Goal: Information Seeking & Learning: Learn about a topic

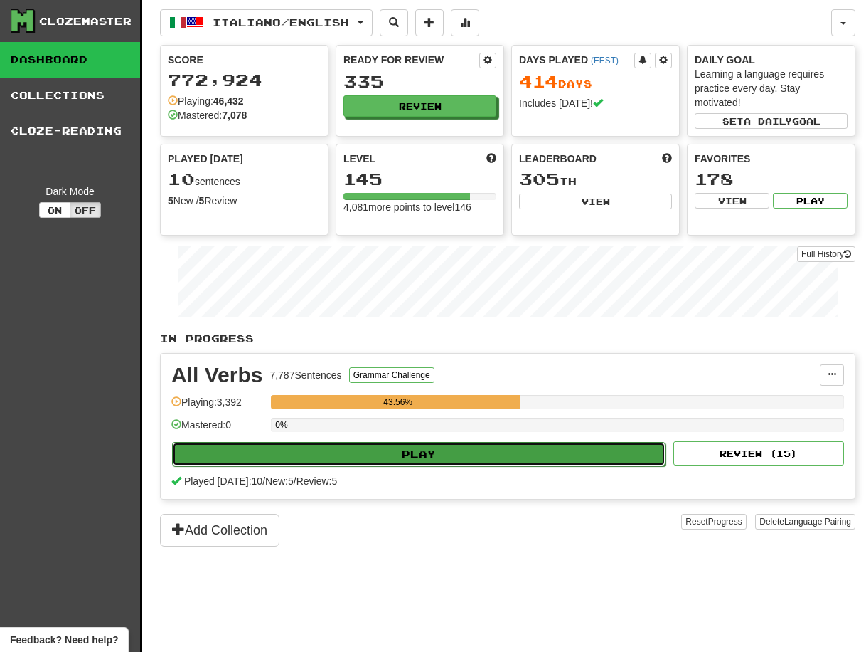
click at [433, 458] on button "Play" at bounding box center [419, 454] width 494 height 24
select select "**"
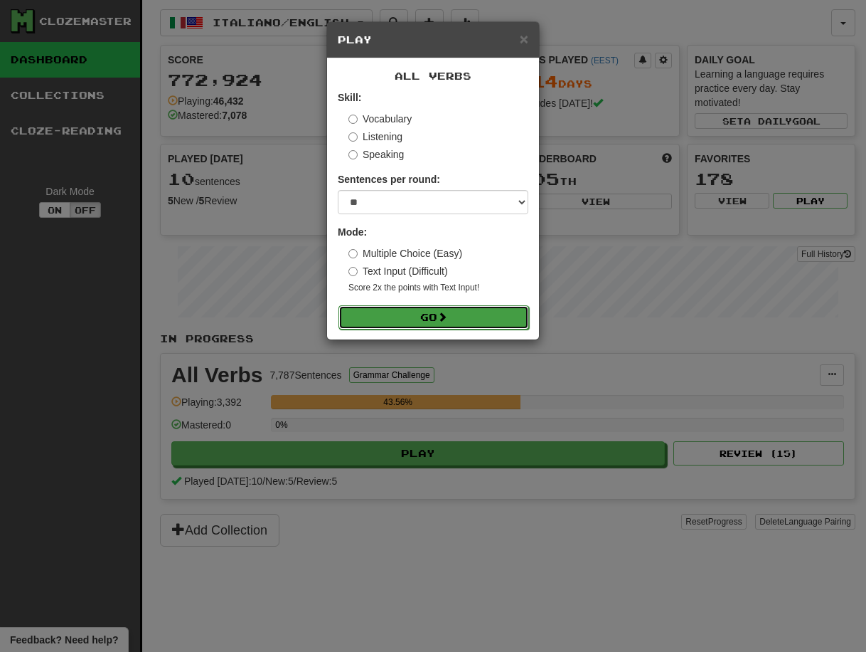
click at [430, 317] on button "Go" at bounding box center [434, 317] width 191 height 24
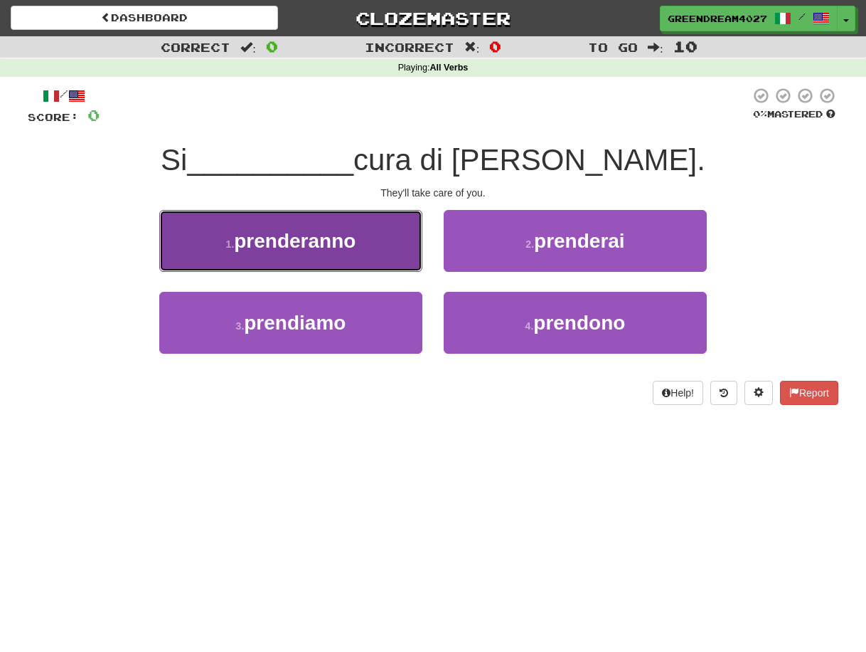
click at [354, 238] on span "prenderanno" at bounding box center [295, 241] width 122 height 22
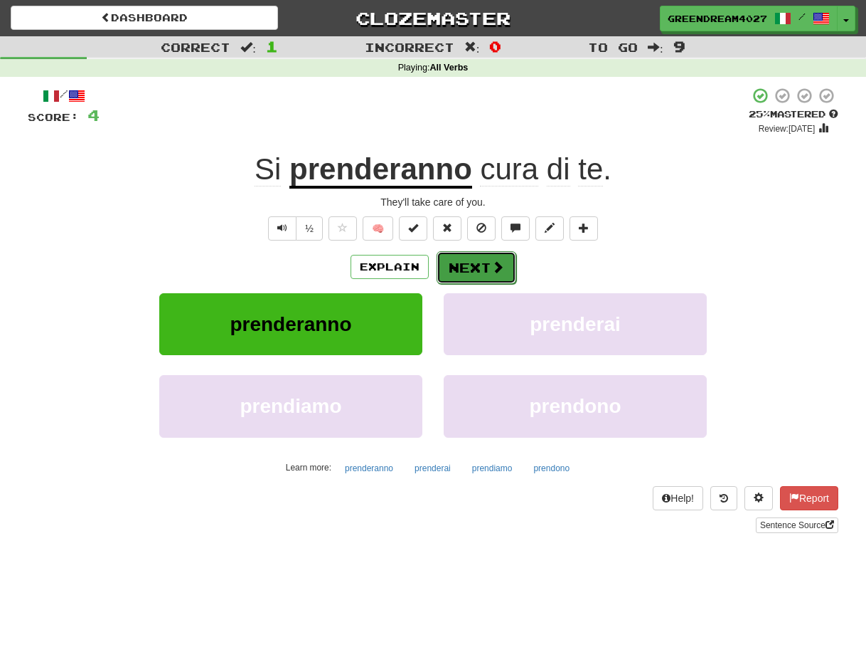
click at [461, 270] on button "Next" at bounding box center [477, 267] width 80 height 33
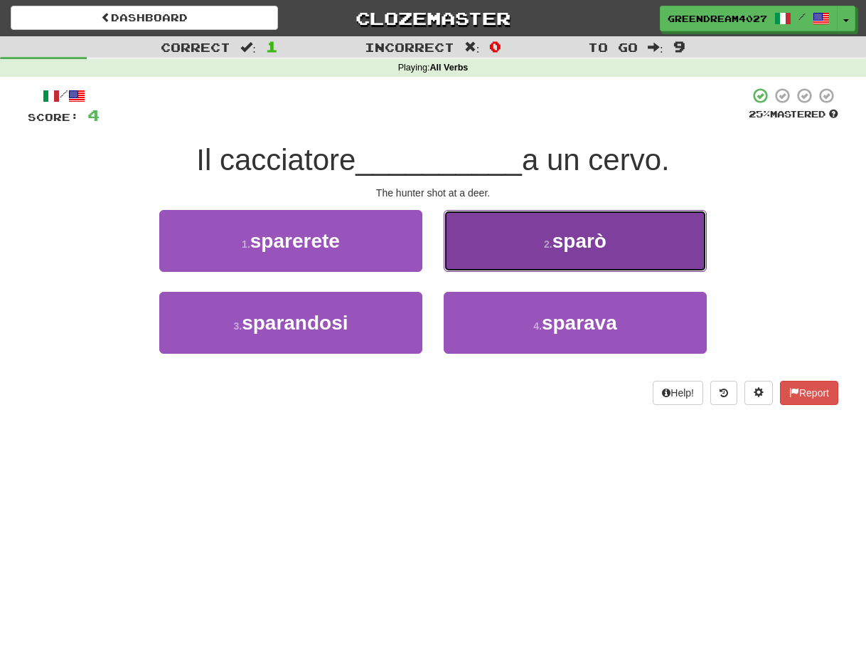
click at [557, 244] on span "sparò" at bounding box center [580, 241] width 54 height 22
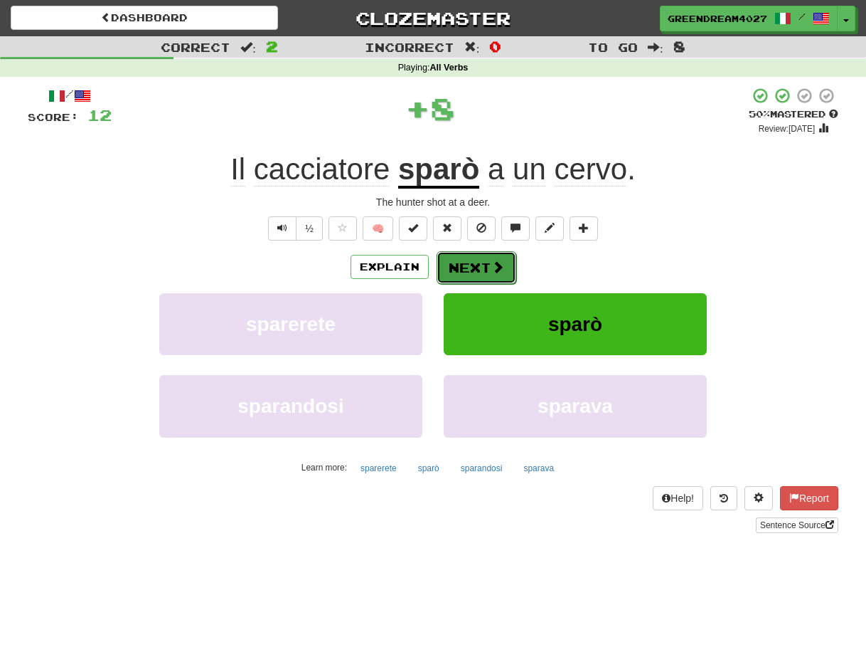
click at [468, 266] on button "Next" at bounding box center [477, 267] width 80 height 33
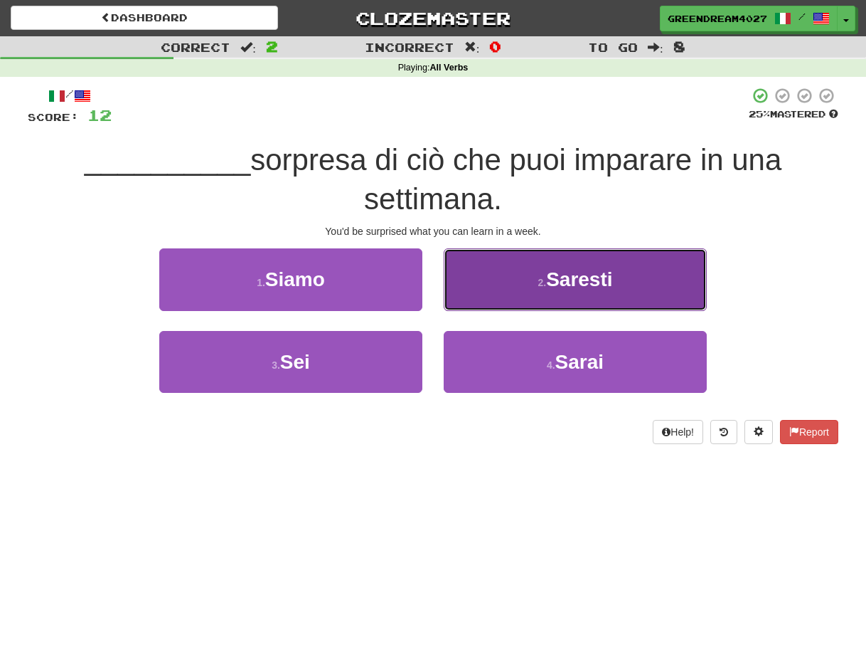
click at [548, 285] on span "Saresti" at bounding box center [579, 279] width 66 height 22
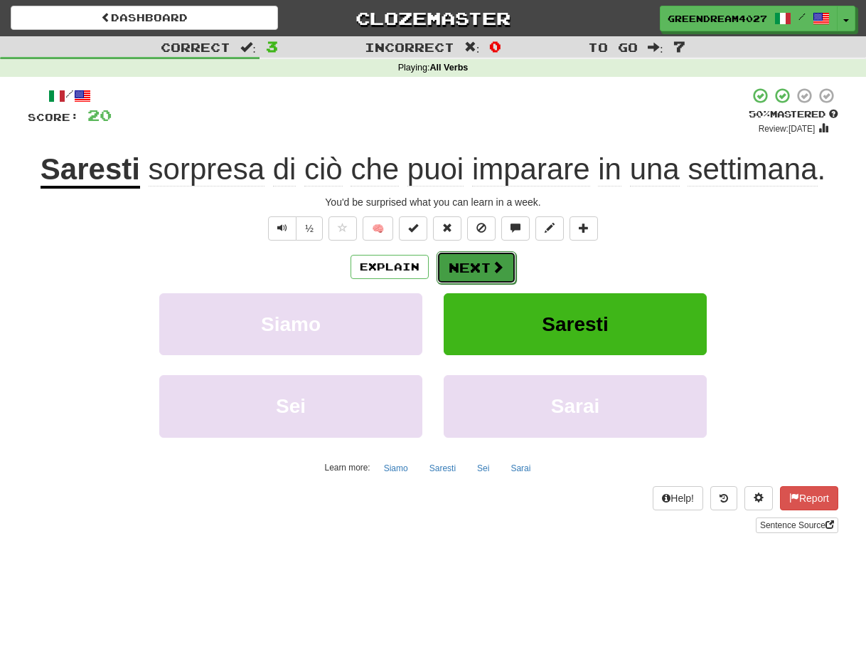
click at [476, 264] on button "Next" at bounding box center [477, 267] width 80 height 33
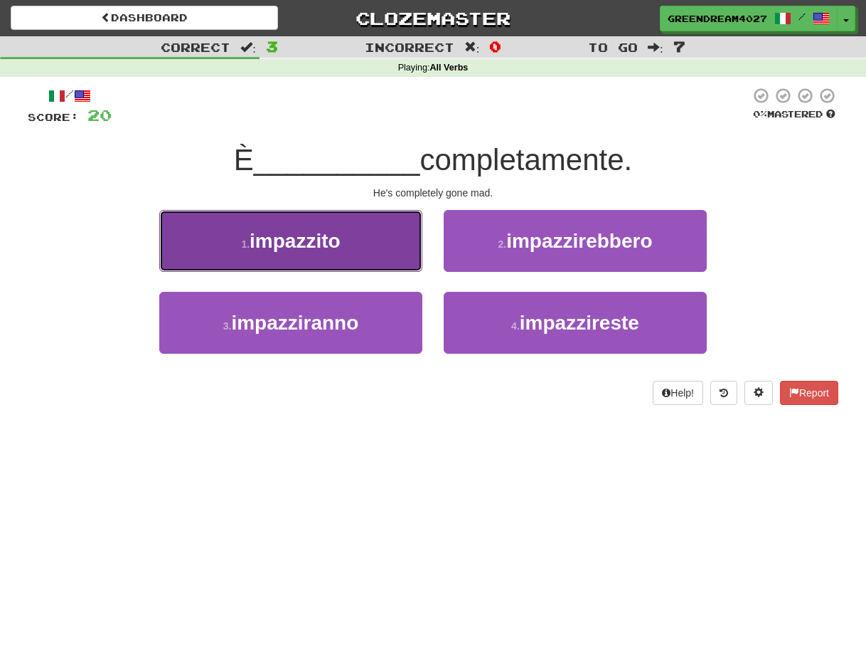
click at [317, 240] on span "impazzito" at bounding box center [295, 241] width 91 height 22
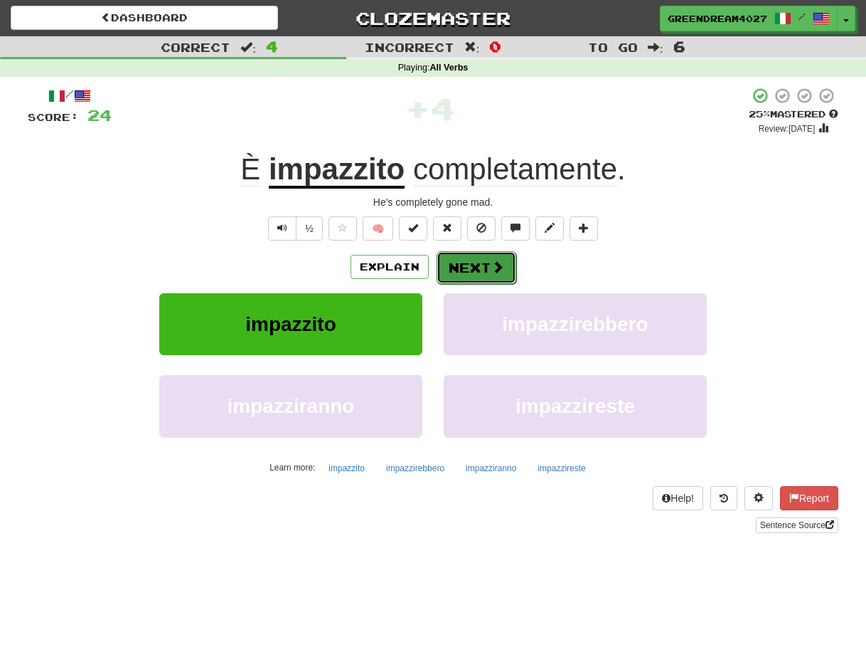
click at [473, 259] on button "Next" at bounding box center [477, 267] width 80 height 33
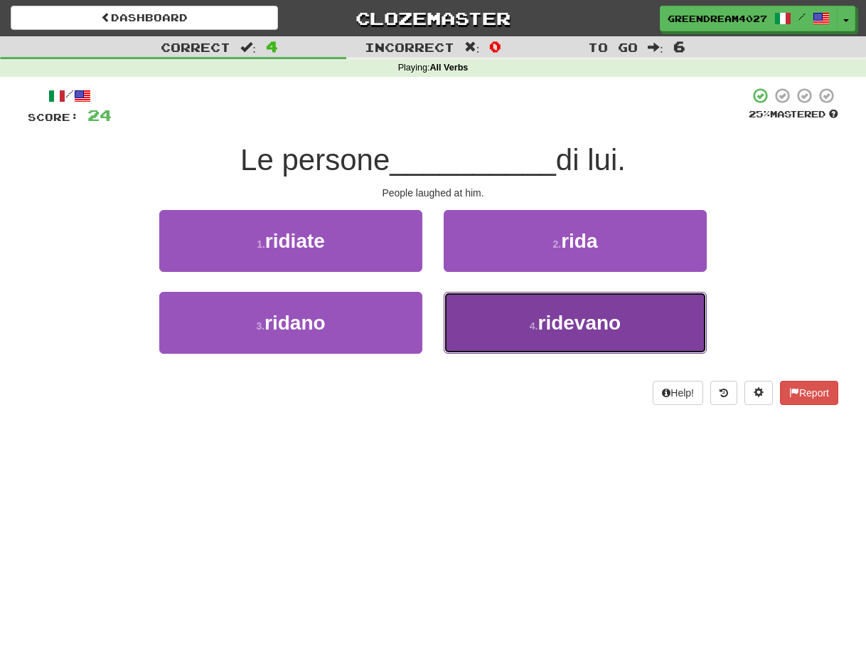
click at [539, 329] on span "ridevano" at bounding box center [579, 323] width 83 height 22
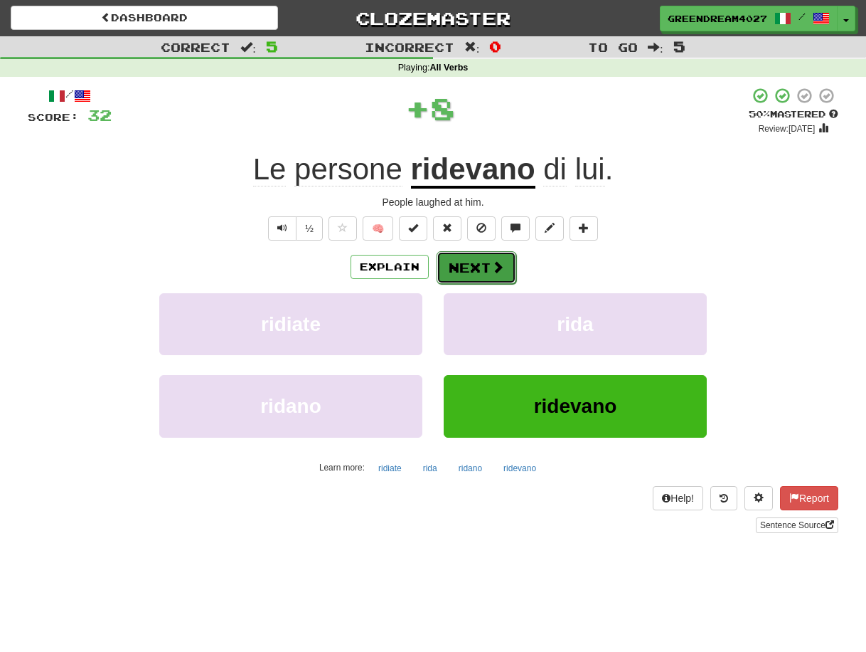
click at [480, 267] on button "Next" at bounding box center [477, 267] width 80 height 33
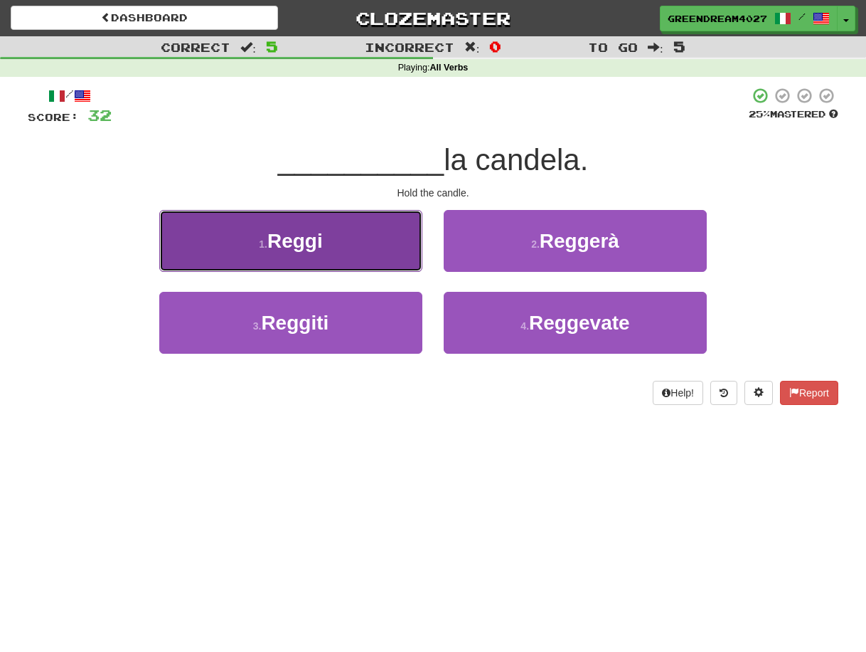
click at [324, 243] on button "1 . Reggi" at bounding box center [290, 241] width 263 height 62
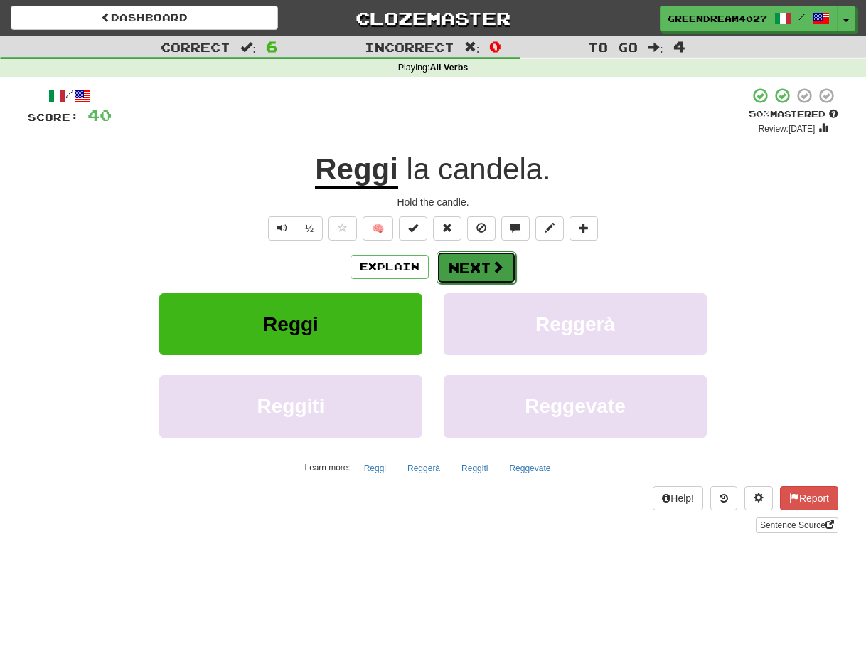
click at [472, 262] on button "Next" at bounding box center [477, 267] width 80 height 33
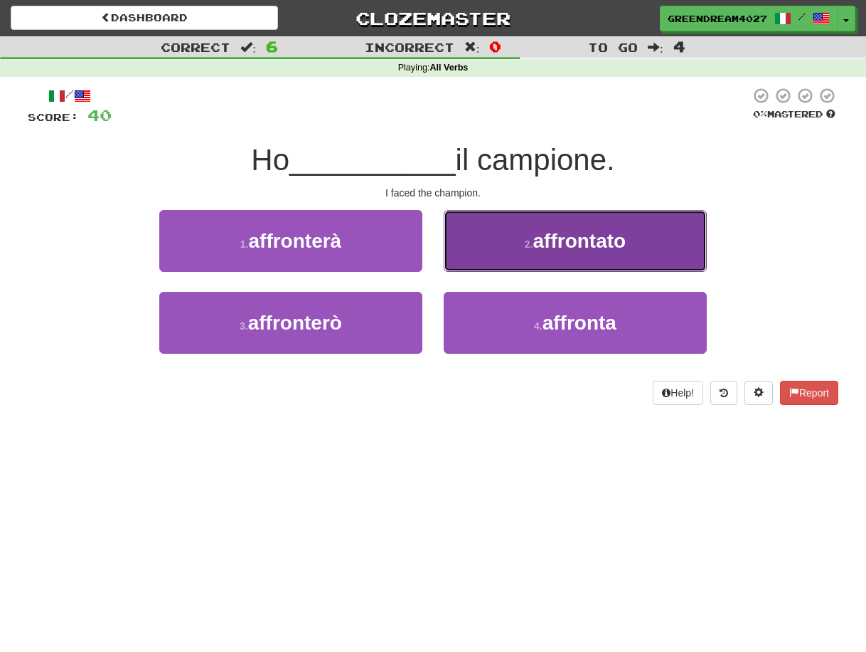
click at [543, 241] on span "affrontato" at bounding box center [580, 241] width 93 height 22
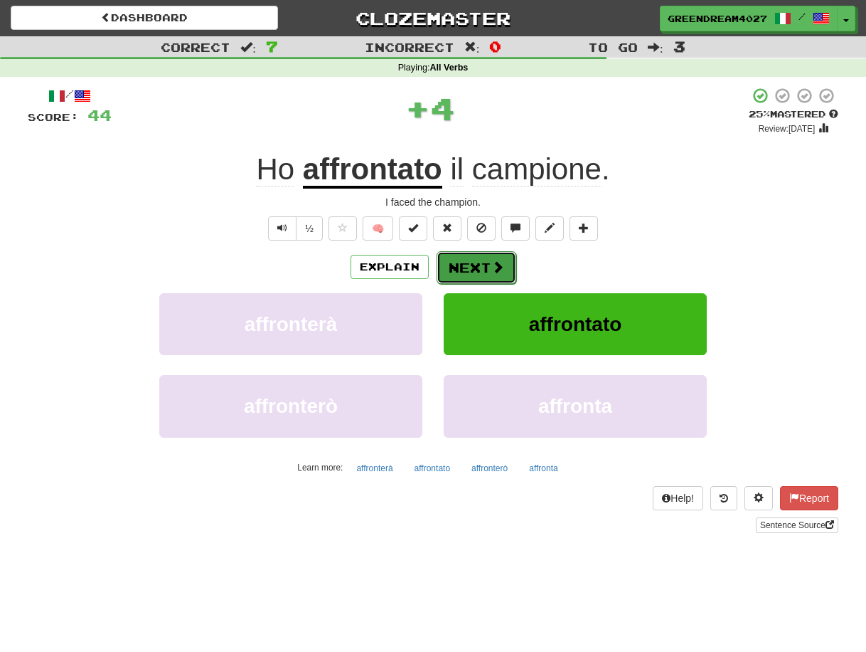
click at [468, 267] on button "Next" at bounding box center [477, 267] width 80 height 33
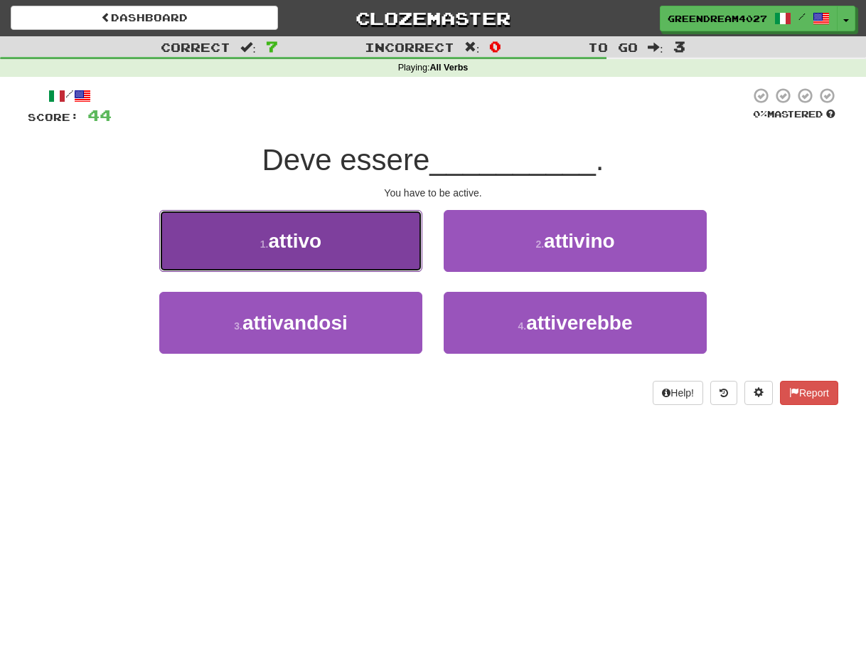
click at [362, 246] on button "1 . attivo" at bounding box center [290, 241] width 263 height 62
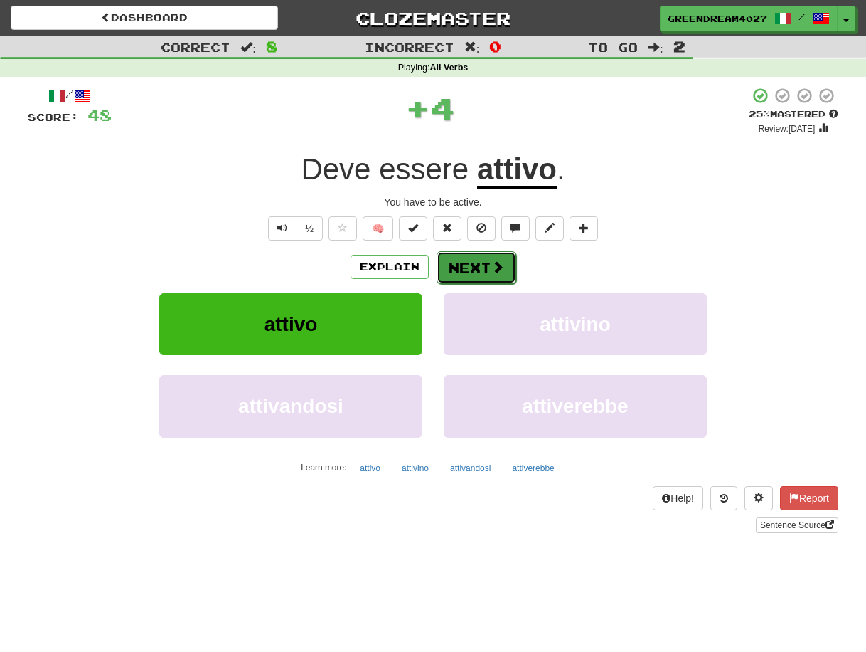
click at [470, 264] on button "Next" at bounding box center [477, 267] width 80 height 33
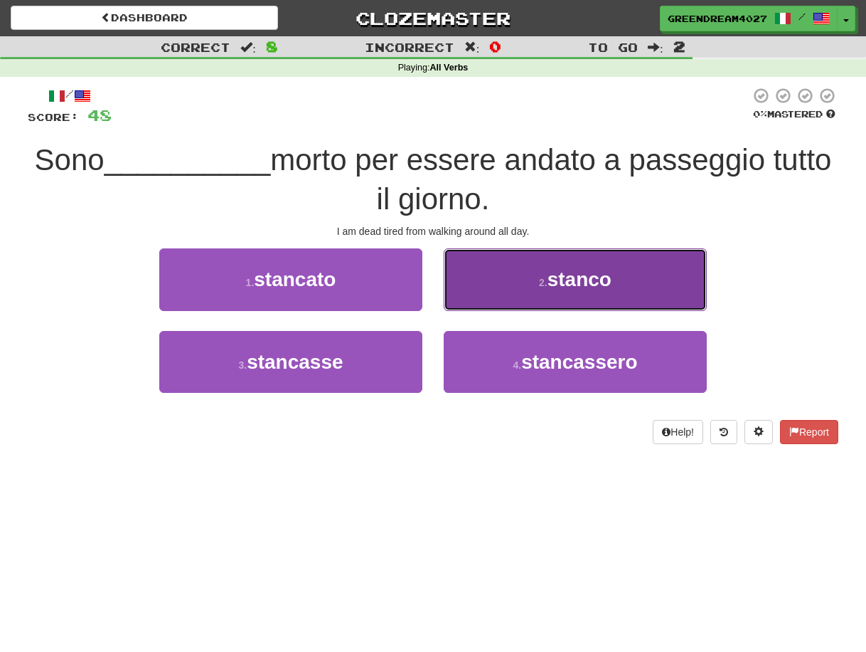
click at [513, 287] on button "2 . stanco" at bounding box center [575, 279] width 263 height 62
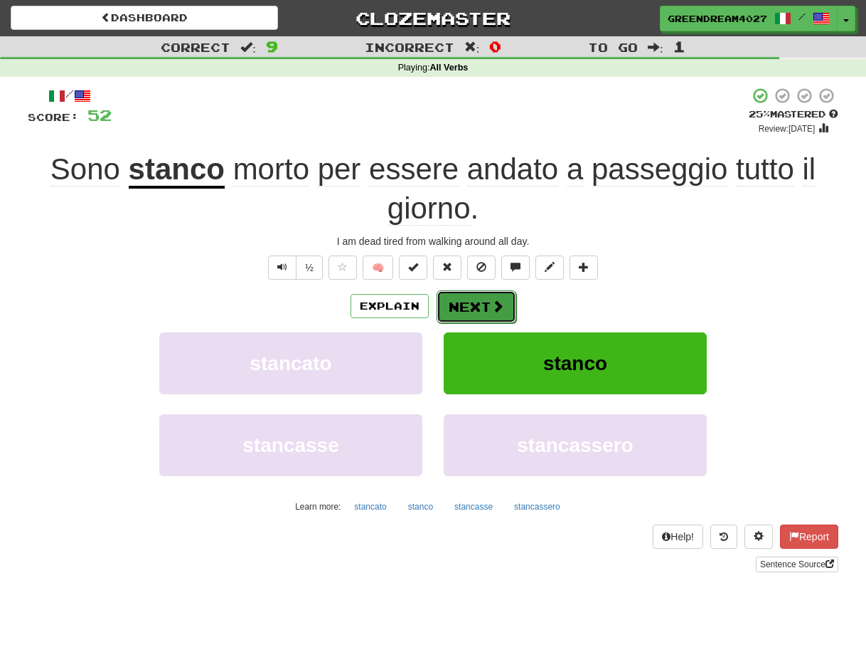
click at [471, 304] on button "Next" at bounding box center [477, 306] width 80 height 33
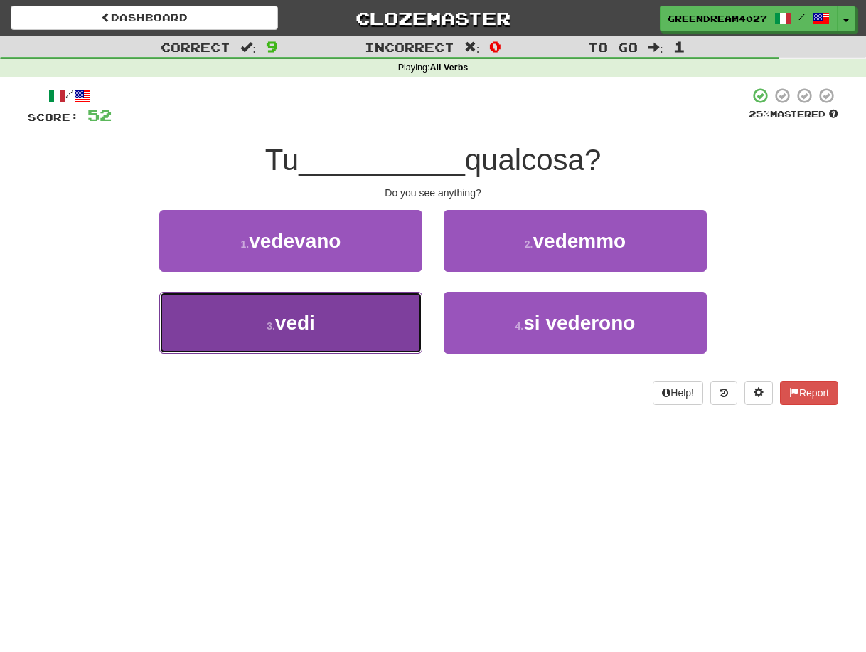
click at [367, 336] on button "3 . vedi" at bounding box center [290, 323] width 263 height 62
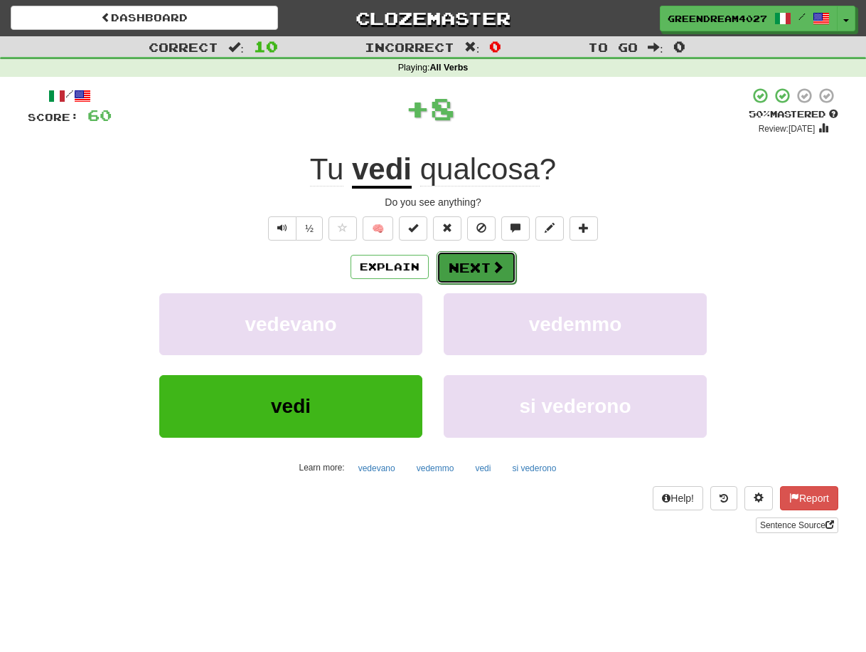
click at [479, 267] on button "Next" at bounding box center [477, 267] width 80 height 33
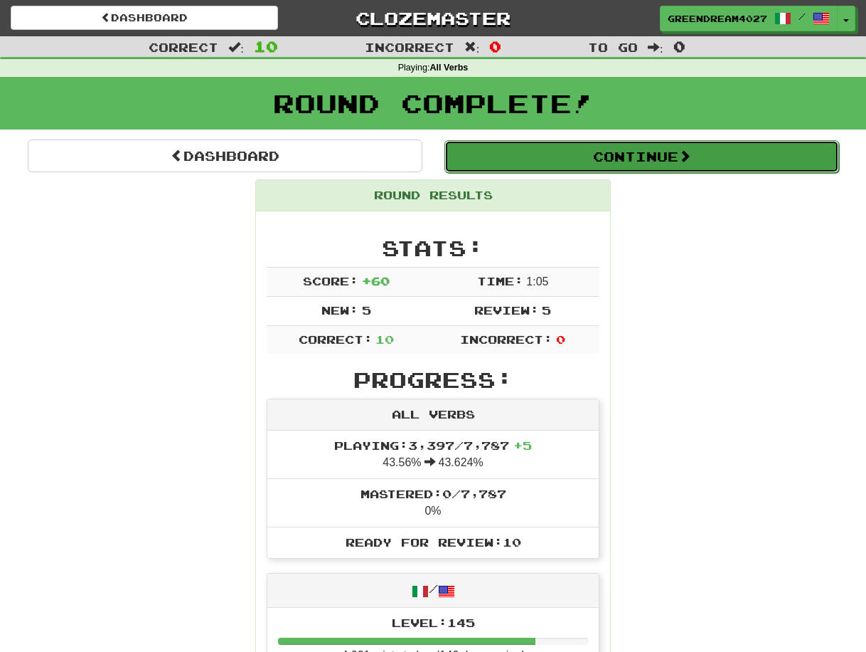
click at [583, 156] on button "Continue" at bounding box center [642, 156] width 395 height 33
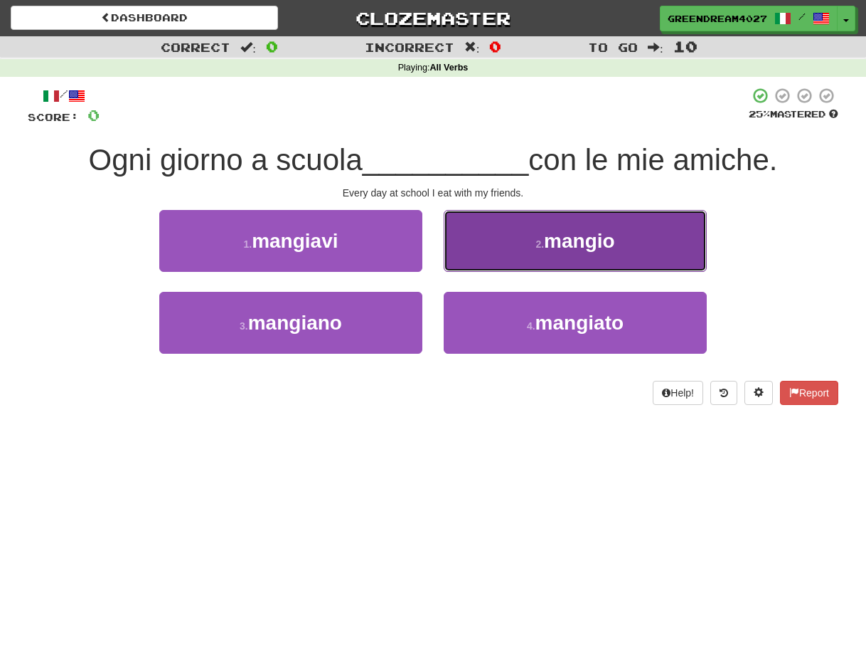
click at [572, 240] on span "mangio" at bounding box center [579, 241] width 71 height 22
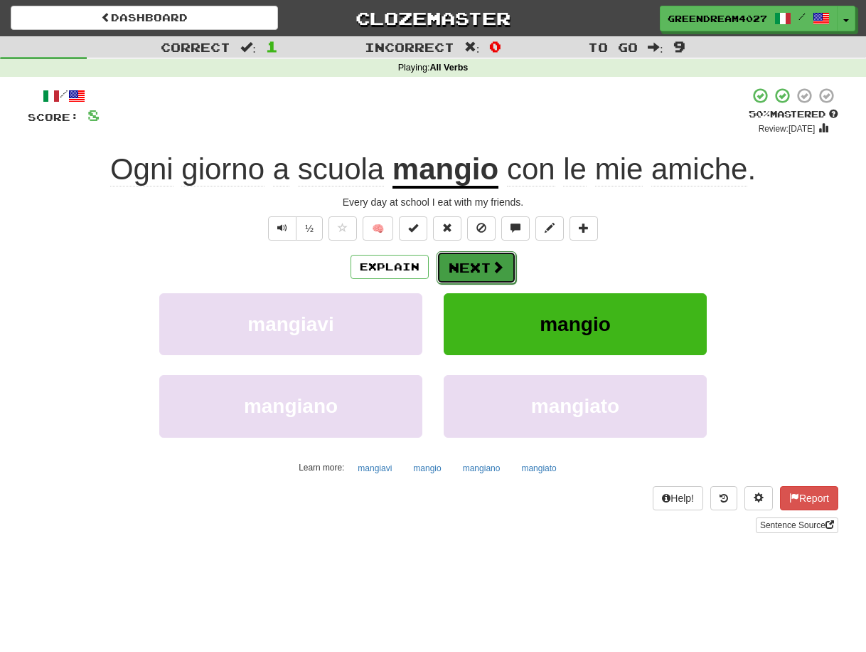
click at [469, 270] on button "Next" at bounding box center [477, 267] width 80 height 33
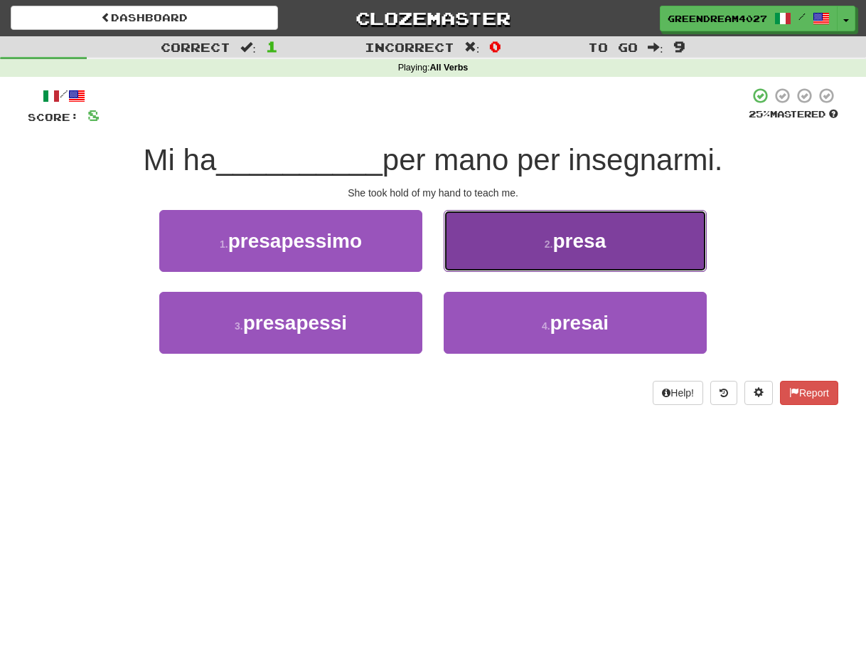
click at [526, 252] on button "2 . presa" at bounding box center [575, 241] width 263 height 62
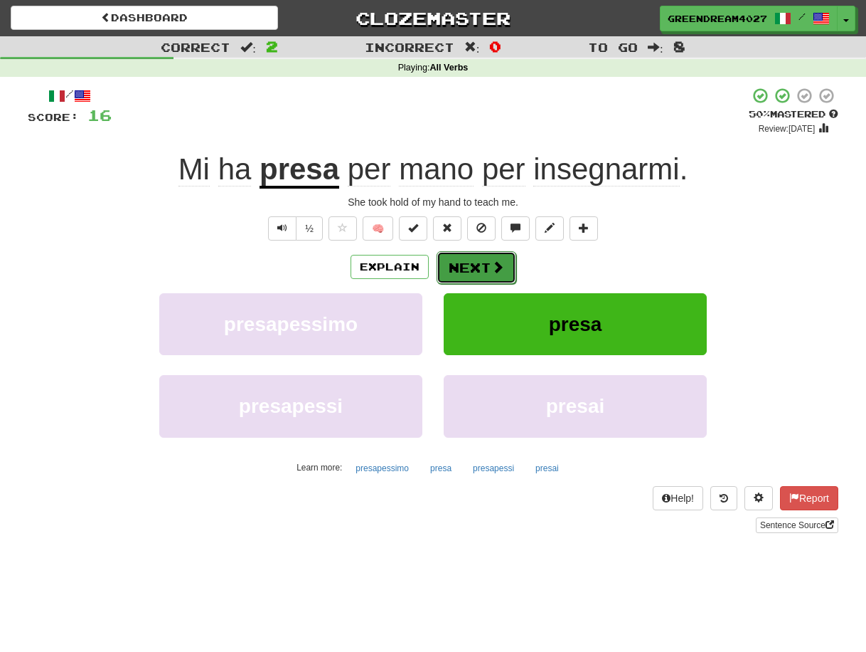
click at [473, 265] on button "Next" at bounding box center [477, 267] width 80 height 33
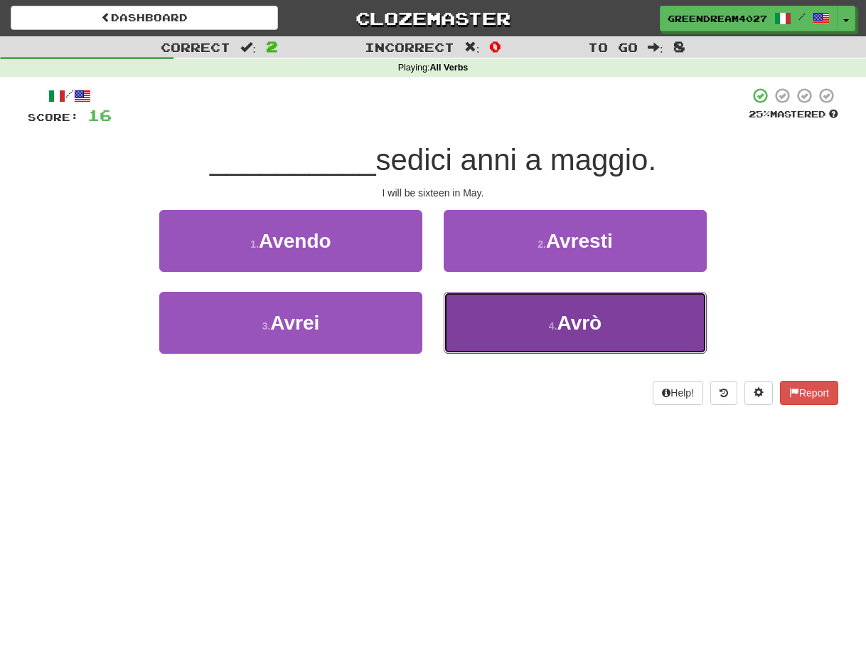
click at [527, 338] on button "4 . Avrò" at bounding box center [575, 323] width 263 height 62
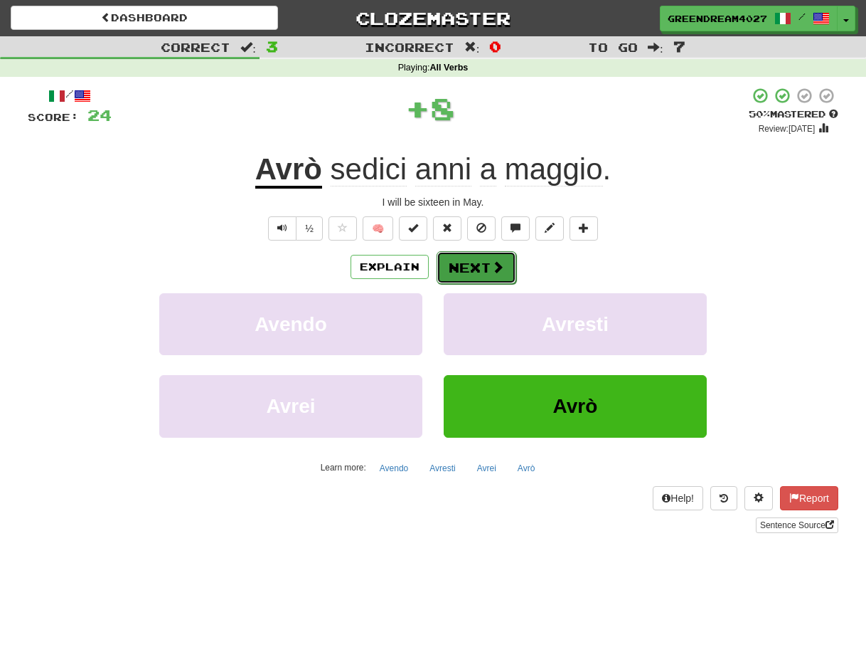
click at [479, 265] on button "Next" at bounding box center [477, 267] width 80 height 33
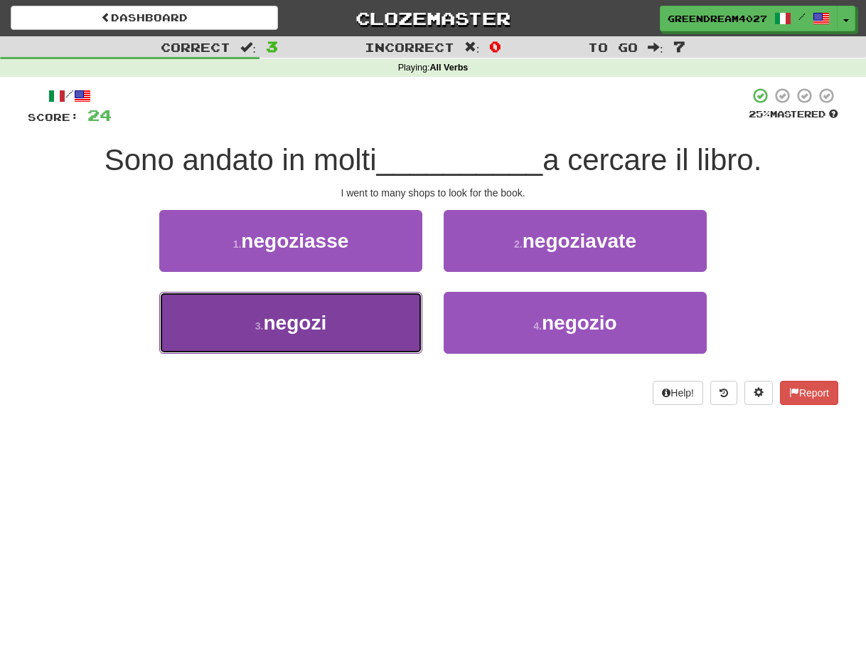
click at [354, 323] on button "3 . negozi" at bounding box center [290, 323] width 263 height 62
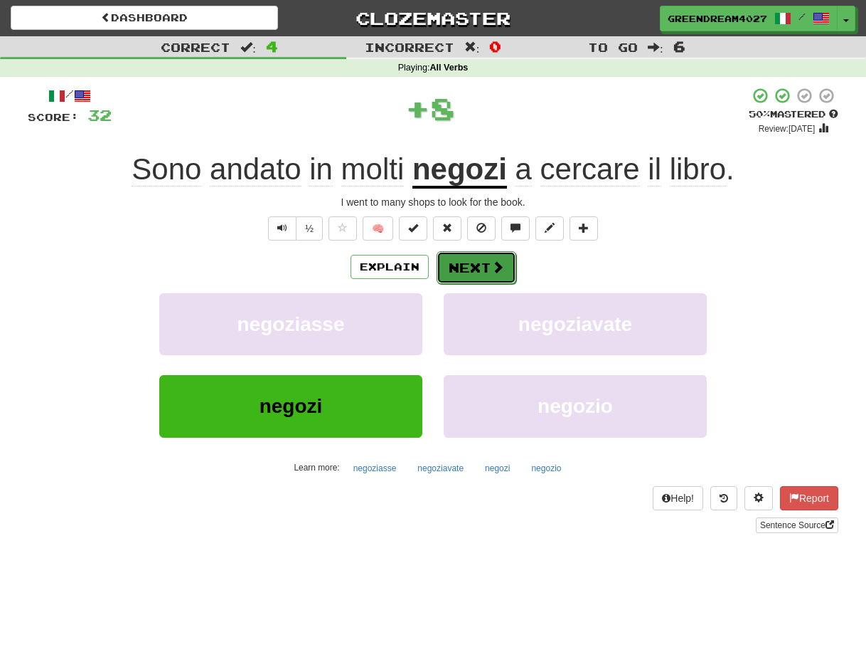
click at [484, 265] on button "Next" at bounding box center [477, 267] width 80 height 33
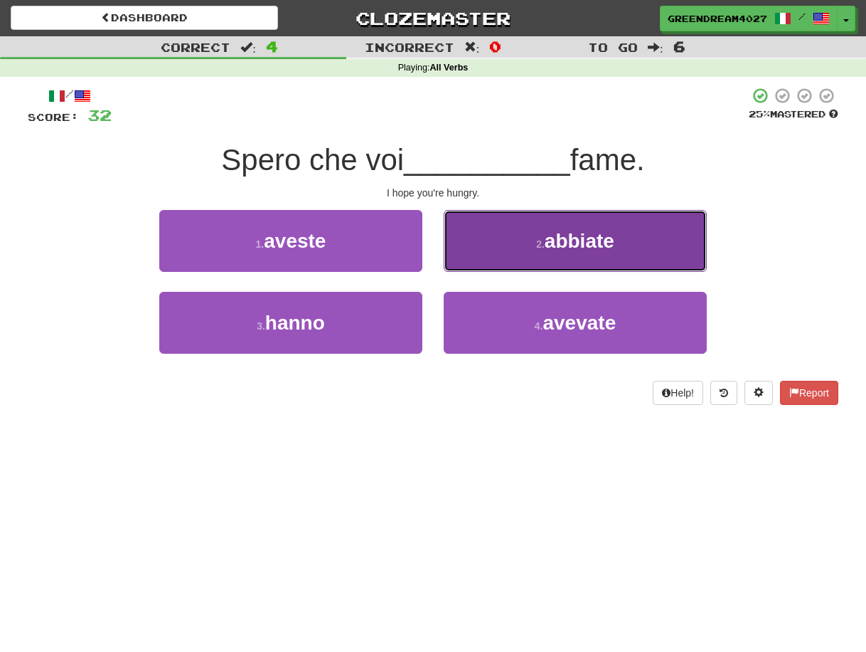
click at [601, 243] on span "abbiate" at bounding box center [580, 241] width 70 height 22
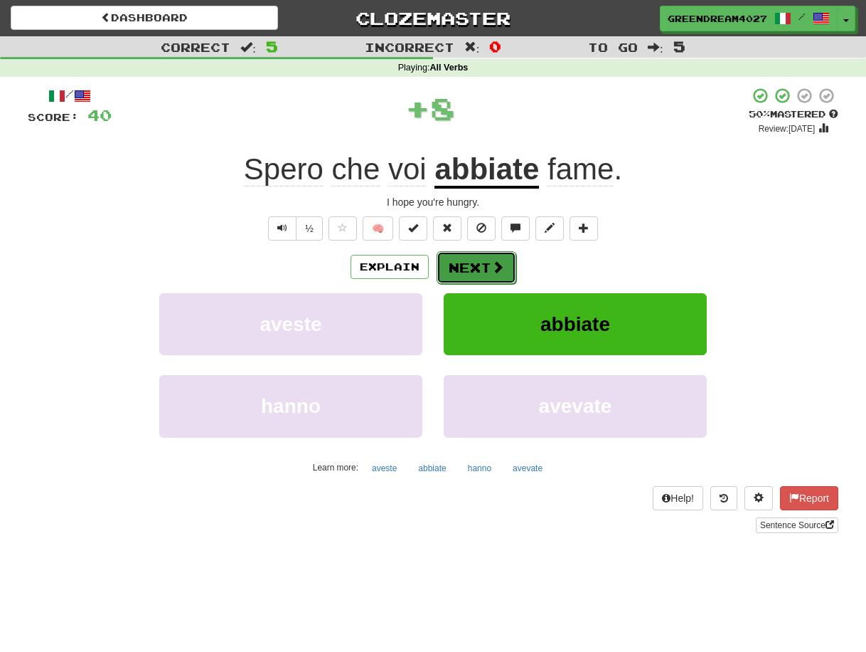
click at [482, 265] on button "Next" at bounding box center [477, 267] width 80 height 33
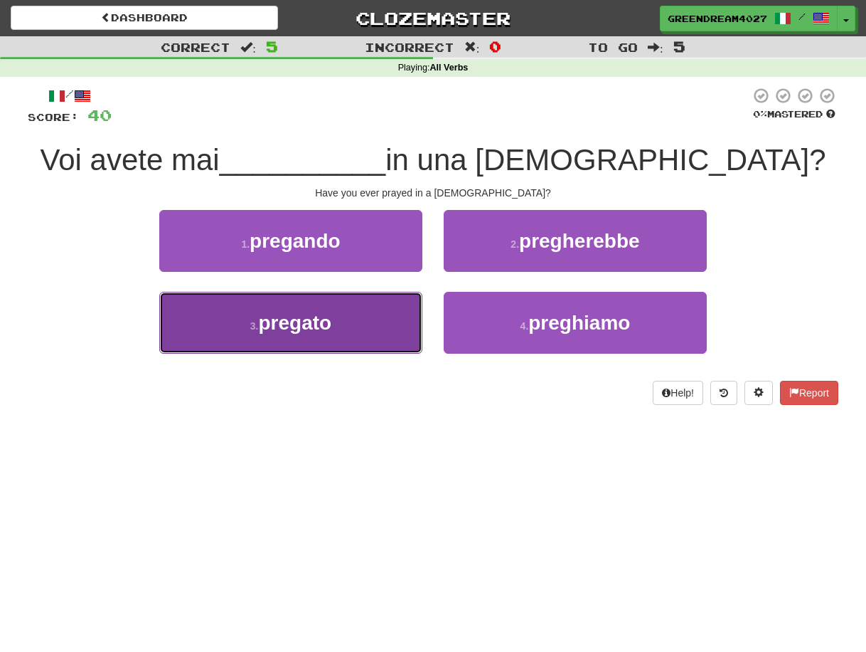
click at [346, 331] on button "3 . pregato" at bounding box center [290, 323] width 263 height 62
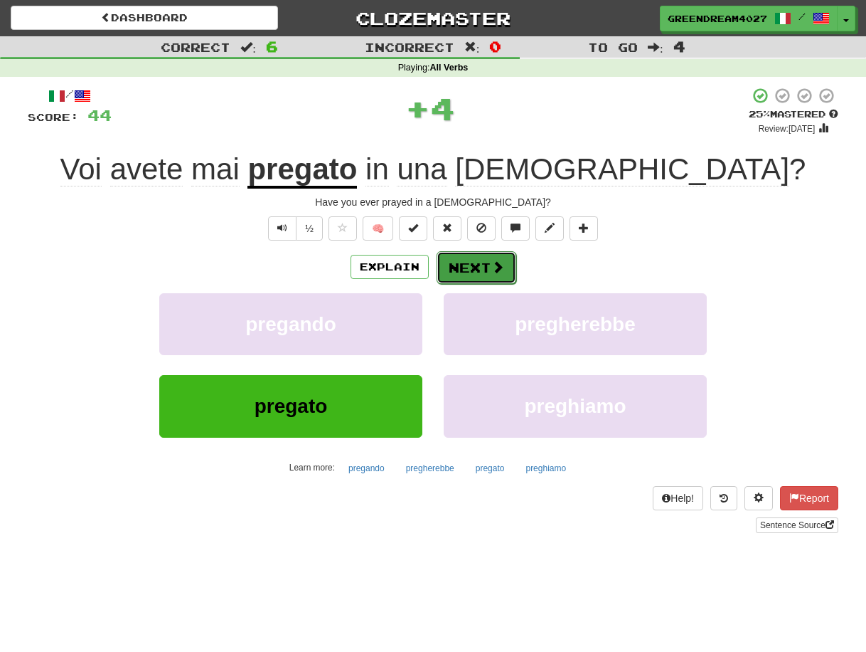
click at [477, 265] on button "Next" at bounding box center [477, 267] width 80 height 33
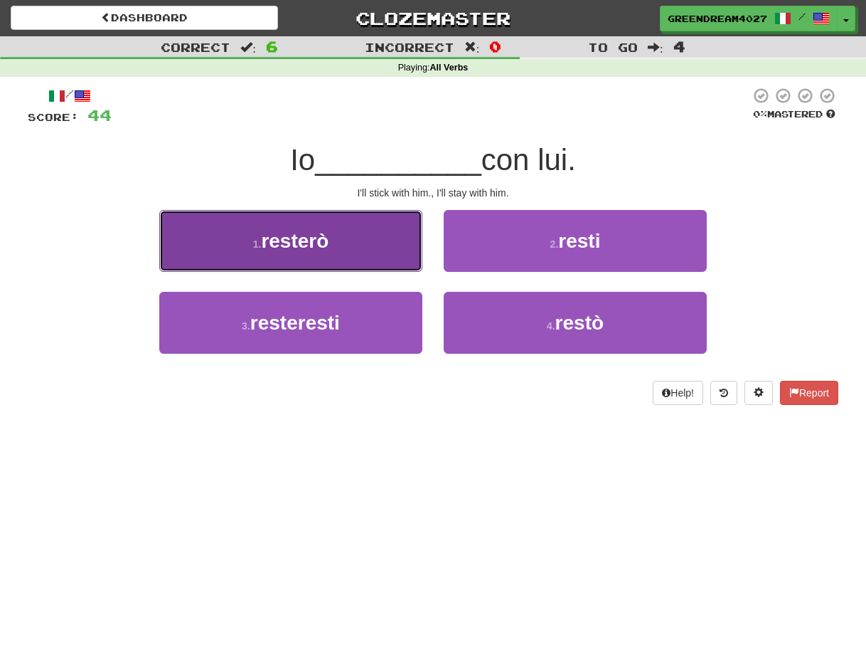
click at [325, 246] on span "resterò" at bounding box center [295, 241] width 68 height 22
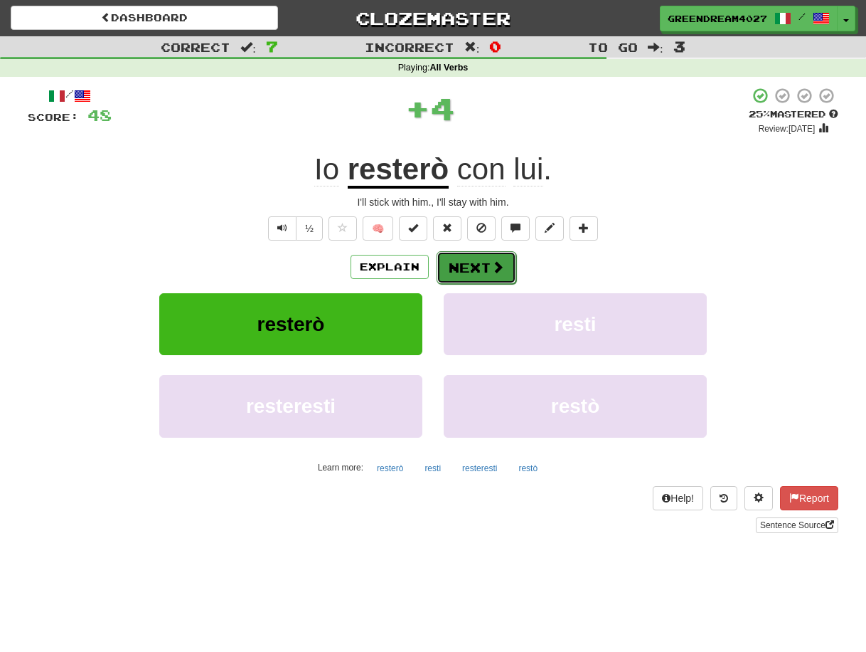
click at [477, 264] on button "Next" at bounding box center [477, 267] width 80 height 33
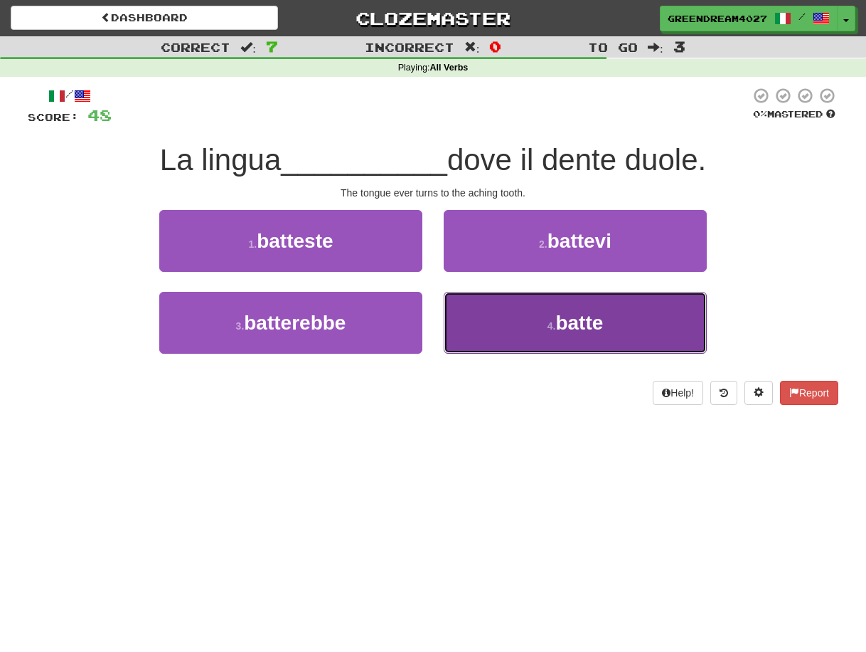
click at [516, 331] on button "4 . batte" at bounding box center [575, 323] width 263 height 62
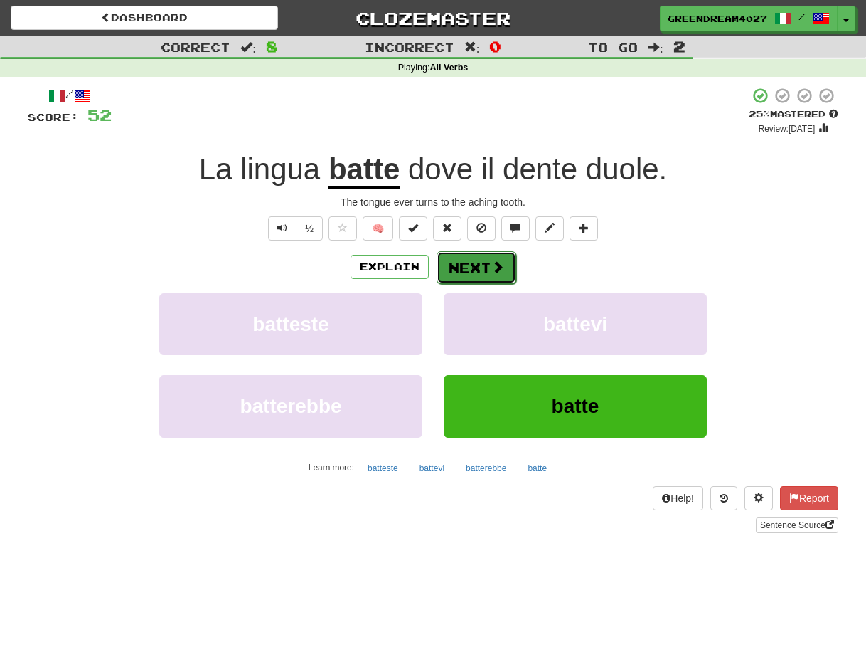
click at [477, 265] on button "Next" at bounding box center [477, 267] width 80 height 33
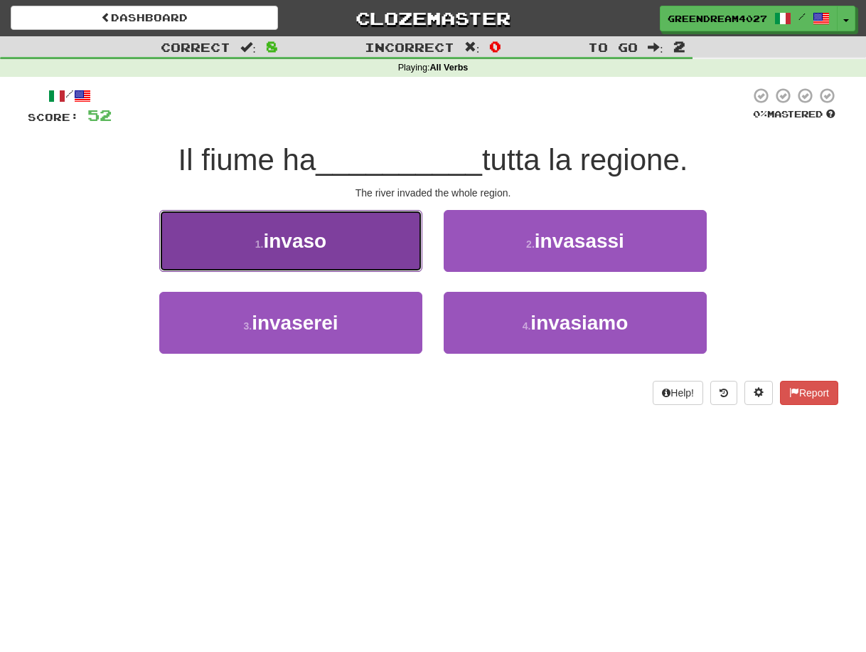
click at [339, 247] on button "1 . invaso" at bounding box center [290, 241] width 263 height 62
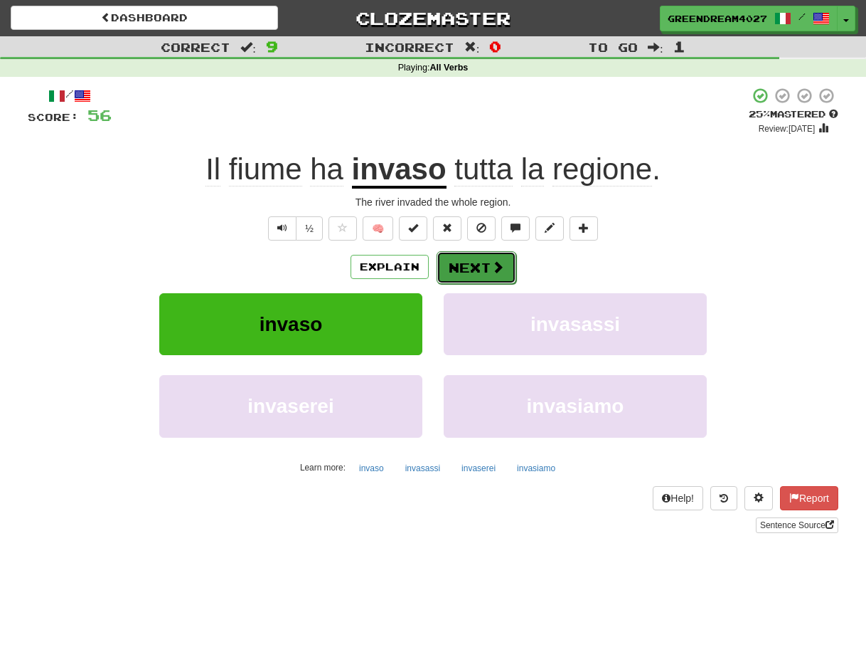
click at [481, 265] on button "Next" at bounding box center [477, 267] width 80 height 33
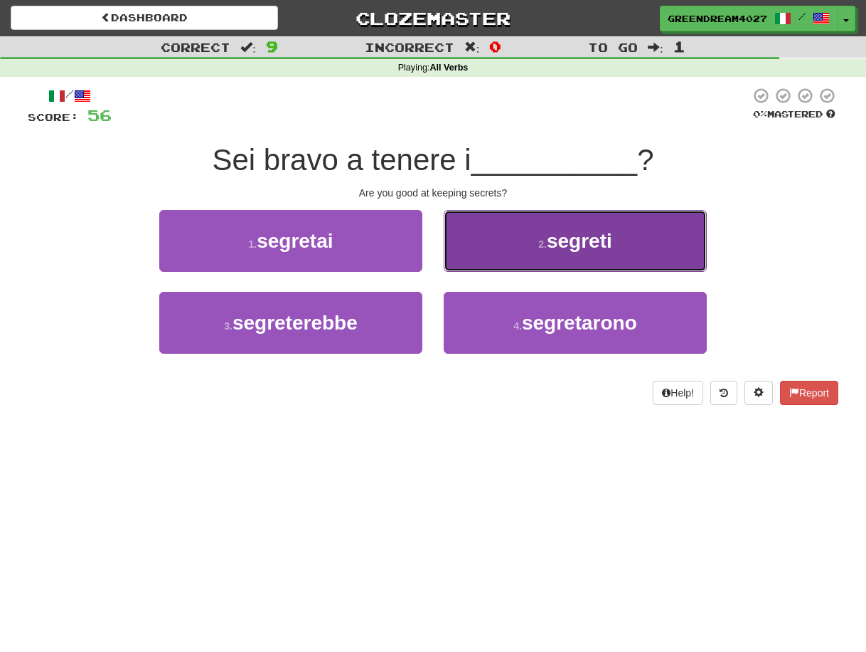
click at [563, 248] on span "segreti" at bounding box center [579, 241] width 65 height 22
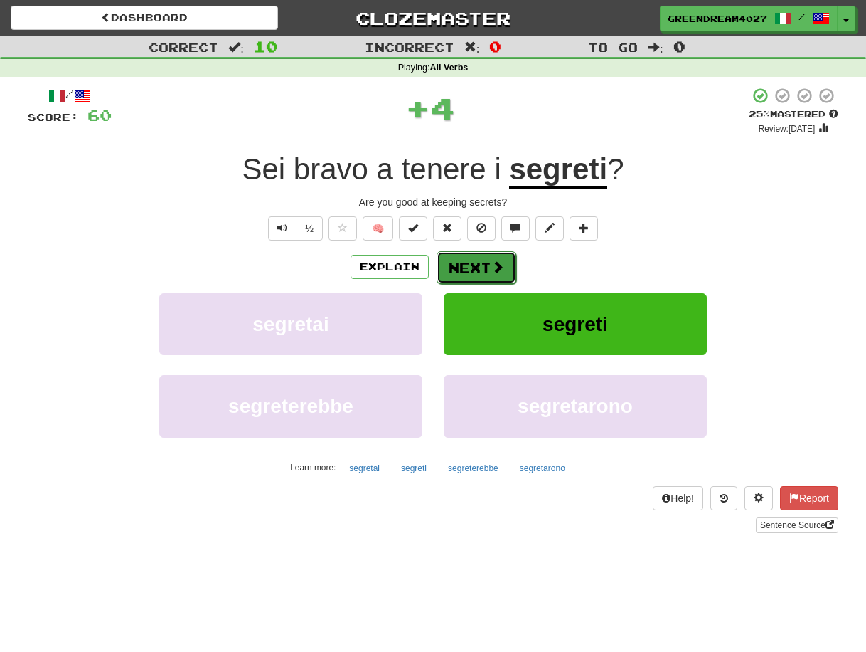
click at [480, 265] on button "Next" at bounding box center [477, 267] width 80 height 33
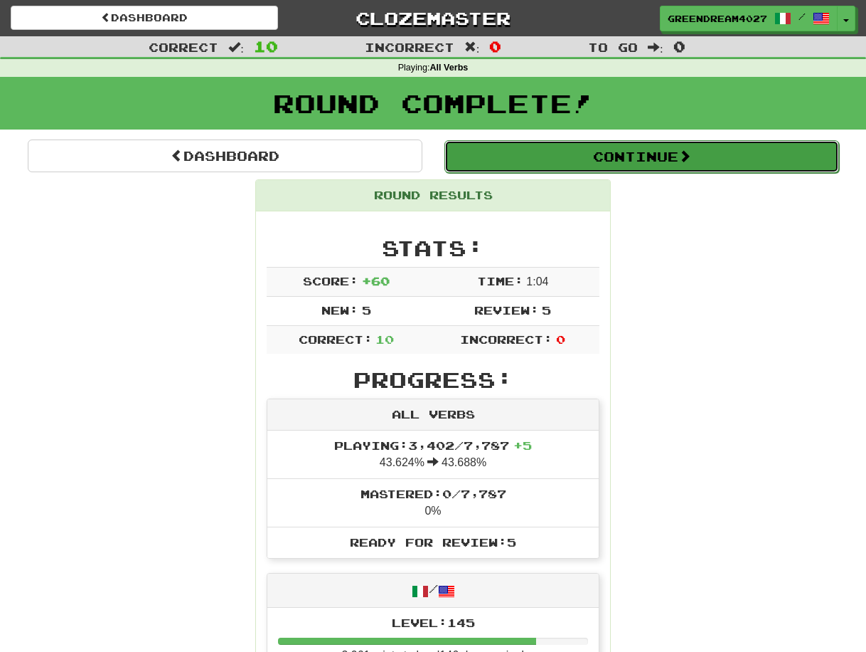
click at [611, 154] on button "Continue" at bounding box center [642, 156] width 395 height 33
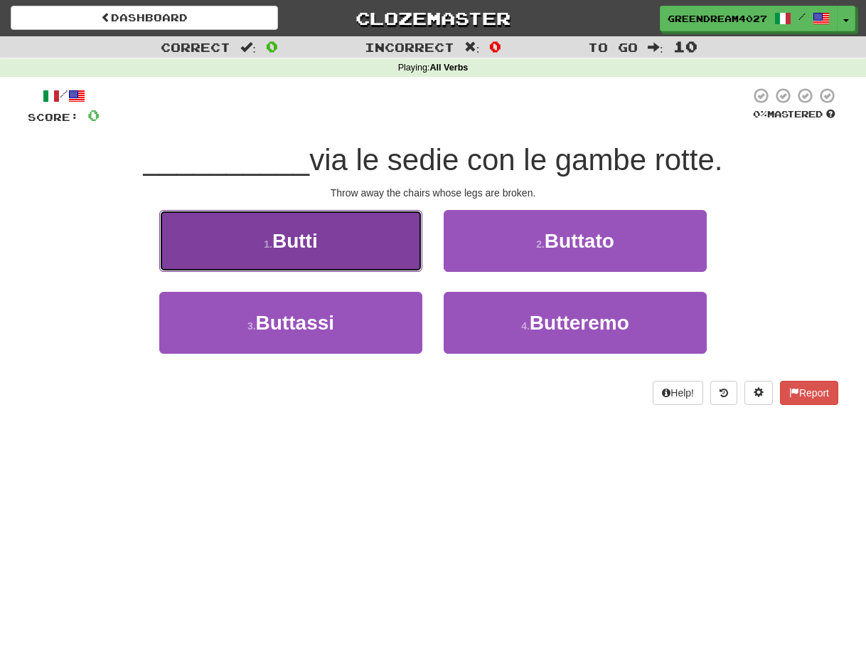
click at [368, 245] on button "1 . Butti" at bounding box center [290, 241] width 263 height 62
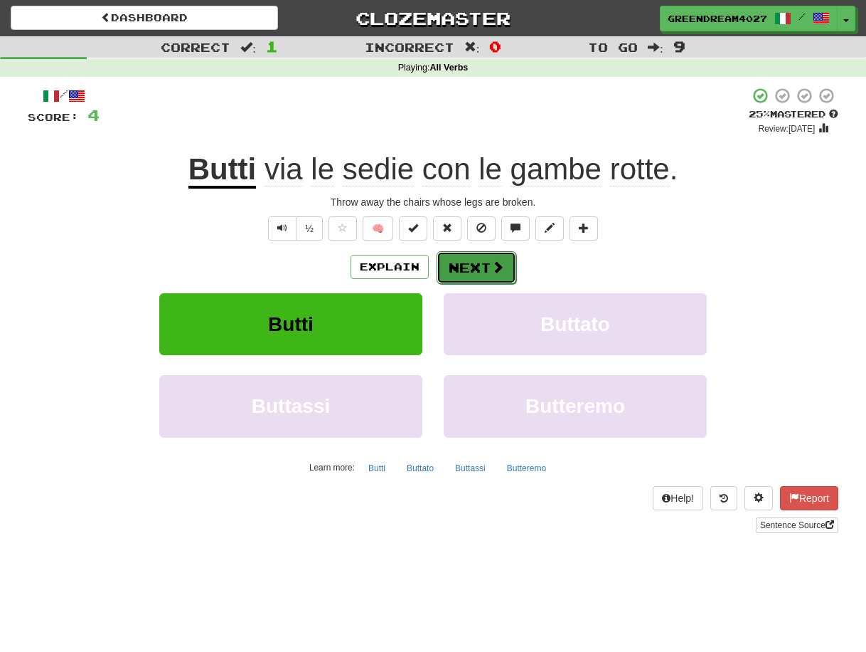
click at [486, 267] on button "Next" at bounding box center [477, 267] width 80 height 33
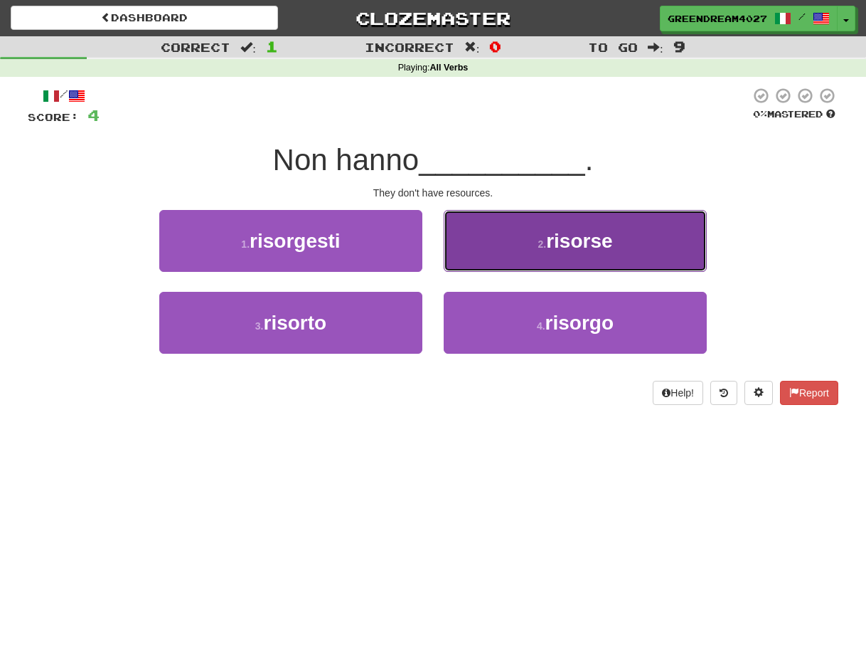
click at [532, 247] on button "2 . risorse" at bounding box center [575, 241] width 263 height 62
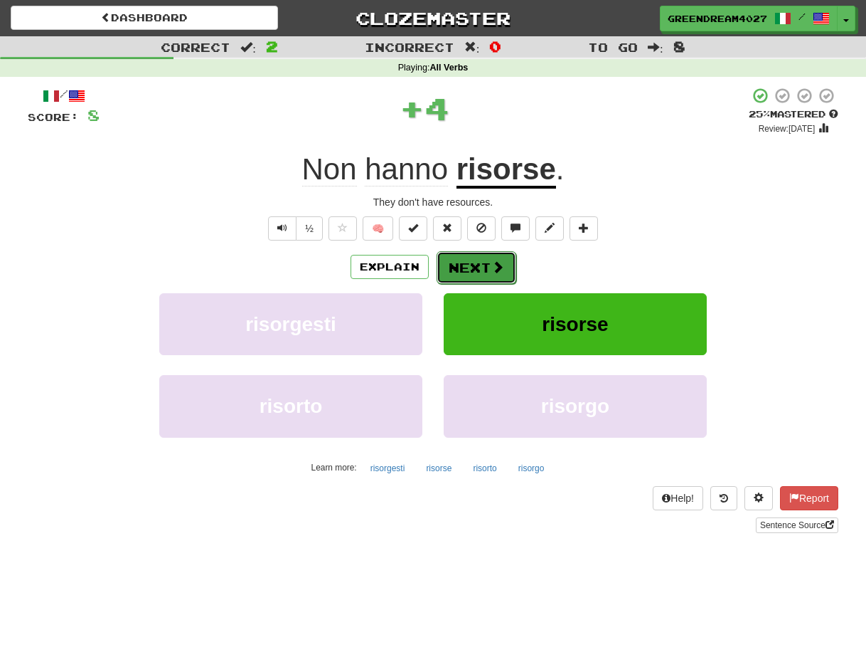
click at [481, 263] on button "Next" at bounding box center [477, 267] width 80 height 33
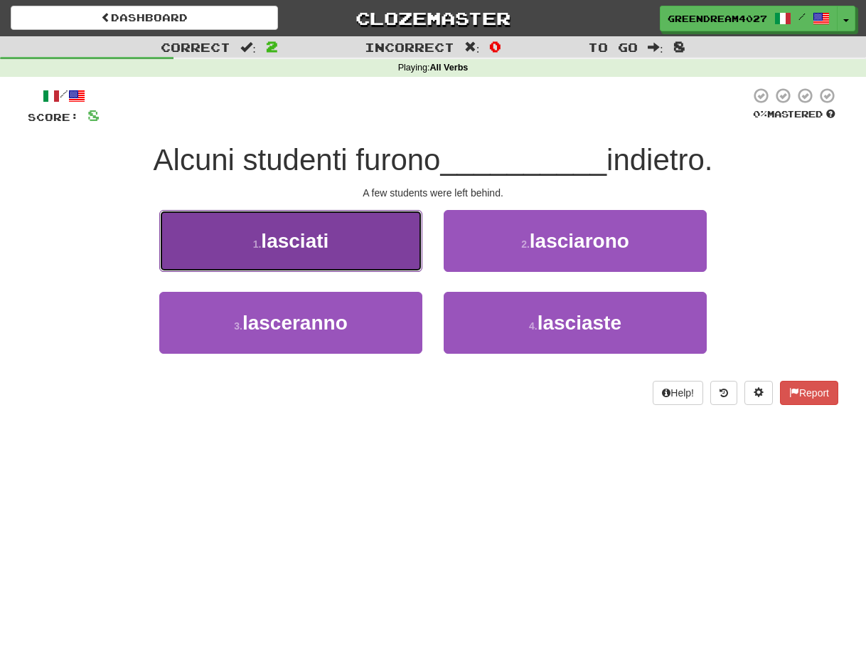
click at [339, 249] on button "1 . lasciati" at bounding box center [290, 241] width 263 height 62
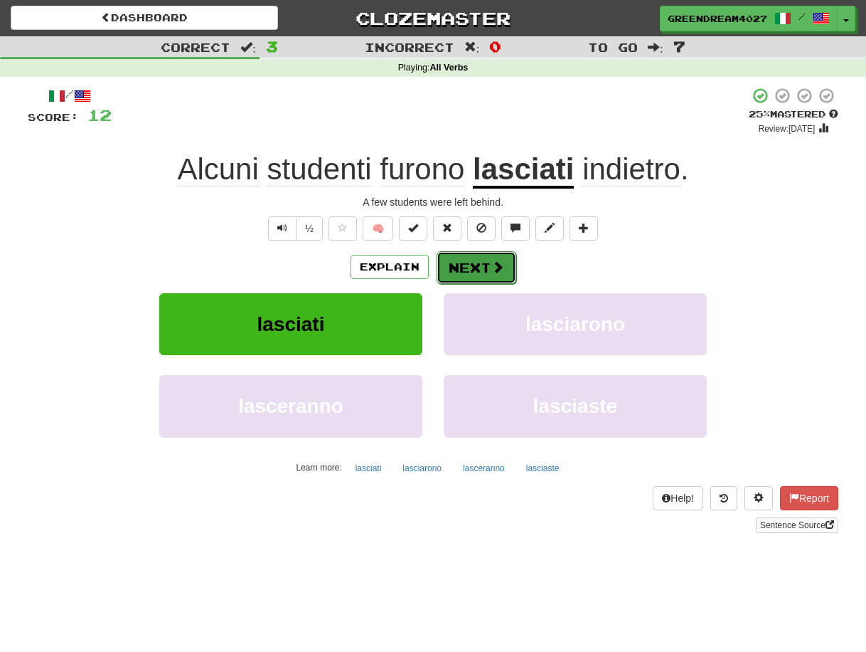
click at [471, 266] on button "Next" at bounding box center [477, 267] width 80 height 33
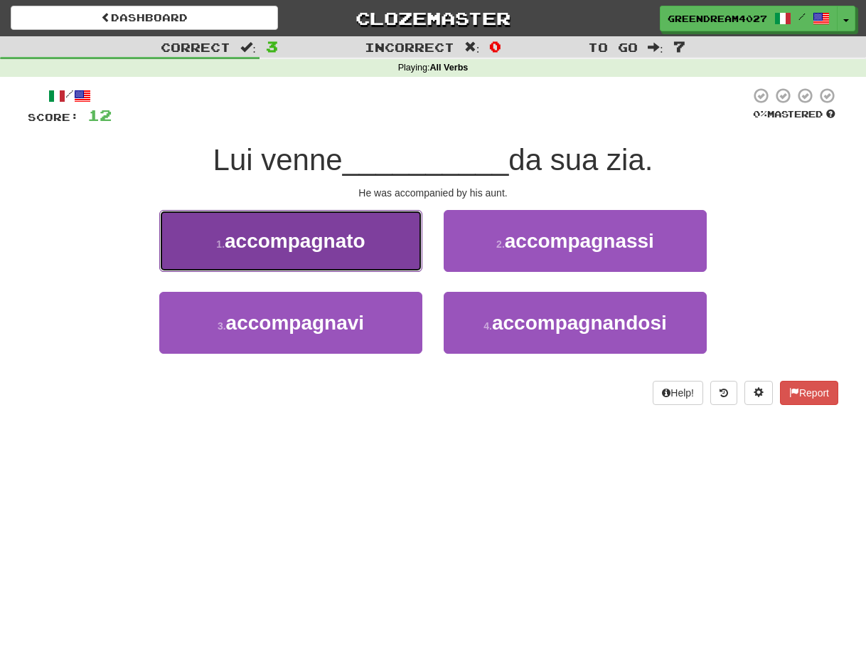
click at [364, 239] on span "accompagnato" at bounding box center [295, 241] width 141 height 22
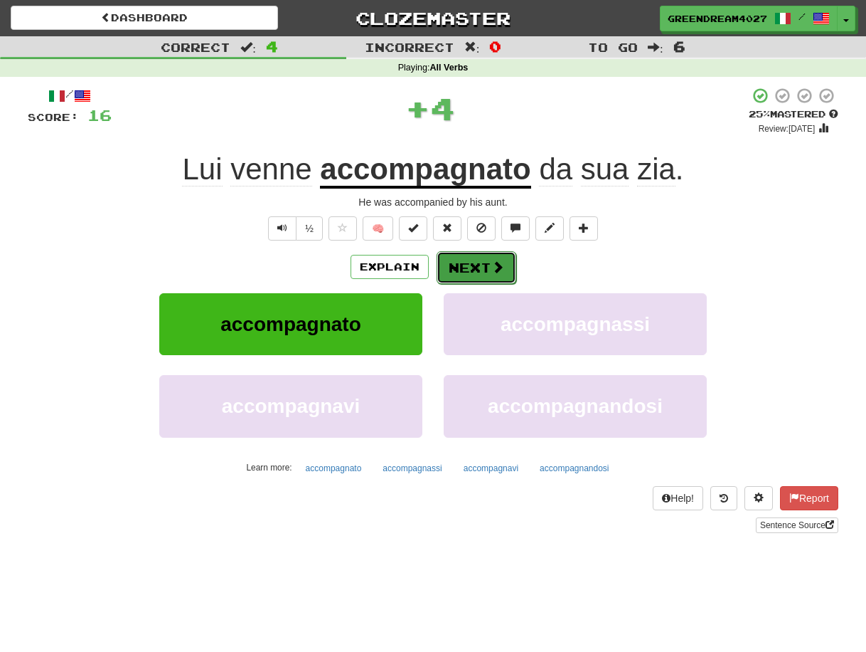
click at [475, 263] on button "Next" at bounding box center [477, 267] width 80 height 33
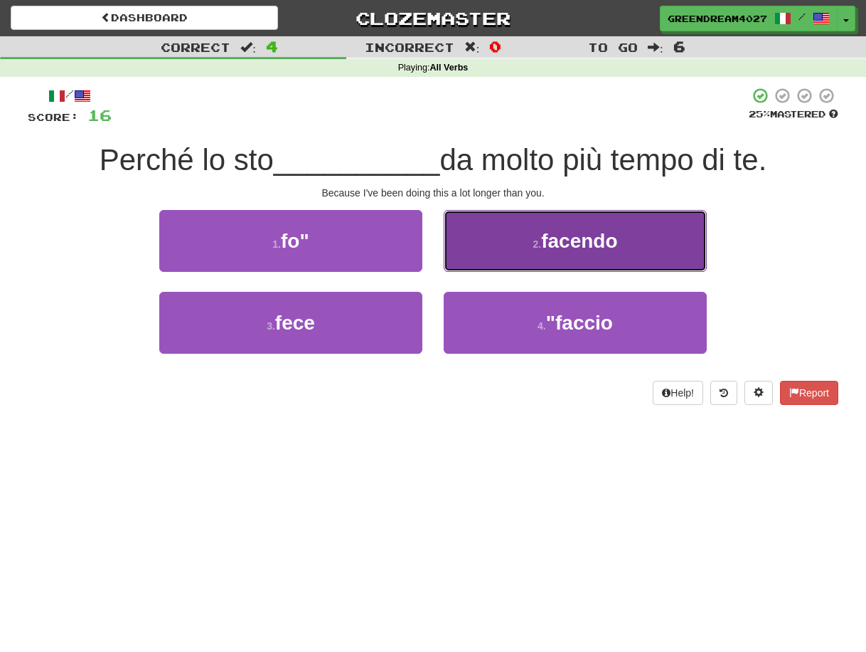
click at [536, 239] on small "2 ." at bounding box center [537, 243] width 9 height 11
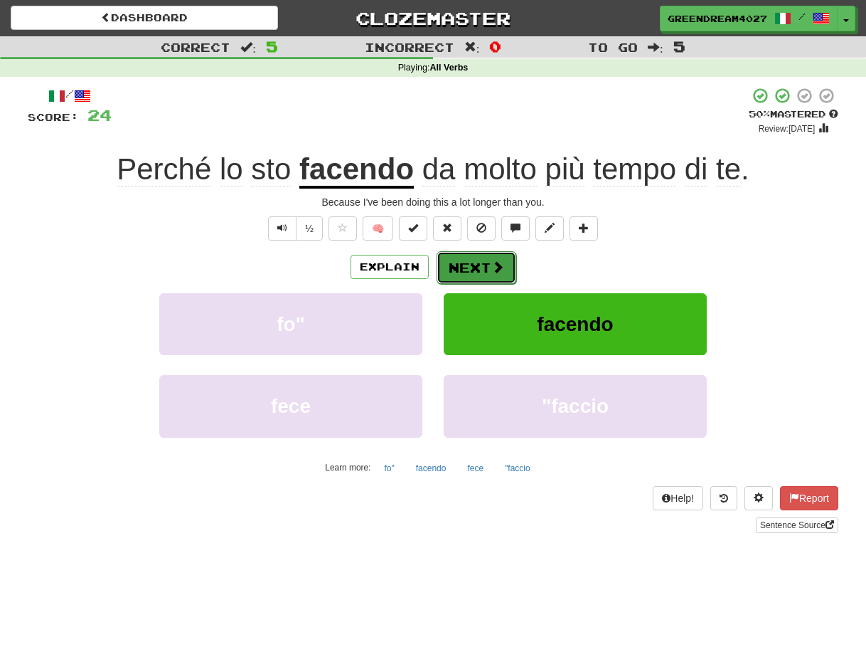
click at [474, 266] on button "Next" at bounding box center [477, 267] width 80 height 33
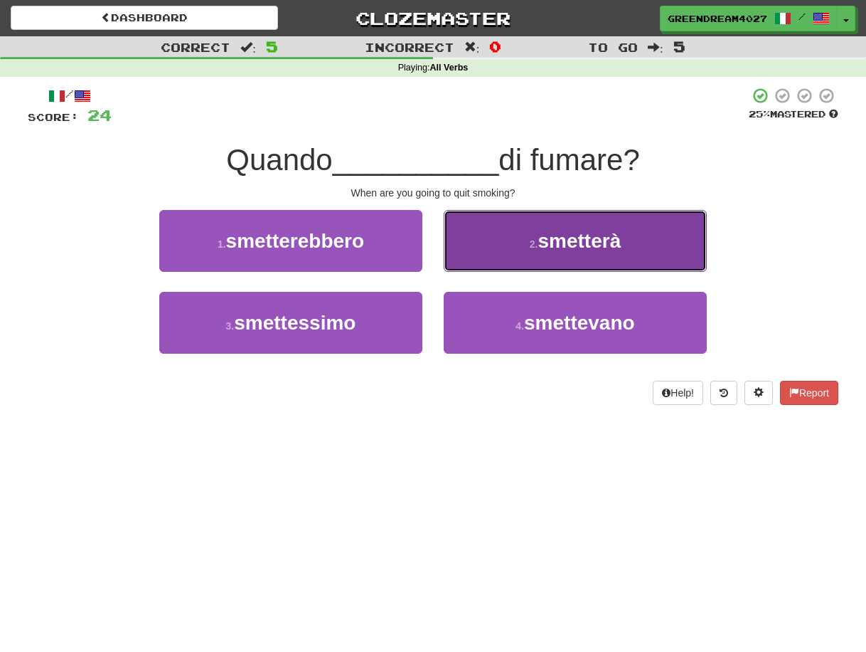
click at [519, 243] on button "2 . smetterà" at bounding box center [575, 241] width 263 height 62
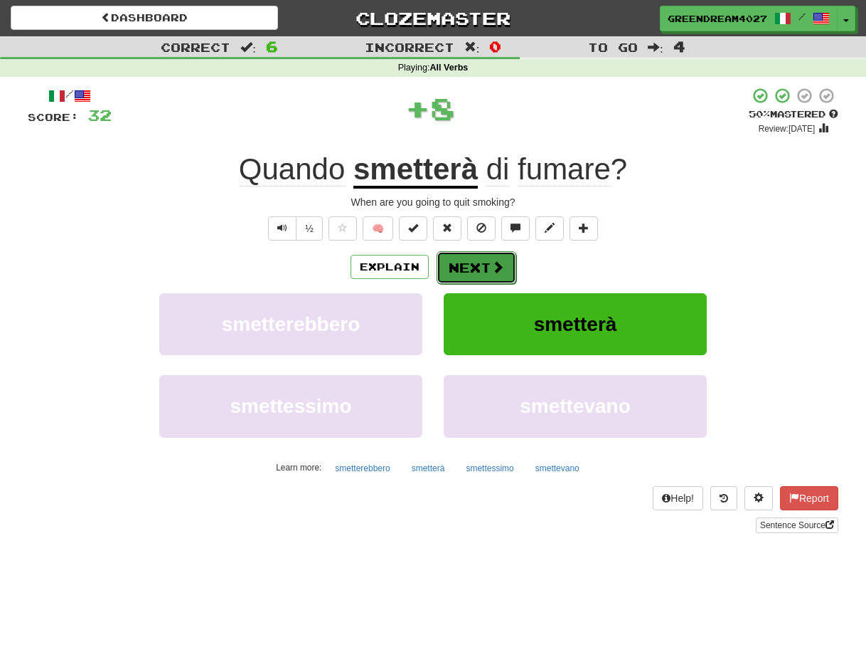
click at [472, 265] on button "Next" at bounding box center [477, 267] width 80 height 33
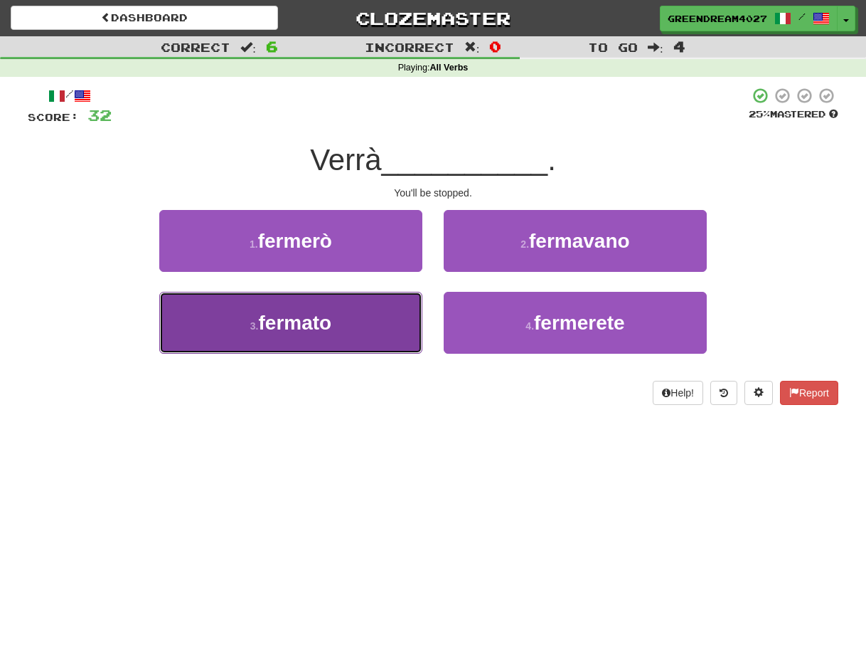
click at [377, 334] on button "3 . fermato" at bounding box center [290, 323] width 263 height 62
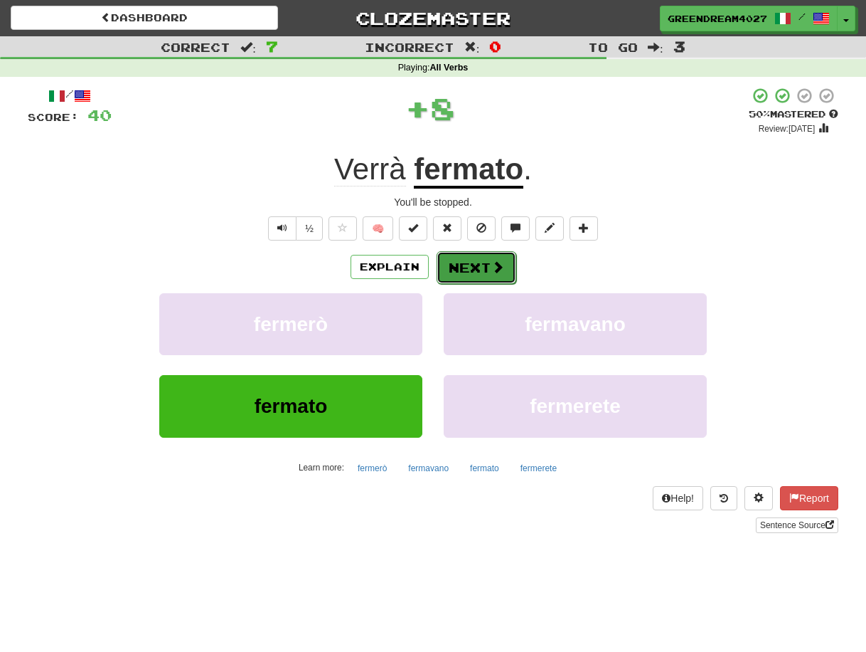
click at [478, 266] on button "Next" at bounding box center [477, 267] width 80 height 33
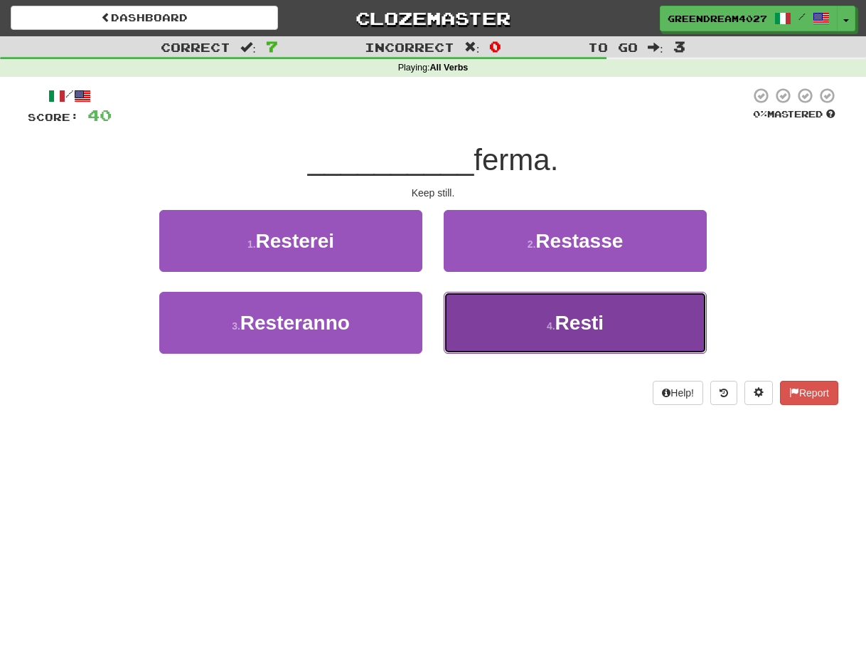
click at [499, 329] on button "4 . Resti" at bounding box center [575, 323] width 263 height 62
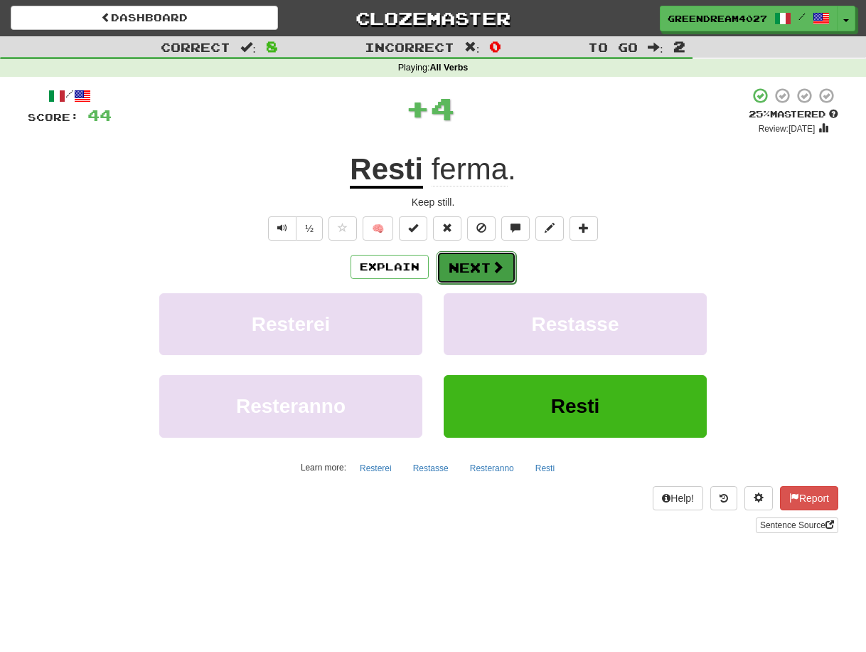
click at [472, 265] on button "Next" at bounding box center [477, 267] width 80 height 33
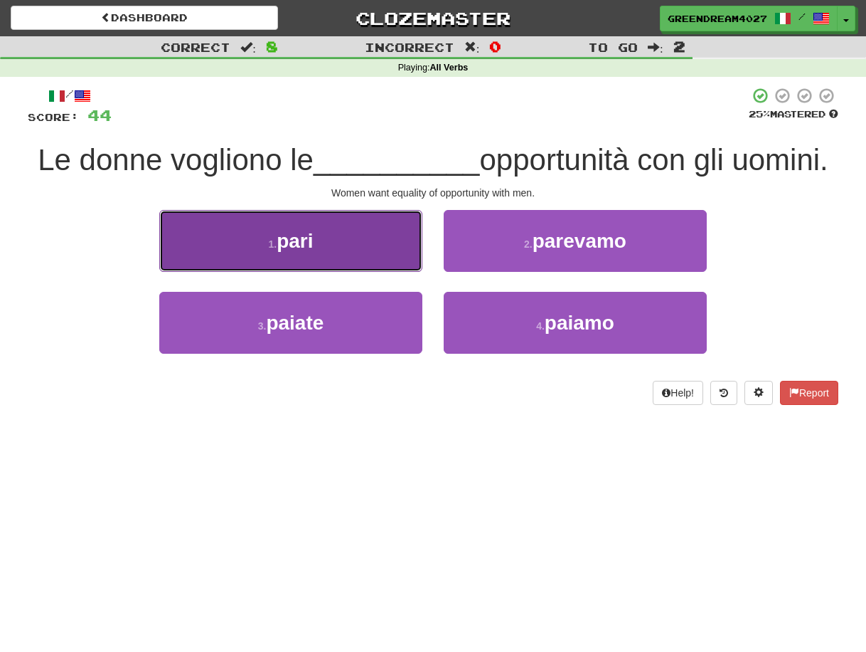
click at [339, 243] on button "1 . pari" at bounding box center [290, 241] width 263 height 62
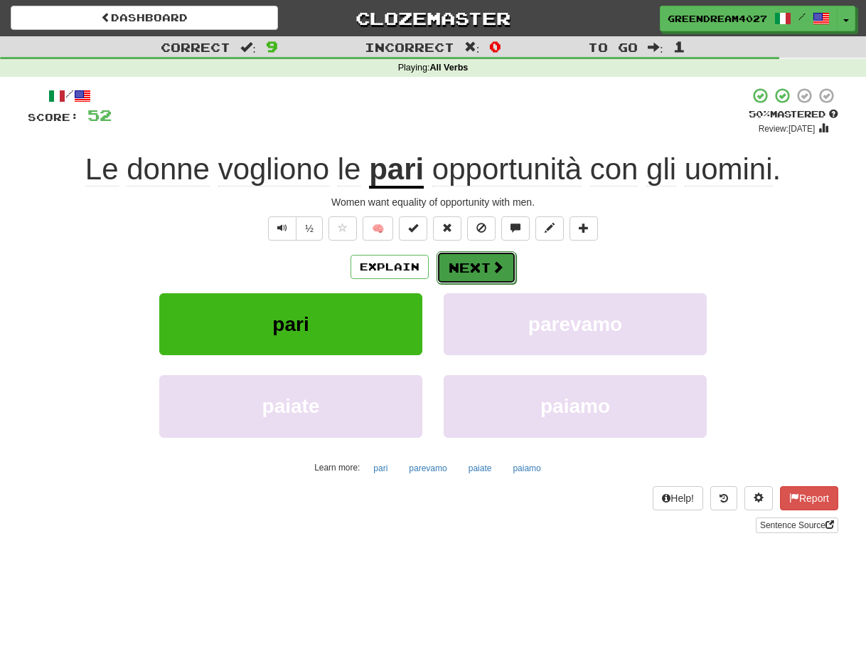
click at [481, 270] on button "Next" at bounding box center [477, 267] width 80 height 33
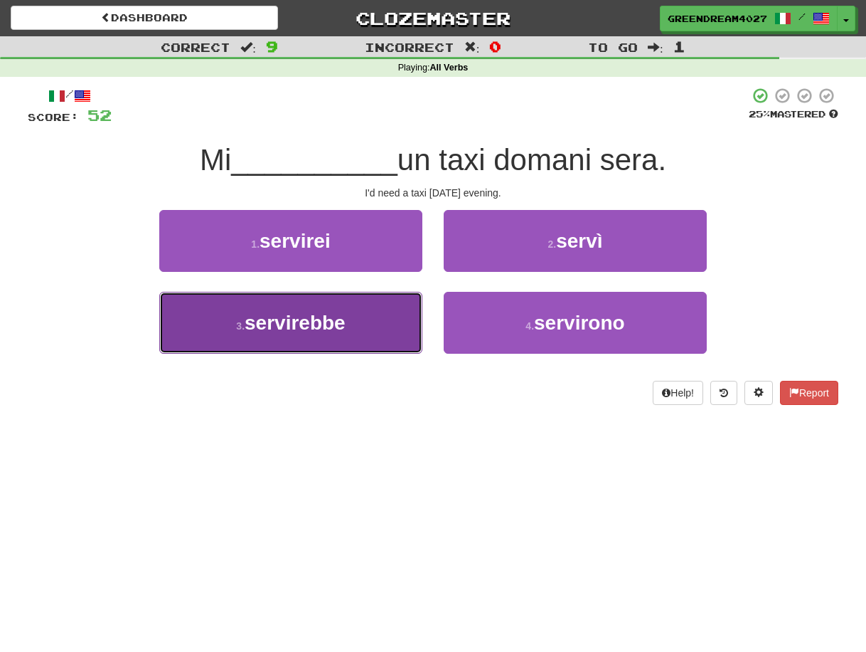
click at [361, 321] on button "3 . servirebbe" at bounding box center [290, 323] width 263 height 62
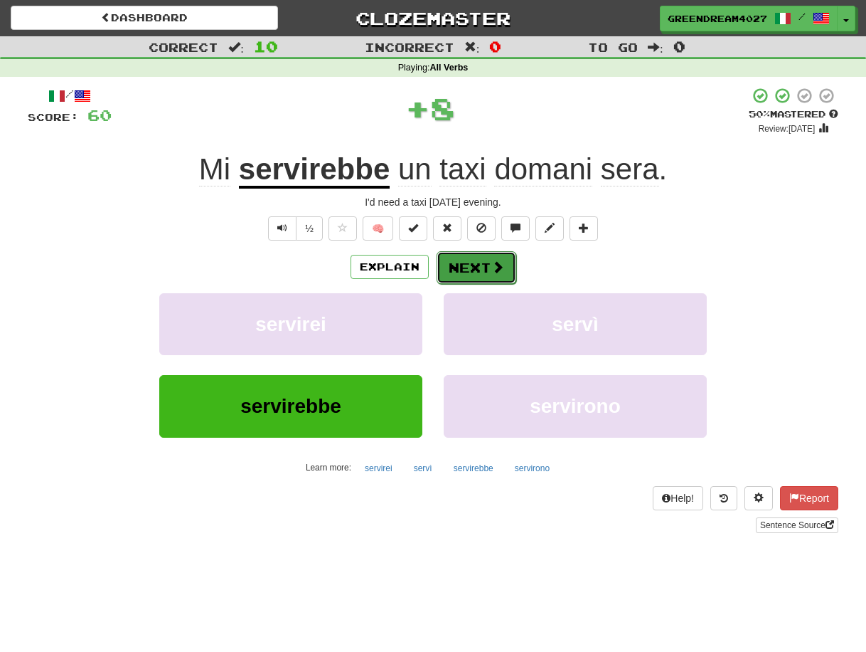
click at [468, 265] on button "Next" at bounding box center [477, 267] width 80 height 33
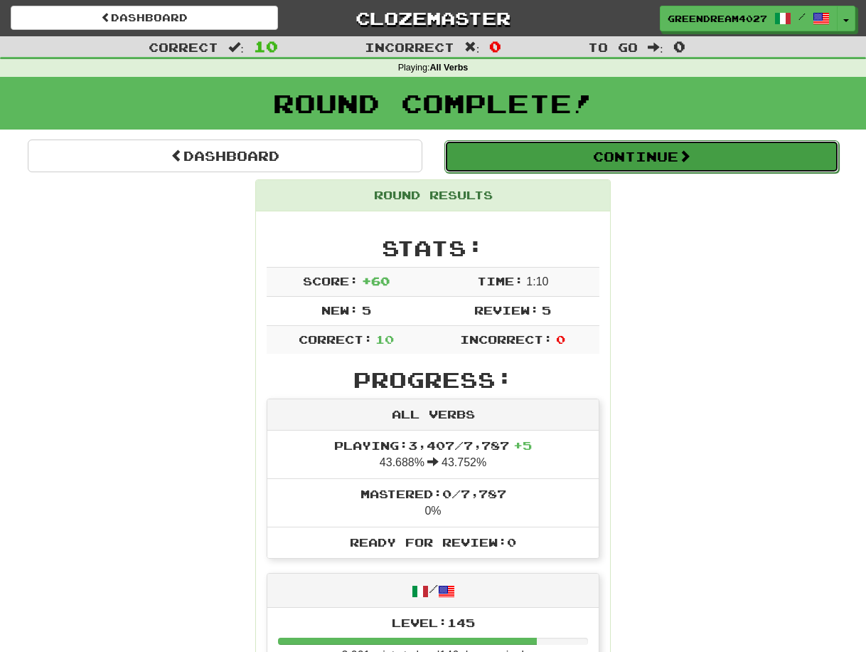
click at [657, 159] on button "Continue" at bounding box center [642, 156] width 395 height 33
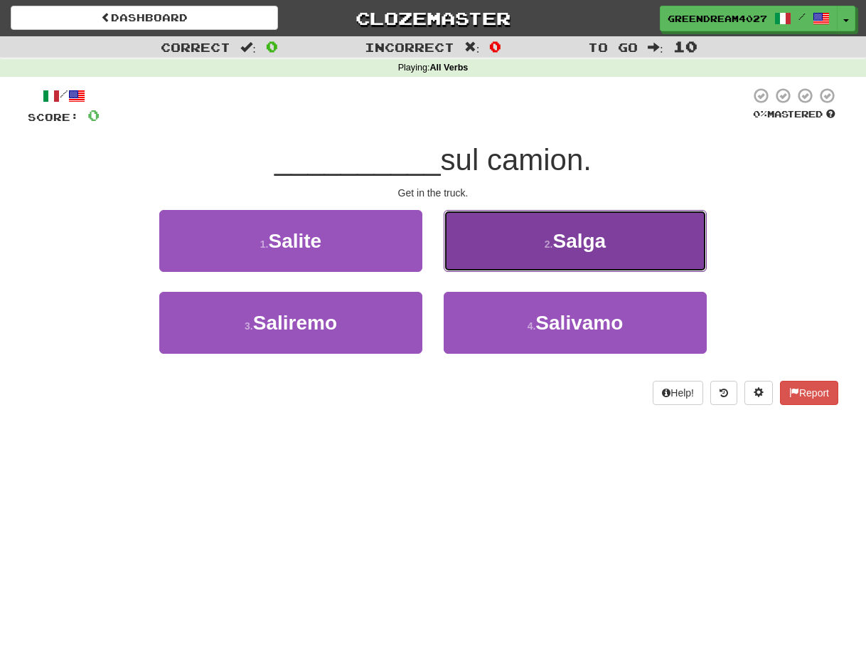
click at [550, 245] on small "2 ." at bounding box center [549, 243] width 9 height 11
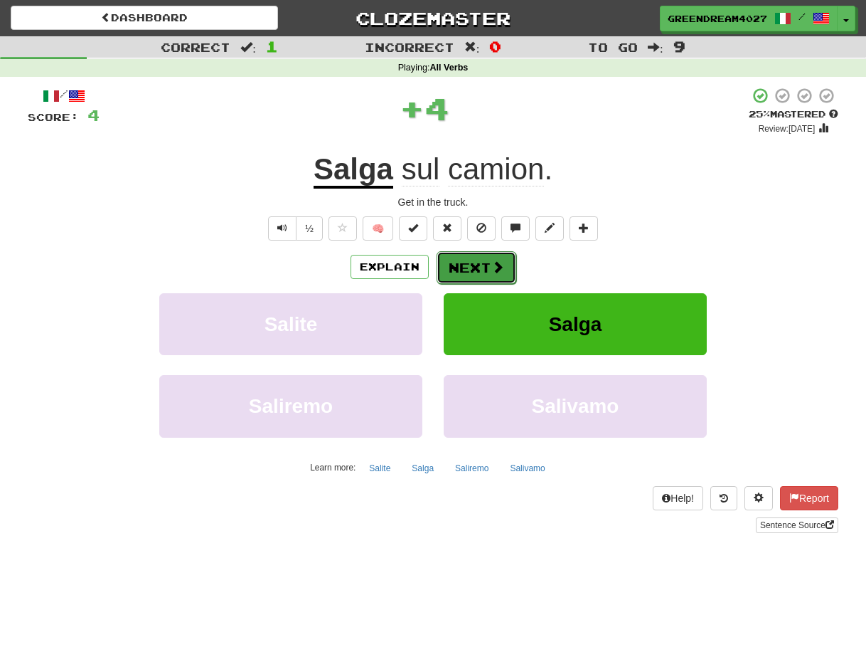
click at [470, 264] on button "Next" at bounding box center [477, 267] width 80 height 33
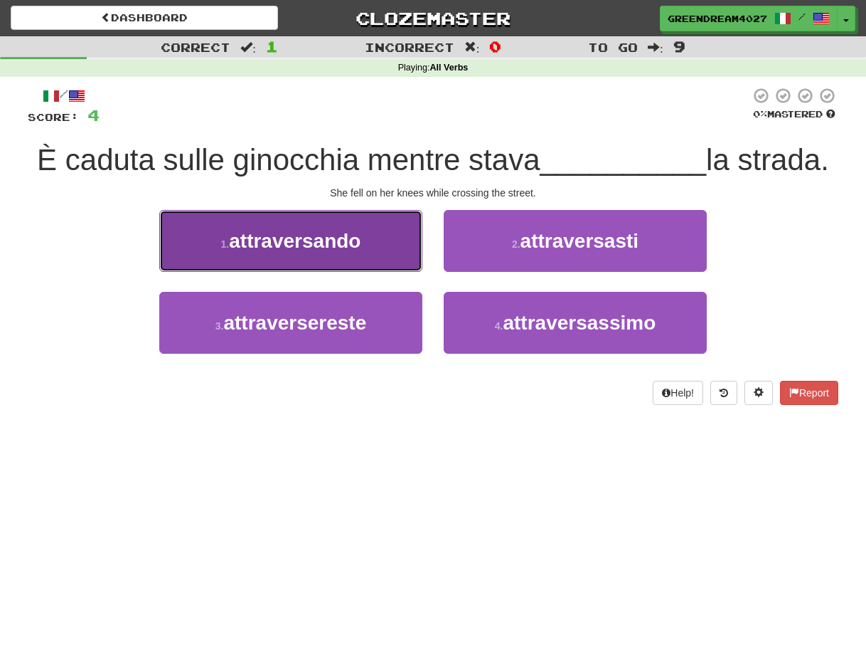
click at [366, 251] on button "1 . attraversando" at bounding box center [290, 241] width 263 height 62
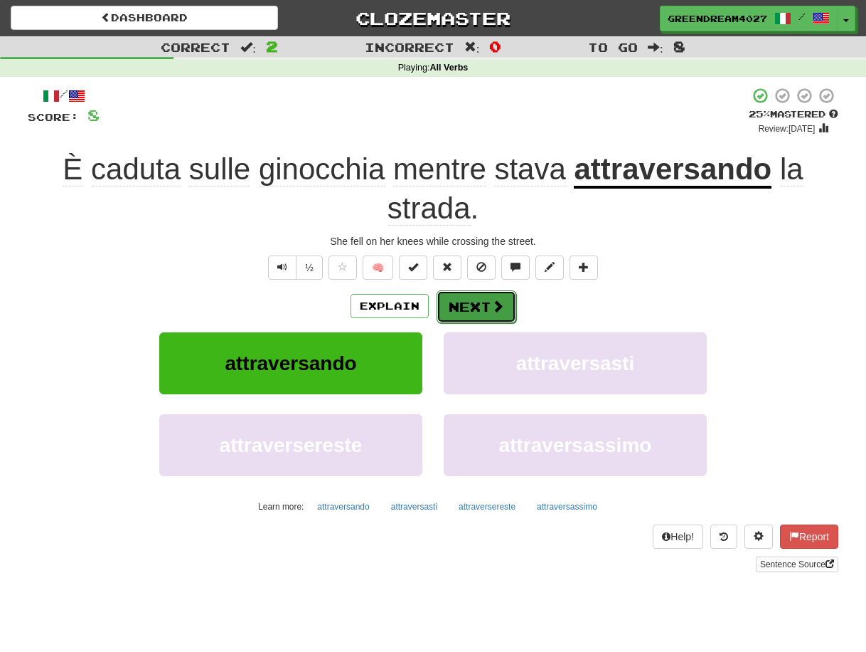
click at [475, 300] on button "Next" at bounding box center [477, 306] width 80 height 33
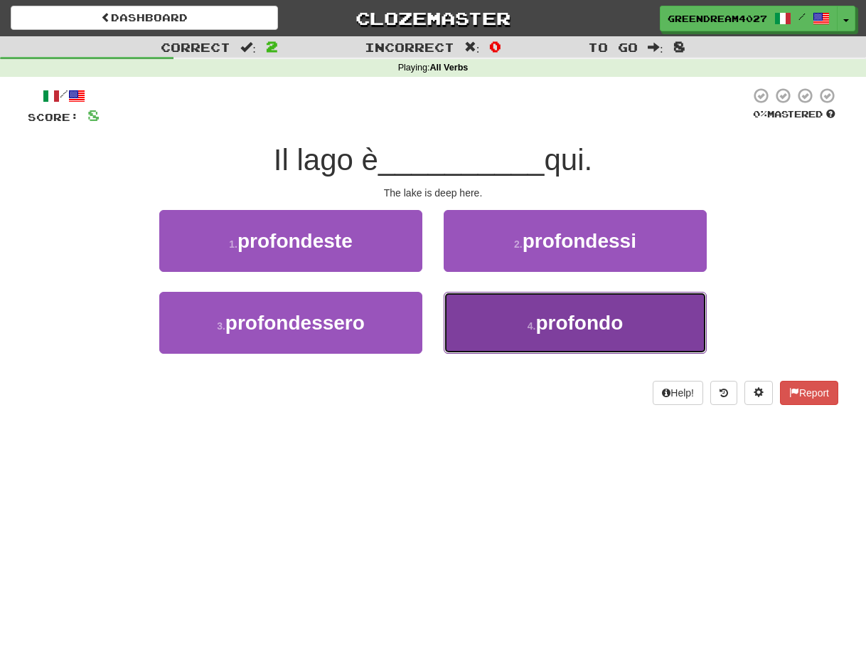
click at [535, 319] on button "4 . profondo" at bounding box center [575, 323] width 263 height 62
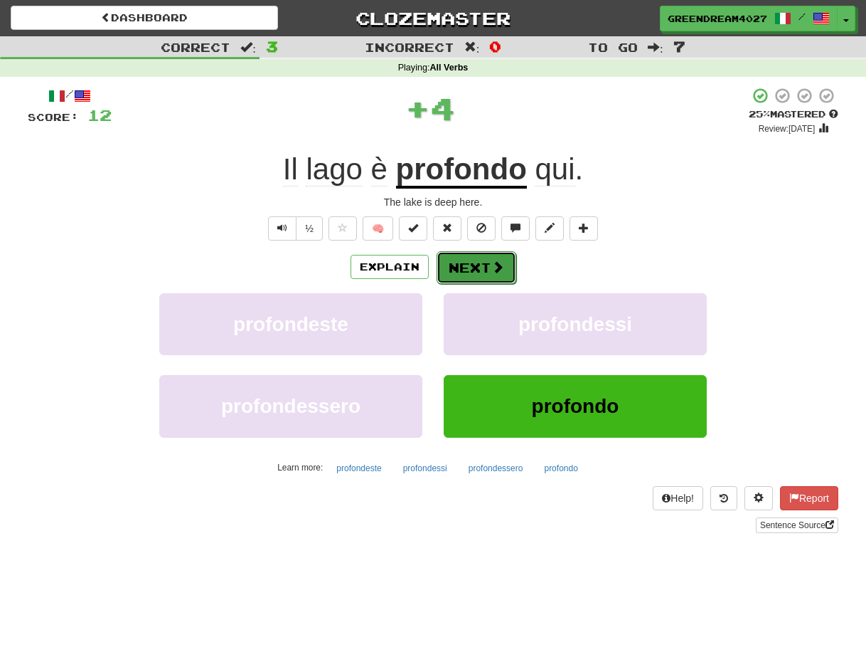
click at [473, 265] on button "Next" at bounding box center [477, 267] width 80 height 33
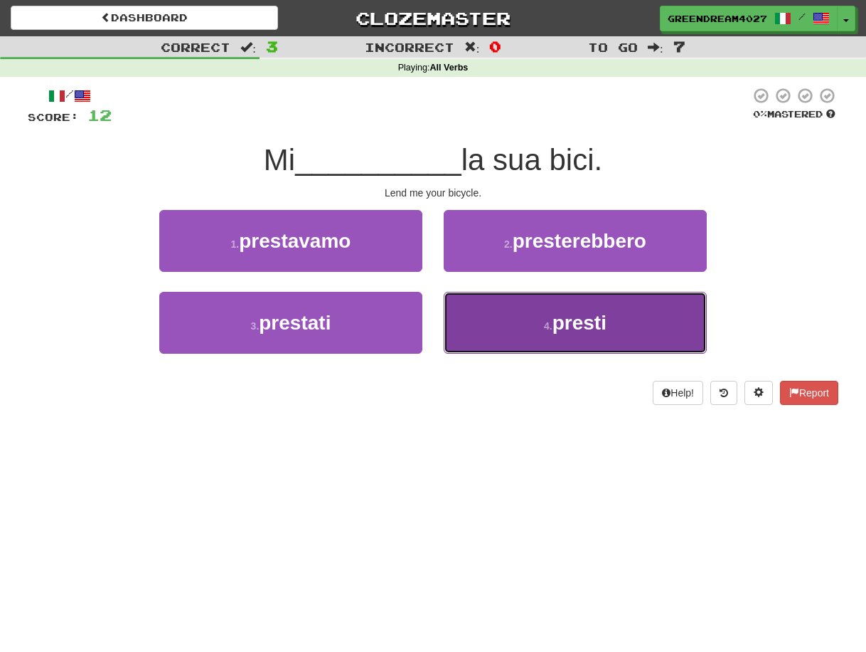
click at [530, 320] on button "4 . presti" at bounding box center [575, 323] width 263 height 62
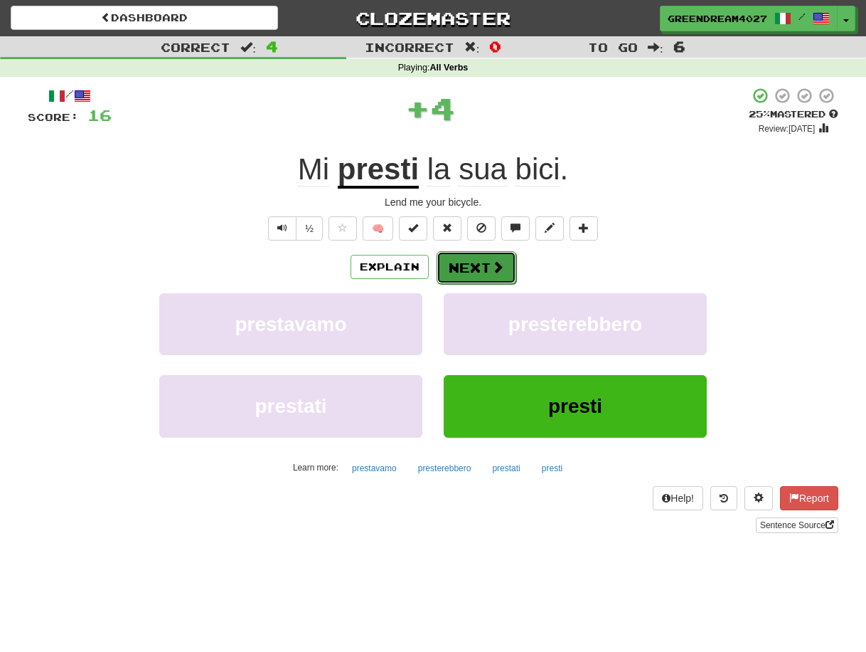
click at [479, 265] on button "Next" at bounding box center [477, 267] width 80 height 33
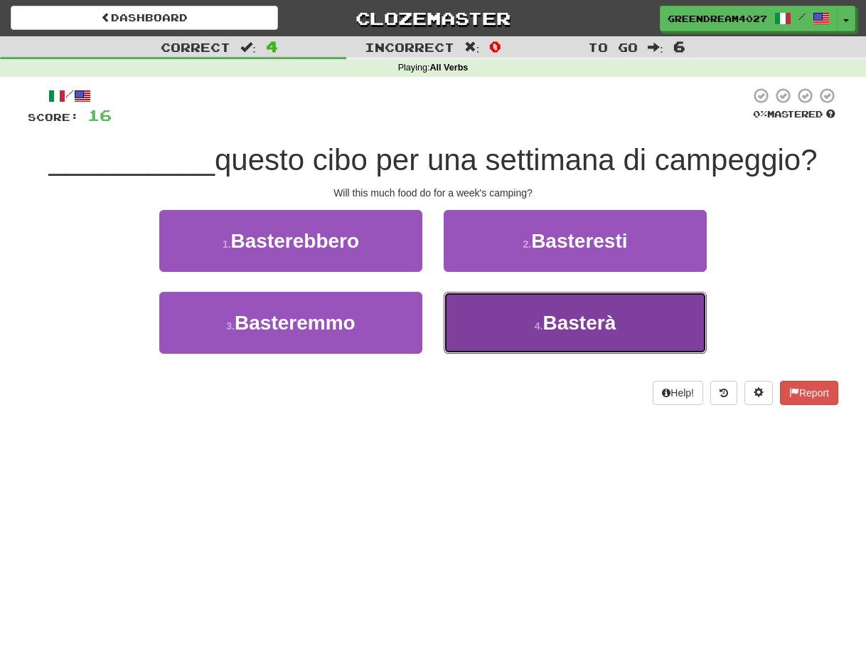
click at [544, 327] on span "Basterà" at bounding box center [579, 323] width 73 height 22
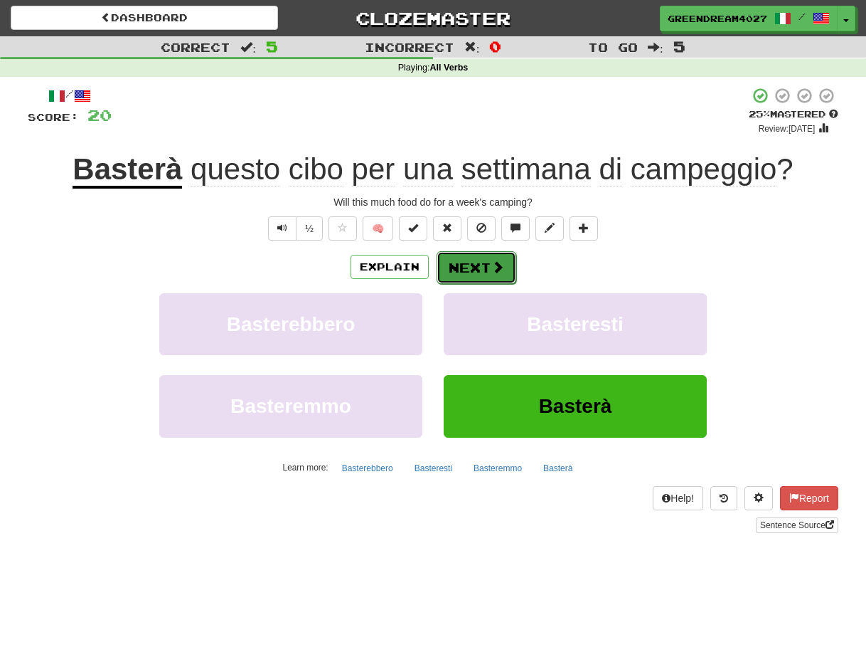
click at [479, 269] on button "Next" at bounding box center [477, 267] width 80 height 33
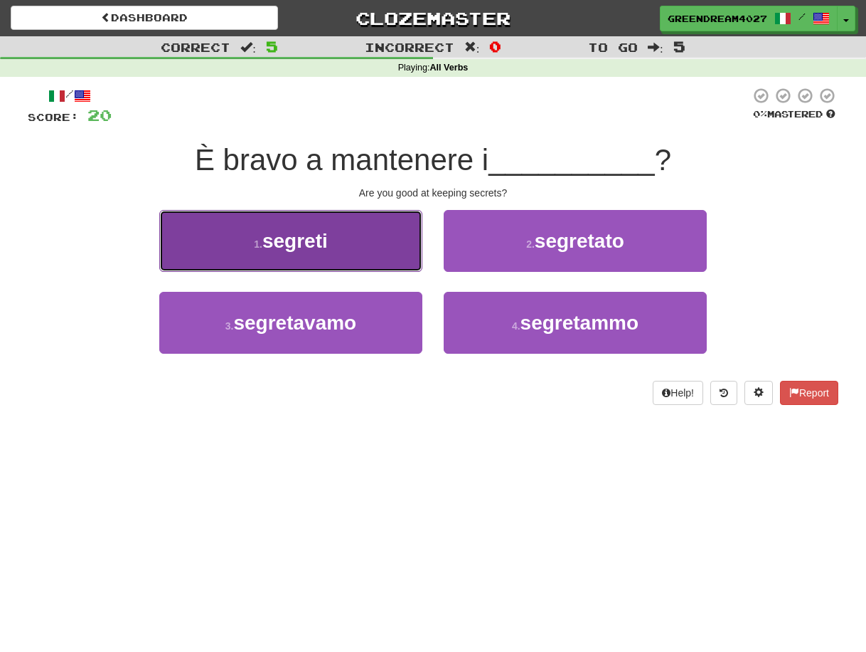
click at [346, 248] on button "1 . segreti" at bounding box center [290, 241] width 263 height 62
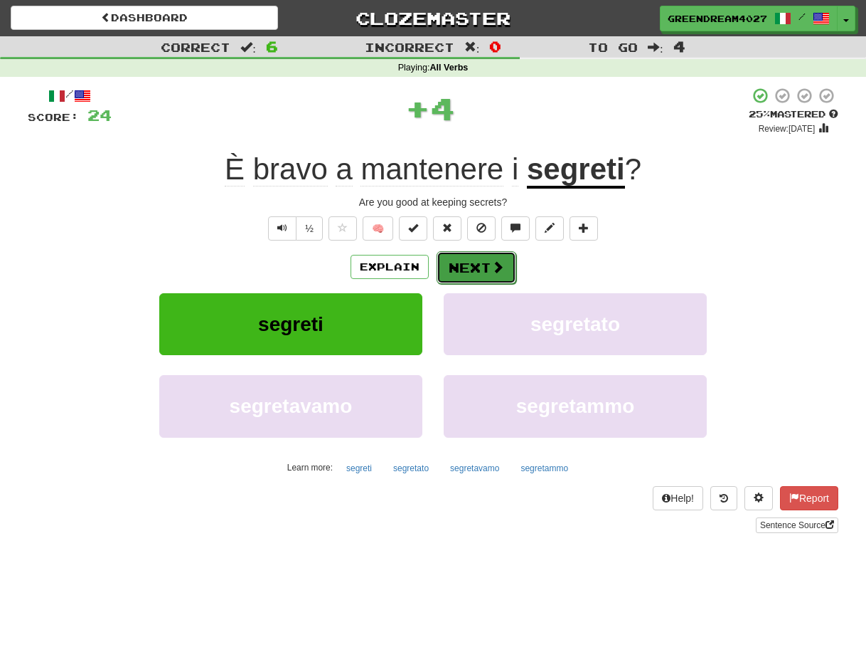
click at [484, 267] on button "Next" at bounding box center [477, 267] width 80 height 33
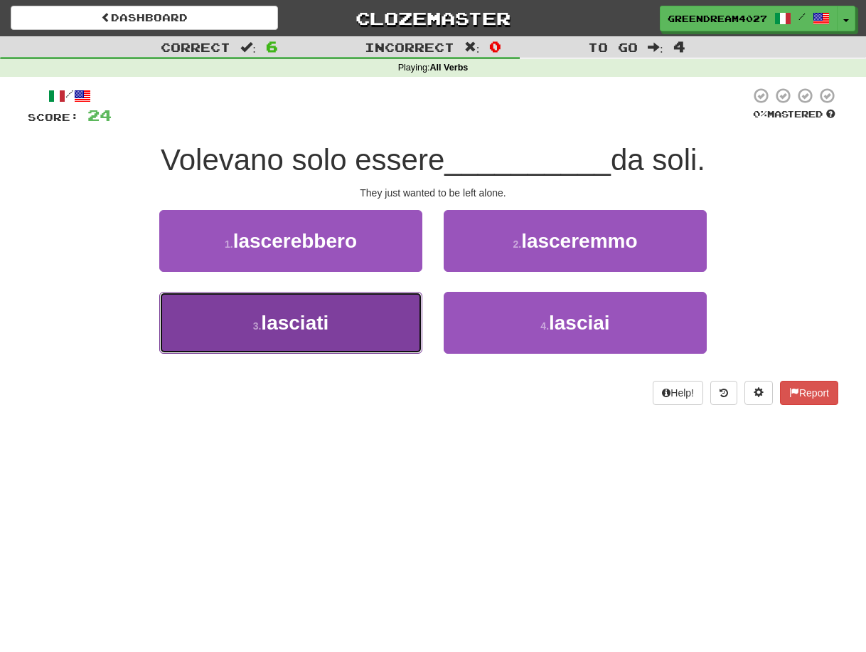
click at [391, 334] on button "3 . lasciati" at bounding box center [290, 323] width 263 height 62
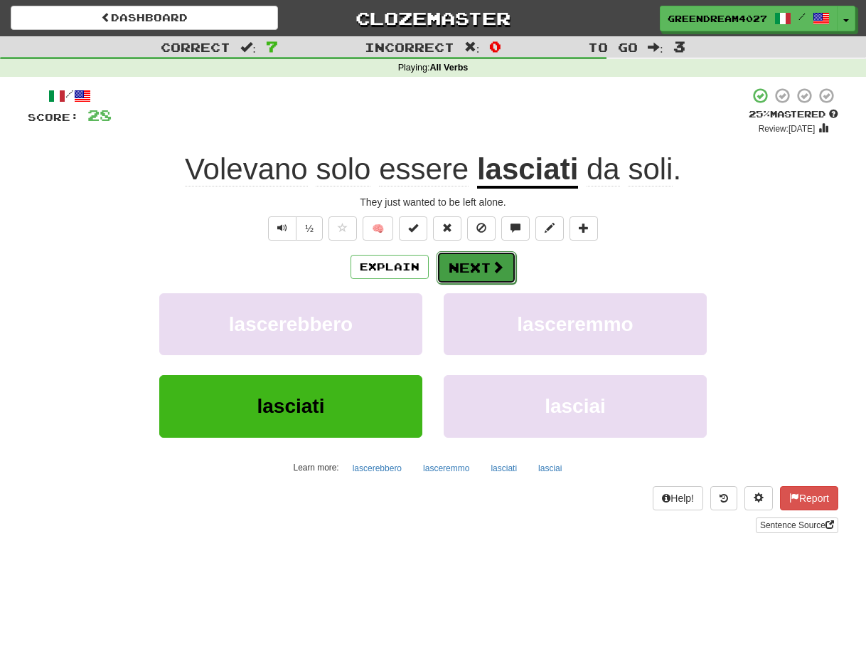
click at [471, 267] on button "Next" at bounding box center [477, 267] width 80 height 33
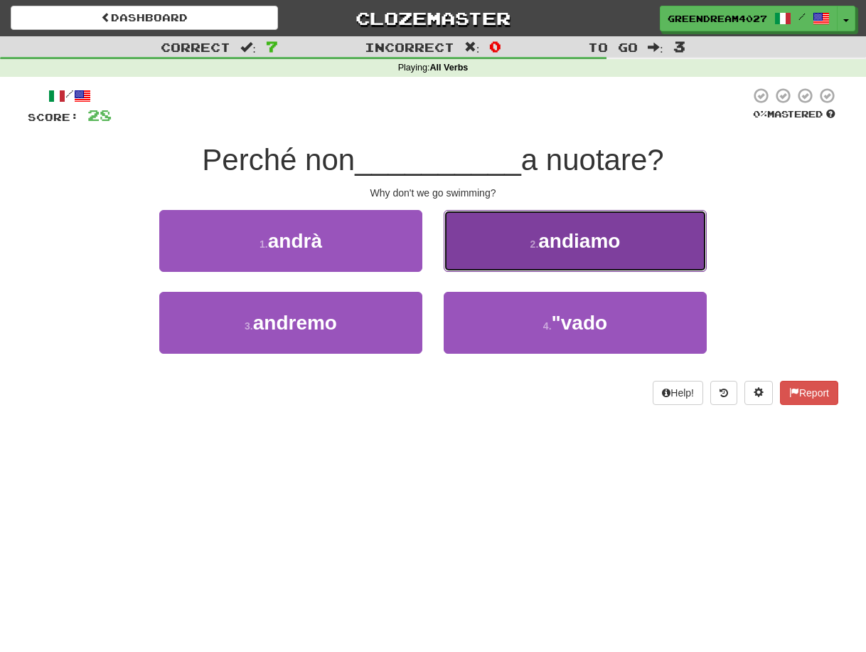
click at [521, 238] on button "2 . andiamo" at bounding box center [575, 241] width 263 height 62
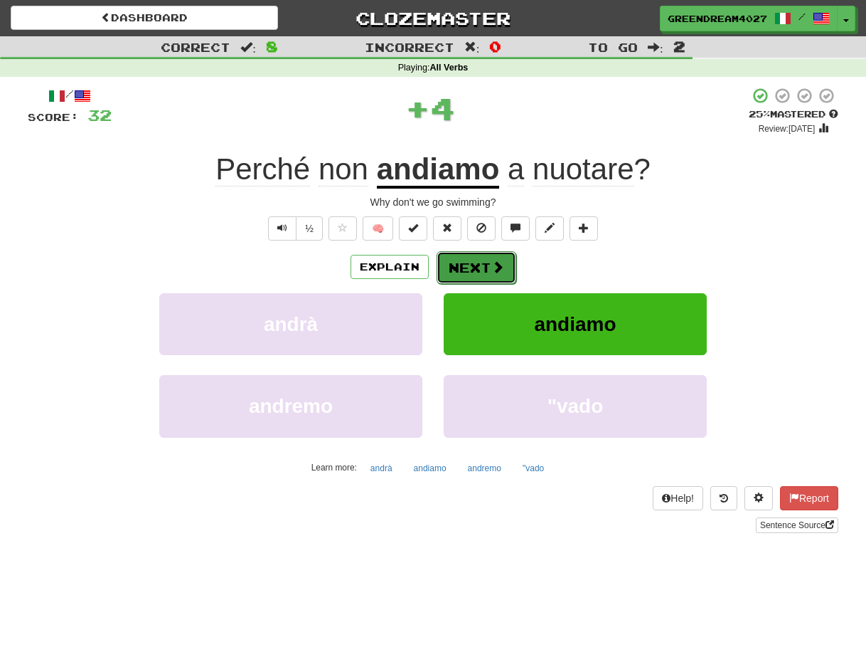
click at [475, 264] on button "Next" at bounding box center [477, 267] width 80 height 33
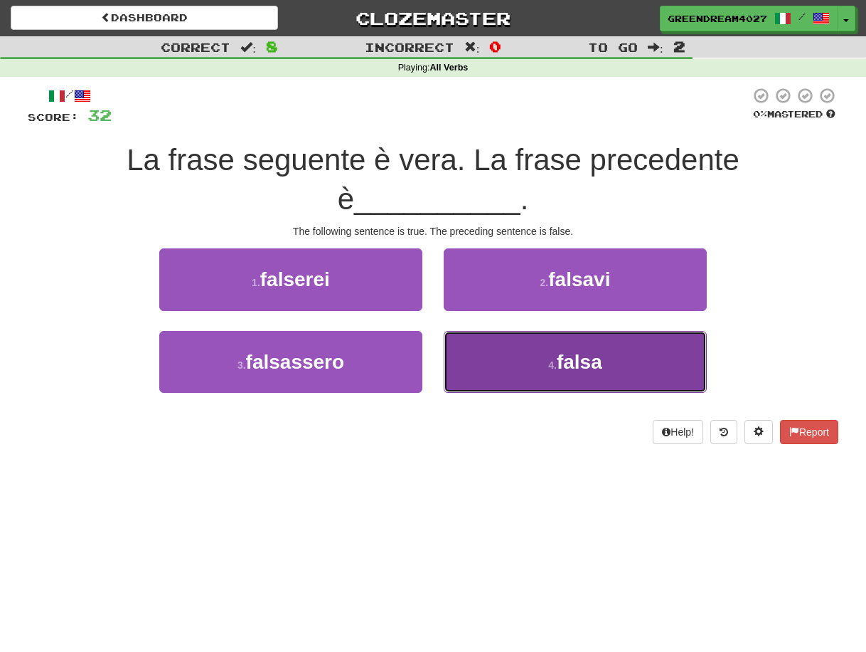
click at [575, 351] on span "falsa" at bounding box center [580, 362] width 46 height 22
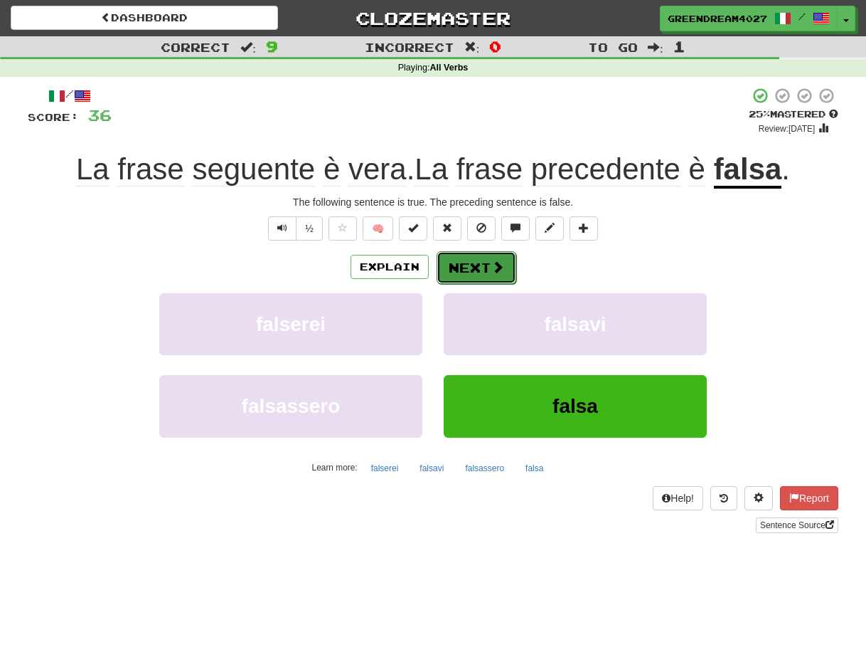
click at [478, 267] on button "Next" at bounding box center [477, 267] width 80 height 33
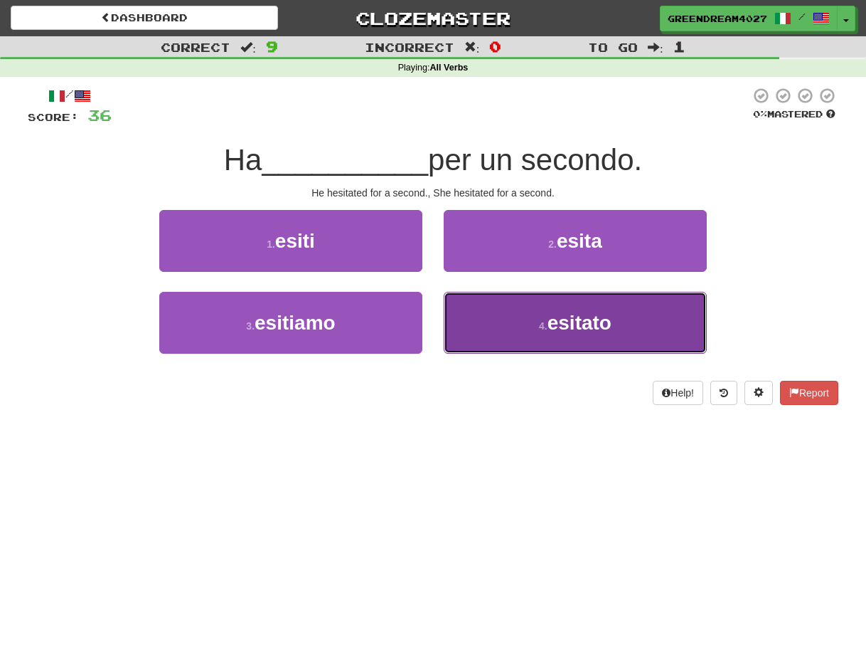
click at [536, 329] on button "4 . esitato" at bounding box center [575, 323] width 263 height 62
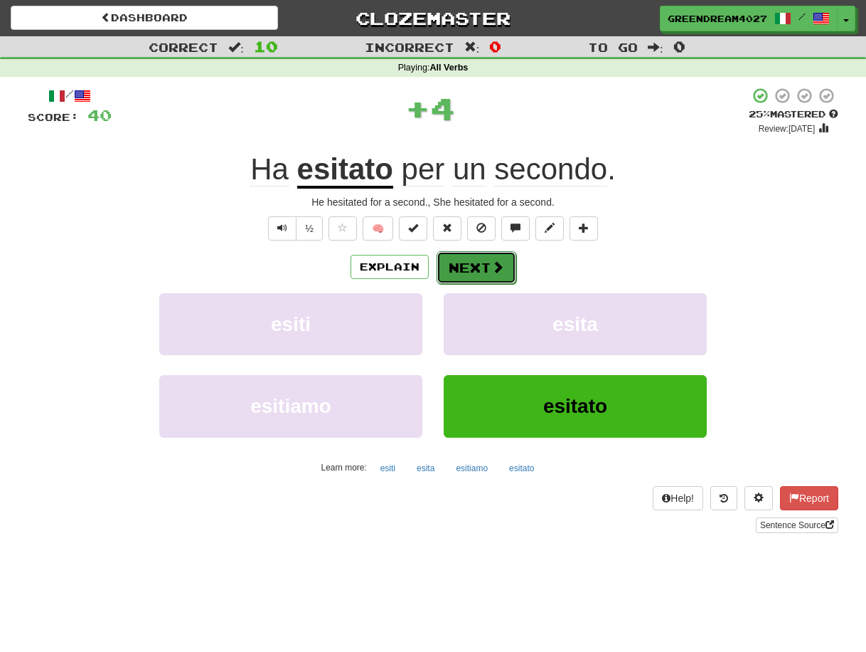
click at [492, 266] on span at bounding box center [498, 266] width 13 height 13
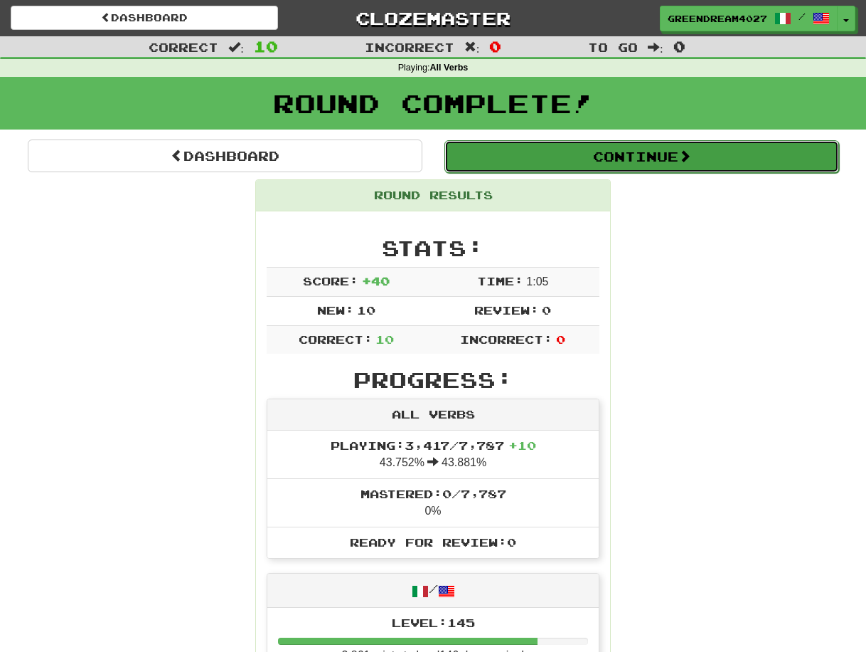
click at [631, 158] on button "Continue" at bounding box center [642, 156] width 395 height 33
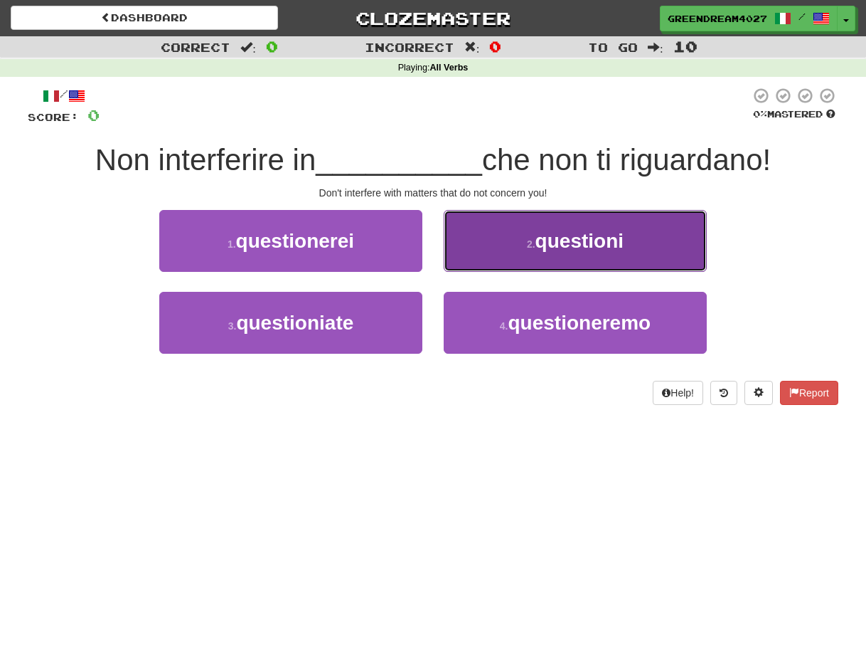
click at [549, 242] on span "questioni" at bounding box center [580, 241] width 88 height 22
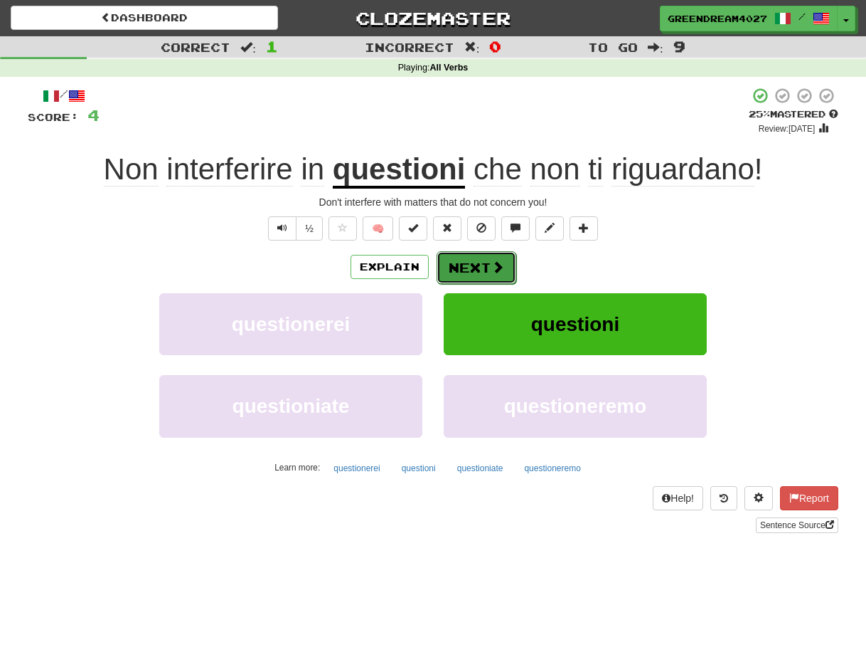
click at [474, 272] on button "Next" at bounding box center [477, 267] width 80 height 33
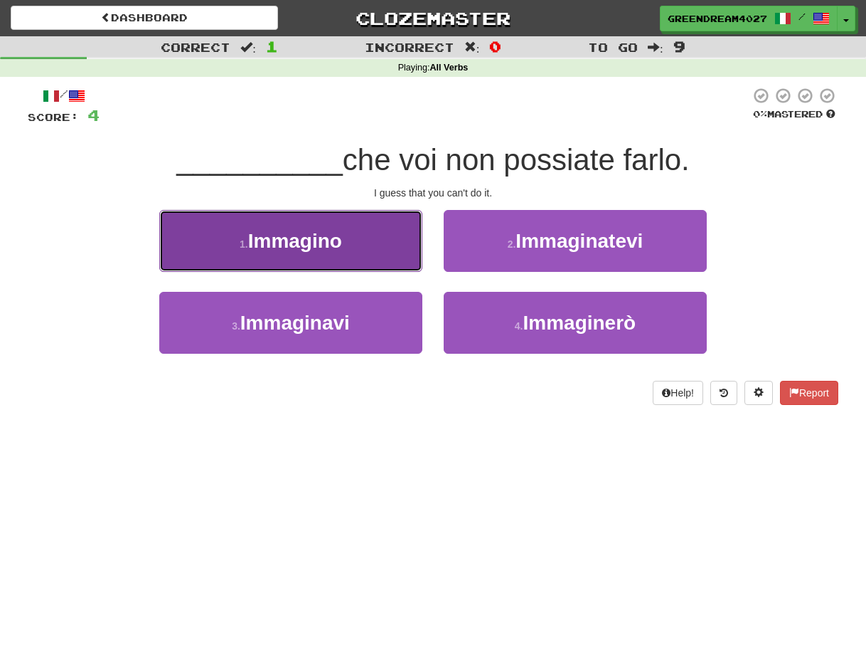
click at [370, 249] on button "1 . Immagino" at bounding box center [290, 241] width 263 height 62
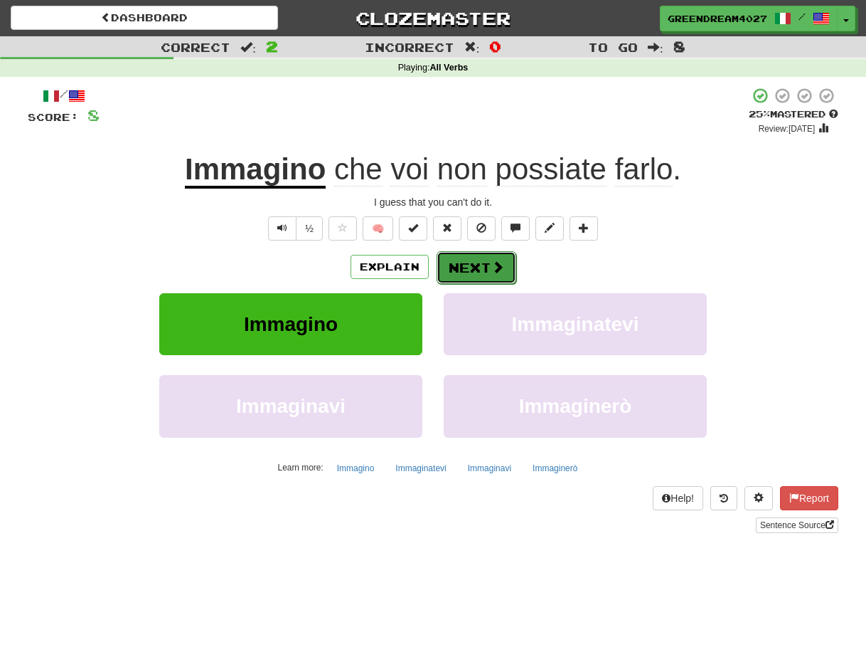
click at [473, 266] on button "Next" at bounding box center [477, 267] width 80 height 33
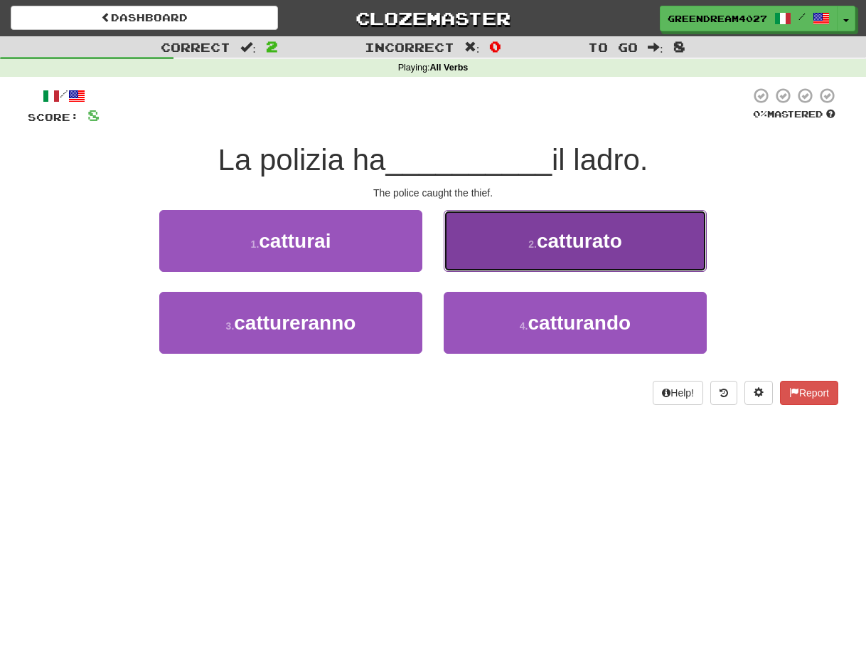
click at [543, 244] on span "catturato" at bounding box center [579, 241] width 85 height 22
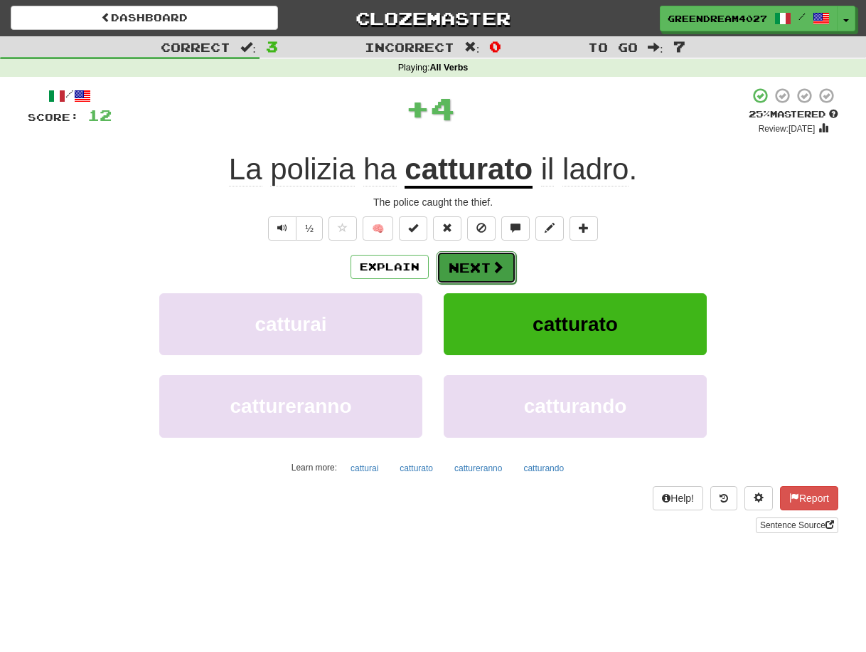
click at [474, 264] on button "Next" at bounding box center [477, 267] width 80 height 33
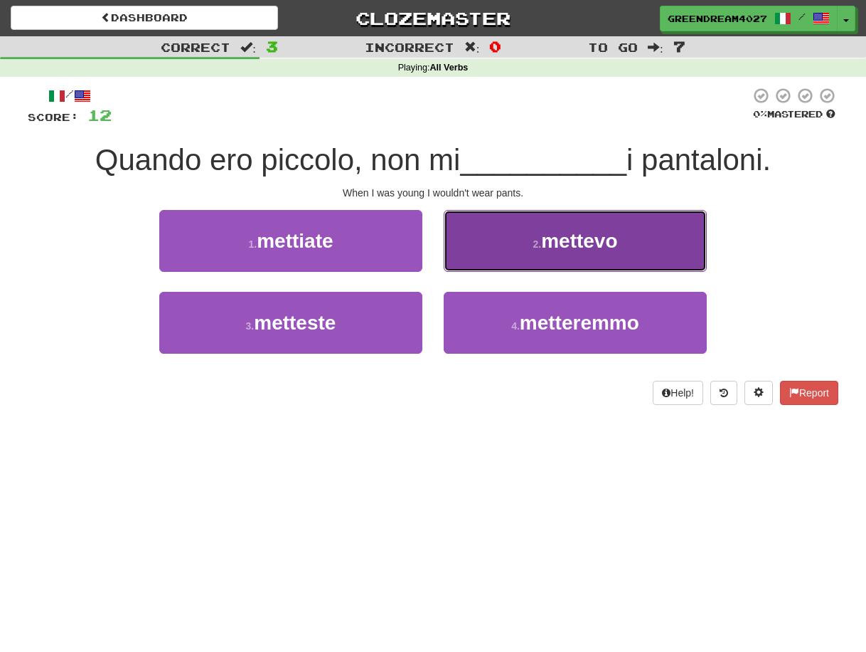
click at [556, 244] on span "mettevo" at bounding box center [579, 241] width 76 height 22
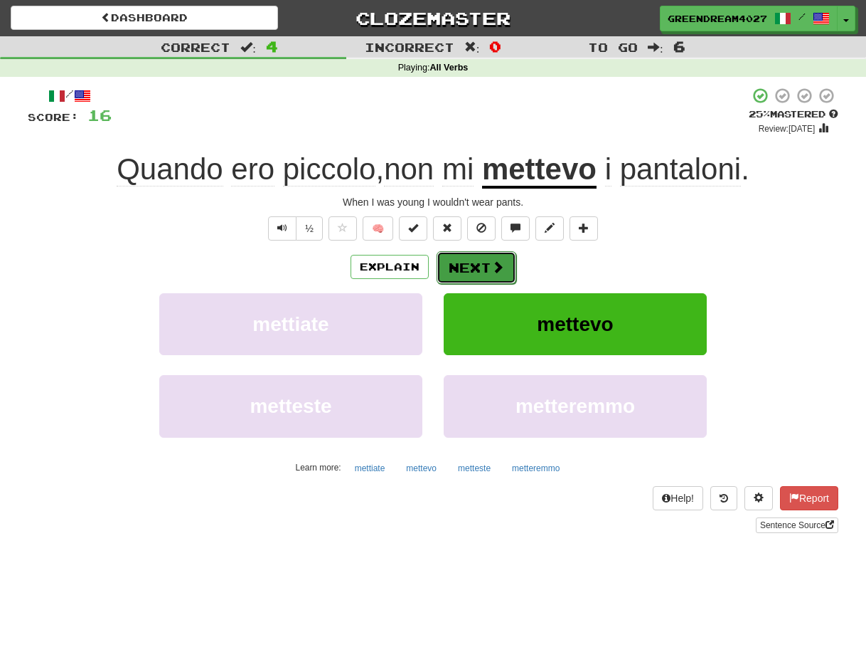
click at [484, 267] on button "Next" at bounding box center [477, 267] width 80 height 33
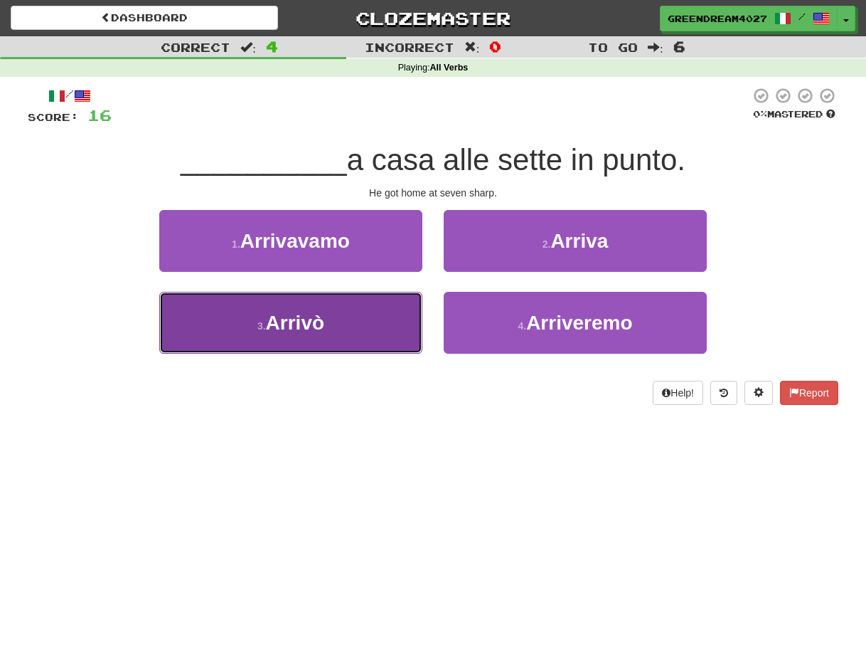
click at [378, 326] on button "3 . Arrivò" at bounding box center [290, 323] width 263 height 62
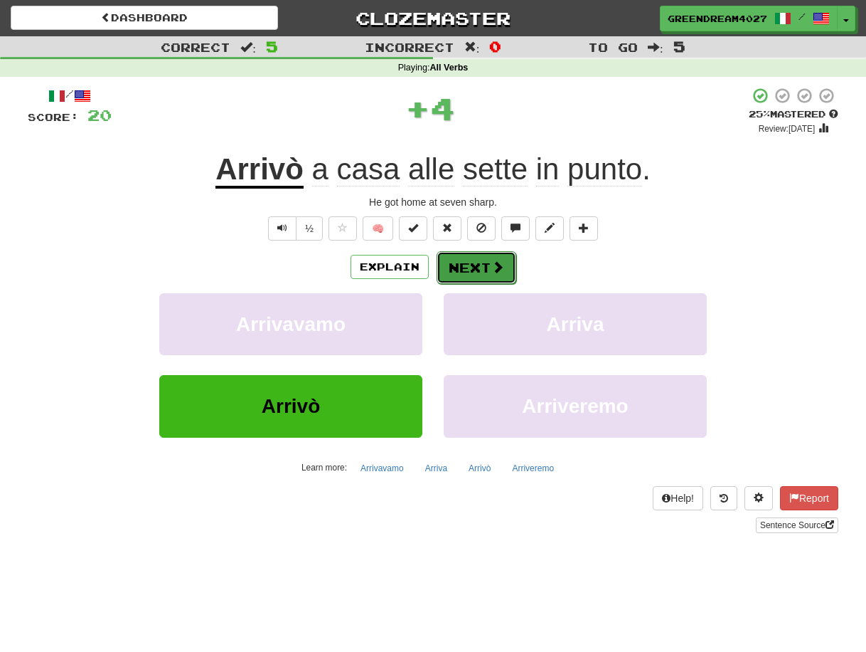
click at [462, 266] on button "Next" at bounding box center [477, 267] width 80 height 33
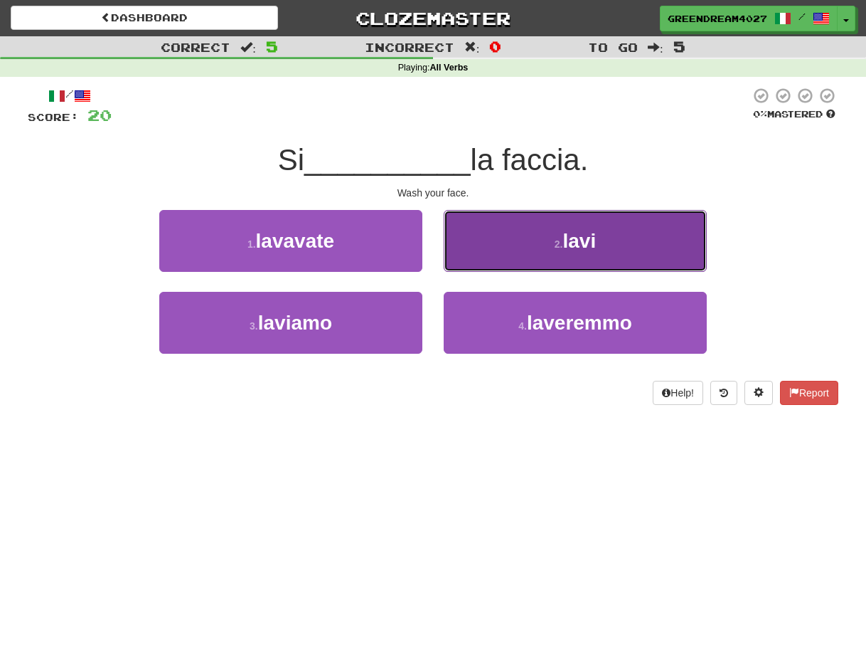
click at [539, 243] on button "2 . lavi" at bounding box center [575, 241] width 263 height 62
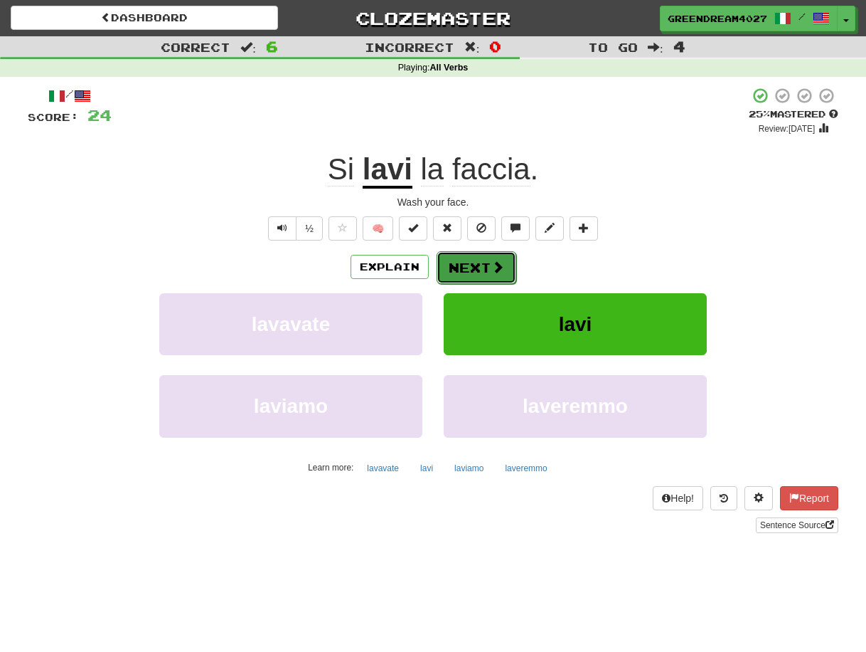
click at [477, 266] on button "Next" at bounding box center [477, 267] width 80 height 33
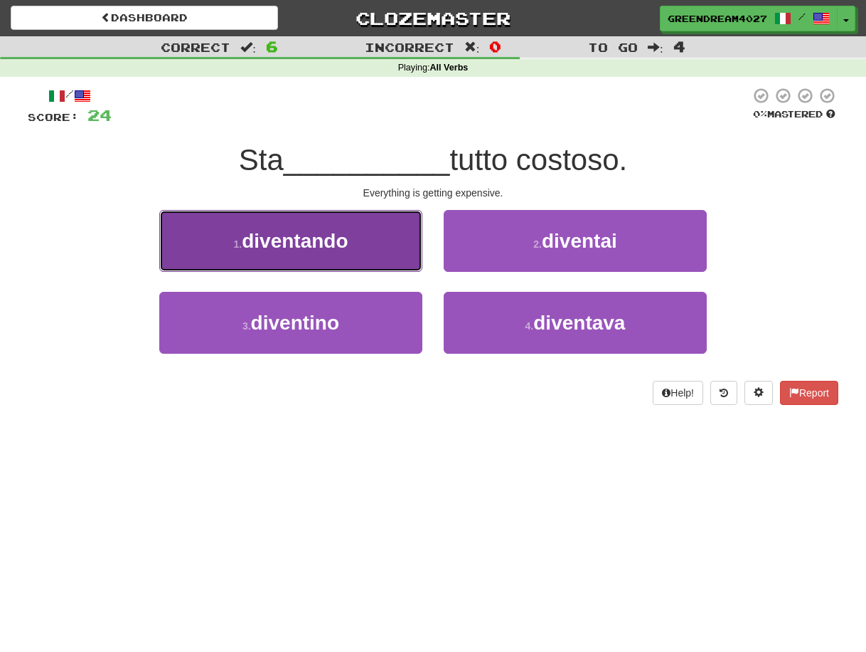
click at [357, 245] on button "1 . diventando" at bounding box center [290, 241] width 263 height 62
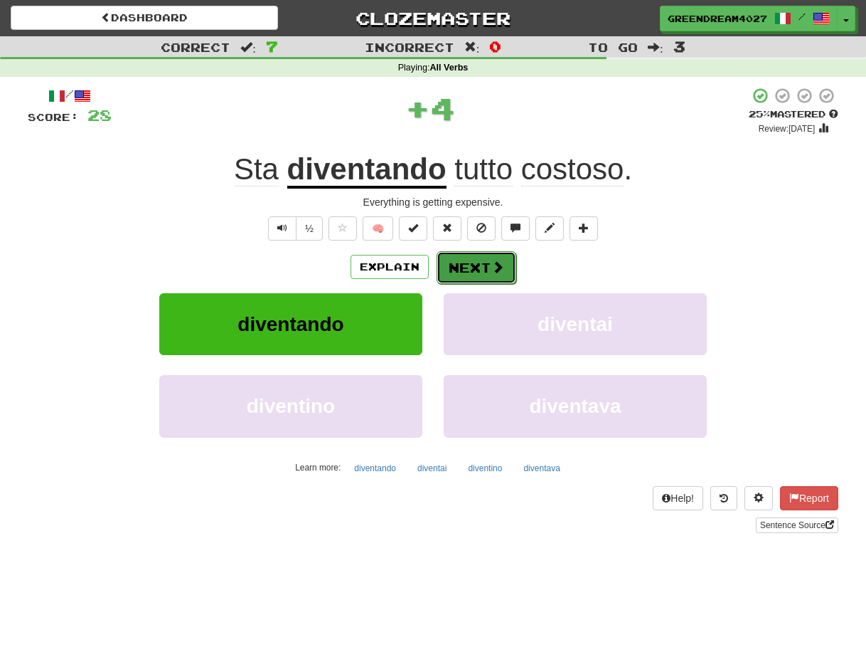
click at [473, 265] on button "Next" at bounding box center [477, 267] width 80 height 33
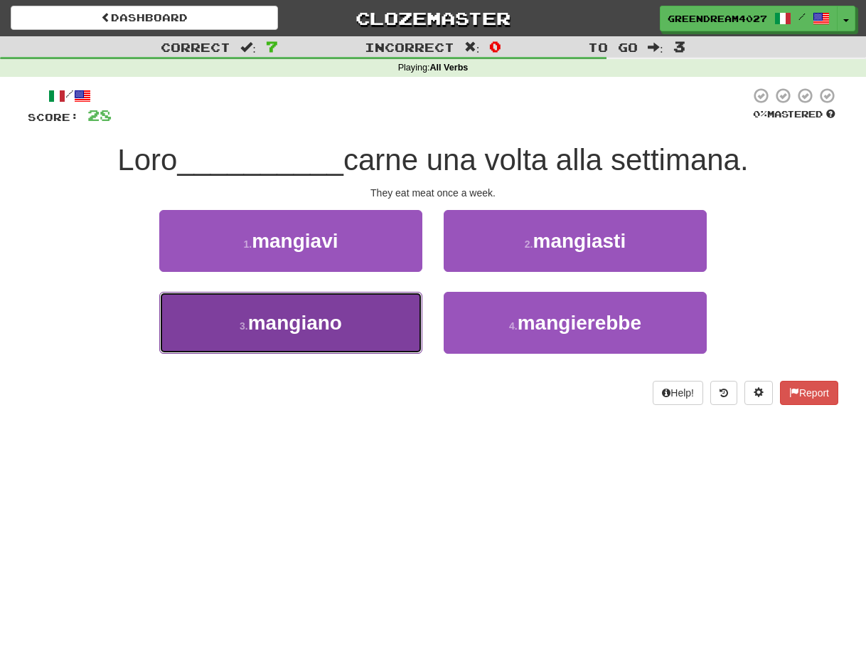
click at [370, 329] on button "3 . mangiano" at bounding box center [290, 323] width 263 height 62
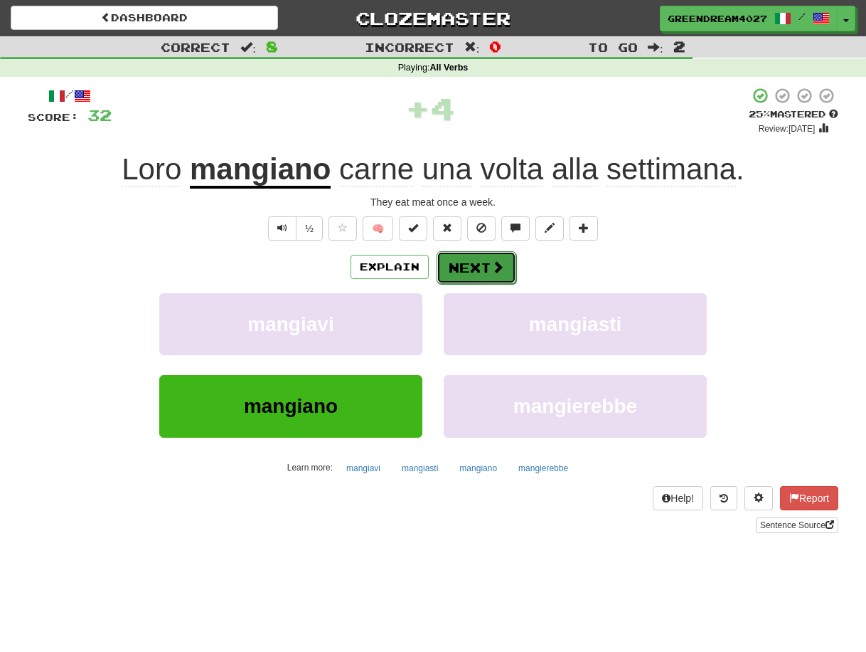
click at [470, 267] on button "Next" at bounding box center [477, 267] width 80 height 33
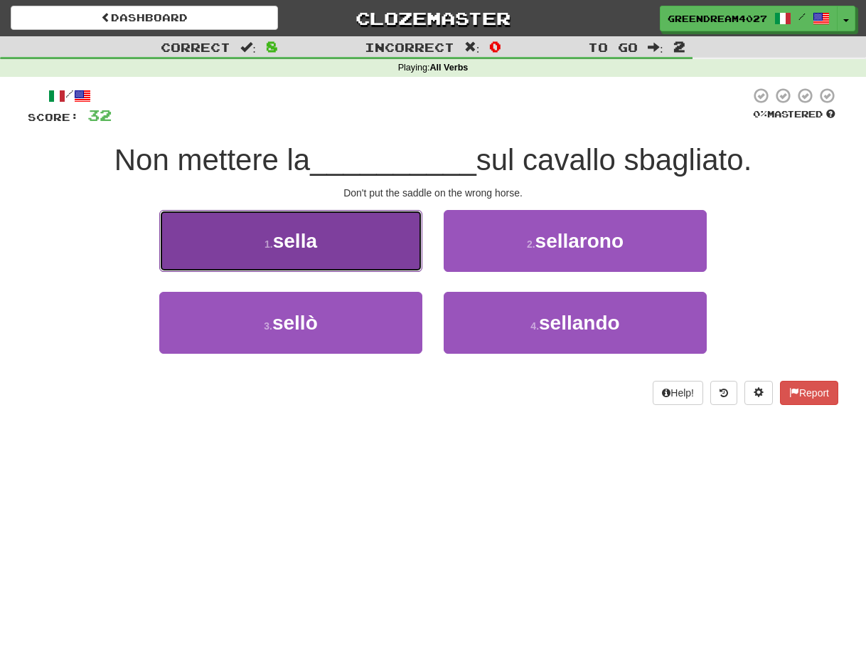
click at [319, 250] on button "1 . sella" at bounding box center [290, 241] width 263 height 62
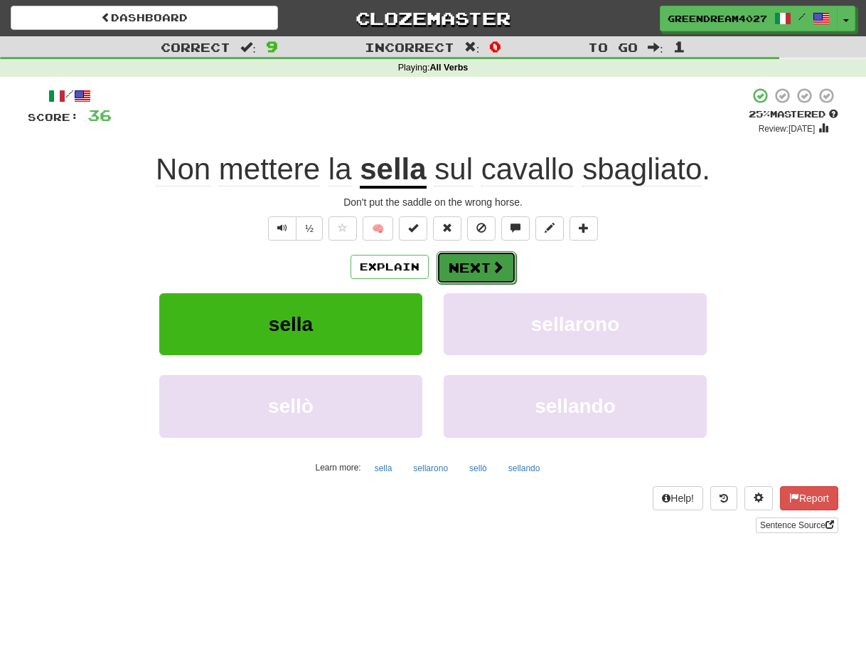
click at [476, 266] on button "Next" at bounding box center [477, 267] width 80 height 33
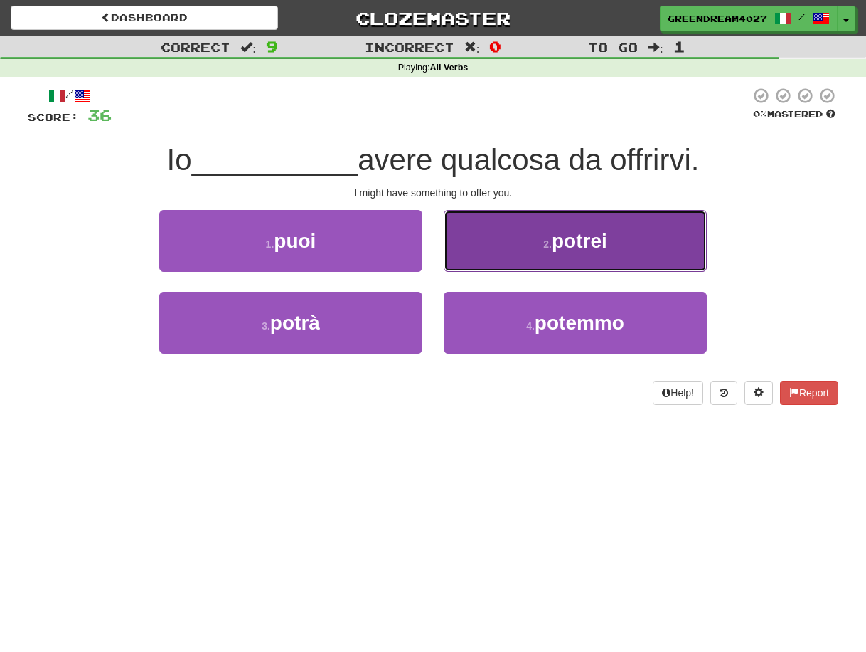
click at [560, 244] on span "potrei" at bounding box center [579, 241] width 55 height 22
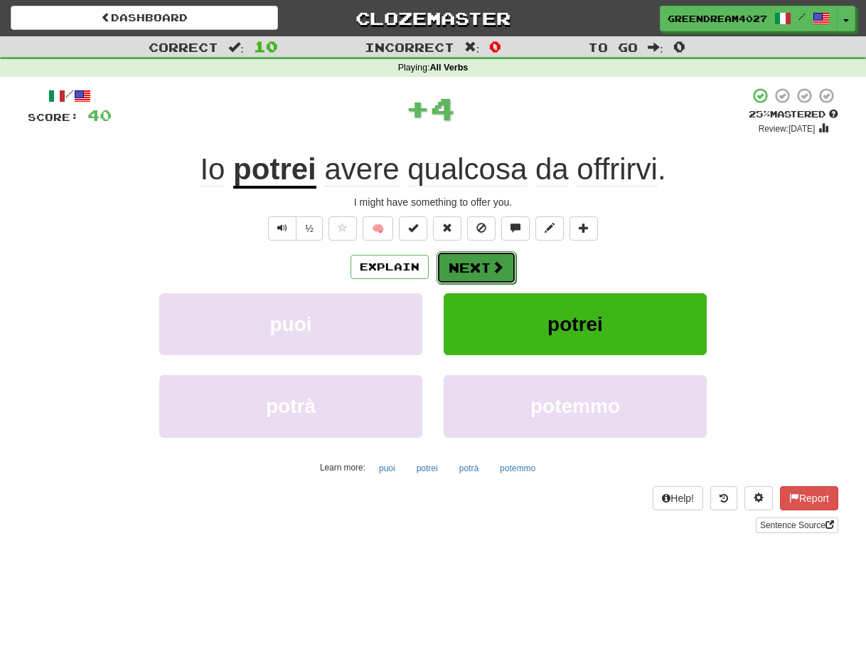
click at [477, 265] on button "Next" at bounding box center [477, 267] width 80 height 33
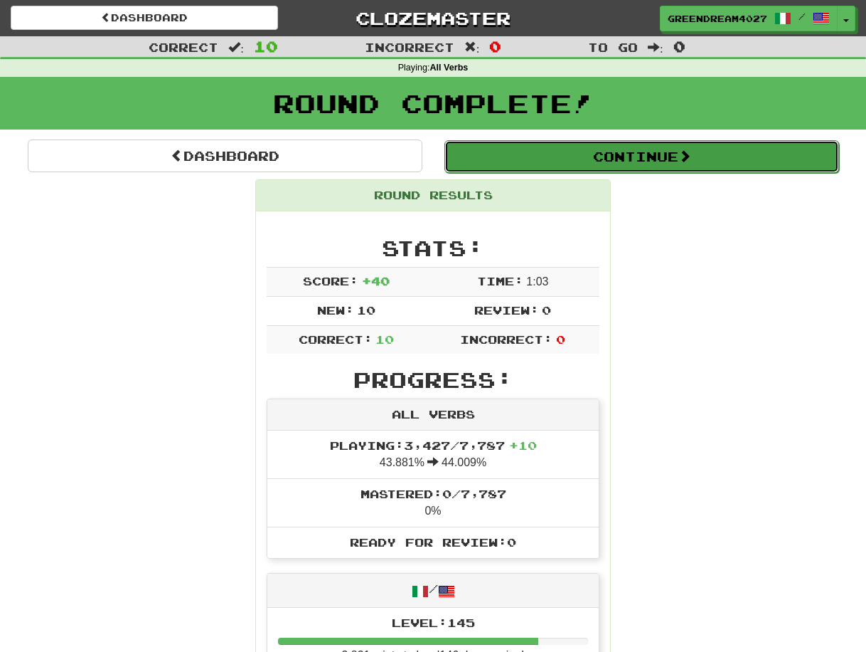
click at [592, 151] on button "Continue" at bounding box center [642, 156] width 395 height 33
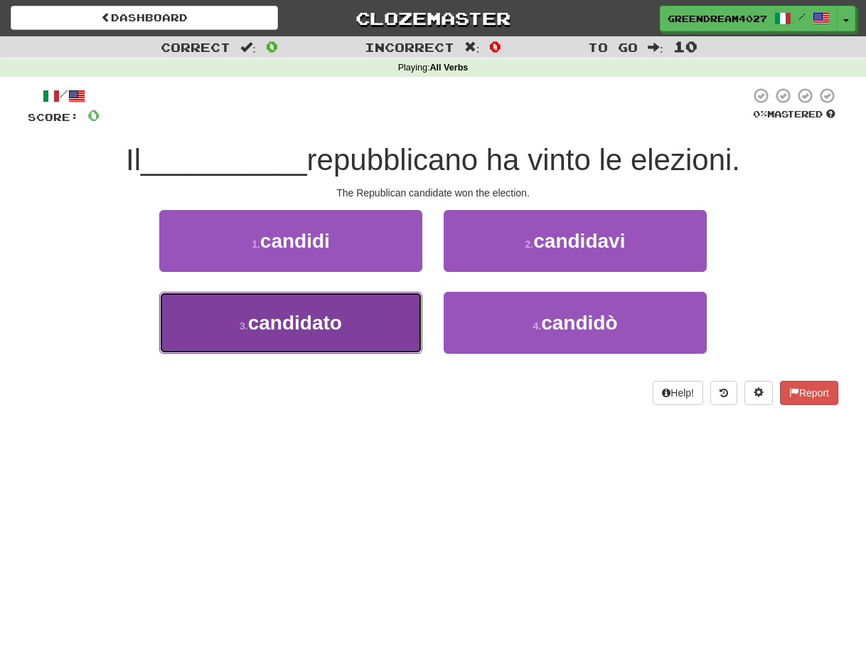
click at [376, 332] on button "3 . candidato" at bounding box center [290, 323] width 263 height 62
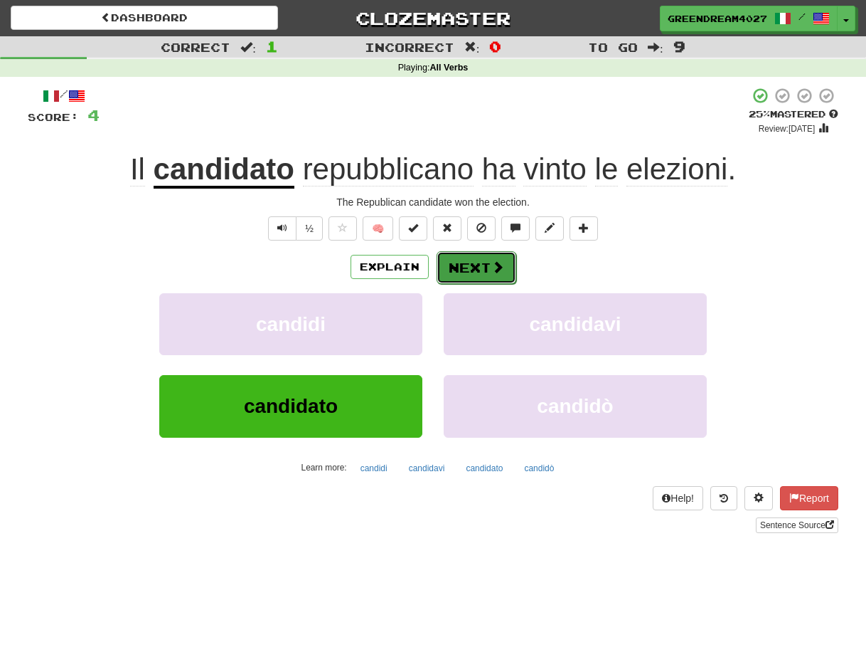
click at [474, 268] on button "Next" at bounding box center [477, 267] width 80 height 33
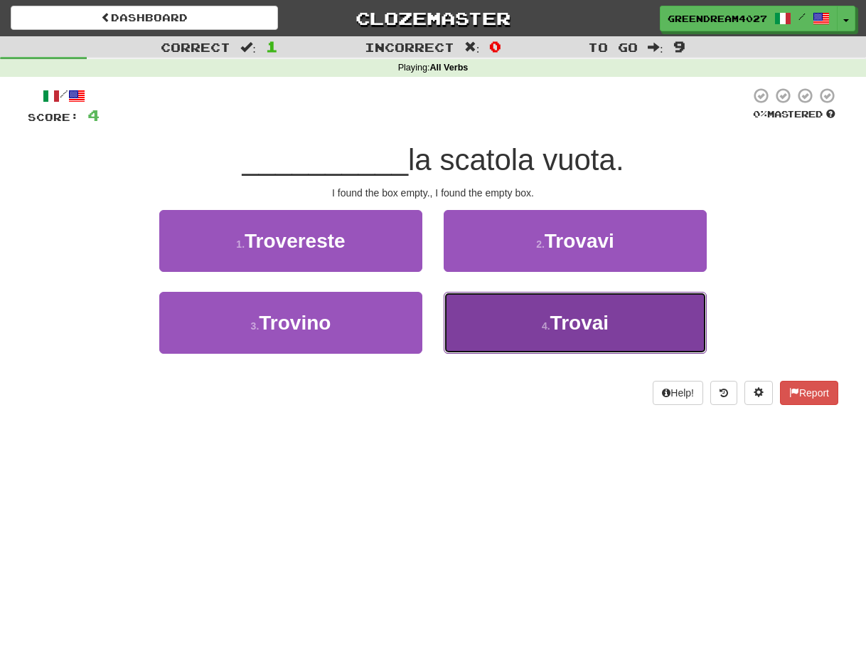
click at [504, 330] on button "4 . Trovai" at bounding box center [575, 323] width 263 height 62
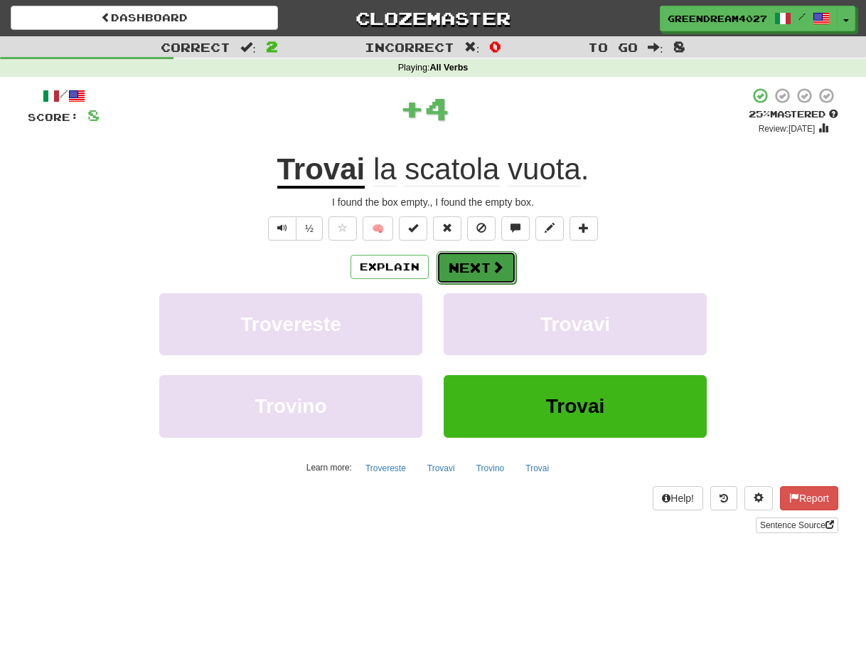
click at [469, 267] on button "Next" at bounding box center [477, 267] width 80 height 33
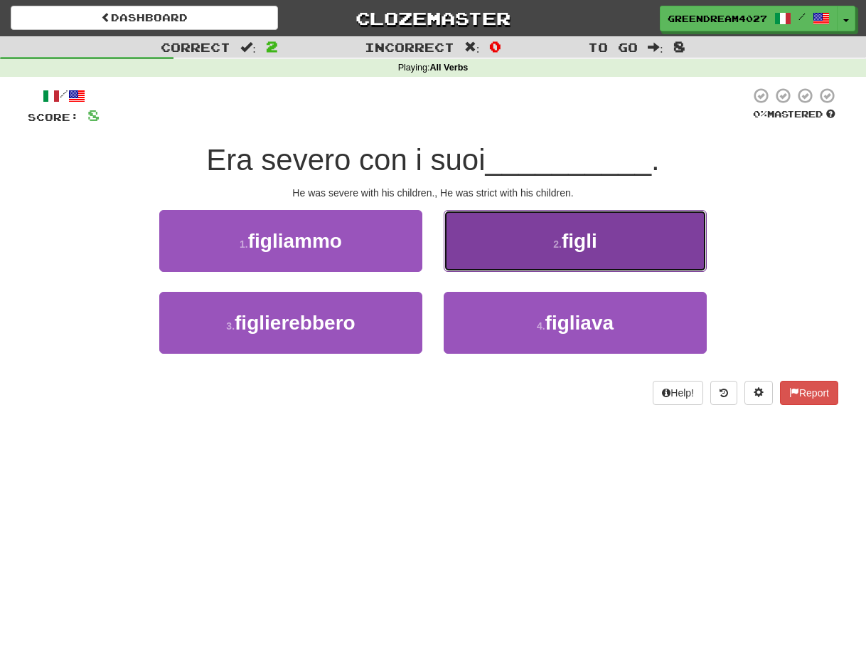
click at [529, 250] on button "2 . figli" at bounding box center [575, 241] width 263 height 62
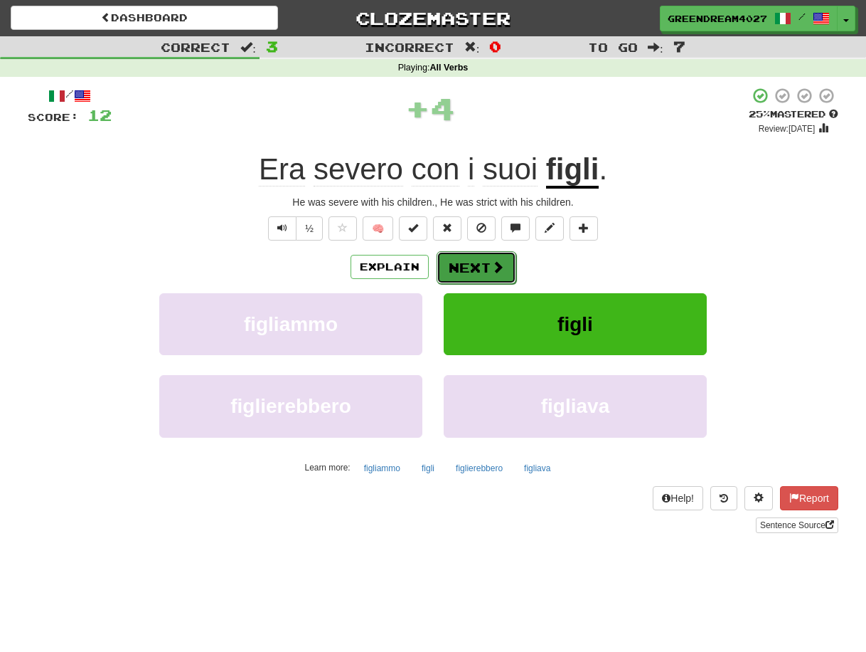
click at [472, 267] on button "Next" at bounding box center [477, 267] width 80 height 33
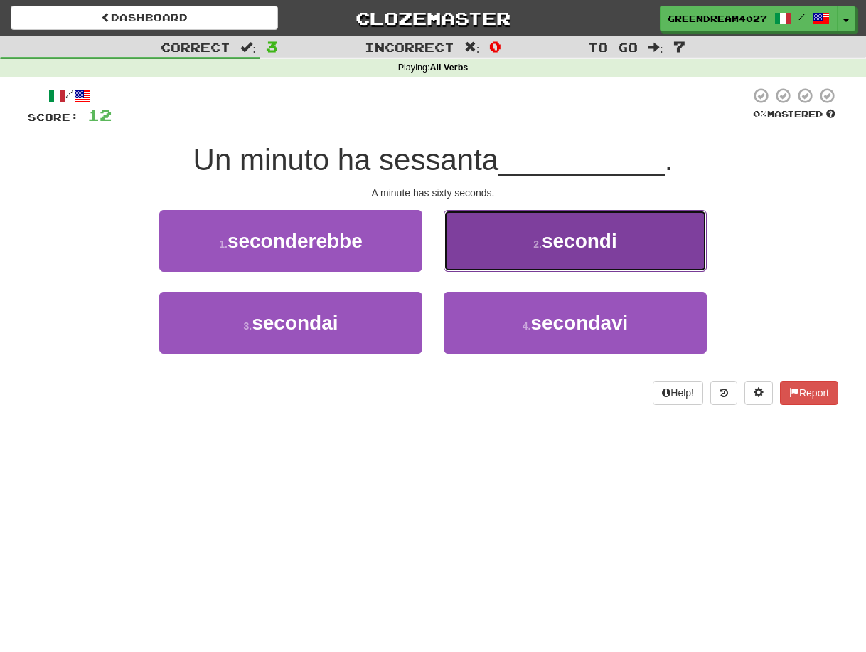
click at [514, 250] on button "2 . secondi" at bounding box center [575, 241] width 263 height 62
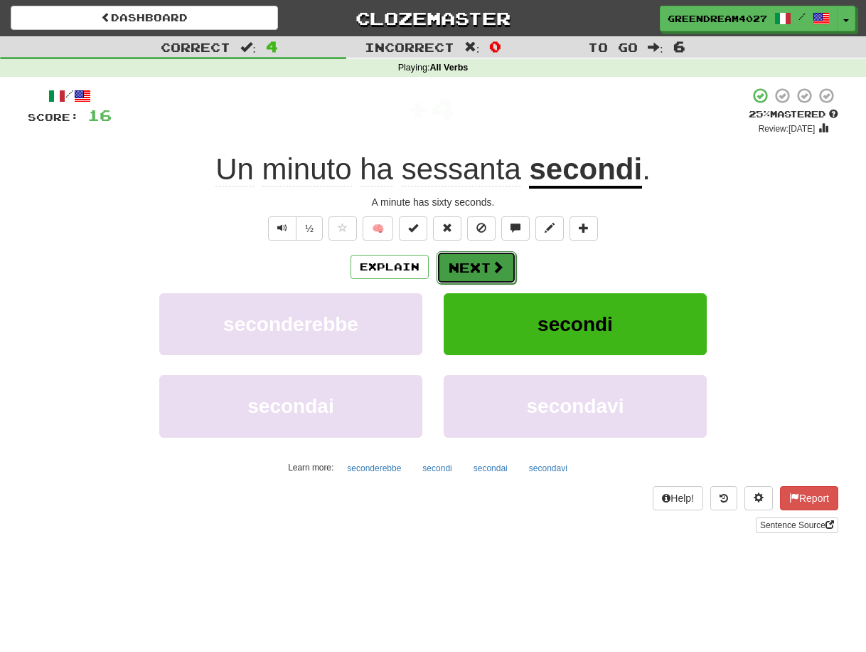
click at [479, 269] on button "Next" at bounding box center [477, 267] width 80 height 33
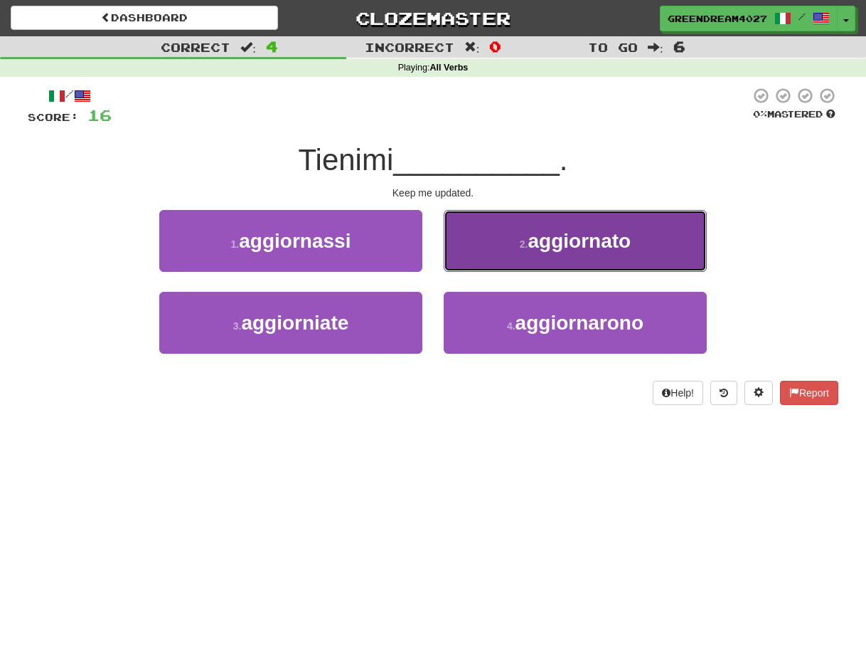
click at [519, 251] on button "2 . aggiornato" at bounding box center [575, 241] width 263 height 62
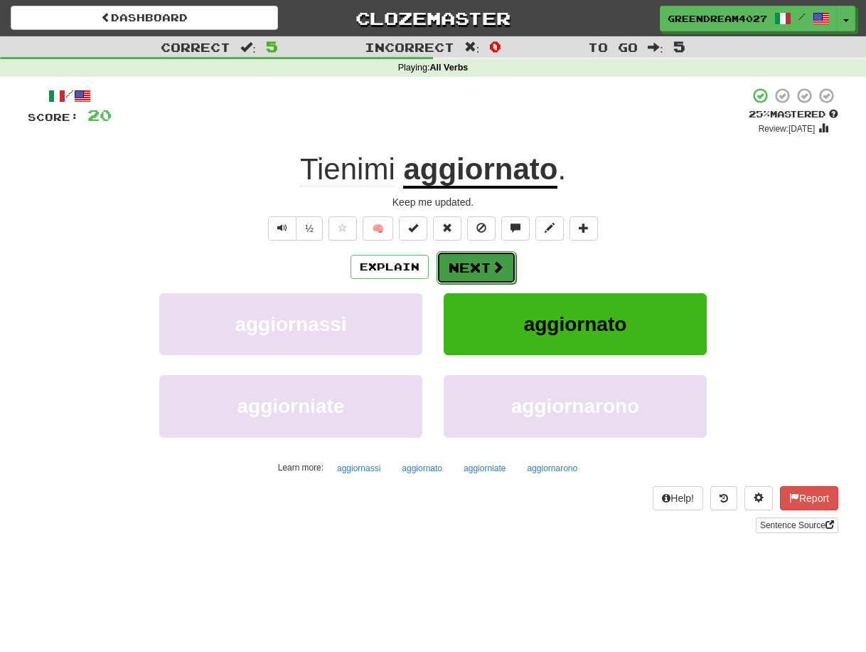
click at [473, 267] on button "Next" at bounding box center [477, 267] width 80 height 33
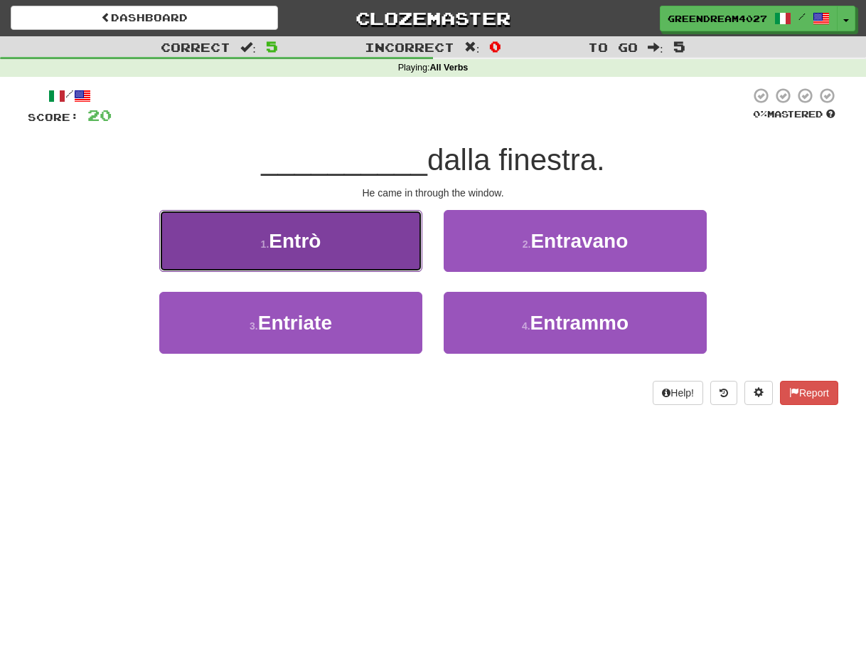
click at [331, 243] on button "1 . Entrò" at bounding box center [290, 241] width 263 height 62
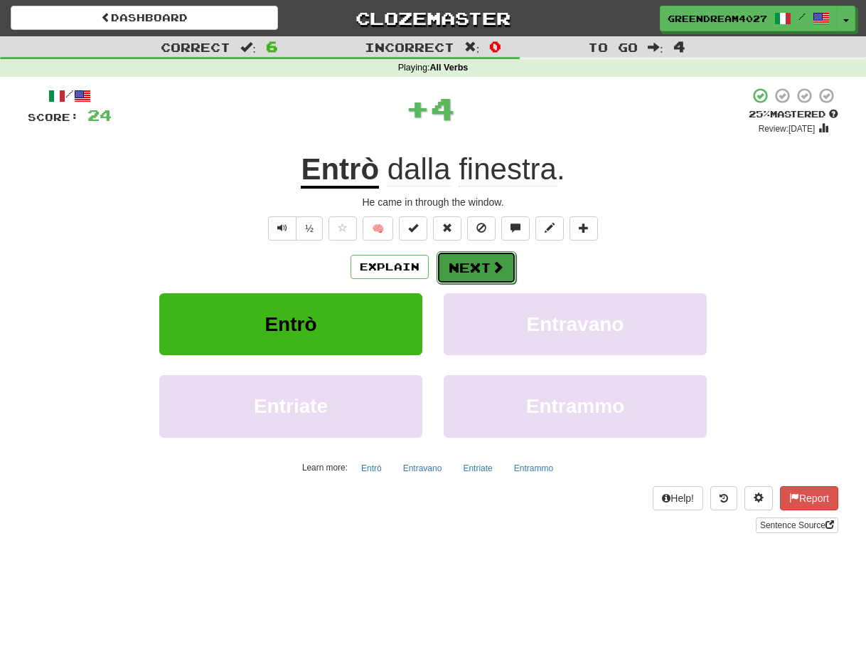
click at [482, 265] on button "Next" at bounding box center [477, 267] width 80 height 33
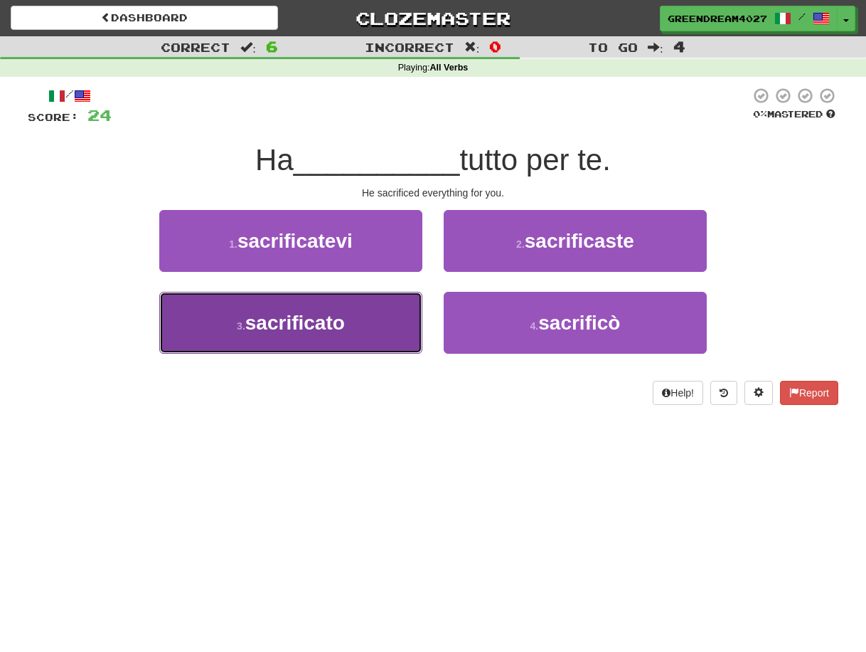
click at [338, 331] on span "sacrificato" at bounding box center [295, 323] width 100 height 22
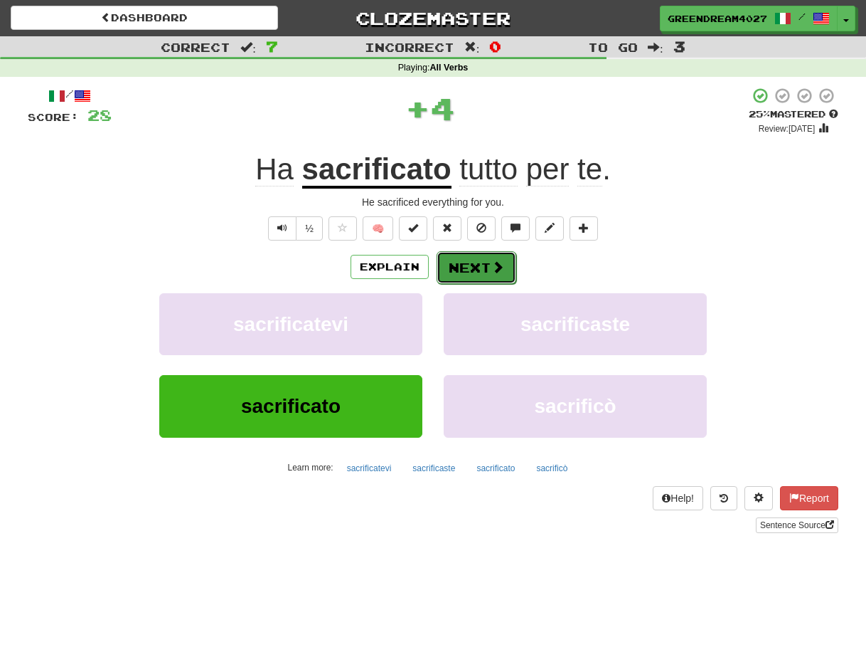
click at [466, 265] on button "Next" at bounding box center [477, 267] width 80 height 33
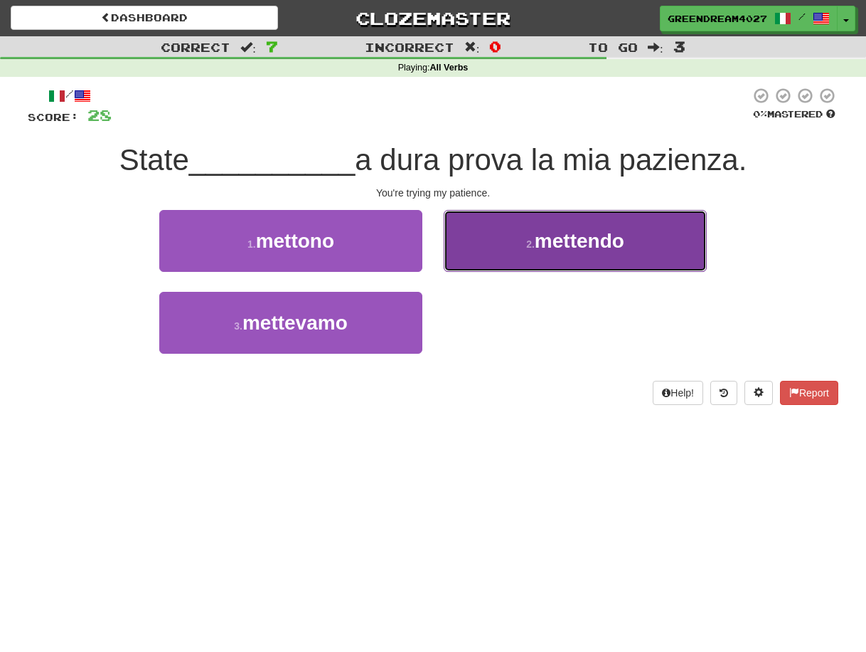
click at [519, 248] on button "2 . mettendo" at bounding box center [575, 241] width 263 height 62
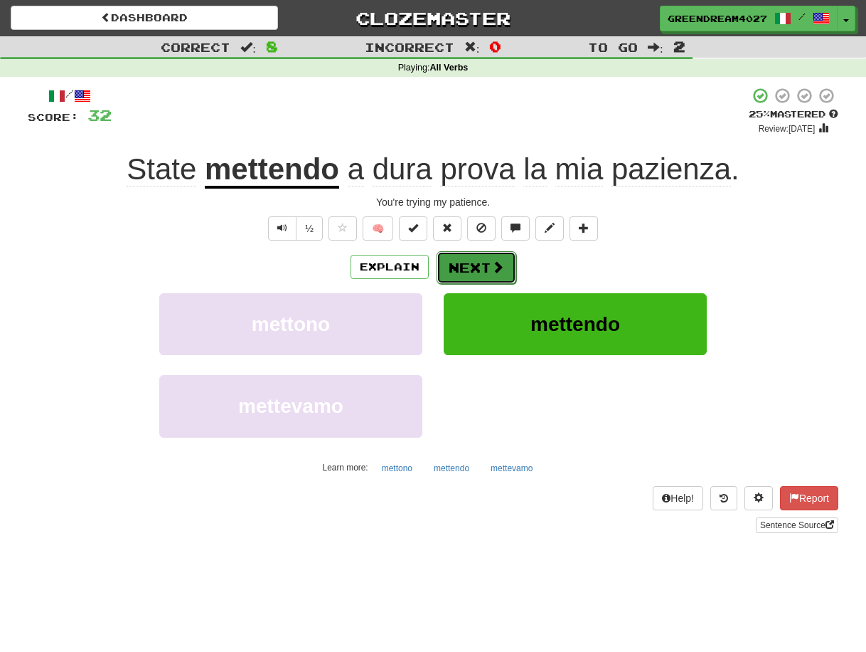
click at [492, 267] on span at bounding box center [498, 266] width 13 height 13
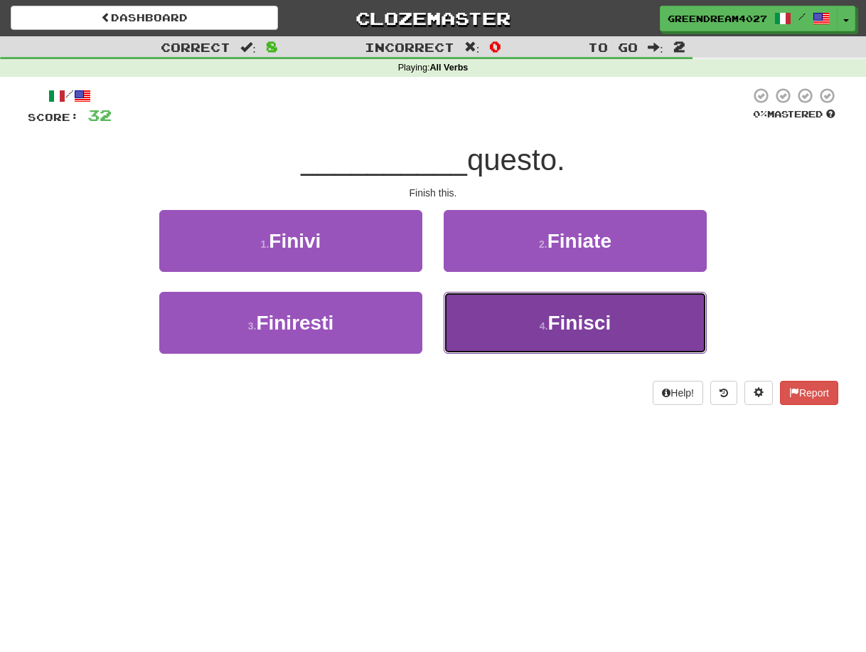
click at [529, 326] on button "4 . Finisci" at bounding box center [575, 323] width 263 height 62
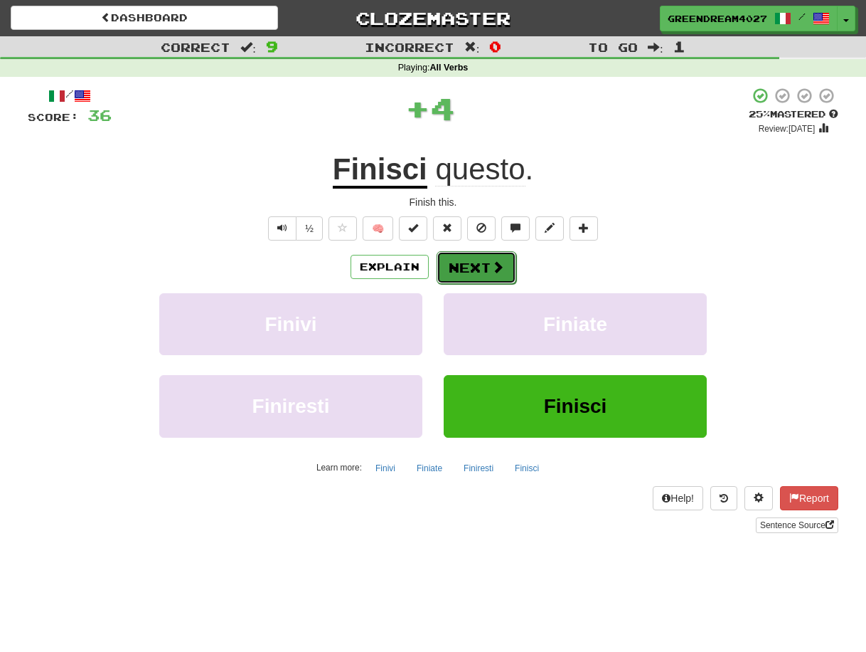
click at [471, 267] on button "Next" at bounding box center [477, 267] width 80 height 33
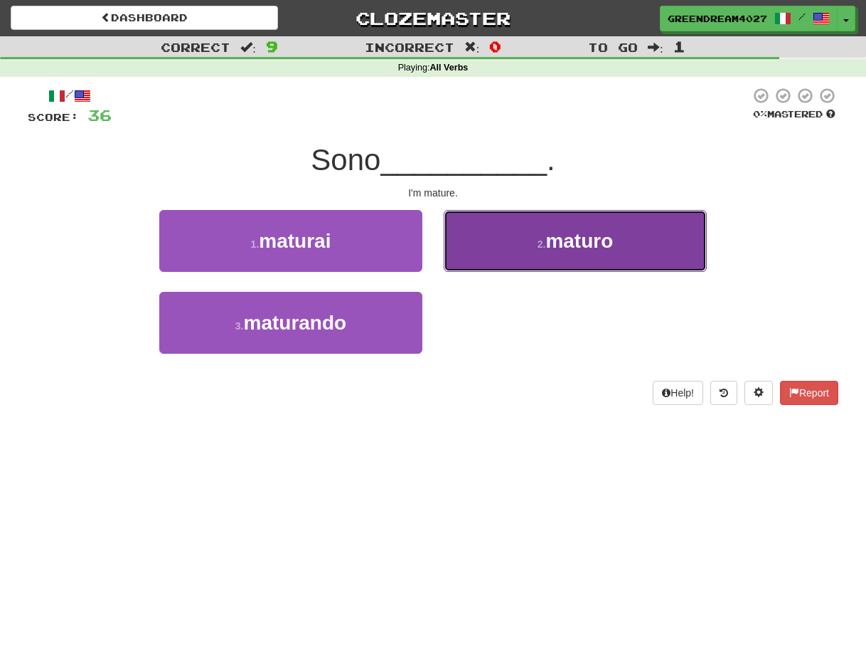
click at [527, 249] on button "2 . maturo" at bounding box center [575, 241] width 263 height 62
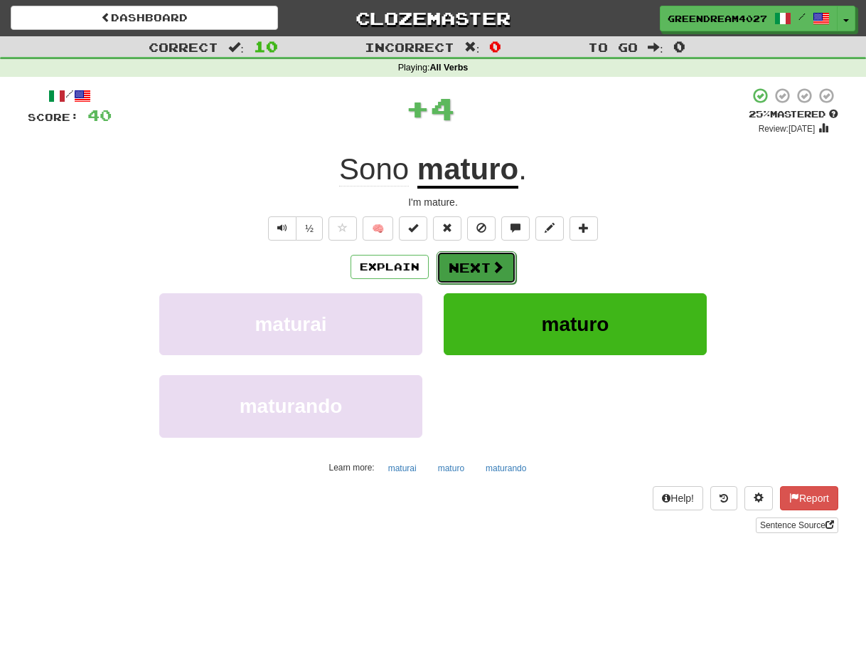
click at [465, 263] on button "Next" at bounding box center [477, 267] width 80 height 33
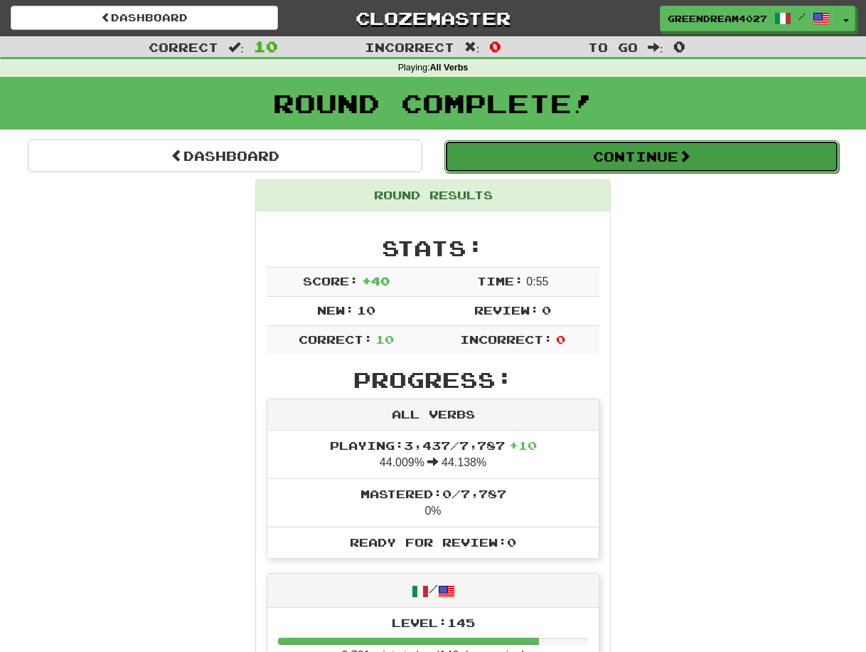
click at [620, 157] on button "Continue" at bounding box center [642, 156] width 395 height 33
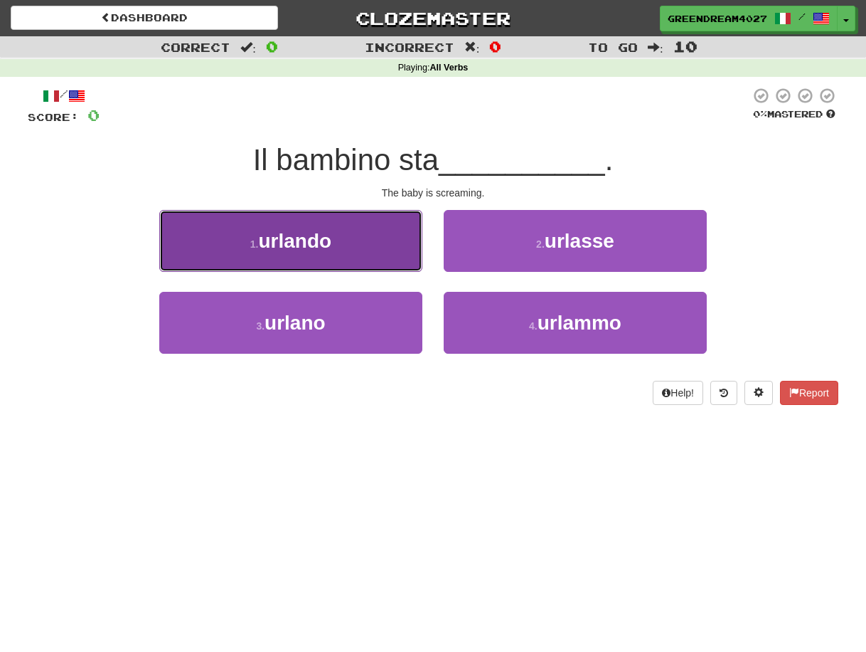
click at [317, 243] on span "urlando" at bounding box center [295, 241] width 73 height 22
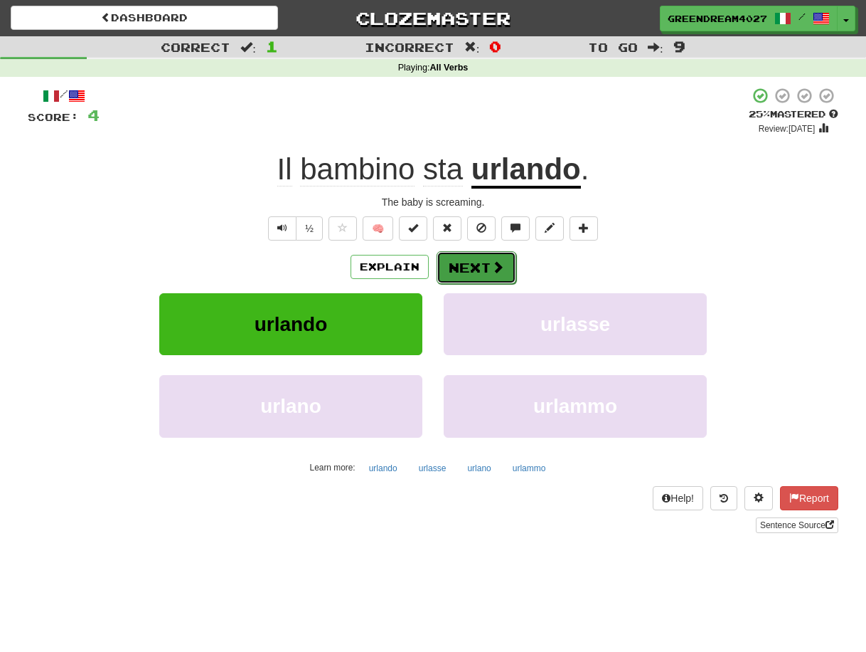
click at [465, 265] on button "Next" at bounding box center [477, 267] width 80 height 33
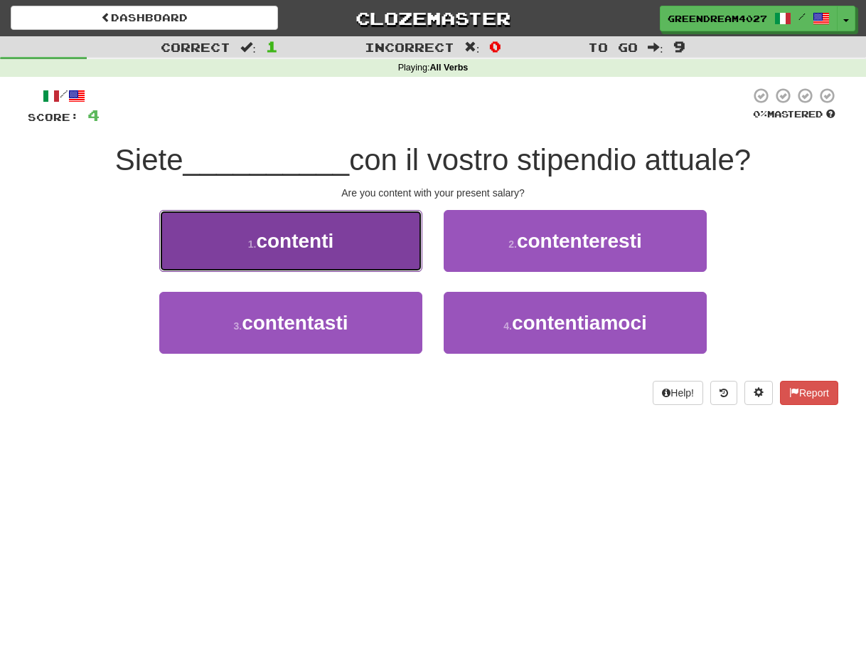
click at [353, 248] on button "1 . contenti" at bounding box center [290, 241] width 263 height 62
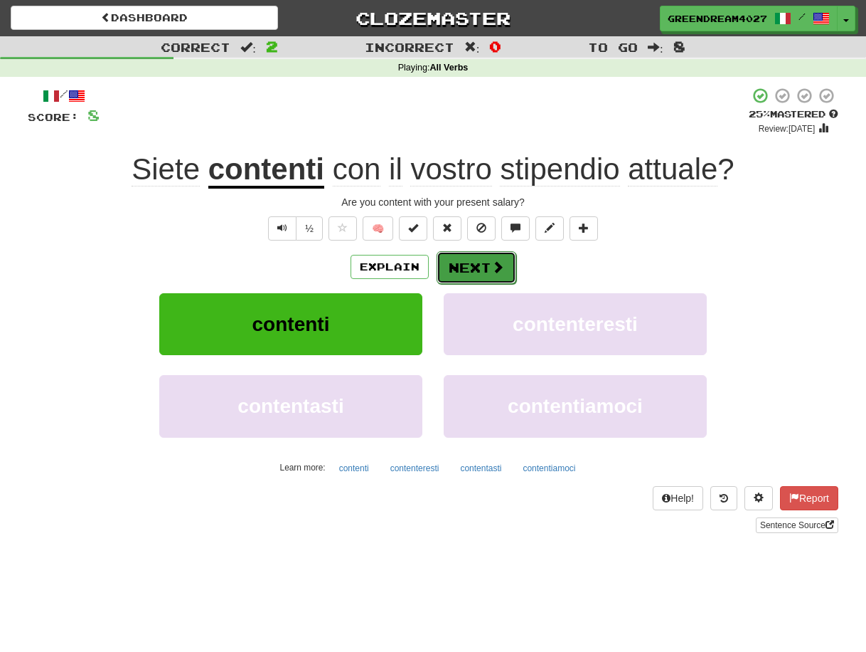
click at [487, 265] on button "Next" at bounding box center [477, 267] width 80 height 33
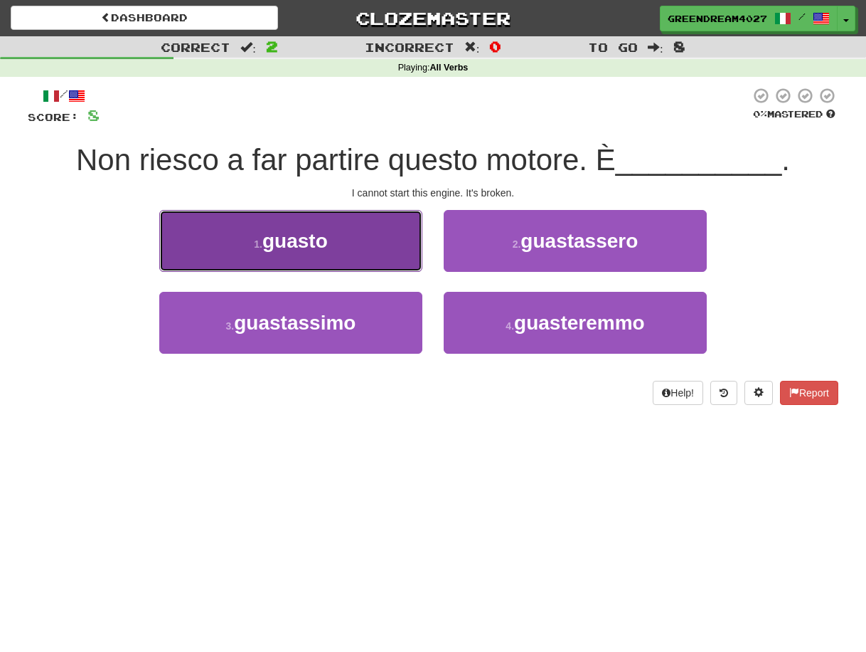
click at [304, 245] on span "guasto" at bounding box center [294, 241] width 65 height 22
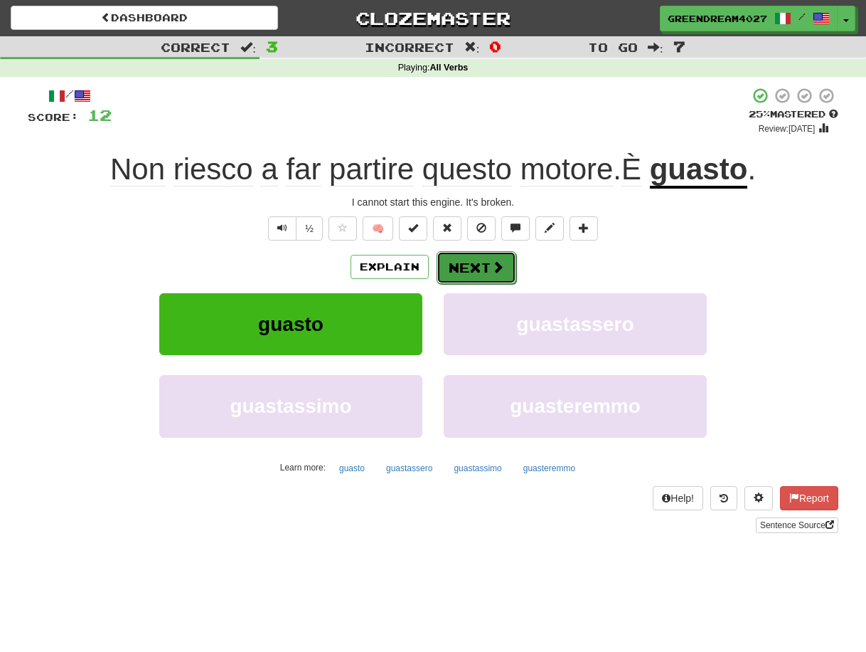
click at [477, 264] on button "Next" at bounding box center [477, 267] width 80 height 33
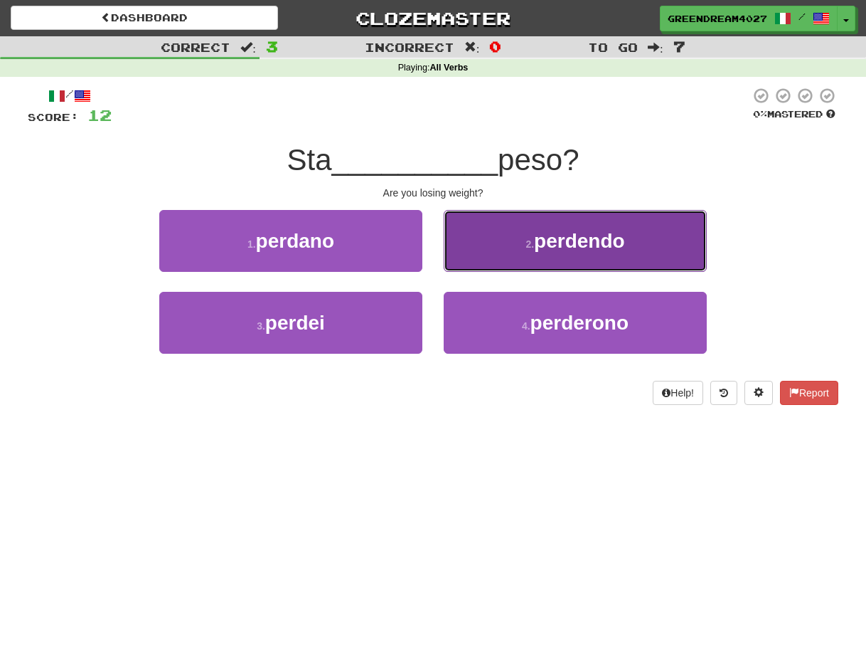
click at [556, 248] on span "perdendo" at bounding box center [579, 241] width 91 height 22
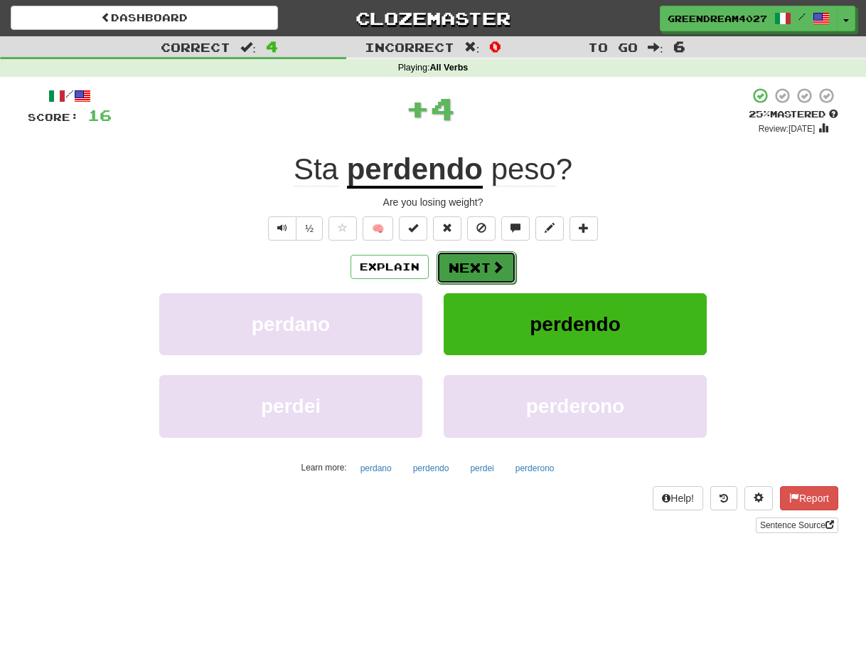
click at [467, 271] on button "Next" at bounding box center [477, 267] width 80 height 33
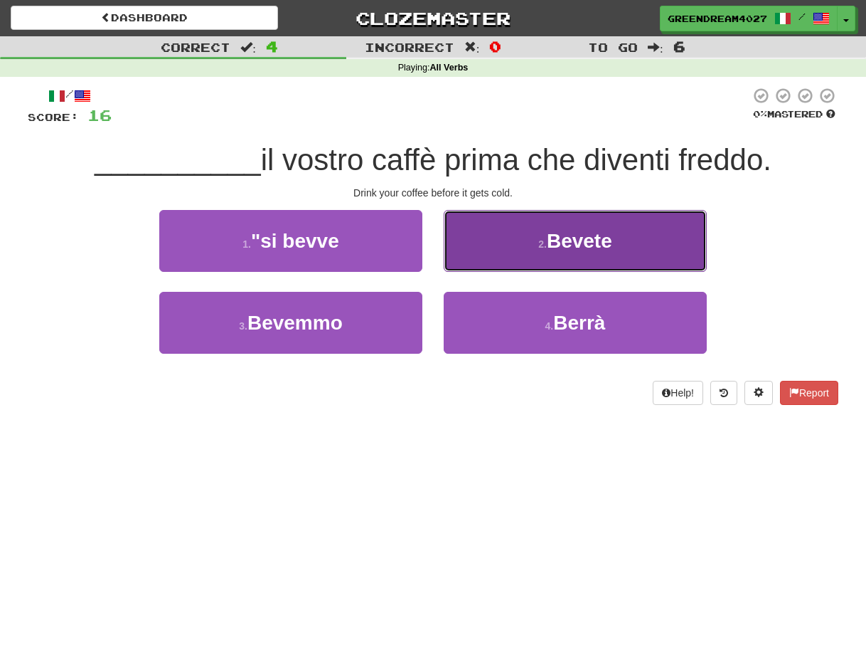
click at [551, 247] on span "Bevete" at bounding box center [579, 241] width 65 height 22
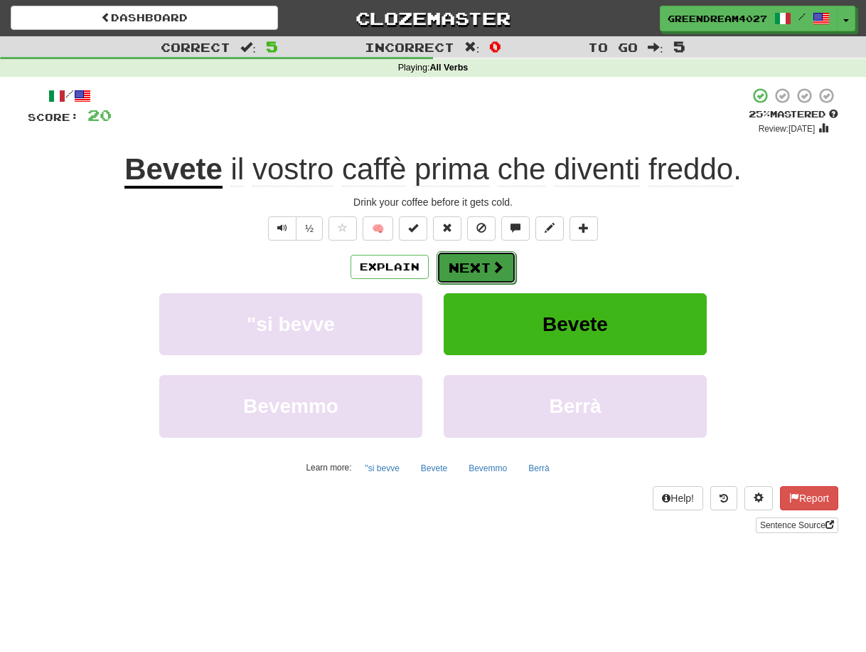
click at [474, 264] on button "Next" at bounding box center [477, 267] width 80 height 33
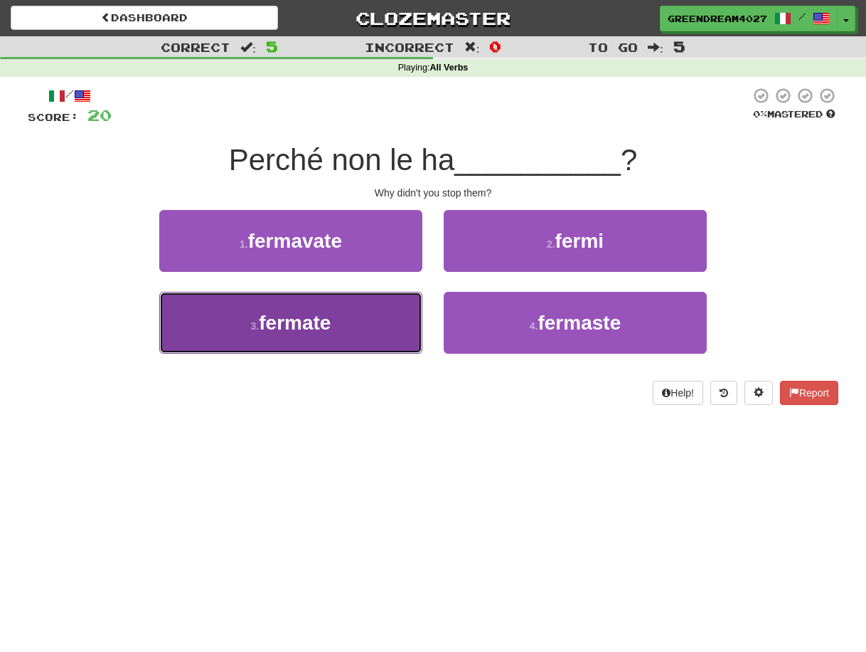
click at [358, 335] on button "3 . fermate" at bounding box center [290, 323] width 263 height 62
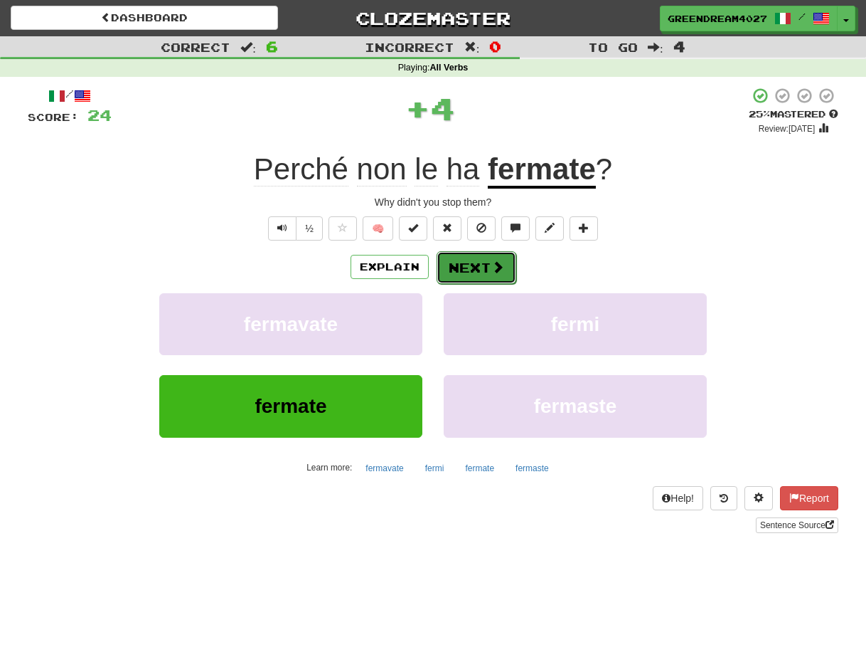
click at [476, 272] on button "Next" at bounding box center [477, 267] width 80 height 33
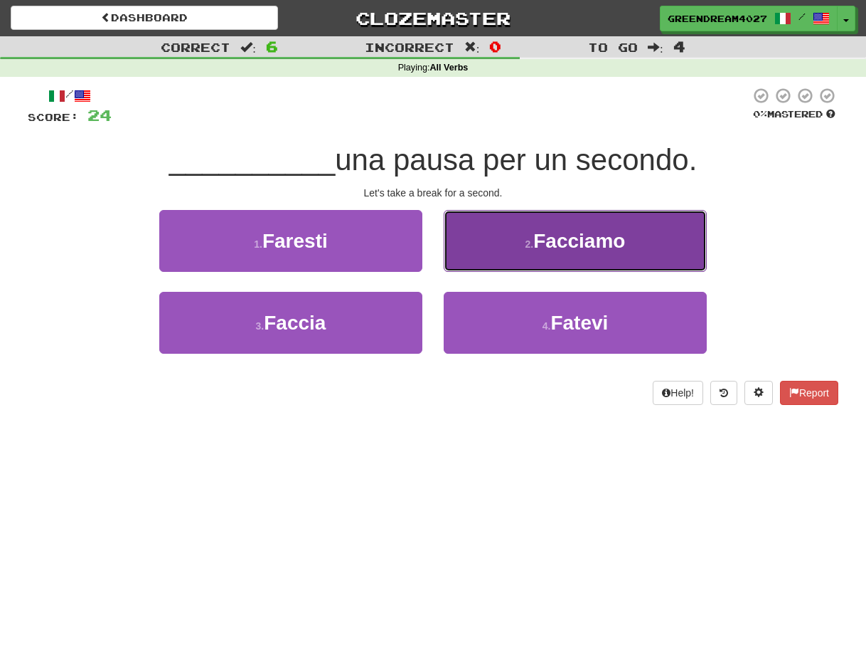
click at [568, 248] on span "Facciamo" at bounding box center [580, 241] width 92 height 22
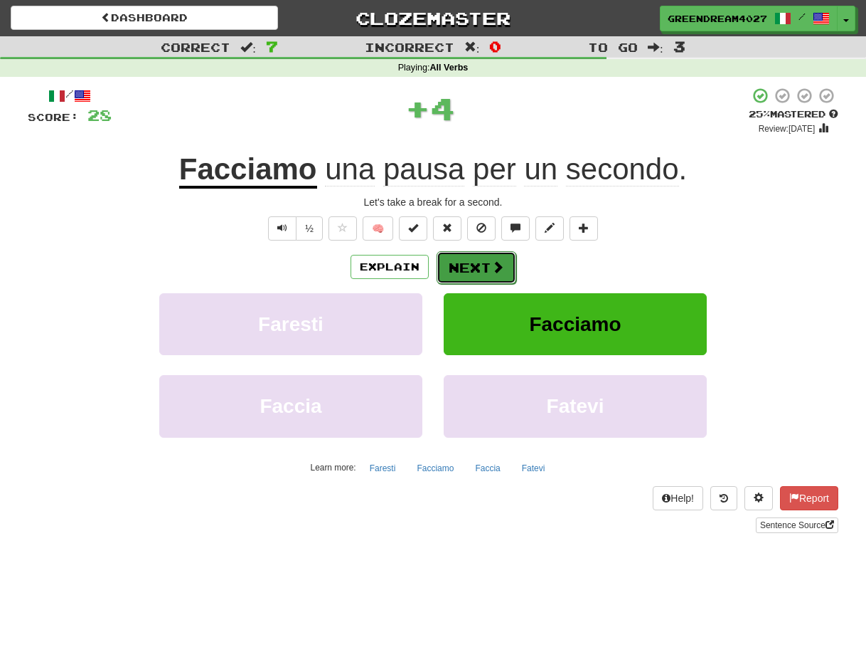
click at [485, 265] on button "Next" at bounding box center [477, 267] width 80 height 33
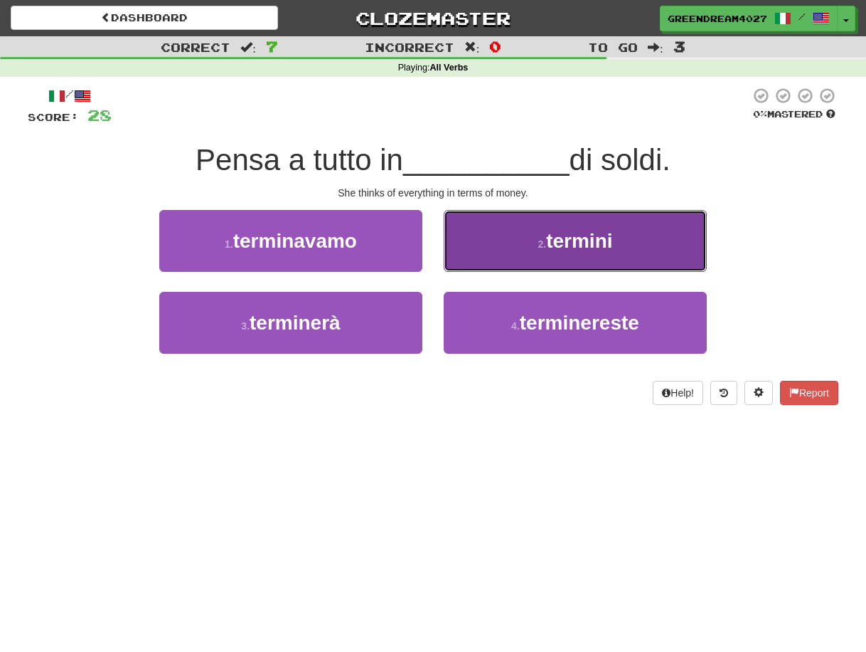
click at [553, 248] on span "termini" at bounding box center [579, 241] width 66 height 22
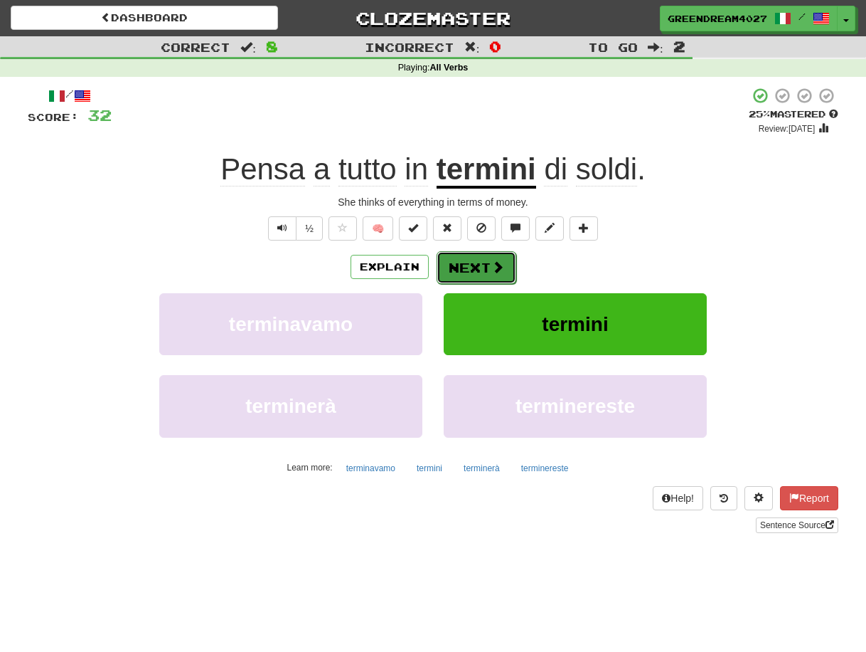
click at [471, 267] on button "Next" at bounding box center [477, 267] width 80 height 33
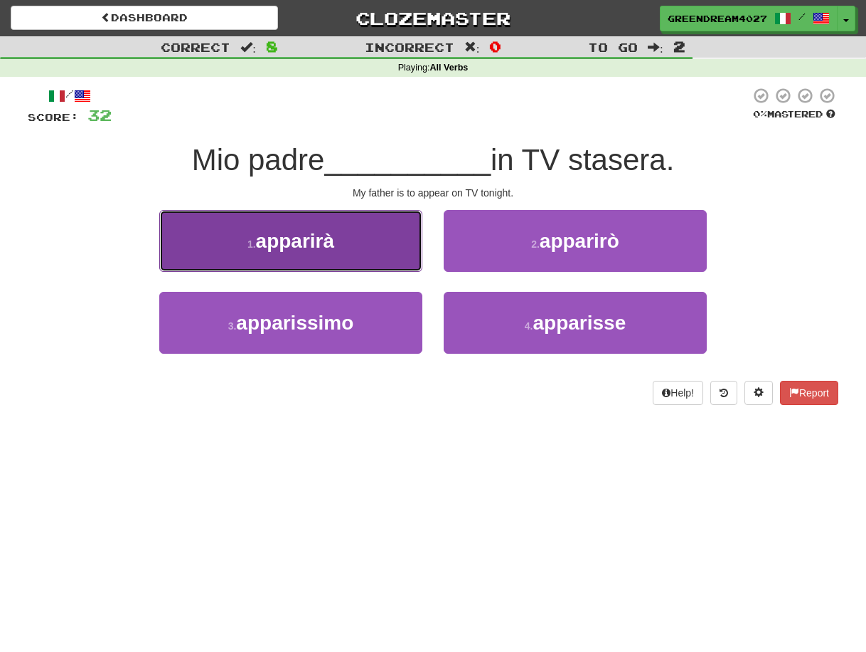
click at [361, 250] on button "1 . apparirà" at bounding box center [290, 241] width 263 height 62
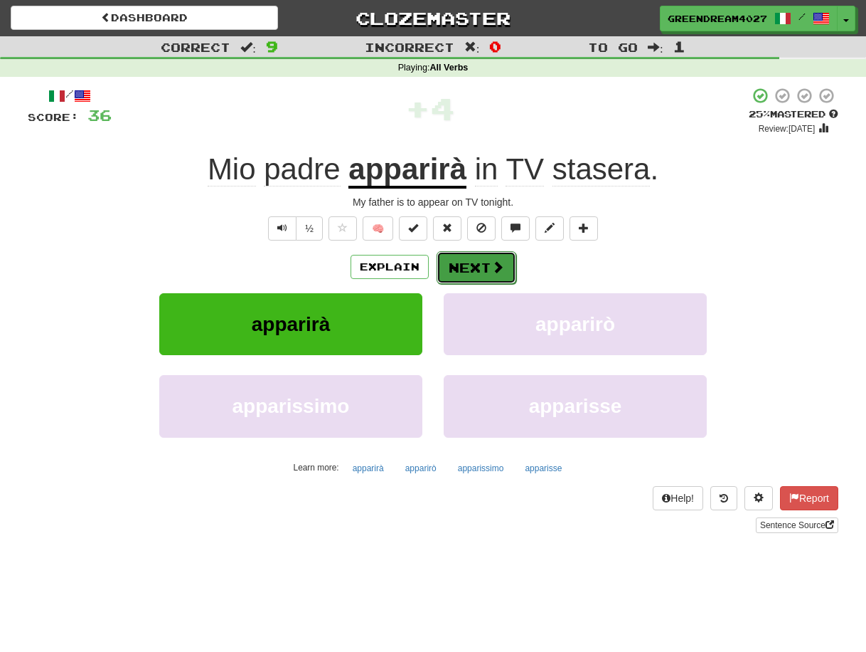
click at [464, 262] on button "Next" at bounding box center [477, 267] width 80 height 33
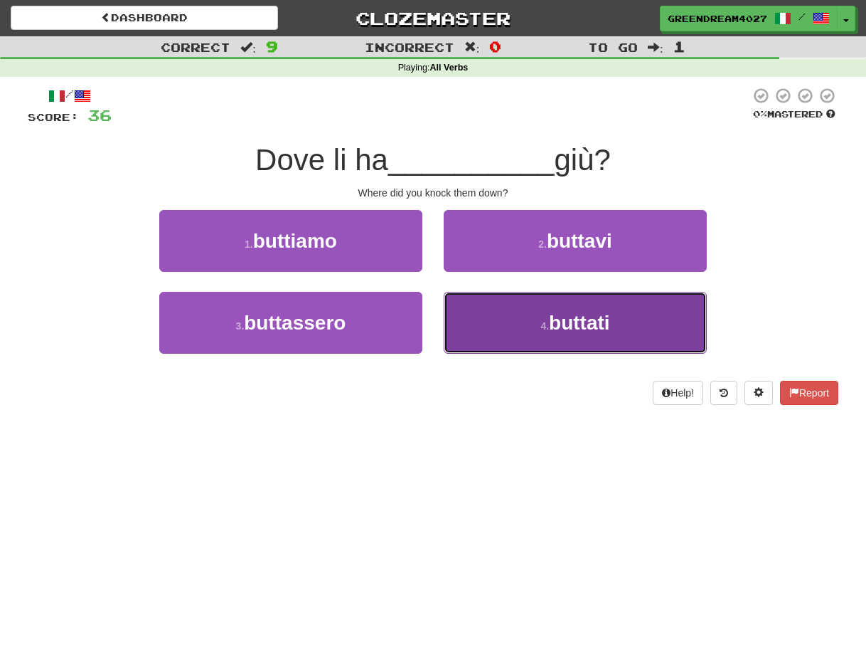
click at [499, 317] on button "4 . buttati" at bounding box center [575, 323] width 263 height 62
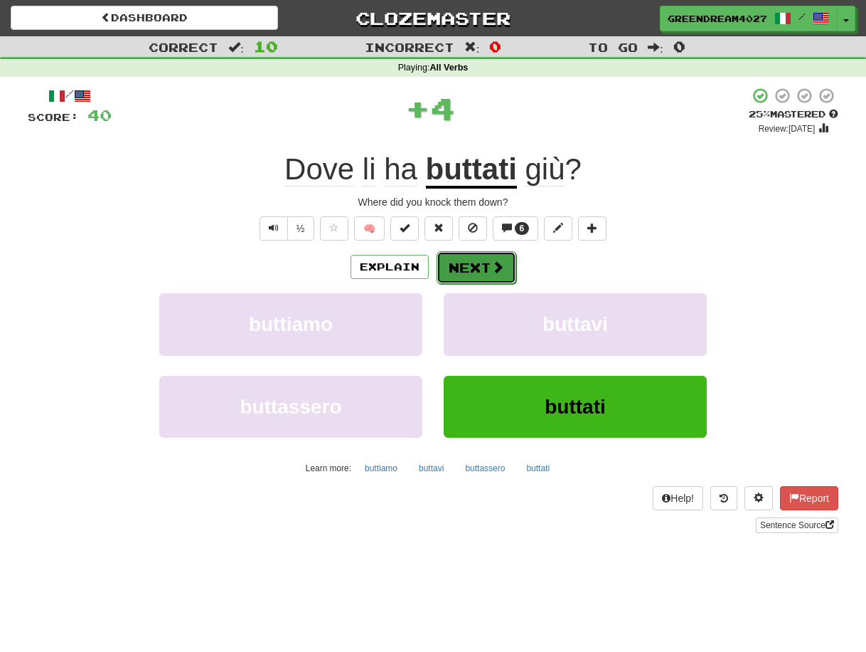
click at [470, 268] on button "Next" at bounding box center [477, 267] width 80 height 33
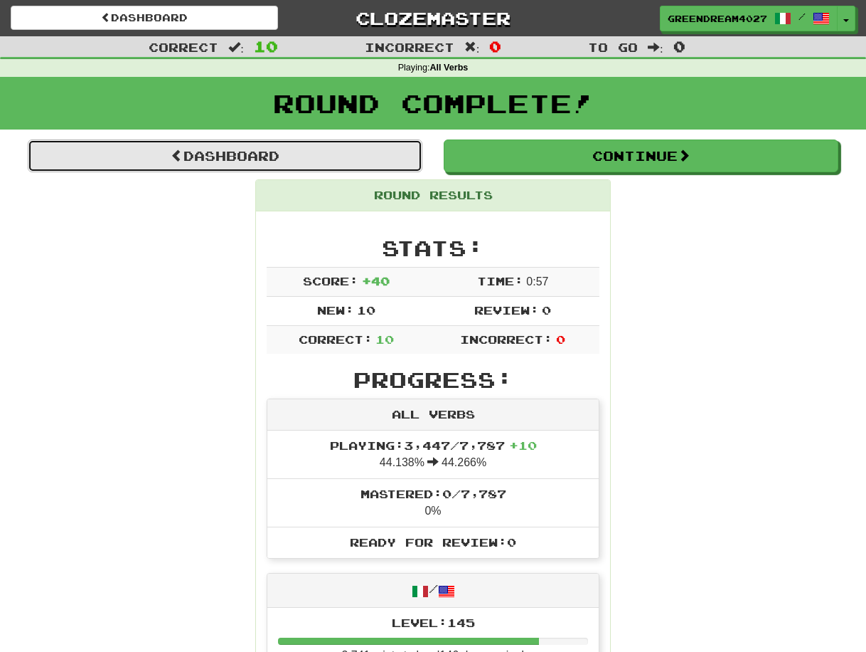
click at [255, 157] on link "Dashboard" at bounding box center [225, 155] width 395 height 33
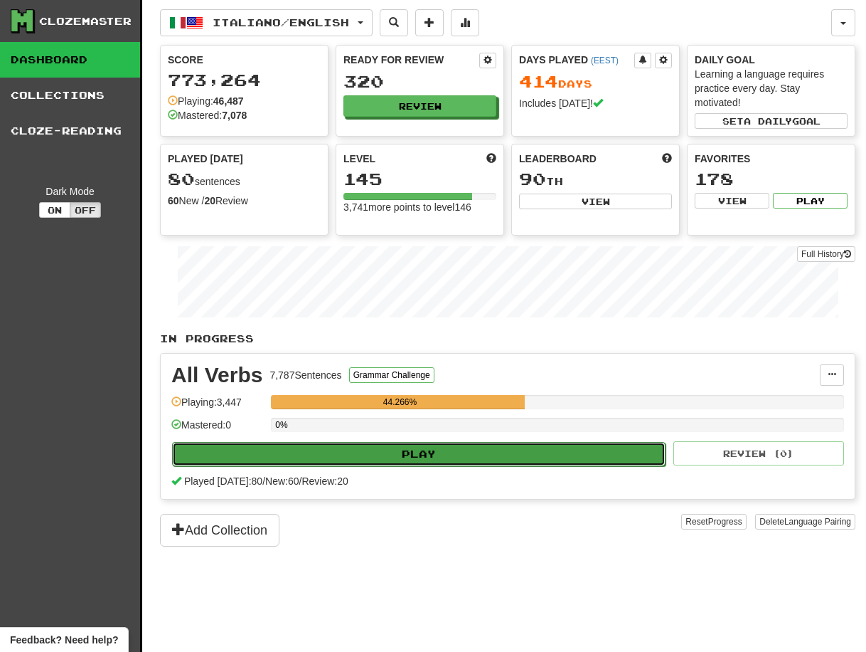
click at [442, 453] on button "Play" at bounding box center [419, 454] width 494 height 24
select select "**"
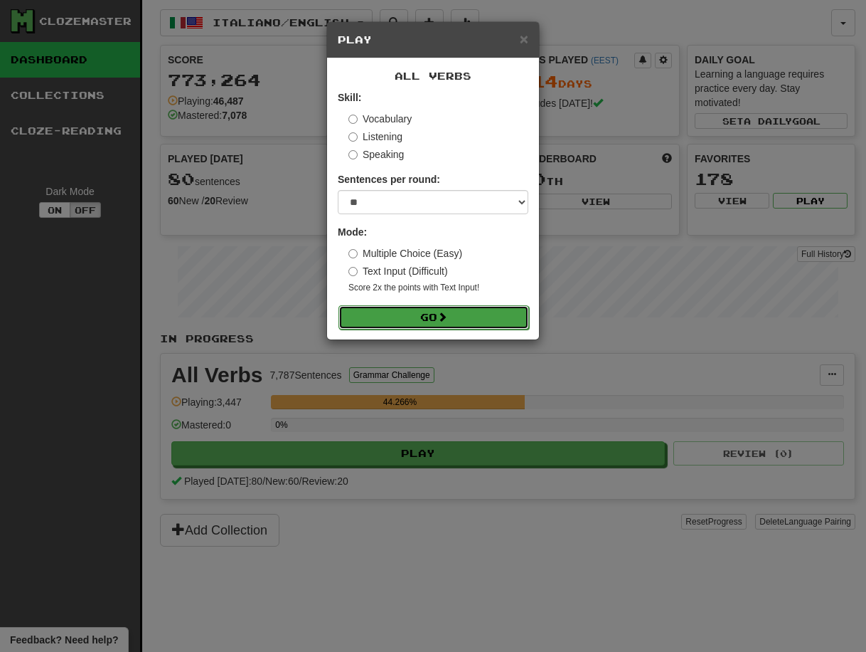
click at [434, 318] on button "Go" at bounding box center [434, 317] width 191 height 24
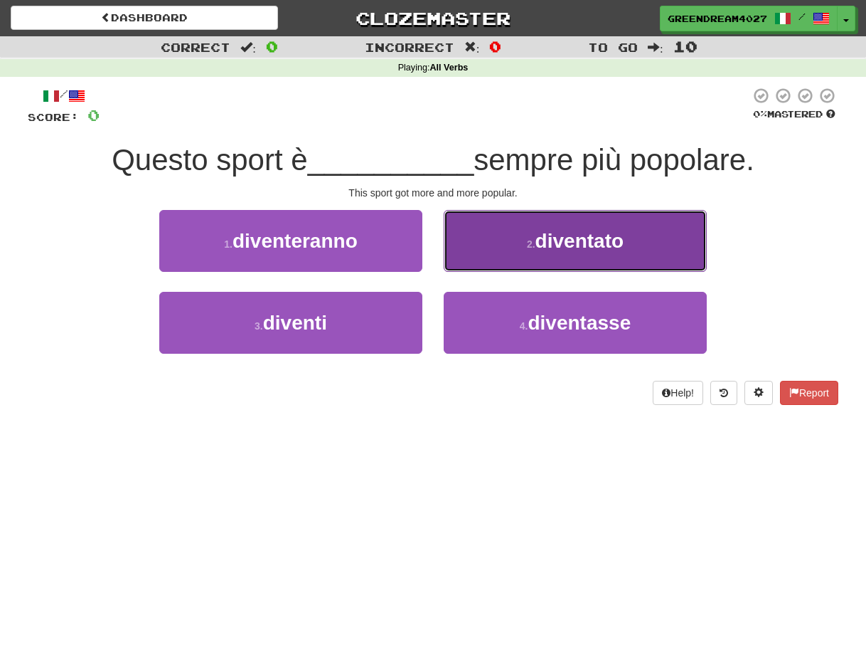
click at [530, 240] on small "2 ." at bounding box center [531, 243] width 9 height 11
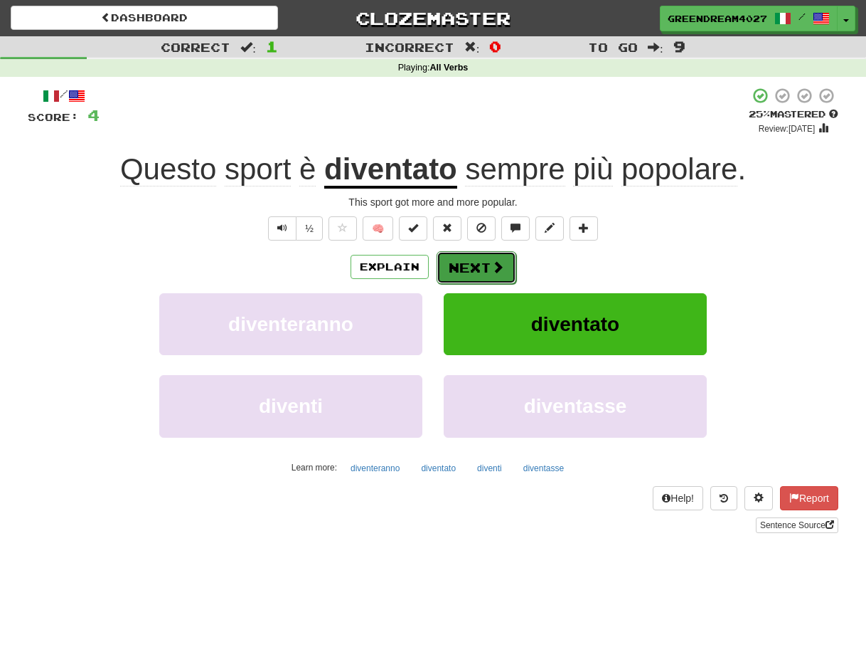
click at [463, 263] on button "Next" at bounding box center [477, 267] width 80 height 33
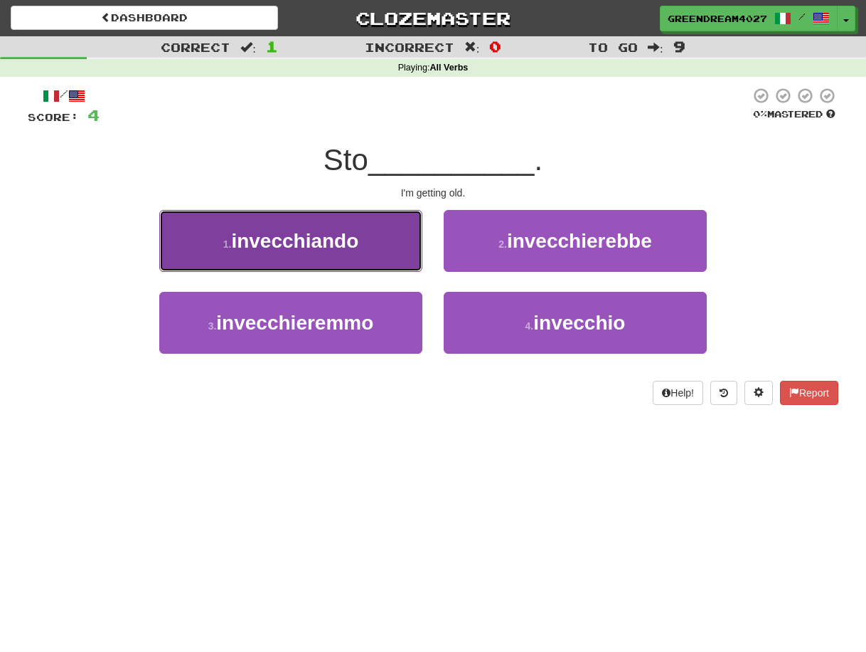
click at [290, 254] on button "1 . invecchiando" at bounding box center [290, 241] width 263 height 62
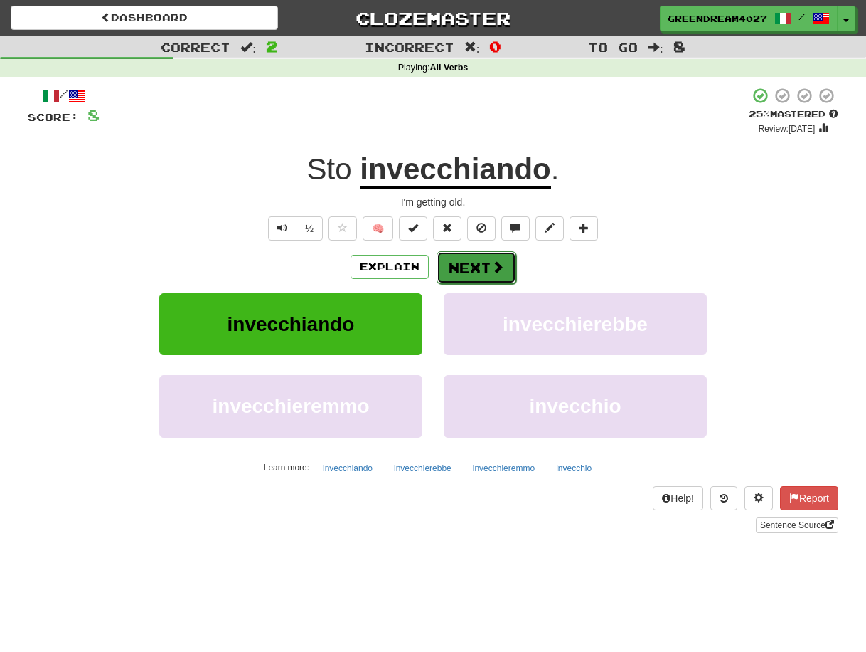
click at [486, 268] on button "Next" at bounding box center [477, 267] width 80 height 33
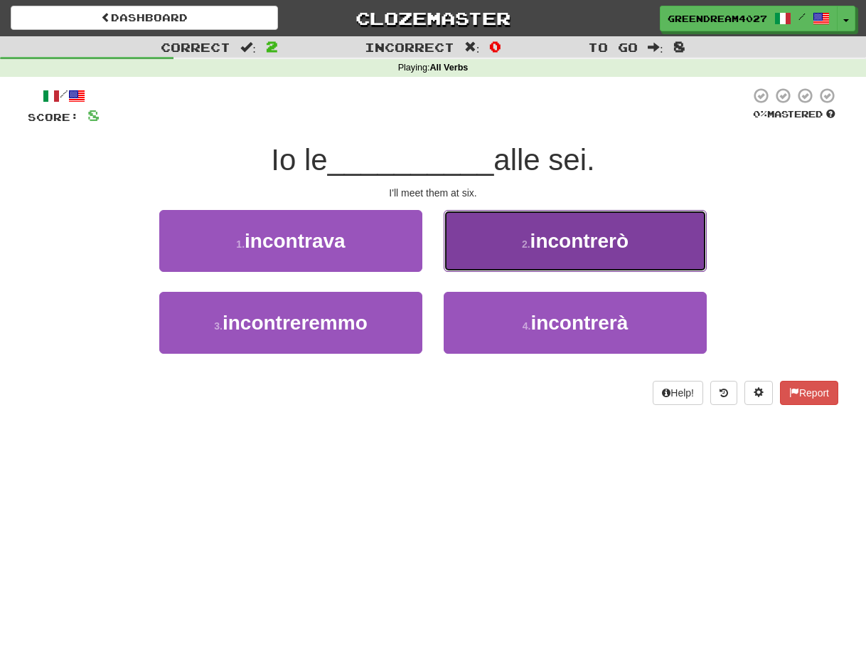
click at [531, 248] on span "incontrerò" at bounding box center [580, 241] width 98 height 22
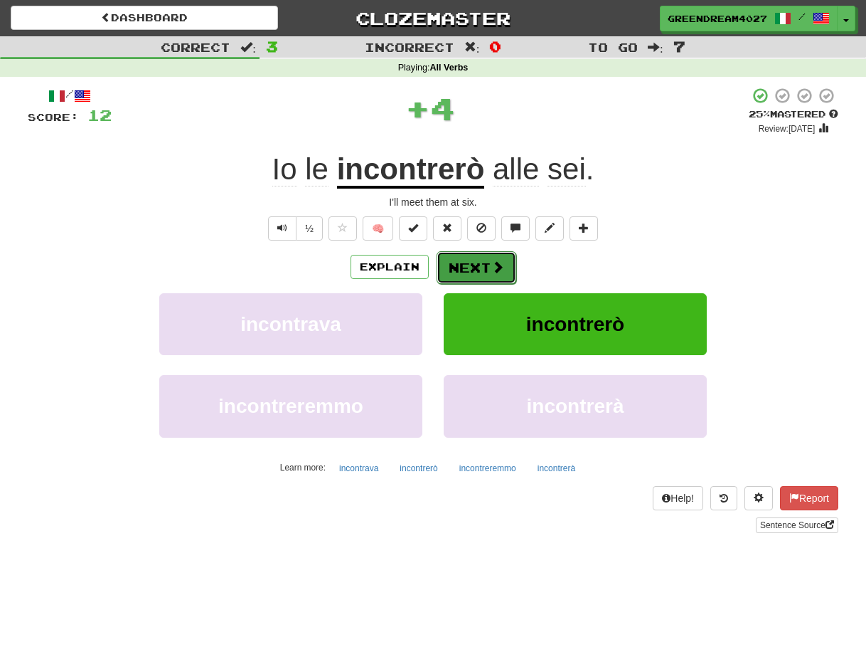
click at [479, 267] on button "Next" at bounding box center [477, 267] width 80 height 33
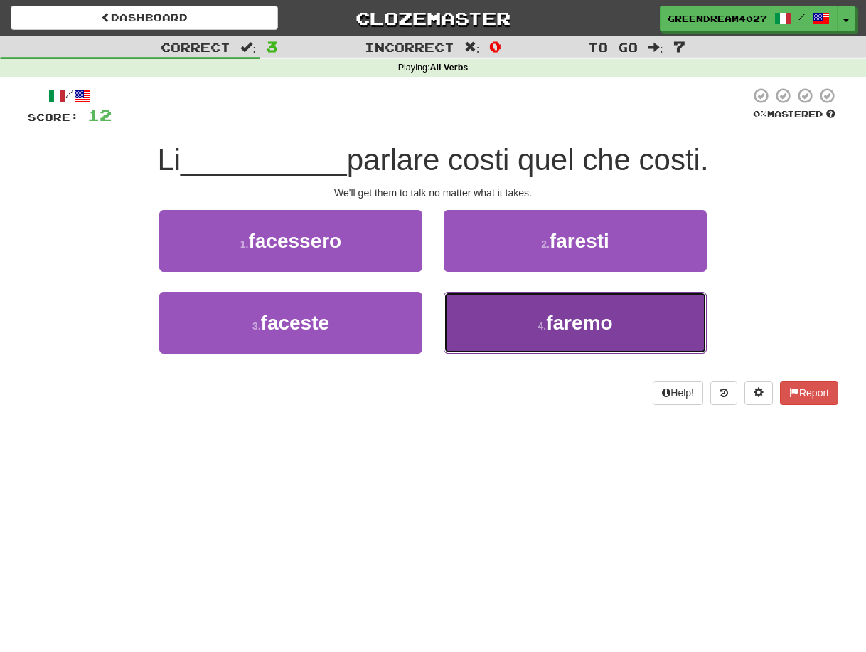
click at [516, 325] on button "4 . faremo" at bounding box center [575, 323] width 263 height 62
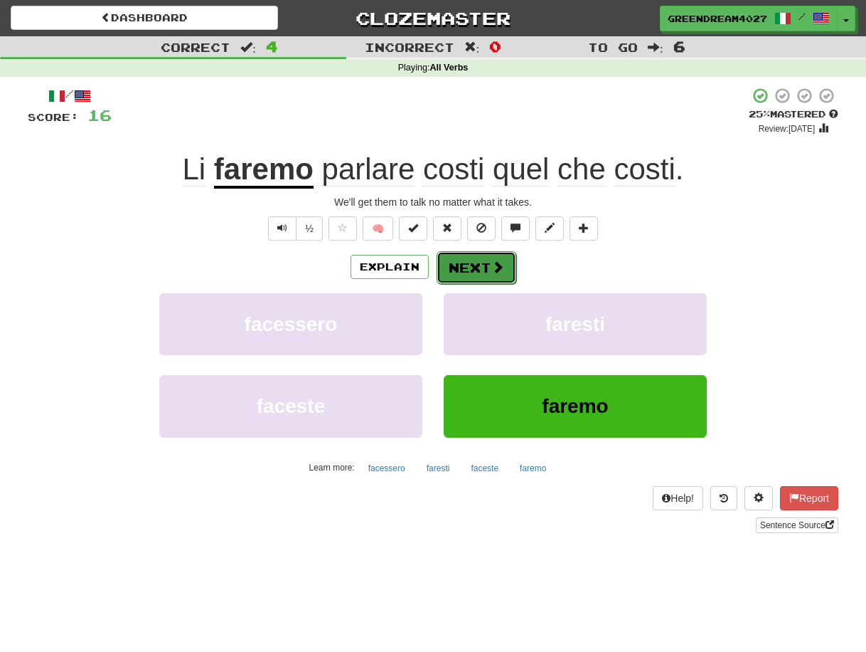
click at [465, 266] on button "Next" at bounding box center [477, 267] width 80 height 33
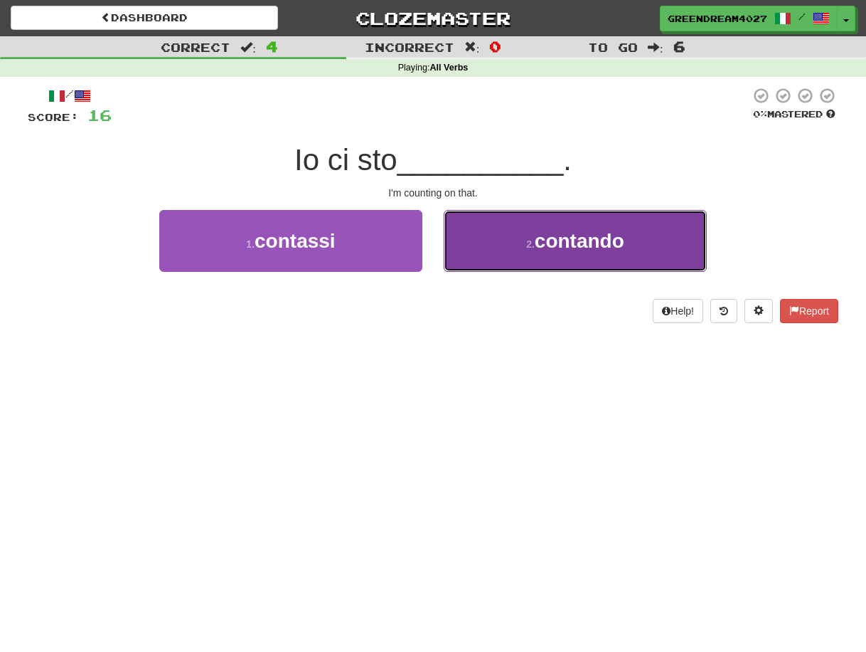
click at [542, 250] on span "contando" at bounding box center [580, 241] width 90 height 22
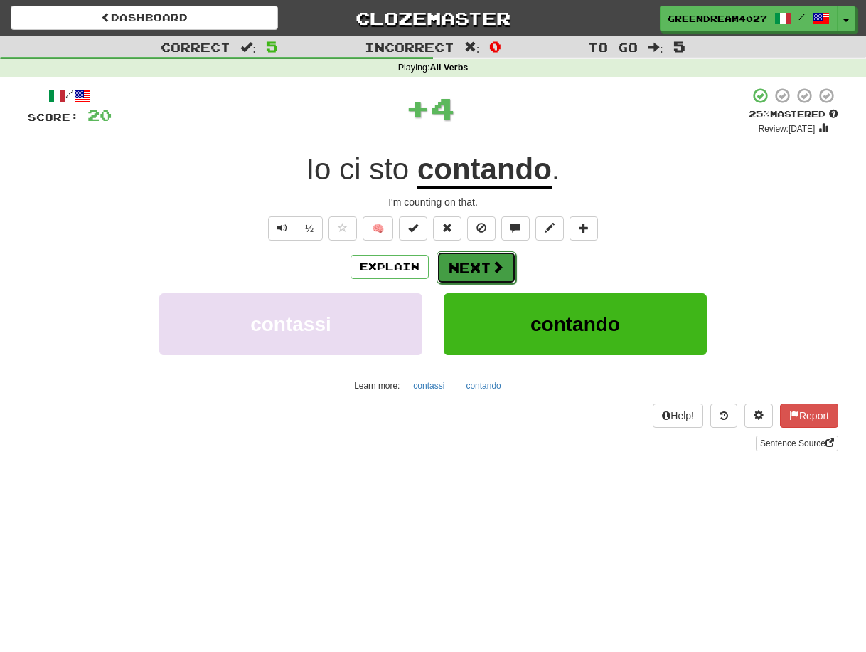
click at [475, 267] on button "Next" at bounding box center [477, 267] width 80 height 33
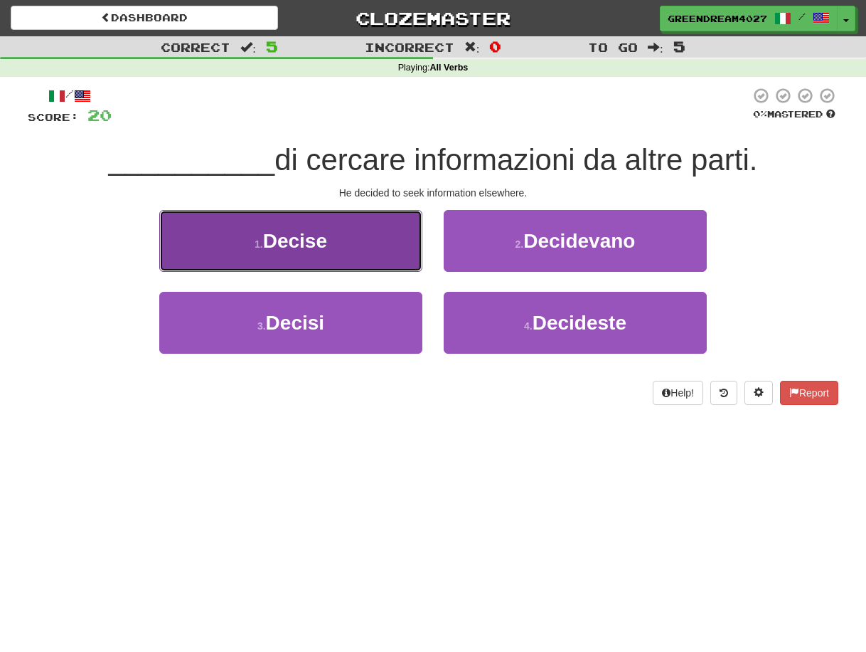
click at [322, 243] on span "Decise" at bounding box center [295, 241] width 64 height 22
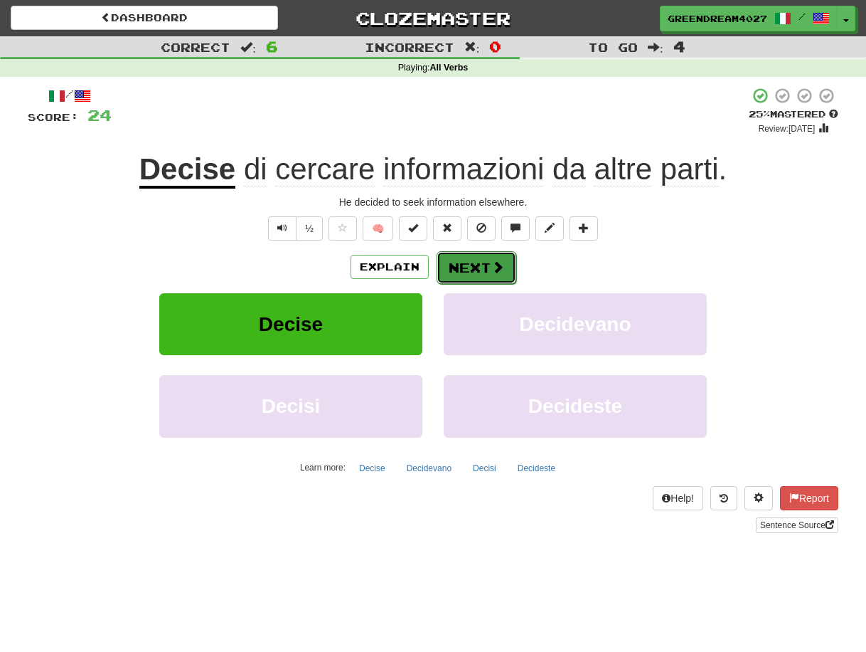
click at [469, 269] on button "Next" at bounding box center [477, 267] width 80 height 33
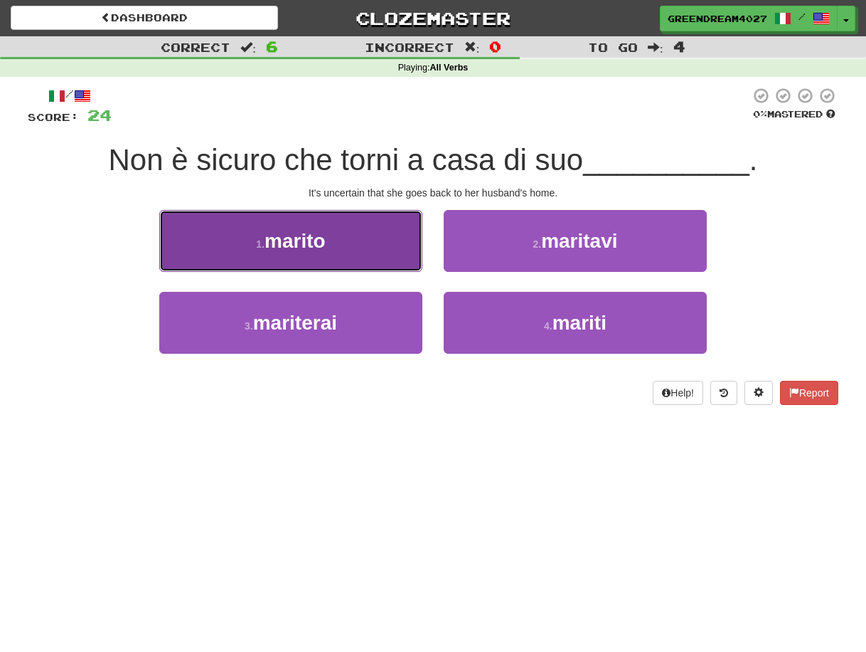
click at [364, 245] on button "1 . marito" at bounding box center [290, 241] width 263 height 62
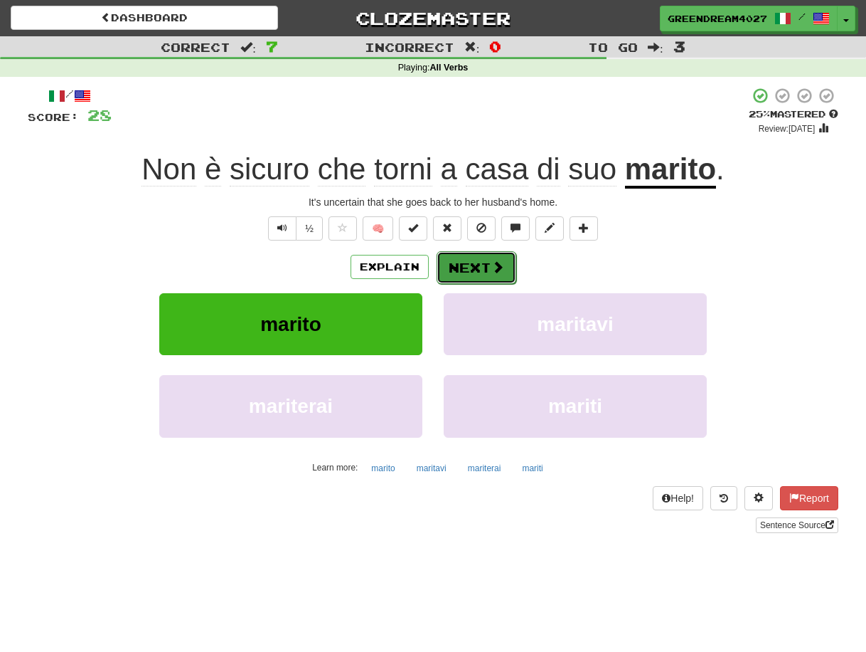
click at [479, 265] on button "Next" at bounding box center [477, 267] width 80 height 33
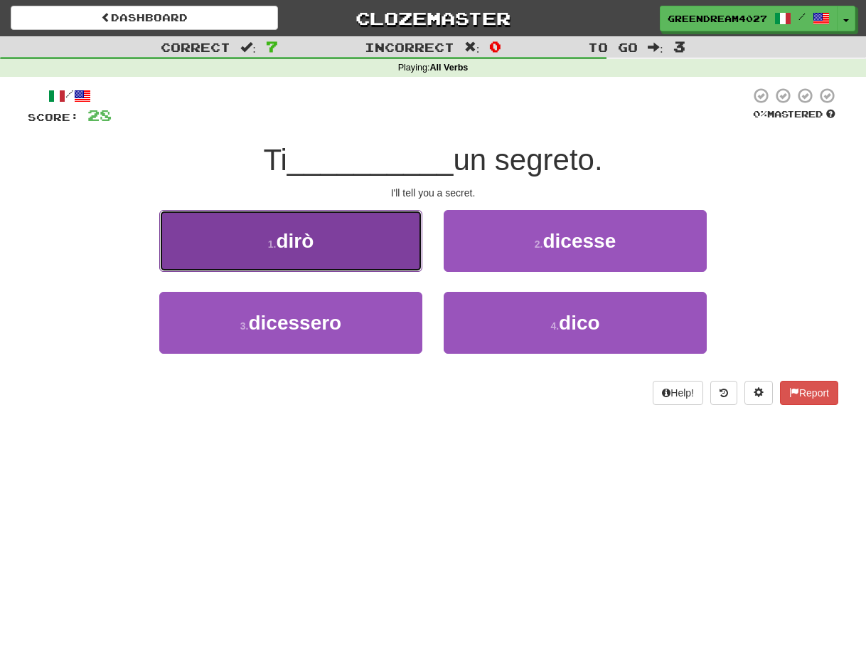
click at [342, 255] on button "1 . dirò" at bounding box center [290, 241] width 263 height 62
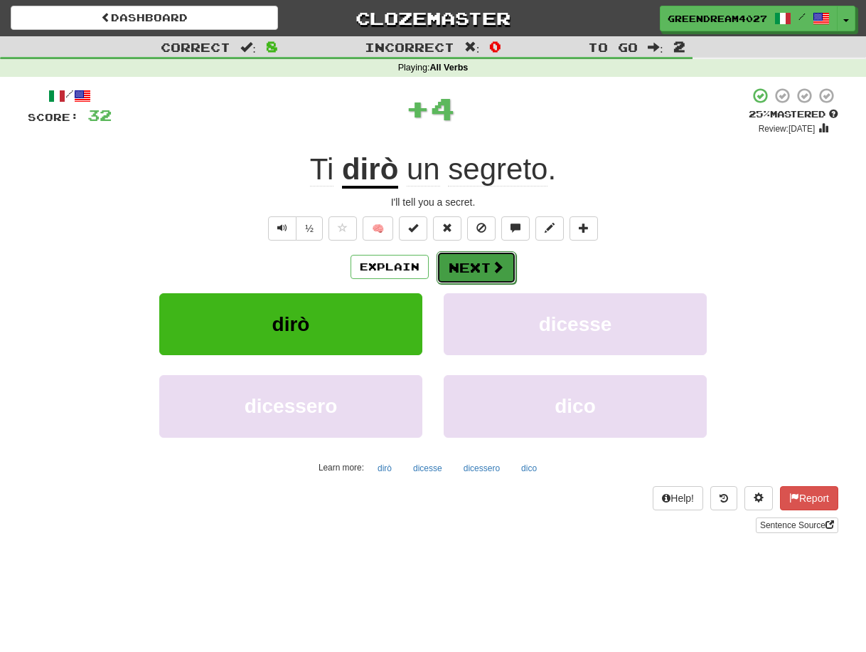
click at [472, 264] on button "Next" at bounding box center [477, 267] width 80 height 33
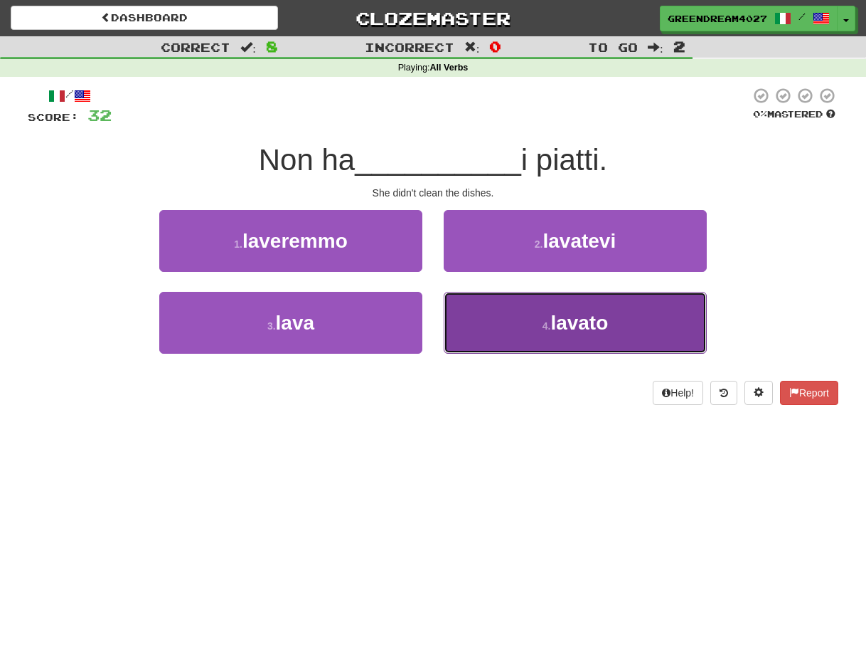
click at [524, 331] on button "4 . lavato" at bounding box center [575, 323] width 263 height 62
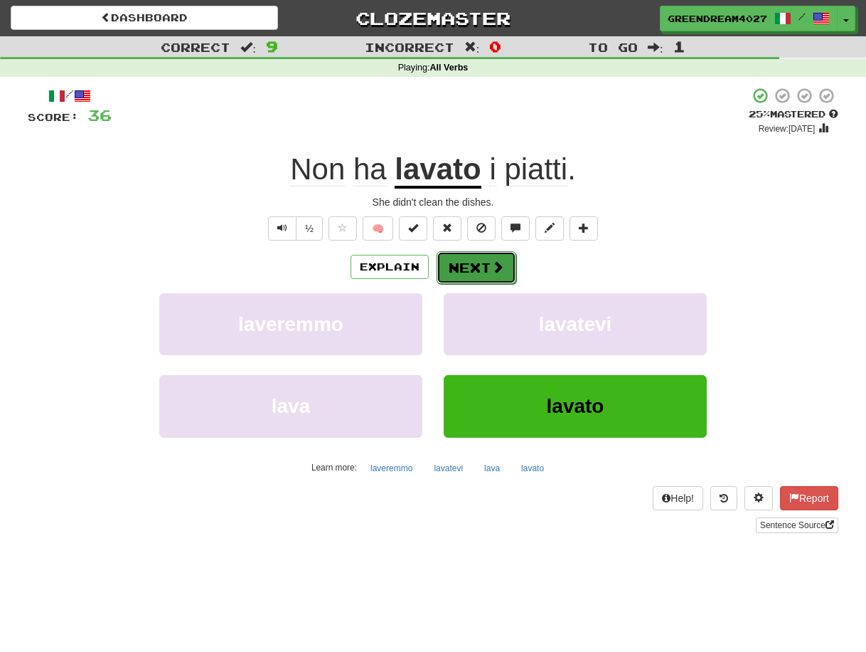
click at [479, 270] on button "Next" at bounding box center [477, 267] width 80 height 33
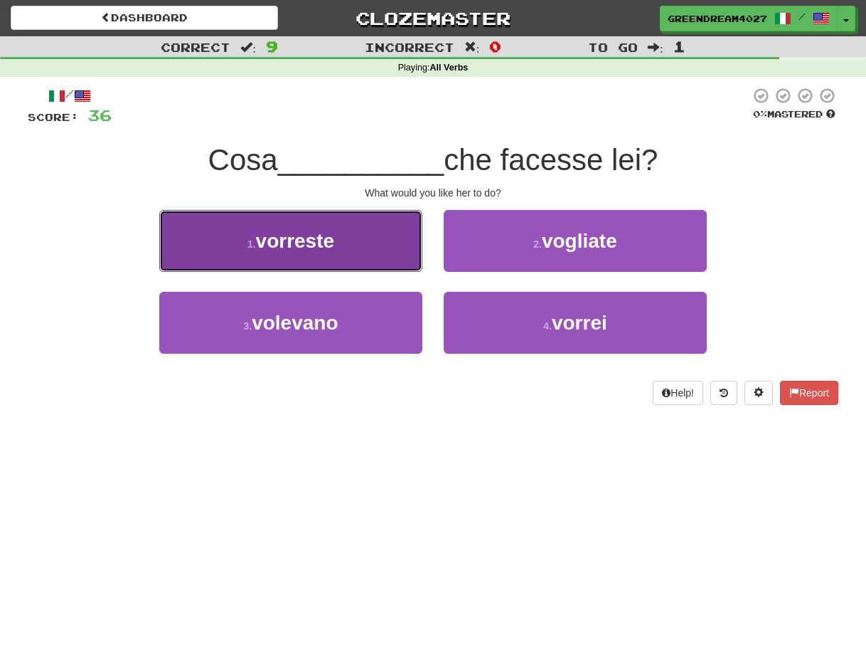
click at [299, 243] on span "vorreste" at bounding box center [295, 241] width 79 height 22
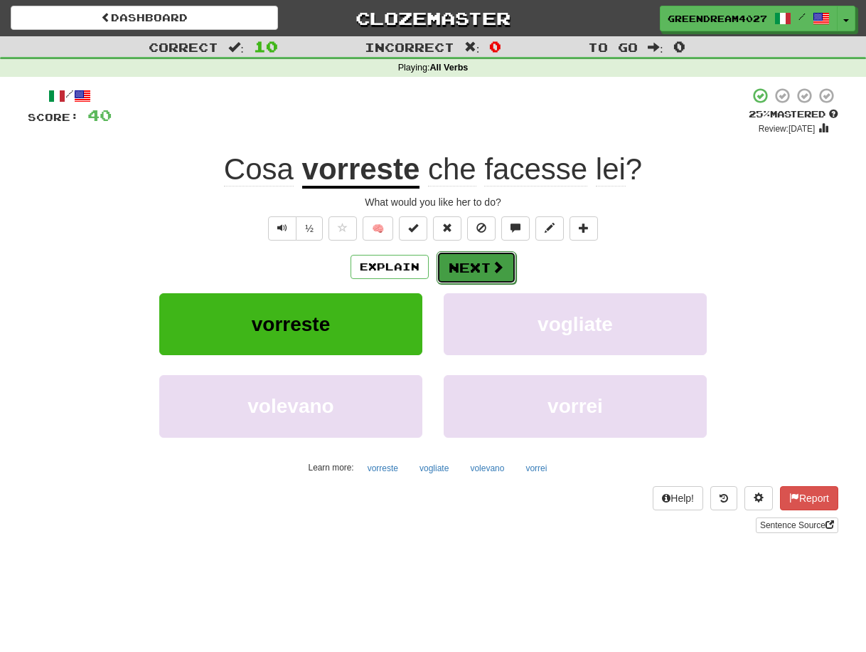
click at [472, 266] on button "Next" at bounding box center [477, 267] width 80 height 33
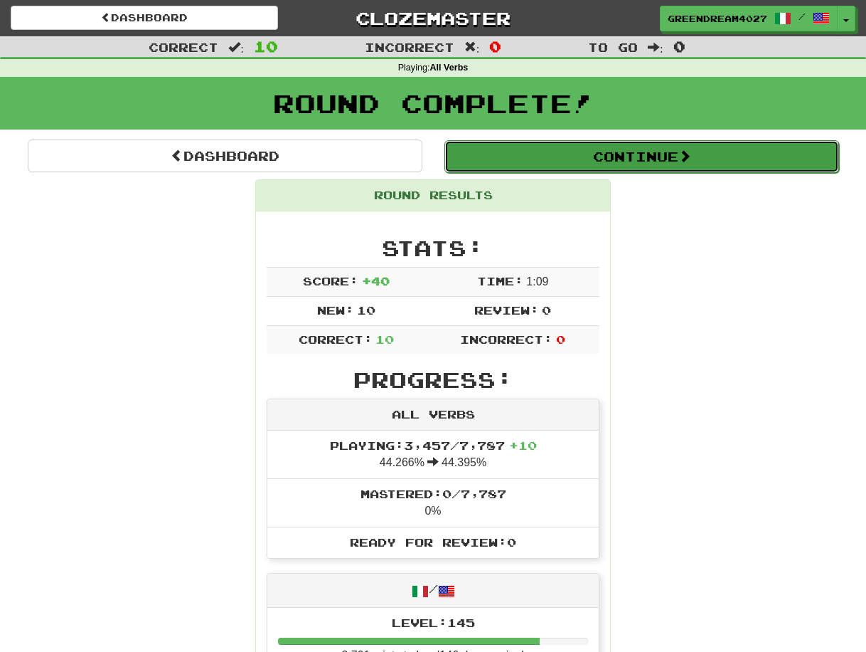
click at [586, 157] on button "Continue" at bounding box center [642, 156] width 395 height 33
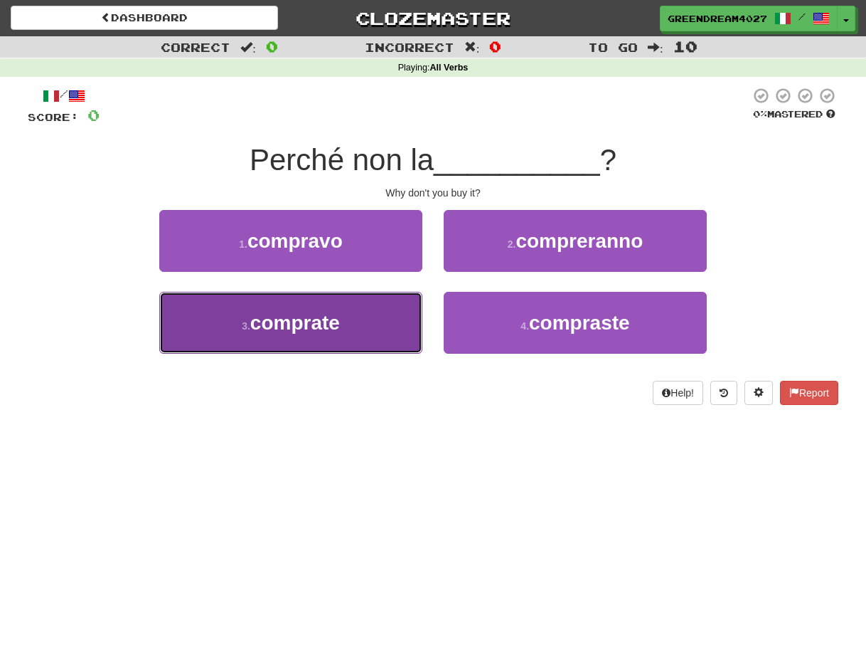
click at [381, 324] on button "3 . comprate" at bounding box center [290, 323] width 263 height 62
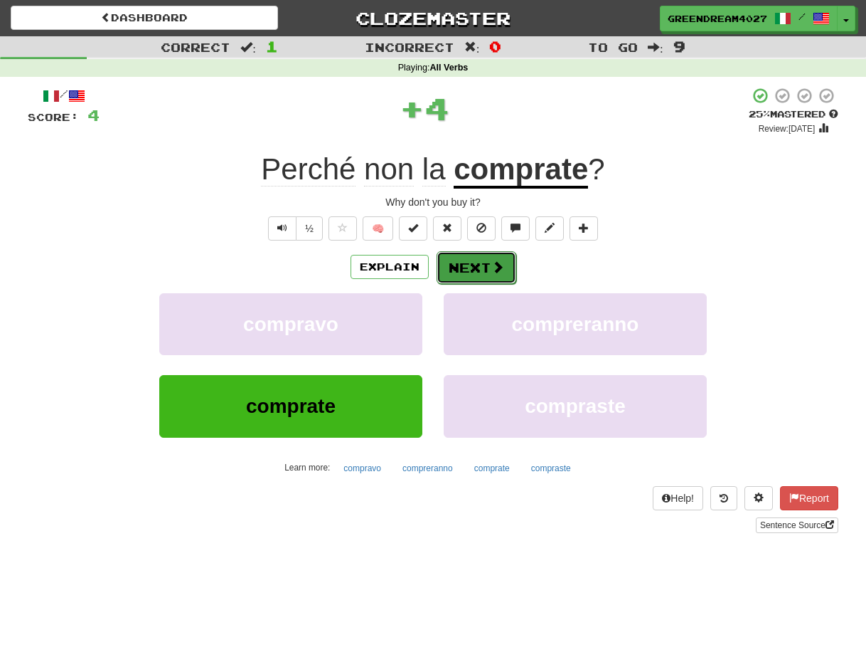
click at [474, 265] on button "Next" at bounding box center [477, 267] width 80 height 33
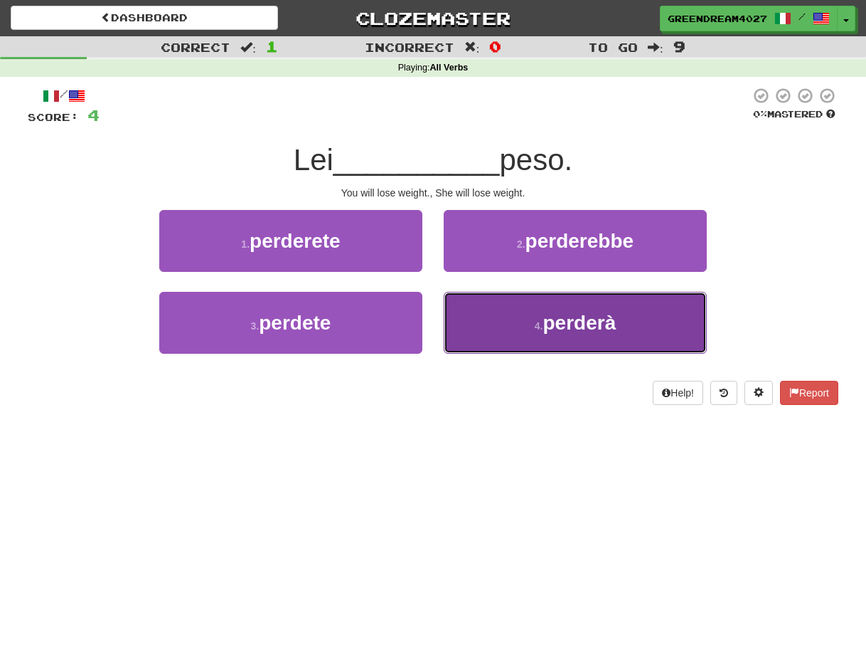
click at [522, 327] on button "4 . perderà" at bounding box center [575, 323] width 263 height 62
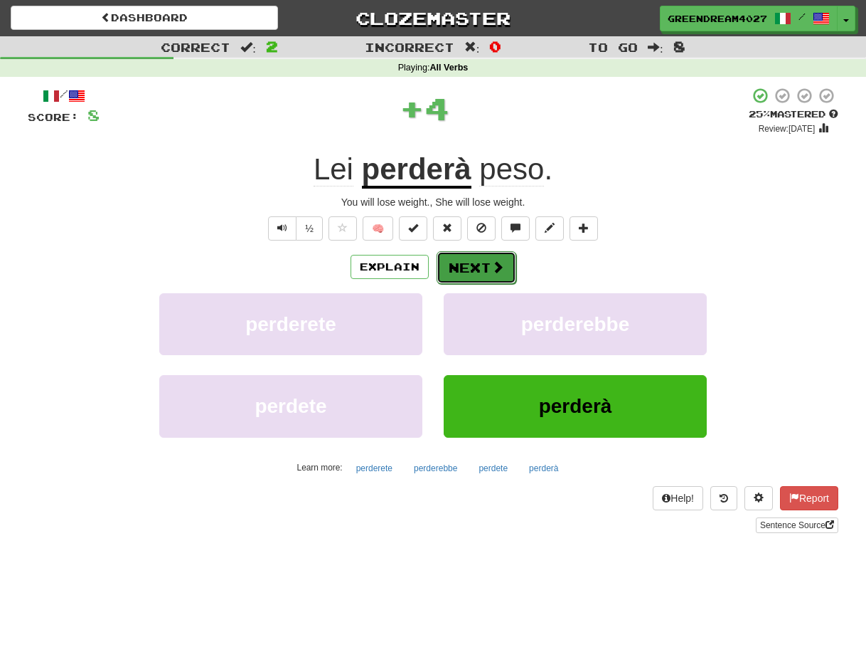
click at [472, 265] on button "Next" at bounding box center [477, 267] width 80 height 33
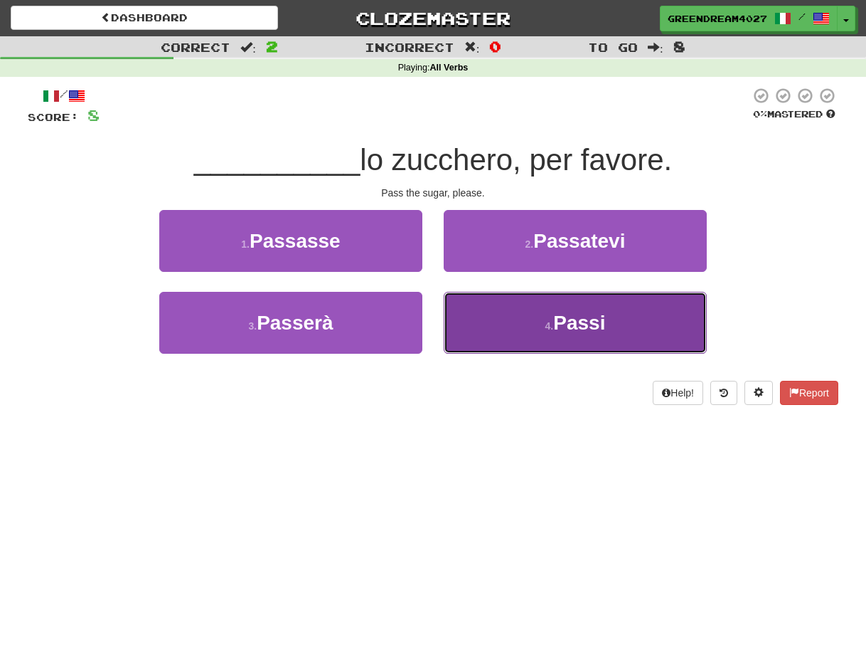
click at [497, 324] on button "4 . Passi" at bounding box center [575, 323] width 263 height 62
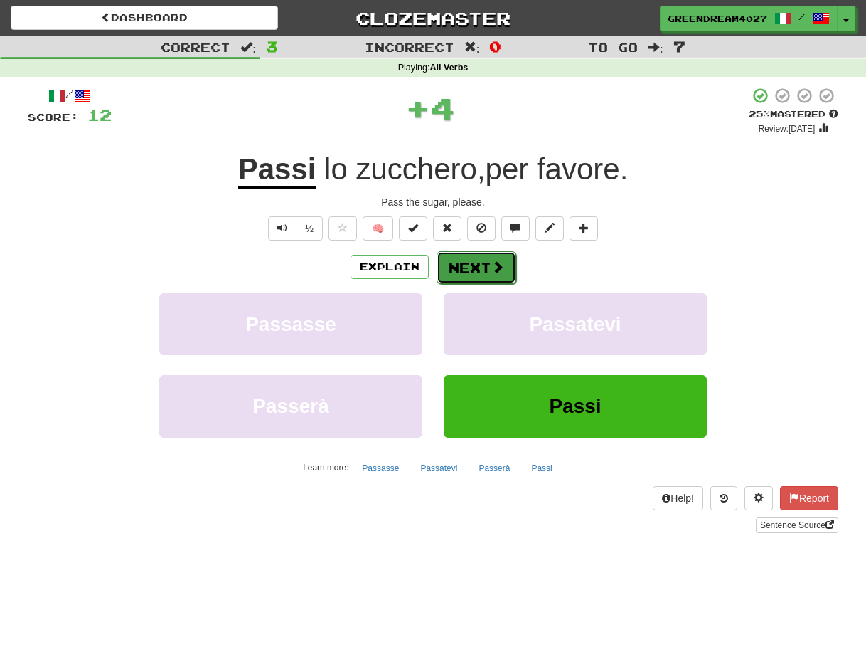
click at [470, 266] on button "Next" at bounding box center [477, 267] width 80 height 33
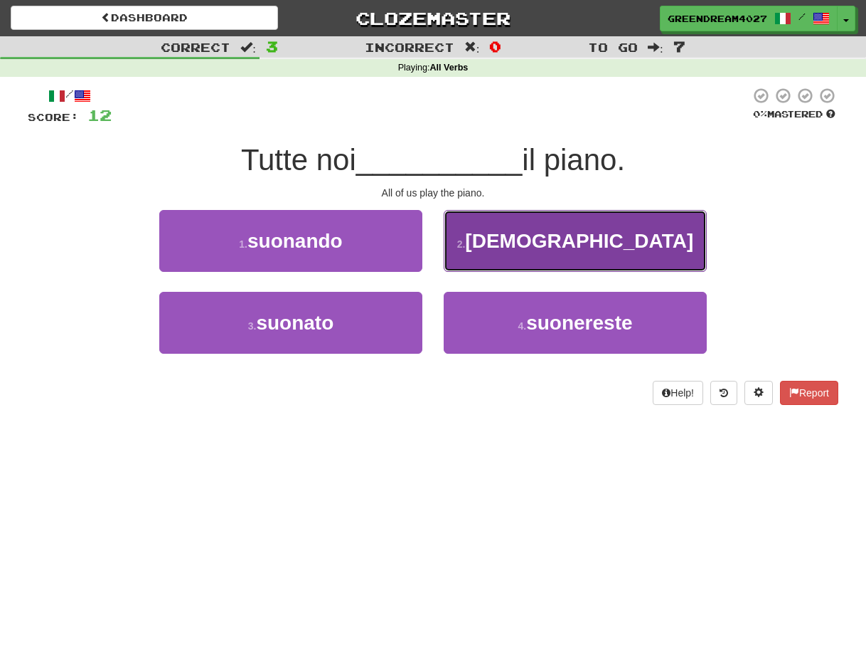
click at [563, 245] on span "suoniamo" at bounding box center [579, 241] width 228 height 22
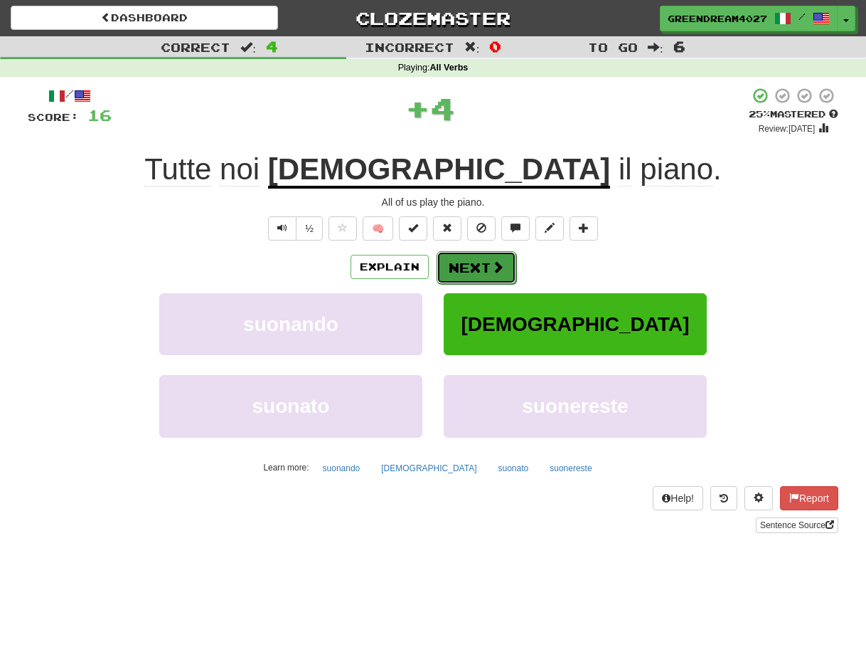
click at [483, 265] on button "Next" at bounding box center [477, 267] width 80 height 33
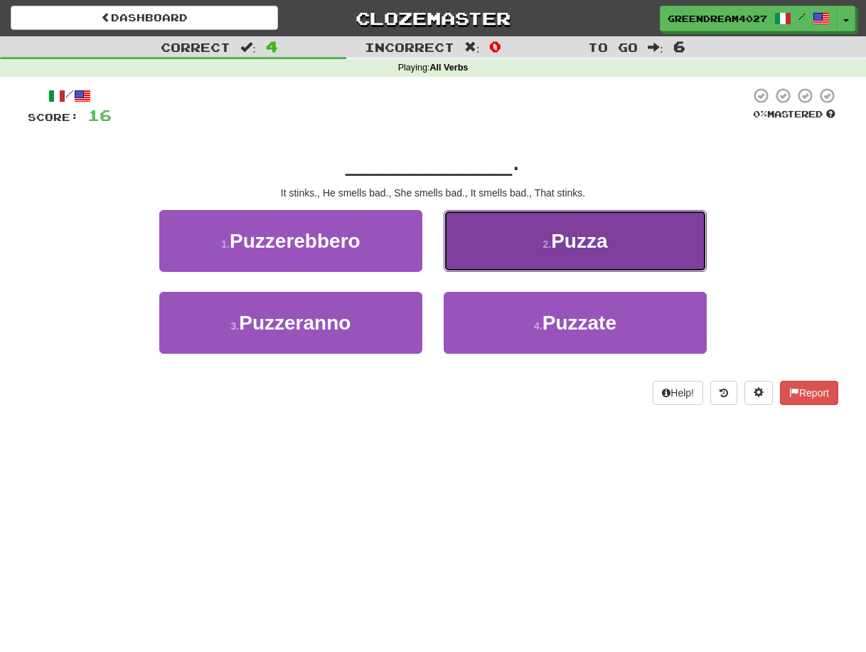
click at [529, 245] on button "2 . Puzza" at bounding box center [575, 241] width 263 height 62
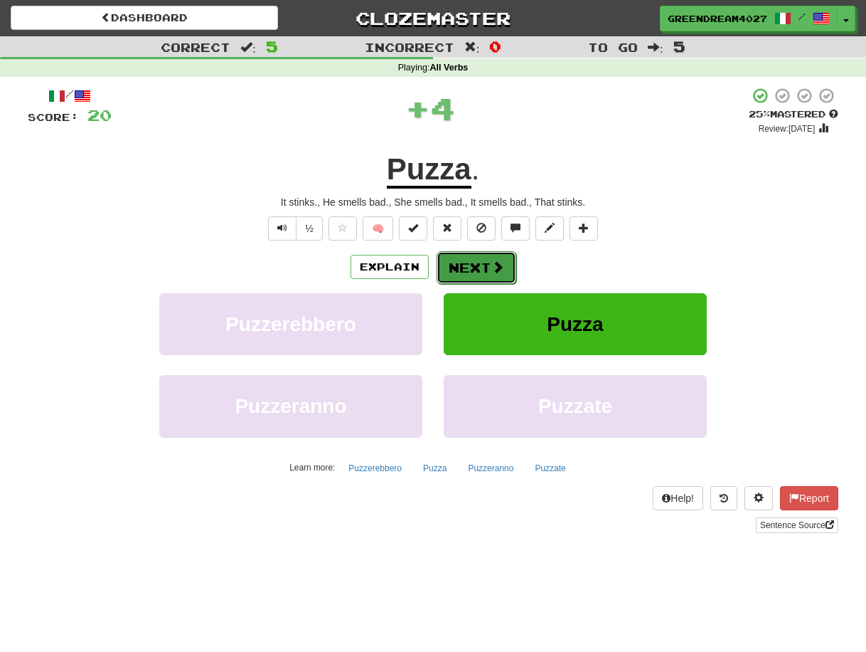
click at [474, 267] on button "Next" at bounding box center [477, 267] width 80 height 33
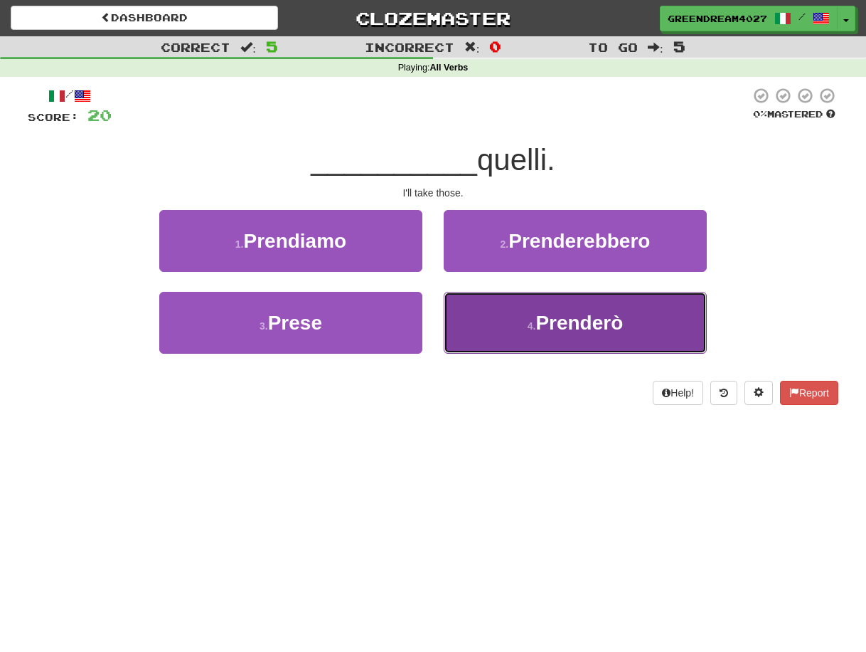
click at [524, 320] on button "4 . Prenderò" at bounding box center [575, 323] width 263 height 62
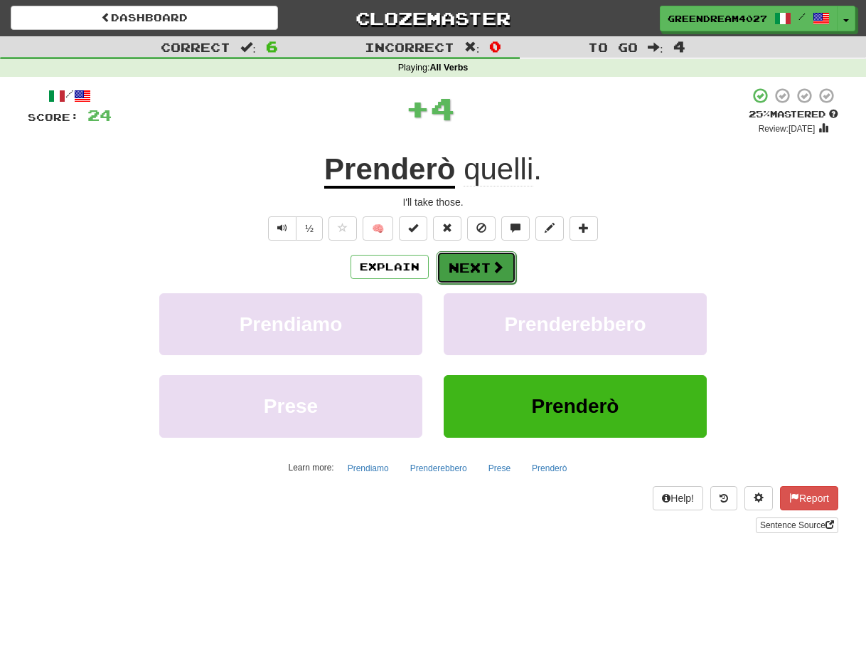
click at [478, 268] on button "Next" at bounding box center [477, 267] width 80 height 33
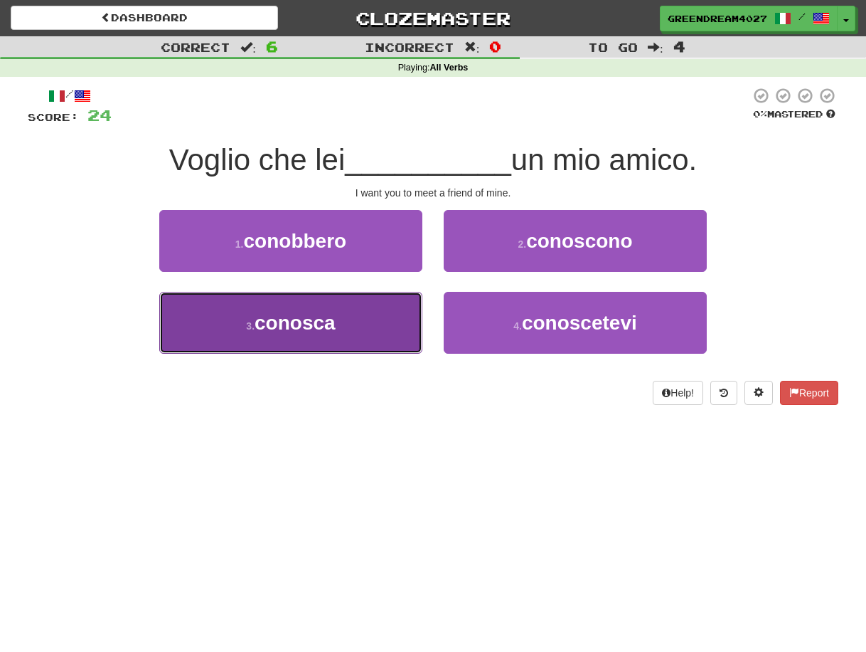
click at [377, 320] on button "3 . conosca" at bounding box center [290, 323] width 263 height 62
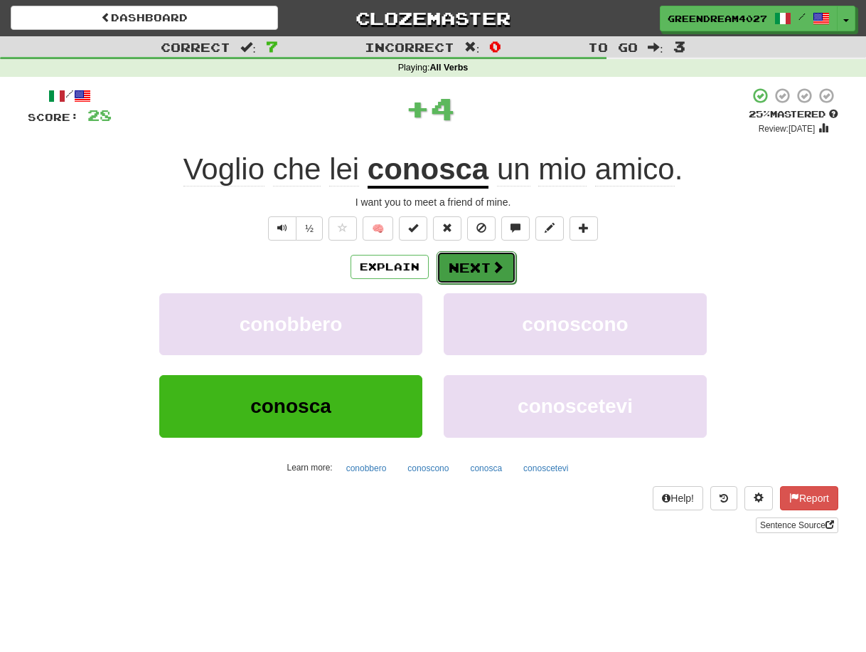
click at [466, 268] on button "Next" at bounding box center [477, 267] width 80 height 33
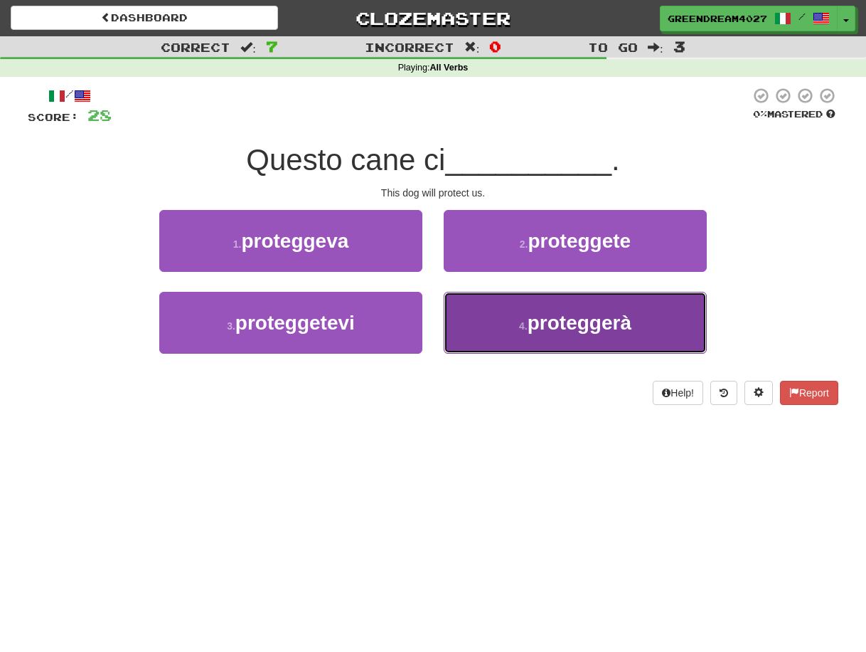
click at [521, 329] on small "4 ." at bounding box center [523, 325] width 9 height 11
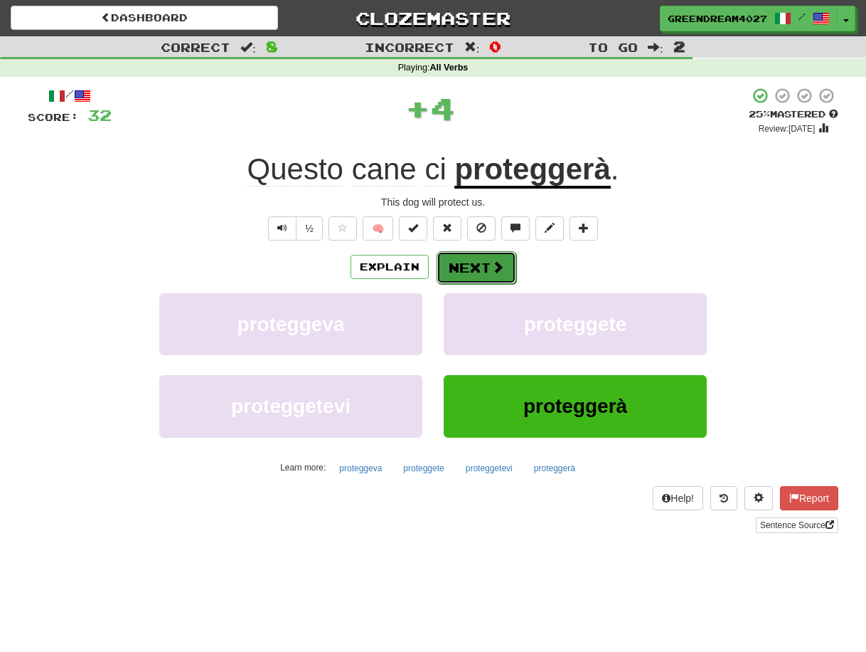
click at [481, 267] on button "Next" at bounding box center [477, 267] width 80 height 33
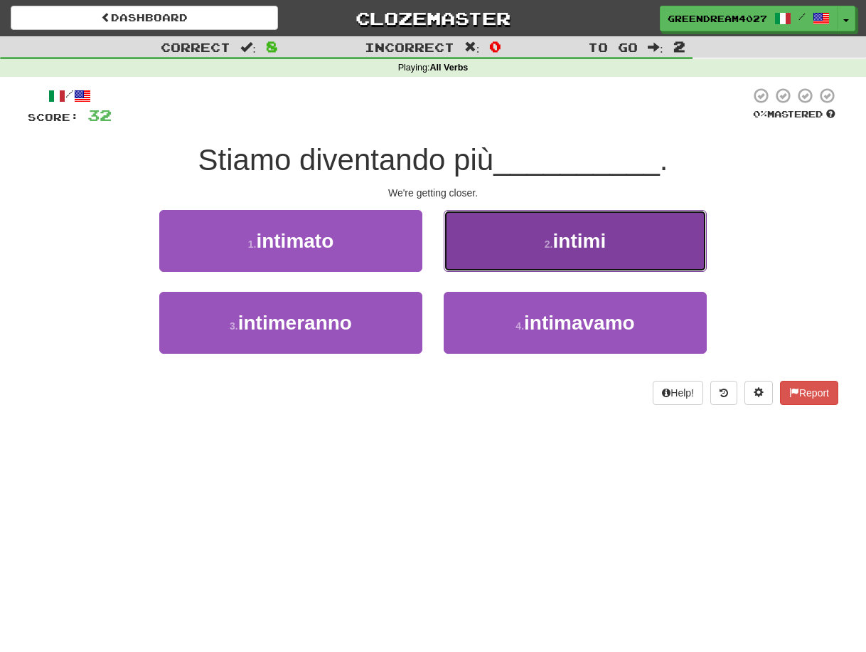
click at [529, 245] on button "2 . intimi" at bounding box center [575, 241] width 263 height 62
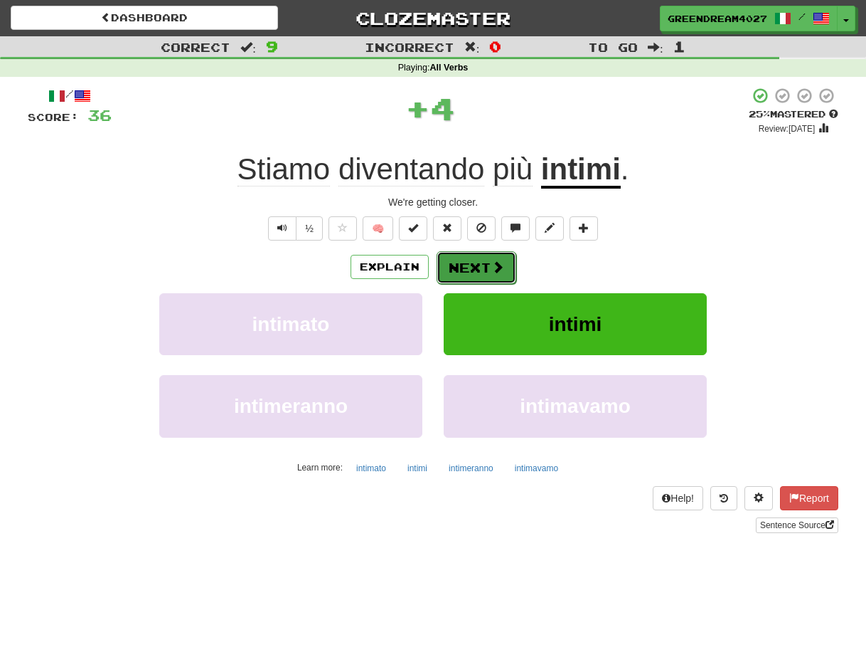
click at [483, 270] on button "Next" at bounding box center [477, 267] width 80 height 33
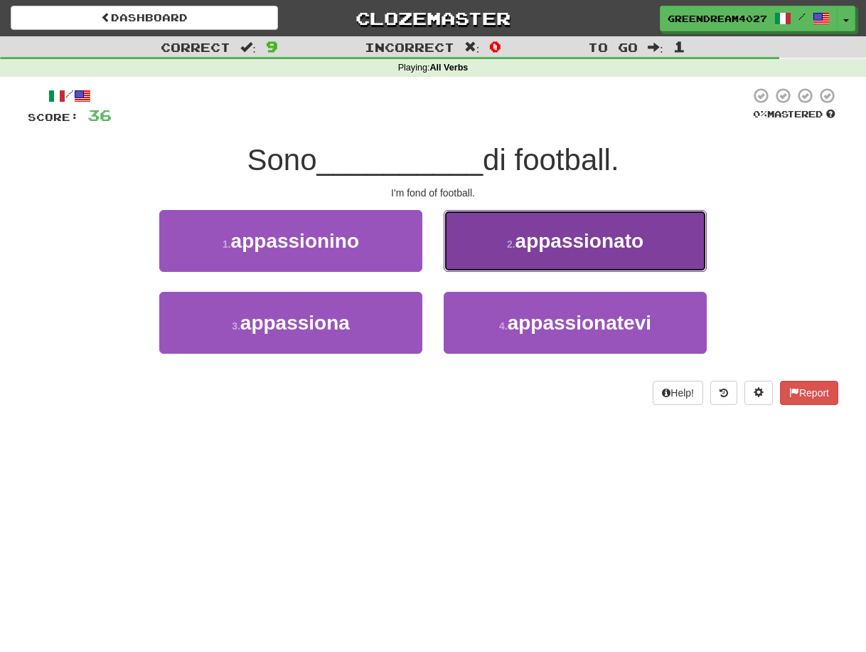
click at [534, 248] on span "appassionato" at bounding box center [580, 241] width 128 height 22
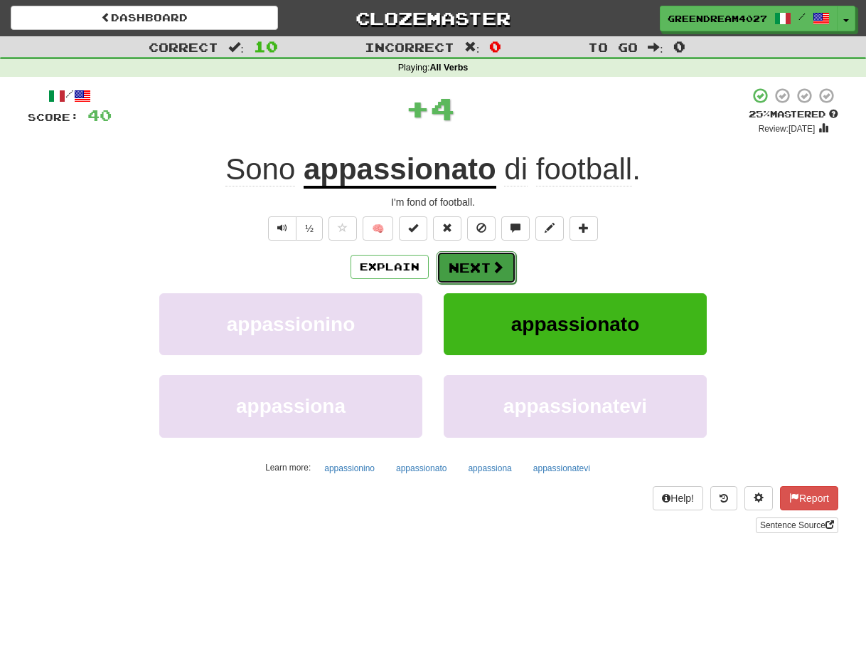
click at [468, 266] on button "Next" at bounding box center [477, 267] width 80 height 33
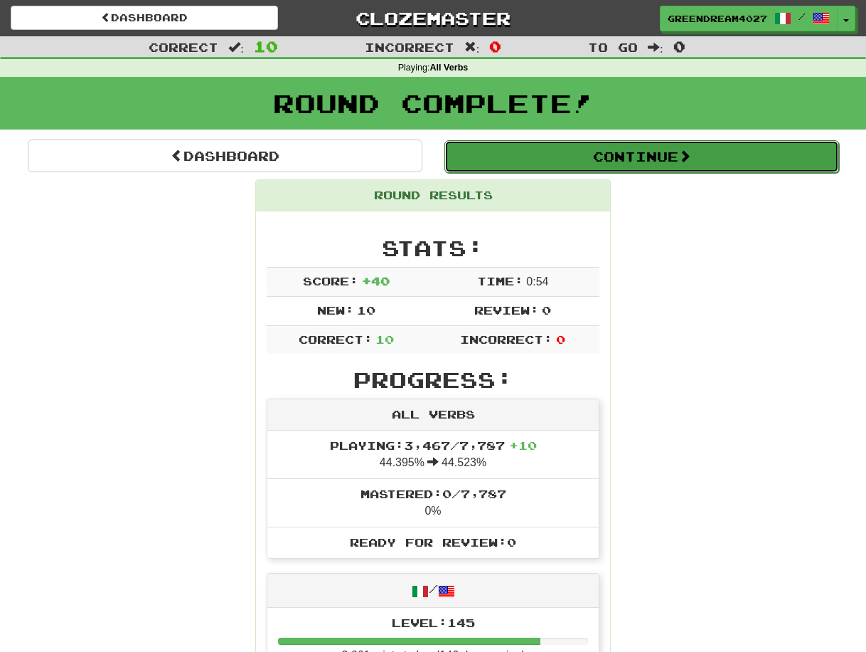
click at [603, 158] on button "Continue" at bounding box center [642, 156] width 395 height 33
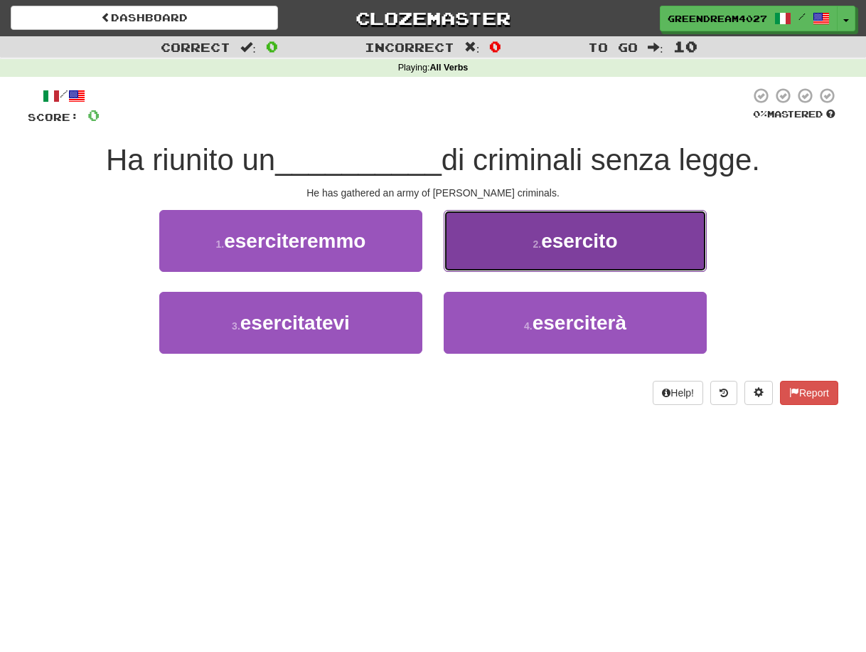
click at [533, 243] on small "2 ." at bounding box center [537, 243] width 9 height 11
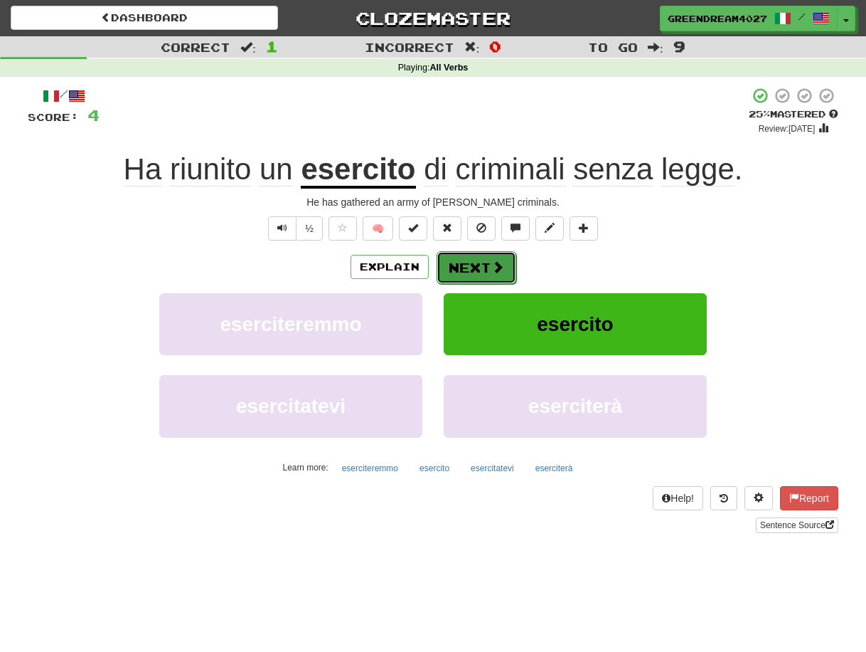
click at [482, 267] on button "Next" at bounding box center [477, 267] width 80 height 33
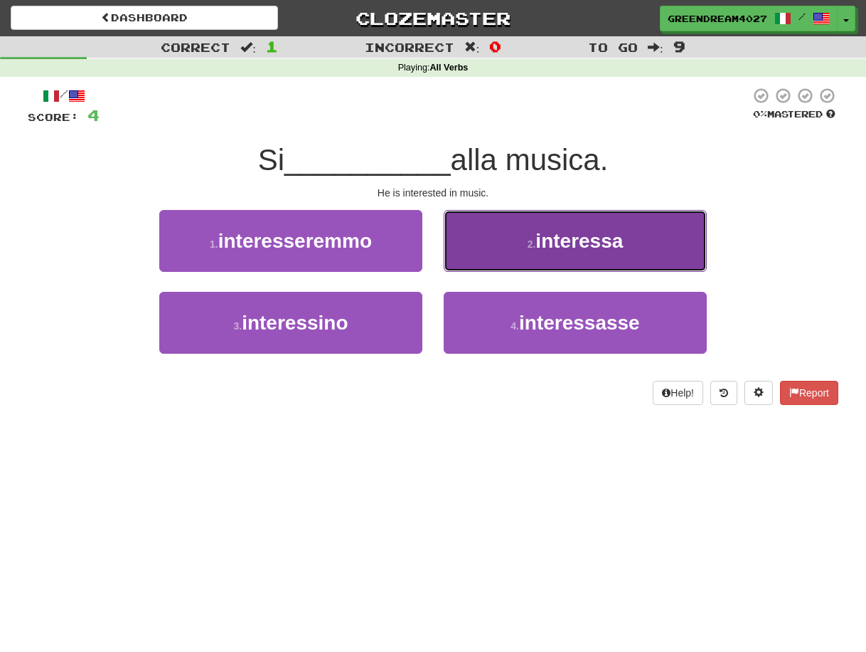
click at [529, 245] on small "2 ." at bounding box center [532, 243] width 9 height 11
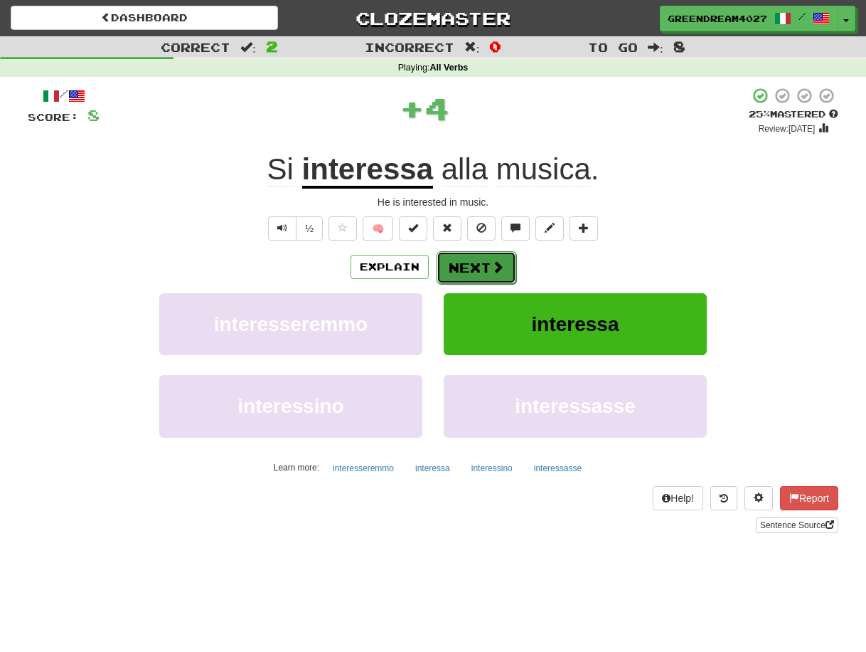
click at [481, 265] on button "Next" at bounding box center [477, 267] width 80 height 33
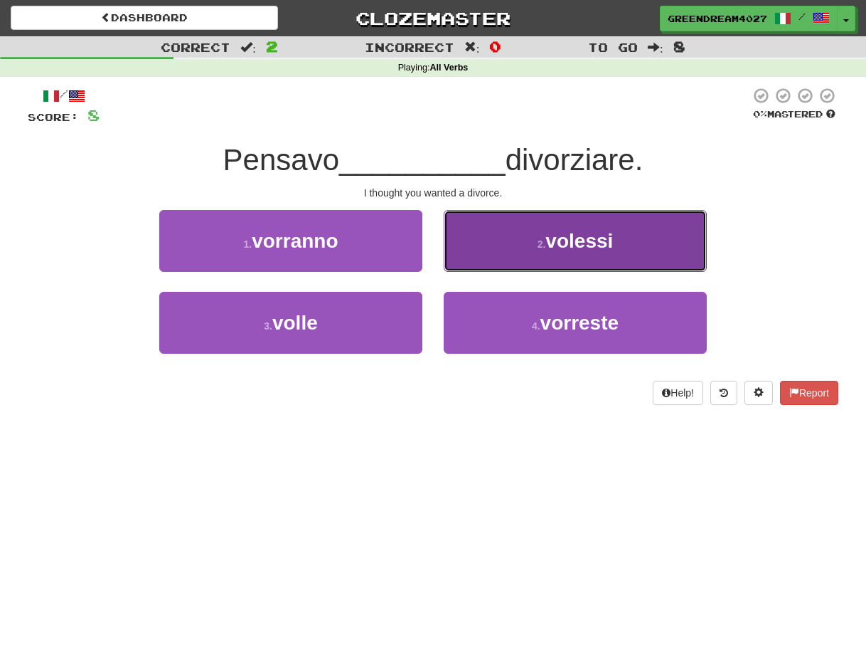
click at [539, 249] on small "2 ." at bounding box center [542, 243] width 9 height 11
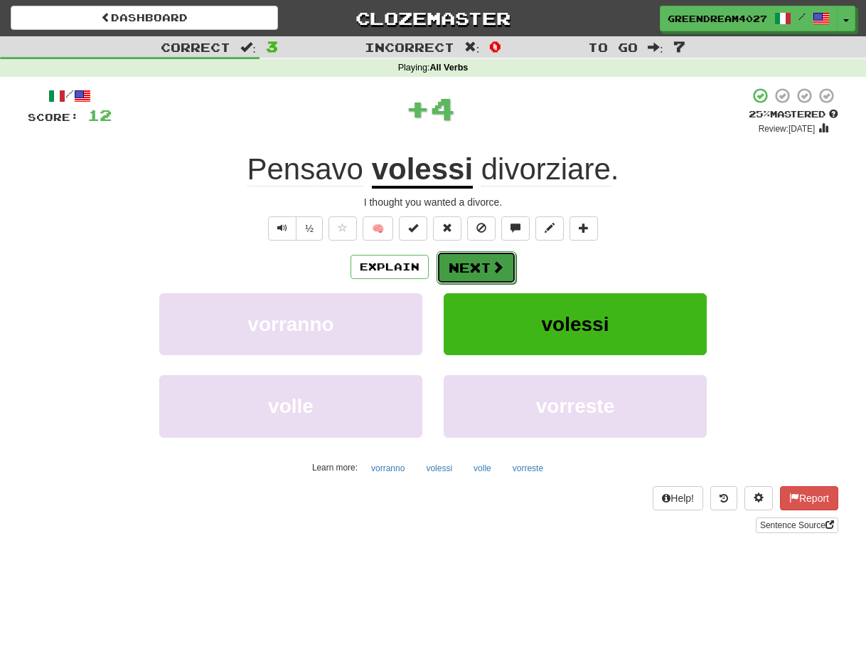
click at [474, 265] on button "Next" at bounding box center [477, 267] width 80 height 33
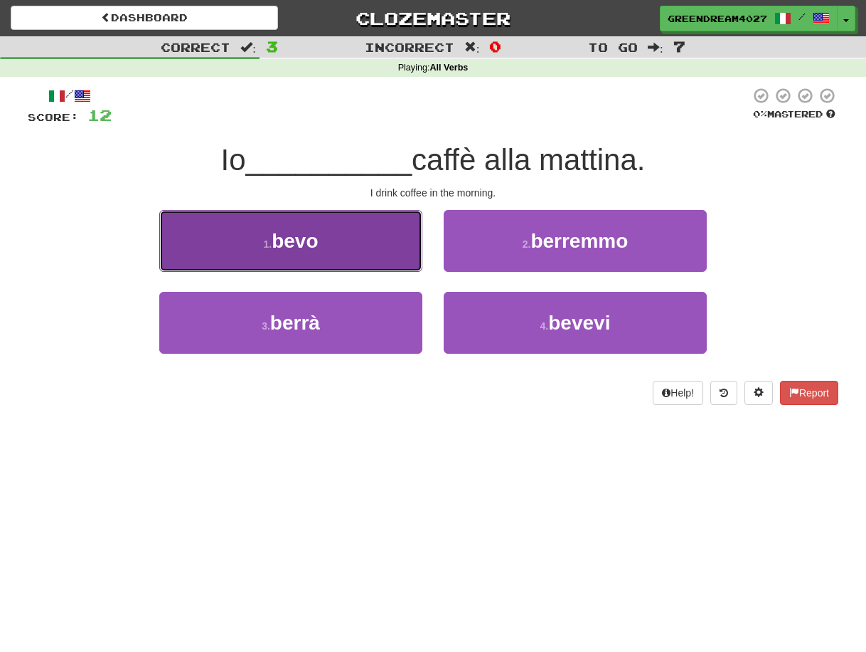
click at [357, 255] on button "1 . bevo" at bounding box center [290, 241] width 263 height 62
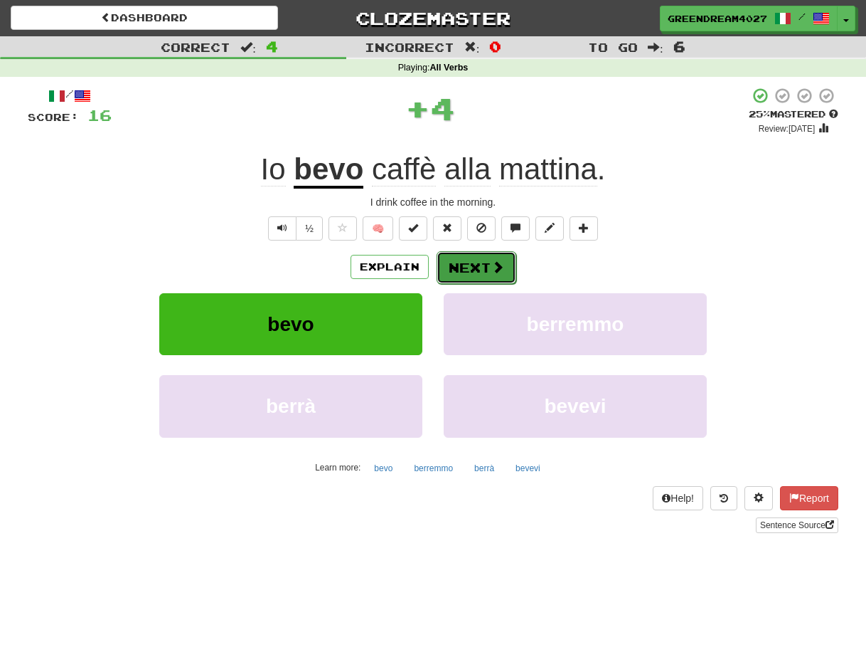
click at [464, 267] on button "Next" at bounding box center [477, 267] width 80 height 33
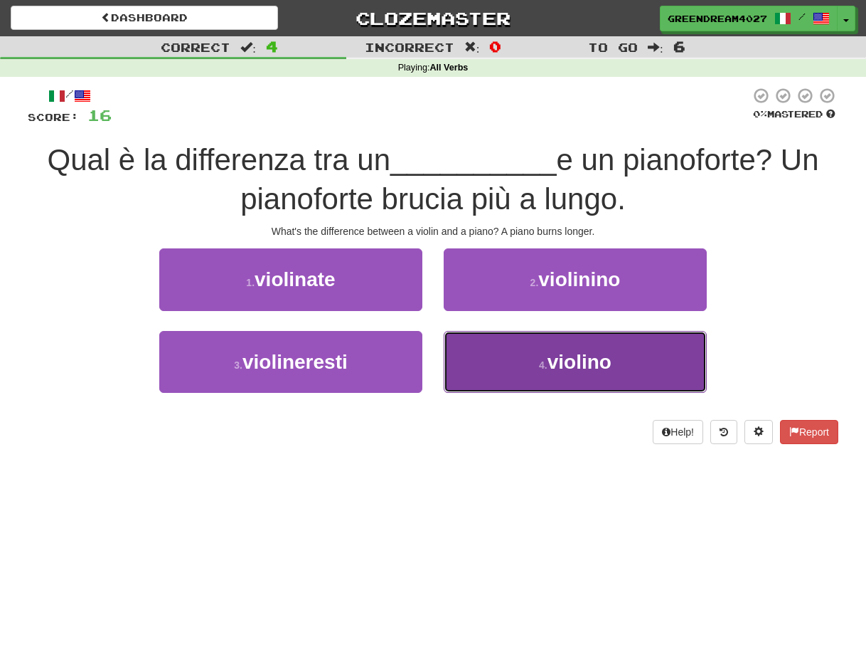
click at [498, 376] on button "4 . violino" at bounding box center [575, 362] width 263 height 62
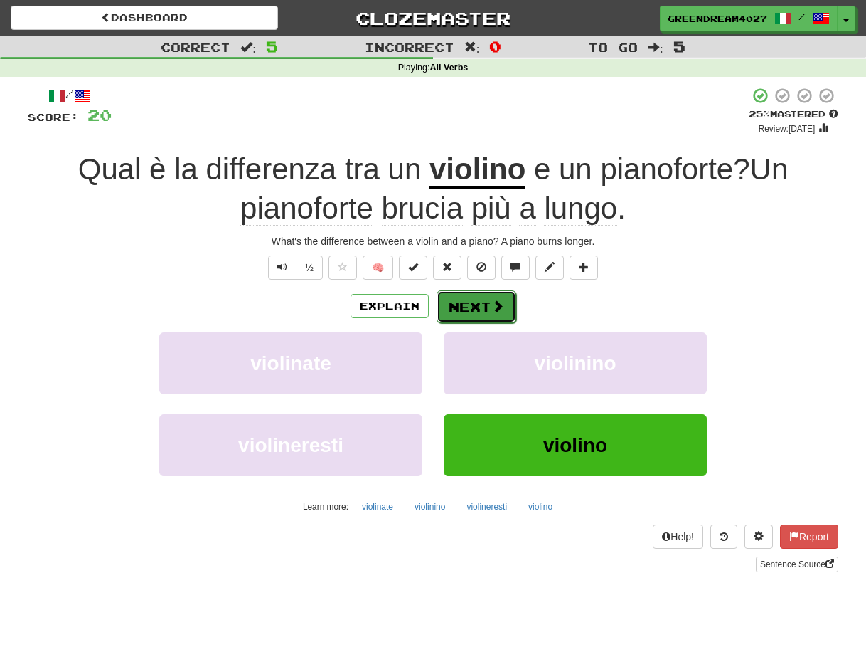
click at [479, 307] on button "Next" at bounding box center [477, 306] width 80 height 33
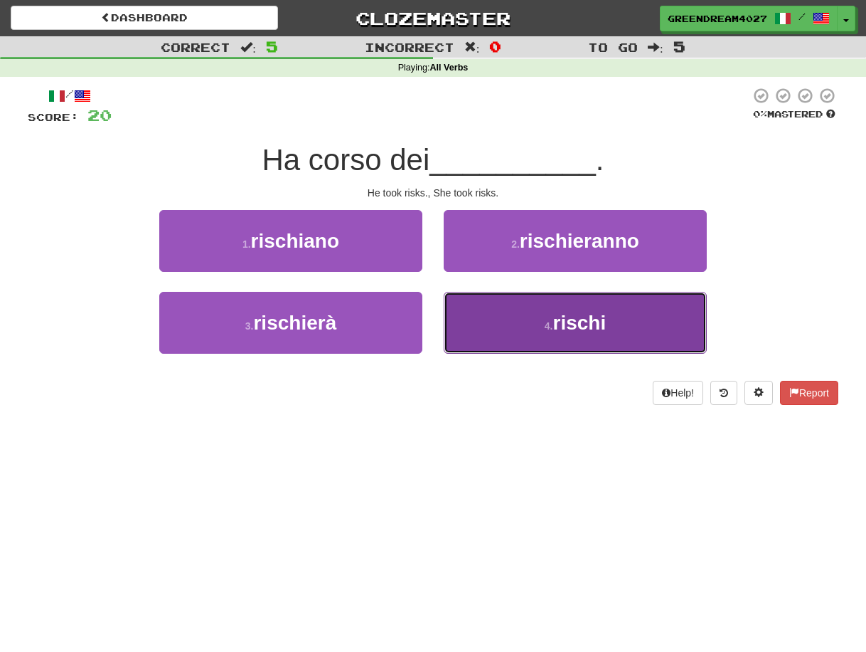
click at [546, 324] on small "4 ." at bounding box center [549, 325] width 9 height 11
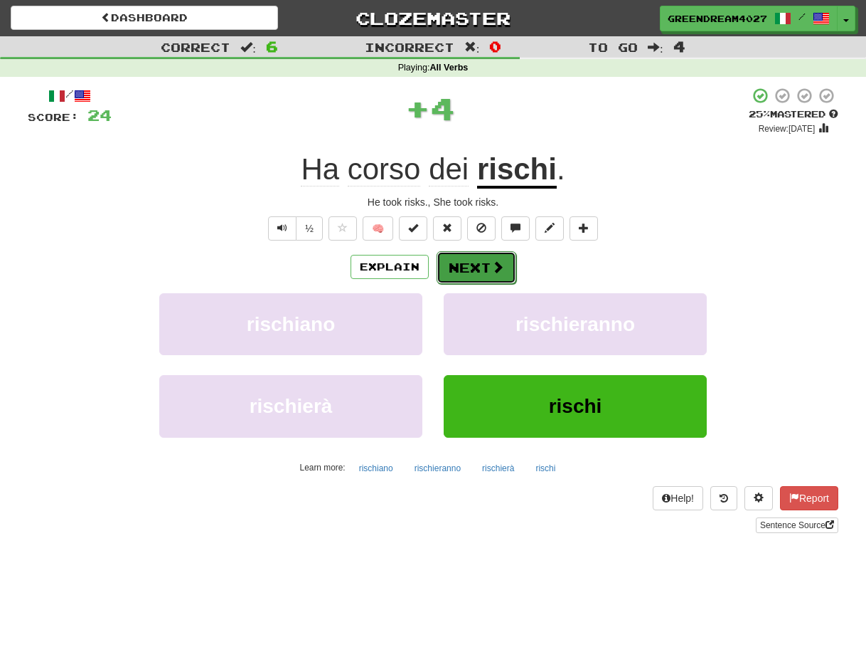
click at [474, 265] on button "Next" at bounding box center [477, 267] width 80 height 33
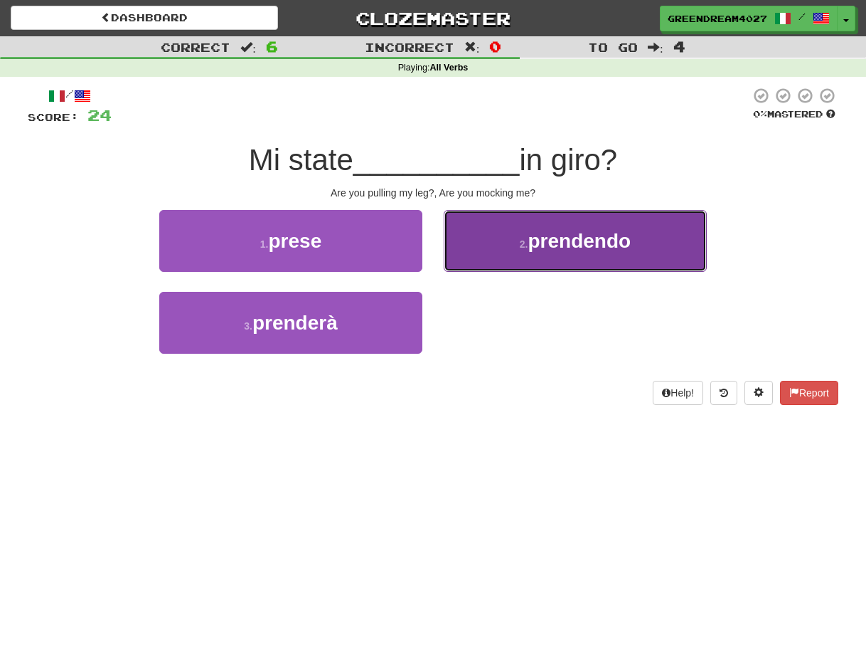
click at [552, 243] on span "prendendo" at bounding box center [580, 241] width 103 height 22
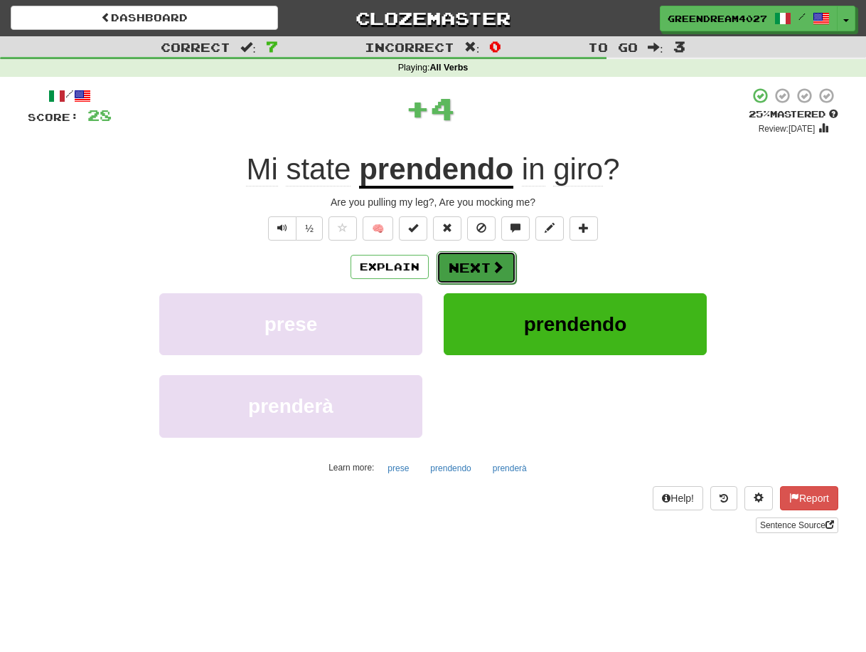
click at [483, 270] on button "Next" at bounding box center [477, 267] width 80 height 33
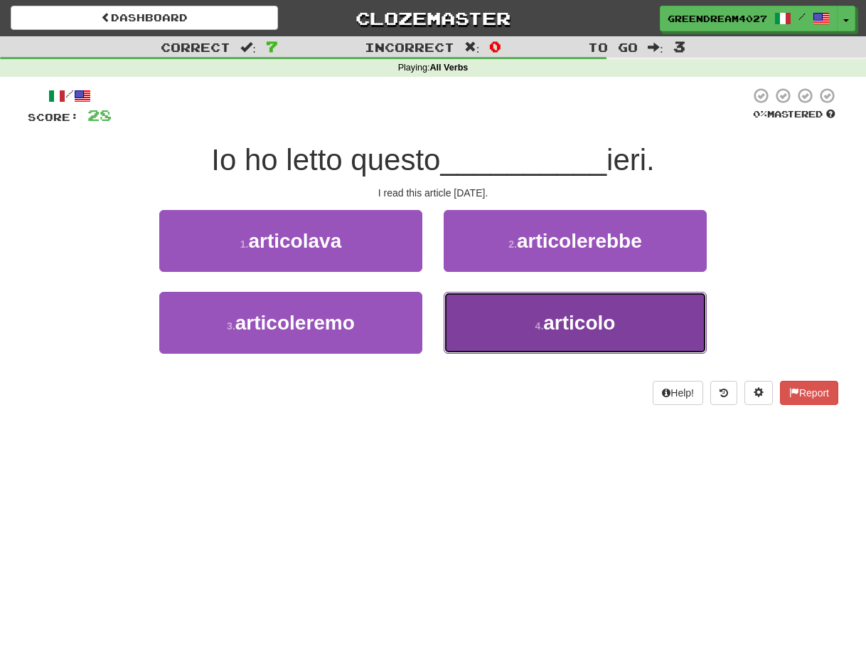
click at [511, 321] on button "4 . articolo" at bounding box center [575, 323] width 263 height 62
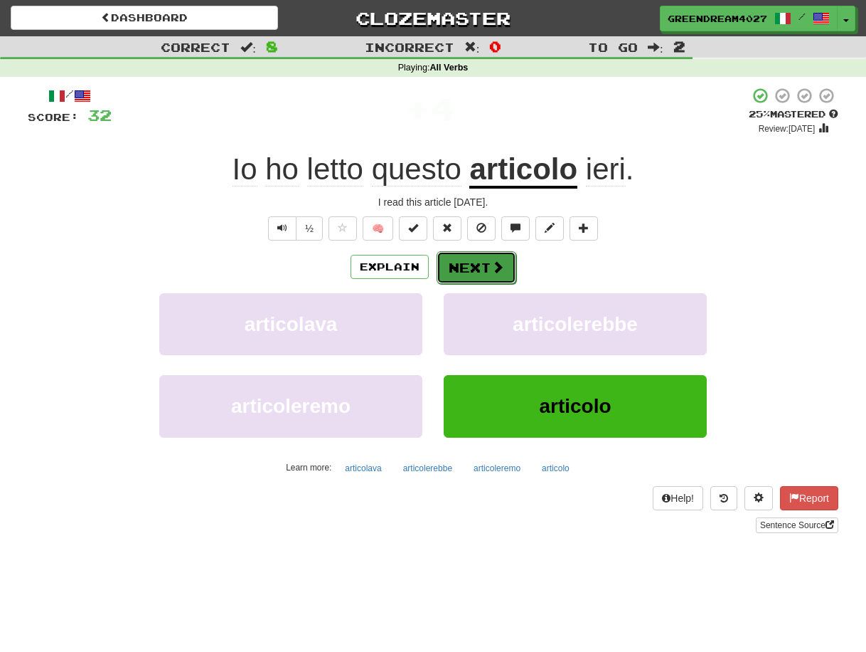
click at [472, 266] on button "Next" at bounding box center [477, 267] width 80 height 33
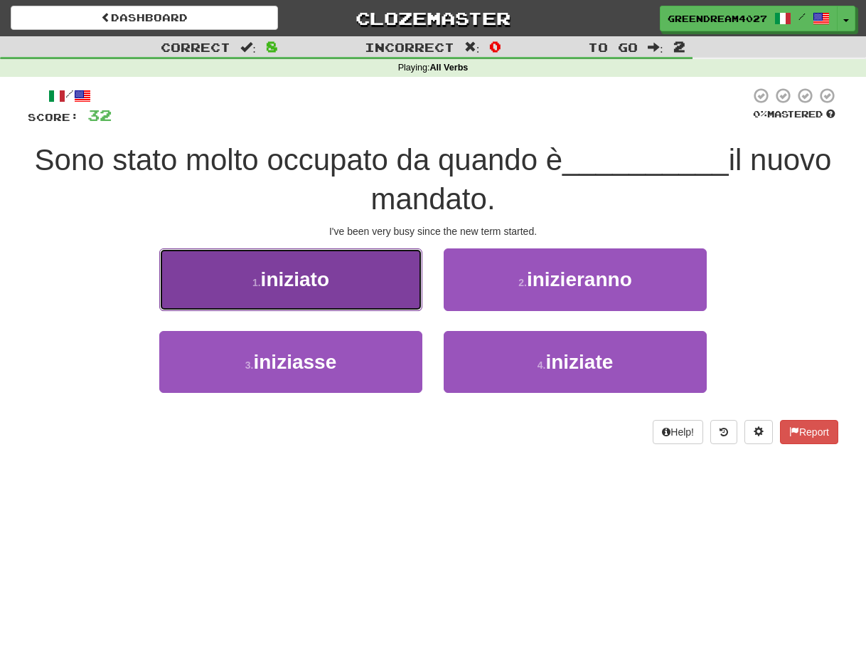
click at [380, 280] on button "1 . iniziato" at bounding box center [290, 279] width 263 height 62
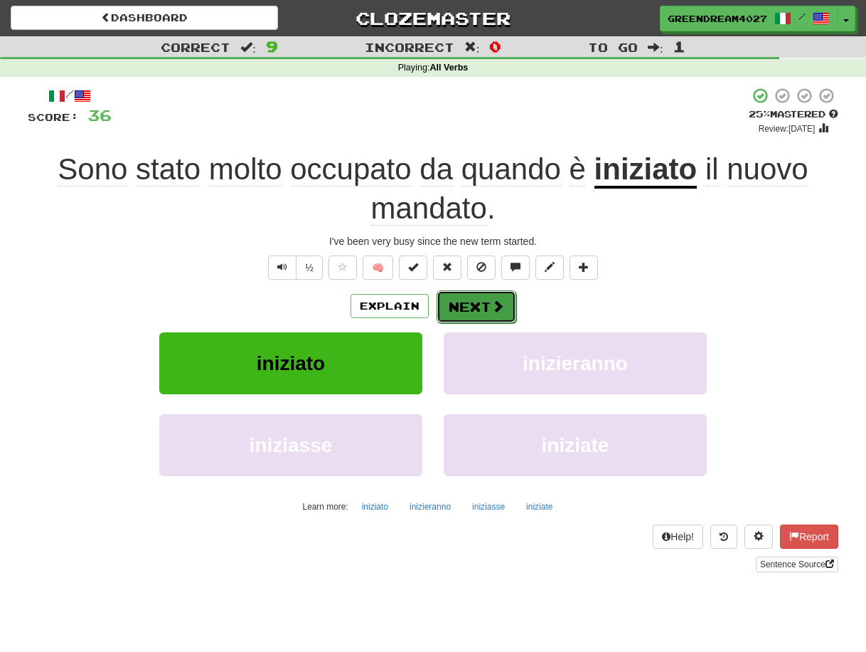
click at [468, 304] on button "Next" at bounding box center [477, 306] width 80 height 33
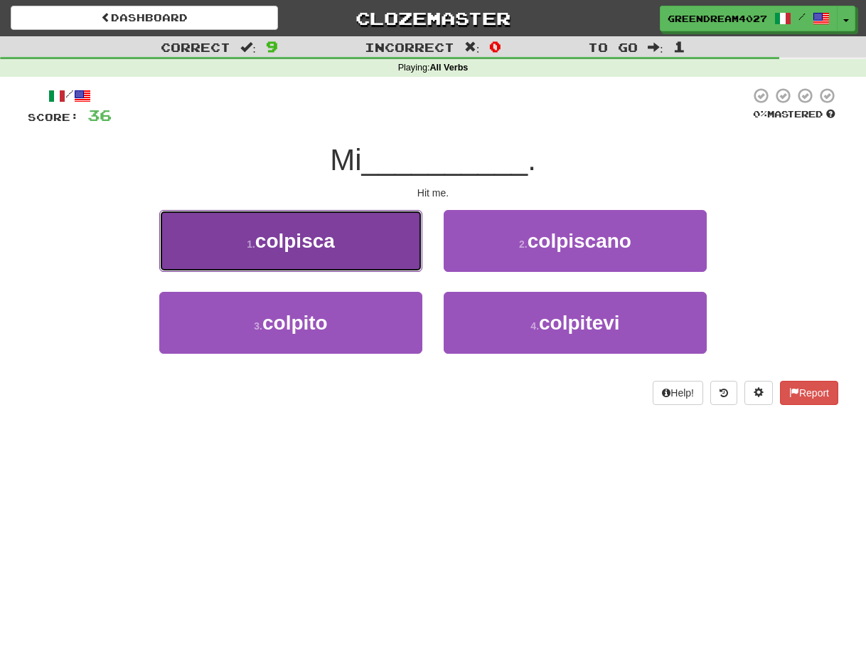
click at [334, 245] on span "colpisca" at bounding box center [295, 241] width 80 height 22
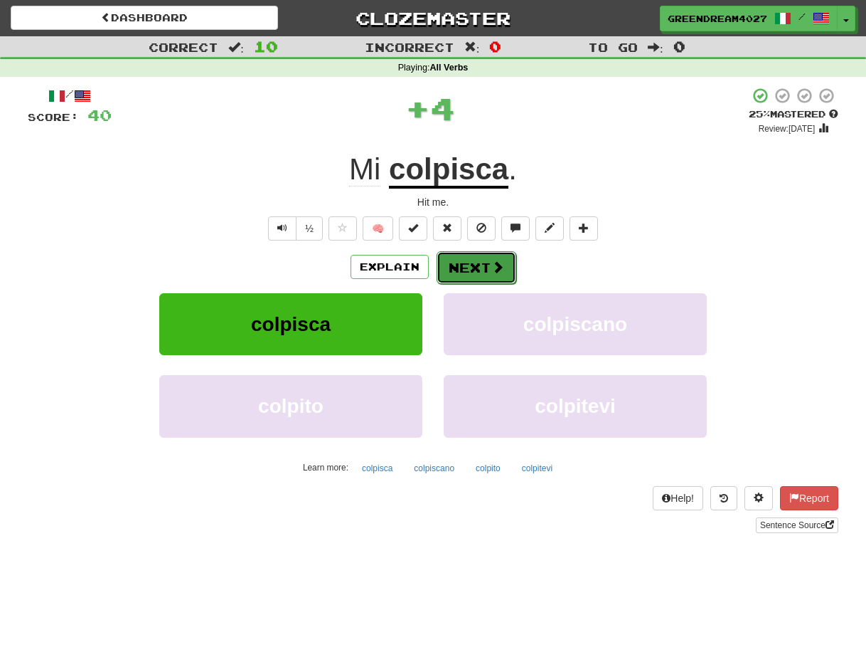
click at [477, 265] on button "Next" at bounding box center [477, 267] width 80 height 33
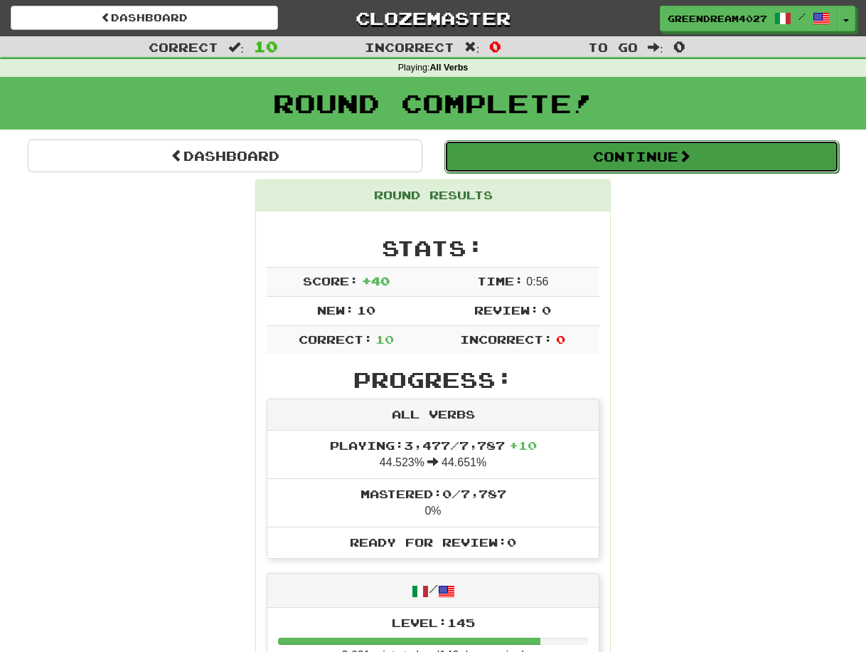
click at [591, 159] on button "Continue" at bounding box center [642, 156] width 395 height 33
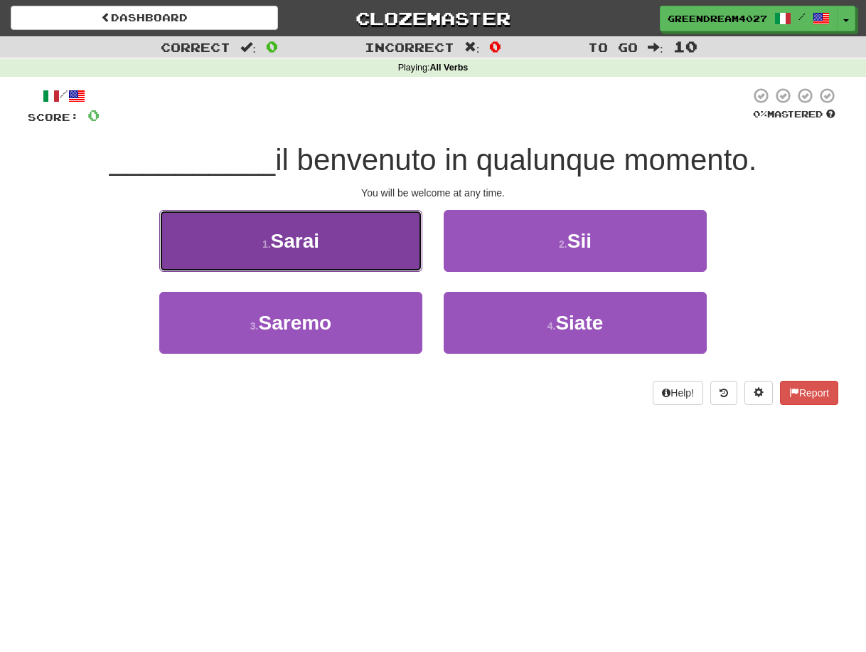
click at [322, 240] on button "1 . Sarai" at bounding box center [290, 241] width 263 height 62
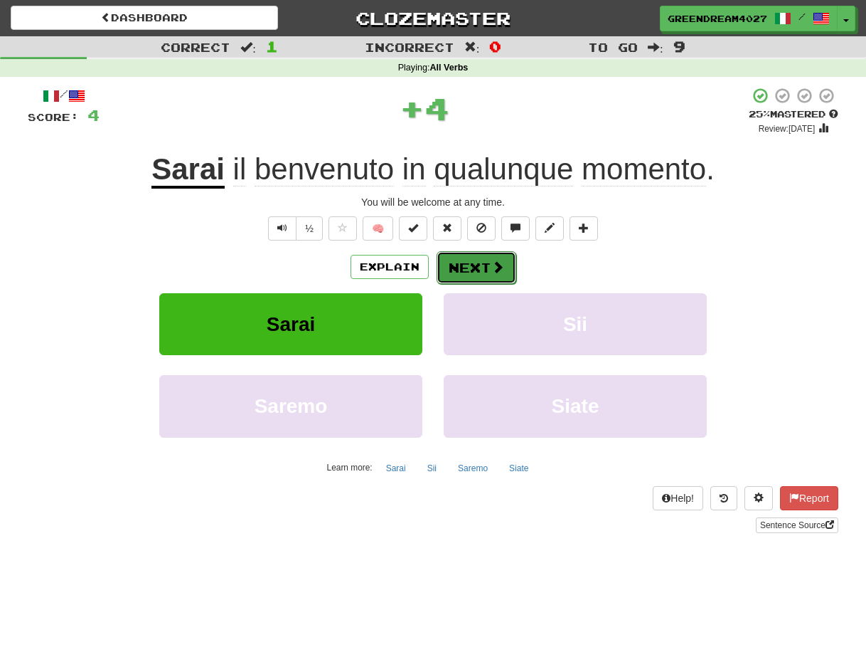
click at [477, 265] on button "Next" at bounding box center [477, 267] width 80 height 33
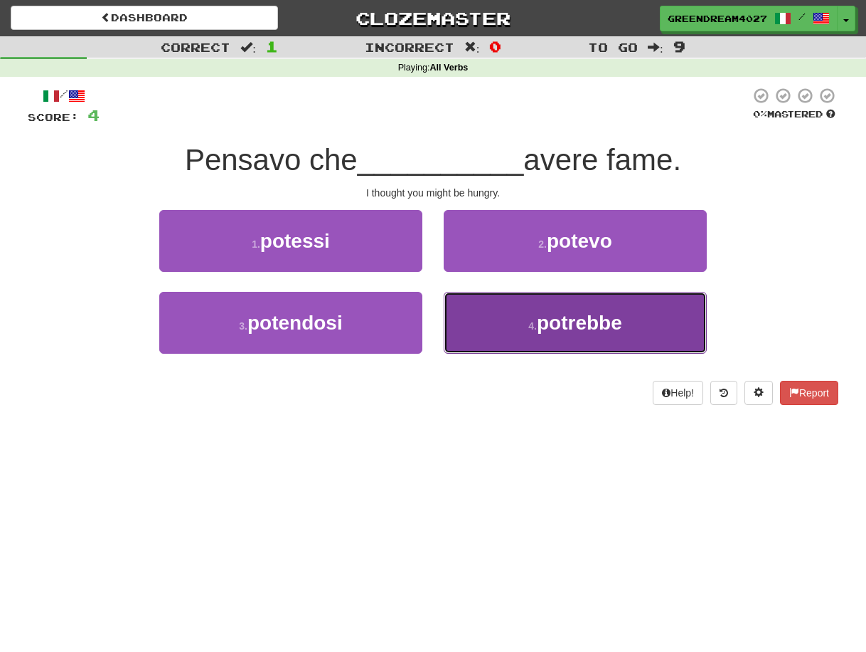
click at [589, 324] on span "potrebbe" at bounding box center [579, 323] width 85 height 22
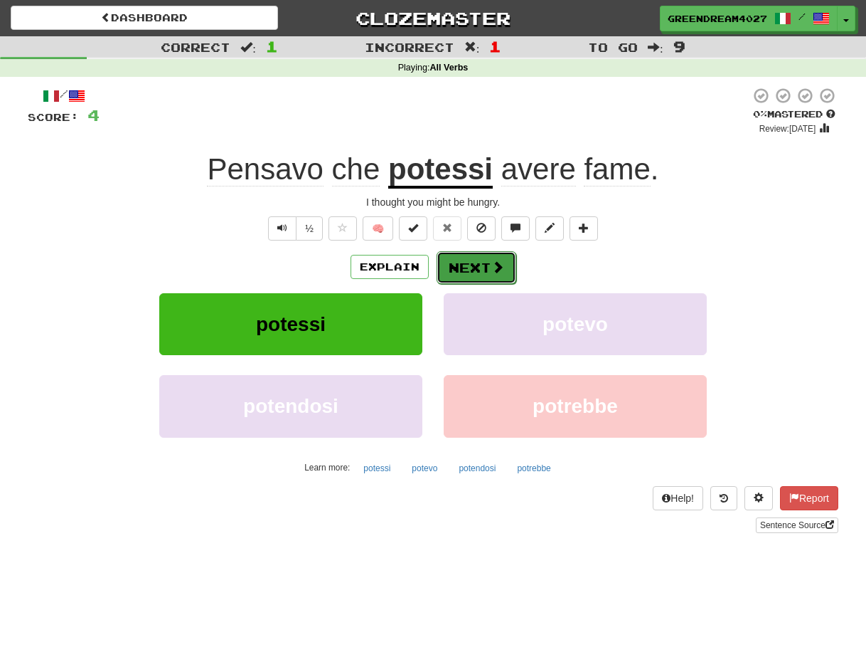
click at [474, 265] on button "Next" at bounding box center [477, 267] width 80 height 33
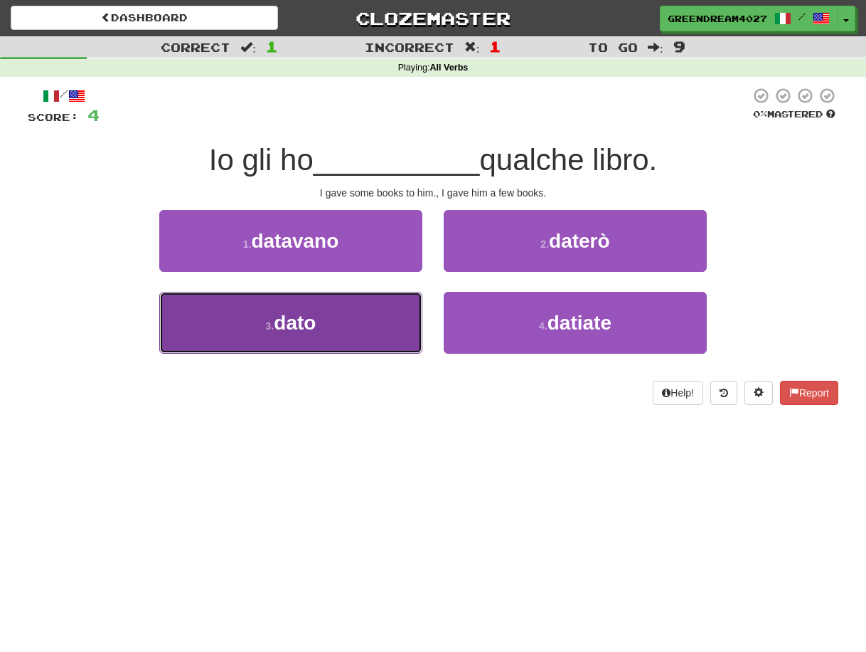
click at [356, 326] on button "3 . dato" at bounding box center [290, 323] width 263 height 62
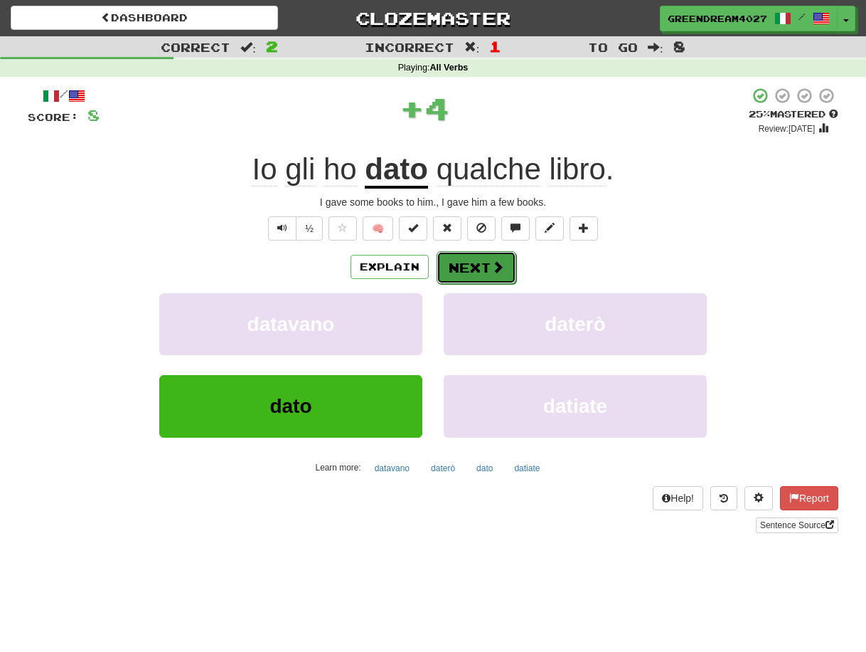
click at [474, 264] on button "Next" at bounding box center [477, 267] width 80 height 33
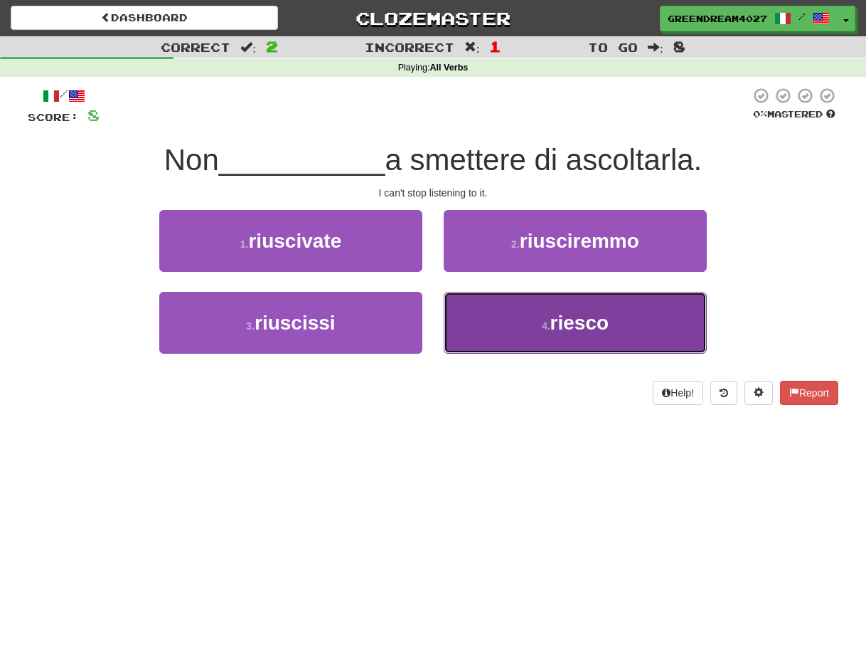
click at [539, 321] on button "4 . riesco" at bounding box center [575, 323] width 263 height 62
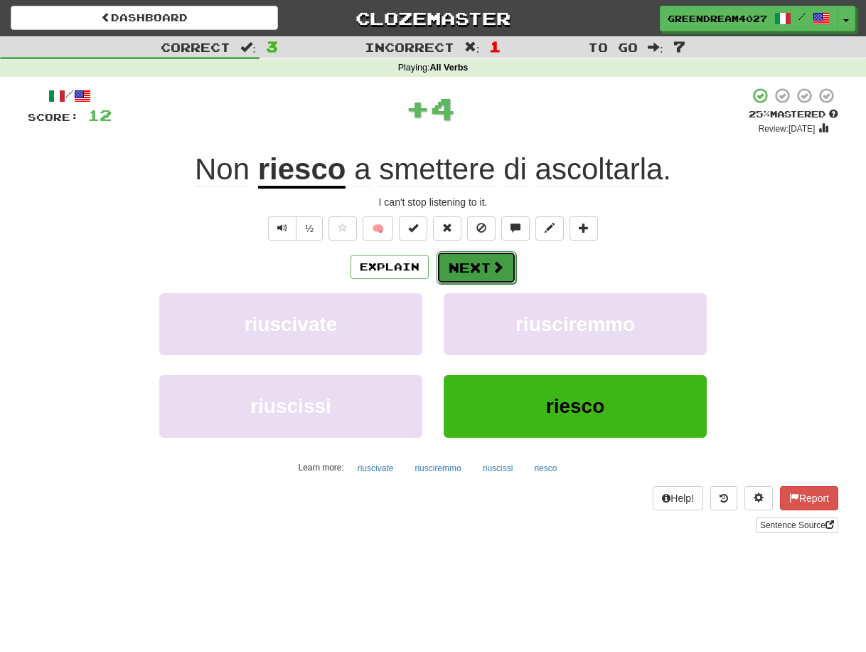
click at [479, 267] on button "Next" at bounding box center [477, 267] width 80 height 33
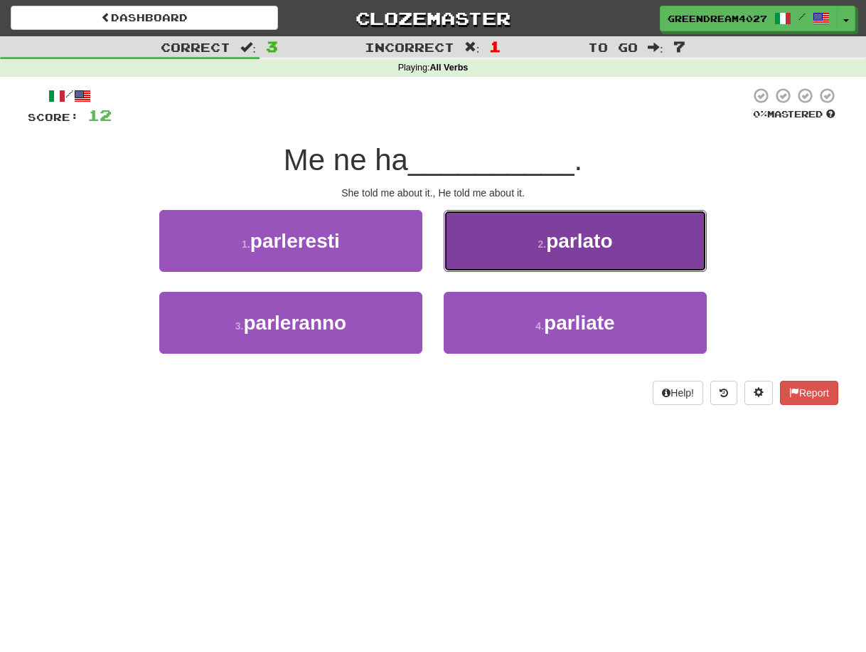
click at [531, 245] on button "2 . parlato" at bounding box center [575, 241] width 263 height 62
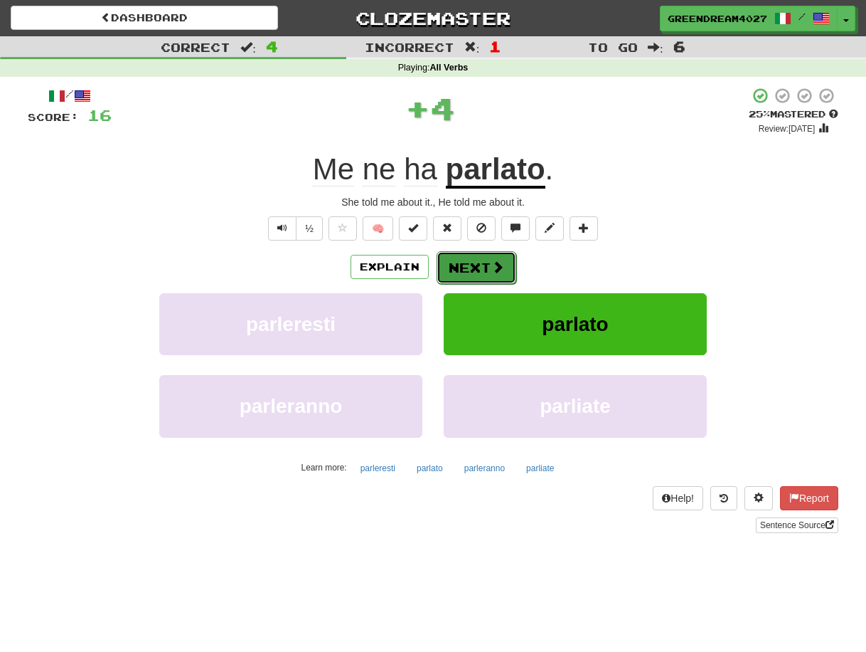
click at [478, 267] on button "Next" at bounding box center [477, 267] width 80 height 33
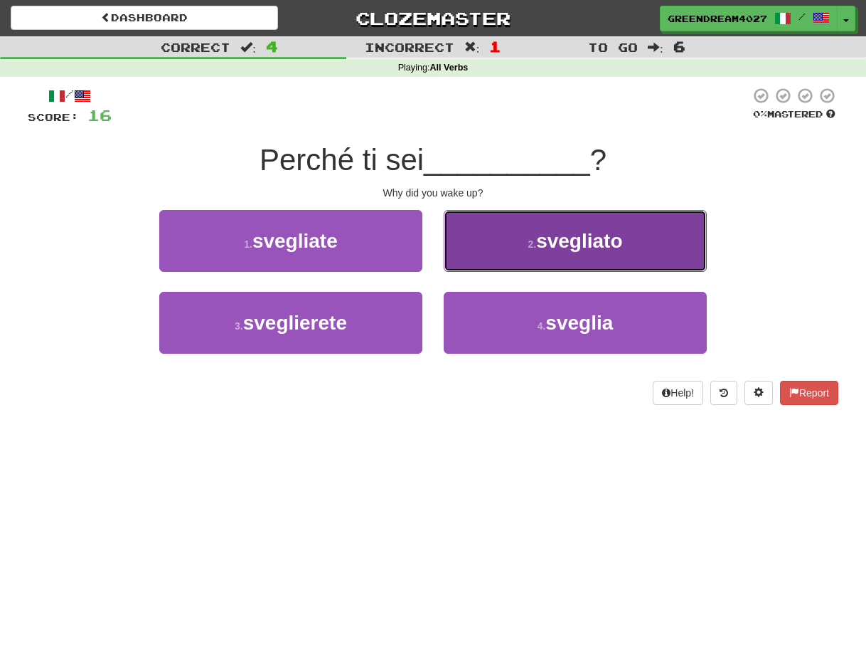
click at [502, 251] on button "2 . svegliato" at bounding box center [575, 241] width 263 height 62
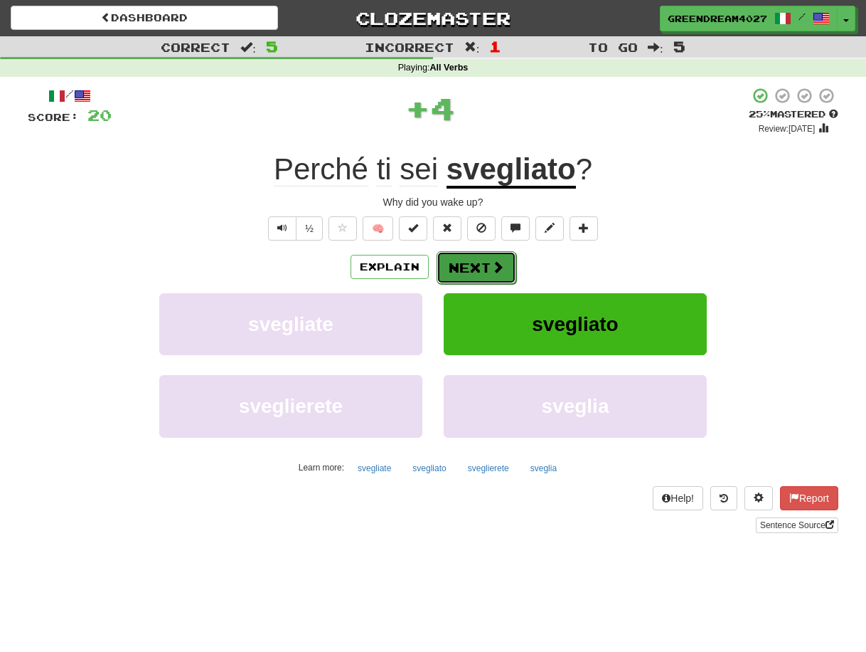
click at [471, 267] on button "Next" at bounding box center [477, 267] width 80 height 33
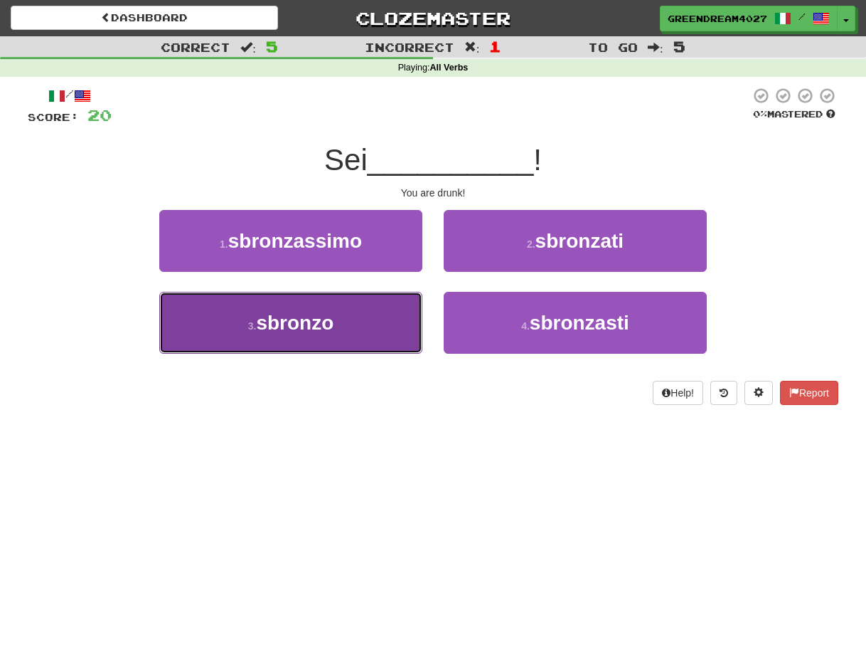
click at [386, 339] on button "3 . sbronzo" at bounding box center [290, 323] width 263 height 62
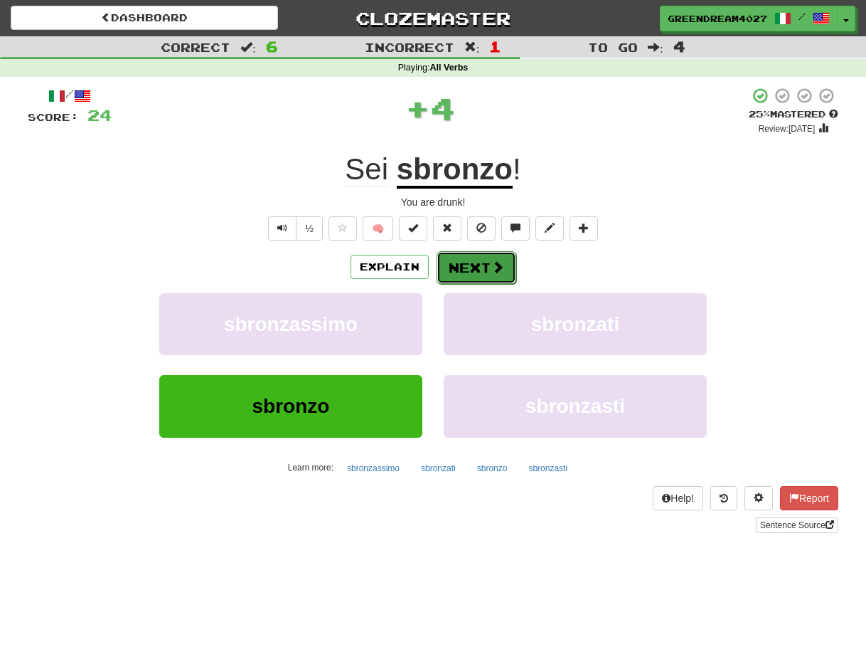
click at [463, 265] on button "Next" at bounding box center [477, 267] width 80 height 33
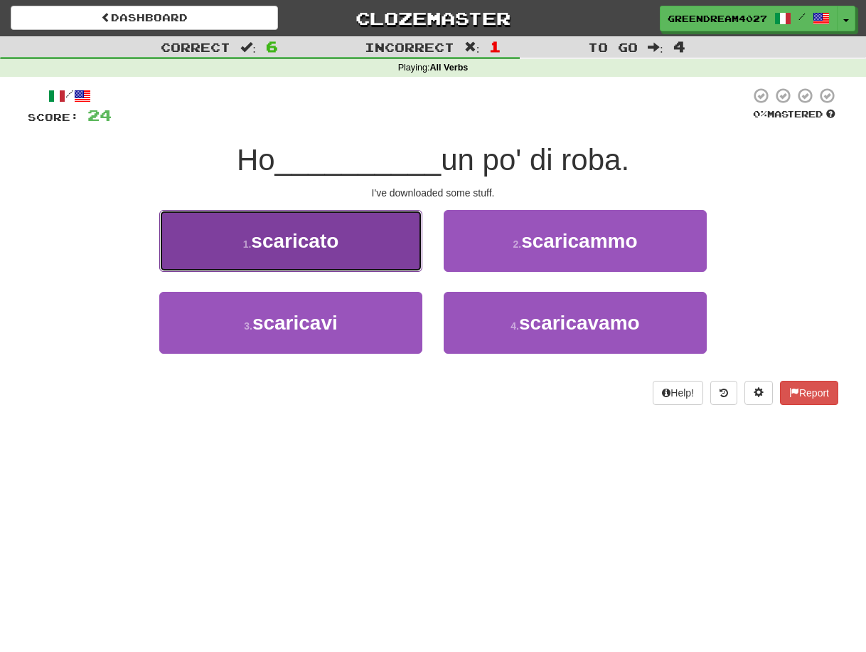
click at [341, 240] on button "1 . scaricato" at bounding box center [290, 241] width 263 height 62
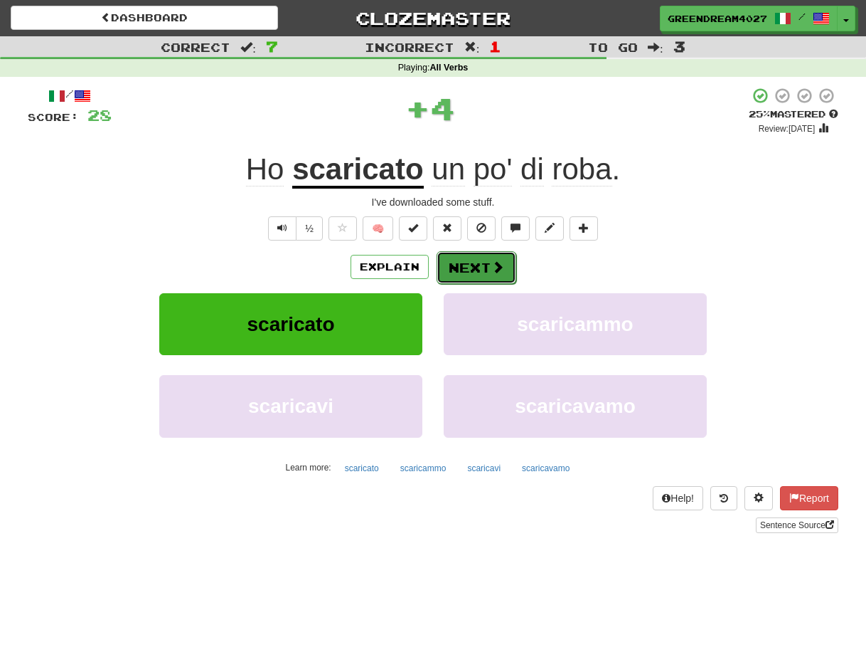
click at [477, 265] on button "Next" at bounding box center [477, 267] width 80 height 33
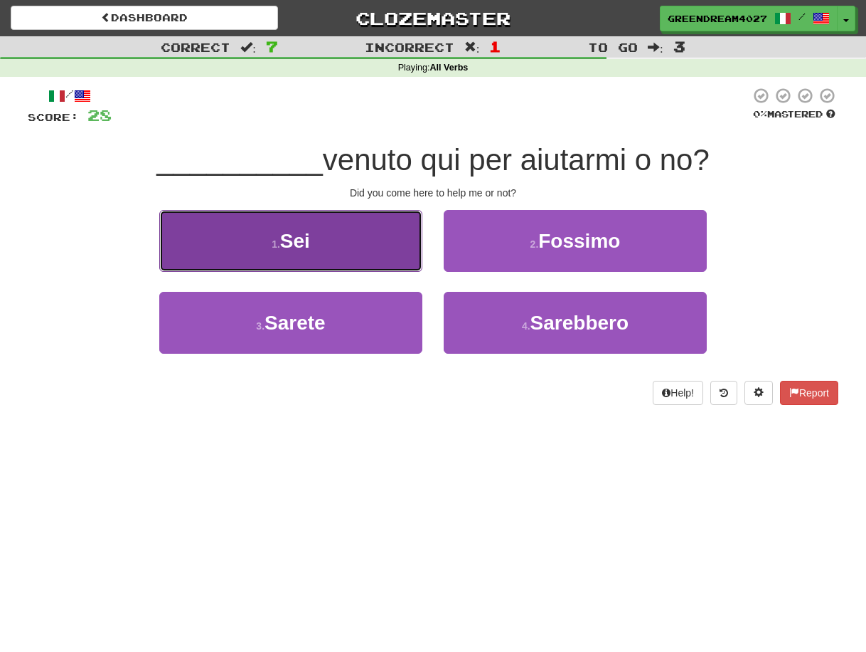
click at [346, 248] on button "1 . Sei" at bounding box center [290, 241] width 263 height 62
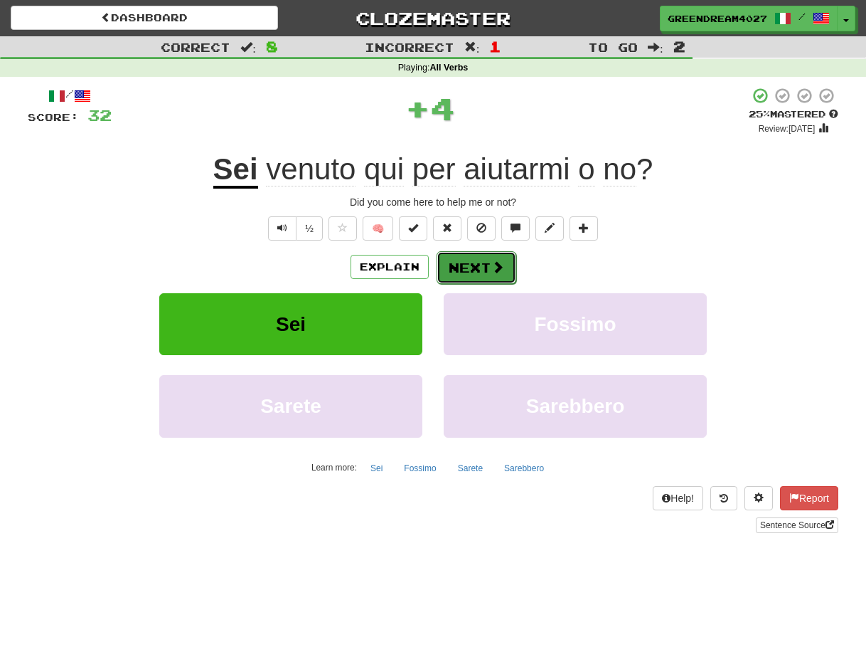
click at [482, 266] on button "Next" at bounding box center [477, 267] width 80 height 33
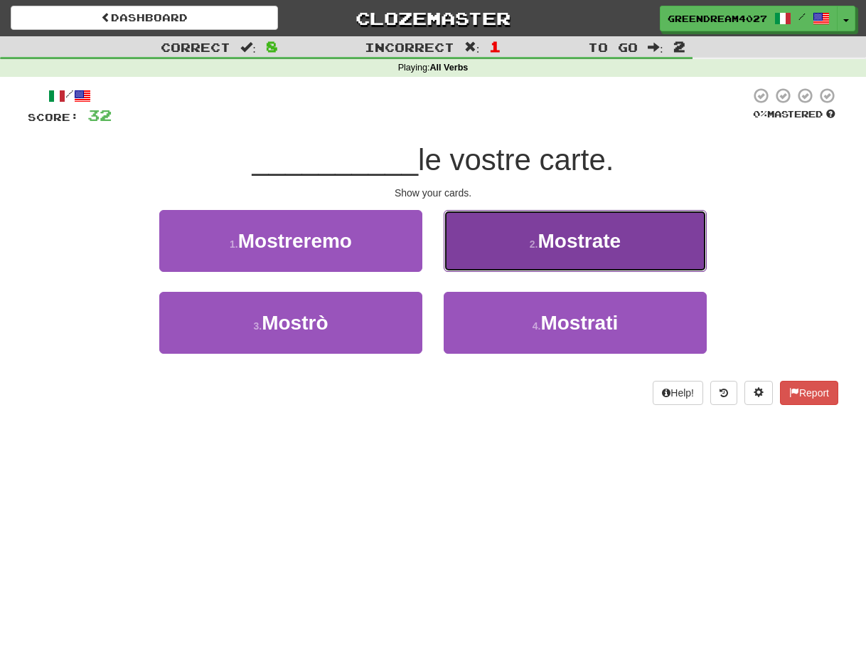
click at [516, 248] on button "2 . Mostrate" at bounding box center [575, 241] width 263 height 62
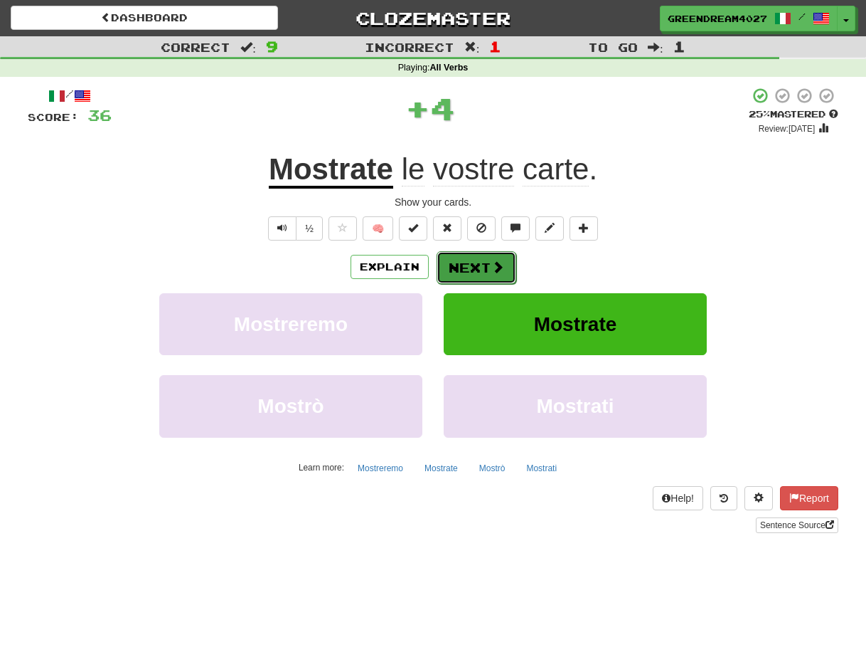
click at [468, 267] on button "Next" at bounding box center [477, 267] width 80 height 33
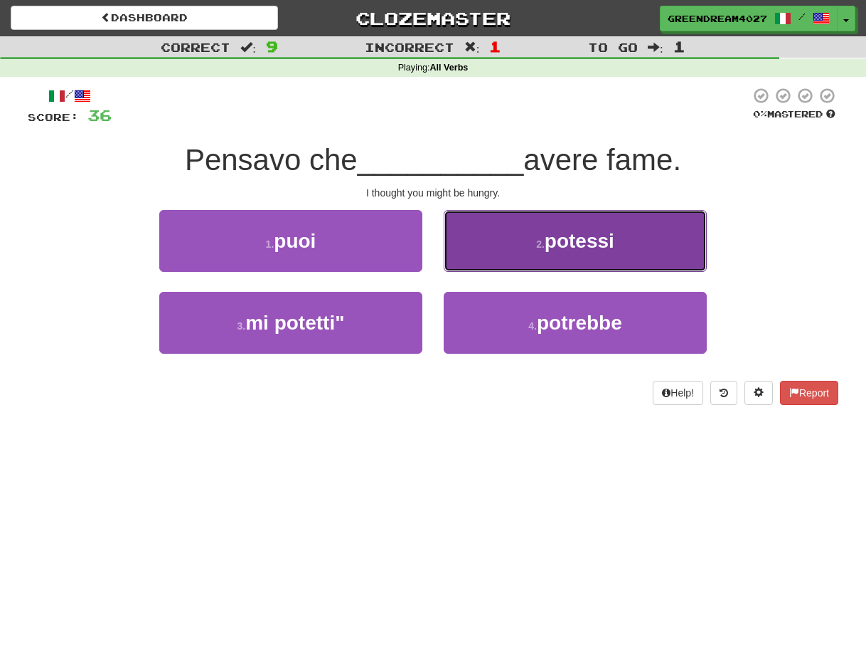
click at [504, 249] on button "2 . potessi" at bounding box center [575, 241] width 263 height 62
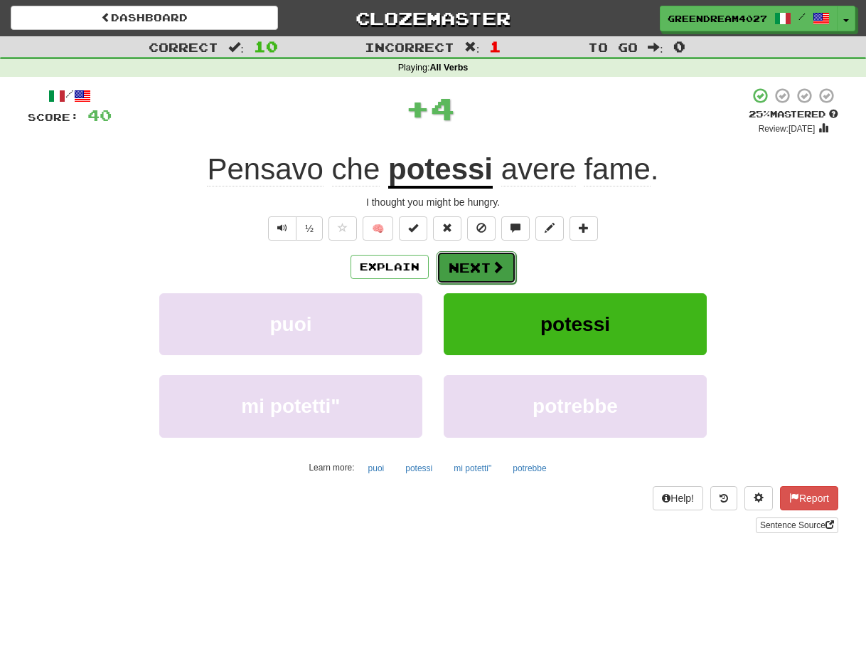
click at [474, 265] on button "Next" at bounding box center [477, 267] width 80 height 33
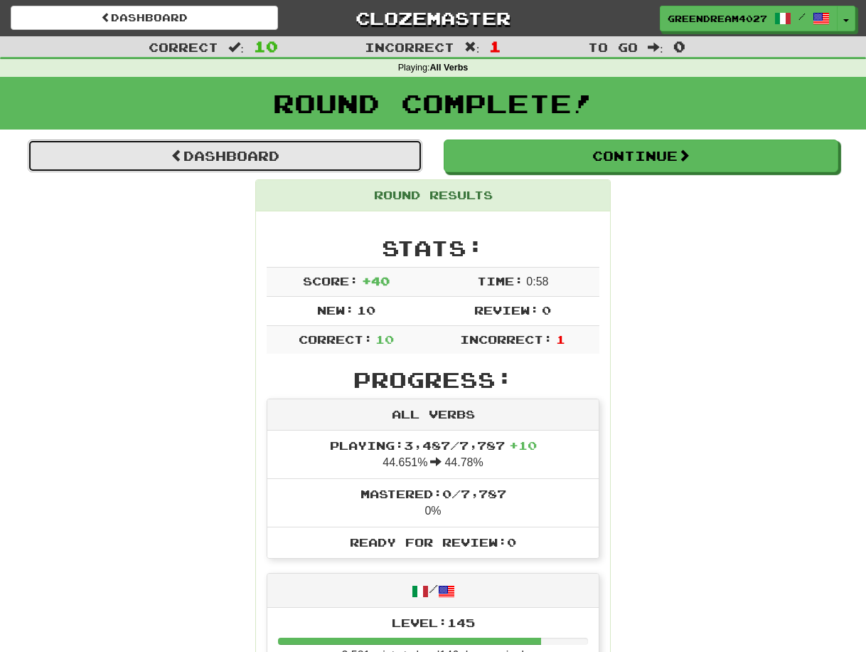
click at [298, 159] on link "Dashboard" at bounding box center [225, 155] width 395 height 33
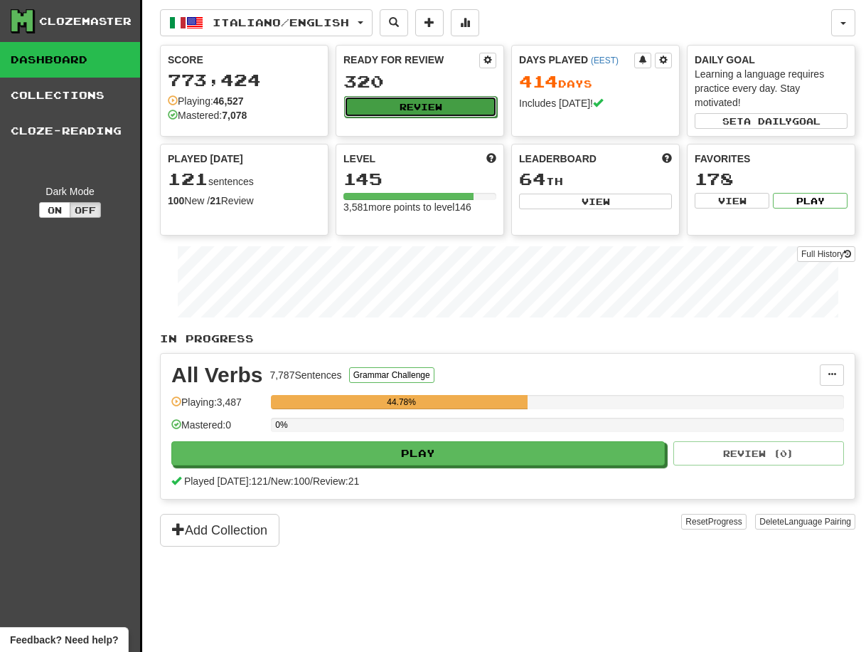
click at [421, 105] on button "Review" at bounding box center [420, 106] width 153 height 21
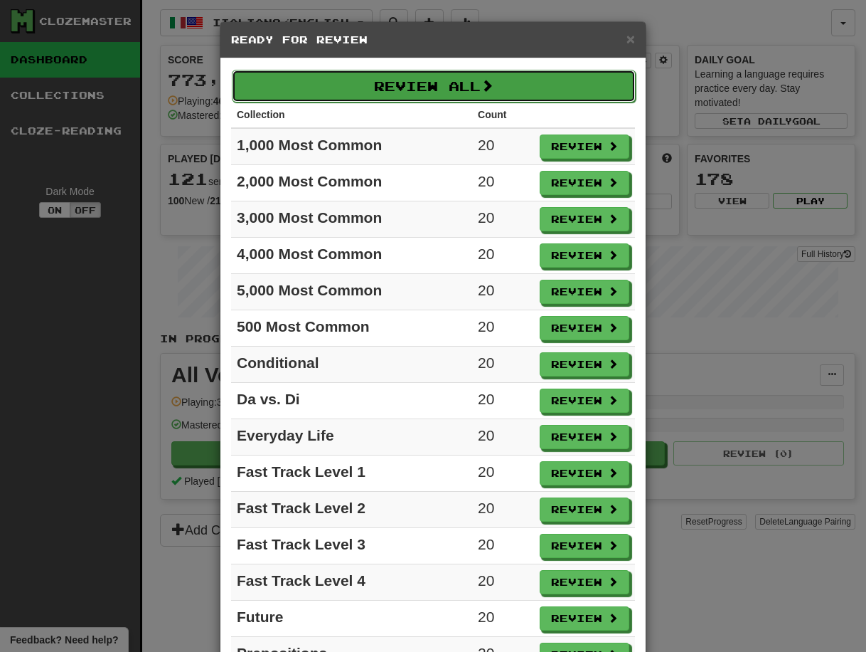
click at [420, 80] on button "Review All" at bounding box center [434, 86] width 404 height 33
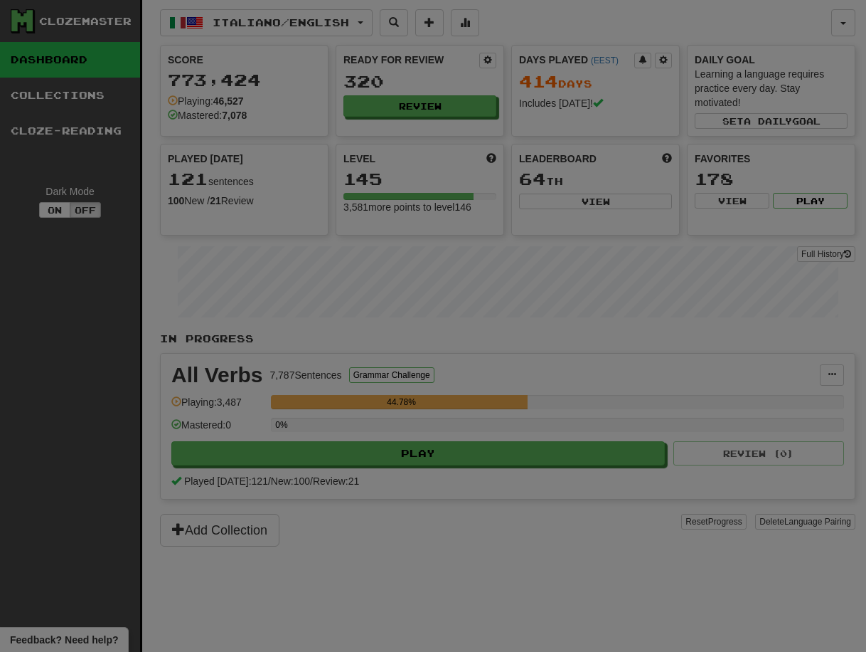
select select "**"
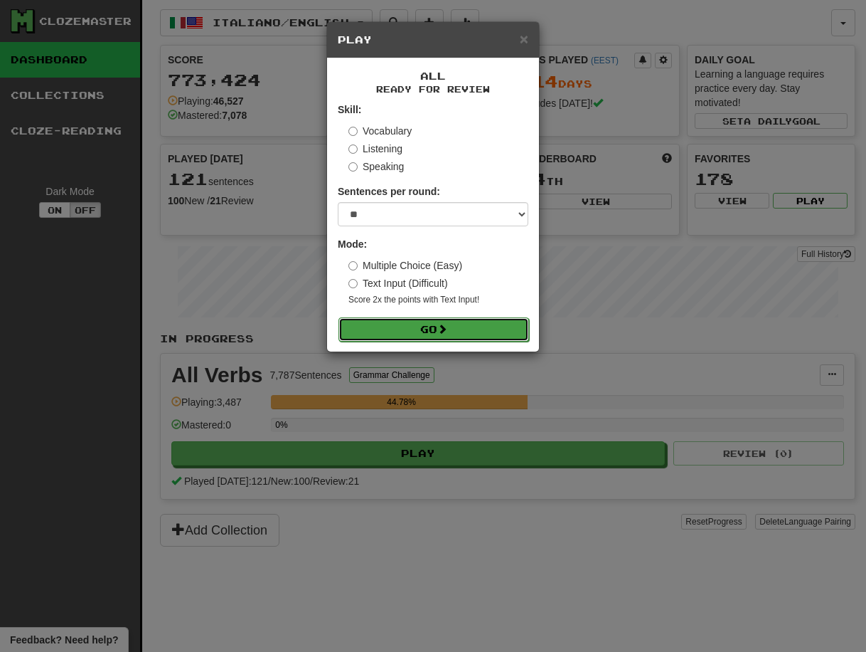
click at [419, 326] on button "Go" at bounding box center [434, 329] width 191 height 24
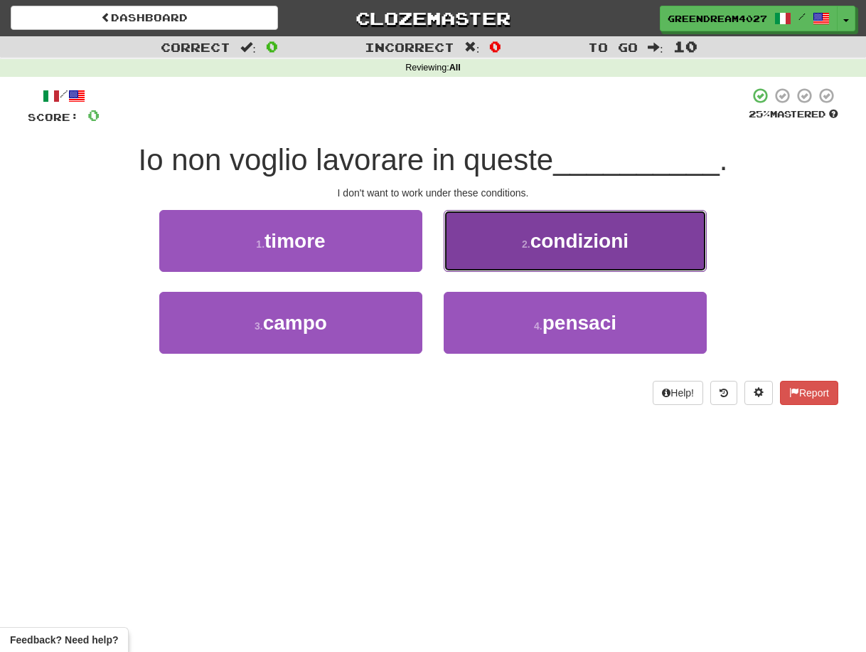
click at [561, 259] on button "2 . condizioni" at bounding box center [575, 241] width 263 height 62
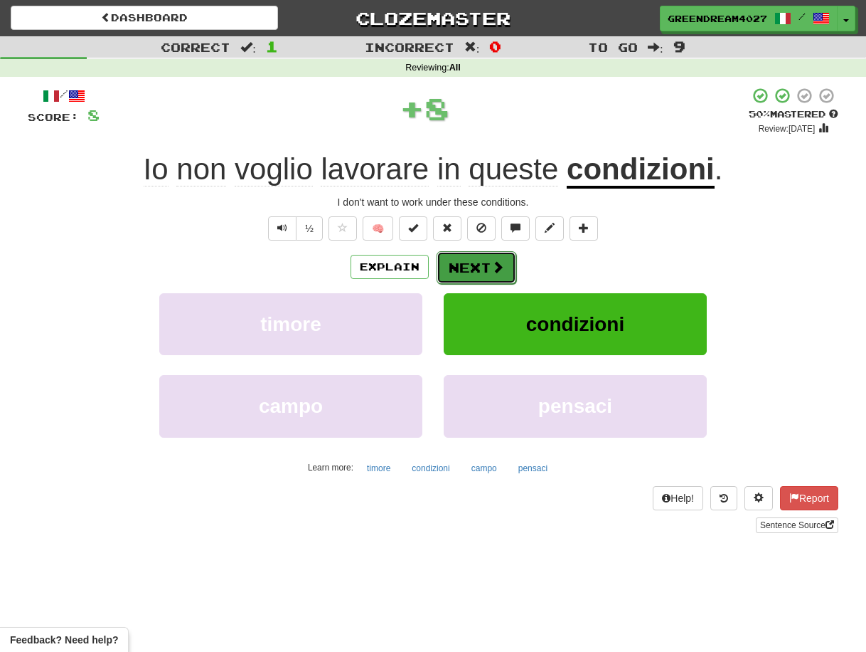
click at [468, 267] on button "Next" at bounding box center [477, 267] width 80 height 33
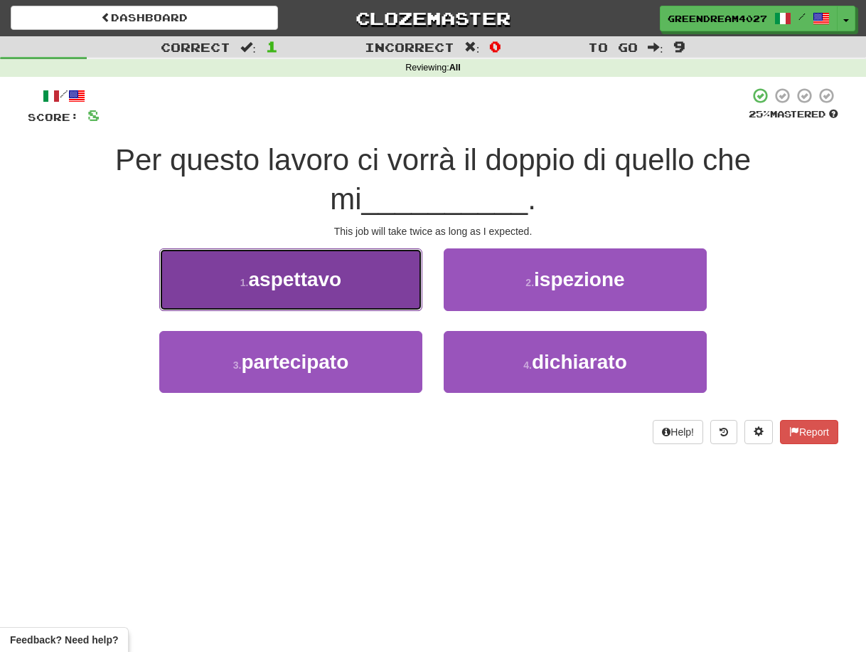
click at [353, 290] on button "1 . aspettavo" at bounding box center [290, 279] width 263 height 62
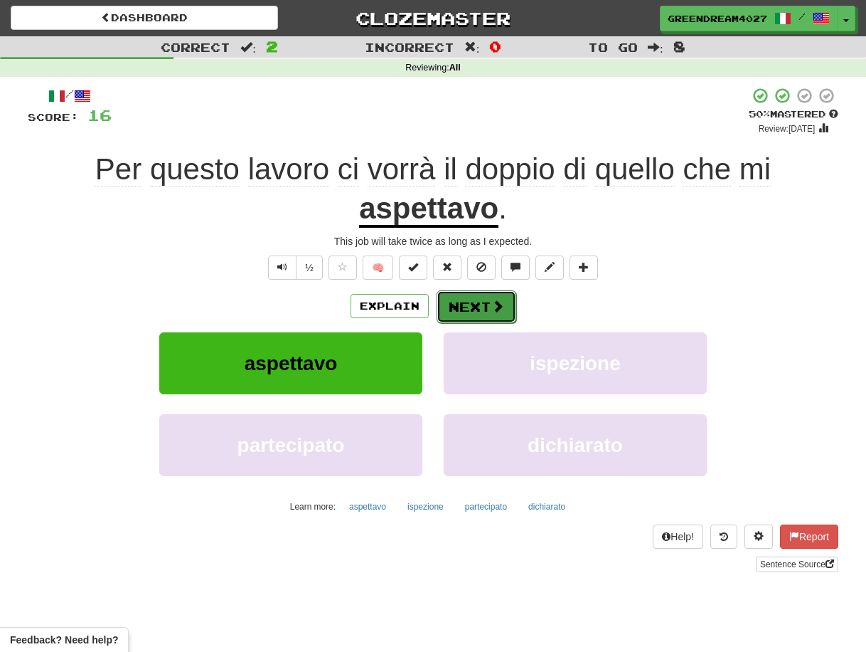
click at [476, 304] on button "Next" at bounding box center [477, 306] width 80 height 33
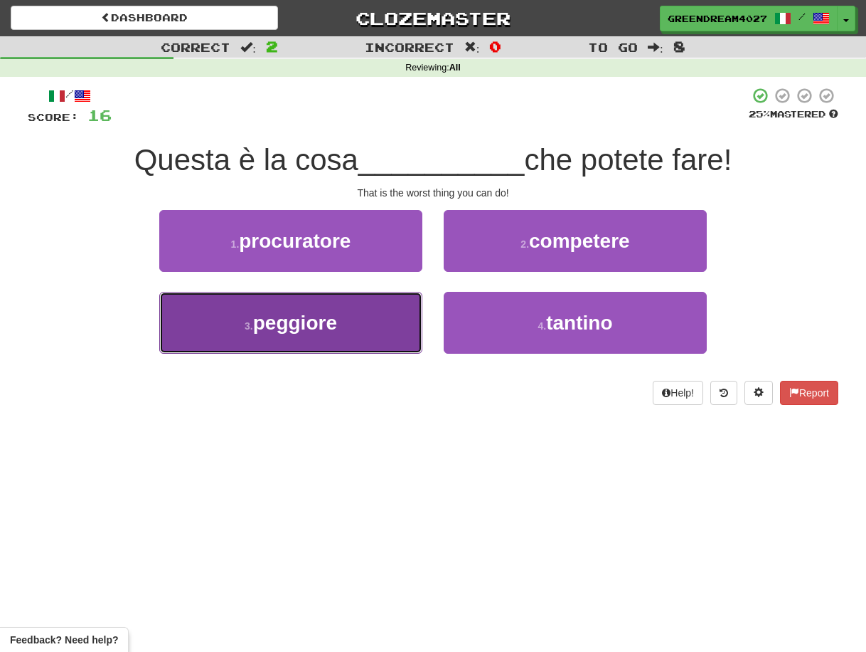
click at [398, 333] on button "3 . [GEOGRAPHIC_DATA]" at bounding box center [290, 323] width 263 height 62
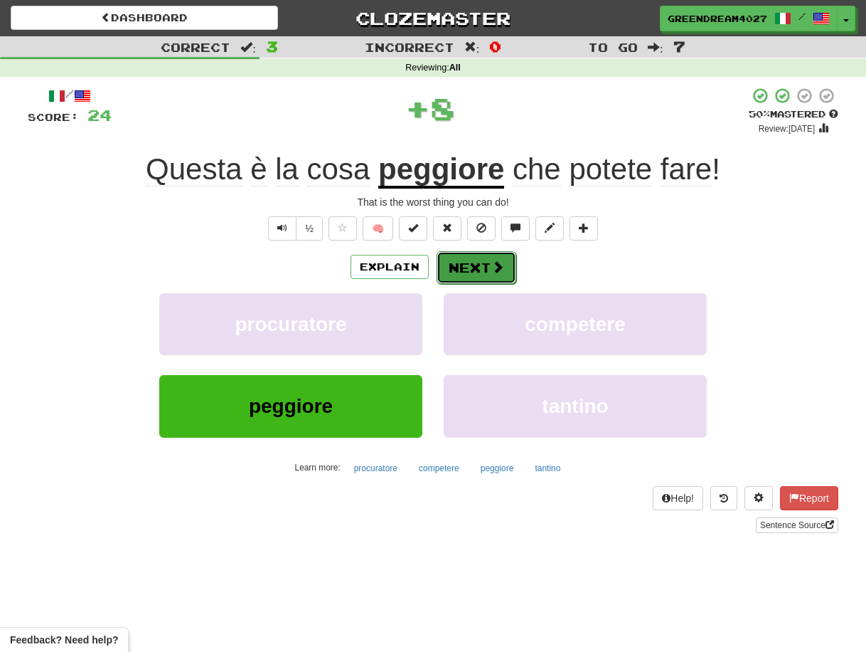
click at [464, 266] on button "Next" at bounding box center [477, 267] width 80 height 33
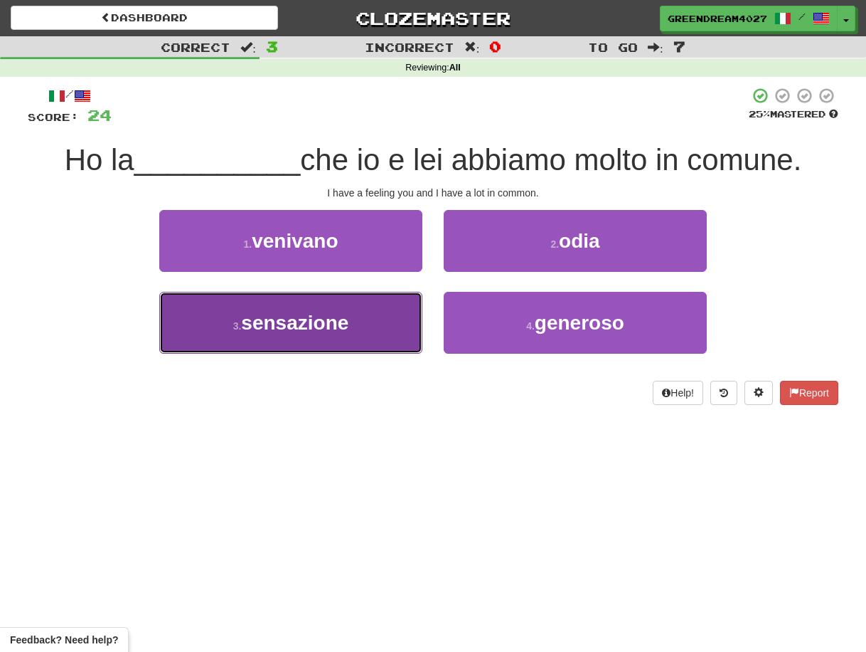
click at [344, 333] on span "sensazione" at bounding box center [294, 323] width 107 height 22
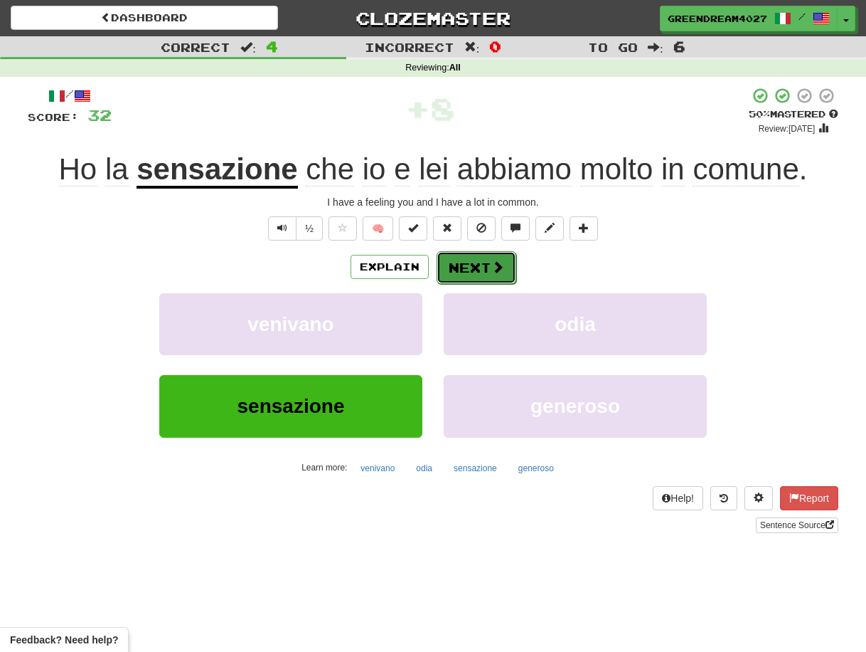
click at [464, 268] on button "Next" at bounding box center [477, 267] width 80 height 33
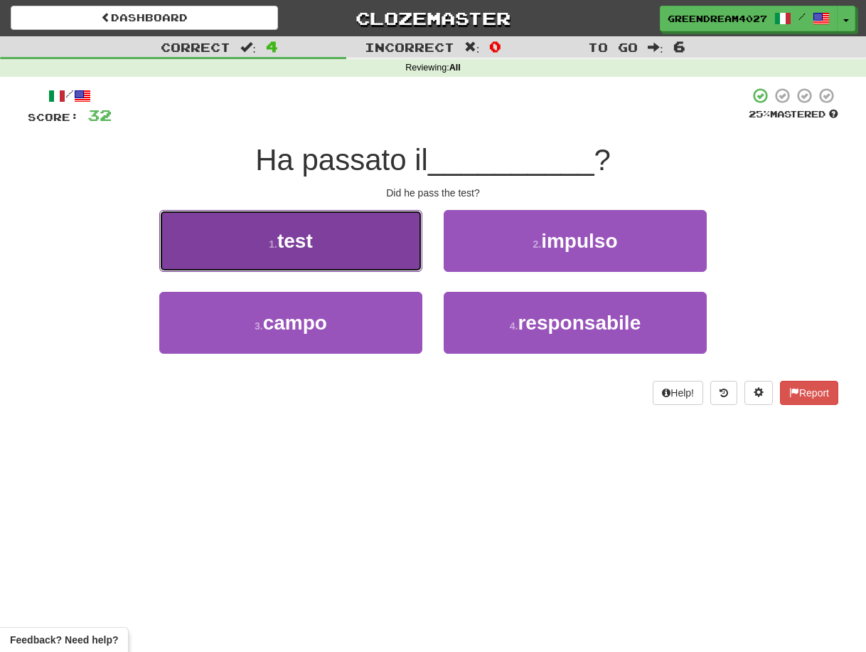
click at [344, 260] on button "1 . test" at bounding box center [290, 241] width 263 height 62
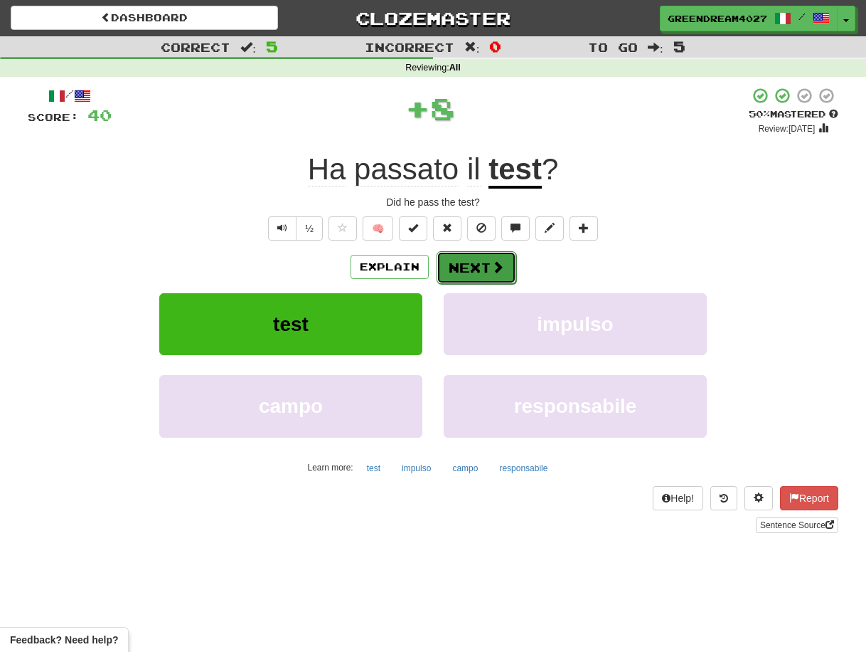
click at [466, 267] on button "Next" at bounding box center [477, 267] width 80 height 33
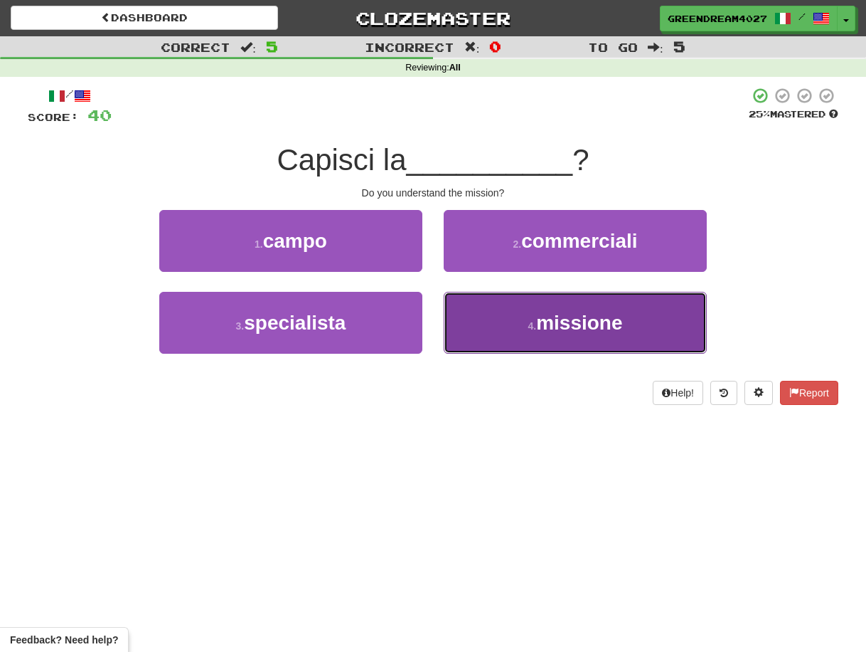
click at [494, 331] on button "4 . missione" at bounding box center [575, 323] width 263 height 62
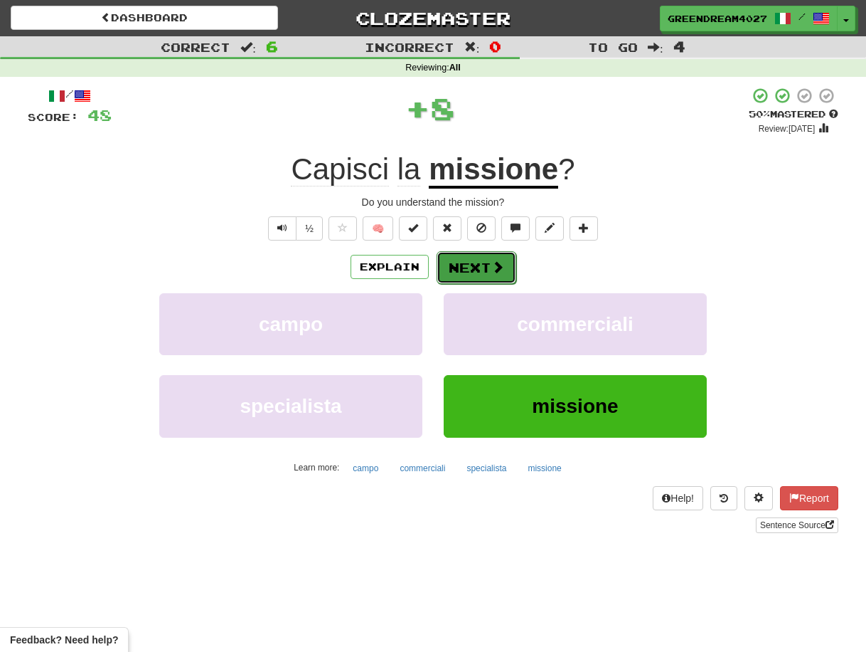
click at [469, 265] on button "Next" at bounding box center [477, 267] width 80 height 33
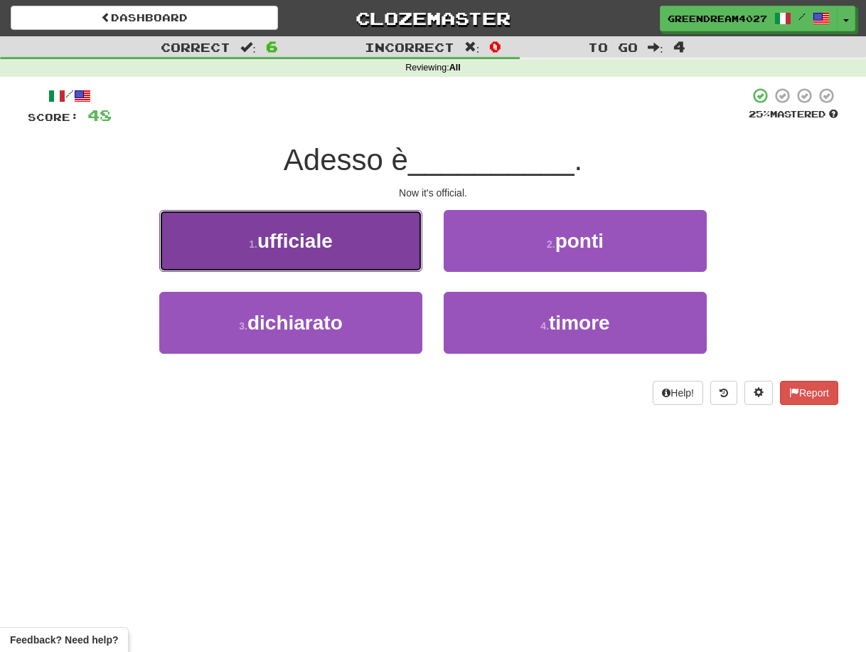
click at [349, 253] on button "1 . ufficiale" at bounding box center [290, 241] width 263 height 62
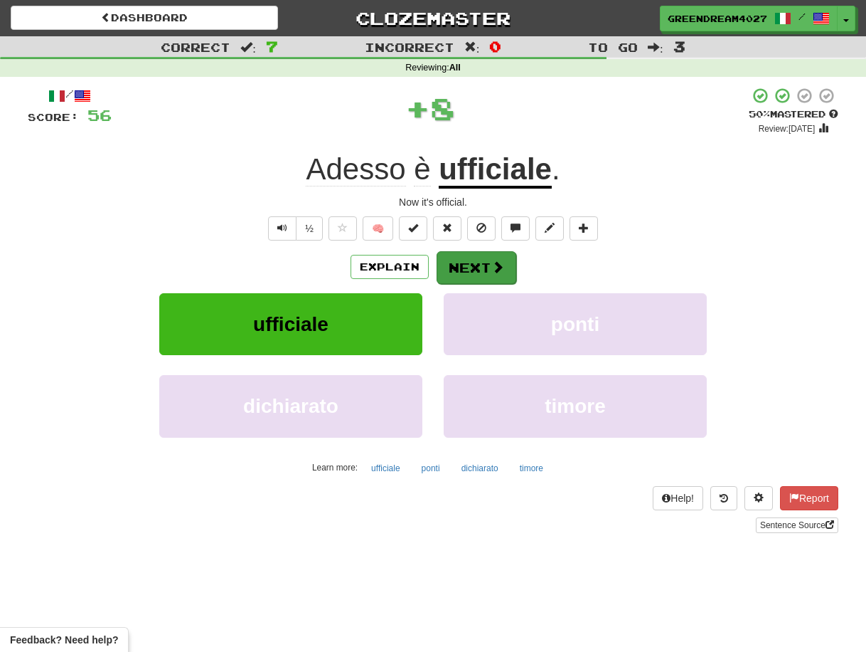
click at [465, 268] on button "Next" at bounding box center [477, 267] width 80 height 33
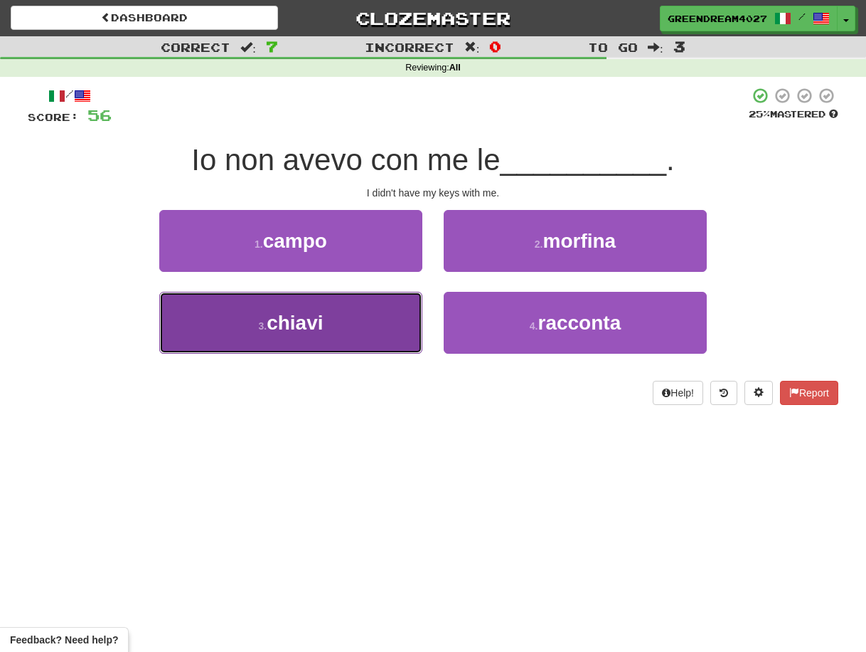
click at [372, 331] on button "3 . chiavi" at bounding box center [290, 323] width 263 height 62
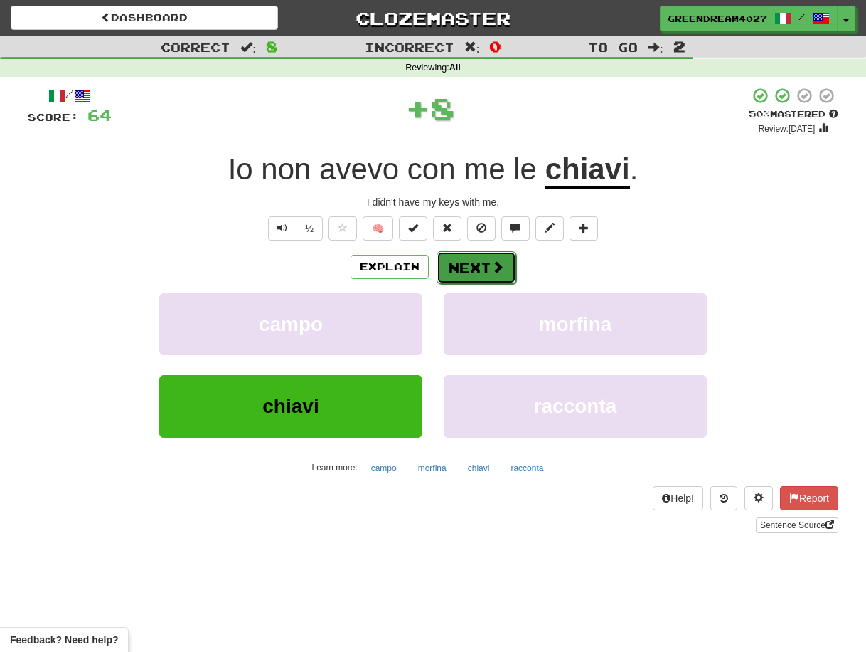
click at [472, 265] on button "Next" at bounding box center [477, 267] width 80 height 33
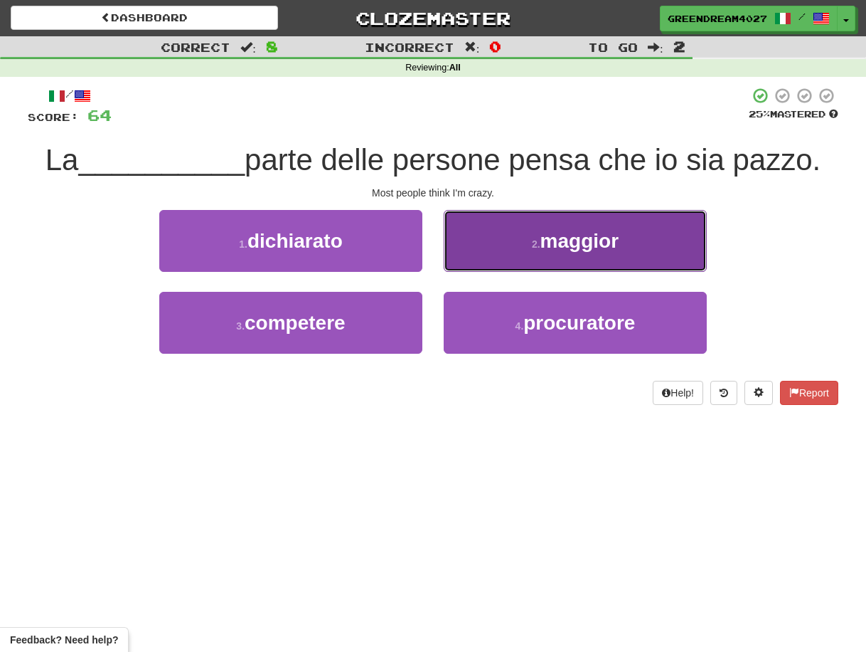
click at [506, 250] on button "2 . maggior" at bounding box center [575, 241] width 263 height 62
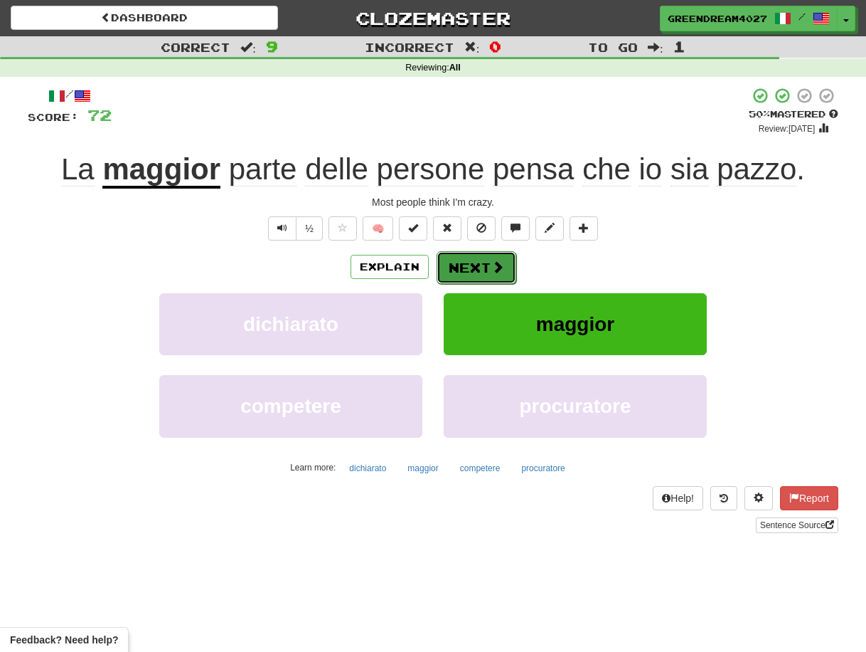
click at [470, 270] on button "Next" at bounding box center [477, 267] width 80 height 33
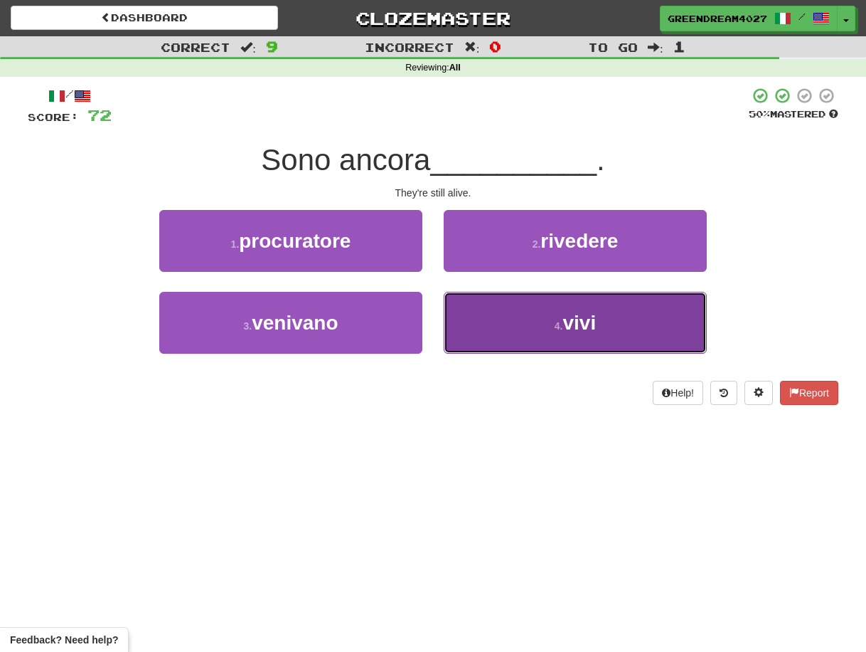
click at [517, 330] on button "4 . vivi" at bounding box center [575, 323] width 263 height 62
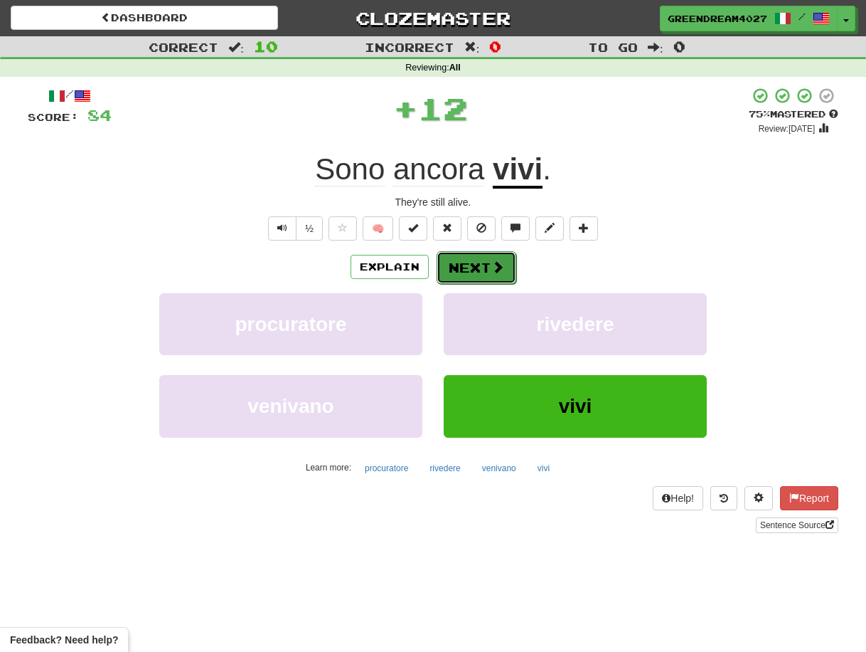
click at [474, 266] on button "Next" at bounding box center [477, 267] width 80 height 33
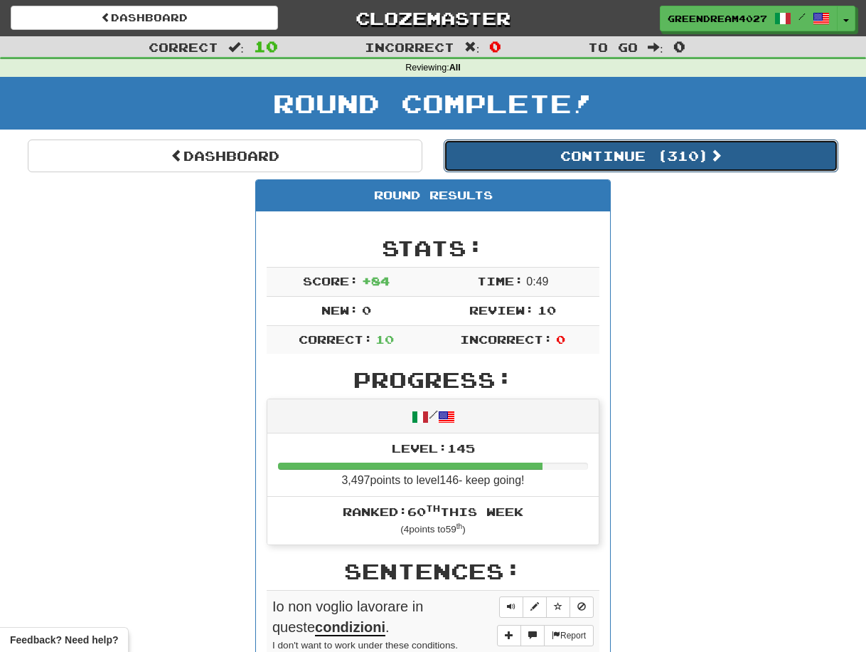
click at [558, 157] on button "Continue ( 310 )" at bounding box center [641, 155] width 395 height 33
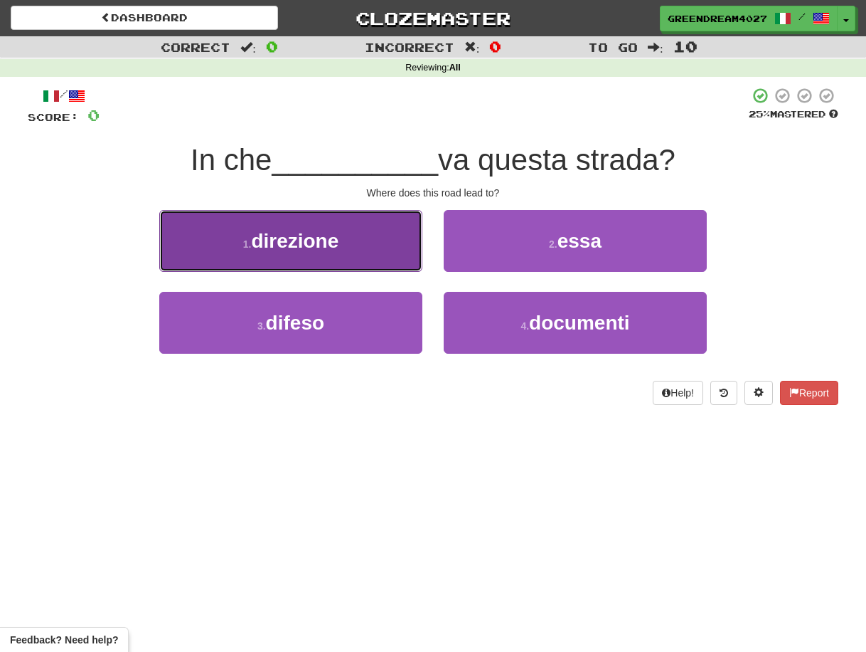
click at [330, 244] on span "direzione" at bounding box center [294, 241] width 87 height 22
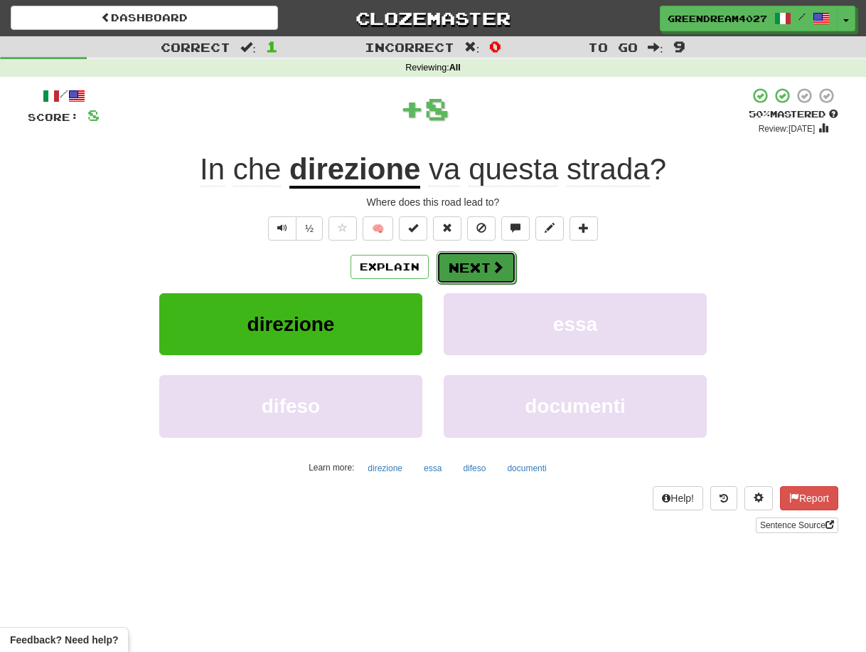
click at [467, 270] on button "Next" at bounding box center [477, 267] width 80 height 33
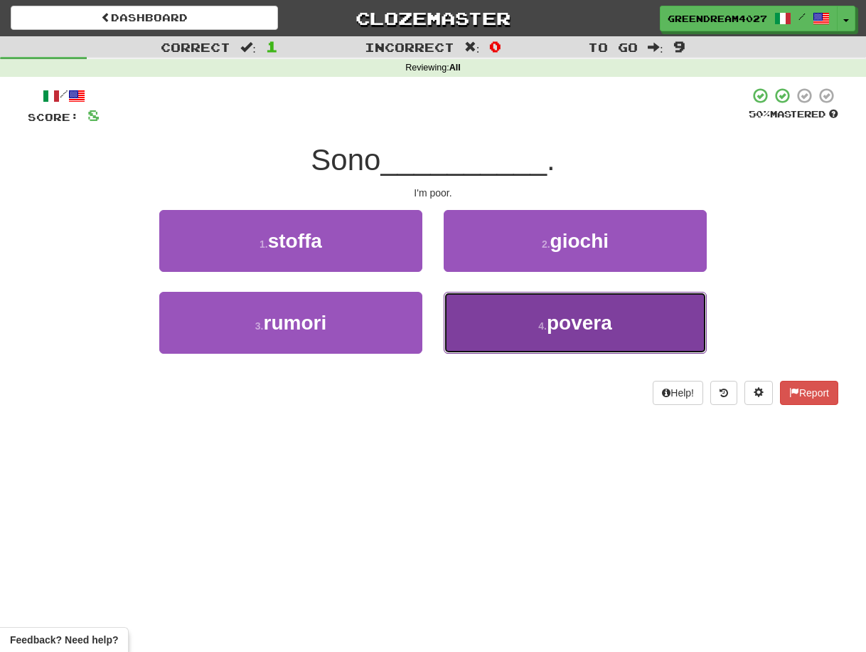
click at [515, 329] on button "4 . povera" at bounding box center [575, 323] width 263 height 62
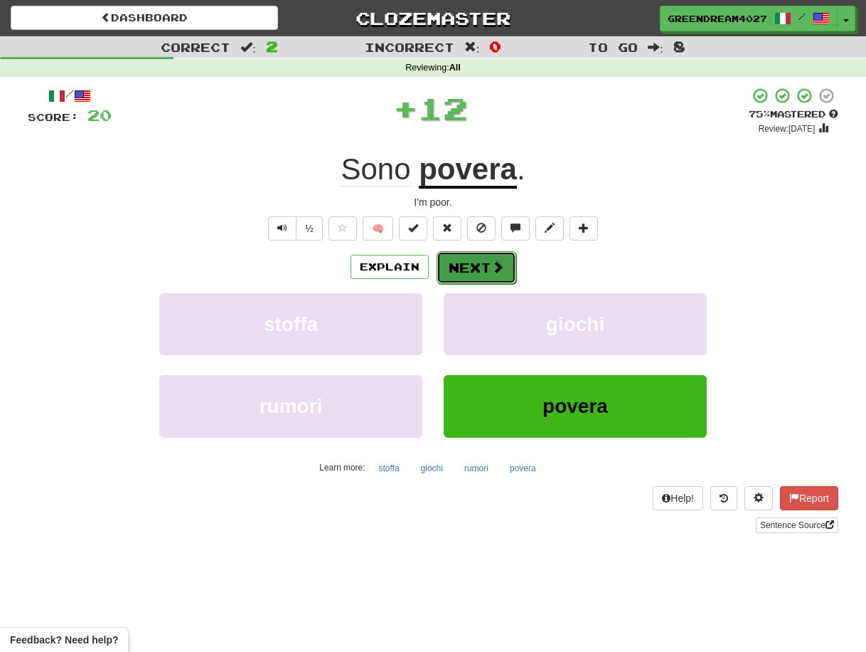
click at [473, 265] on button "Next" at bounding box center [477, 267] width 80 height 33
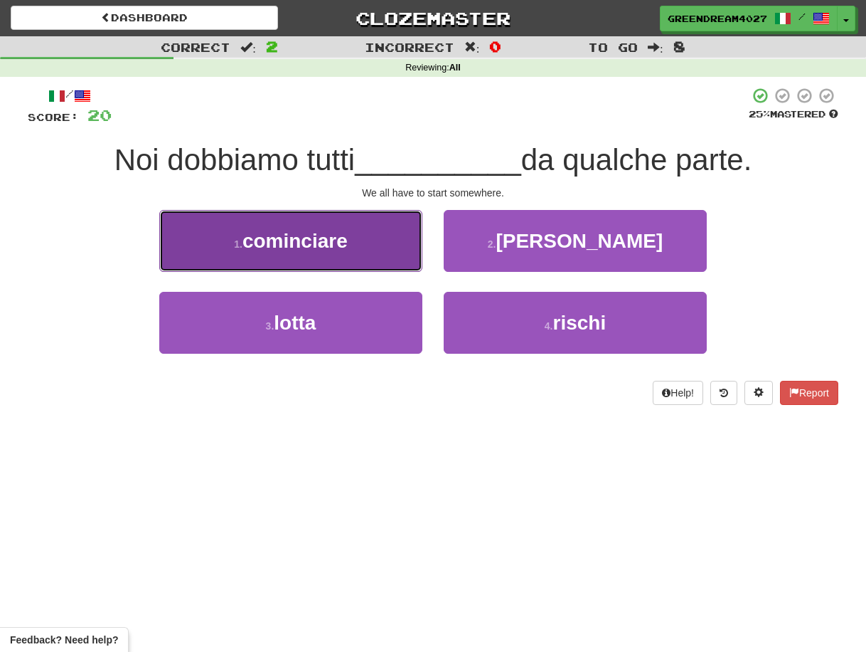
click at [334, 244] on span "cominciare" at bounding box center [295, 241] width 105 height 22
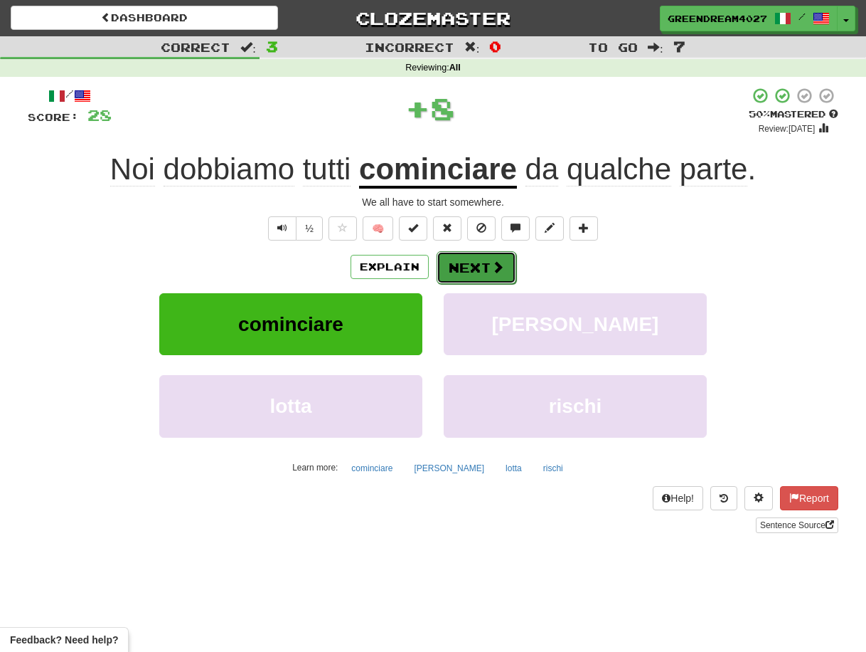
click at [469, 264] on button "Next" at bounding box center [477, 267] width 80 height 33
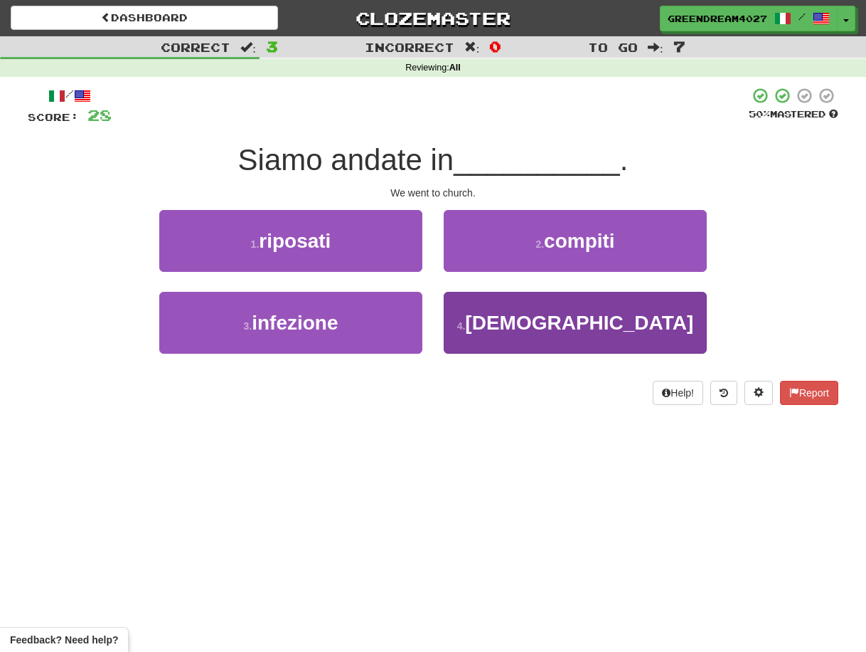
click at [512, 332] on button "4 . chiesa" at bounding box center [575, 323] width 263 height 62
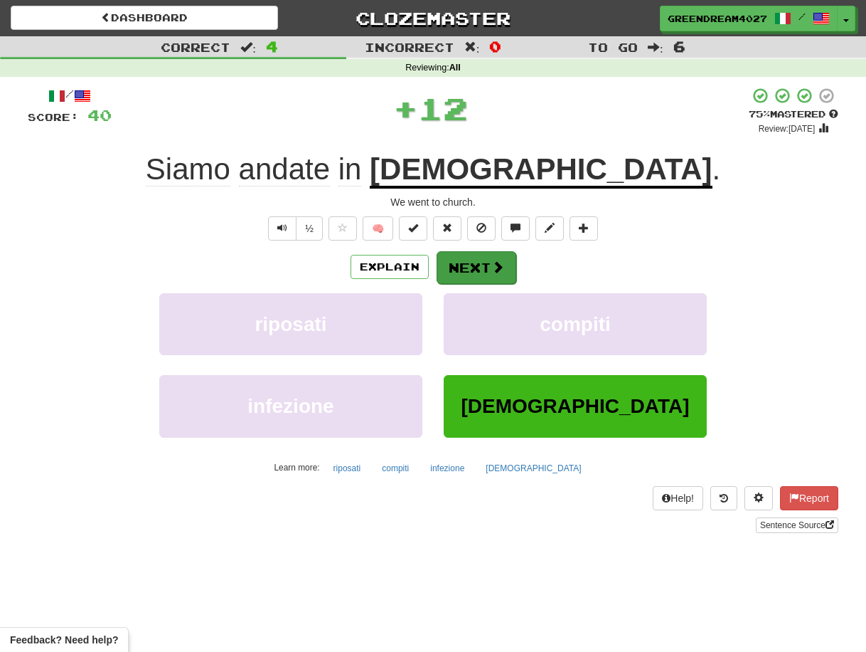
click at [477, 267] on button "Next" at bounding box center [477, 267] width 80 height 33
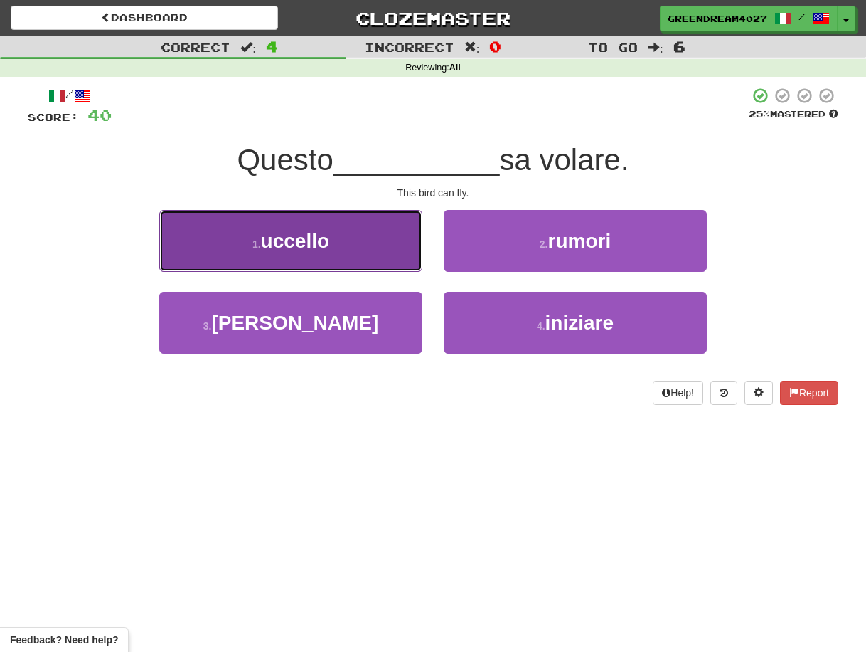
click at [359, 240] on button "1 . uccello" at bounding box center [290, 241] width 263 height 62
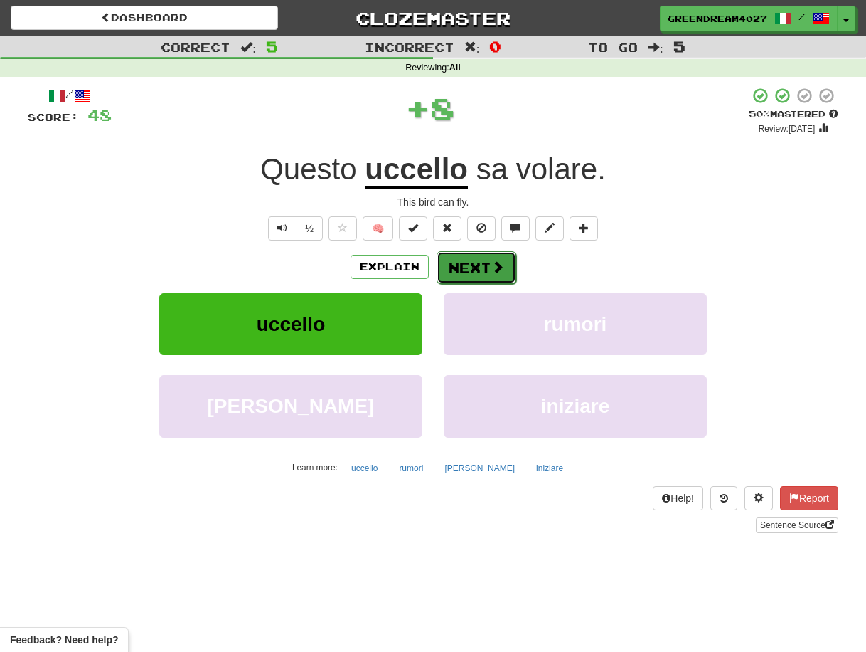
click at [472, 265] on button "Next" at bounding box center [477, 267] width 80 height 33
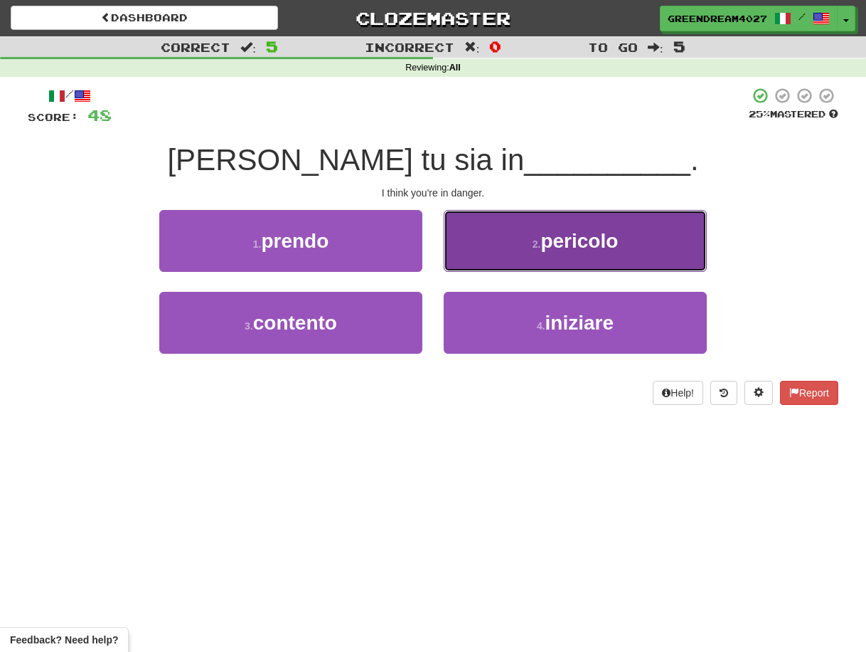
click at [509, 245] on button "2 . pericolo" at bounding box center [575, 241] width 263 height 62
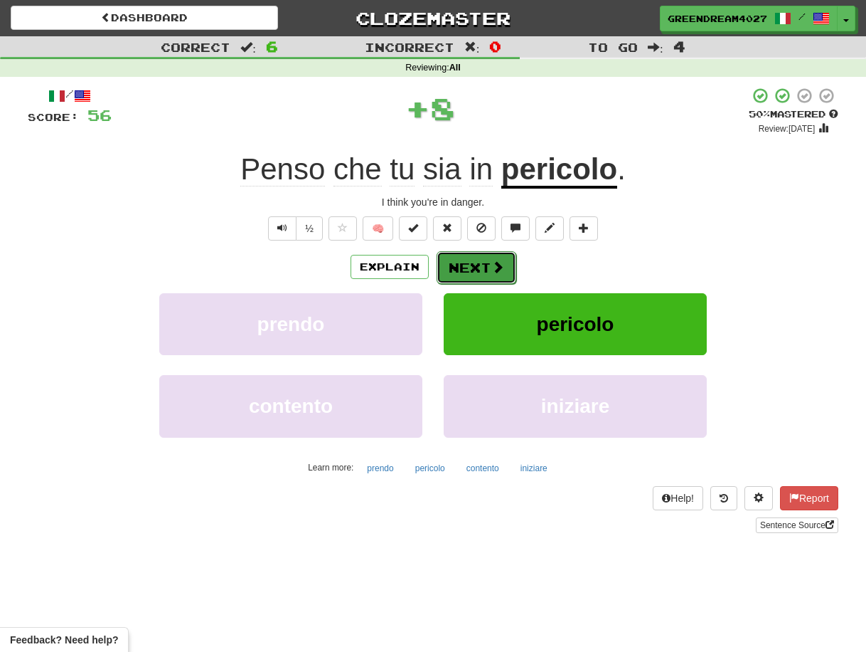
click at [474, 266] on button "Next" at bounding box center [477, 267] width 80 height 33
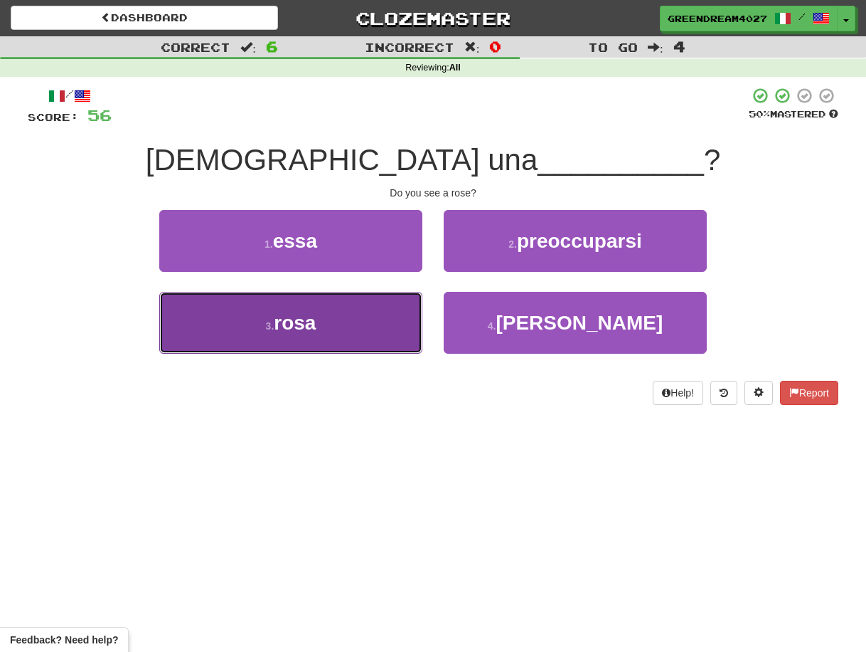
click at [377, 323] on button "3 . rosa" at bounding box center [290, 323] width 263 height 62
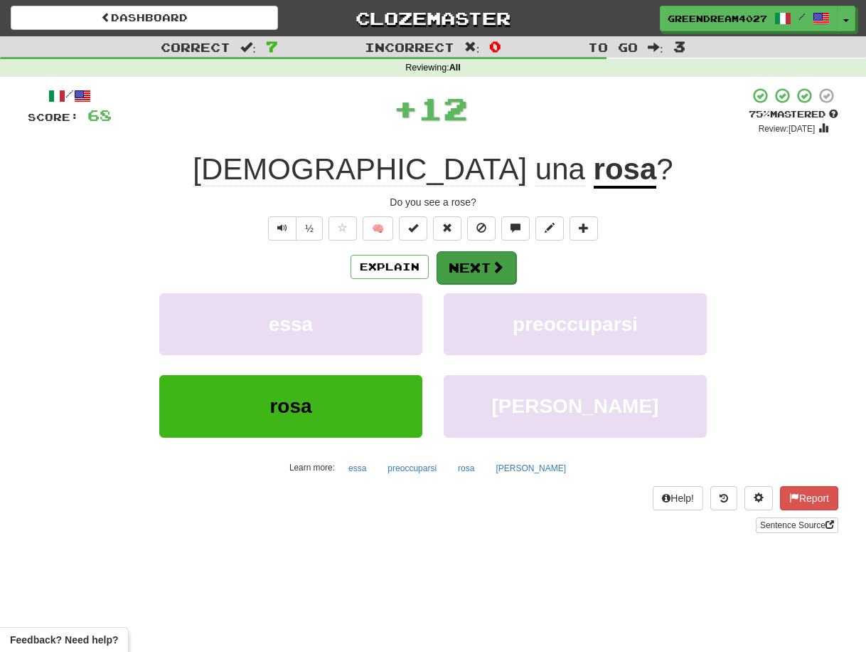
click at [470, 264] on button "Next" at bounding box center [477, 267] width 80 height 33
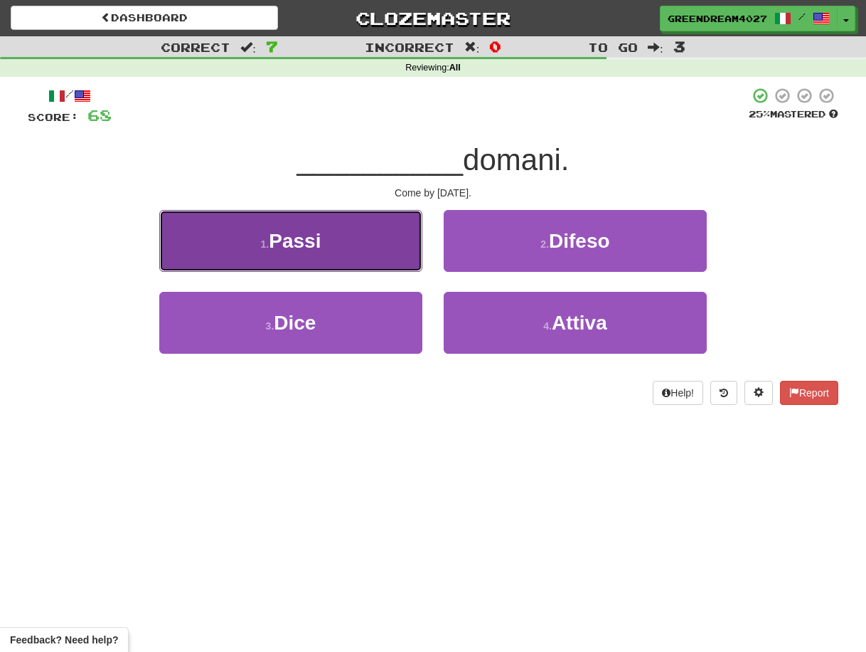
click at [356, 249] on button "1 . Passi" at bounding box center [290, 241] width 263 height 62
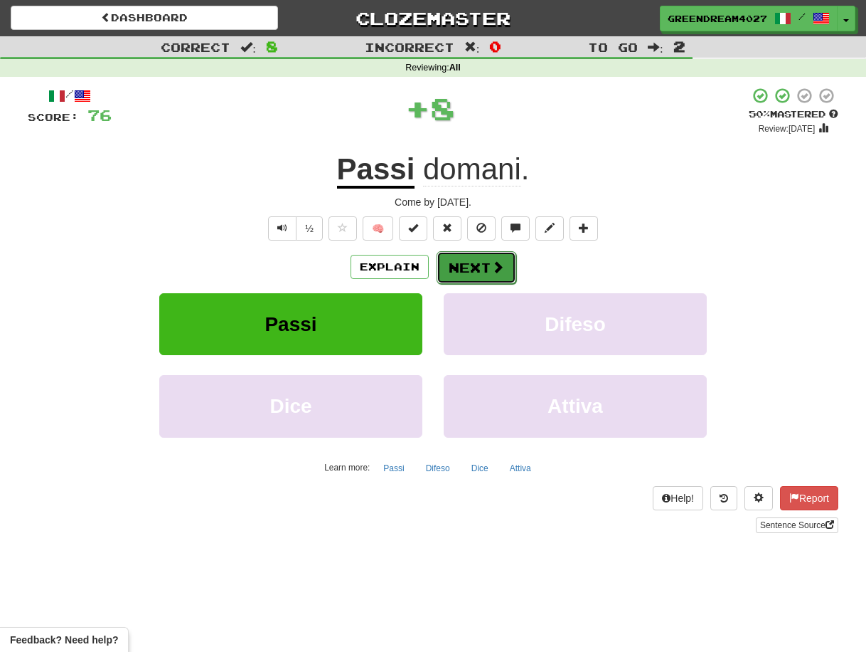
click at [475, 266] on button "Next" at bounding box center [477, 267] width 80 height 33
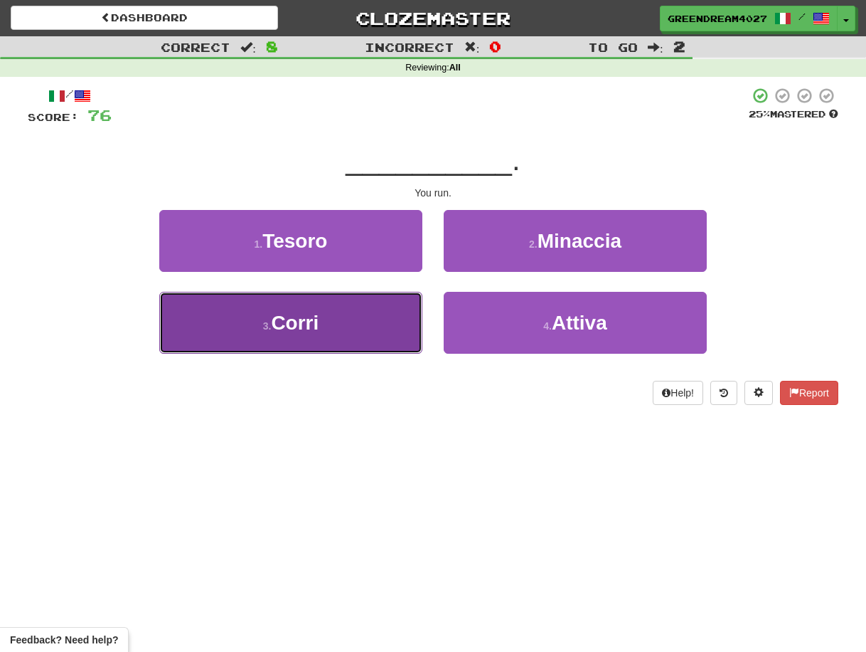
click at [384, 333] on button "3 . Corri" at bounding box center [290, 323] width 263 height 62
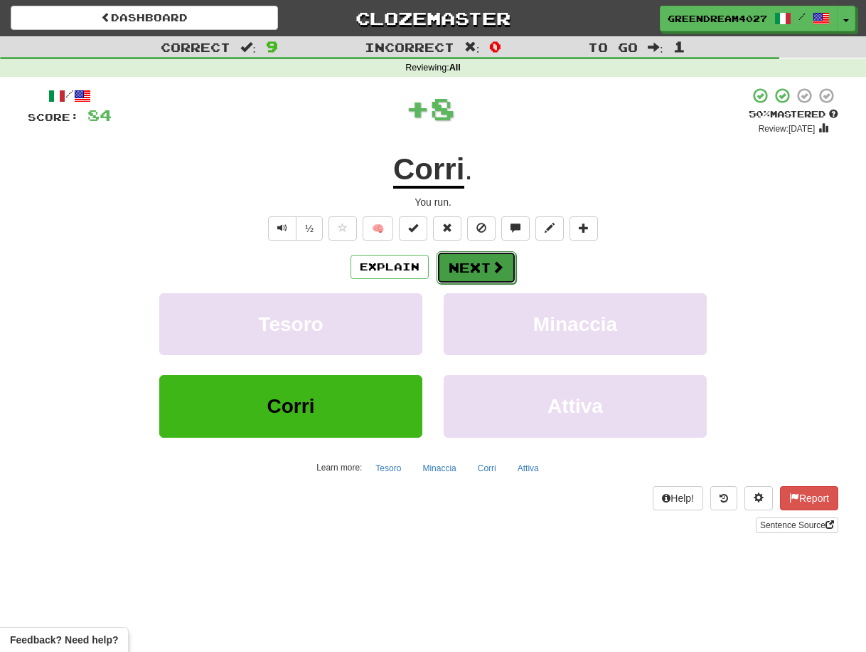
click at [472, 265] on button "Next" at bounding box center [477, 267] width 80 height 33
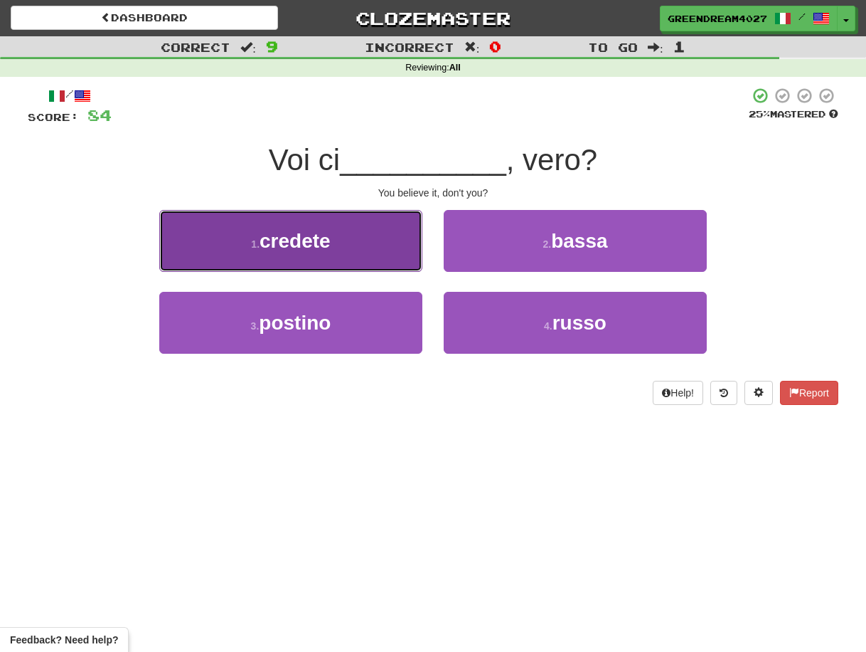
click at [320, 244] on span "credete" at bounding box center [295, 241] width 71 height 22
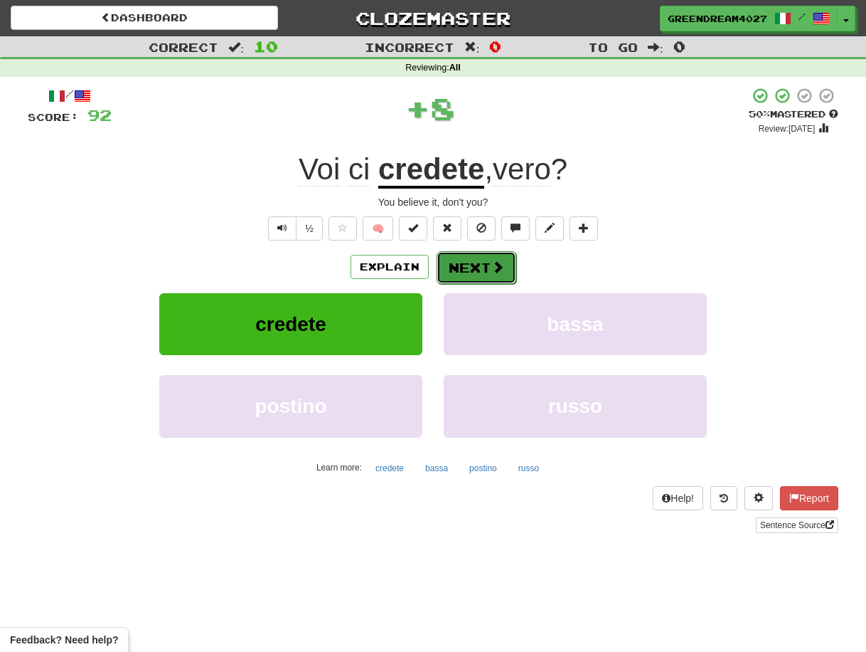
click at [486, 264] on button "Next" at bounding box center [477, 267] width 80 height 33
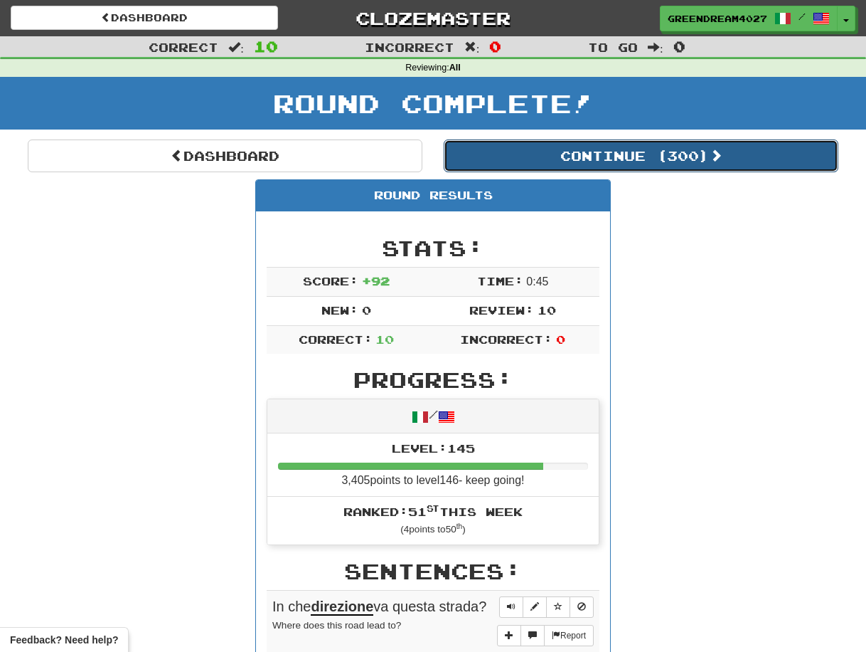
click at [638, 156] on button "Continue ( 300 )" at bounding box center [641, 155] width 395 height 33
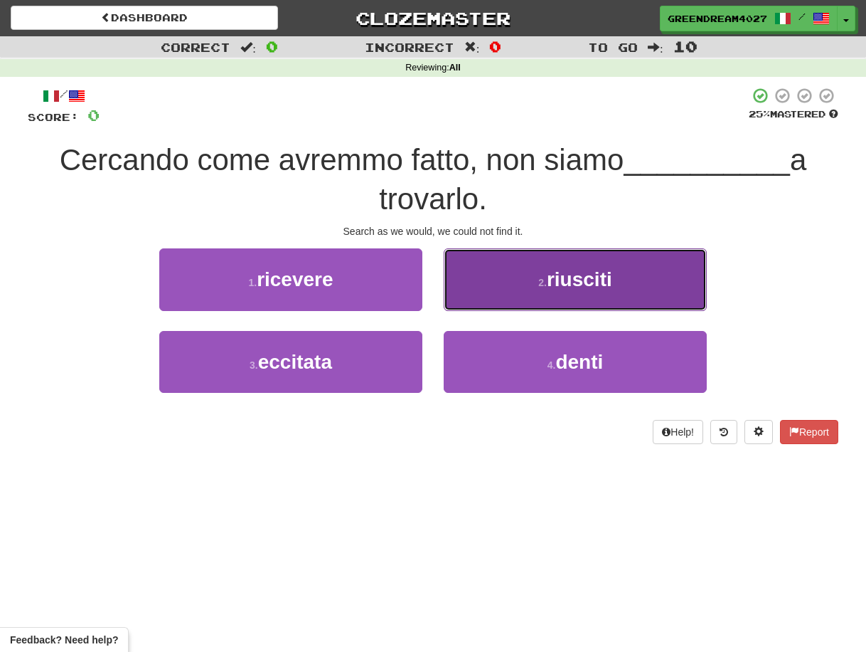
click at [610, 281] on span "riusciti" at bounding box center [579, 279] width 65 height 22
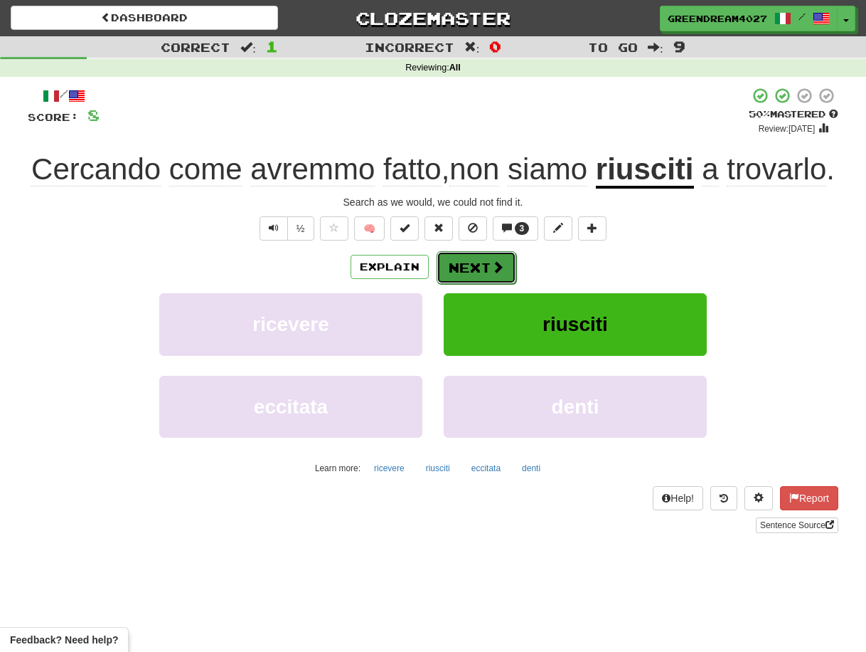
click at [472, 284] on button "Next" at bounding box center [477, 267] width 80 height 33
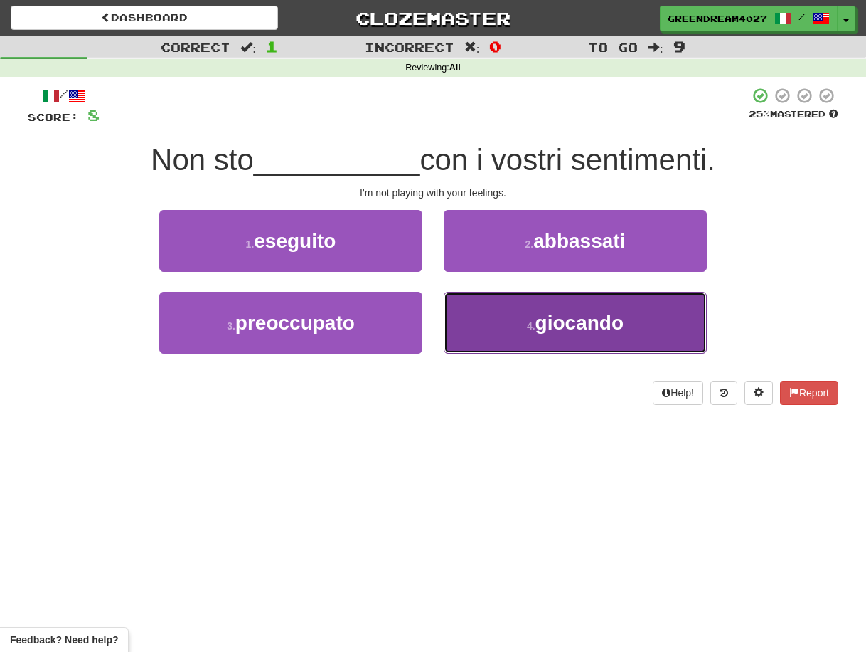
click at [511, 327] on button "4 . giocando" at bounding box center [575, 323] width 263 height 62
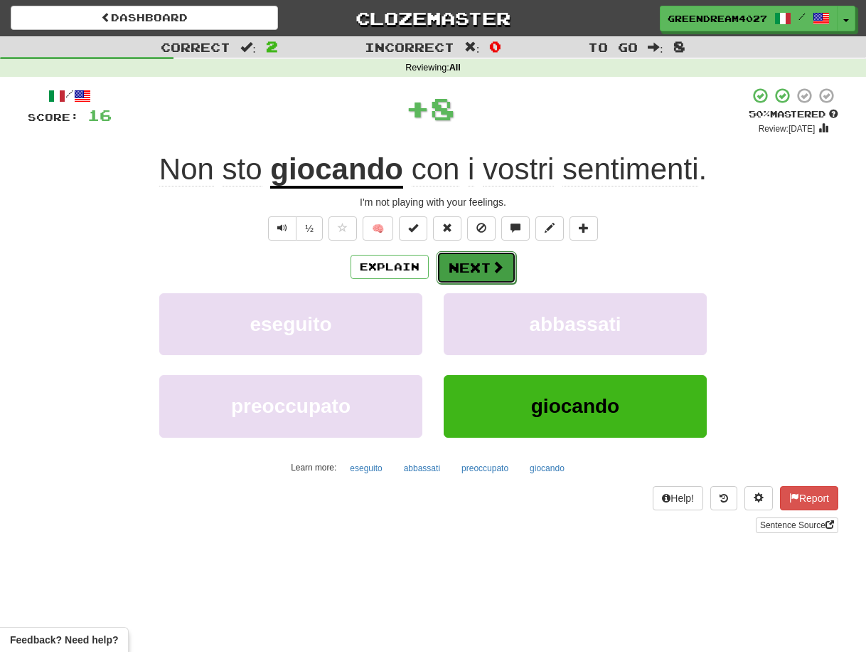
click at [473, 263] on button "Next" at bounding box center [477, 267] width 80 height 33
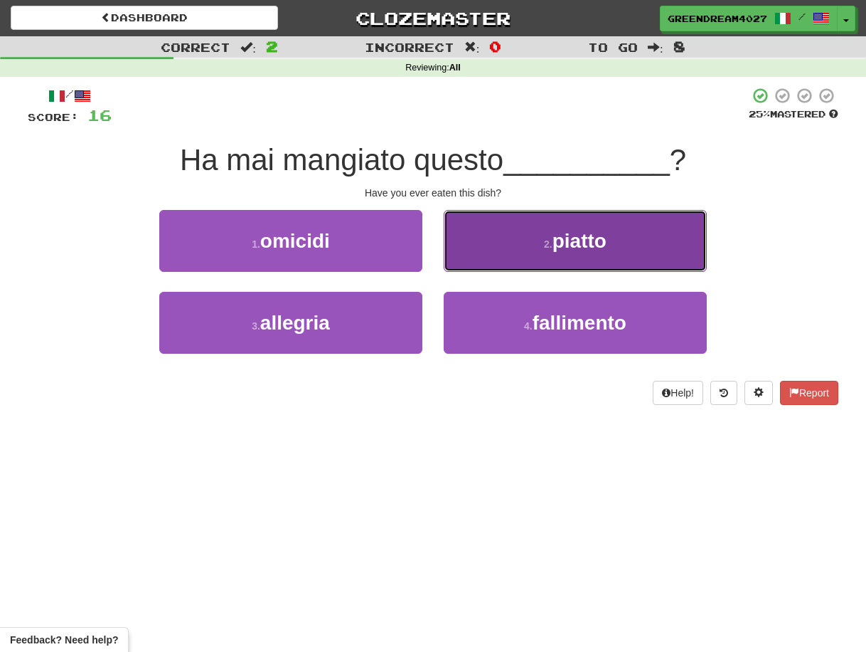
click at [519, 245] on button "2 . piatto" at bounding box center [575, 241] width 263 height 62
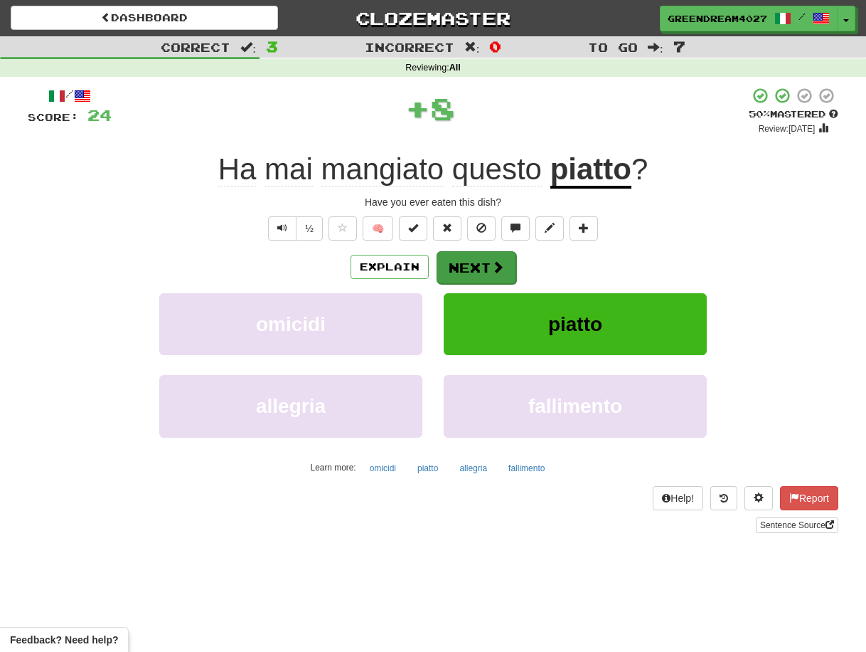
click at [484, 265] on button "Next" at bounding box center [477, 267] width 80 height 33
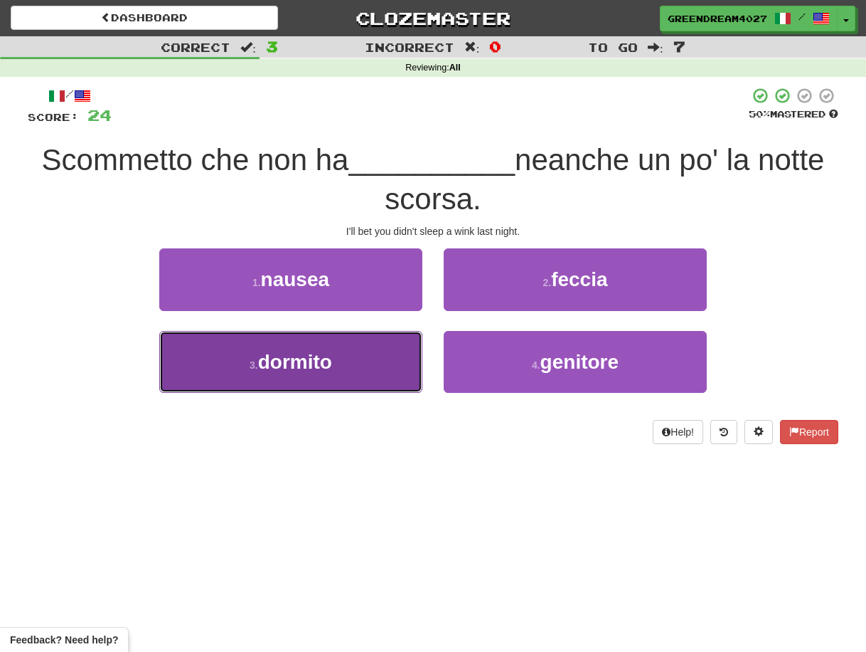
click at [344, 368] on button "3 . dormito" at bounding box center [290, 362] width 263 height 62
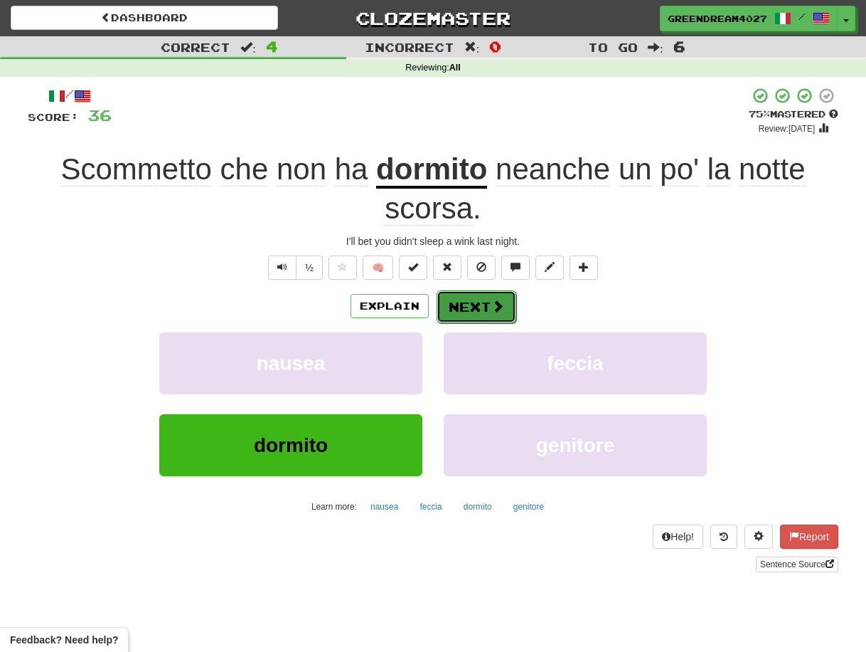
click at [474, 303] on button "Next" at bounding box center [477, 306] width 80 height 33
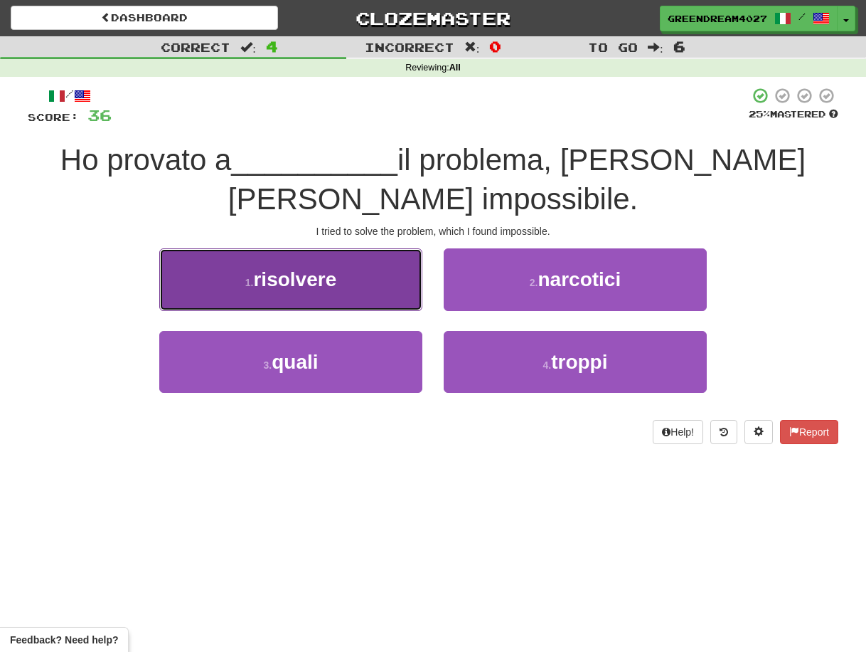
click at [349, 278] on button "1 . risolvere" at bounding box center [290, 279] width 263 height 62
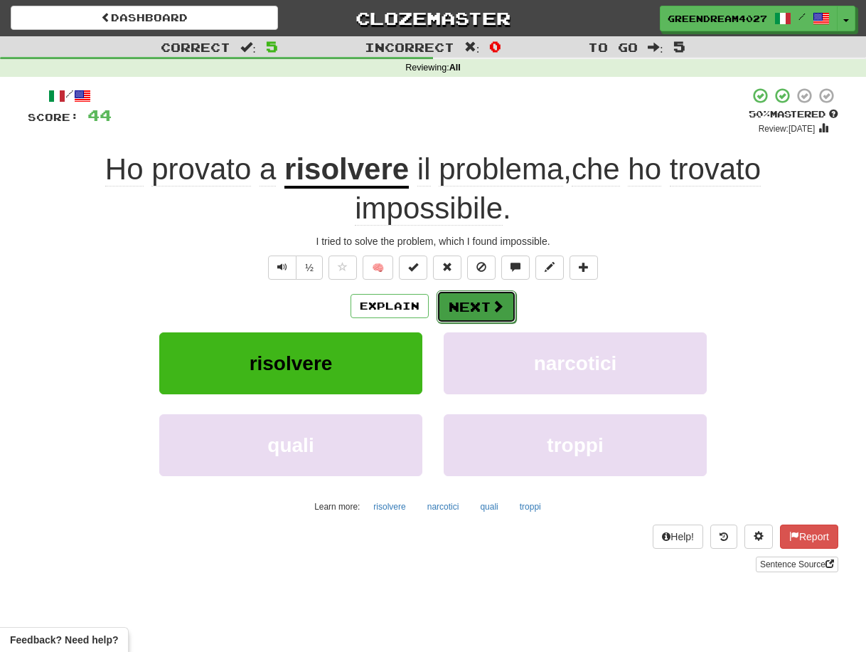
click at [474, 304] on button "Next" at bounding box center [477, 306] width 80 height 33
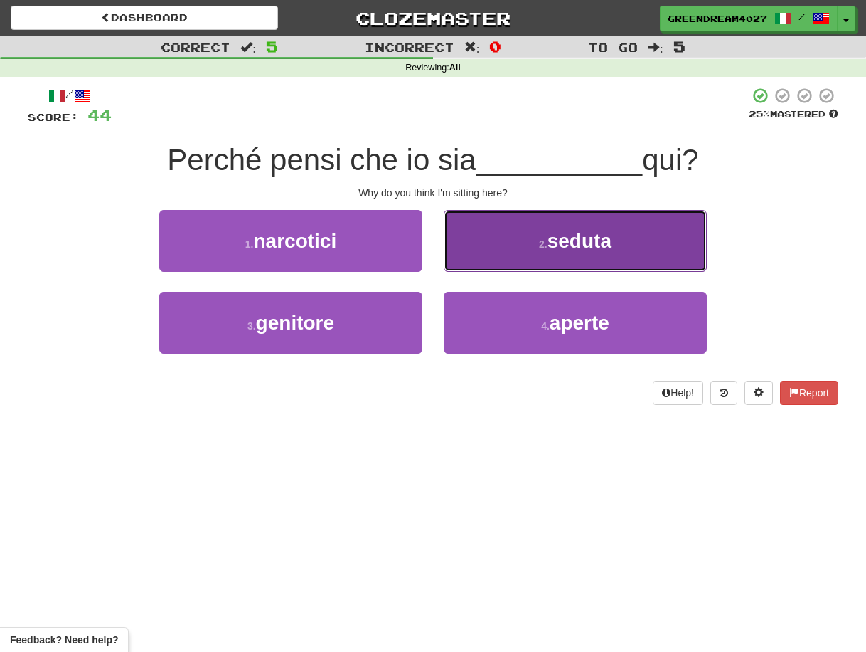
click at [551, 241] on span "seduta" at bounding box center [580, 241] width 64 height 22
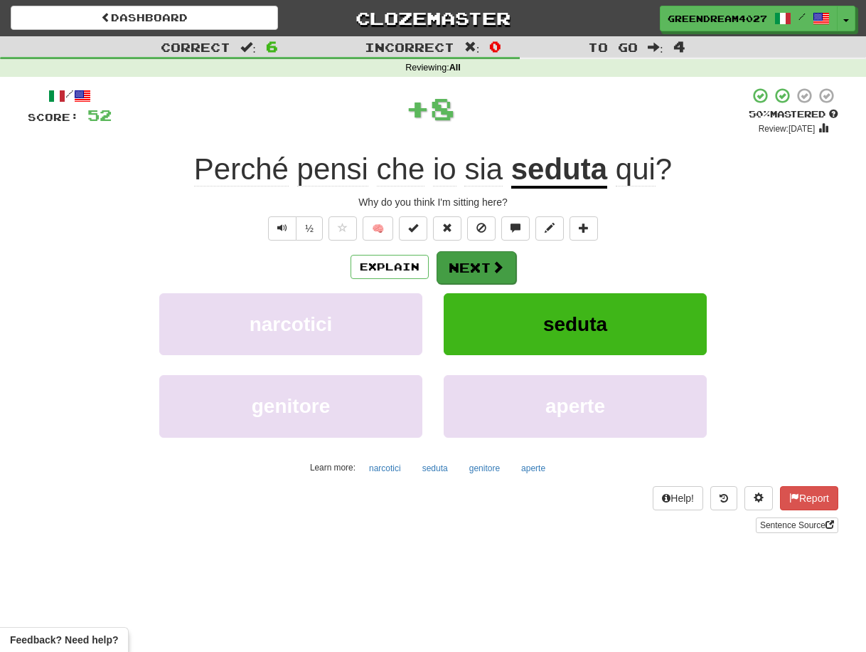
click at [472, 269] on button "Next" at bounding box center [477, 267] width 80 height 33
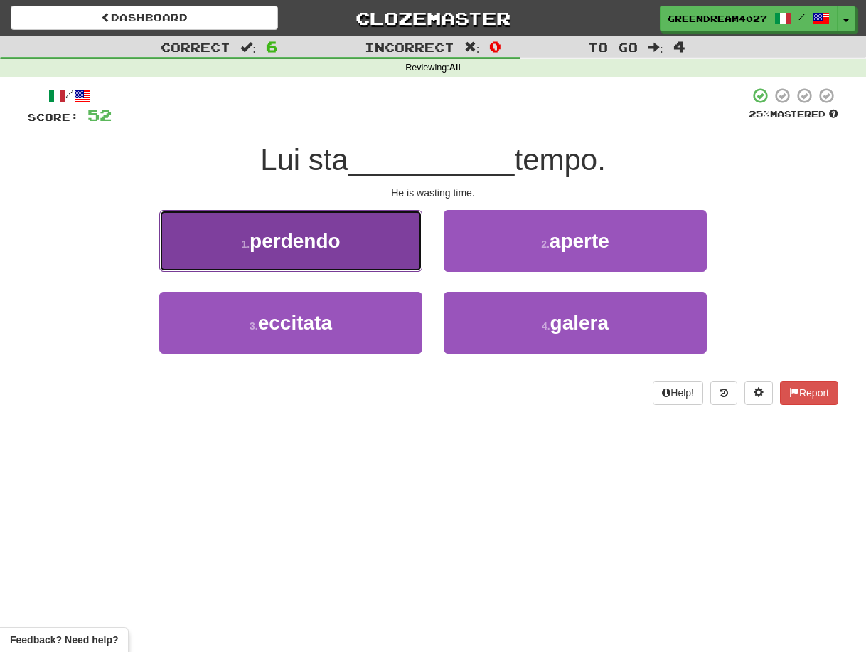
click at [363, 250] on button "1 . perdendo" at bounding box center [290, 241] width 263 height 62
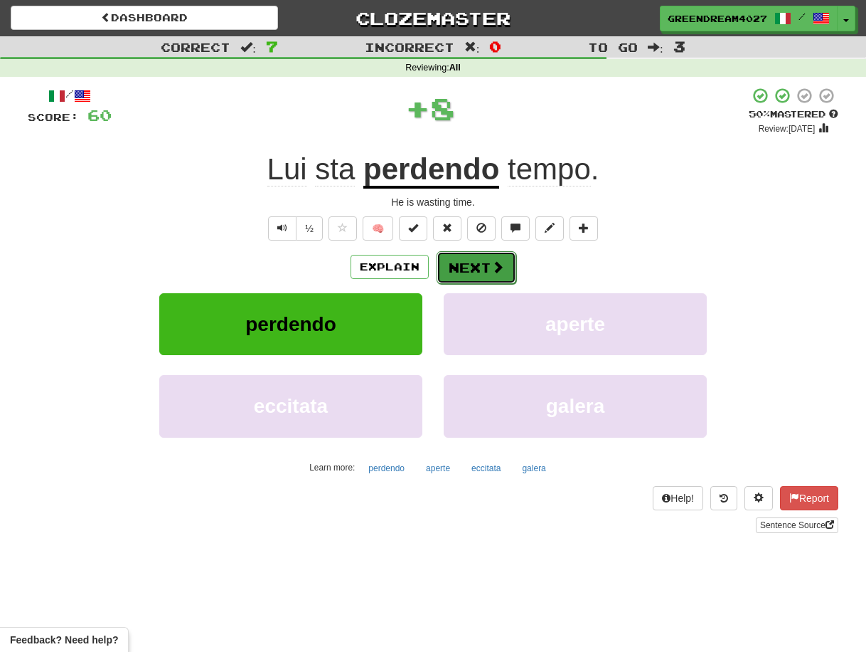
click at [477, 266] on button "Next" at bounding box center [477, 267] width 80 height 33
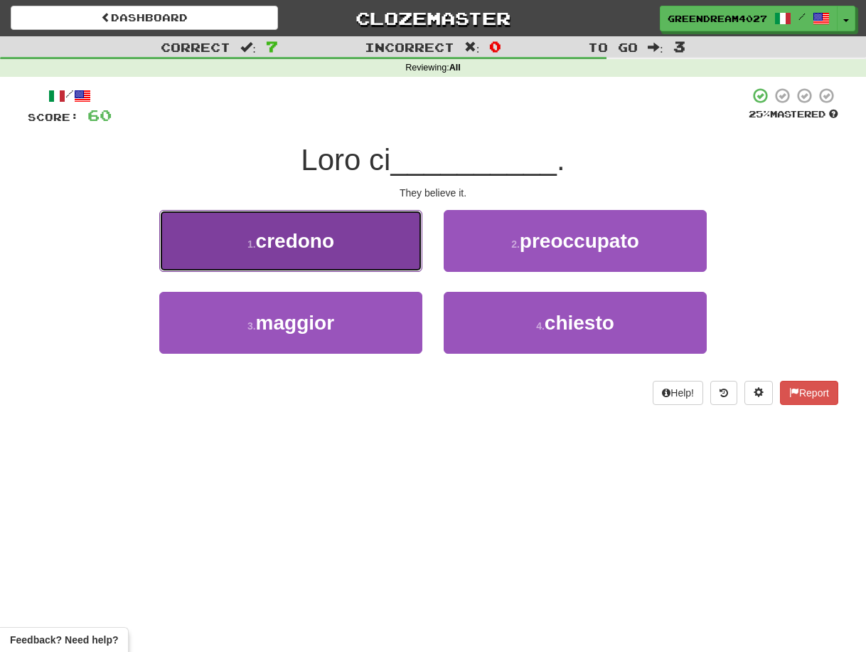
click at [334, 246] on span "credono" at bounding box center [295, 241] width 78 height 22
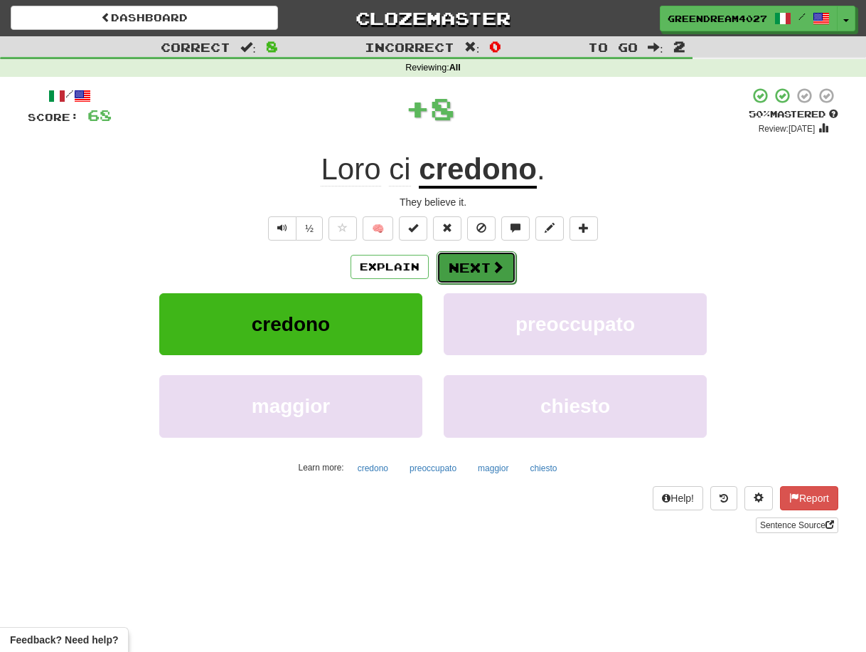
click at [474, 266] on button "Next" at bounding box center [477, 267] width 80 height 33
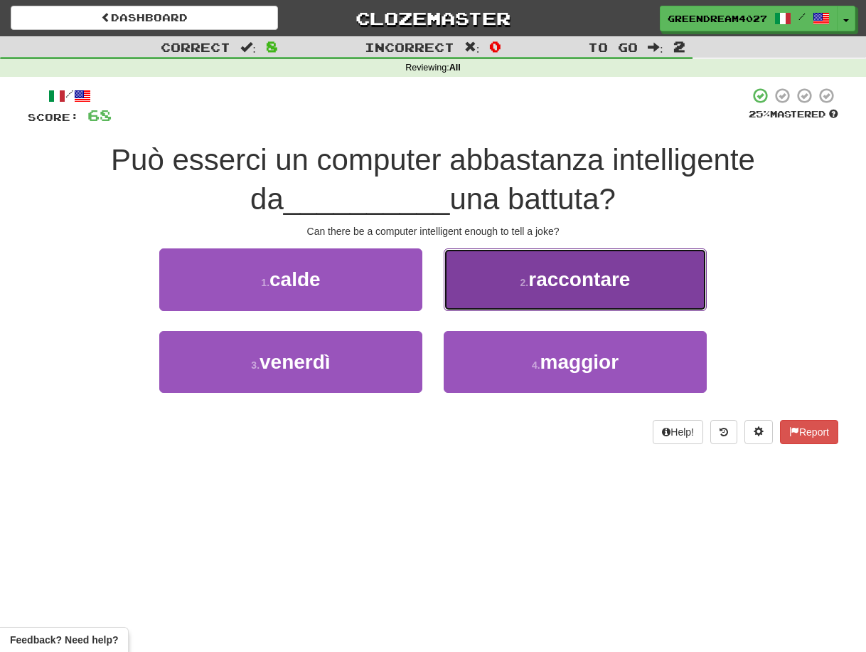
click at [521, 284] on small "2 ." at bounding box center [525, 282] width 9 height 11
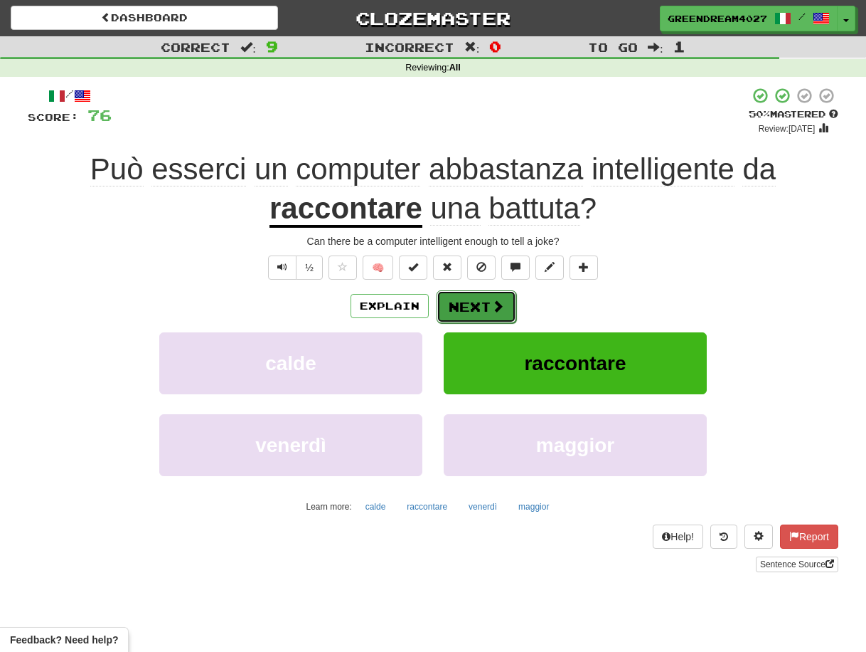
click at [472, 303] on button "Next" at bounding box center [477, 306] width 80 height 33
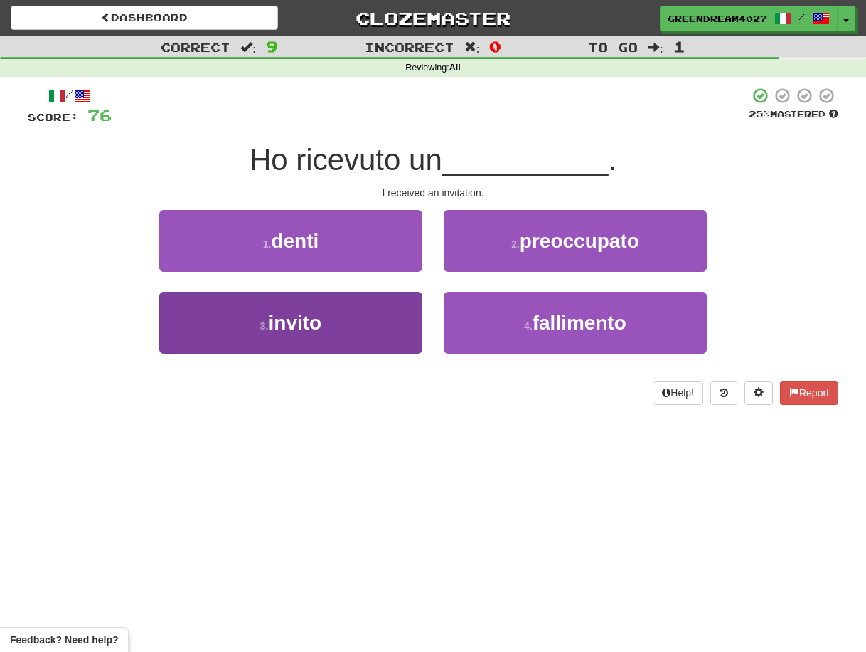
click at [364, 326] on button "3 . invito" at bounding box center [290, 323] width 263 height 62
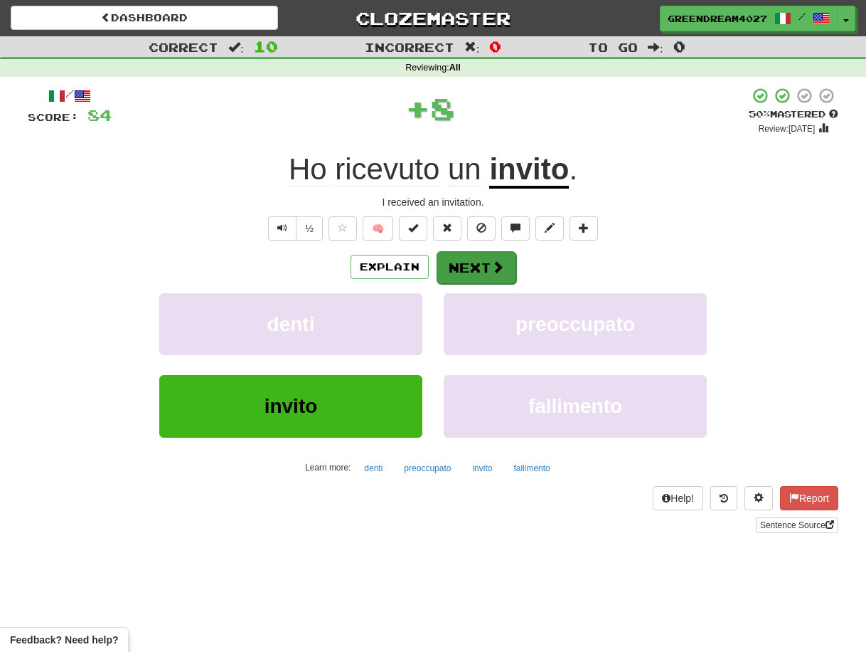
click at [463, 265] on button "Next" at bounding box center [477, 267] width 80 height 33
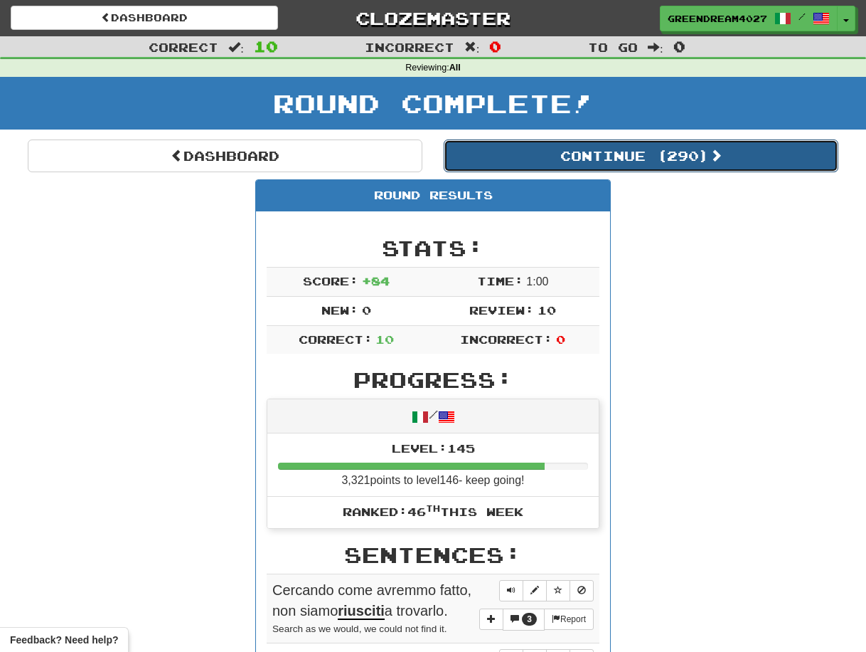
click at [651, 154] on button "Continue ( 290 )" at bounding box center [641, 155] width 395 height 33
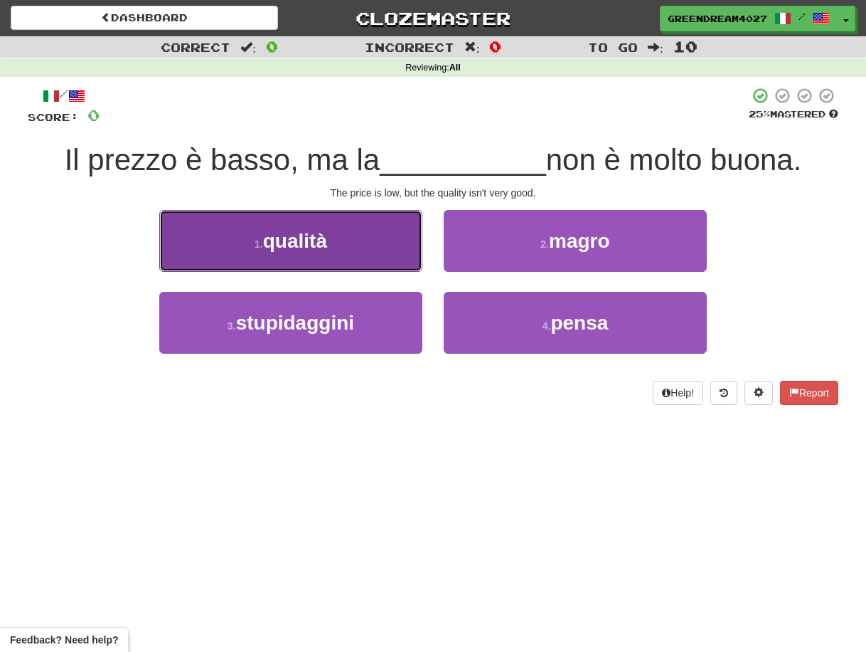
click at [381, 253] on button "1 . qualità" at bounding box center [290, 241] width 263 height 62
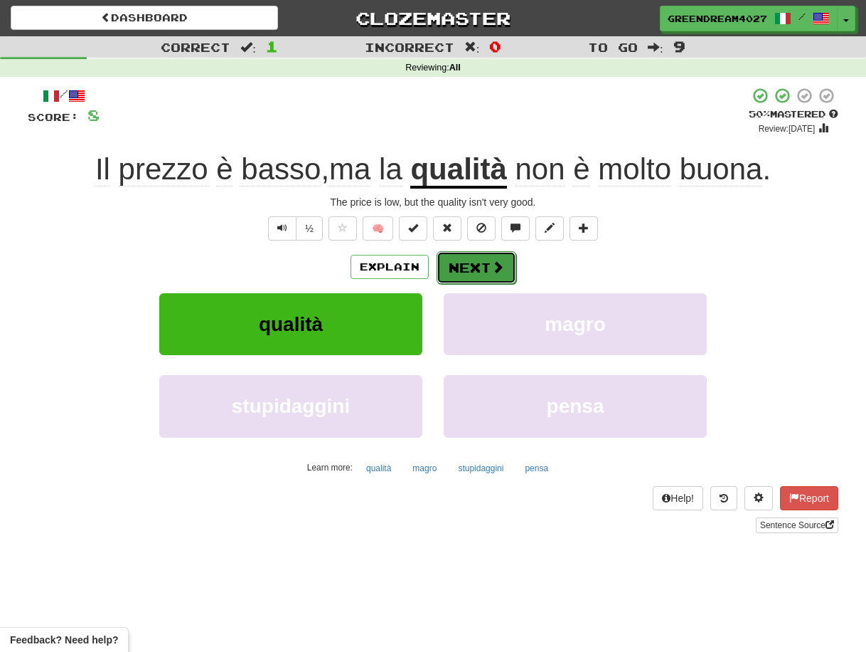
click at [475, 264] on button "Next" at bounding box center [477, 267] width 80 height 33
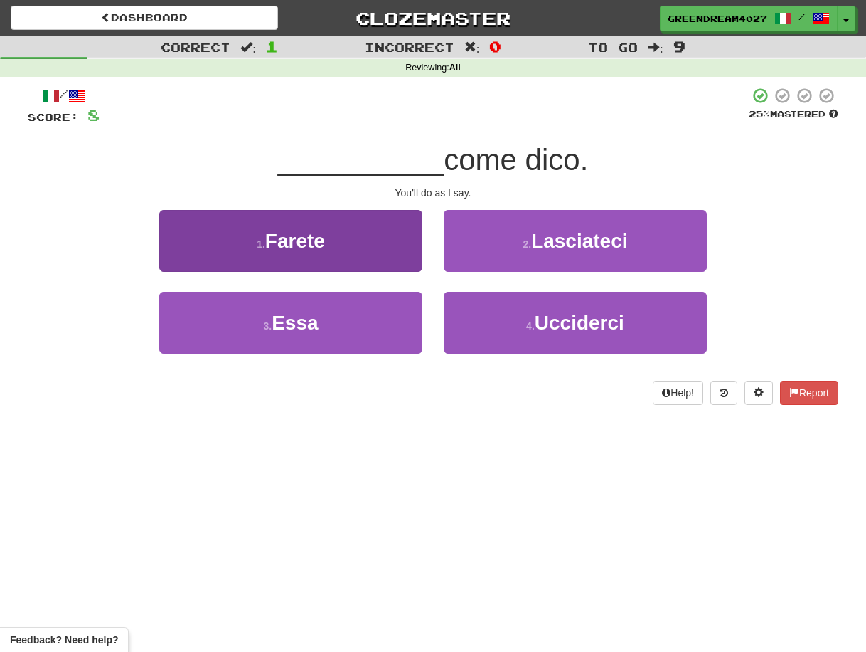
click at [326, 252] on button "1 . Farete" at bounding box center [290, 241] width 263 height 62
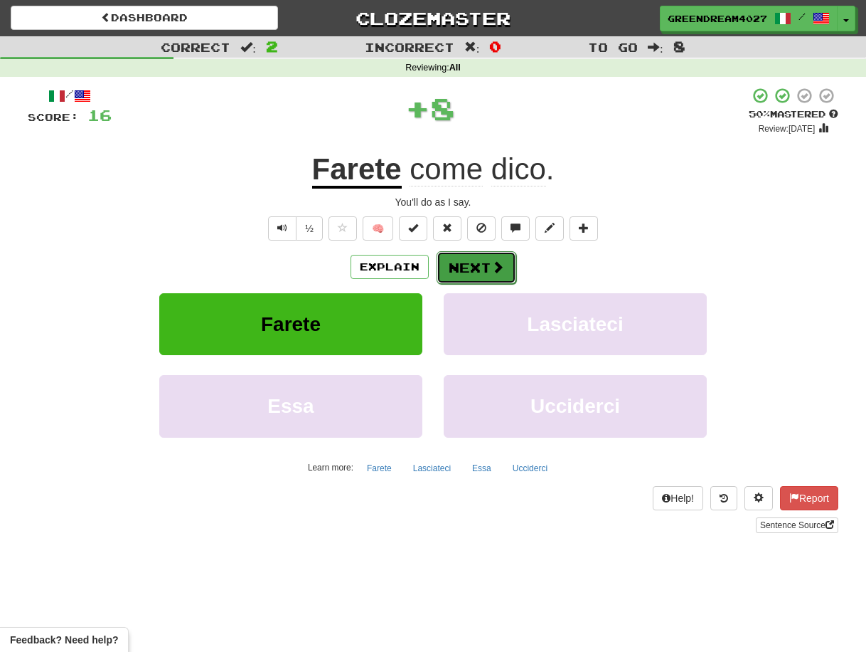
click at [470, 267] on button "Next" at bounding box center [477, 267] width 80 height 33
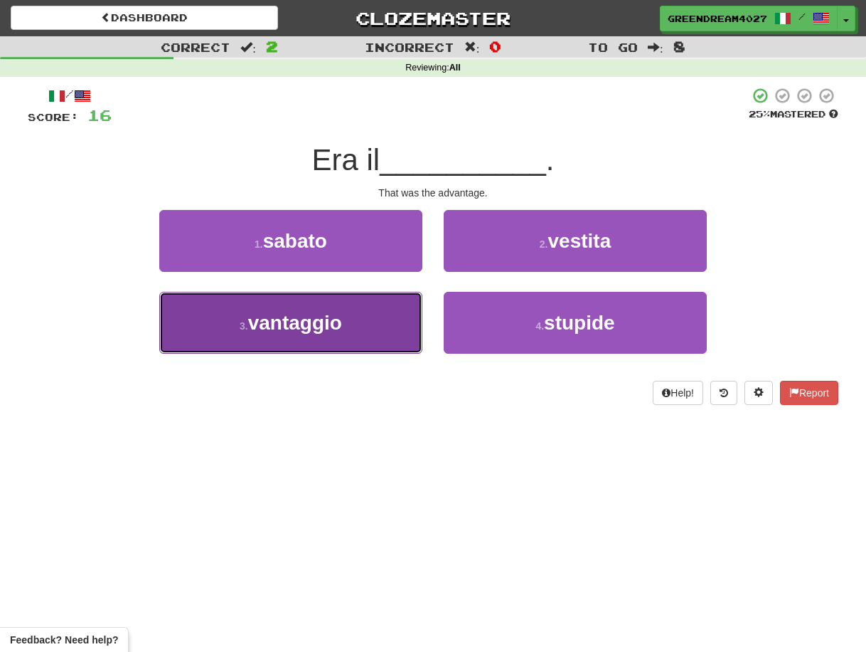
click at [386, 334] on button "3 . vantaggio" at bounding box center [290, 323] width 263 height 62
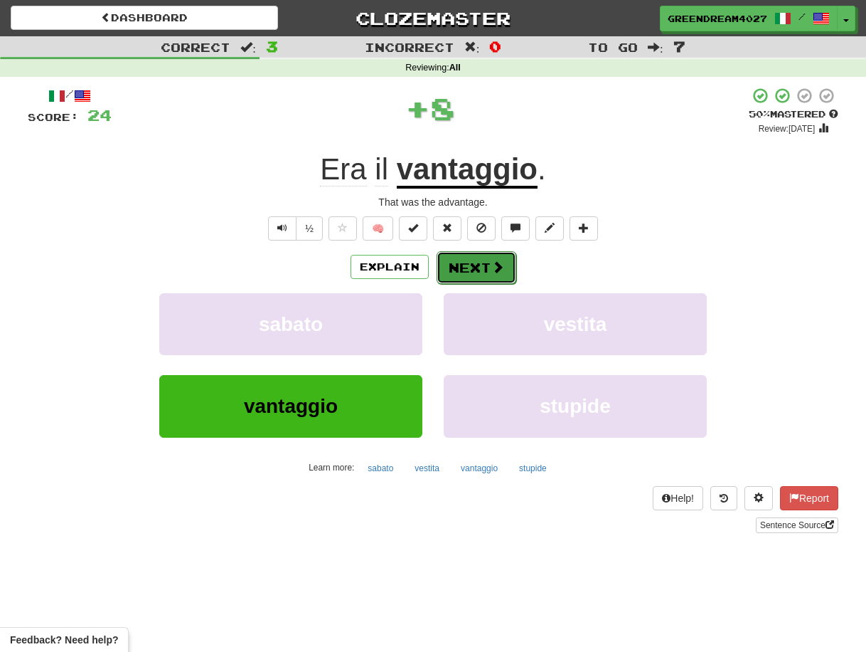
click at [470, 265] on button "Next" at bounding box center [477, 267] width 80 height 33
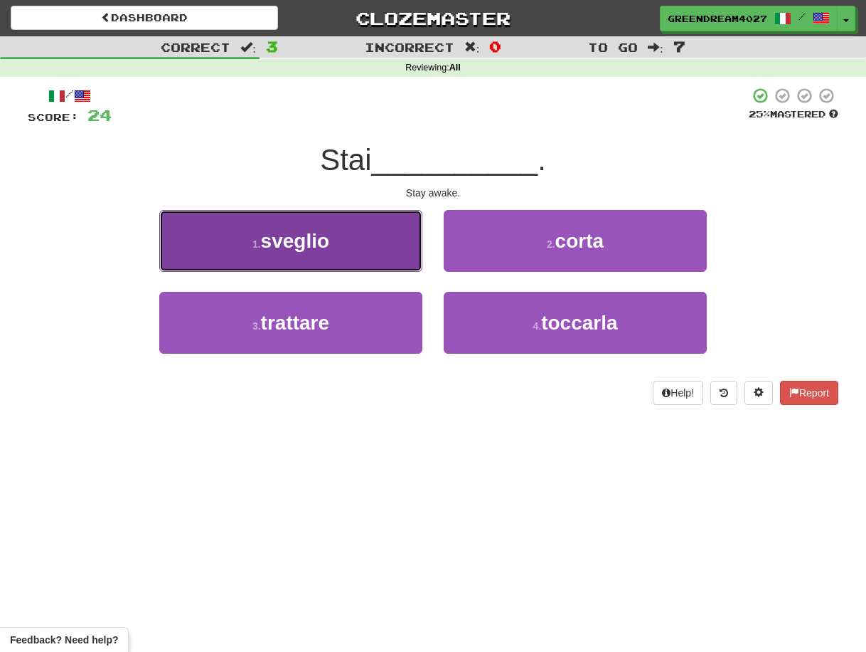
click at [357, 248] on button "1 . sveglio" at bounding box center [290, 241] width 263 height 62
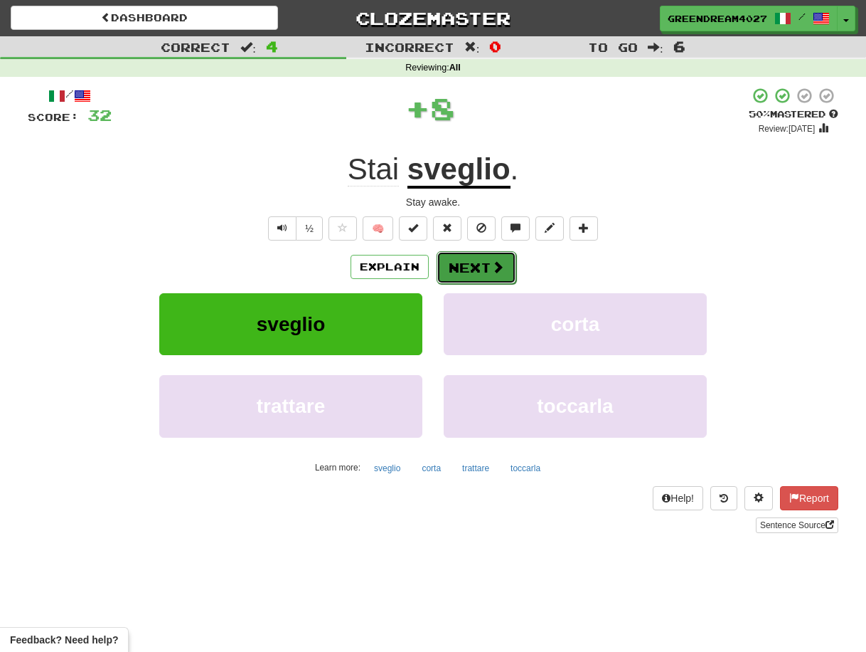
click at [459, 267] on button "Next" at bounding box center [477, 267] width 80 height 33
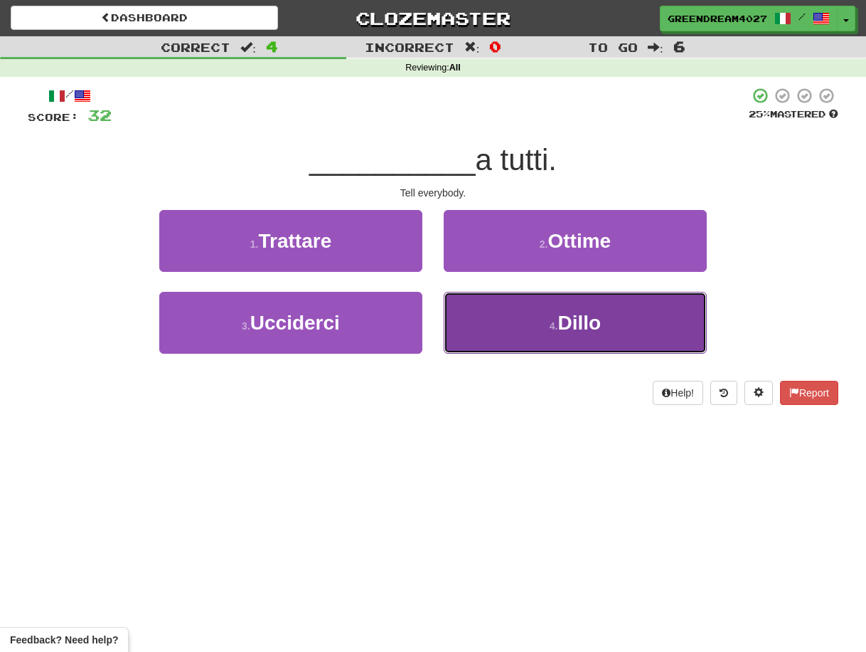
click at [490, 317] on button "4 . Dillo" at bounding box center [575, 323] width 263 height 62
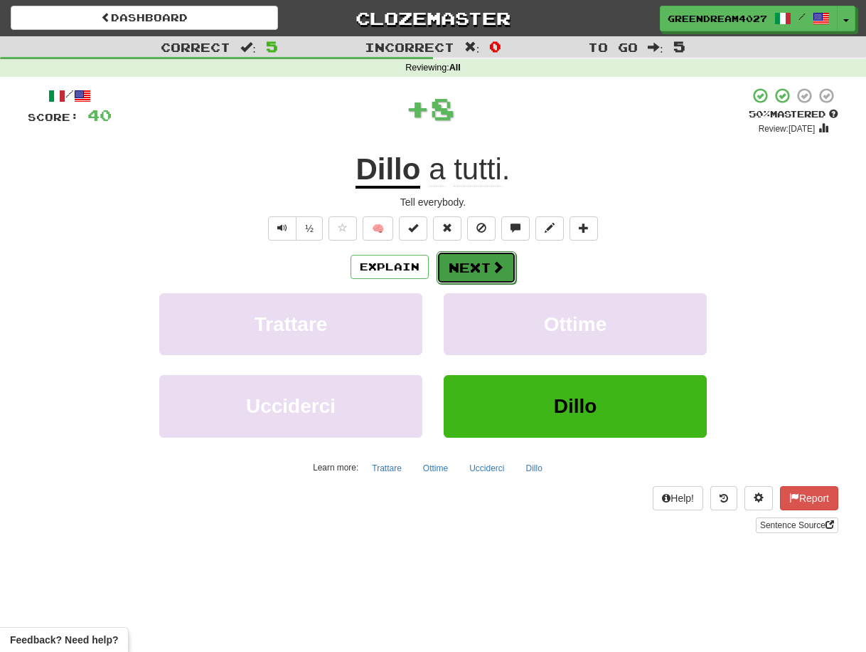
click at [474, 270] on button "Next" at bounding box center [477, 267] width 80 height 33
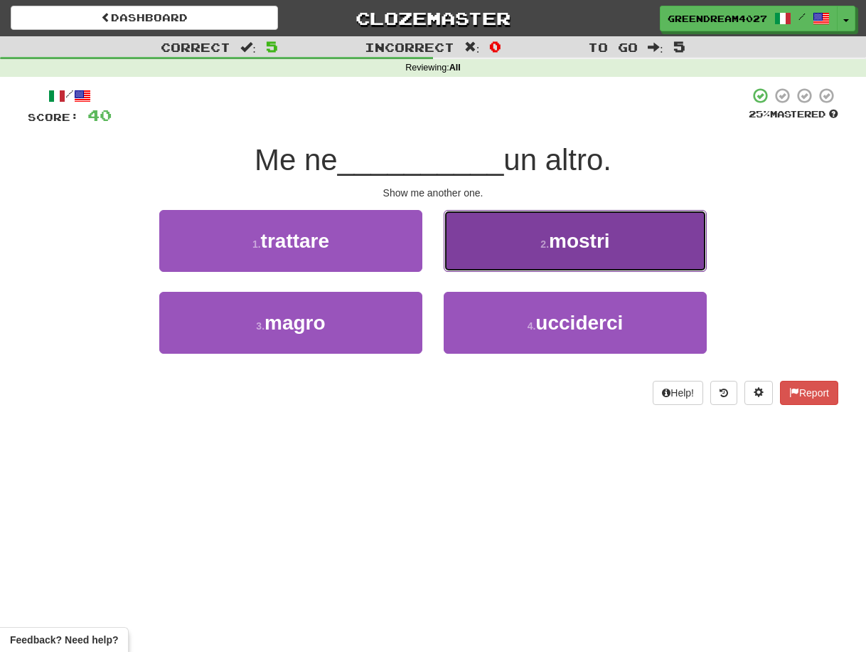
click at [524, 250] on button "2 . mostri" at bounding box center [575, 241] width 263 height 62
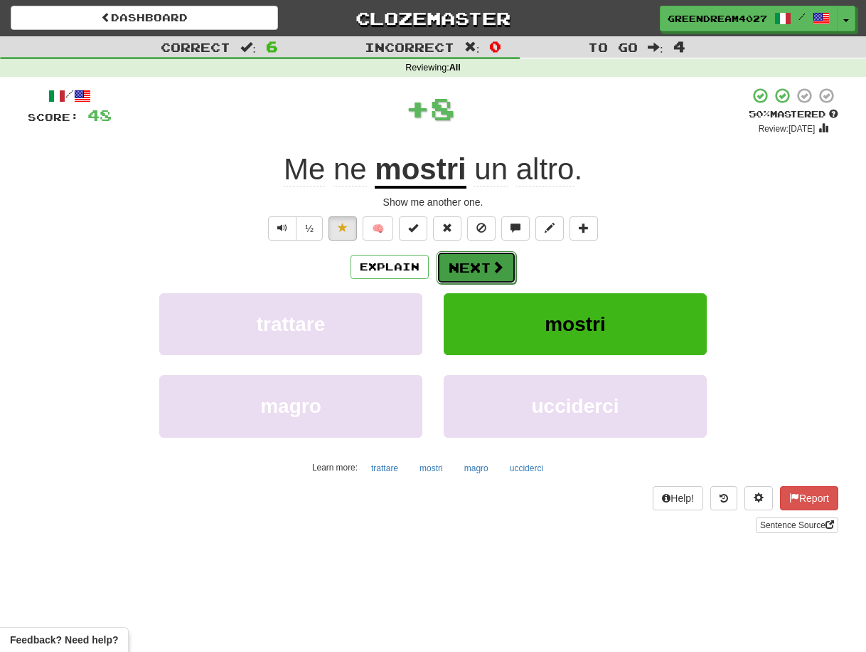
click at [475, 264] on button "Next" at bounding box center [477, 267] width 80 height 33
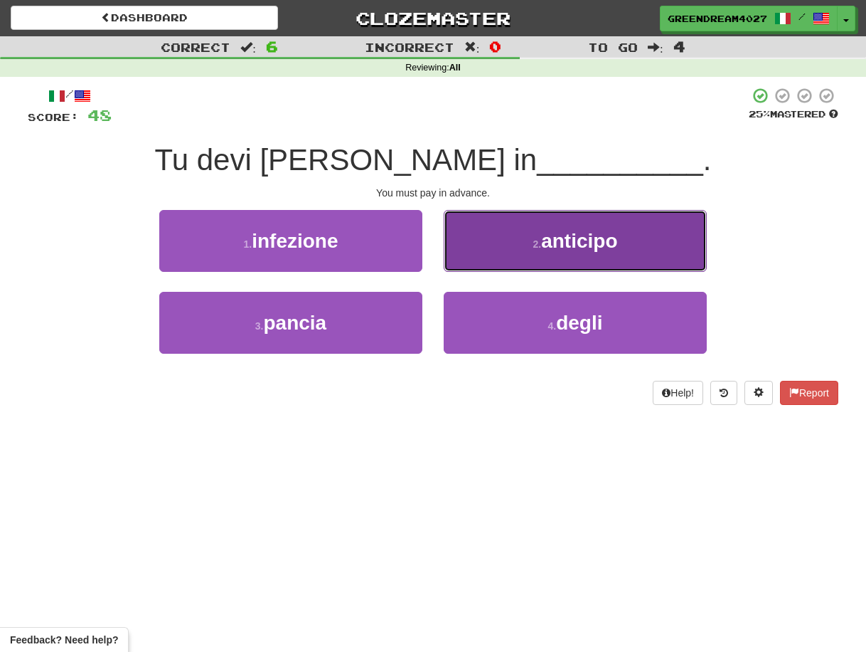
click at [517, 251] on button "2 . anticipo" at bounding box center [575, 241] width 263 height 62
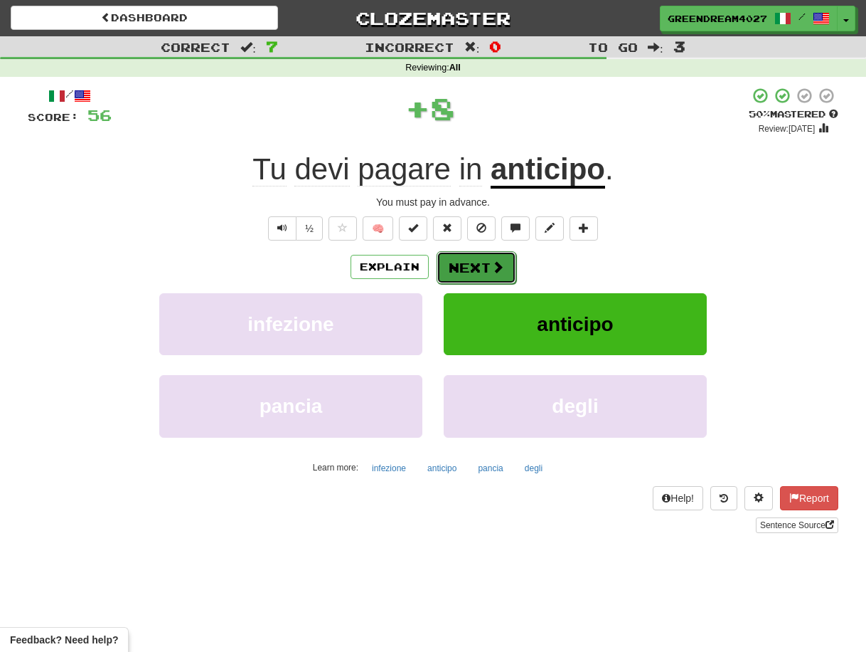
click at [471, 265] on button "Next" at bounding box center [477, 267] width 80 height 33
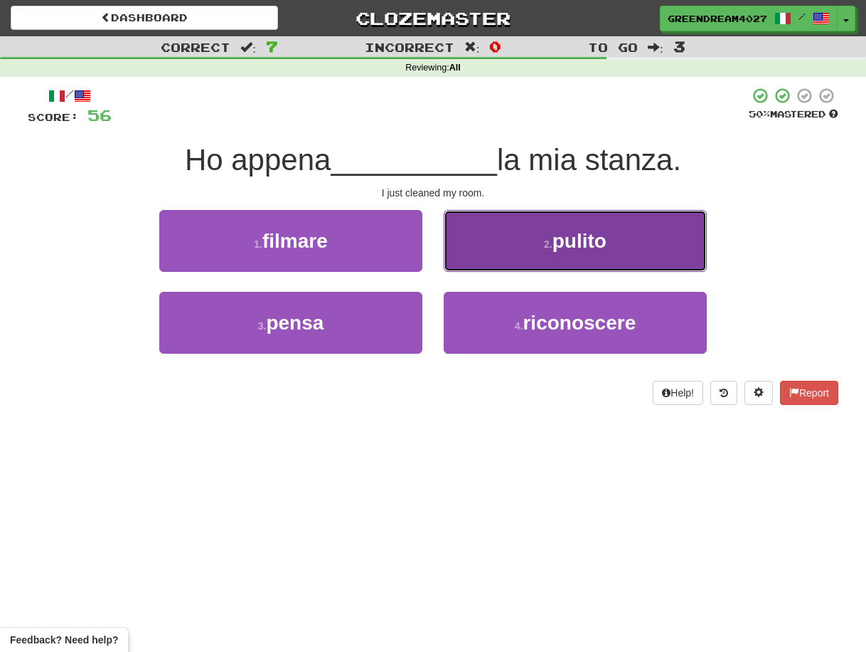
click at [511, 242] on button "2 . pulito" at bounding box center [575, 241] width 263 height 62
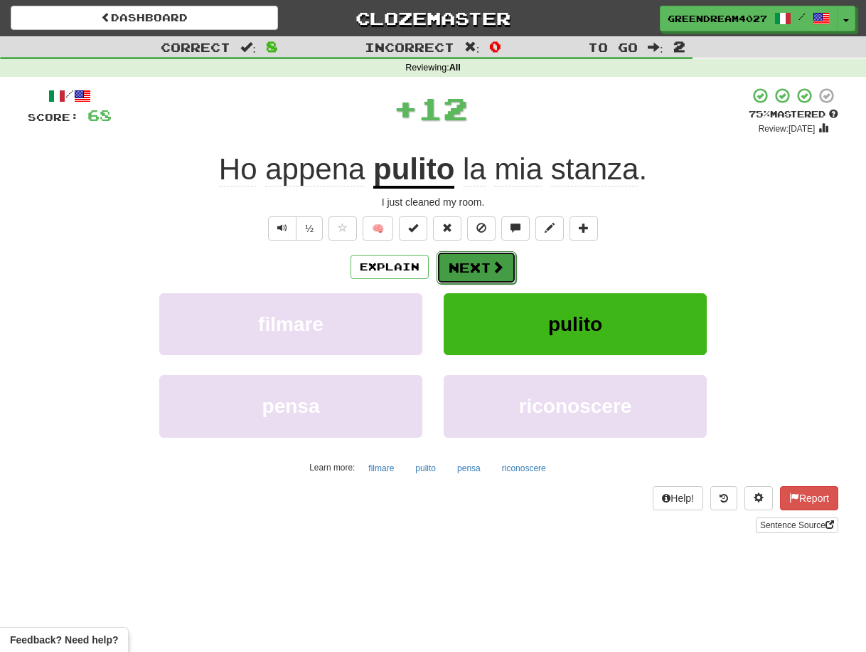
click at [479, 264] on button "Next" at bounding box center [477, 267] width 80 height 33
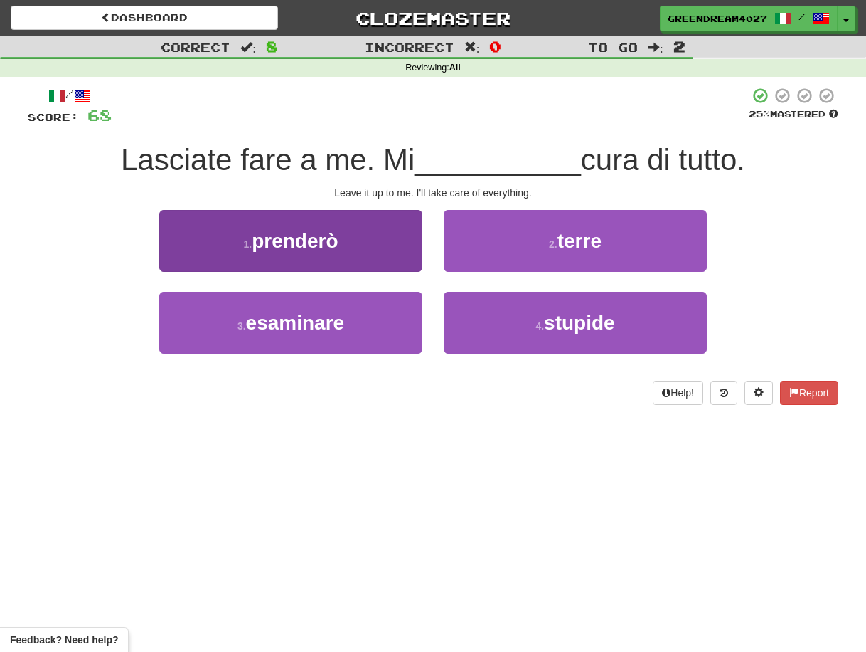
click at [388, 241] on button "1 . prenderò" at bounding box center [290, 241] width 263 height 62
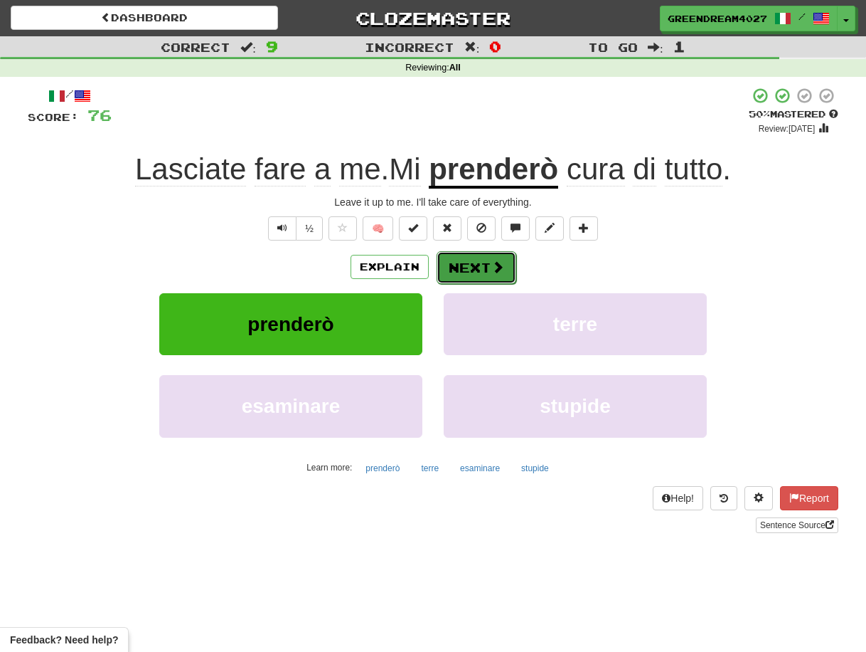
click at [475, 265] on button "Next" at bounding box center [477, 267] width 80 height 33
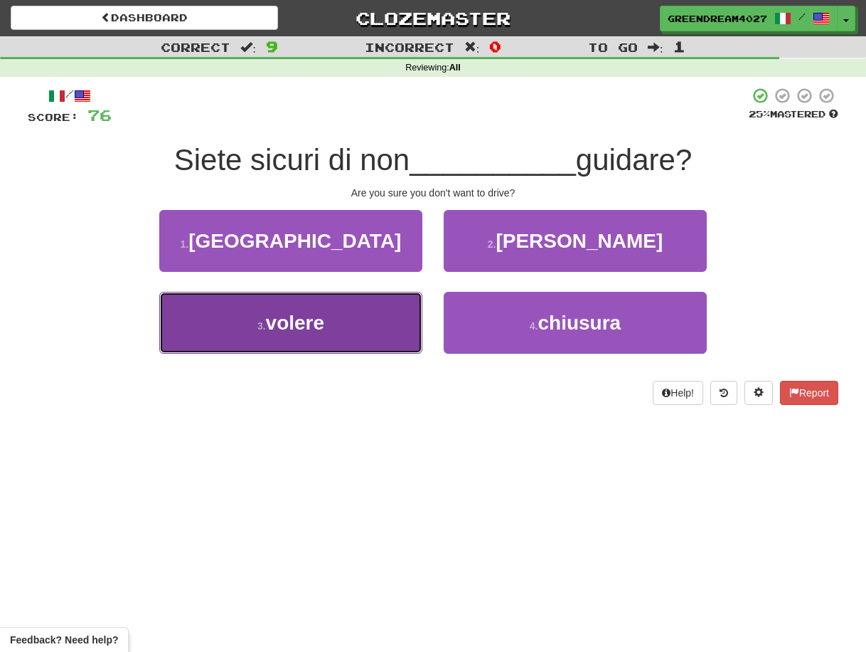
click at [376, 332] on button "3 . volere" at bounding box center [290, 323] width 263 height 62
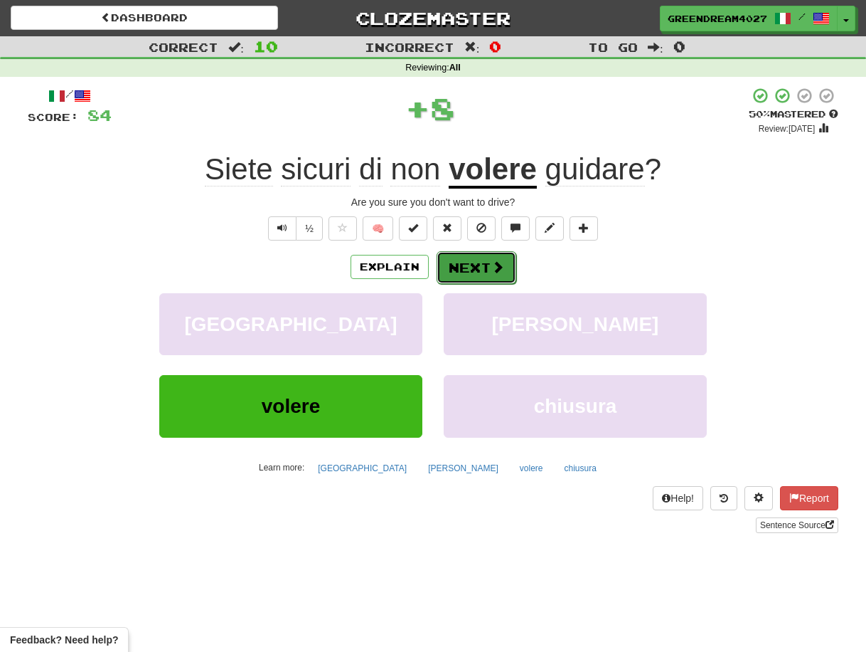
click at [472, 267] on button "Next" at bounding box center [477, 267] width 80 height 33
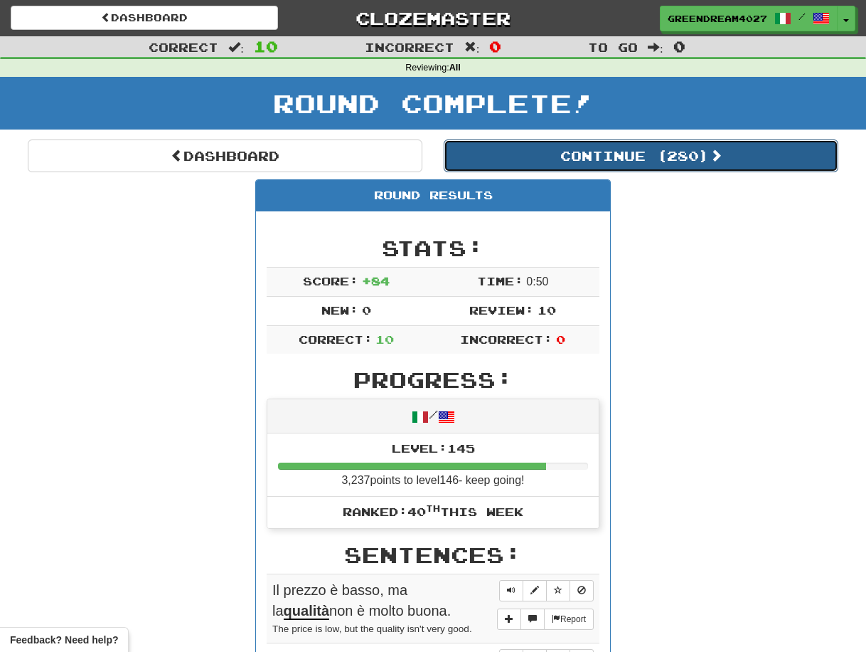
click at [546, 159] on button "Continue ( 280 )" at bounding box center [641, 155] width 395 height 33
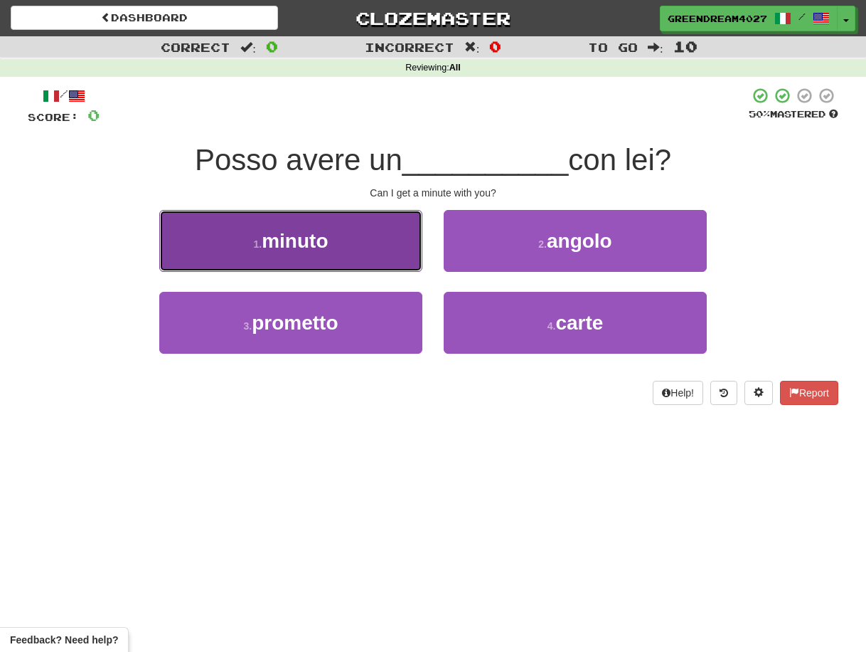
click at [353, 244] on button "1 . minuto" at bounding box center [290, 241] width 263 height 62
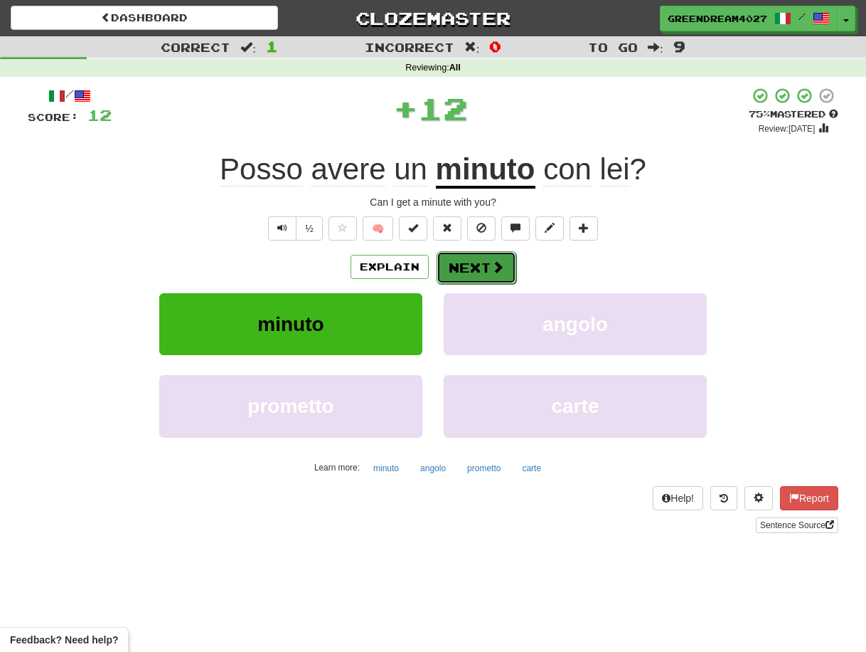
click at [470, 265] on button "Next" at bounding box center [477, 267] width 80 height 33
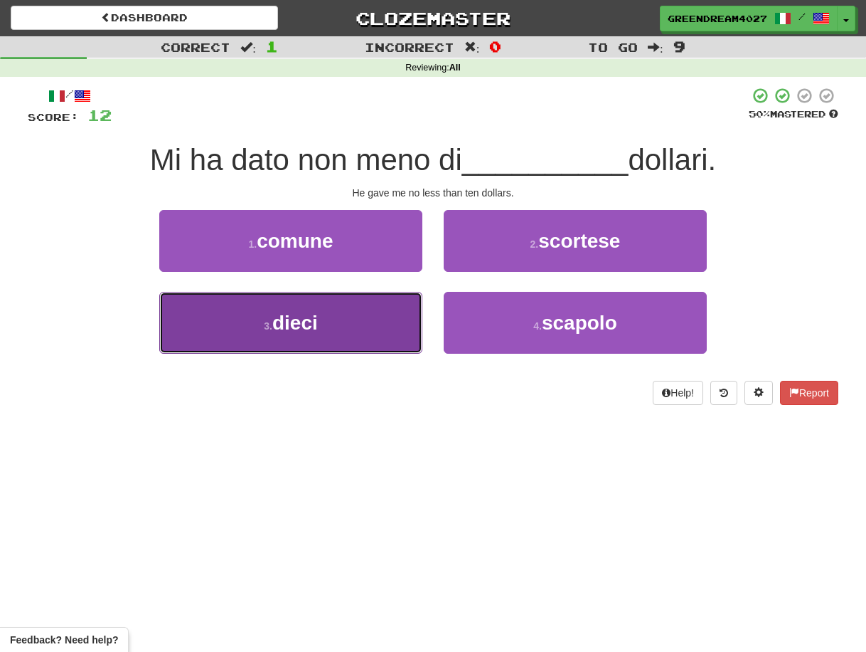
click at [364, 324] on button "3 . dieci" at bounding box center [290, 323] width 263 height 62
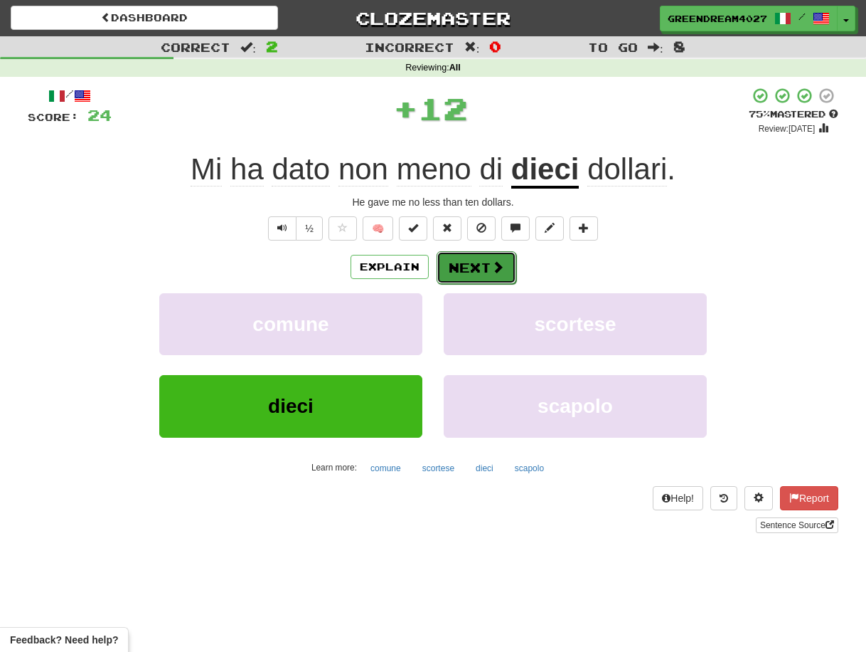
click at [460, 268] on button "Next" at bounding box center [477, 267] width 80 height 33
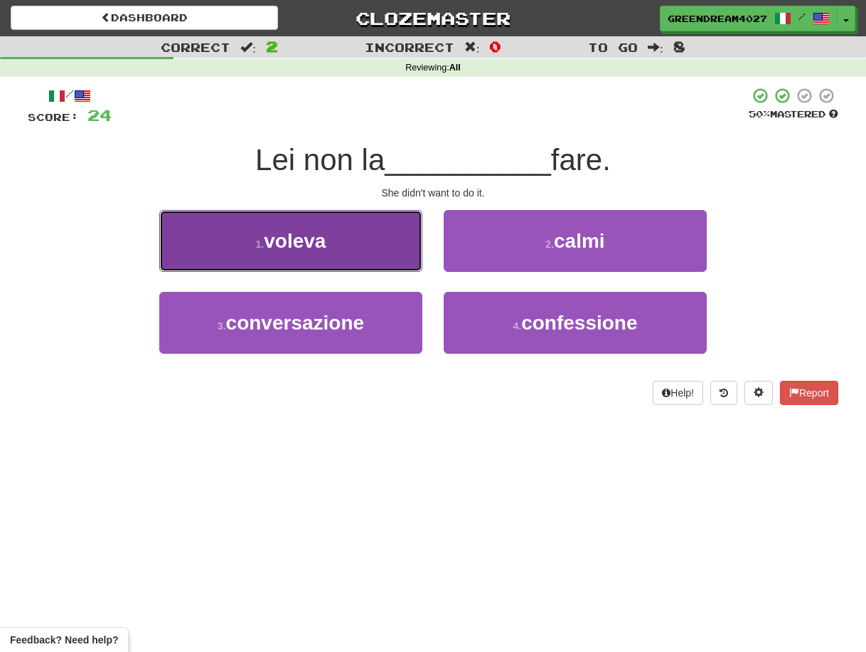
click at [372, 243] on button "1 . voleva" at bounding box center [290, 241] width 263 height 62
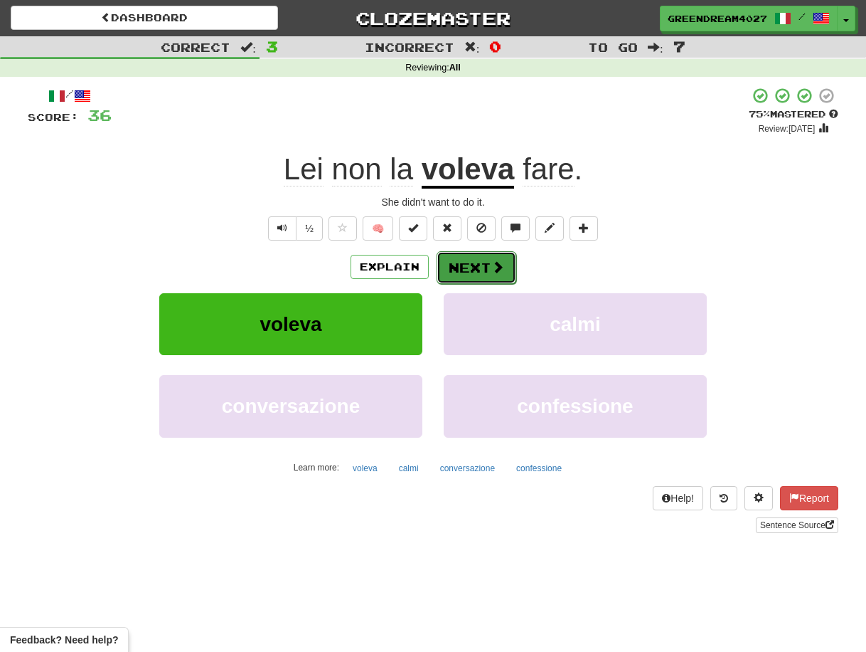
click at [461, 264] on button "Next" at bounding box center [477, 267] width 80 height 33
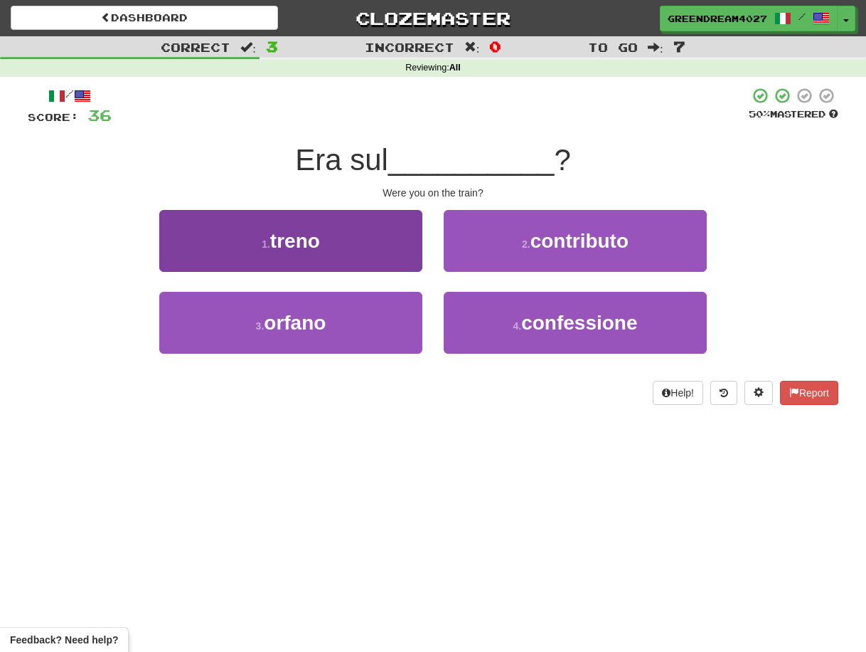
click at [377, 250] on button "1 . treno" at bounding box center [290, 241] width 263 height 62
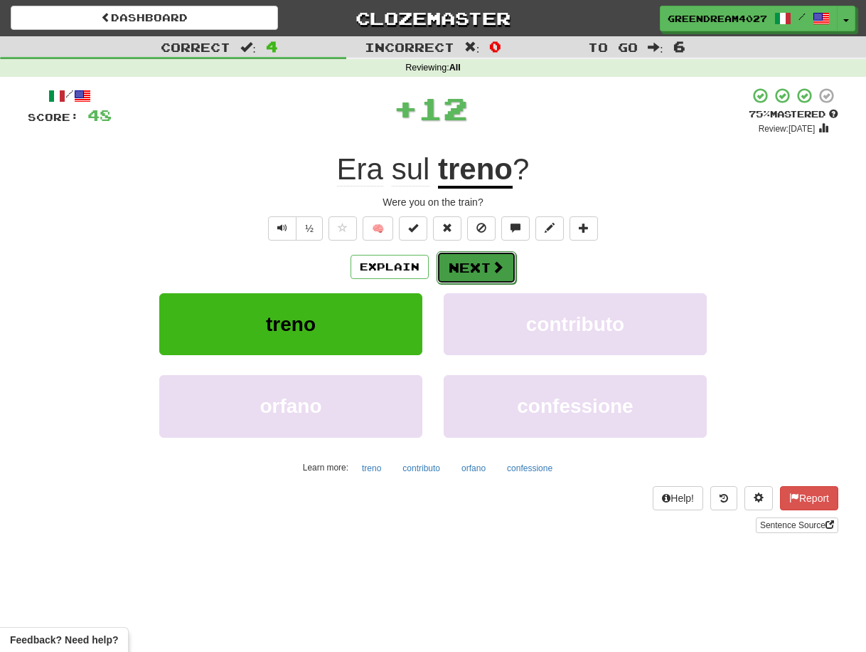
click at [475, 268] on button "Next" at bounding box center [477, 267] width 80 height 33
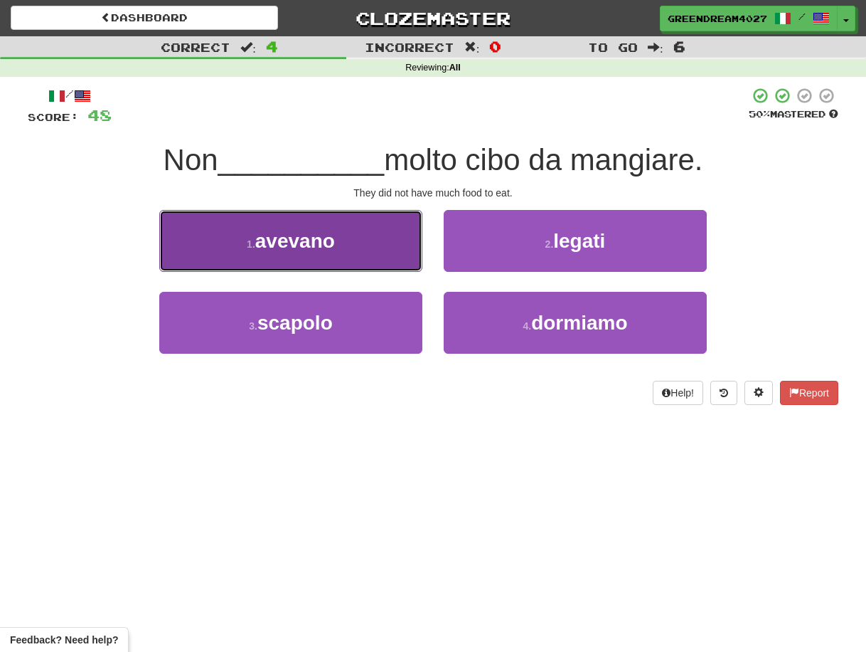
click at [368, 246] on button "1 . avevano" at bounding box center [290, 241] width 263 height 62
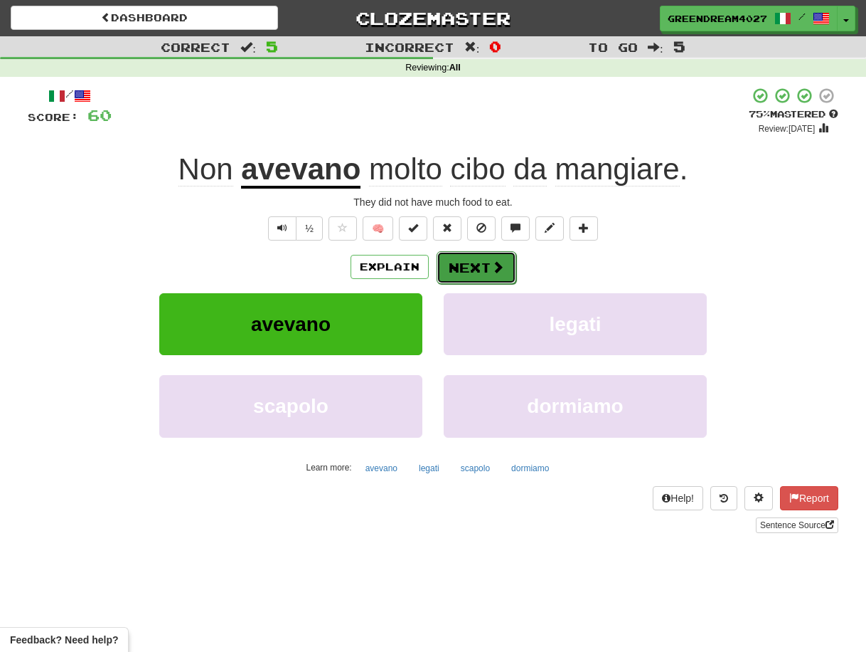
click at [474, 267] on button "Next" at bounding box center [477, 267] width 80 height 33
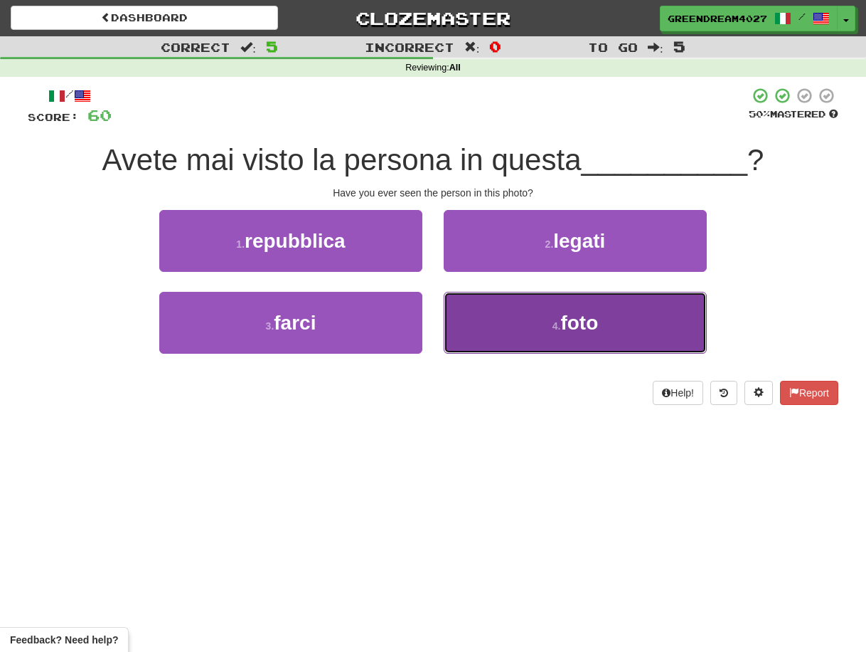
click at [512, 325] on button "4 . foto" at bounding box center [575, 323] width 263 height 62
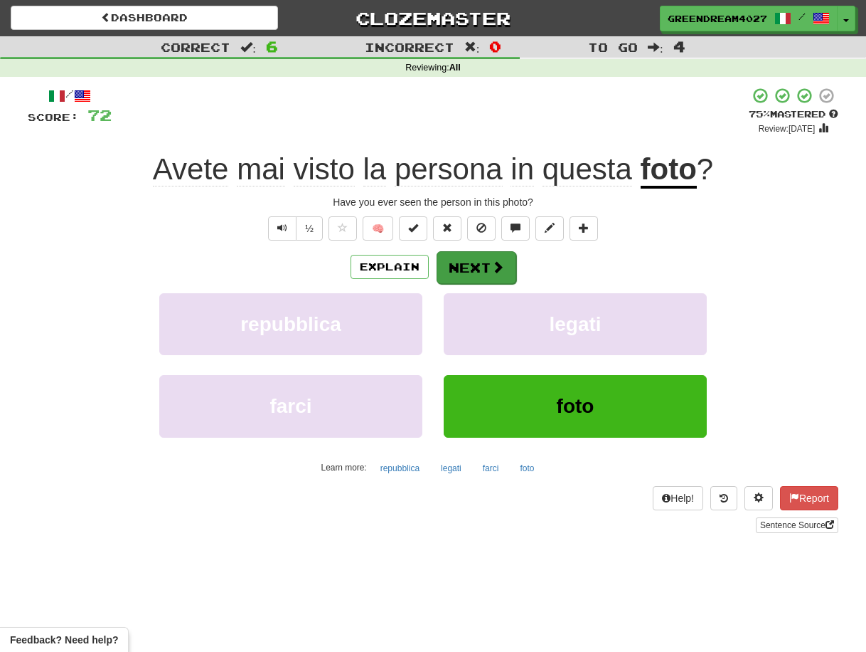
click at [477, 265] on button "Next" at bounding box center [477, 267] width 80 height 33
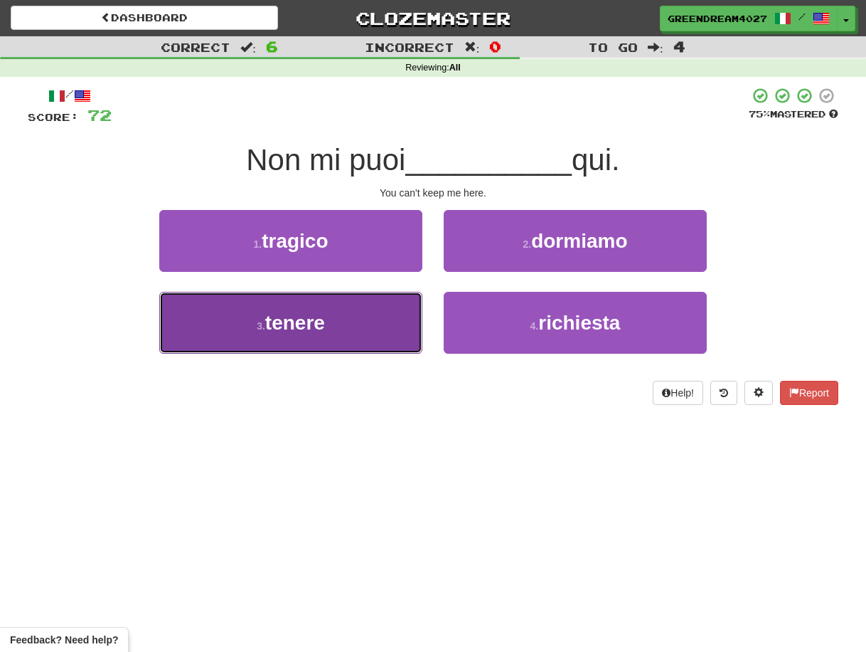
click at [383, 327] on button "3 . tenere" at bounding box center [290, 323] width 263 height 62
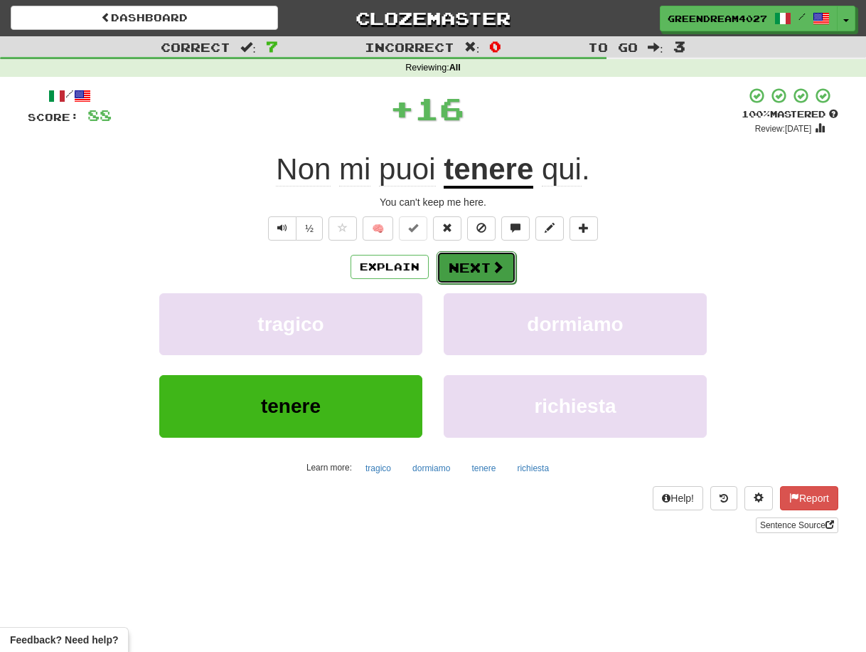
click at [484, 264] on button "Next" at bounding box center [477, 267] width 80 height 33
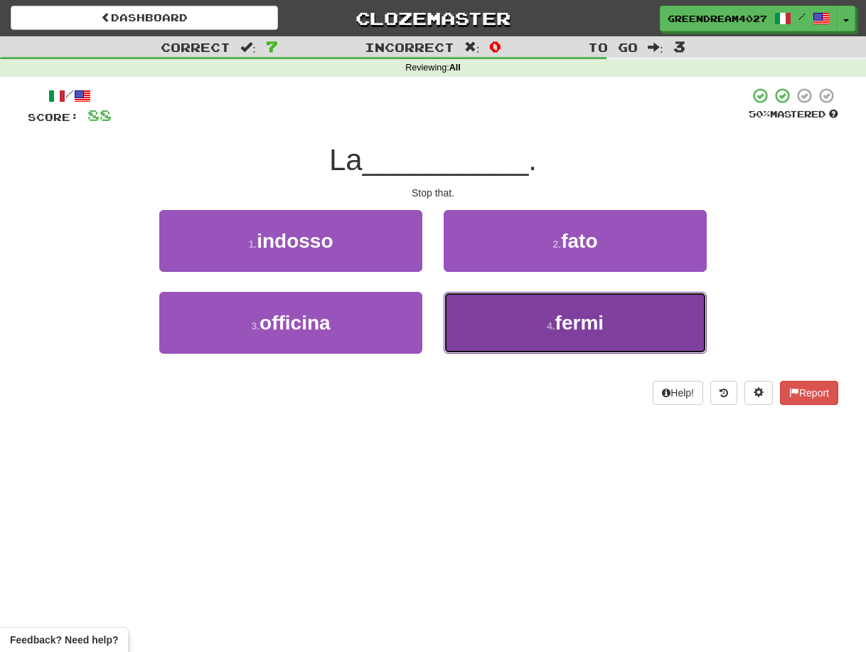
click at [487, 322] on button "4 . fermi" at bounding box center [575, 323] width 263 height 62
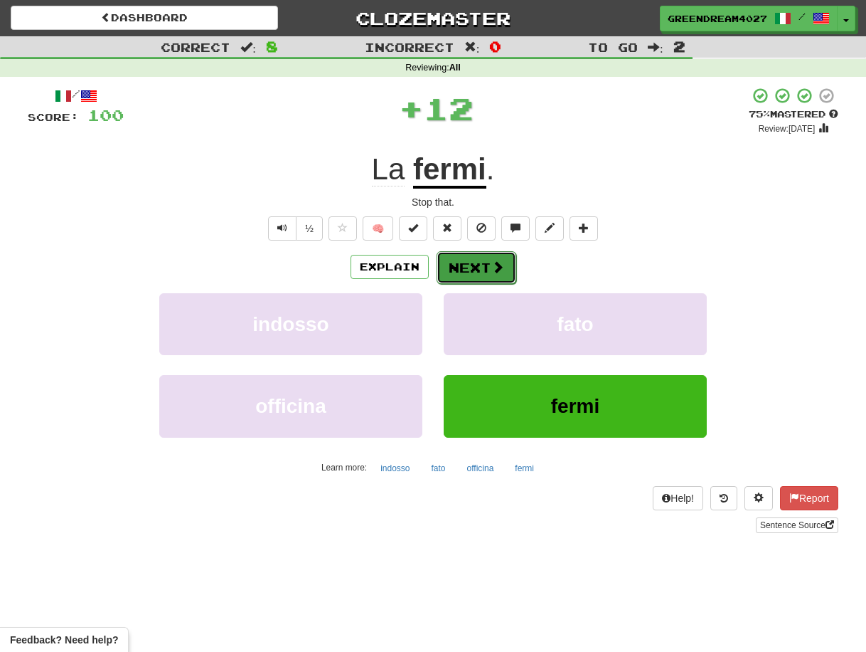
click at [467, 266] on button "Next" at bounding box center [477, 267] width 80 height 33
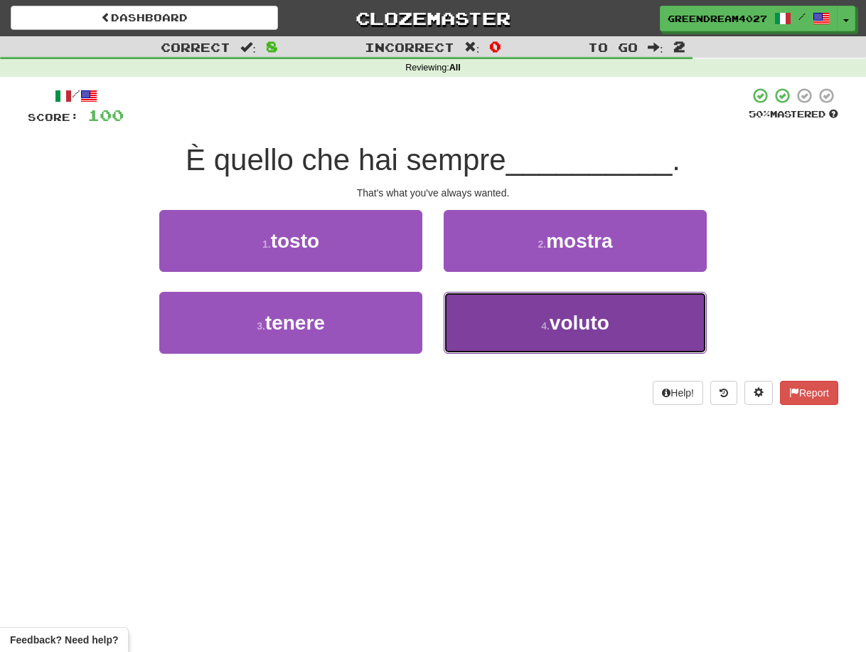
click at [494, 320] on button "4 . voluto" at bounding box center [575, 323] width 263 height 62
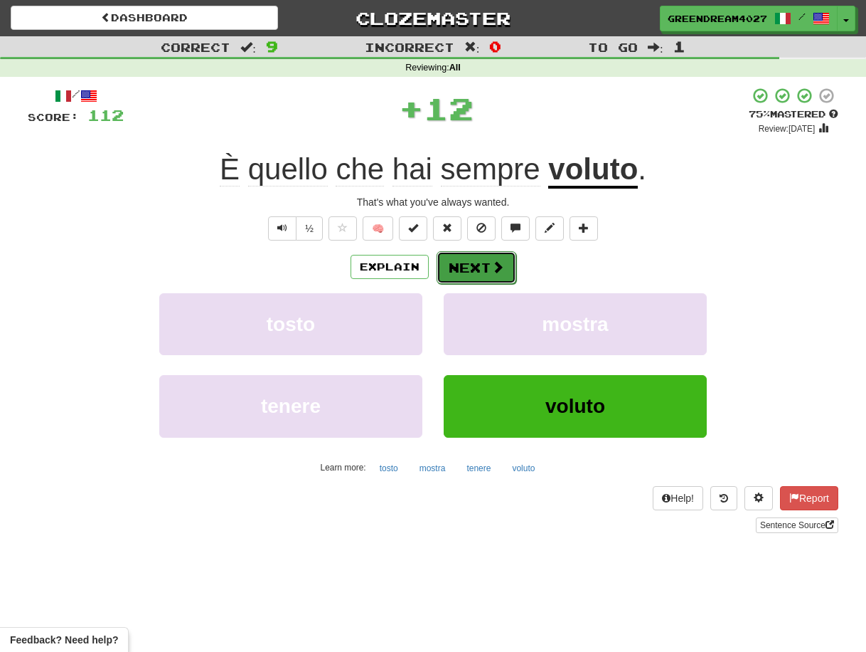
click at [475, 263] on button "Next" at bounding box center [477, 267] width 80 height 33
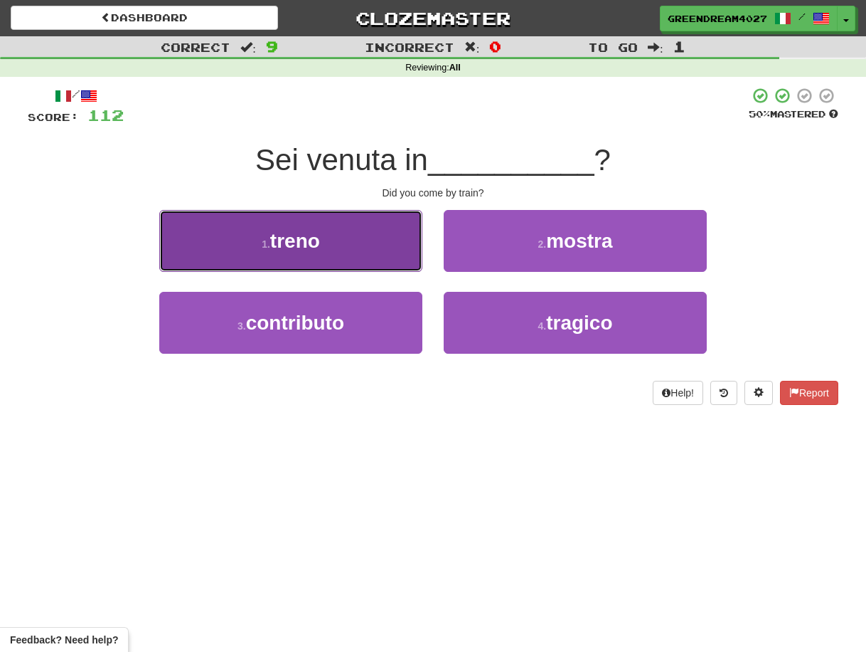
click at [375, 244] on button "1 . treno" at bounding box center [290, 241] width 263 height 62
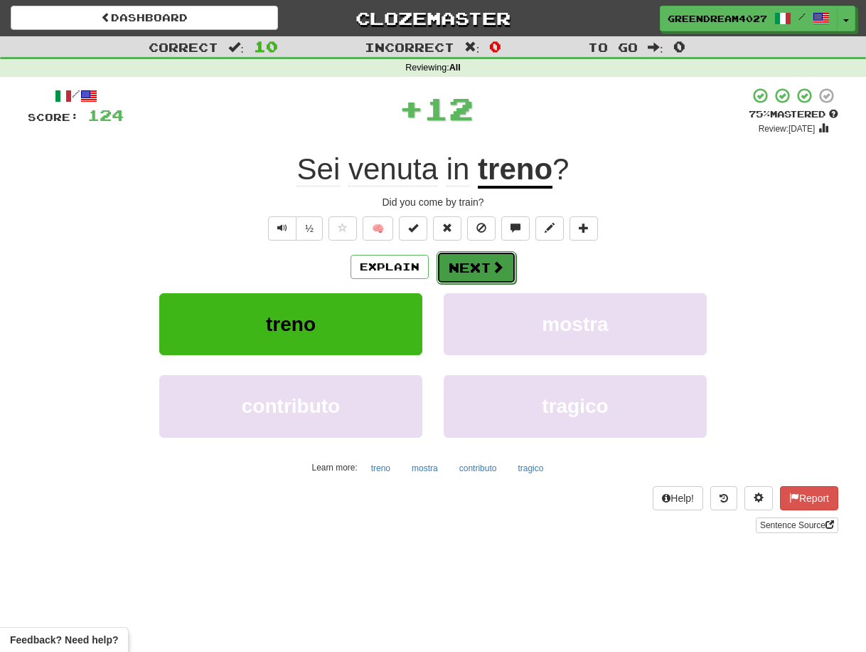
click at [472, 263] on button "Next" at bounding box center [477, 267] width 80 height 33
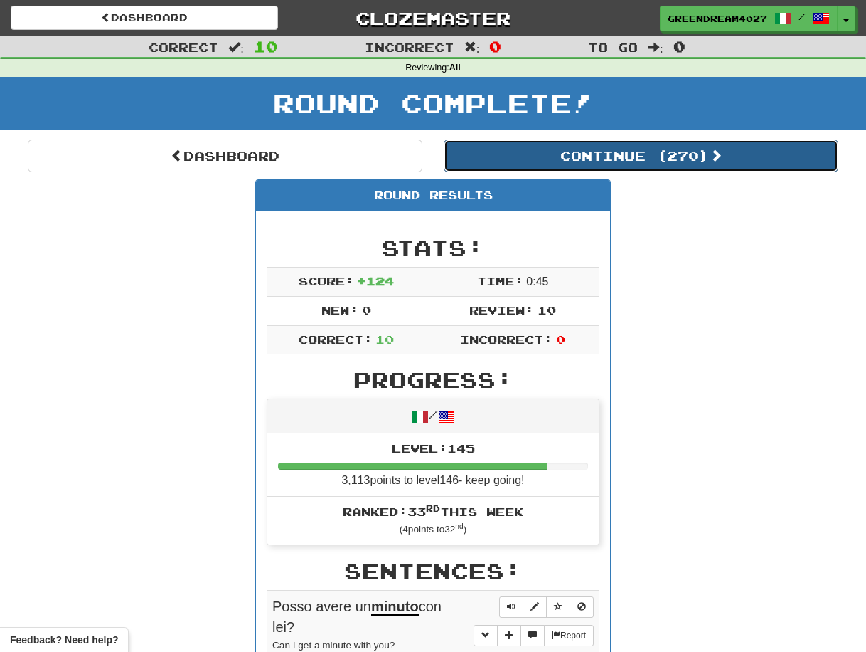
click at [582, 149] on button "Continue ( 270 )" at bounding box center [641, 155] width 395 height 33
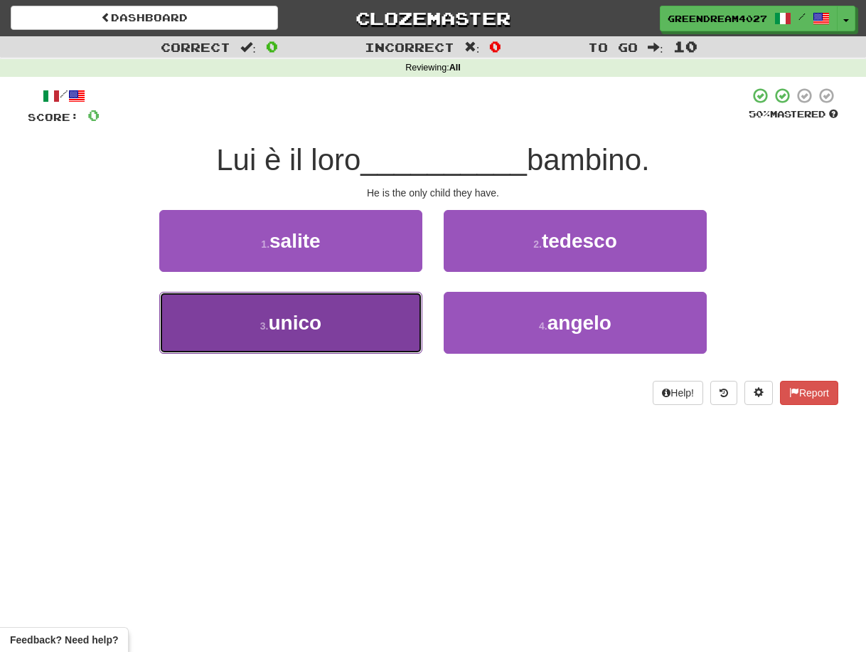
click at [337, 324] on button "3 . unico" at bounding box center [290, 323] width 263 height 62
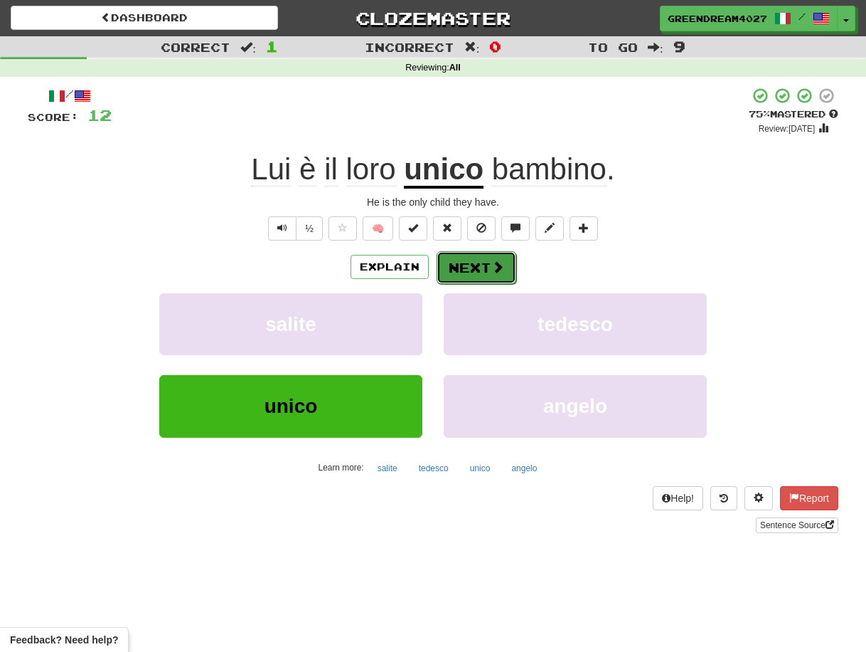
click at [476, 265] on button "Next" at bounding box center [477, 267] width 80 height 33
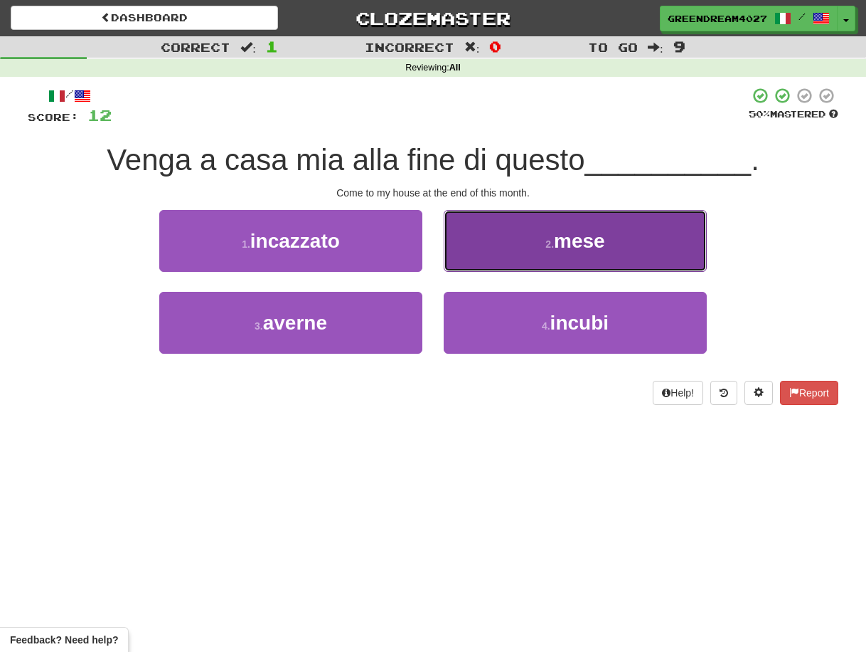
click at [502, 248] on button "2 . mese" at bounding box center [575, 241] width 263 height 62
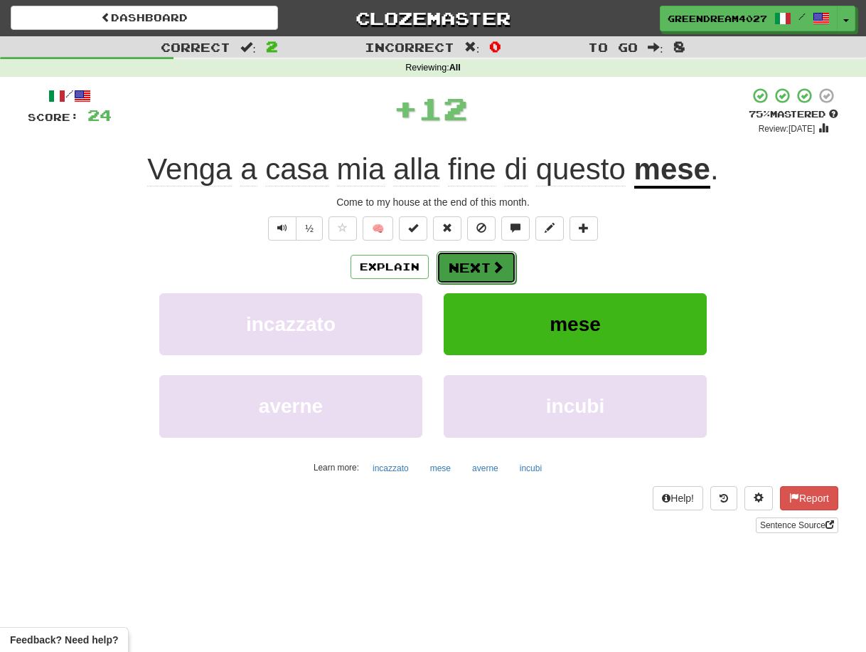
click at [471, 267] on button "Next" at bounding box center [477, 267] width 80 height 33
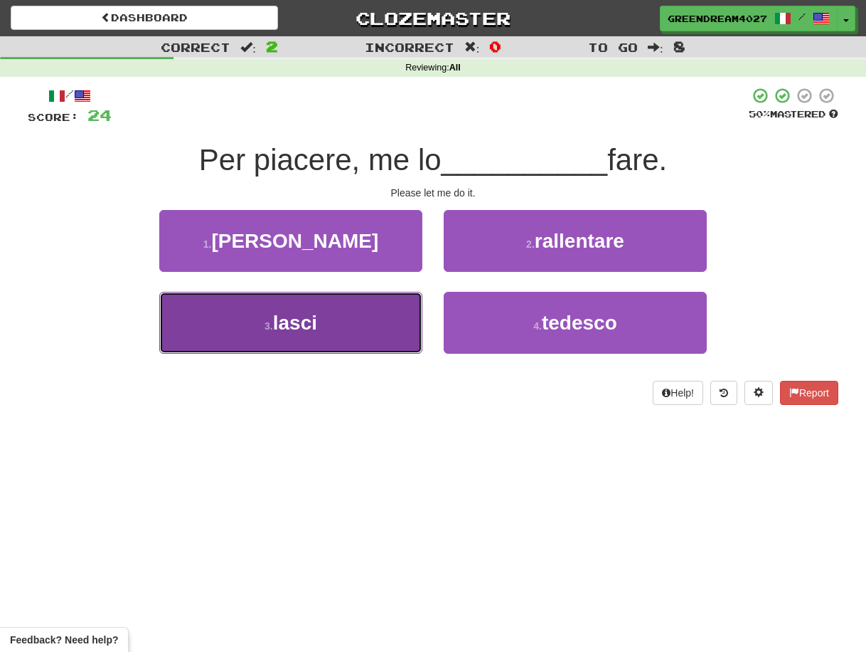
click at [393, 334] on button "3 . lasci" at bounding box center [290, 323] width 263 height 62
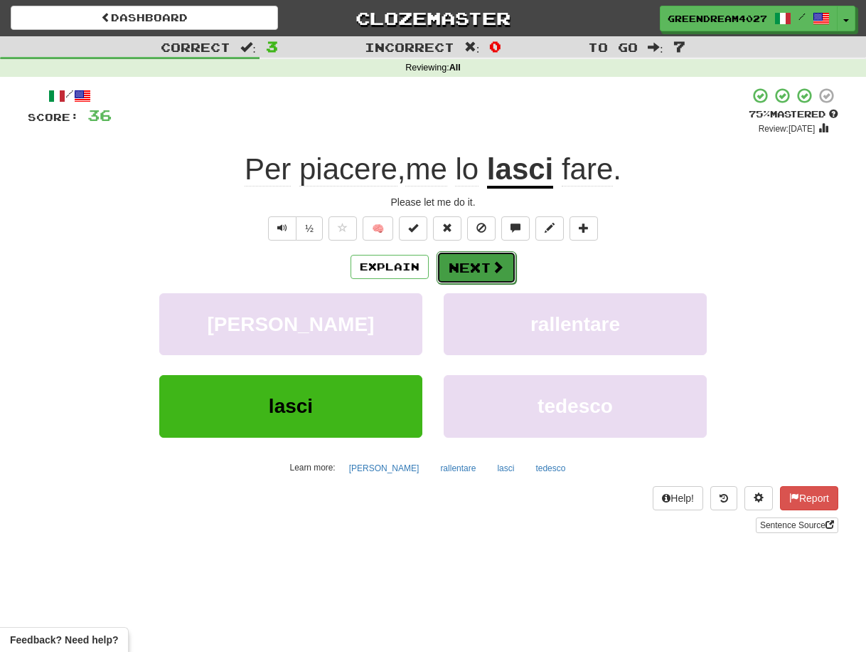
click at [477, 269] on button "Next" at bounding box center [477, 267] width 80 height 33
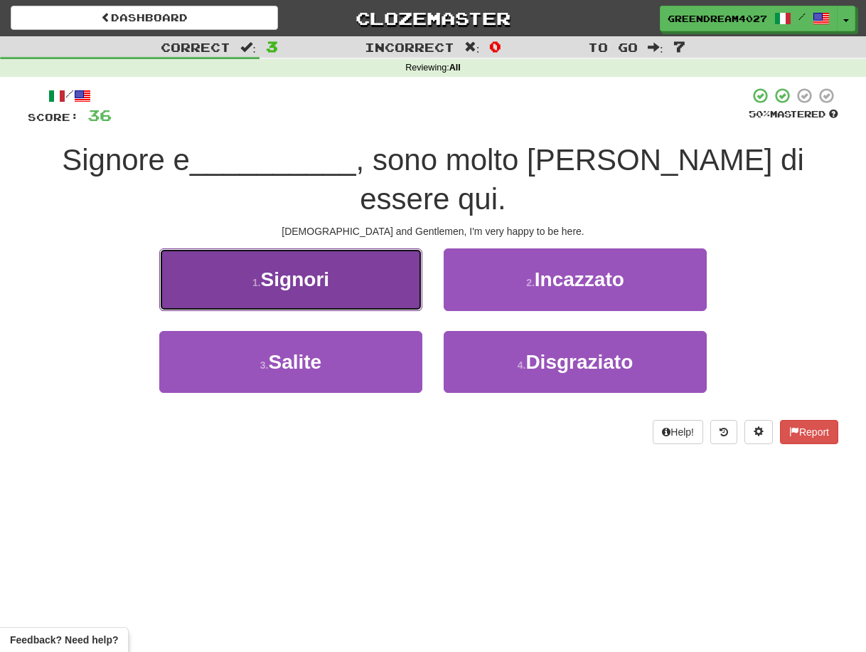
click at [403, 248] on button "1 . Signori" at bounding box center [290, 279] width 263 height 62
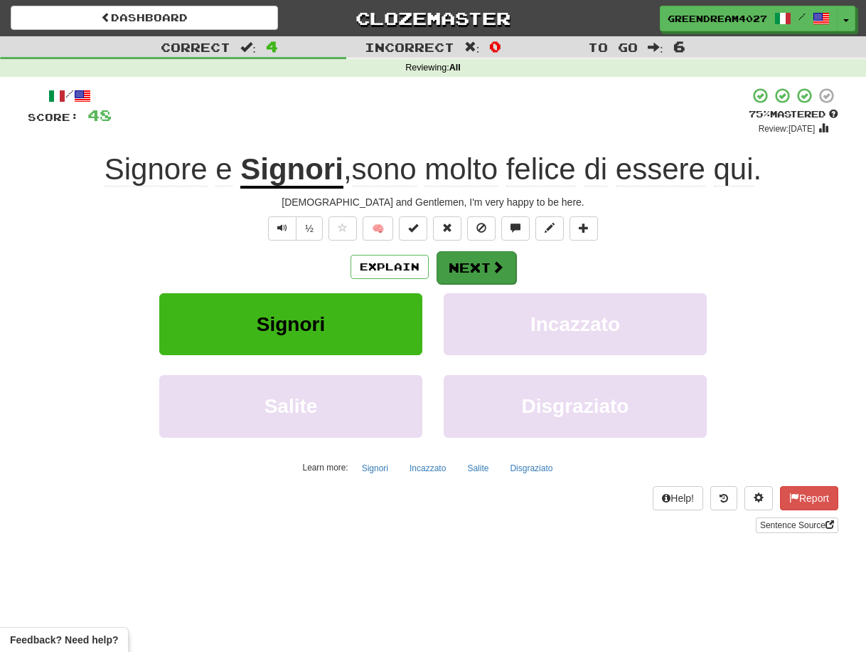
click at [481, 266] on button "Next" at bounding box center [477, 267] width 80 height 33
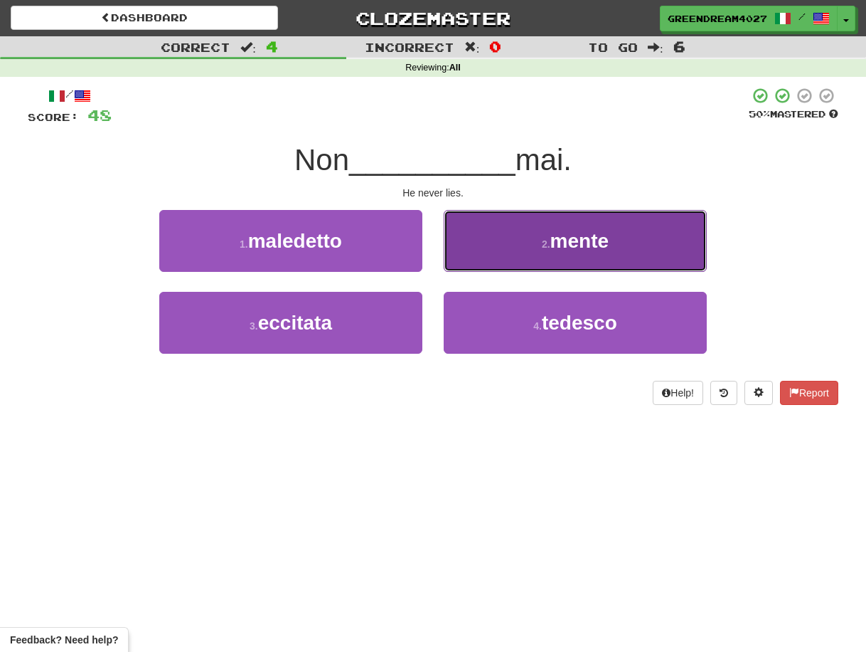
click at [542, 238] on small "2 ." at bounding box center [546, 243] width 9 height 11
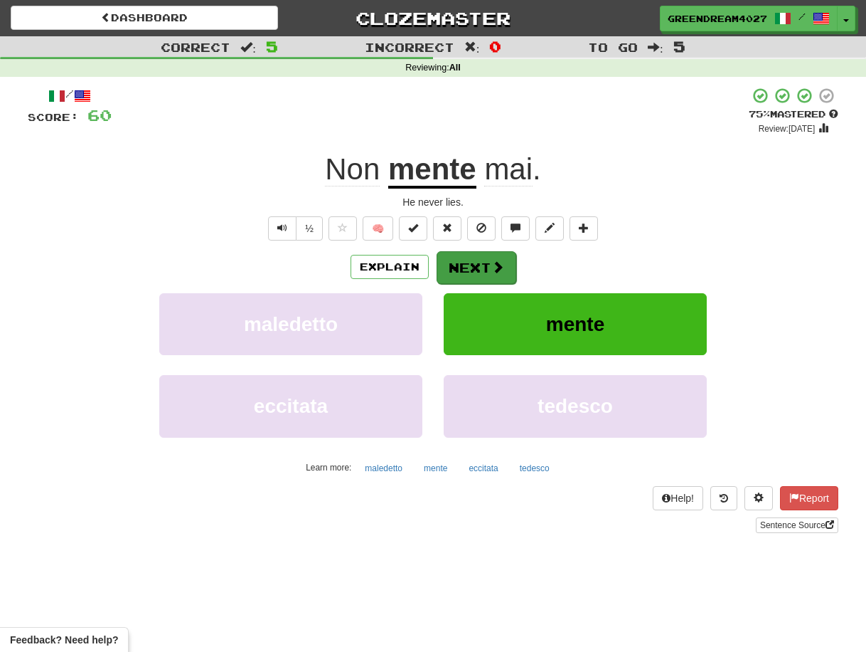
click at [473, 266] on button "Next" at bounding box center [477, 267] width 80 height 33
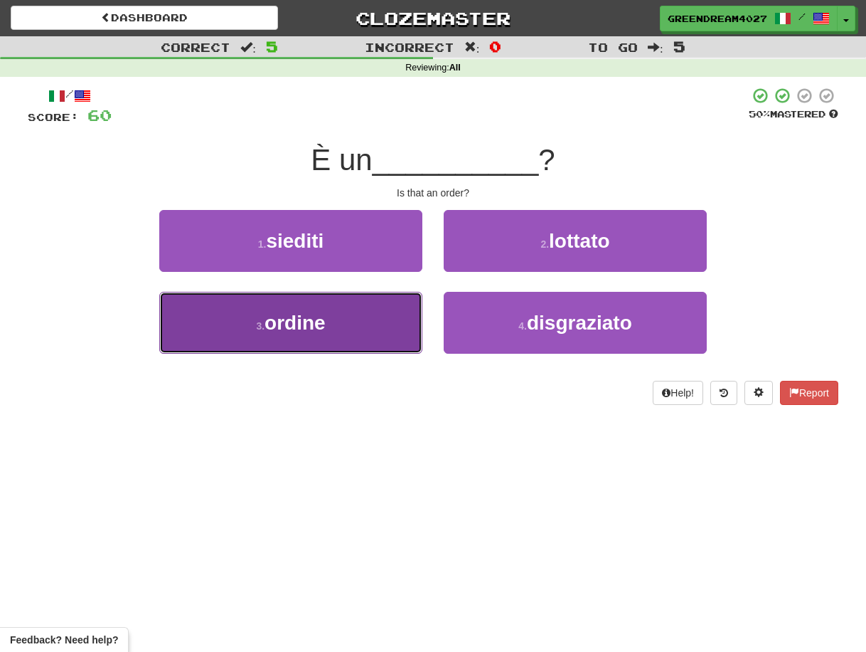
click at [362, 328] on button "3 . ordine" at bounding box center [290, 323] width 263 height 62
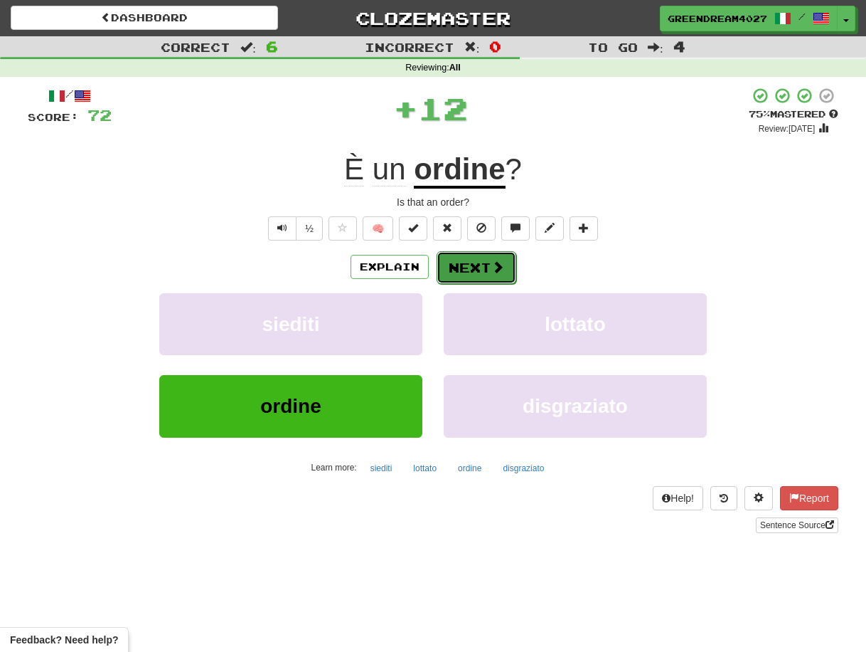
click at [459, 268] on button "Next" at bounding box center [477, 267] width 80 height 33
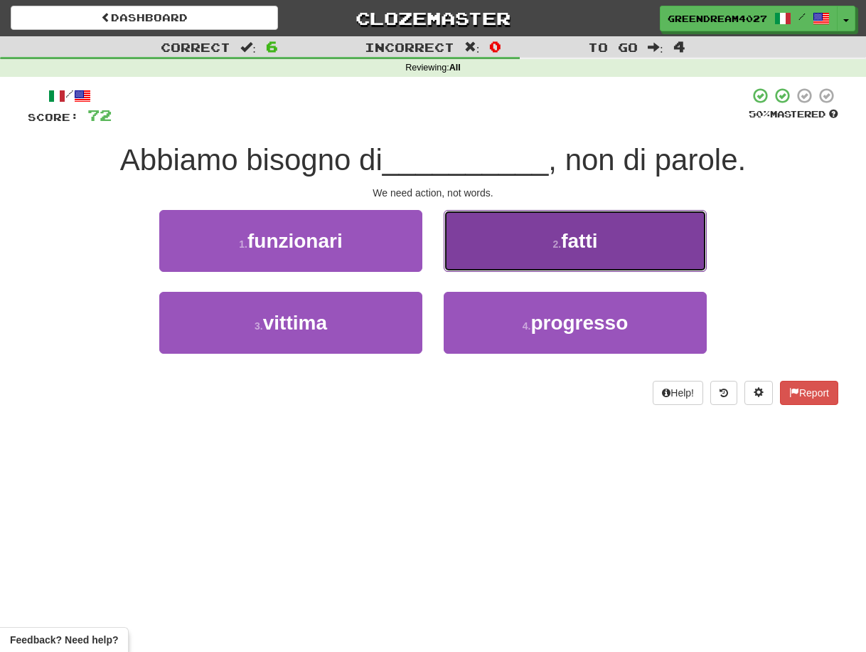
click at [515, 244] on button "2 . fatti" at bounding box center [575, 241] width 263 height 62
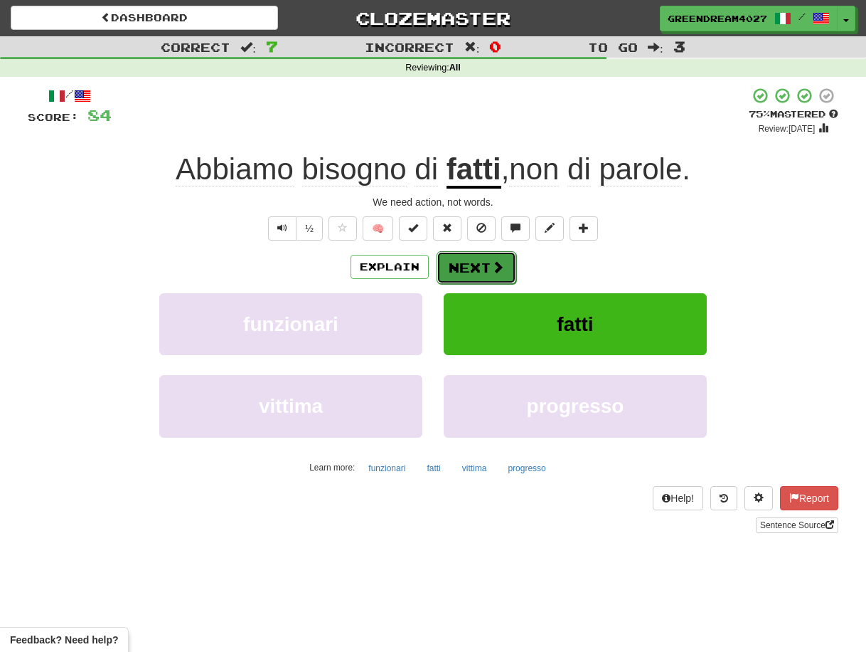
click at [474, 265] on button "Next" at bounding box center [477, 267] width 80 height 33
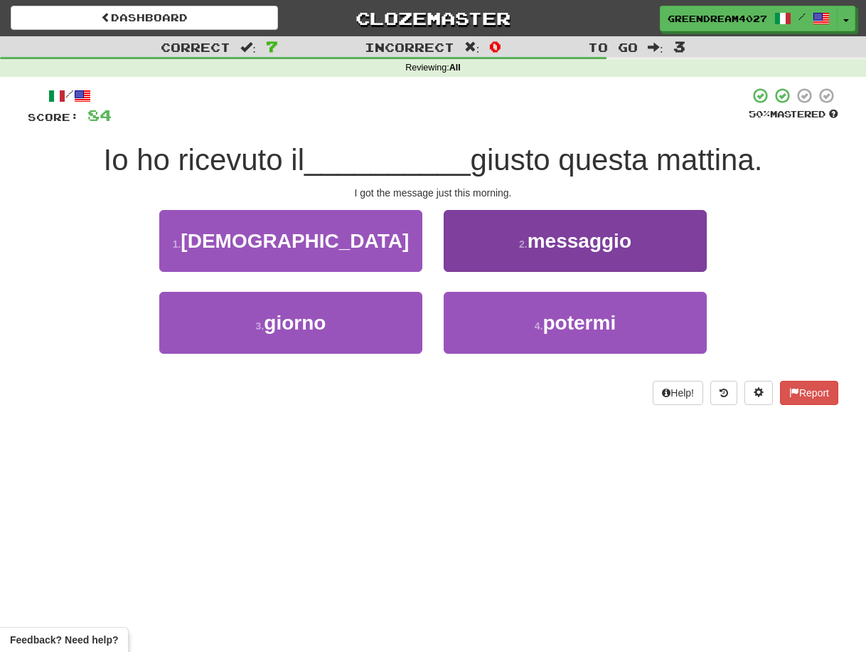
click at [529, 238] on span "messaggio" at bounding box center [580, 241] width 104 height 22
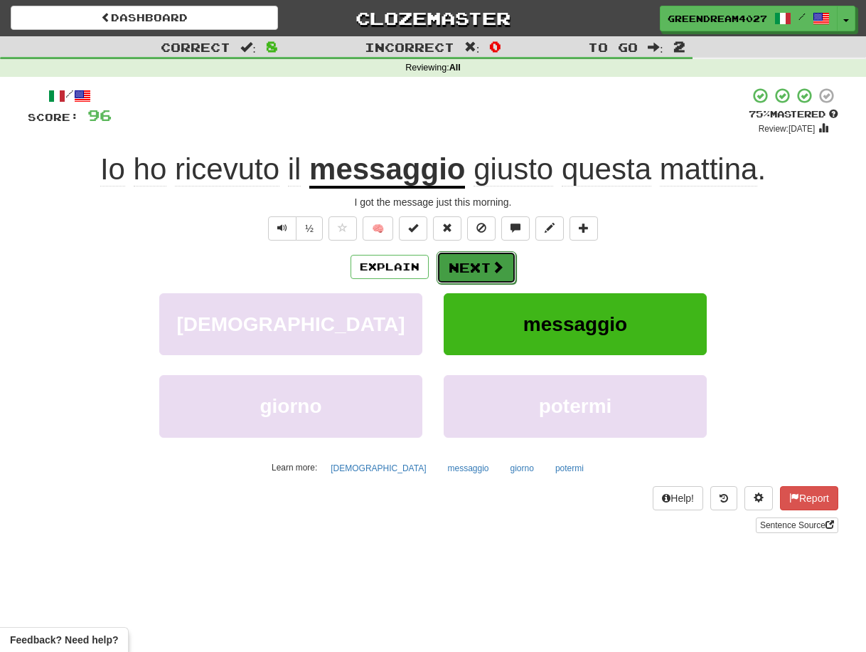
click at [477, 266] on button "Next" at bounding box center [477, 267] width 80 height 33
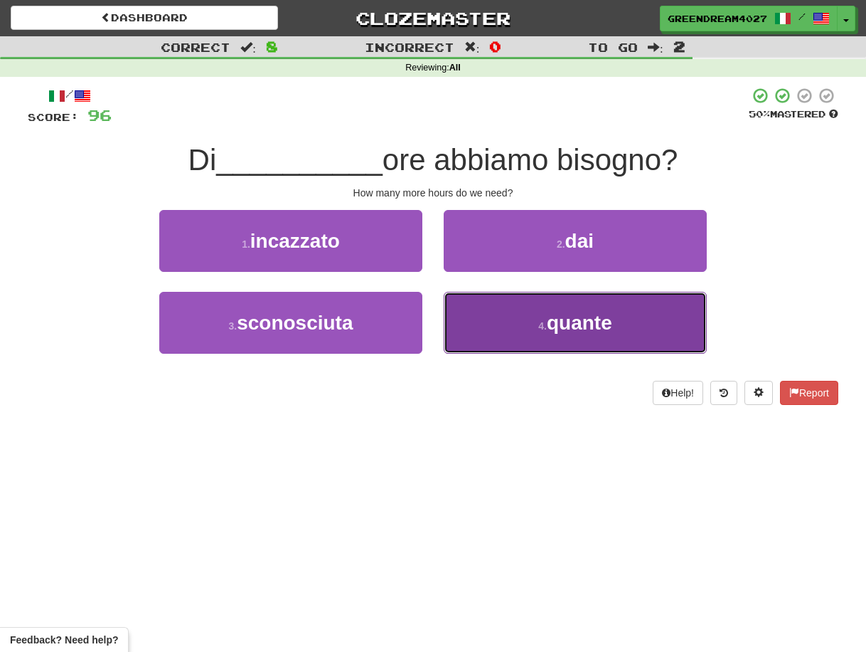
click at [524, 330] on button "4 . quante" at bounding box center [575, 323] width 263 height 62
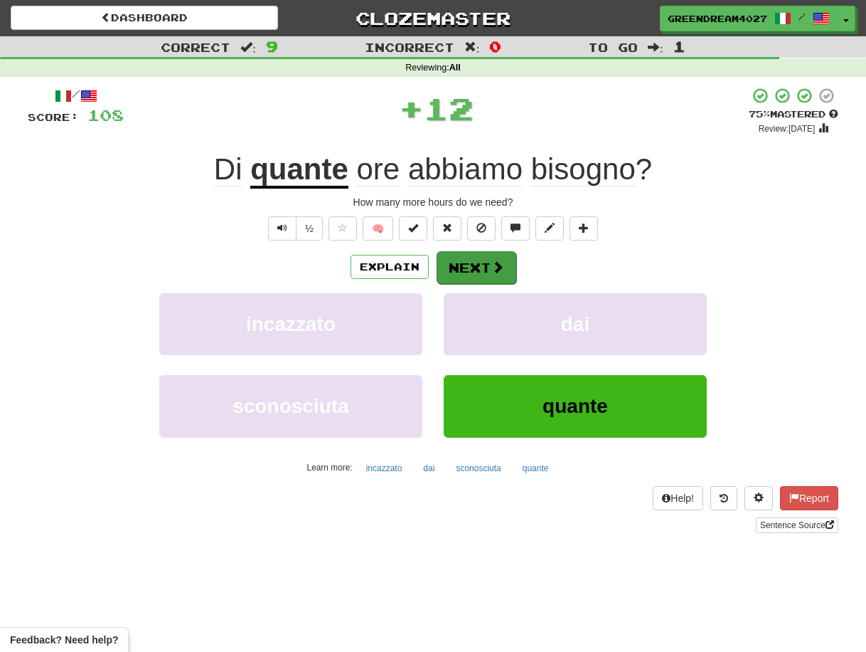
click at [475, 267] on button "Next" at bounding box center [477, 267] width 80 height 33
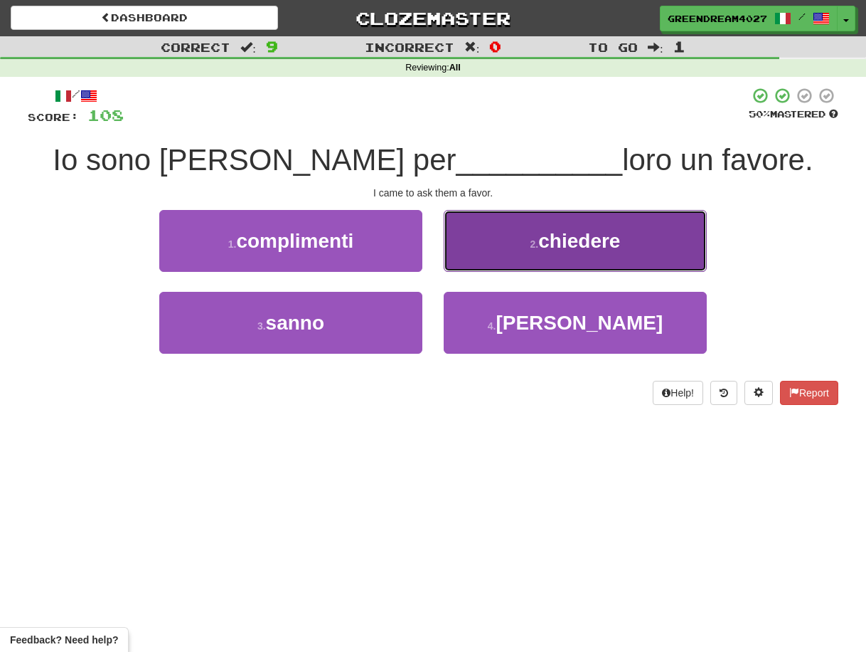
click at [521, 246] on button "2 . chiedere" at bounding box center [575, 241] width 263 height 62
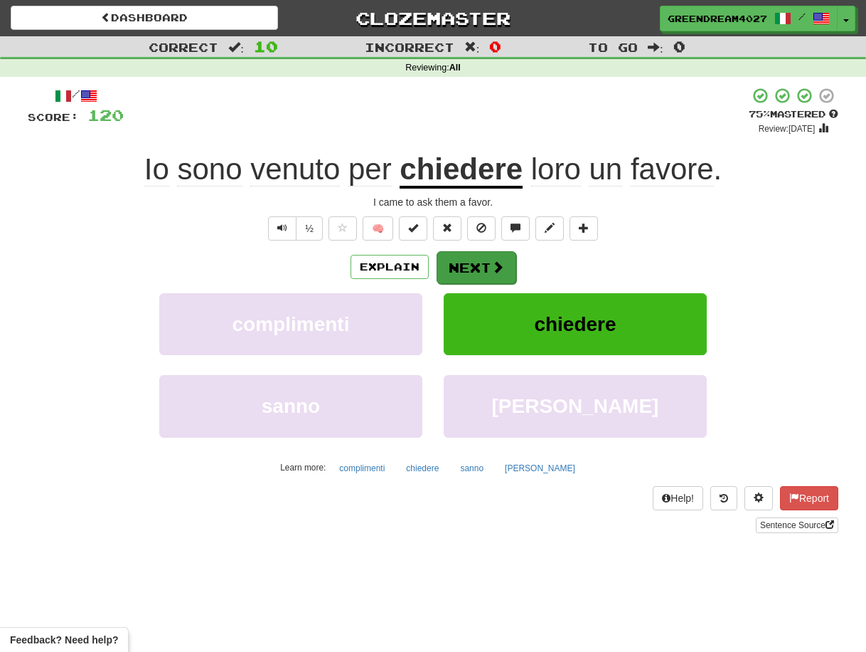
click at [465, 265] on button "Next" at bounding box center [477, 267] width 80 height 33
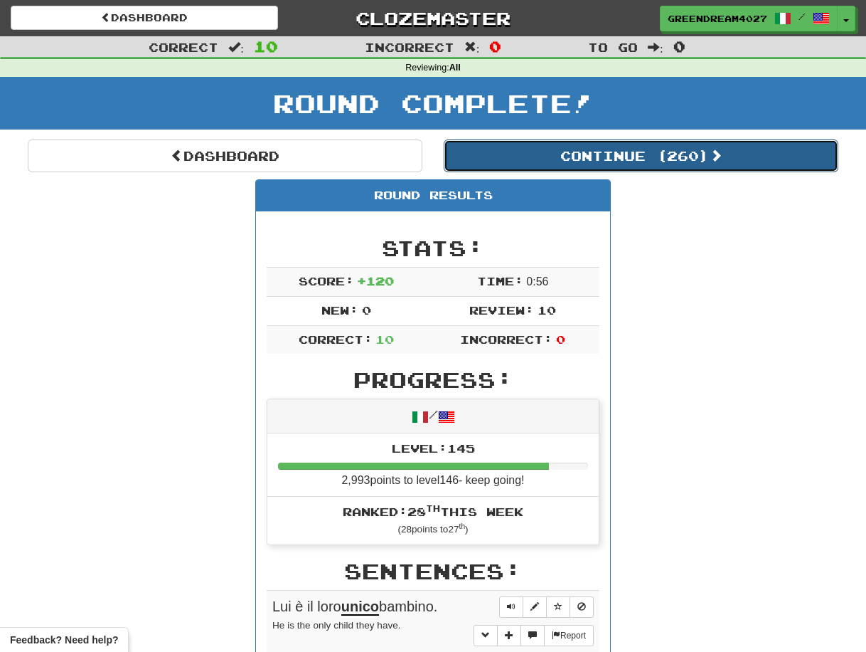
click at [607, 152] on button "Continue ( 260 )" at bounding box center [641, 155] width 395 height 33
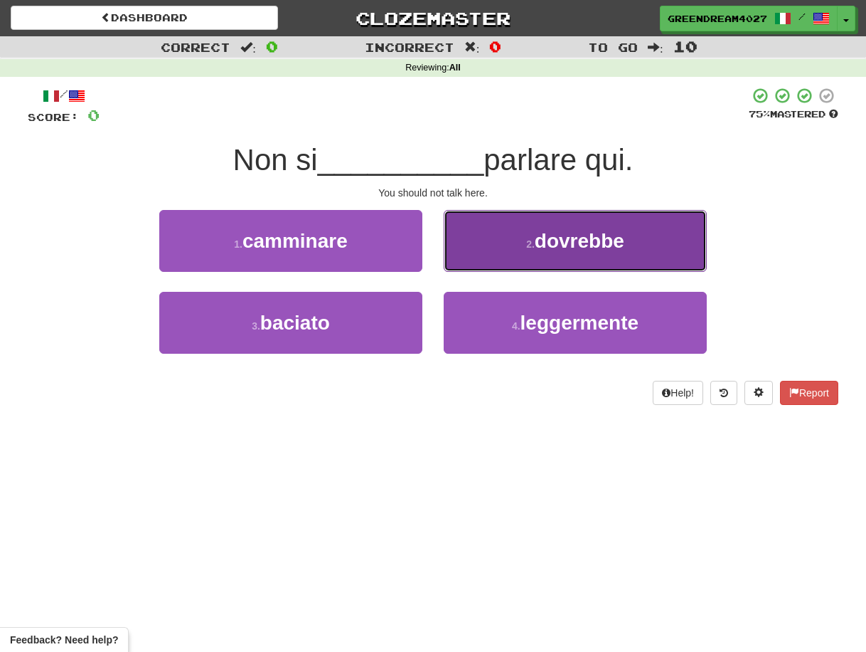
click at [538, 246] on span "dovrebbe" at bounding box center [580, 241] width 90 height 22
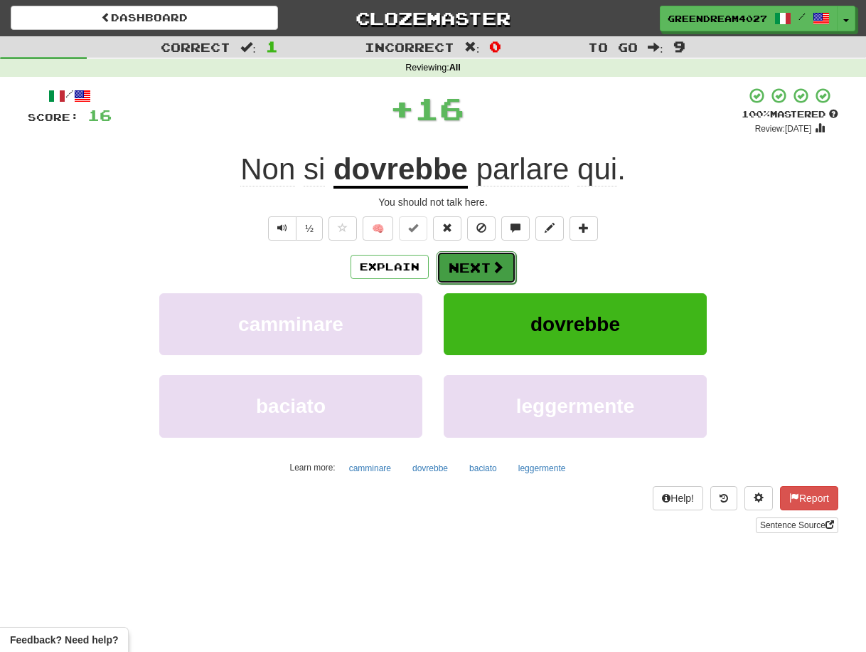
click at [477, 265] on button "Next" at bounding box center [477, 267] width 80 height 33
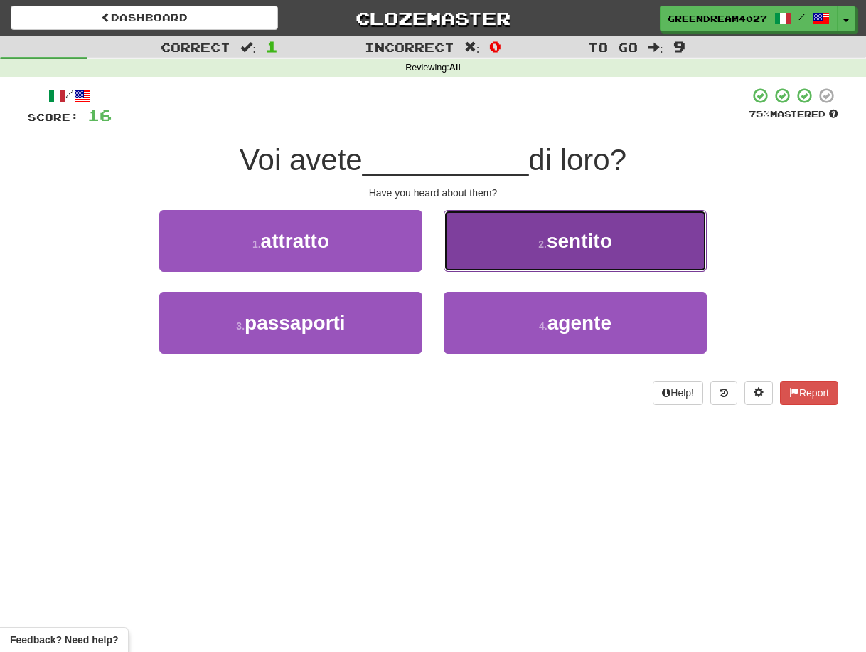
click at [518, 248] on button "2 . sentito" at bounding box center [575, 241] width 263 height 62
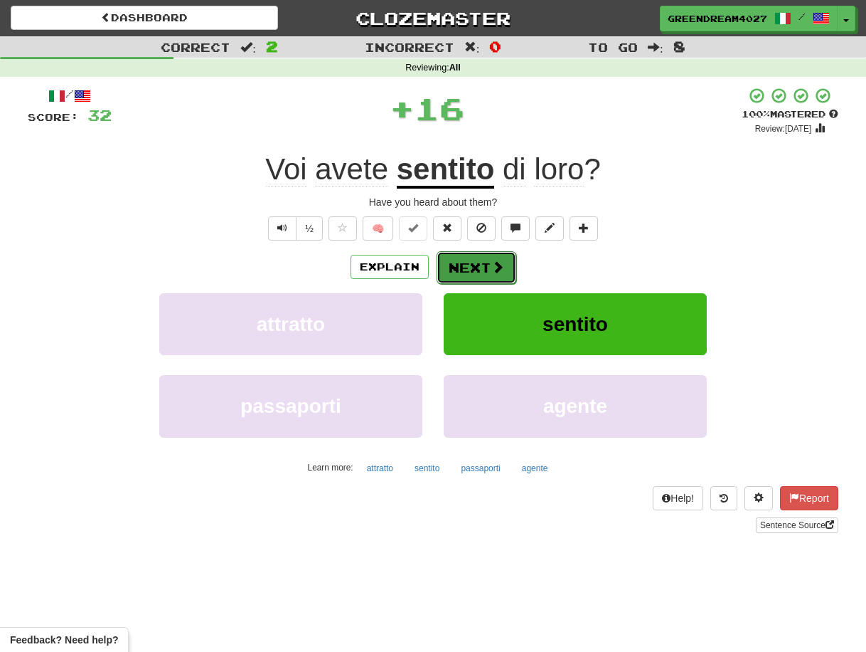
click at [477, 267] on button "Next" at bounding box center [477, 267] width 80 height 33
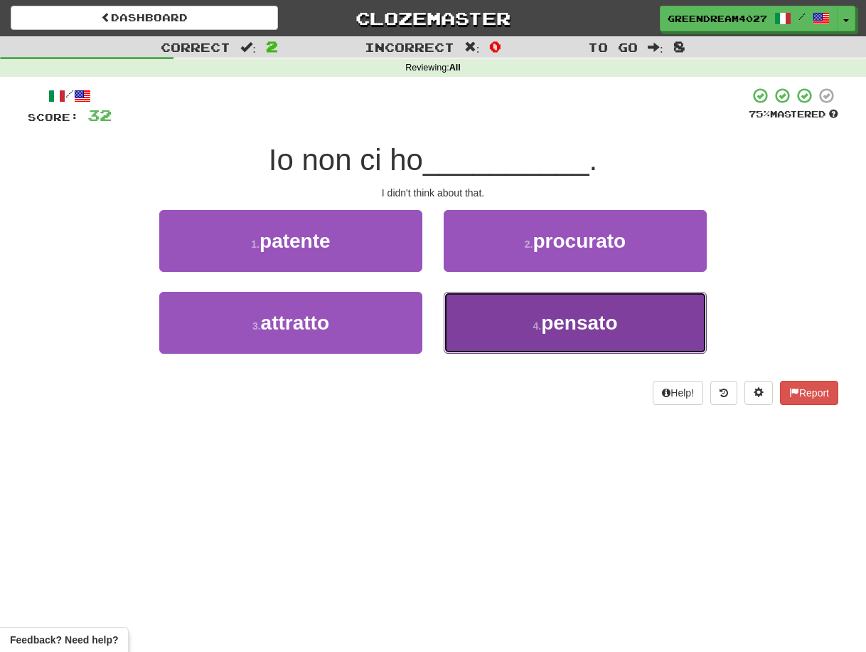
click at [497, 329] on button "4 . pensato" at bounding box center [575, 323] width 263 height 62
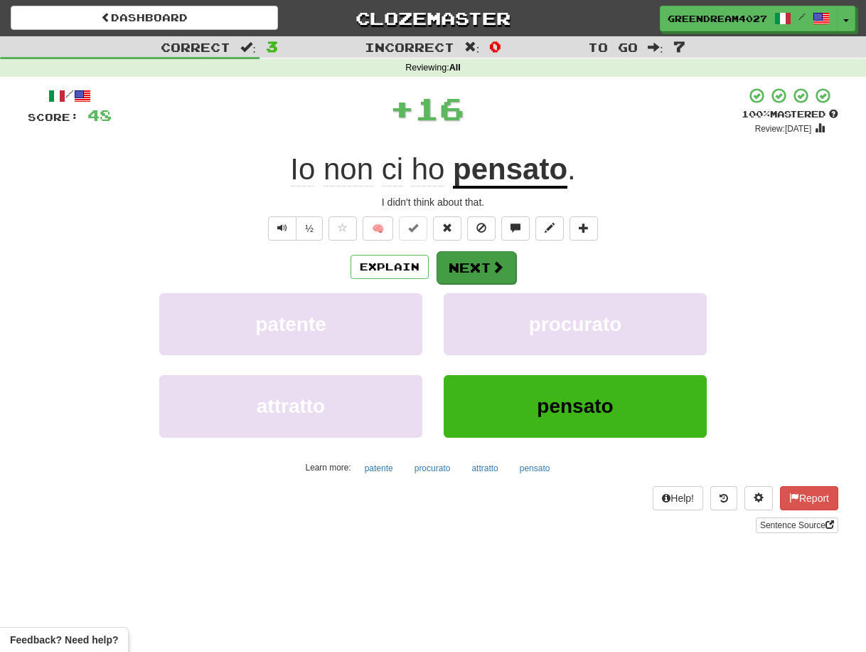
click at [484, 268] on button "Next" at bounding box center [477, 267] width 80 height 33
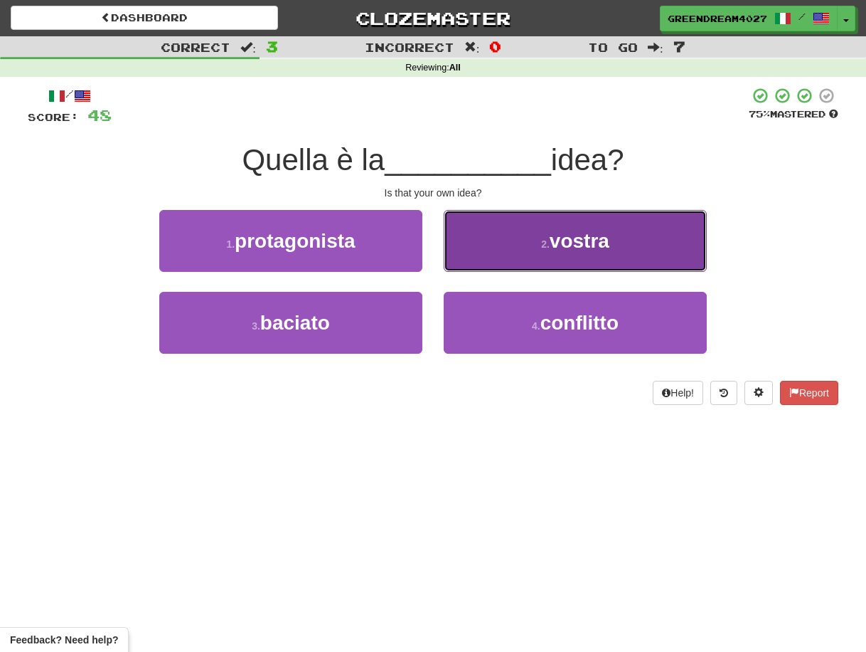
click at [541, 242] on small "2 ." at bounding box center [545, 243] width 9 height 11
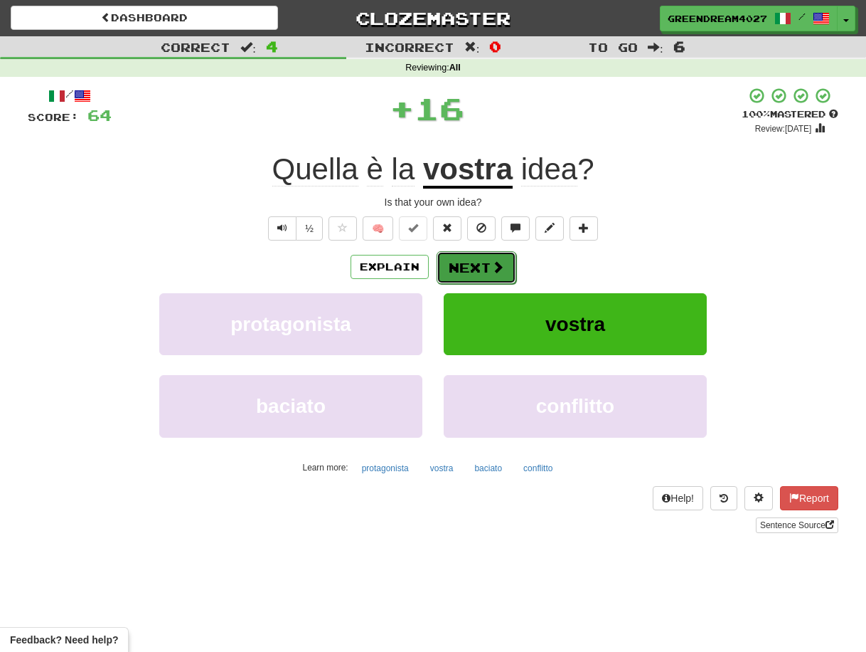
click at [484, 265] on button "Next" at bounding box center [477, 267] width 80 height 33
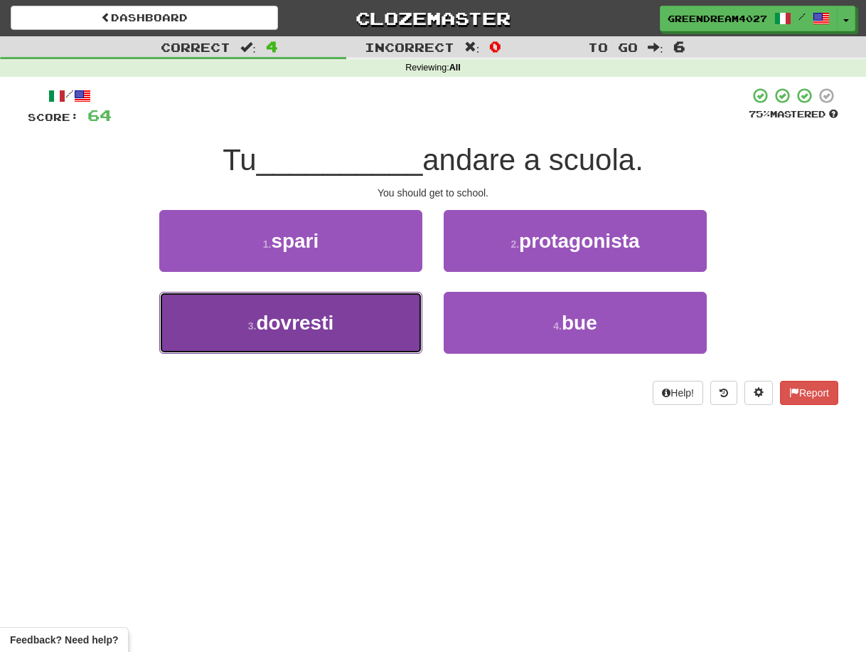
click at [367, 329] on button "3 . dovresti" at bounding box center [290, 323] width 263 height 62
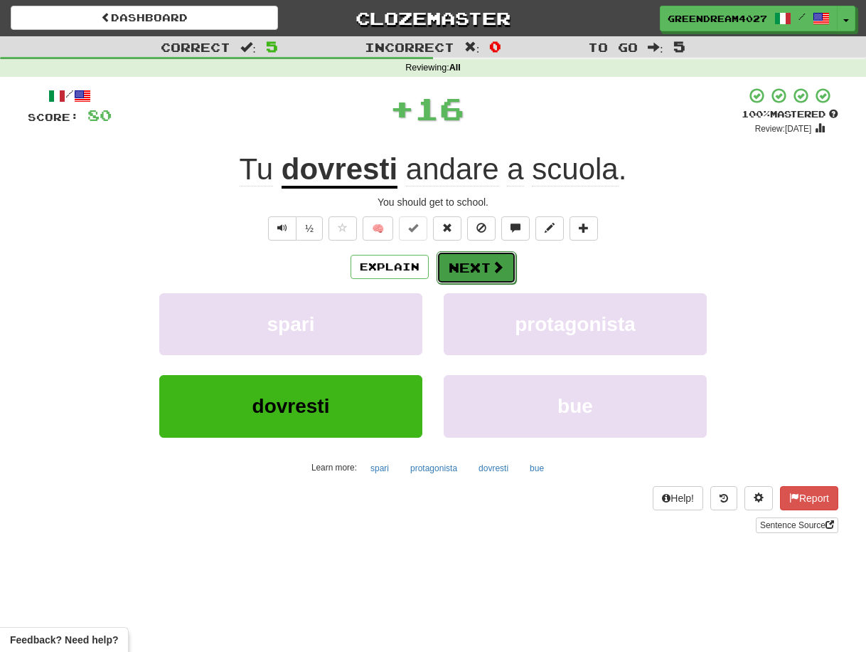
click at [462, 269] on button "Next" at bounding box center [477, 267] width 80 height 33
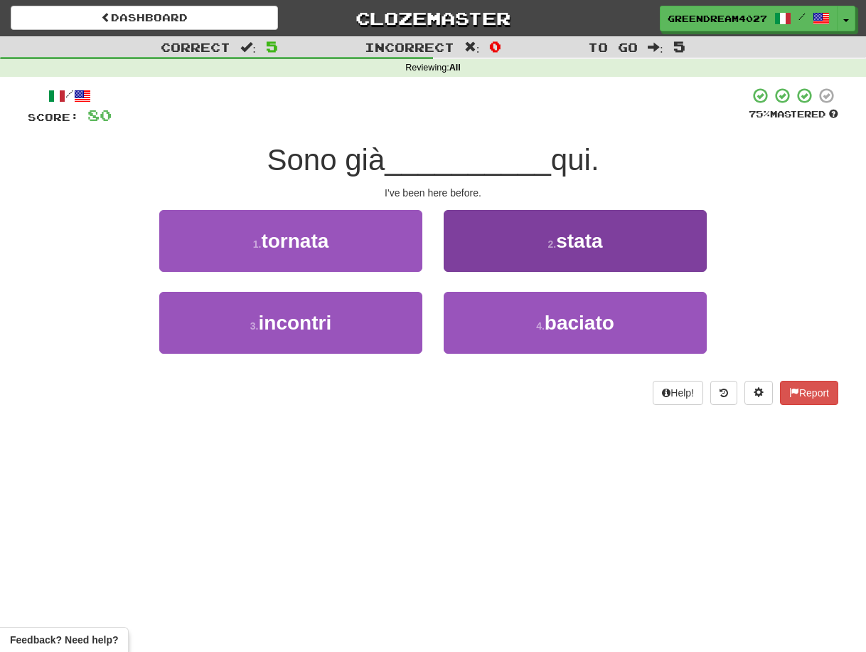
click at [537, 250] on button "2 . stata" at bounding box center [575, 241] width 263 height 62
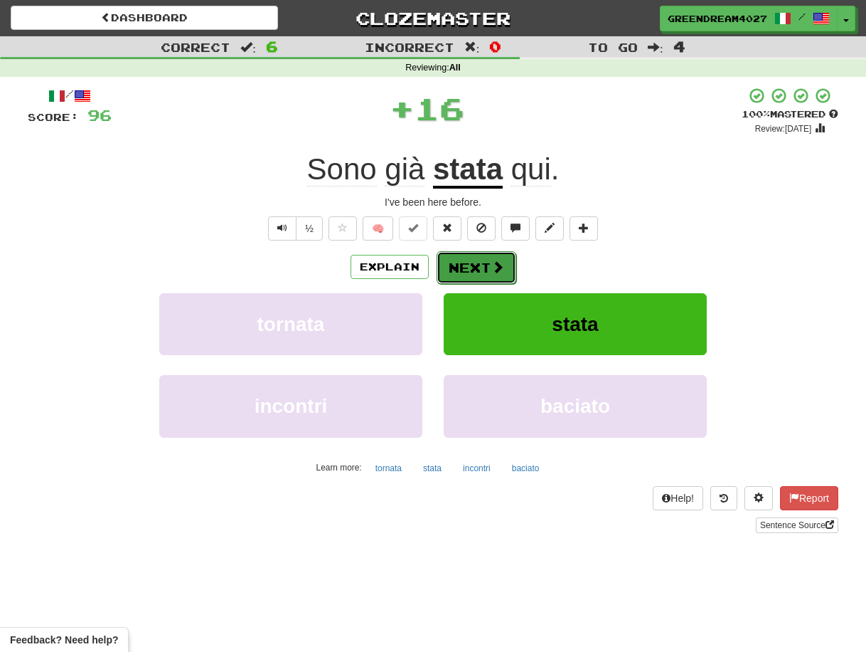
click at [481, 266] on button "Next" at bounding box center [477, 267] width 80 height 33
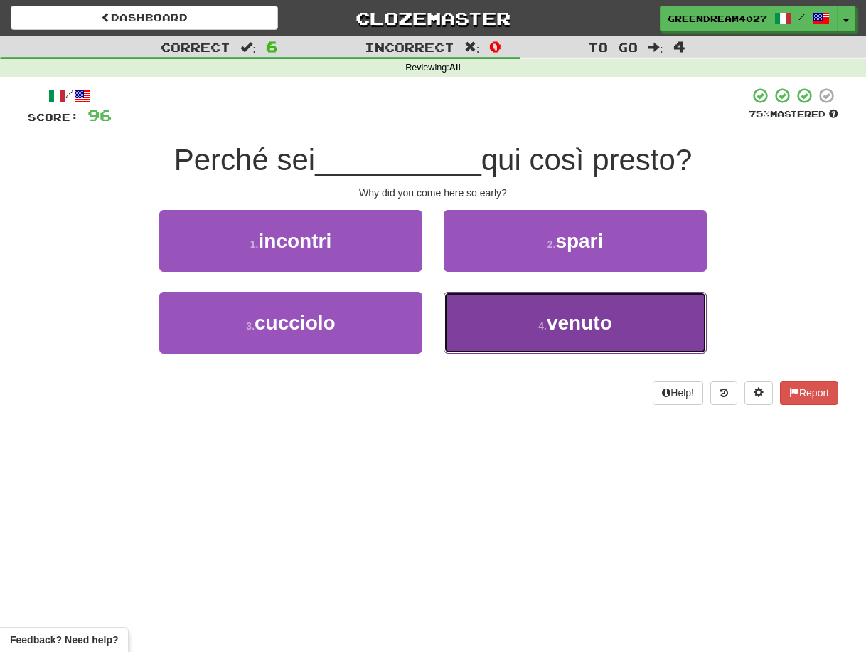
click at [505, 314] on button "4 . venuto" at bounding box center [575, 323] width 263 height 62
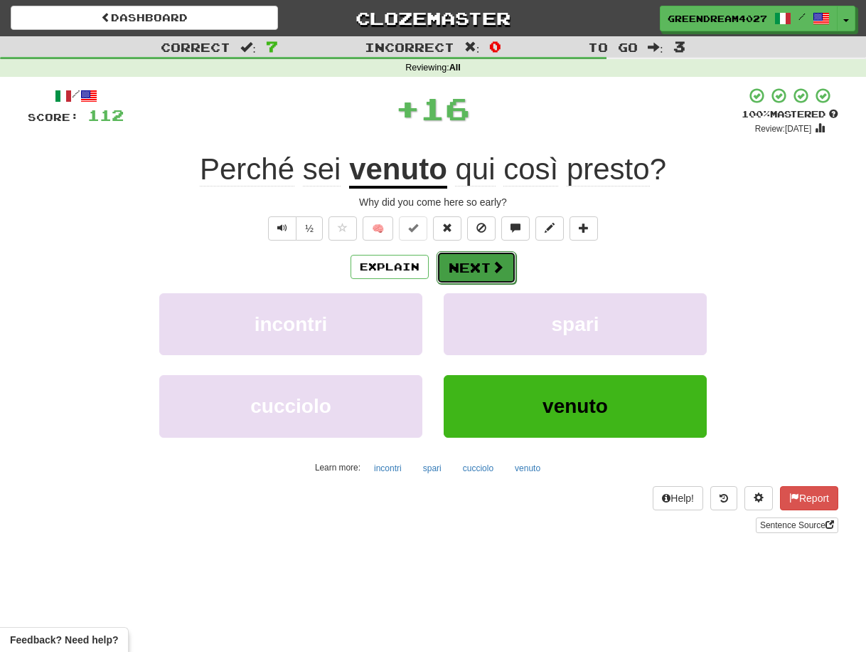
click at [479, 265] on button "Next" at bounding box center [477, 267] width 80 height 33
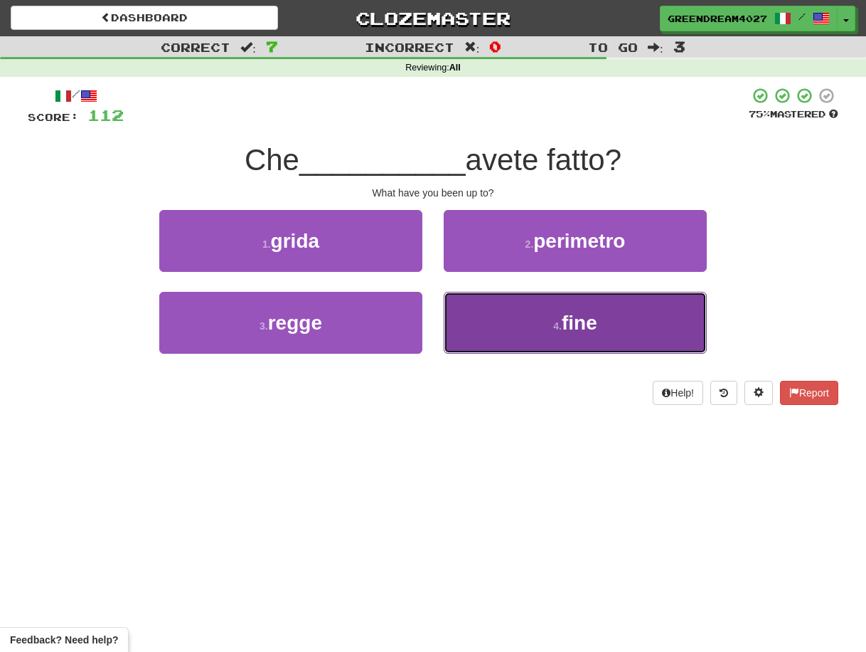
click at [521, 327] on button "4 . fine" at bounding box center [575, 323] width 263 height 62
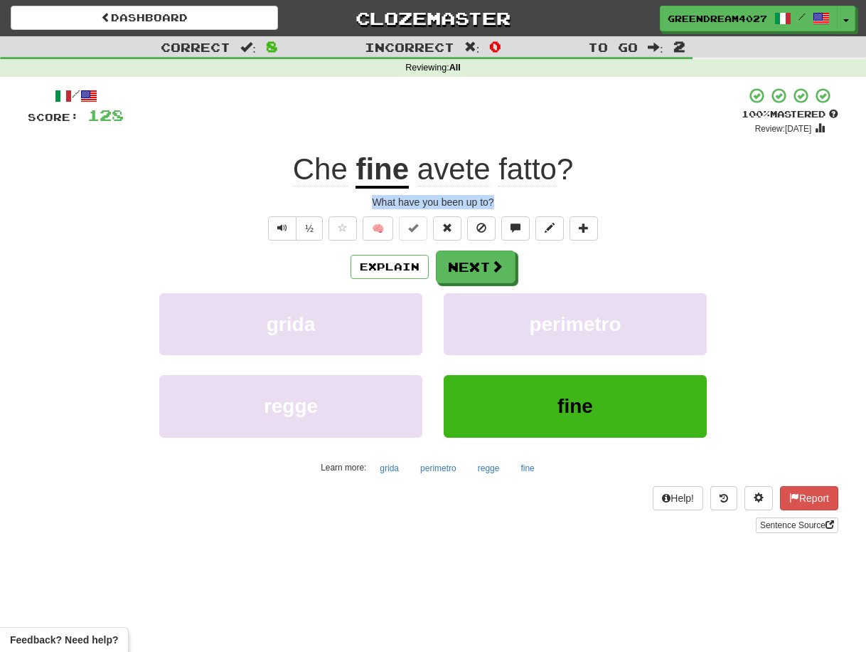
drag, startPoint x: 372, startPoint y: 201, endPoint x: 494, endPoint y: 203, distance: 122.4
click at [494, 203] on div "What have you been up to?" at bounding box center [433, 202] width 811 height 14
click at [485, 209] on div at bounding box center [485, 209] width 0 height 0
click at [462, 201] on div "What have you been up to?" at bounding box center [433, 202] width 811 height 14
click at [474, 265] on button "Next" at bounding box center [477, 267] width 80 height 33
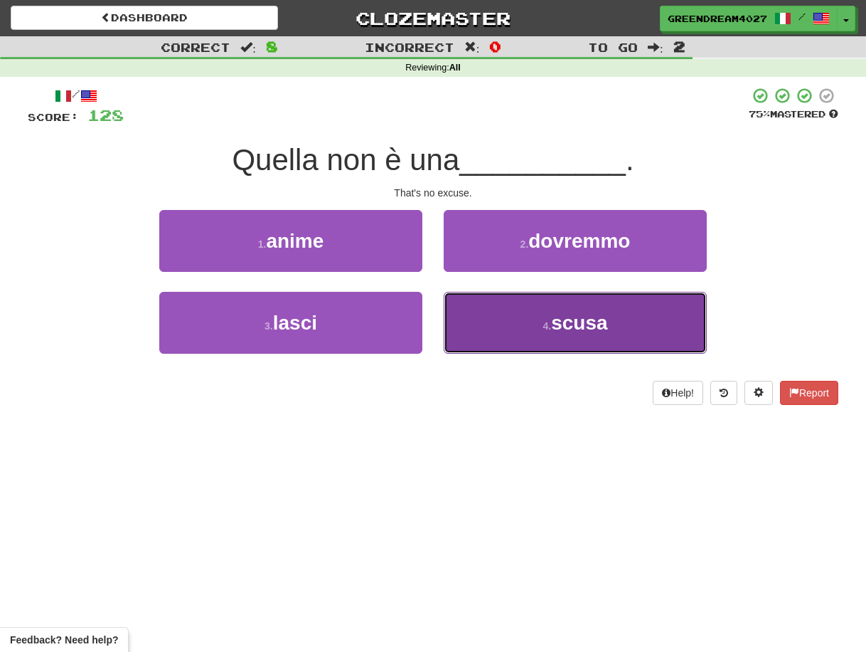
click at [497, 317] on button "4 . scusa" at bounding box center [575, 323] width 263 height 62
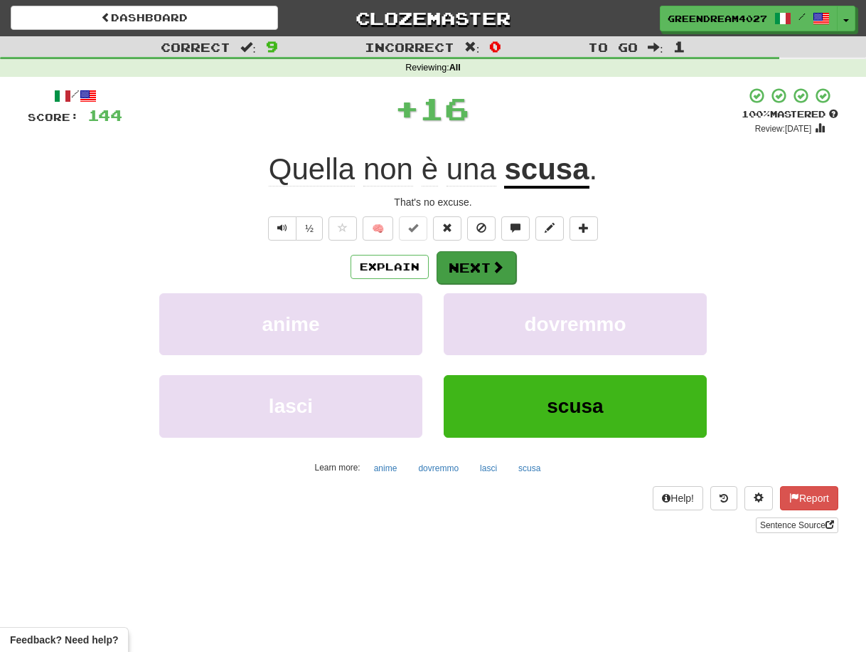
click at [476, 267] on button "Next" at bounding box center [477, 267] width 80 height 33
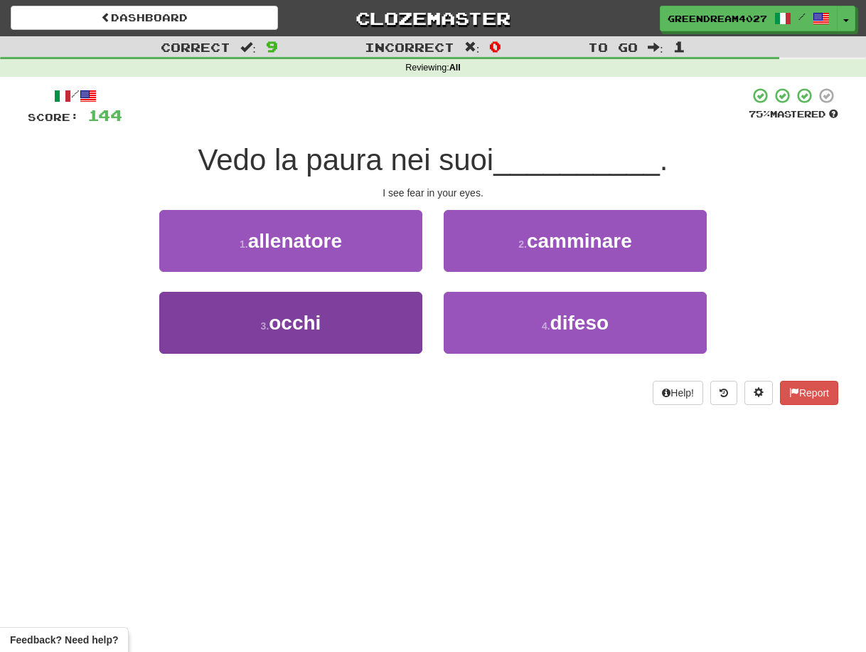
click at [384, 336] on button "3 . occhi" at bounding box center [290, 323] width 263 height 62
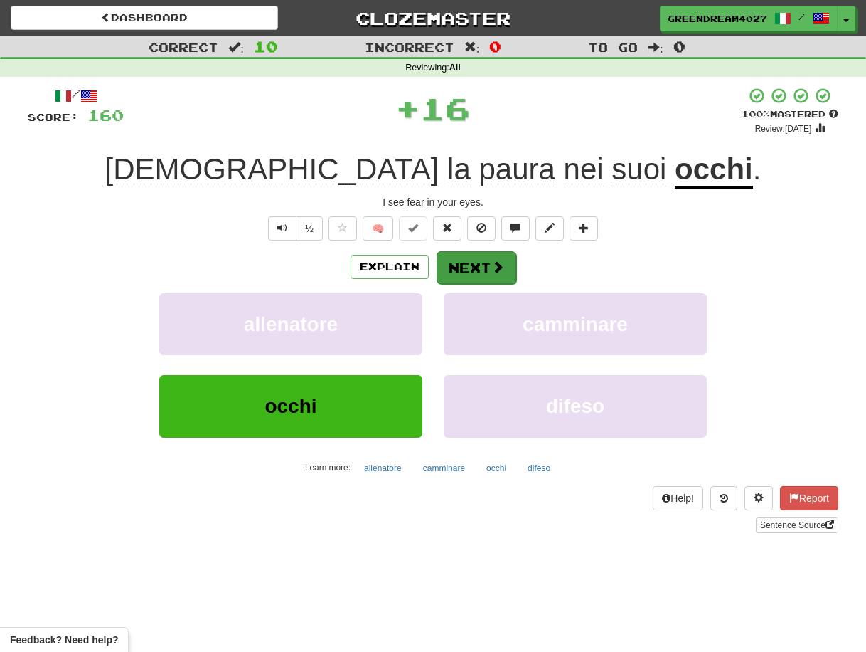
click at [466, 266] on button "Next" at bounding box center [477, 267] width 80 height 33
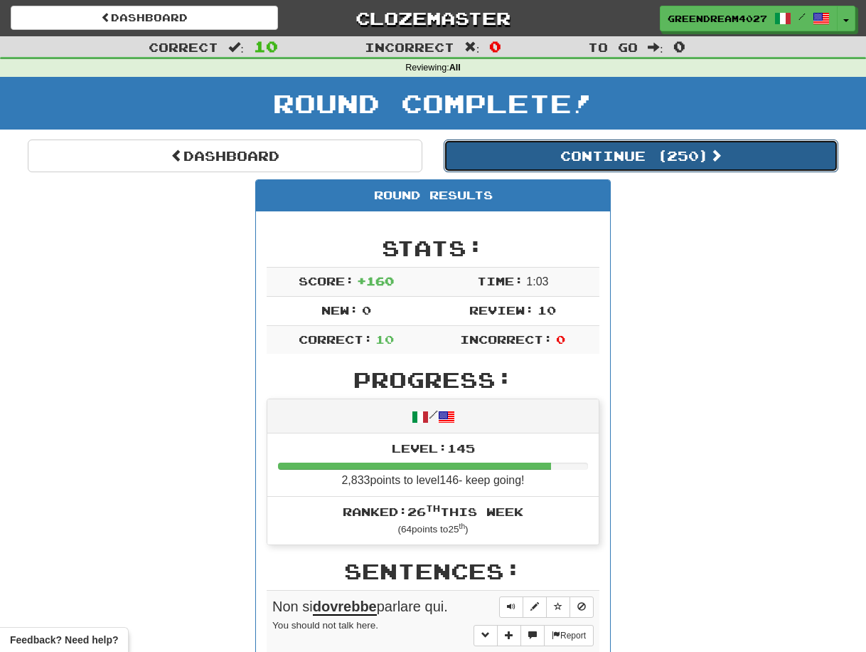
click at [584, 154] on button "Continue ( 250 )" at bounding box center [641, 155] width 395 height 33
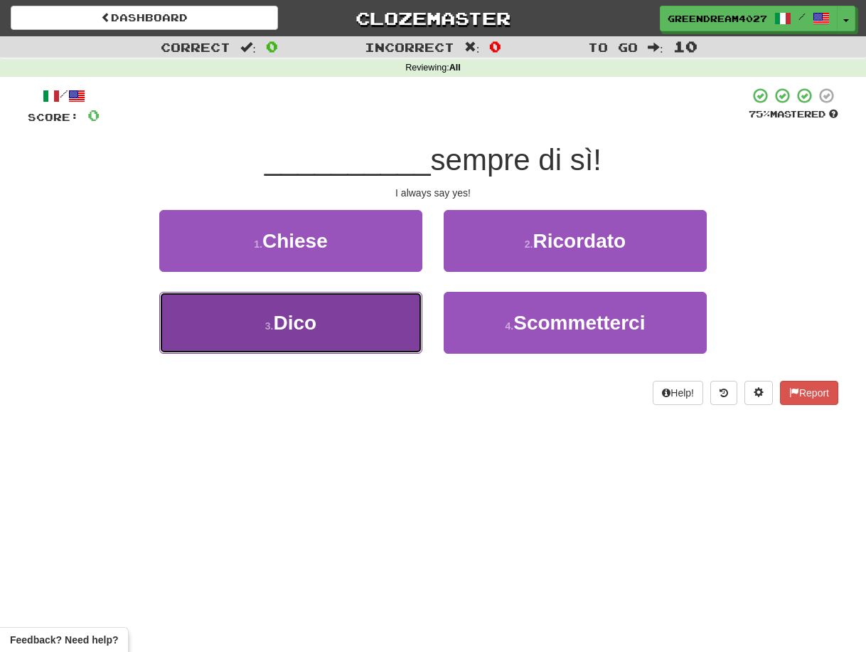
click at [386, 334] on button "3 . Dico" at bounding box center [290, 323] width 263 height 62
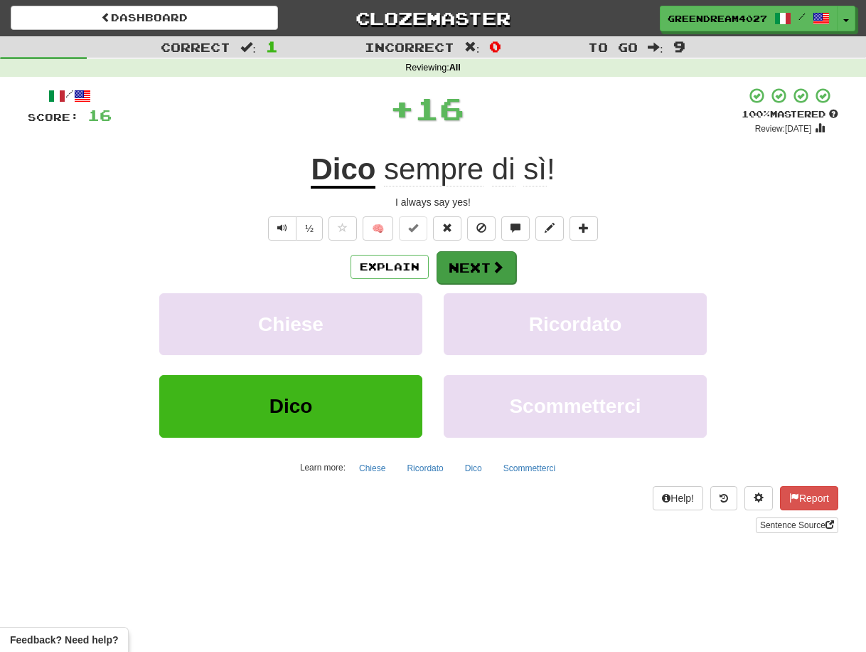
click at [462, 266] on button "Next" at bounding box center [477, 267] width 80 height 33
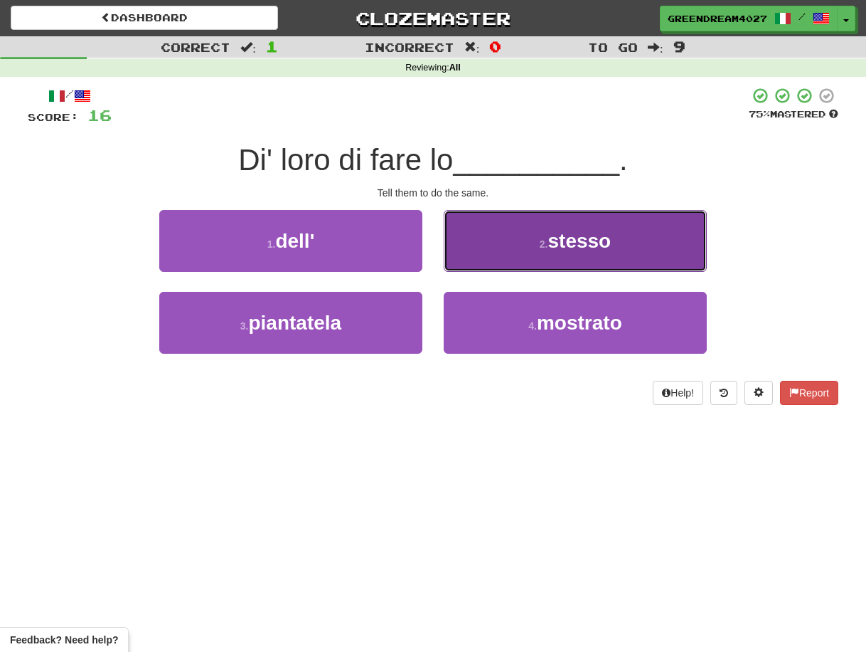
click at [509, 250] on button "2 . stesso" at bounding box center [575, 241] width 263 height 62
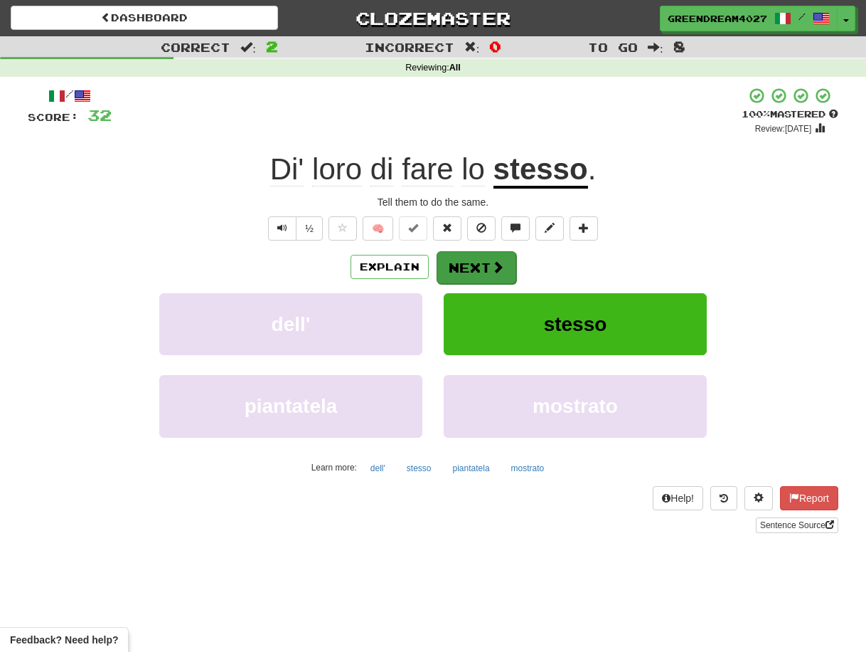
click at [484, 270] on button "Next" at bounding box center [477, 267] width 80 height 33
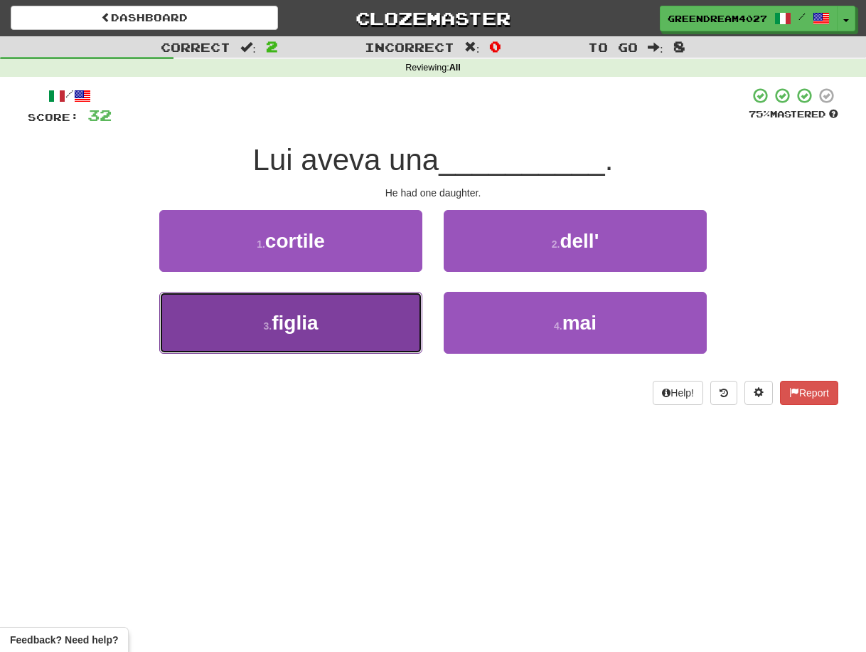
click at [379, 331] on button "3 . figlia" at bounding box center [290, 323] width 263 height 62
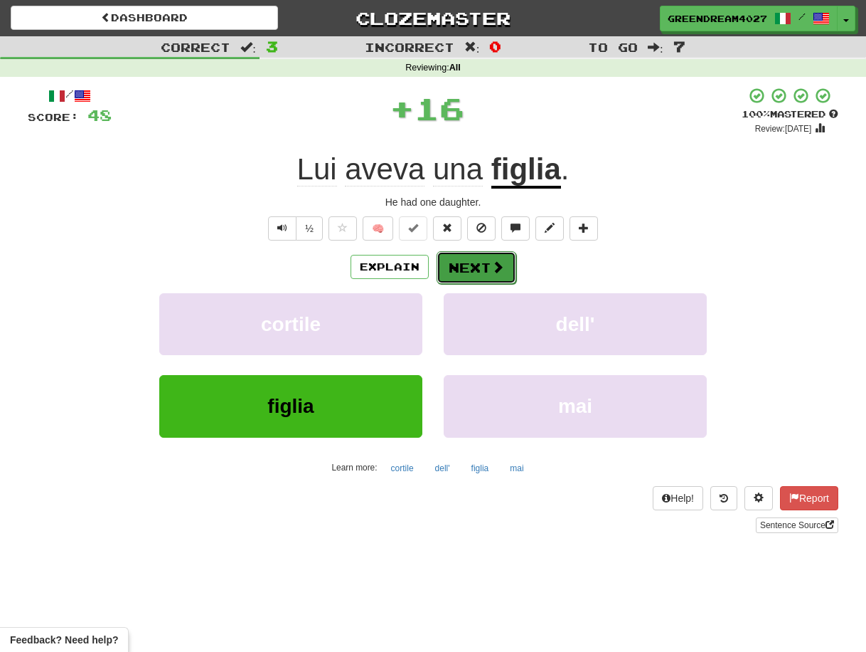
click at [461, 266] on button "Next" at bounding box center [477, 267] width 80 height 33
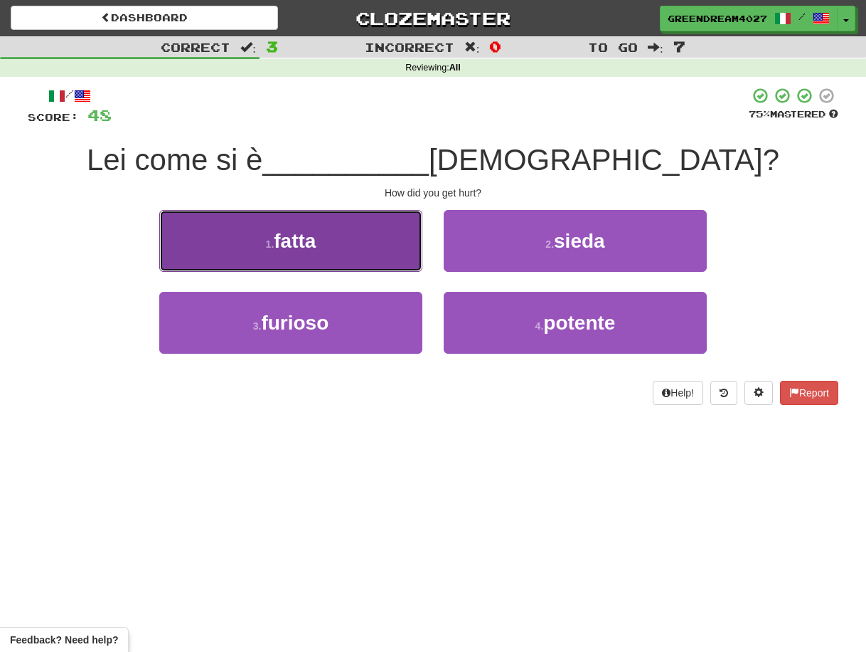
click at [341, 240] on button "1 . fatta" at bounding box center [290, 241] width 263 height 62
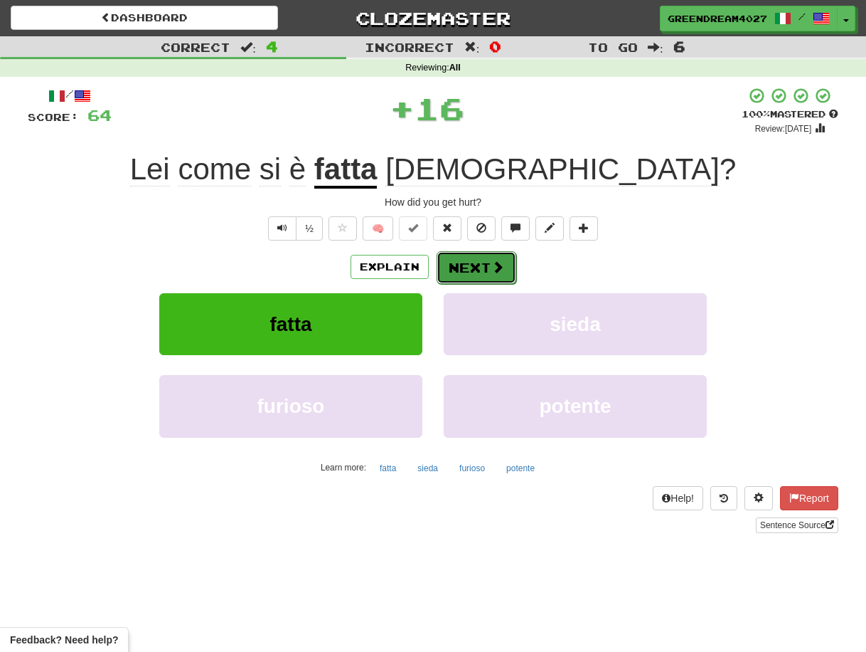
click at [479, 264] on button "Next" at bounding box center [477, 267] width 80 height 33
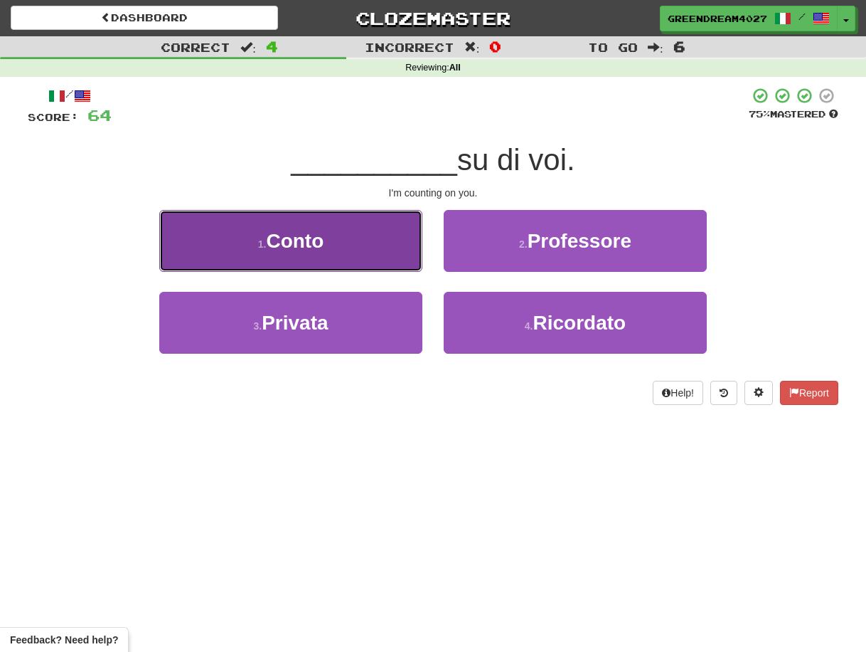
click at [372, 243] on button "1 . Conto" at bounding box center [290, 241] width 263 height 62
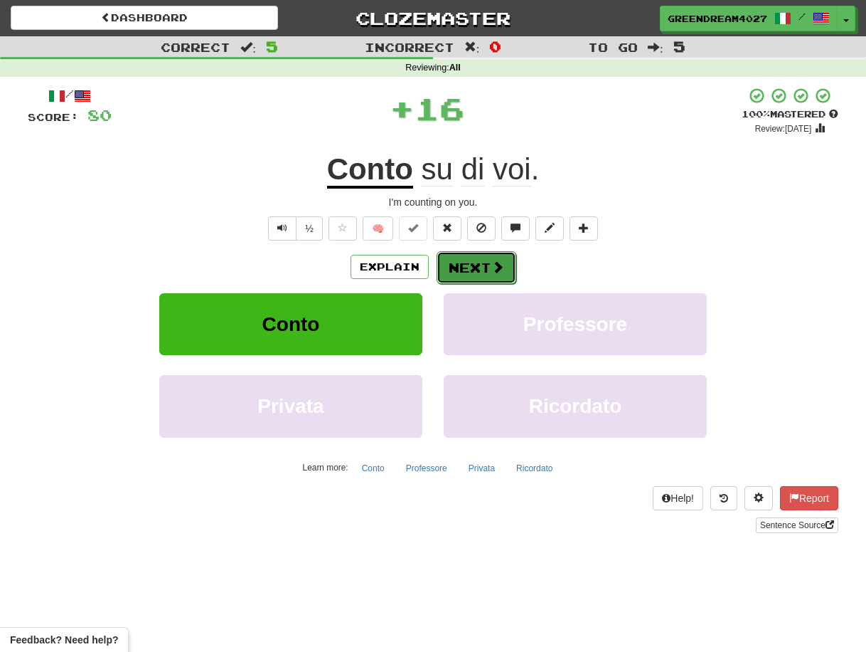
click at [465, 266] on button "Next" at bounding box center [477, 267] width 80 height 33
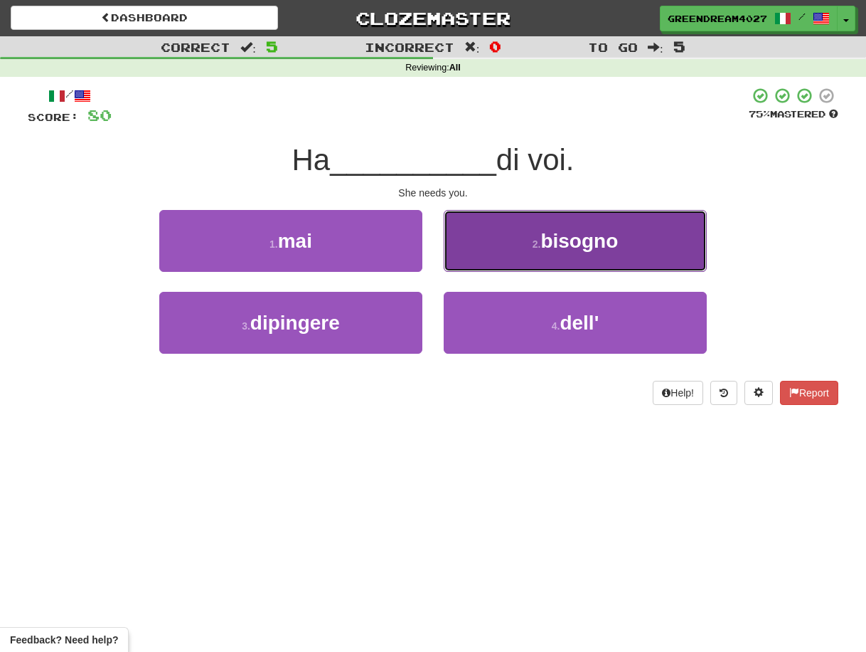
click at [519, 241] on button "2 . bisogno" at bounding box center [575, 241] width 263 height 62
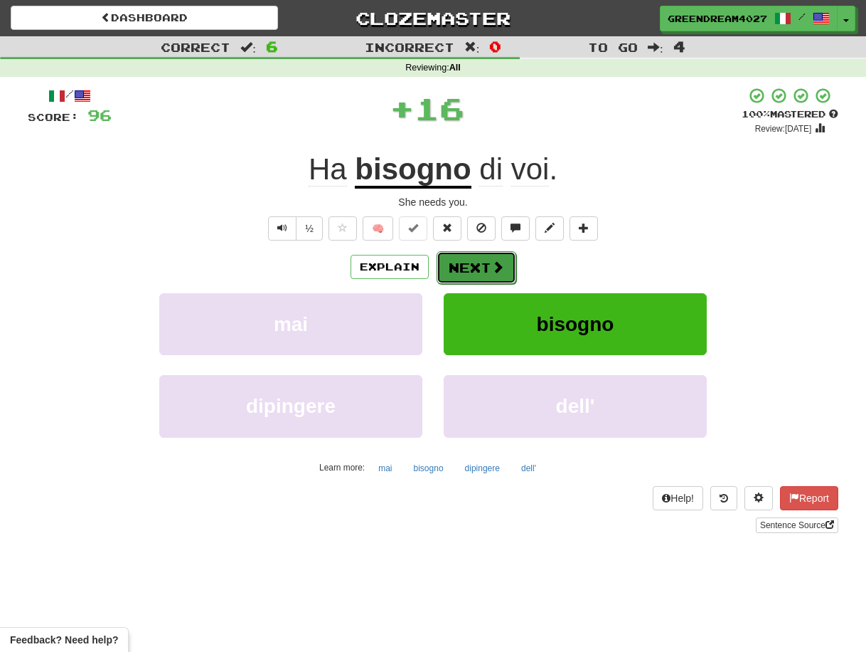
click at [468, 266] on button "Next" at bounding box center [477, 267] width 80 height 33
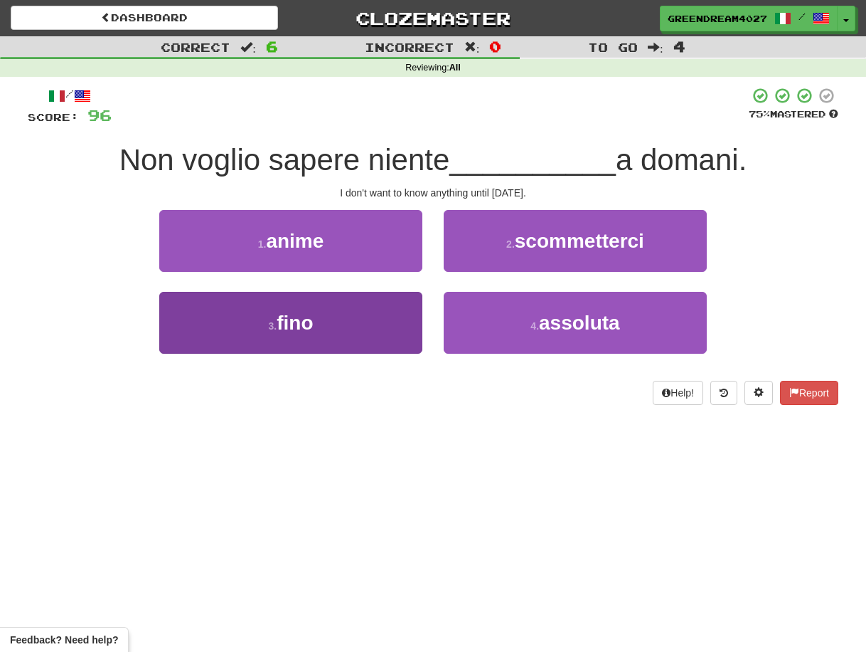
click at [371, 321] on button "3 . fino" at bounding box center [290, 323] width 263 height 62
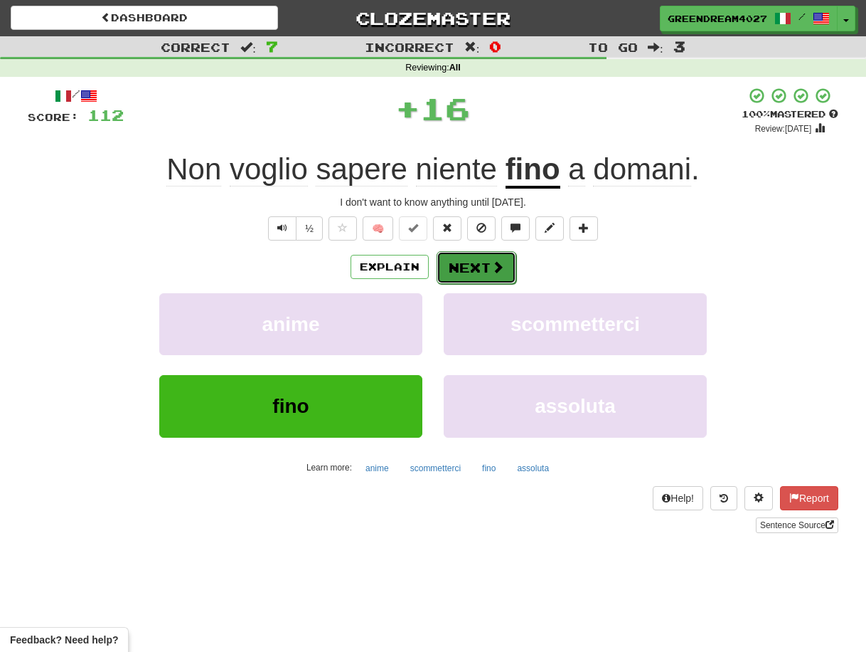
click at [467, 264] on button "Next" at bounding box center [477, 267] width 80 height 33
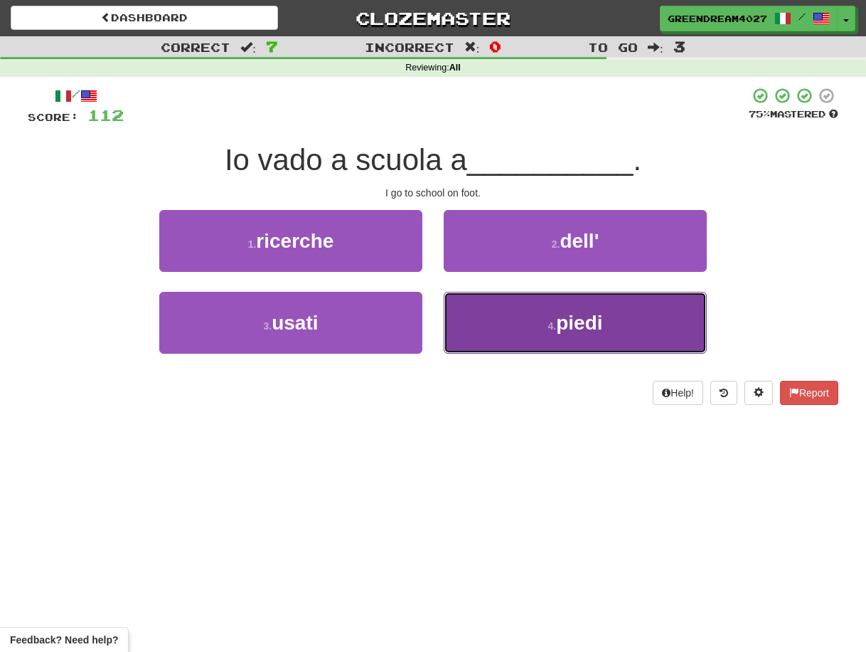
click at [504, 337] on button "4 . piedi" at bounding box center [575, 323] width 263 height 62
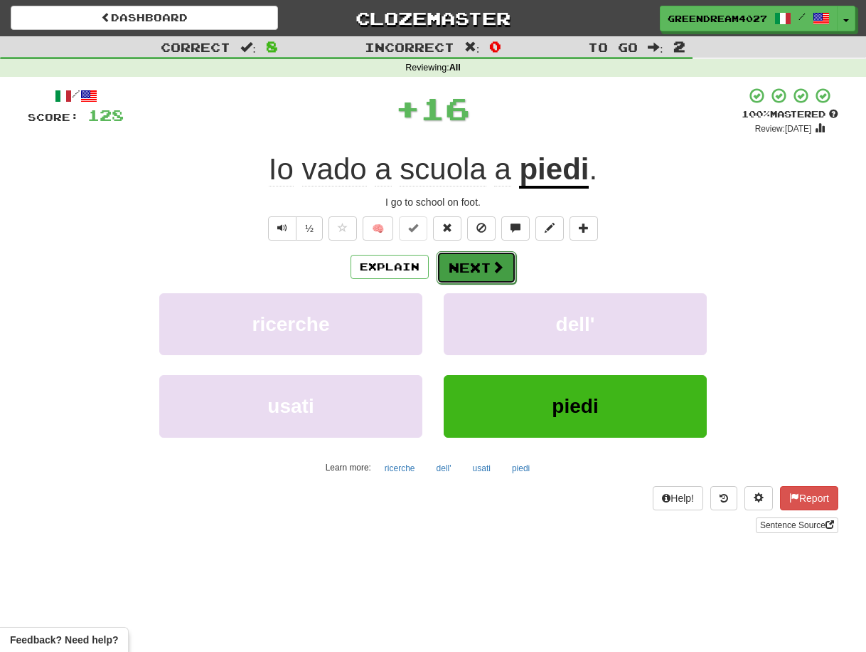
click at [471, 265] on button "Next" at bounding box center [477, 267] width 80 height 33
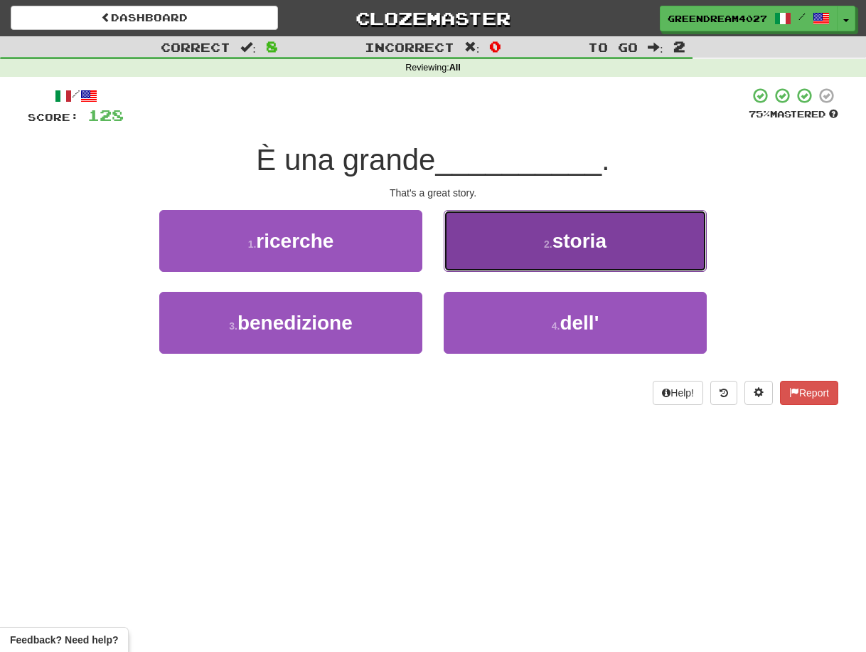
click at [504, 243] on button "2 . storia" at bounding box center [575, 241] width 263 height 62
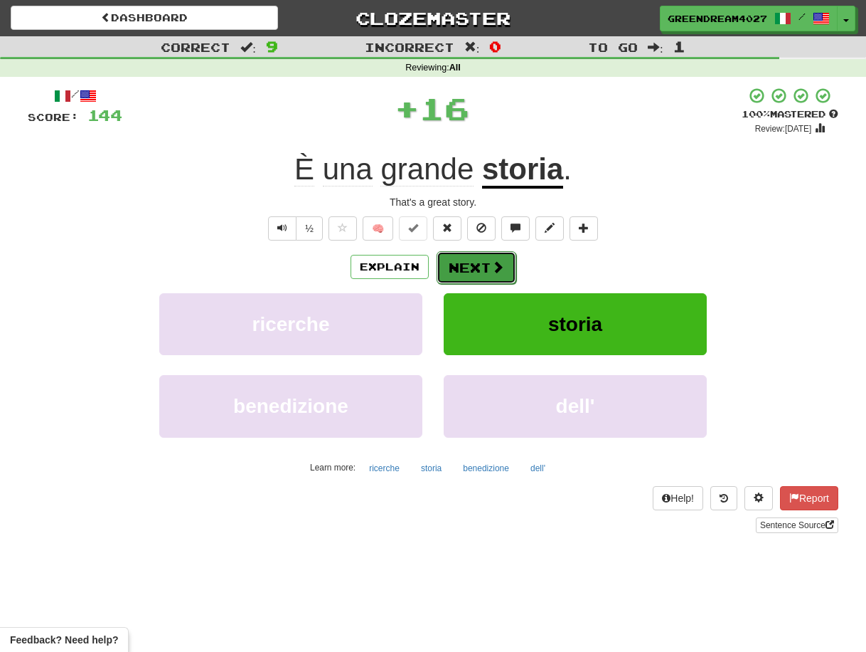
click at [469, 264] on button "Next" at bounding box center [477, 267] width 80 height 33
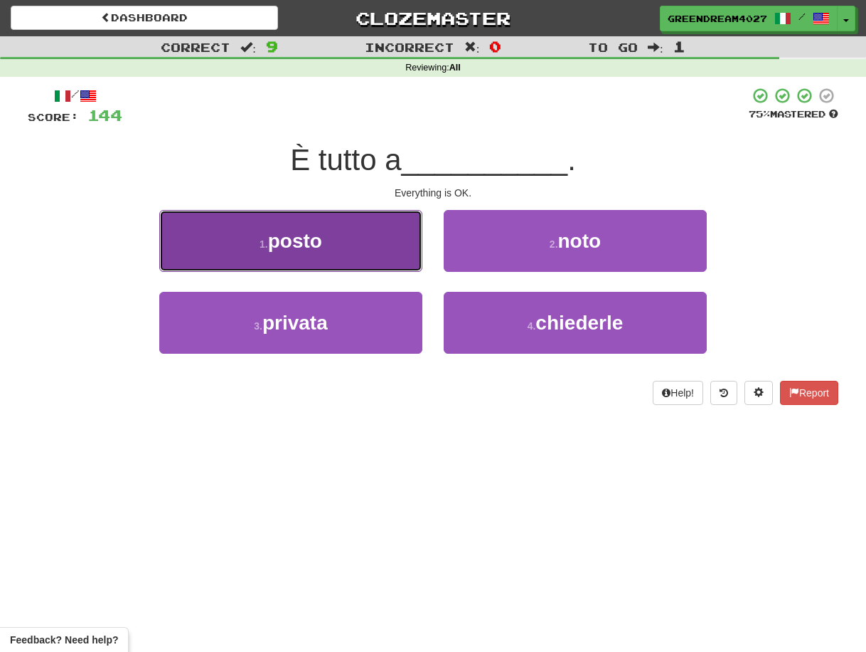
click at [369, 243] on button "1 . posto" at bounding box center [290, 241] width 263 height 62
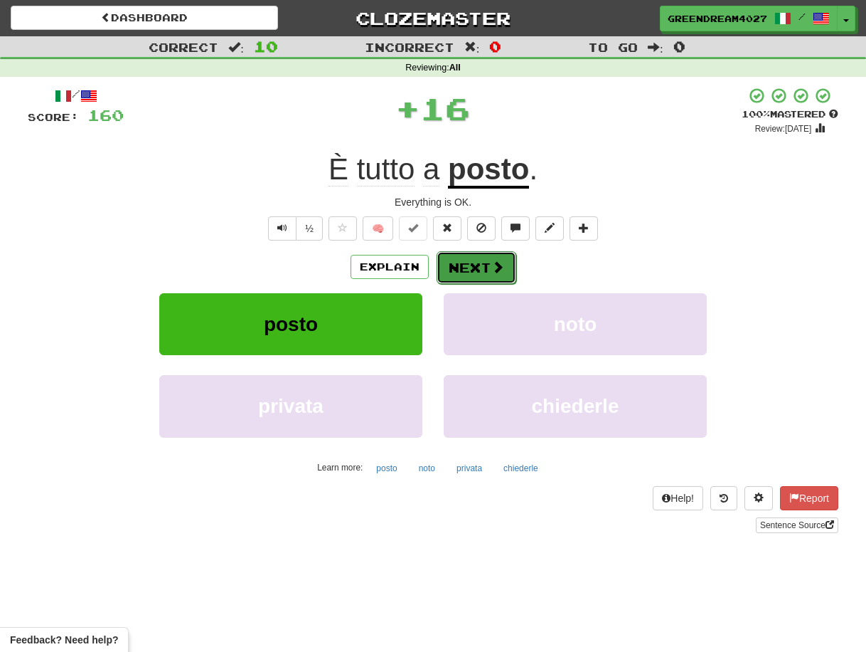
click at [467, 265] on button "Next" at bounding box center [477, 267] width 80 height 33
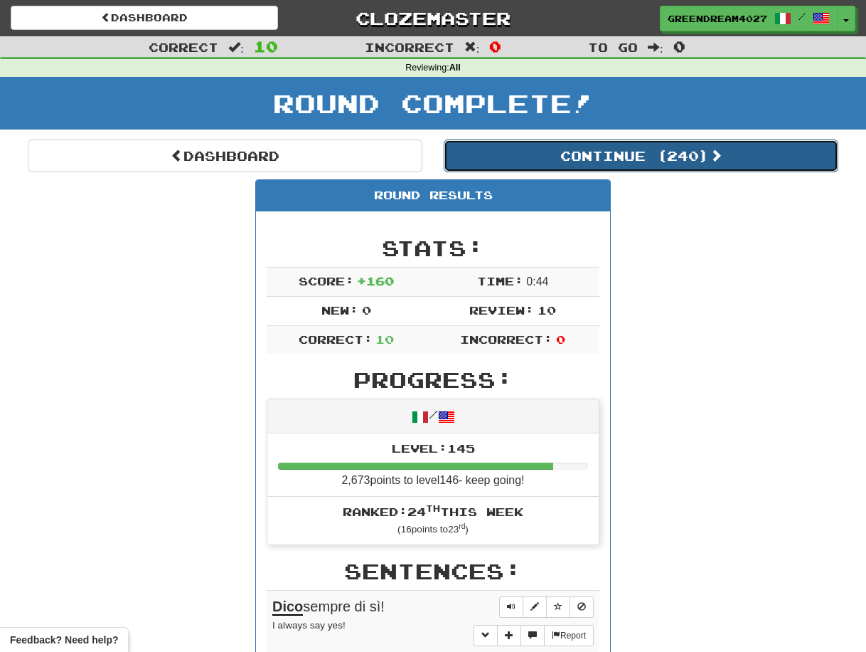
click at [602, 154] on button "Continue ( 240 )" at bounding box center [641, 155] width 395 height 33
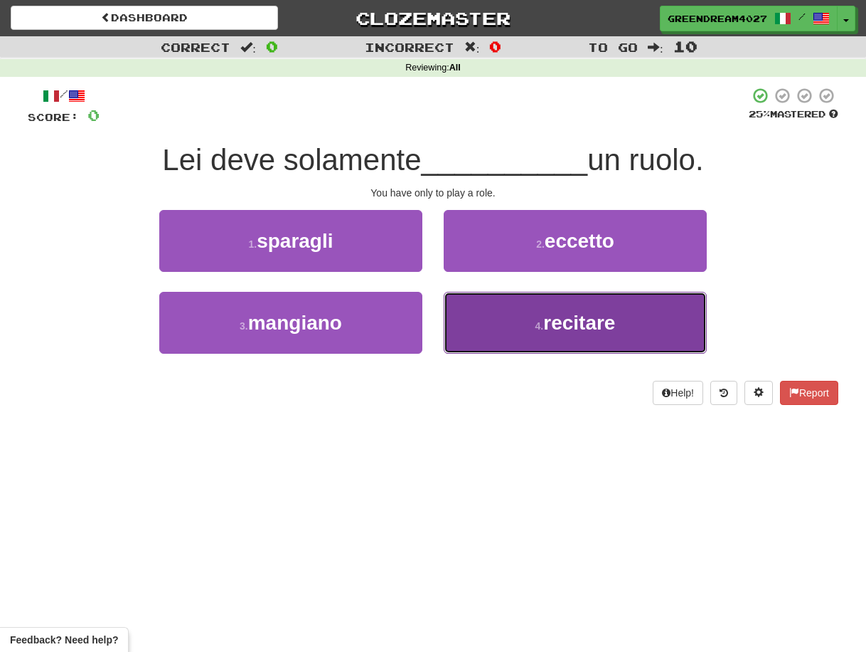
click at [506, 322] on button "4 . recitare" at bounding box center [575, 323] width 263 height 62
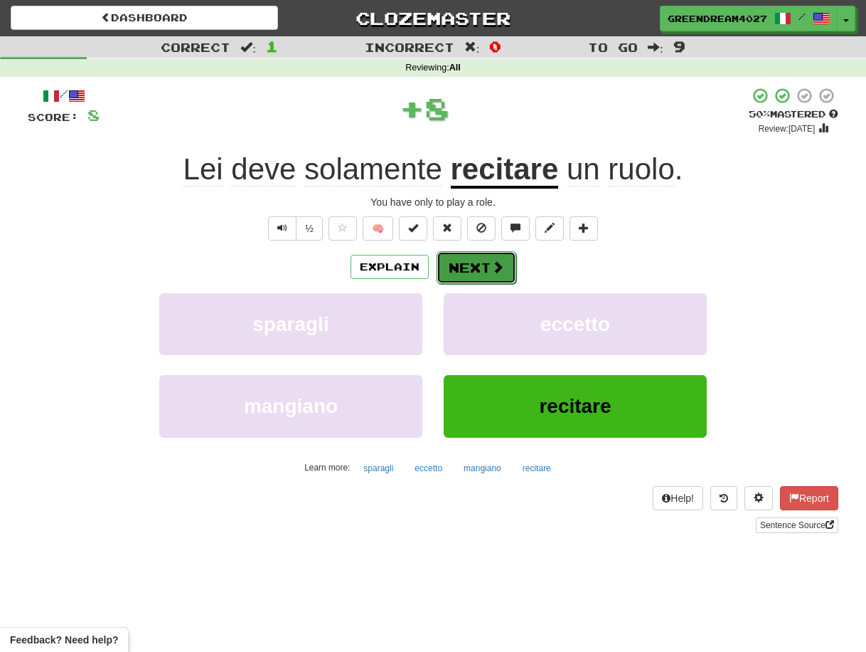
click at [479, 263] on button "Next" at bounding box center [477, 267] width 80 height 33
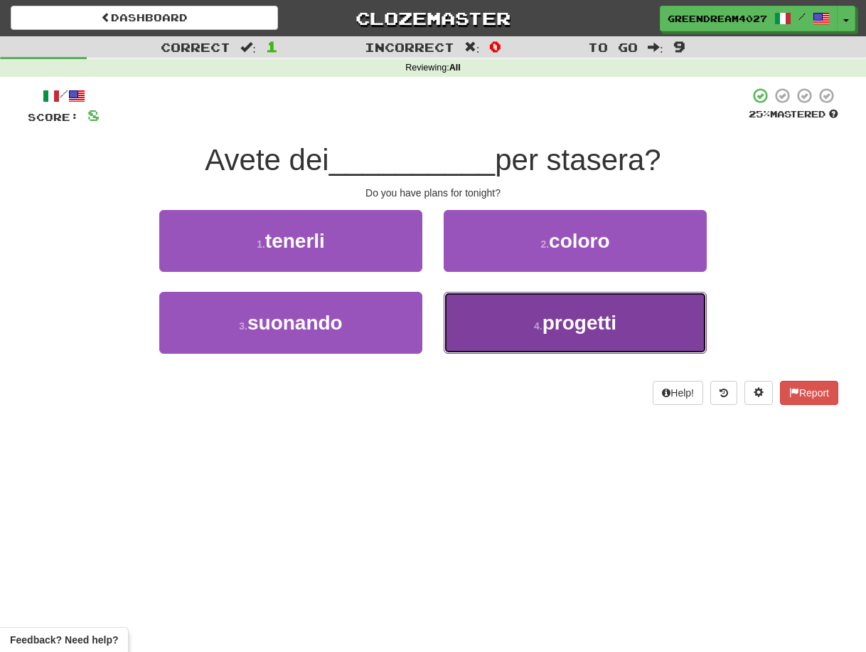
click at [512, 334] on button "4 . progetti" at bounding box center [575, 323] width 263 height 62
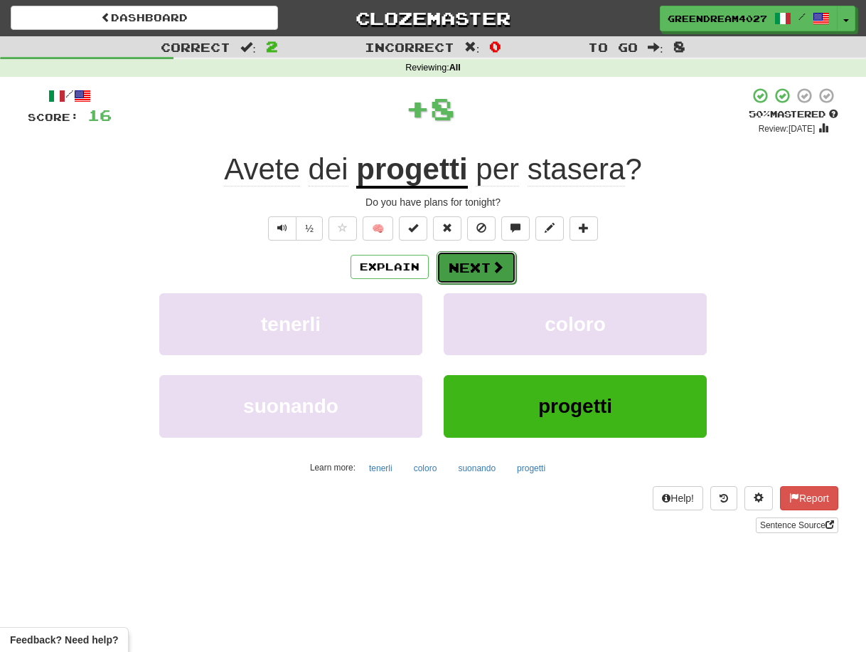
click at [482, 268] on button "Next" at bounding box center [477, 267] width 80 height 33
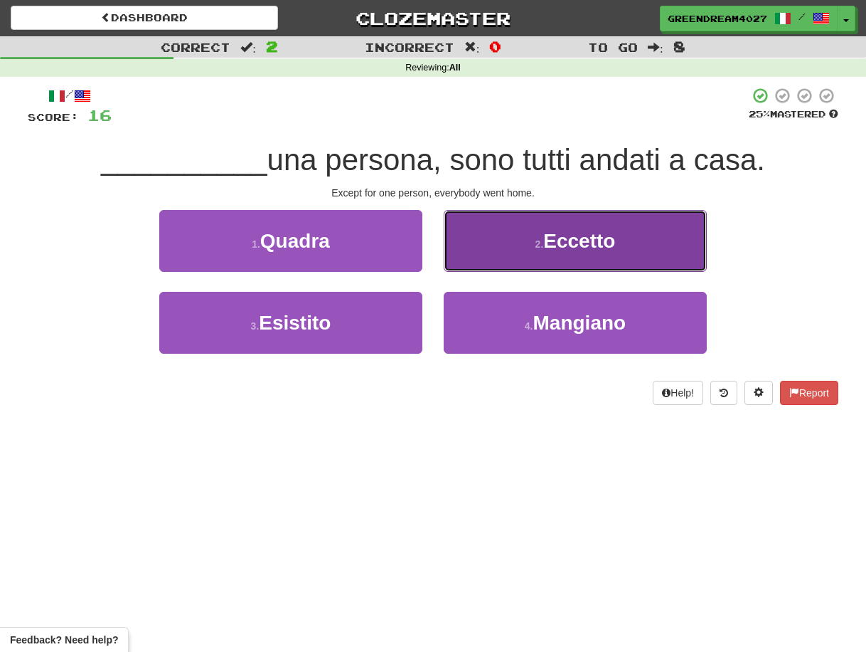
click at [526, 246] on button "2 . Eccetto" at bounding box center [575, 241] width 263 height 62
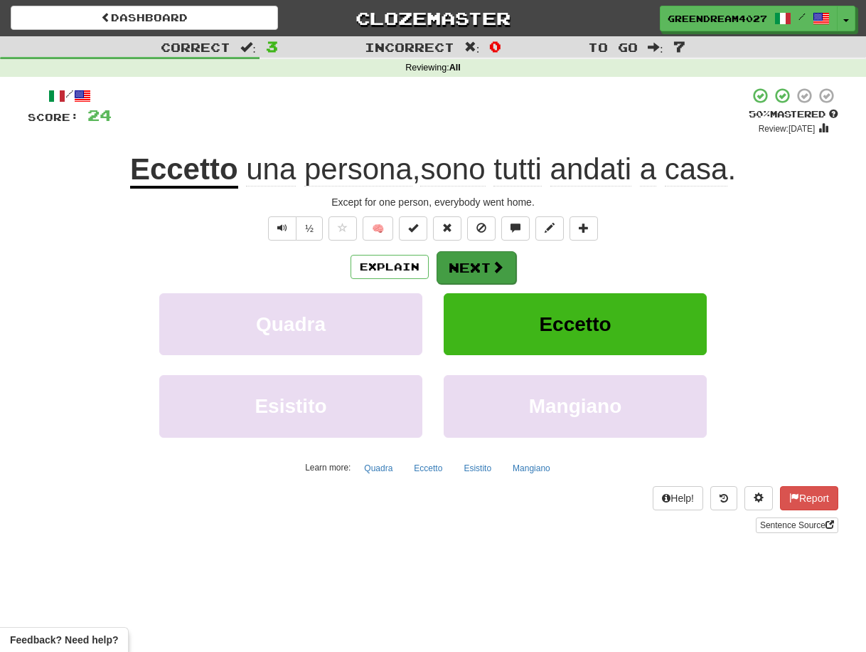
click at [483, 265] on button "Next" at bounding box center [477, 267] width 80 height 33
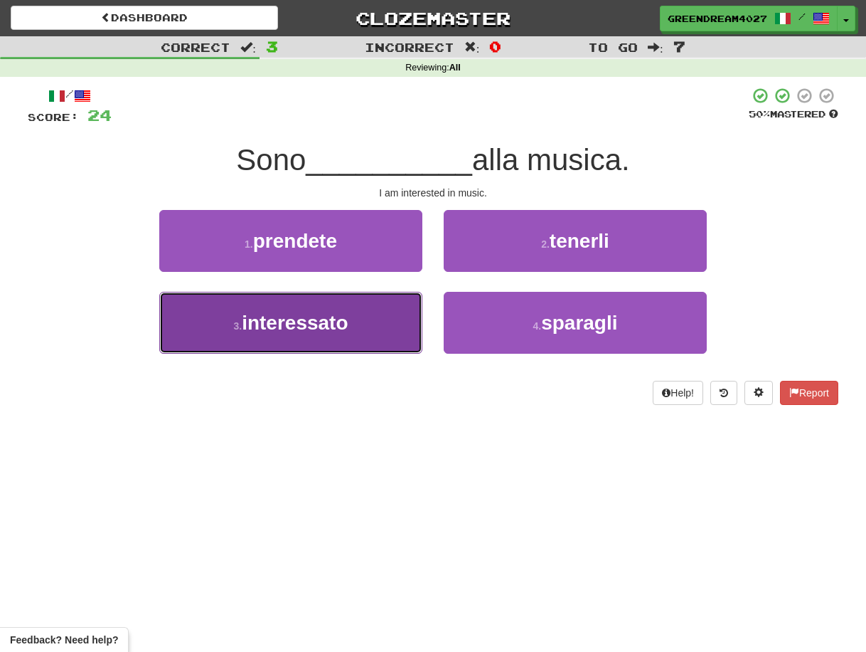
click at [387, 342] on button "3 . interessato" at bounding box center [290, 323] width 263 height 62
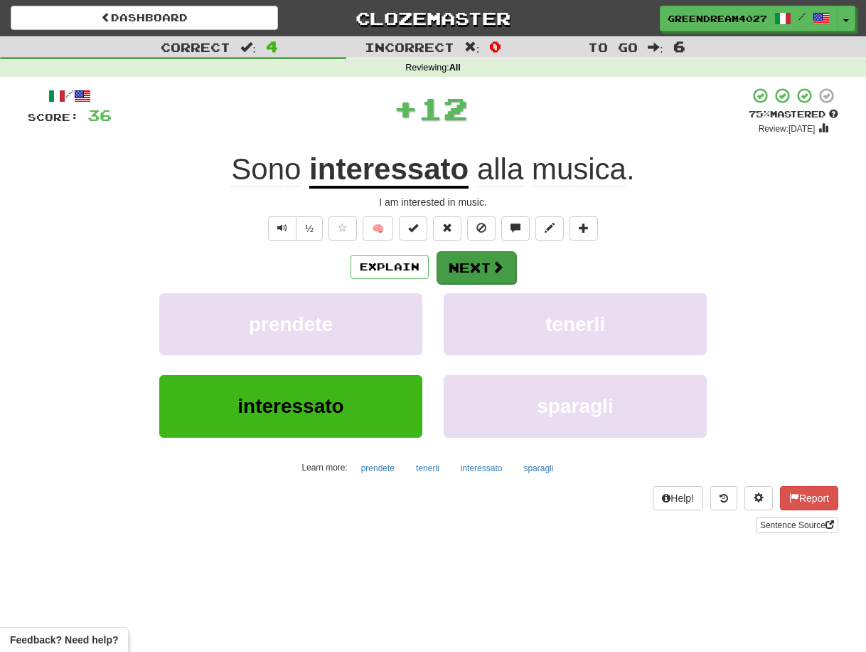
click at [465, 265] on button "Next" at bounding box center [477, 267] width 80 height 33
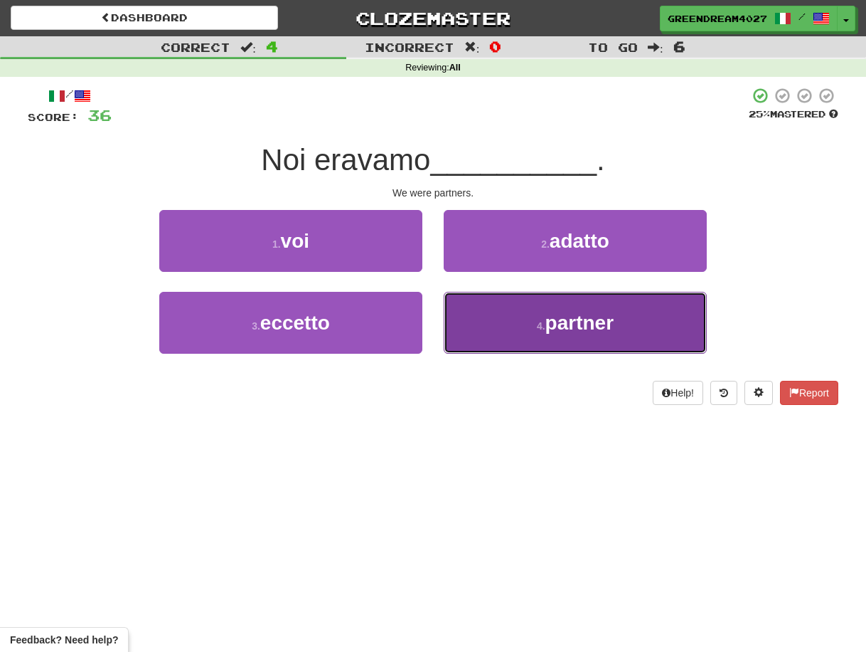
click at [495, 330] on button "4 . partner" at bounding box center [575, 323] width 263 height 62
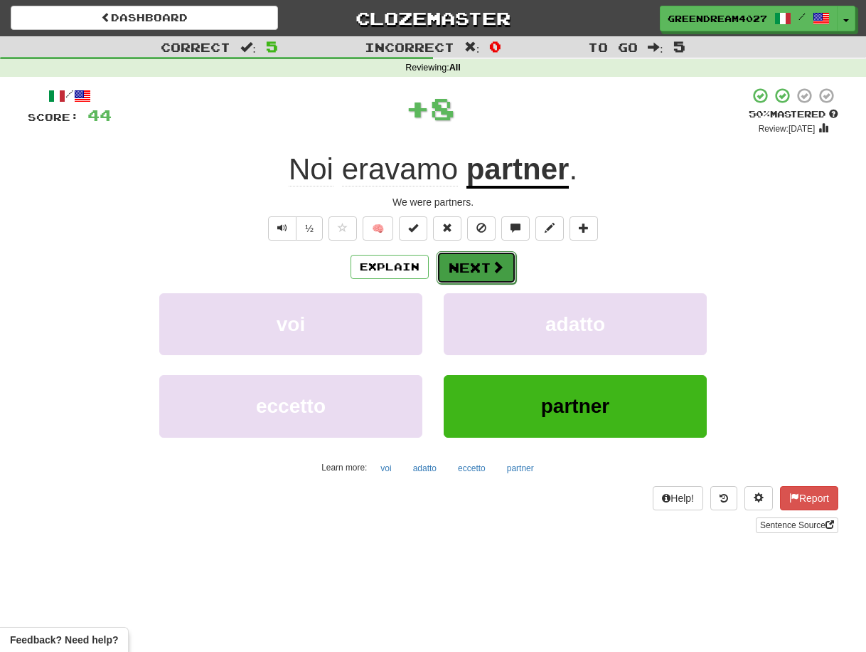
click at [477, 265] on button "Next" at bounding box center [477, 267] width 80 height 33
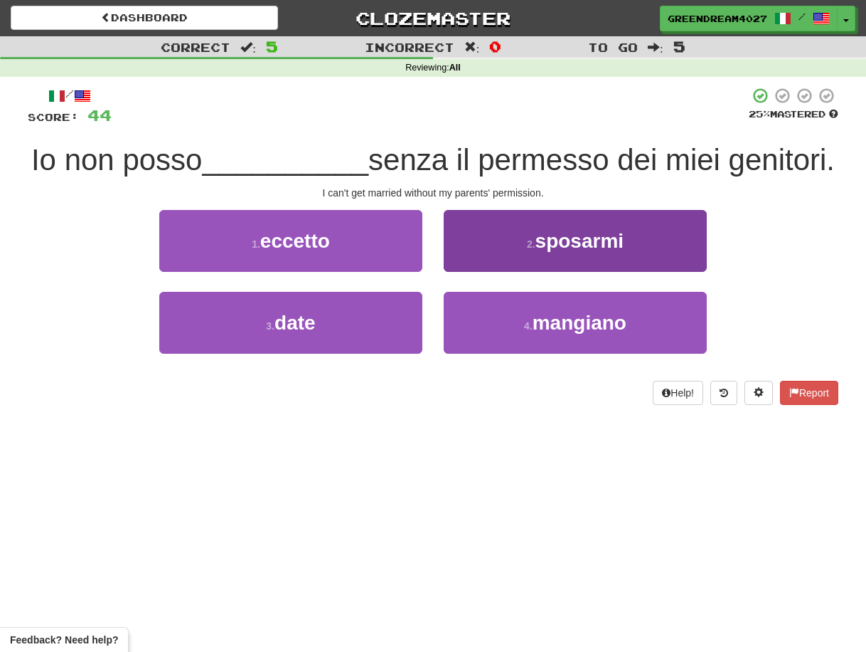
click at [510, 242] on button "2 . sposarmi" at bounding box center [575, 241] width 263 height 62
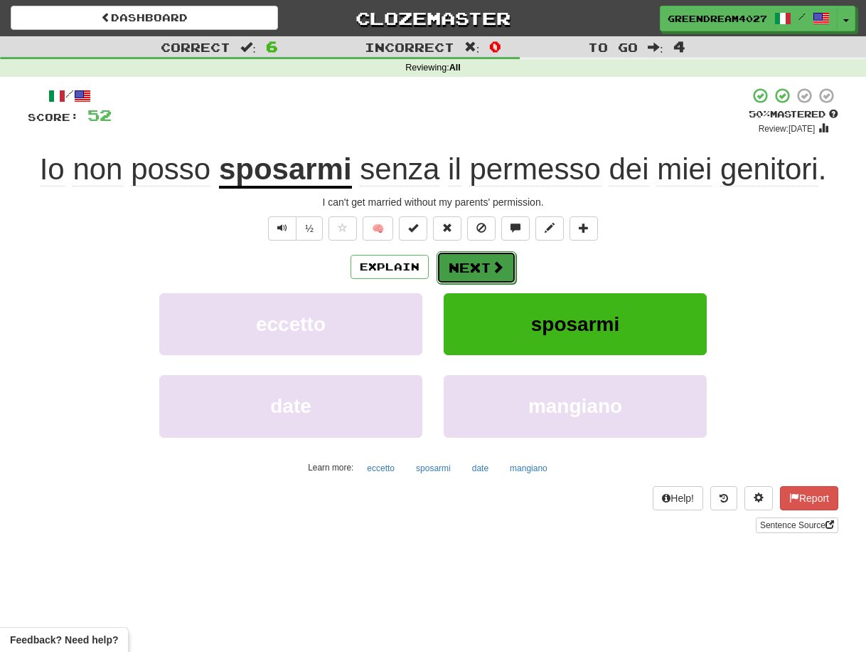
click at [474, 264] on button "Next" at bounding box center [477, 267] width 80 height 33
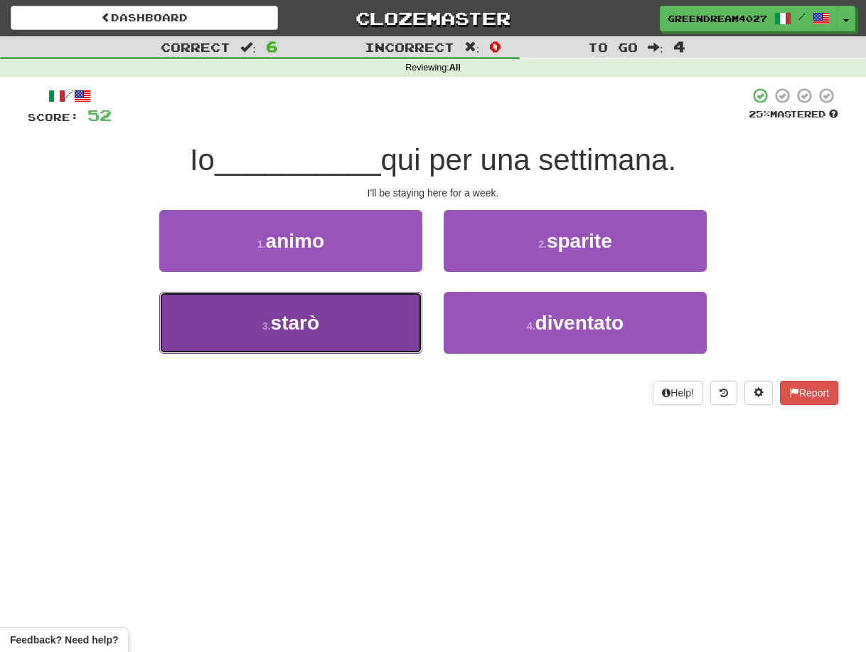
click at [384, 327] on button "3 . starò" at bounding box center [290, 323] width 263 height 62
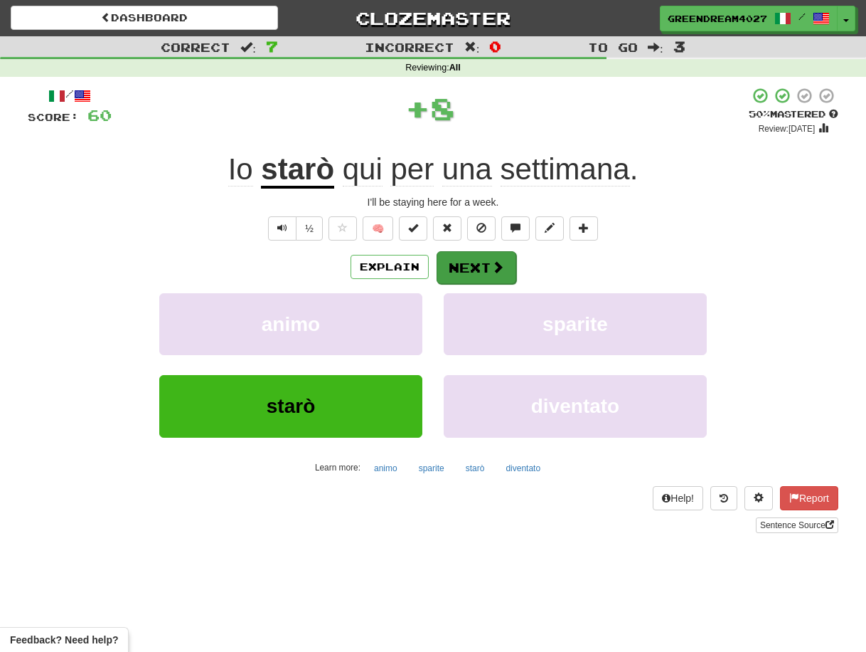
click at [470, 266] on button "Next" at bounding box center [477, 267] width 80 height 33
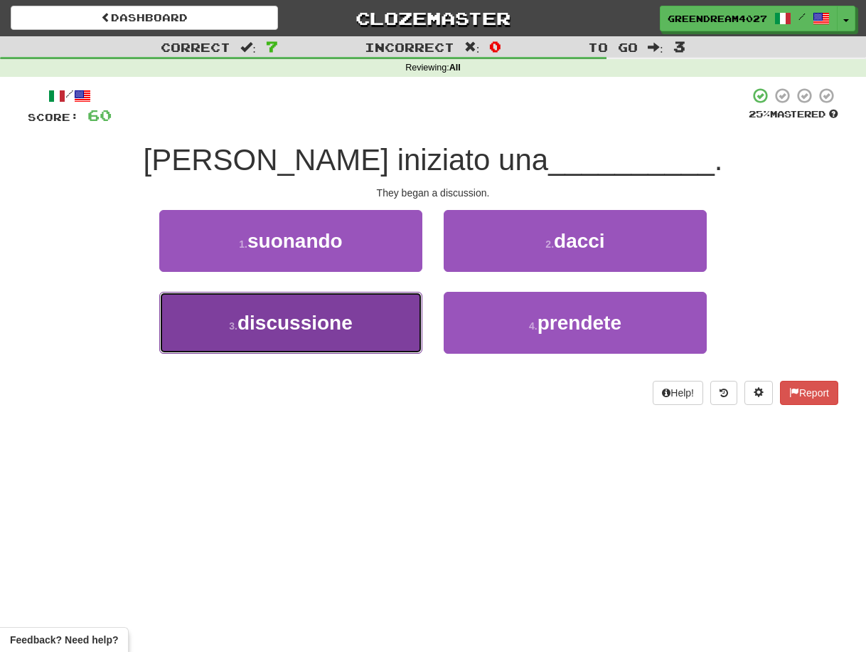
click at [386, 330] on button "3 . discussione" at bounding box center [290, 323] width 263 height 62
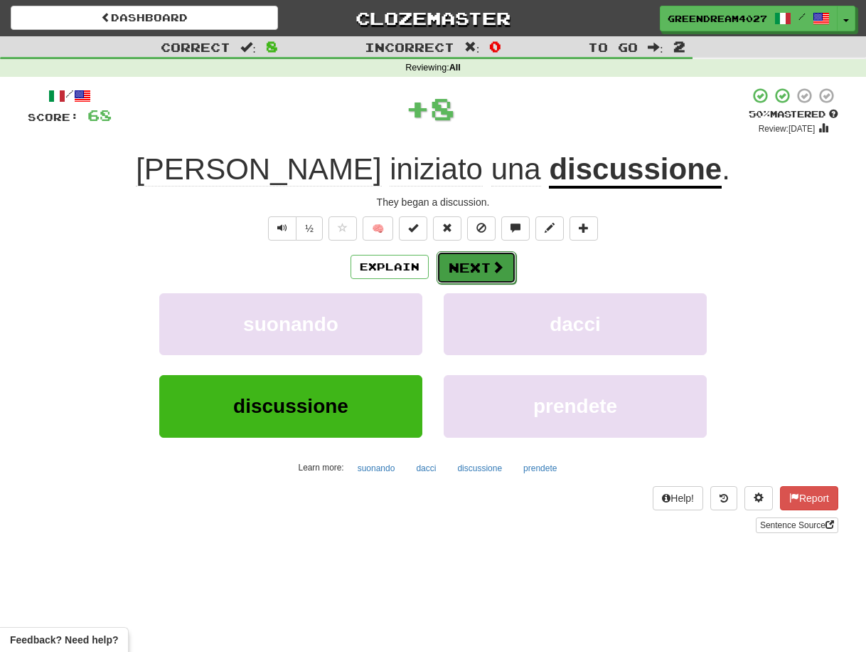
click at [458, 264] on button "Next" at bounding box center [477, 267] width 80 height 33
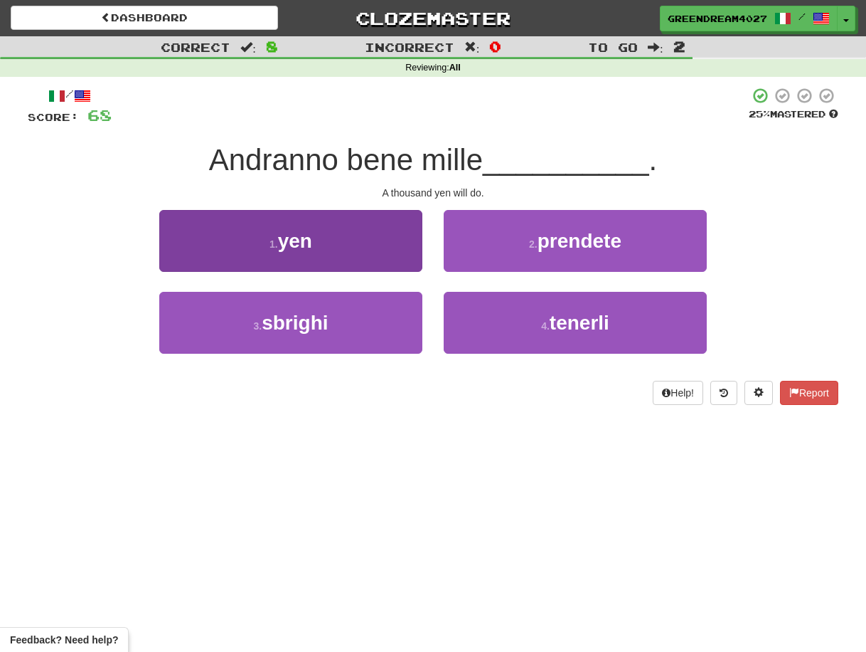
click at [344, 247] on button "1 . yen" at bounding box center [290, 241] width 263 height 62
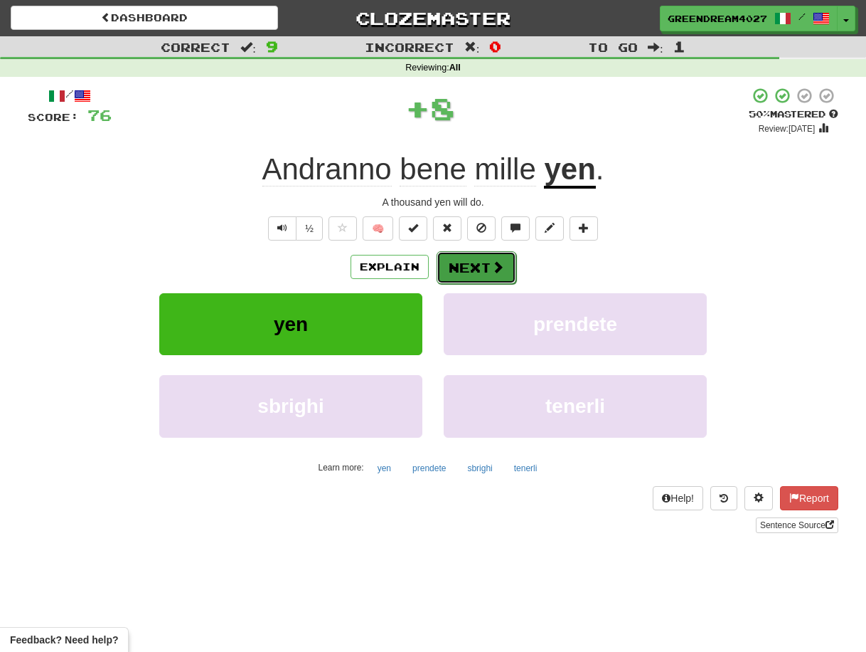
click at [470, 265] on button "Next" at bounding box center [477, 267] width 80 height 33
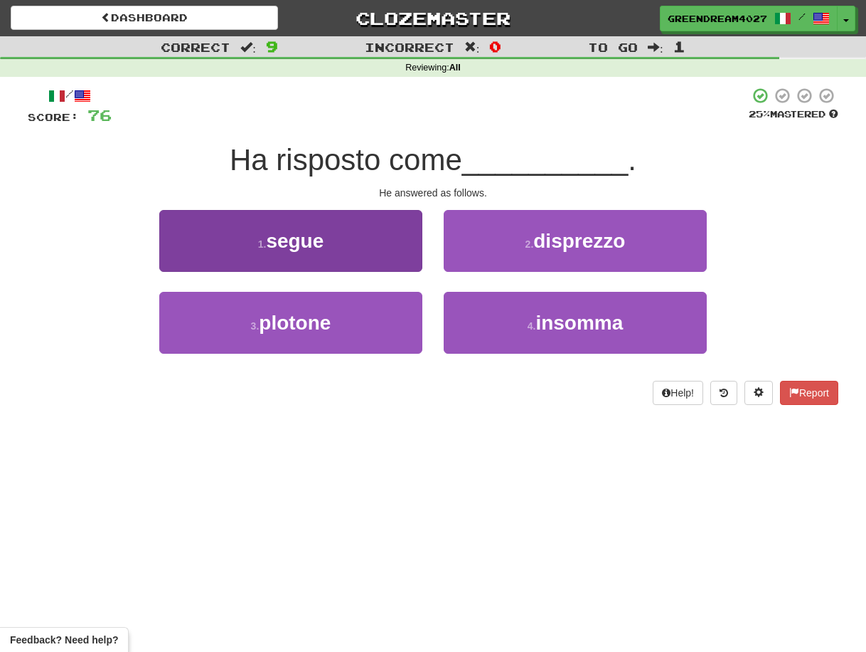
click at [340, 243] on button "1 . segue" at bounding box center [290, 241] width 263 height 62
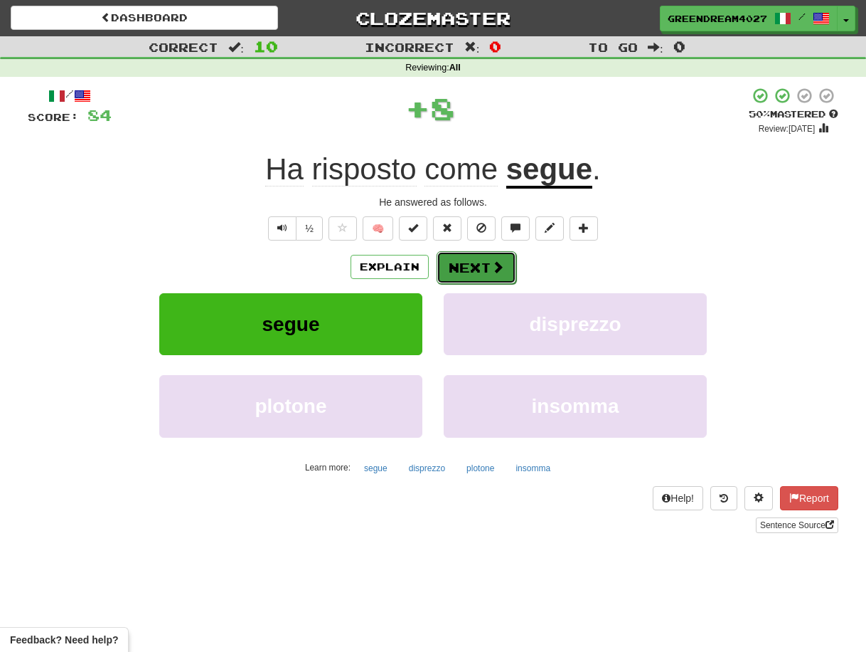
click at [462, 267] on button "Next" at bounding box center [477, 267] width 80 height 33
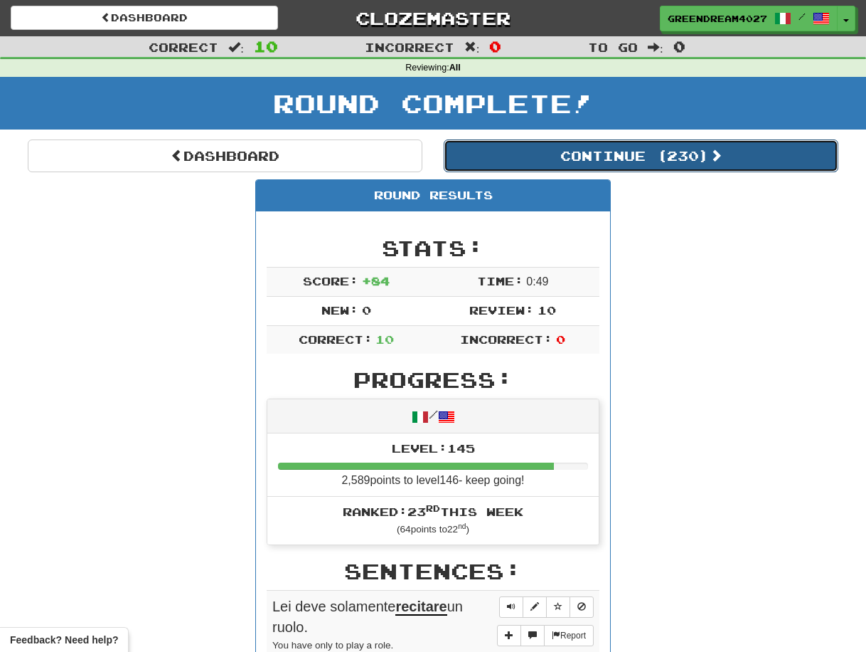
click at [578, 157] on button "Continue ( 230 )" at bounding box center [641, 155] width 395 height 33
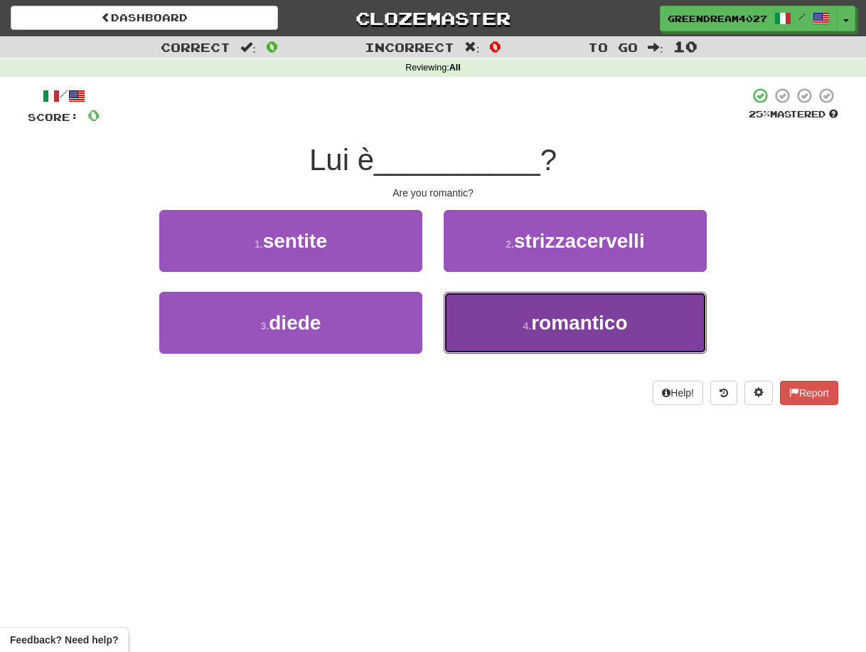
click at [531, 326] on small "4 ." at bounding box center [527, 325] width 9 height 11
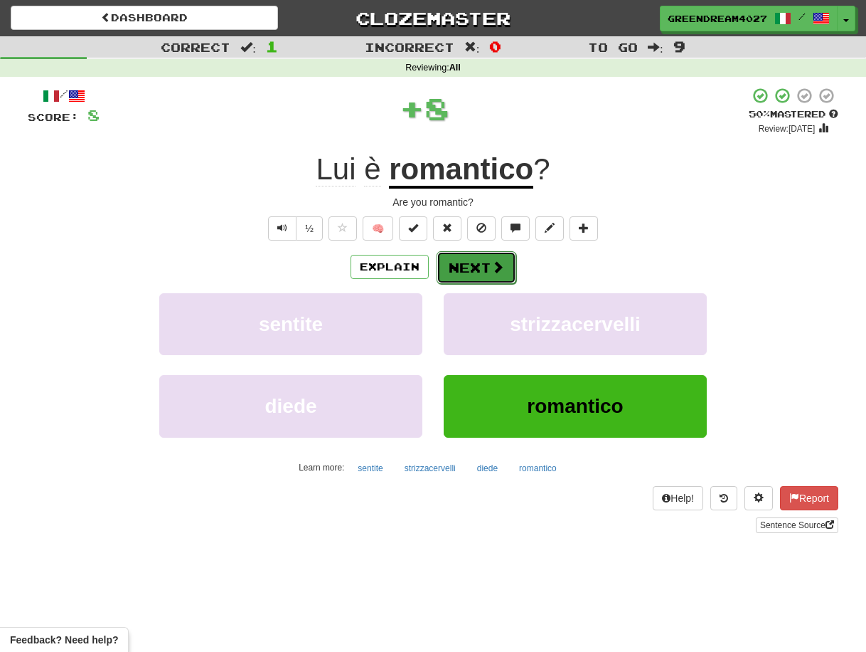
click at [475, 265] on button "Next" at bounding box center [477, 267] width 80 height 33
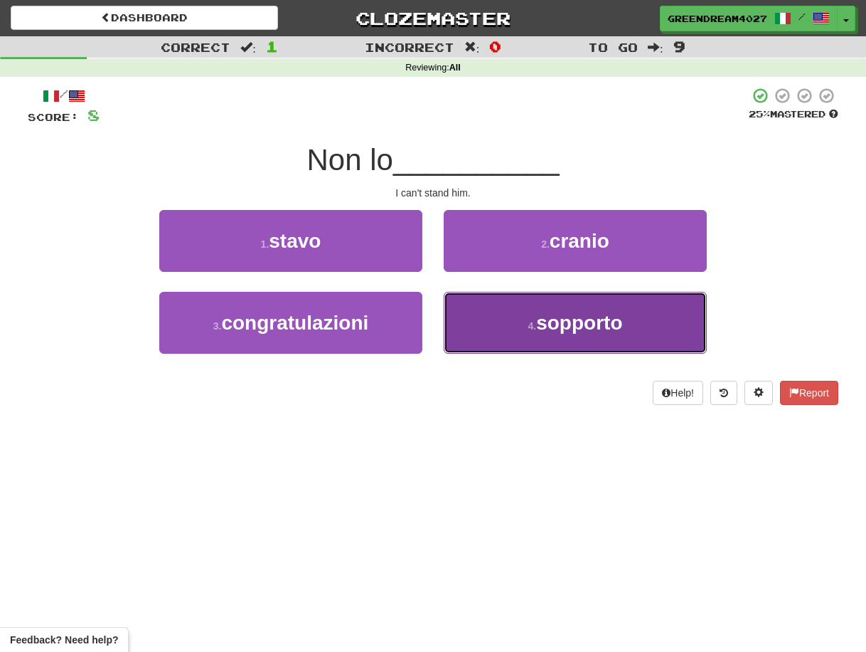
click at [525, 324] on button "4 . sopporto" at bounding box center [575, 323] width 263 height 62
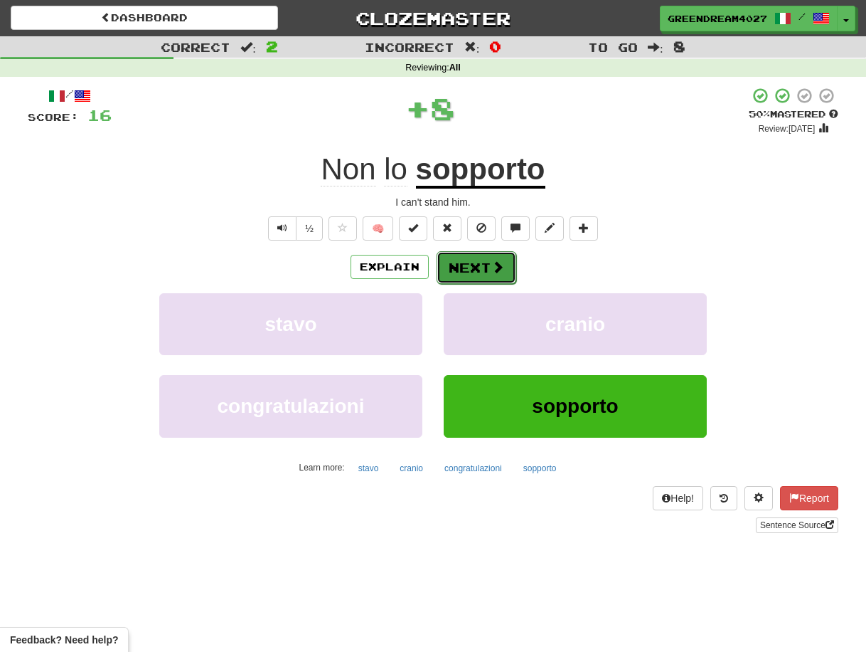
click at [482, 269] on button "Next" at bounding box center [477, 267] width 80 height 33
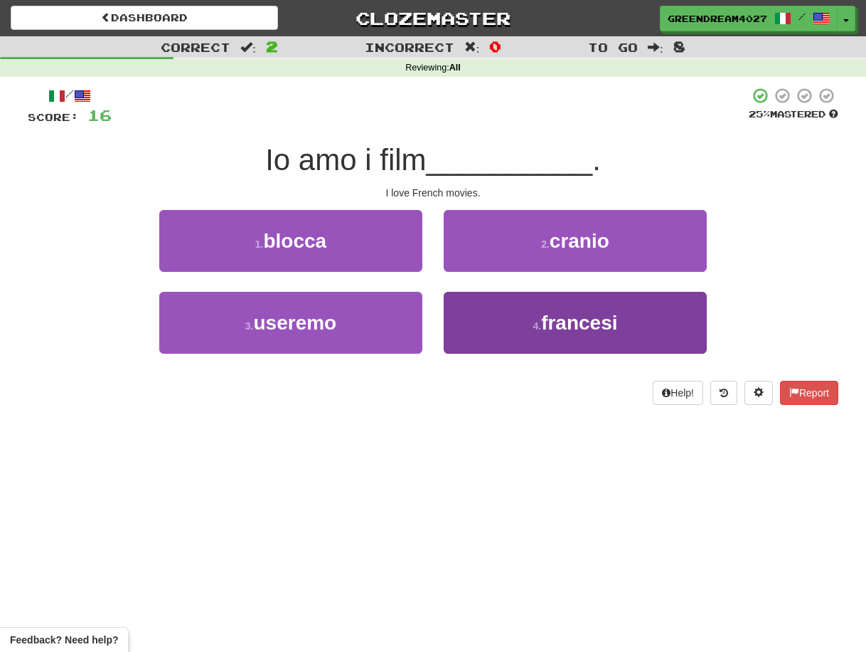
click at [520, 326] on button "4 . francesi" at bounding box center [575, 323] width 263 height 62
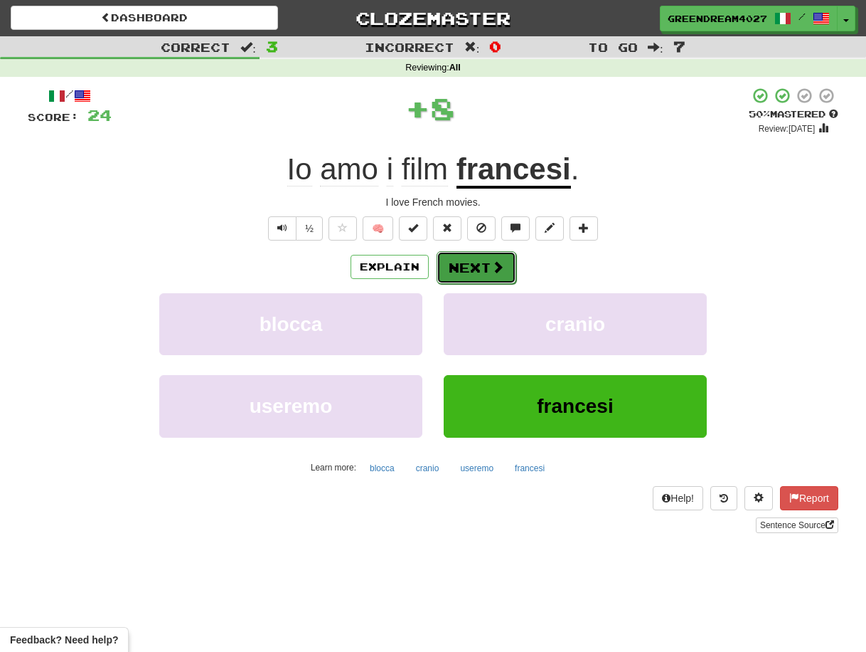
click at [482, 265] on button "Next" at bounding box center [477, 267] width 80 height 33
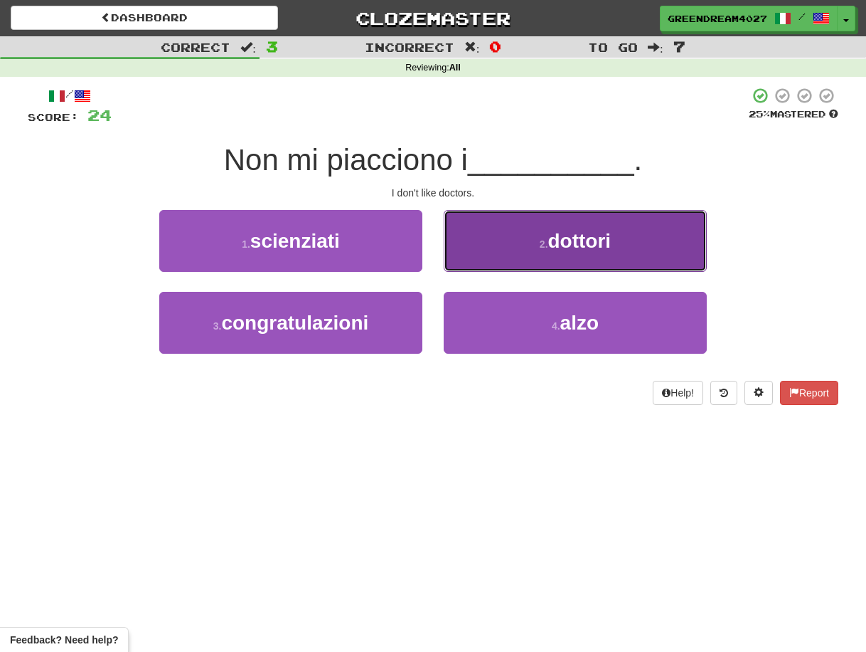
click at [540, 240] on small "2 ." at bounding box center [544, 243] width 9 height 11
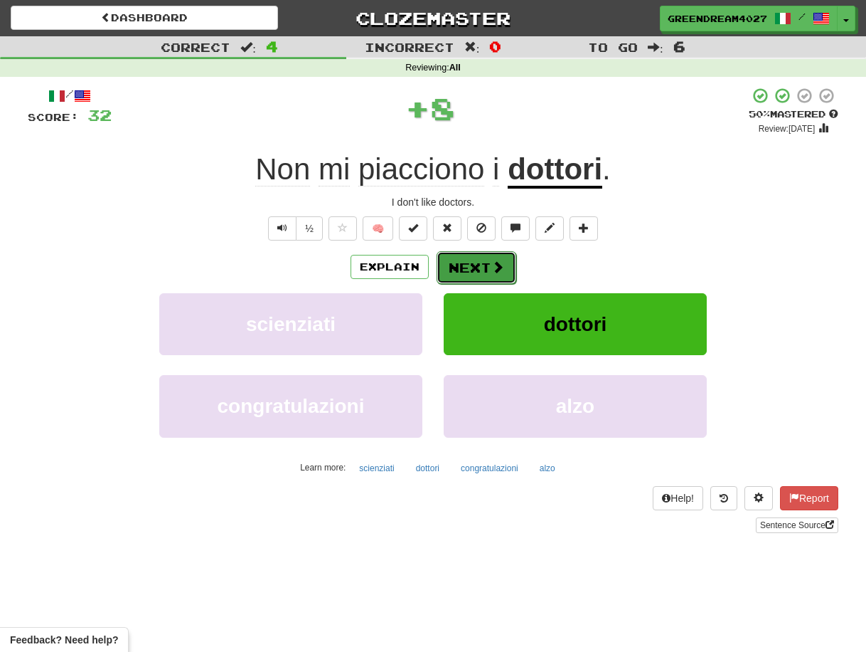
click at [484, 265] on button "Next" at bounding box center [477, 267] width 80 height 33
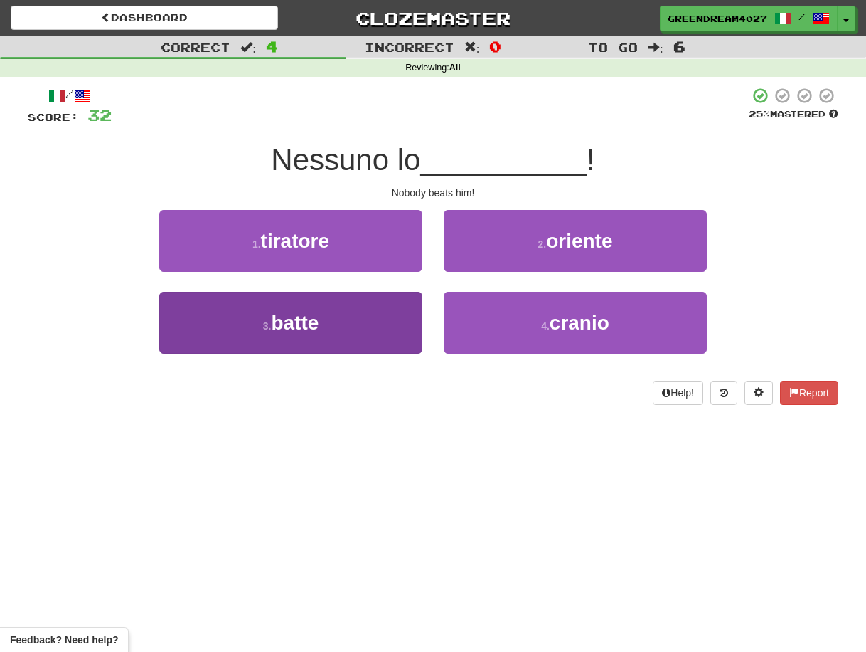
click at [376, 322] on button "3 . batte" at bounding box center [290, 323] width 263 height 62
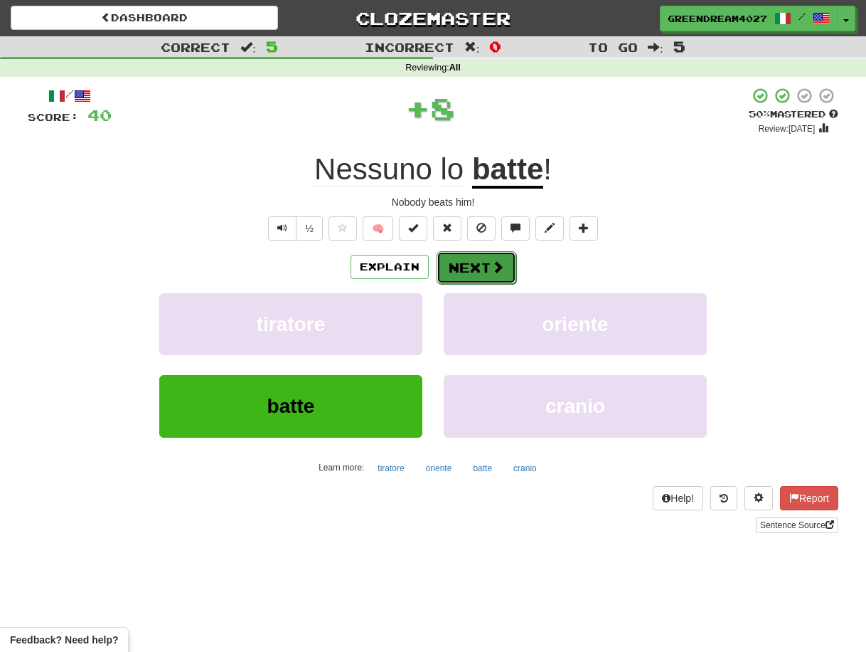
click at [476, 265] on button "Next" at bounding box center [477, 267] width 80 height 33
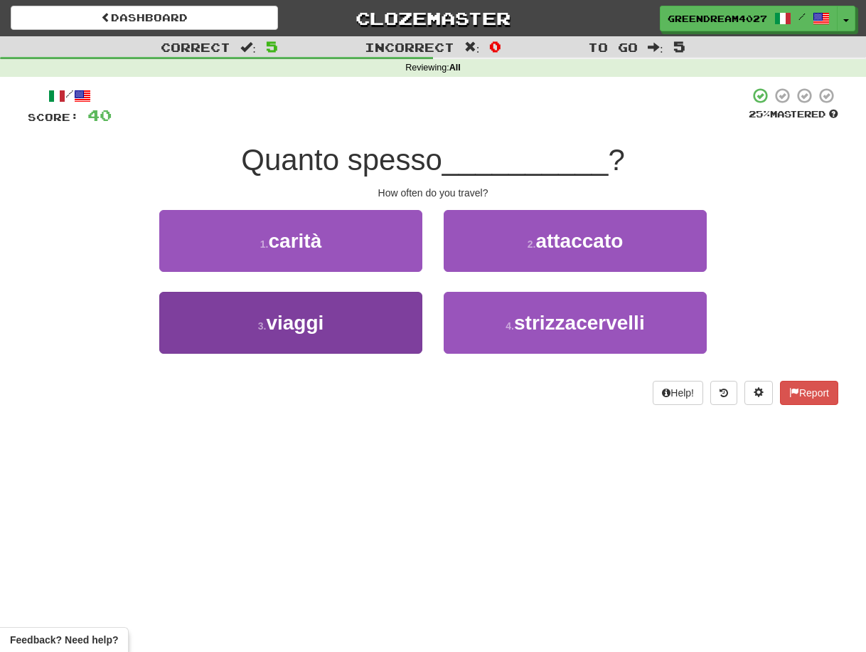
click at [373, 334] on button "3 . viaggi" at bounding box center [290, 323] width 263 height 62
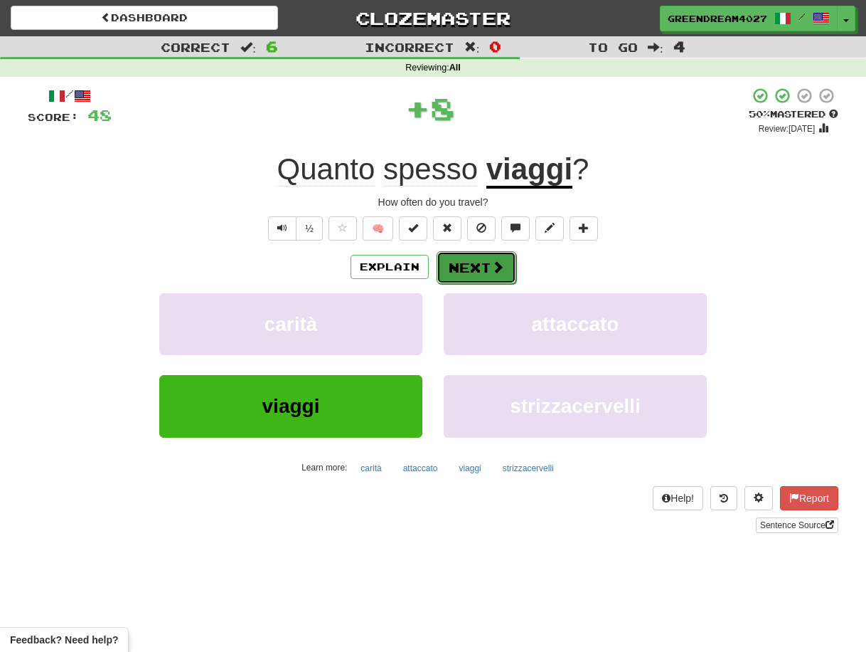
click at [472, 265] on button "Next" at bounding box center [477, 267] width 80 height 33
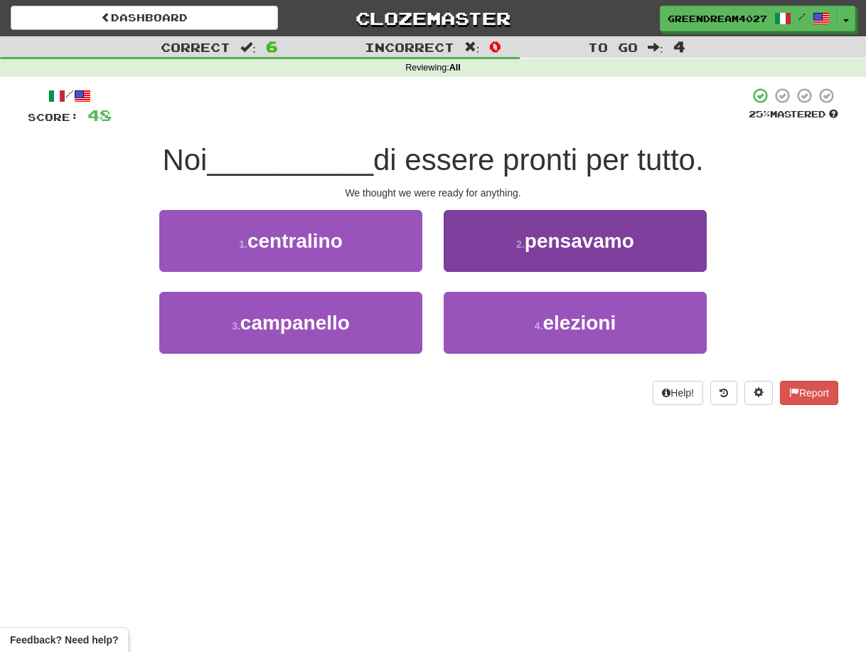
click at [504, 258] on button "2 . pensavamo" at bounding box center [575, 241] width 263 height 62
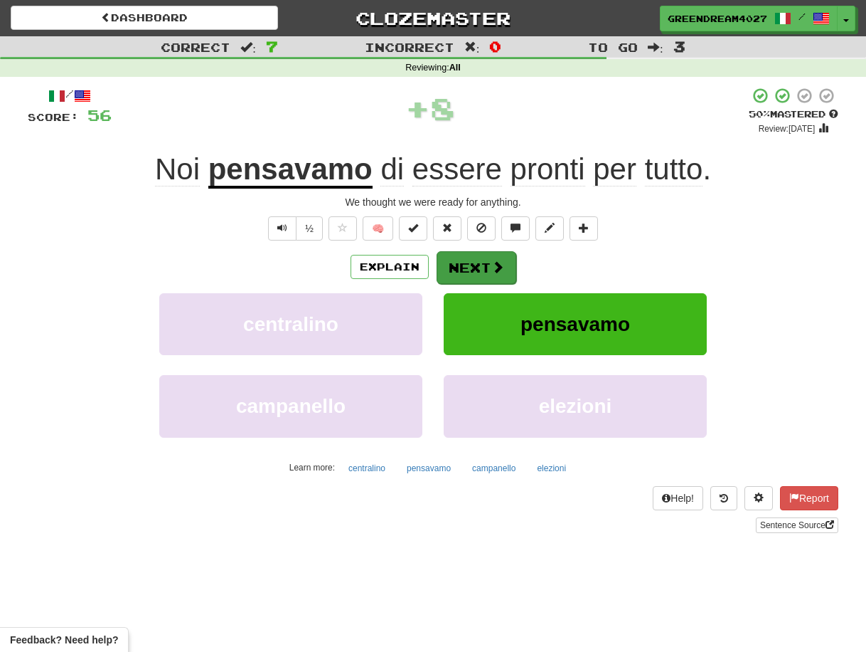
click at [468, 264] on button "Next" at bounding box center [477, 267] width 80 height 33
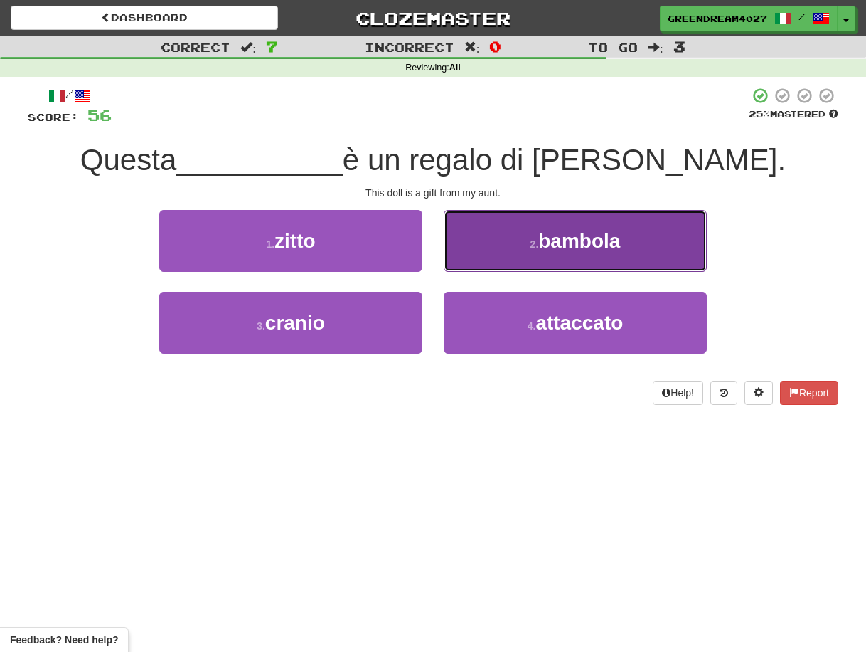
click at [536, 246] on small "2 ." at bounding box center [535, 243] width 9 height 11
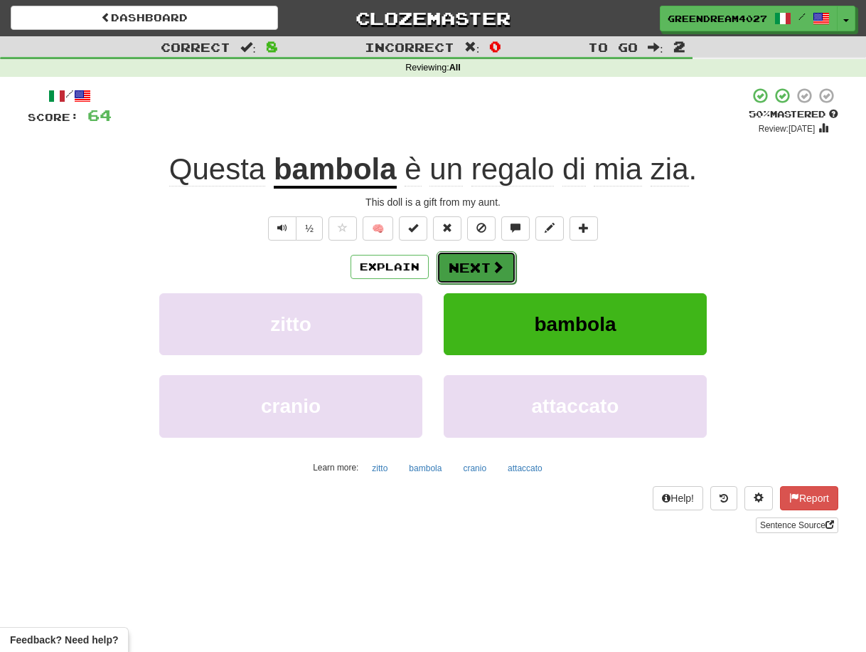
click at [471, 263] on button "Next" at bounding box center [477, 267] width 80 height 33
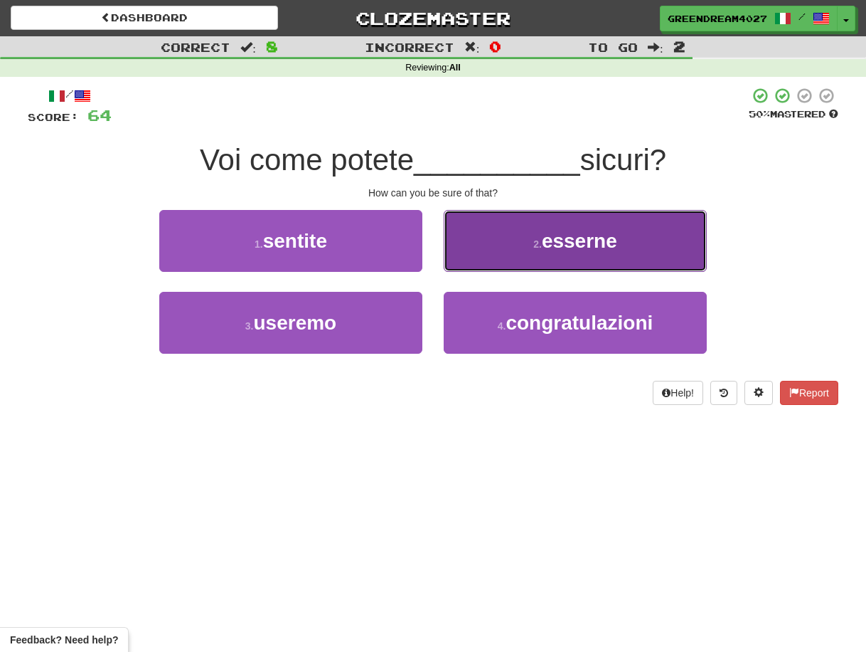
click at [529, 244] on button "2 . esserne" at bounding box center [575, 241] width 263 height 62
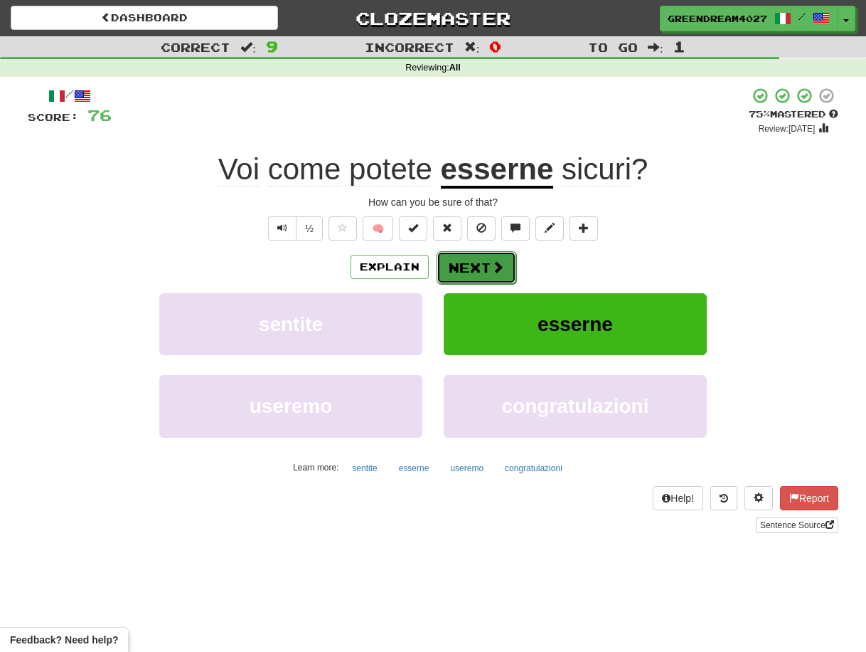
click at [485, 267] on button "Next" at bounding box center [477, 267] width 80 height 33
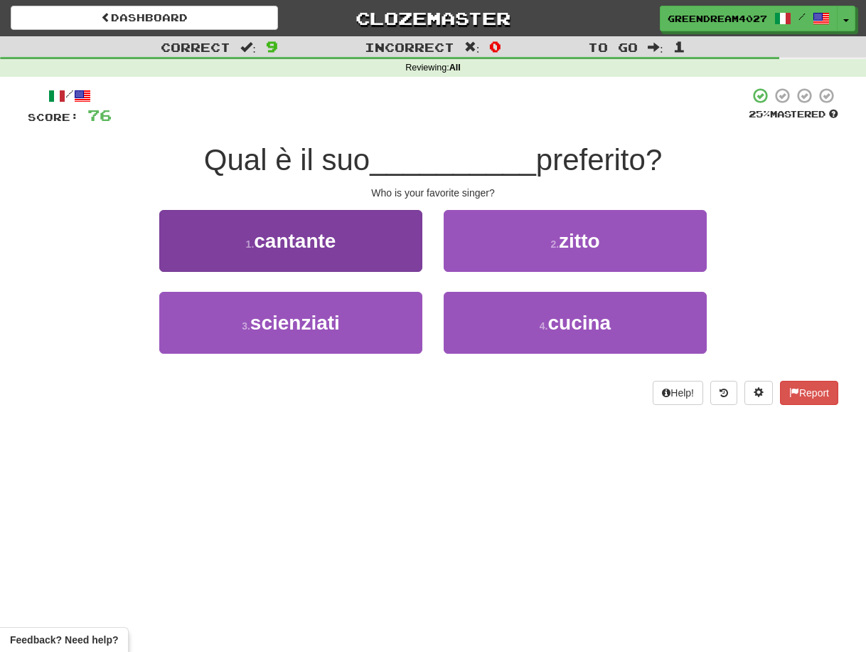
click at [352, 248] on button "1 . cantante" at bounding box center [290, 241] width 263 height 62
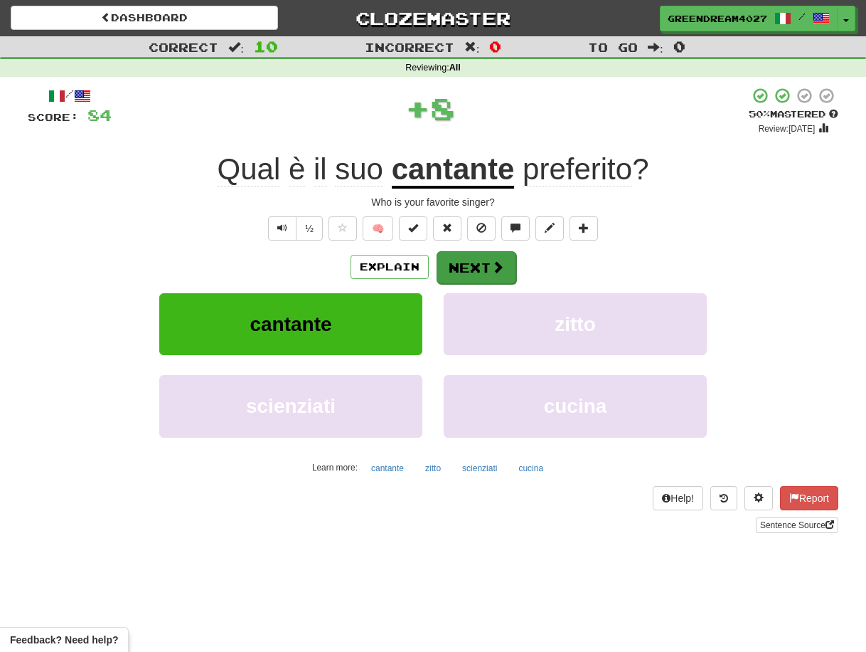
click at [467, 266] on button "Next" at bounding box center [477, 267] width 80 height 33
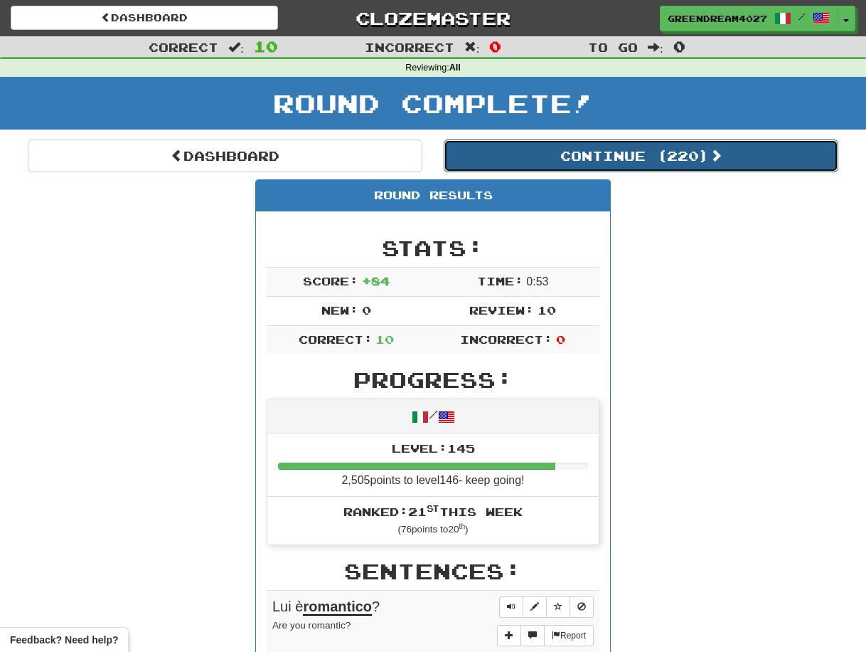
click at [585, 154] on button "Continue ( 220 )" at bounding box center [641, 155] width 395 height 33
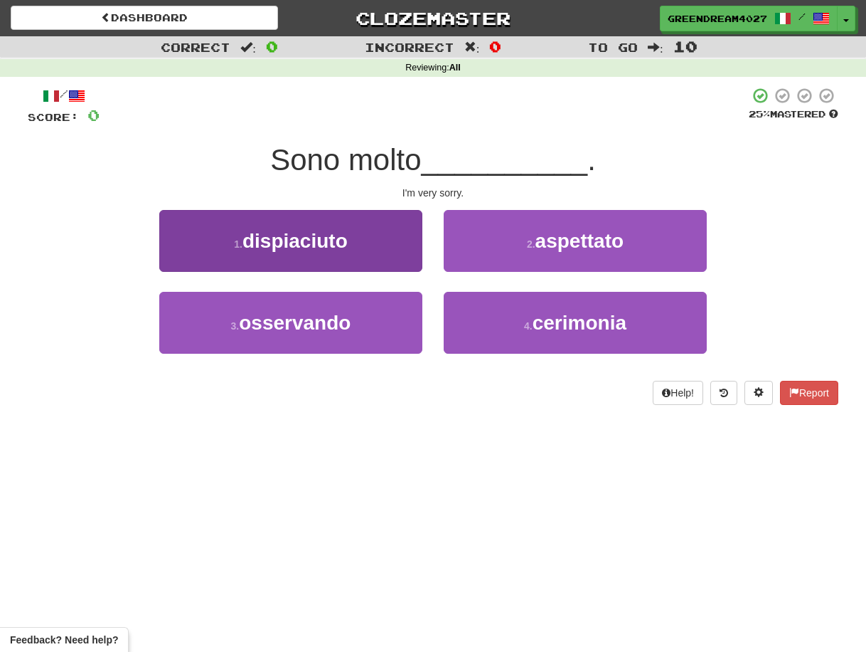
click at [351, 245] on button "1 . dispiaciuto" at bounding box center [290, 241] width 263 height 62
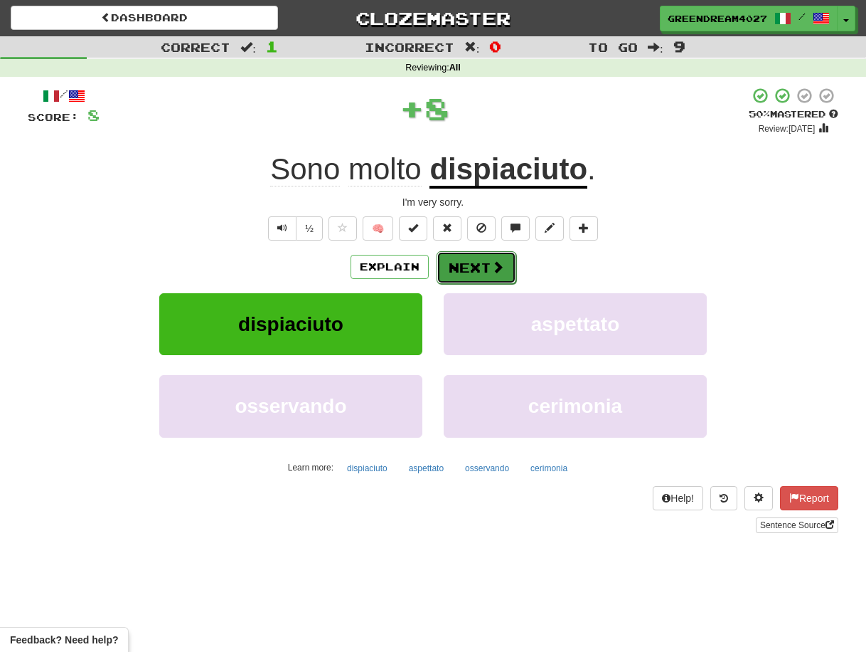
click at [464, 265] on button "Next" at bounding box center [477, 267] width 80 height 33
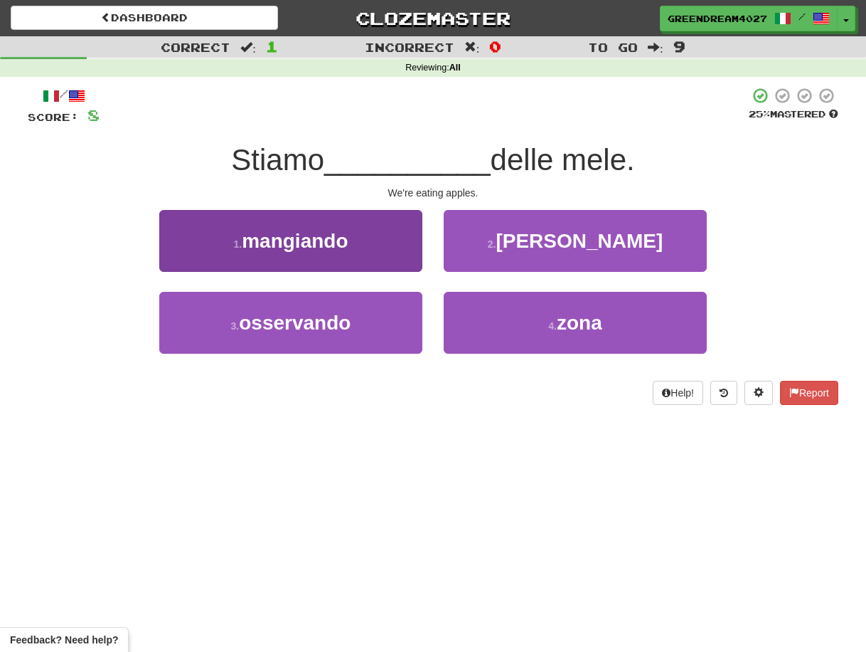
click at [385, 242] on button "1 . mangiando" at bounding box center [290, 241] width 263 height 62
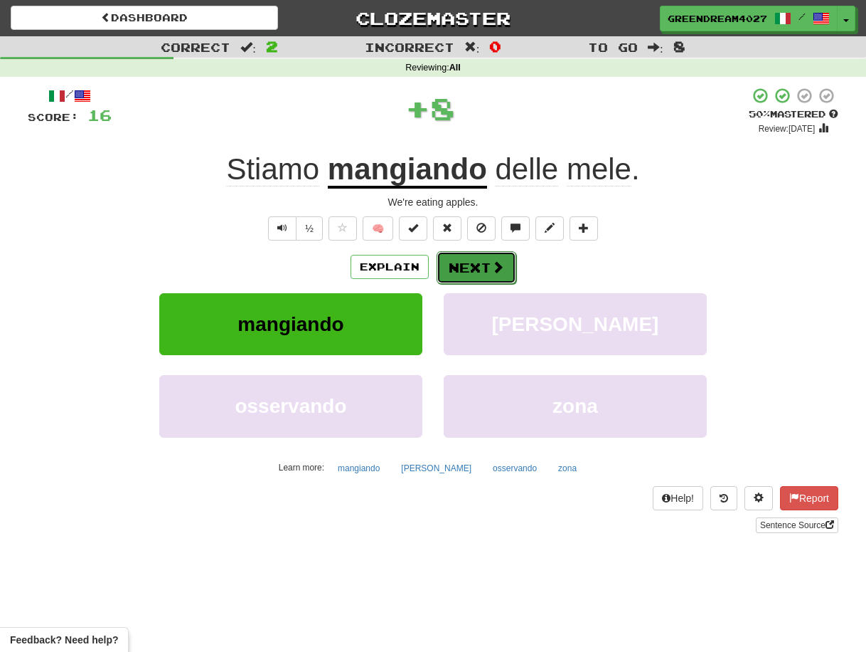
click at [464, 264] on button "Next" at bounding box center [477, 267] width 80 height 33
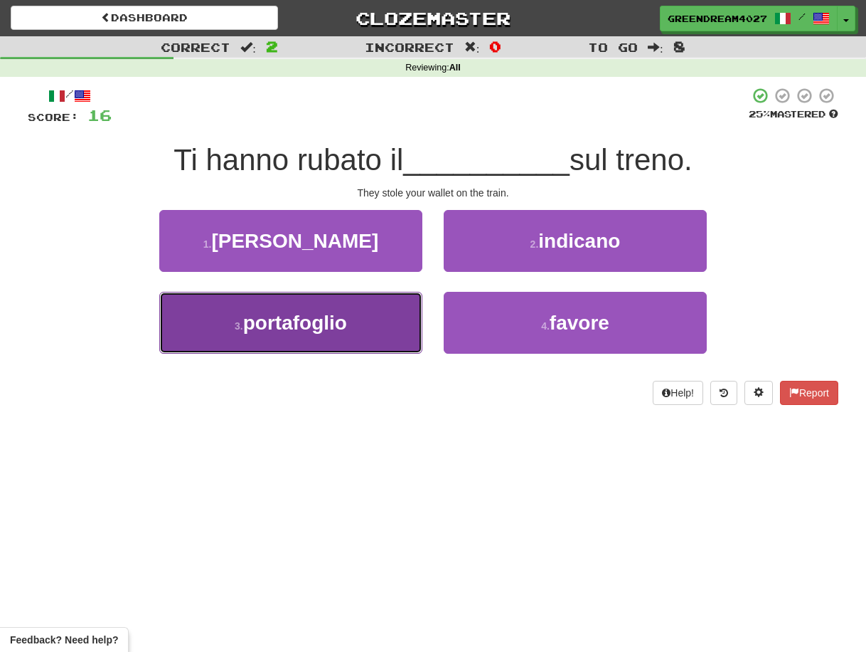
click at [379, 332] on button "3 . portafoglio" at bounding box center [290, 323] width 263 height 62
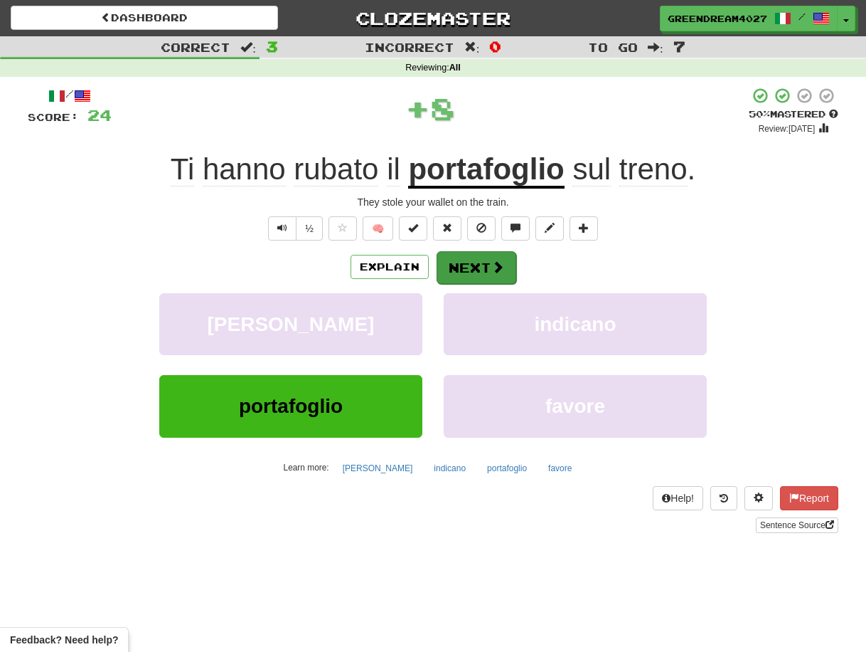
click at [465, 265] on button "Next" at bounding box center [477, 267] width 80 height 33
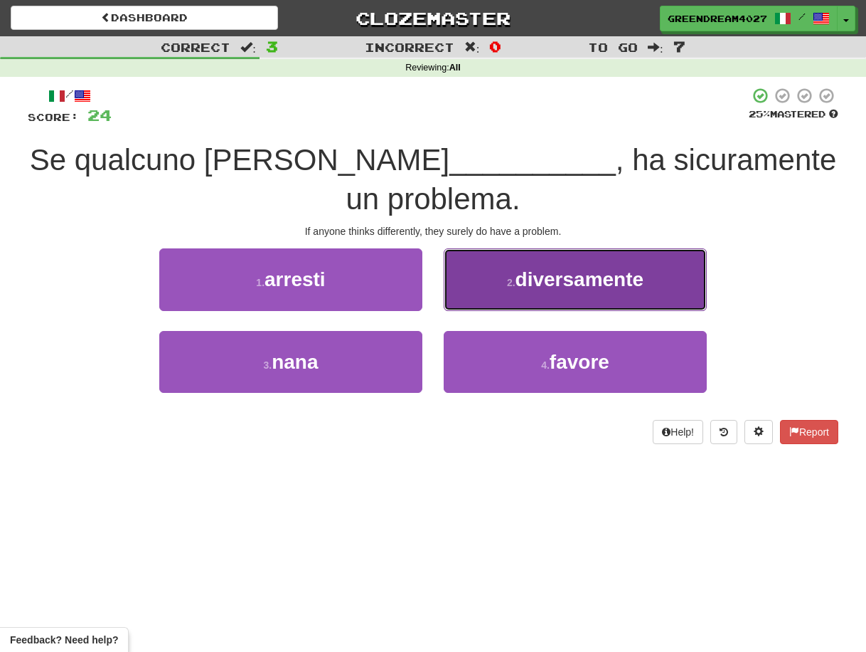
click at [575, 280] on span "diversamente" at bounding box center [580, 279] width 129 height 22
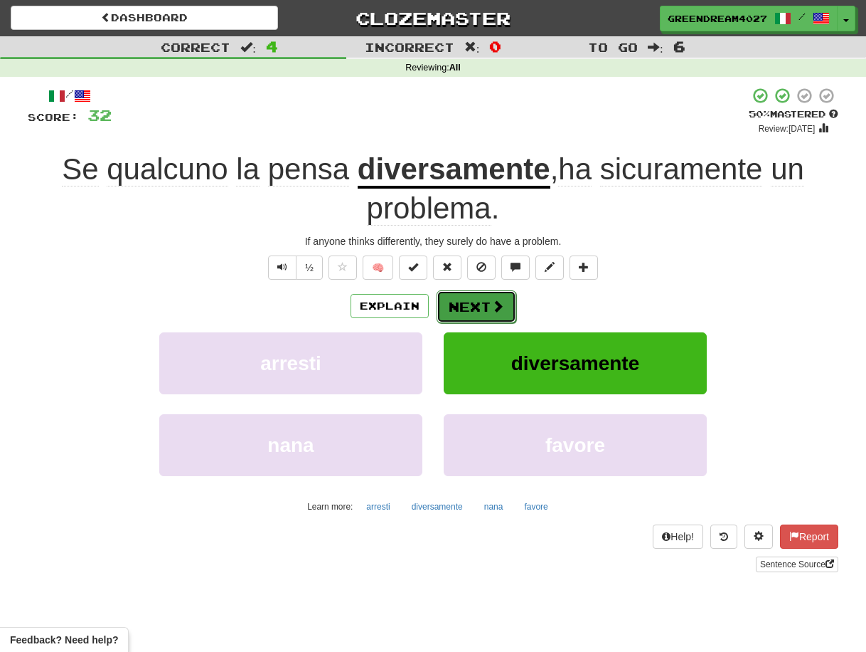
click at [474, 304] on button "Next" at bounding box center [477, 306] width 80 height 33
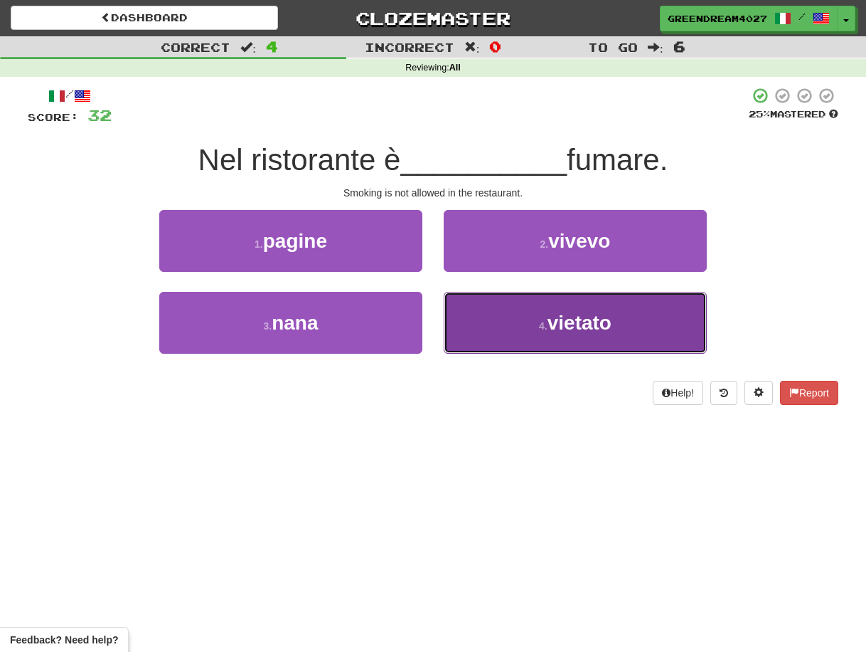
click at [513, 321] on button "4 . vietato" at bounding box center [575, 323] width 263 height 62
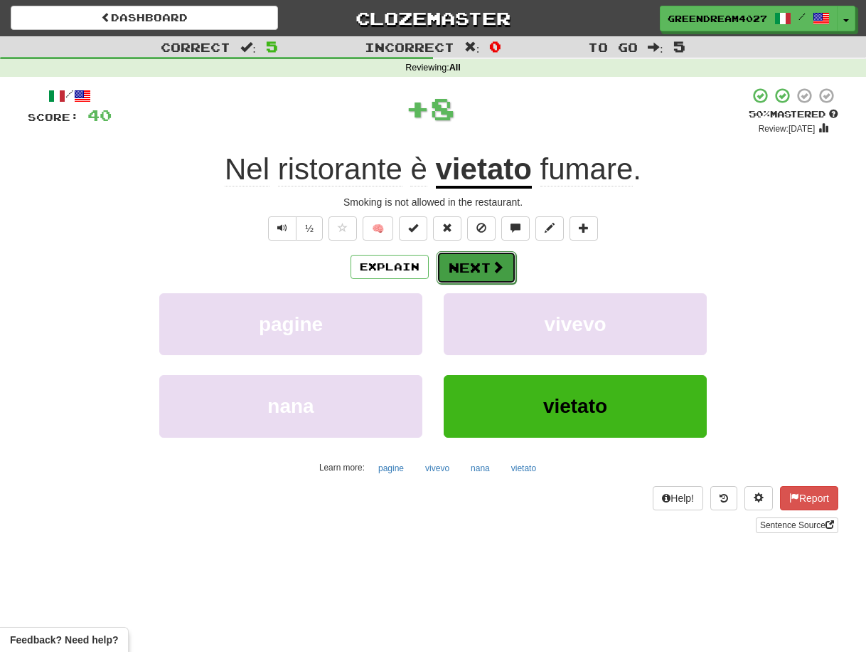
click at [483, 265] on button "Next" at bounding box center [477, 267] width 80 height 33
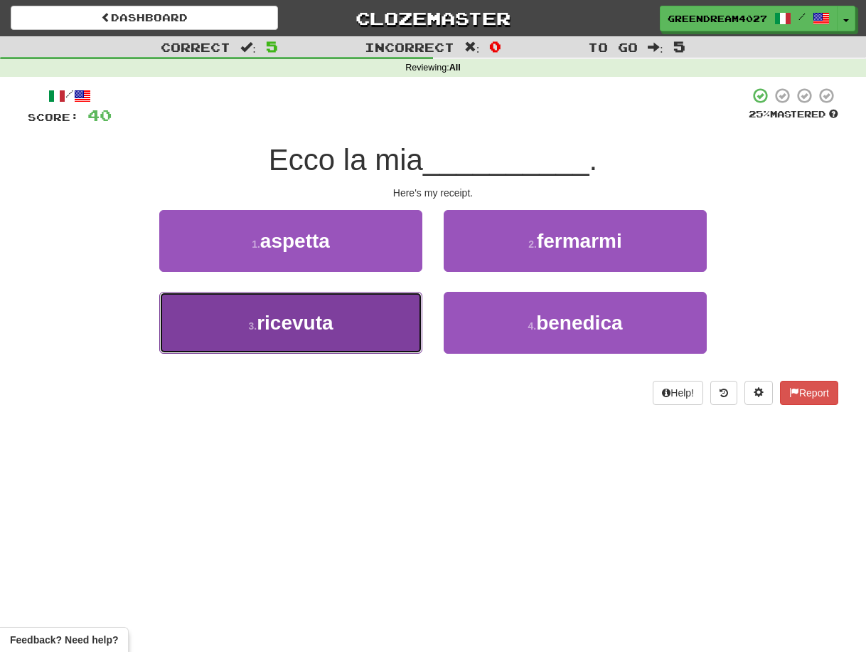
click at [380, 329] on button "3 . ricevuta" at bounding box center [290, 323] width 263 height 62
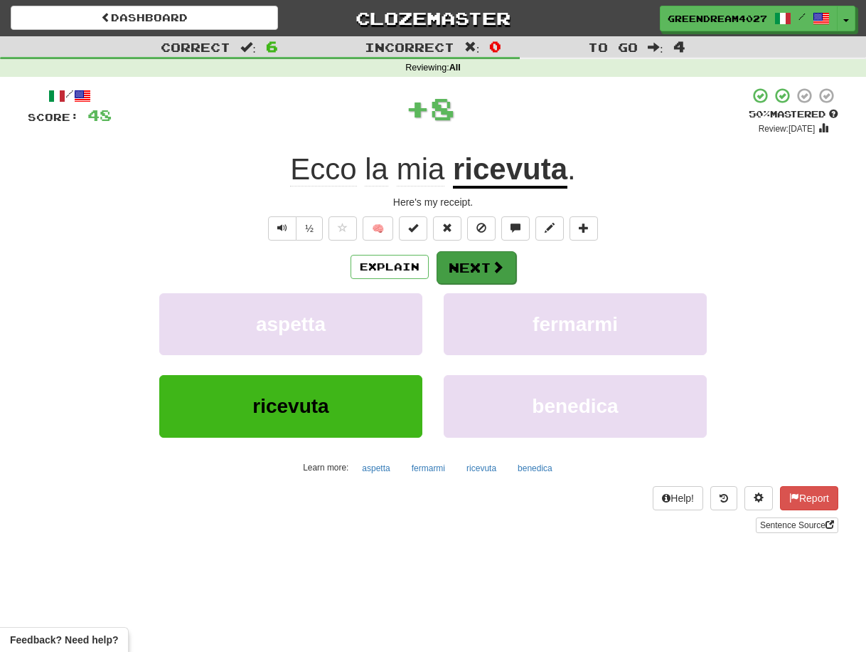
click at [469, 269] on button "Next" at bounding box center [477, 267] width 80 height 33
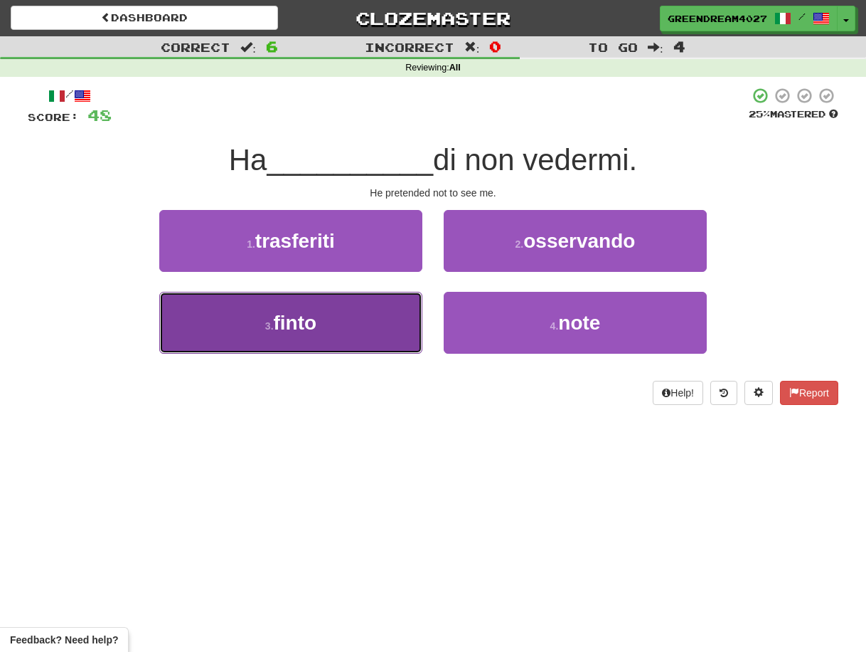
click at [364, 330] on button "3 . finto" at bounding box center [290, 323] width 263 height 62
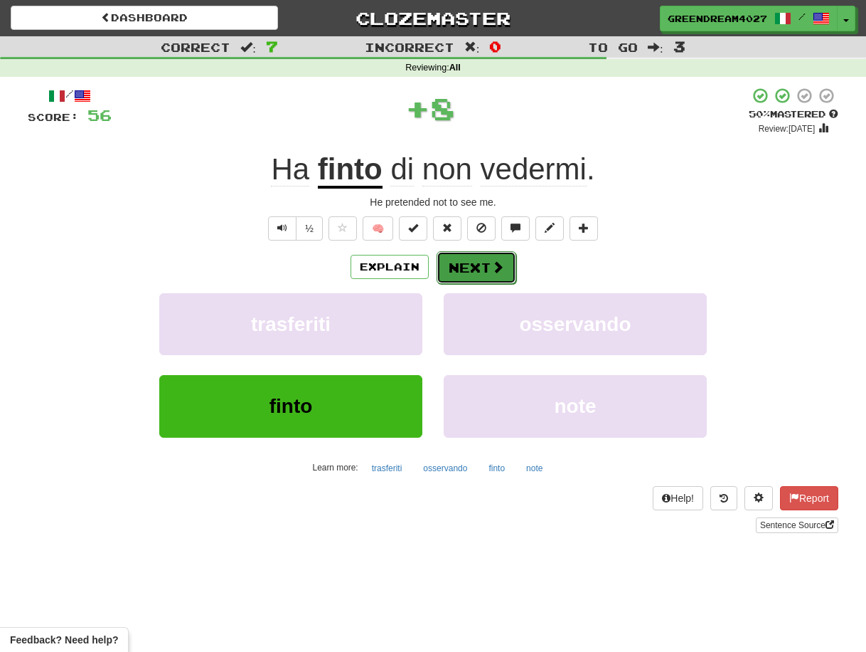
click at [464, 268] on button "Next" at bounding box center [477, 267] width 80 height 33
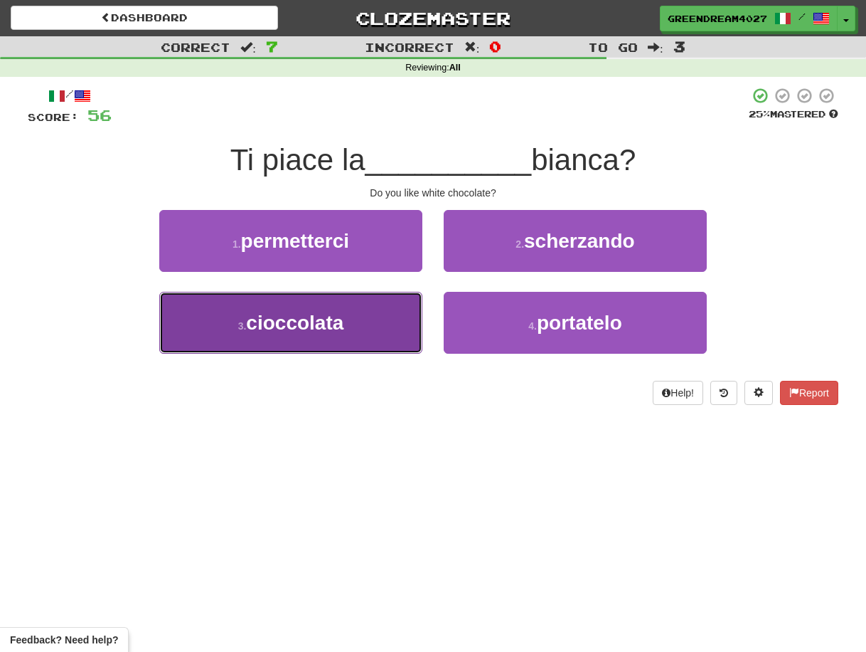
click at [373, 334] on button "3 . cioccolata" at bounding box center [290, 323] width 263 height 62
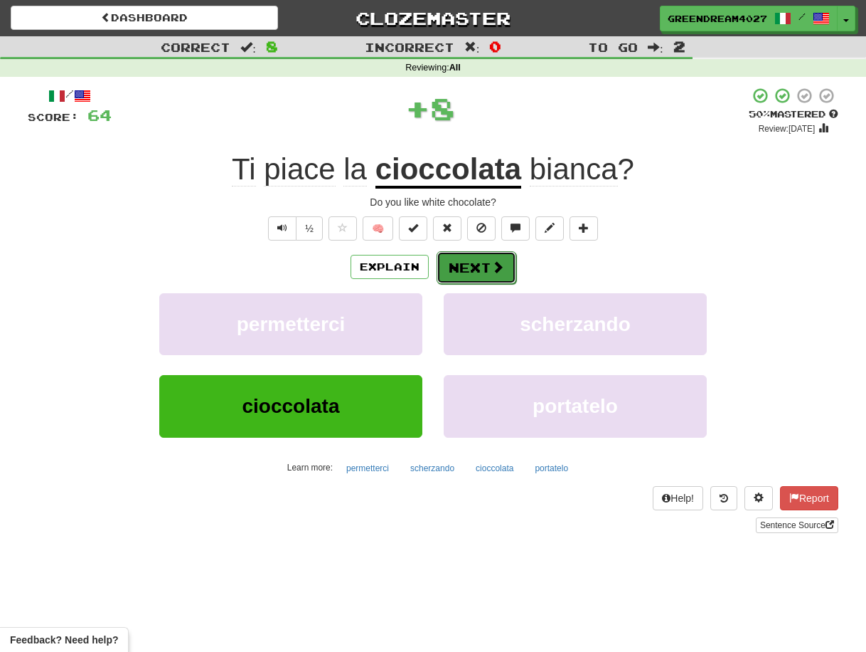
click at [477, 266] on button "Next" at bounding box center [477, 267] width 80 height 33
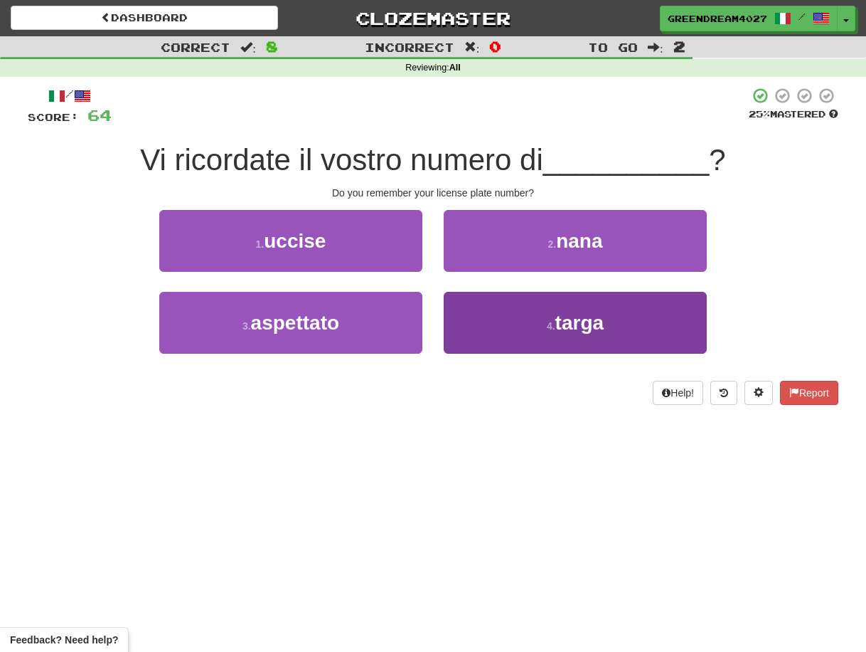
click at [503, 331] on button "4 . targa" at bounding box center [575, 323] width 263 height 62
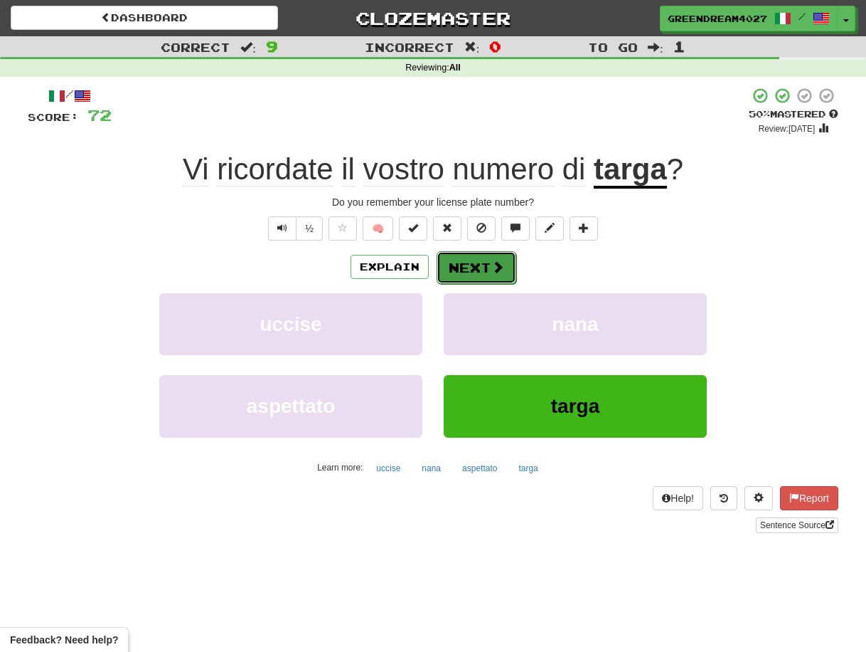
click at [480, 267] on button "Next" at bounding box center [477, 267] width 80 height 33
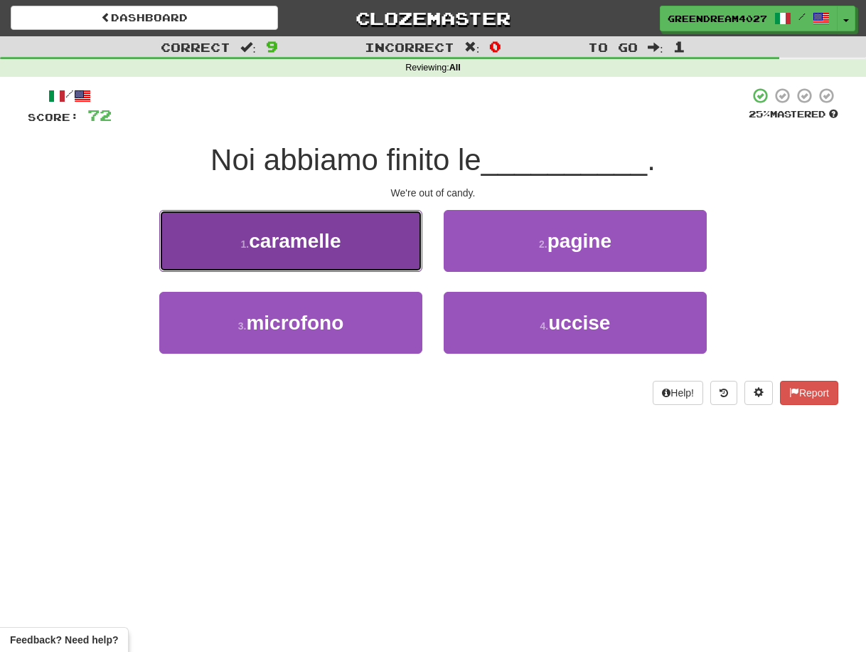
click at [324, 246] on span "caramelle" at bounding box center [295, 241] width 92 height 22
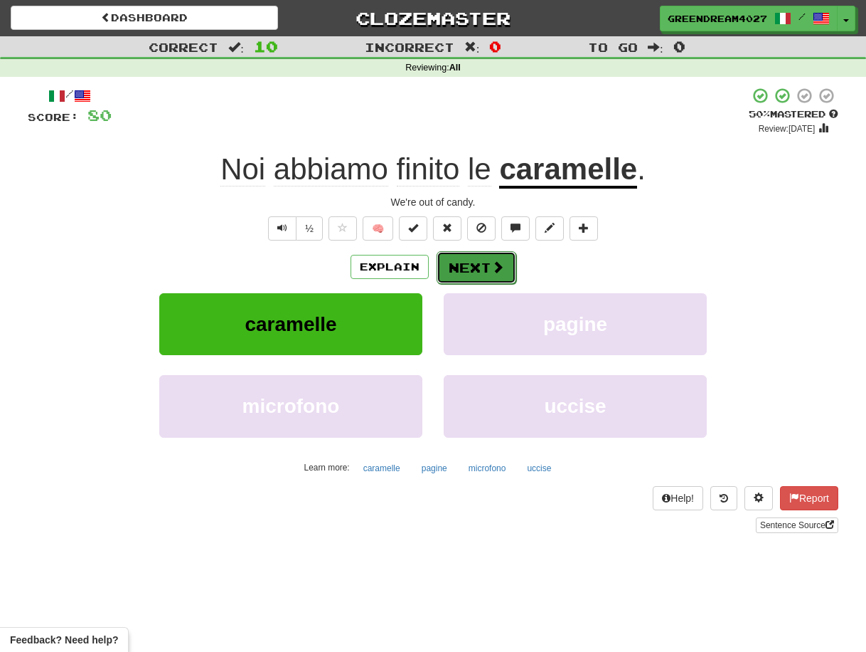
click at [477, 265] on button "Next" at bounding box center [477, 267] width 80 height 33
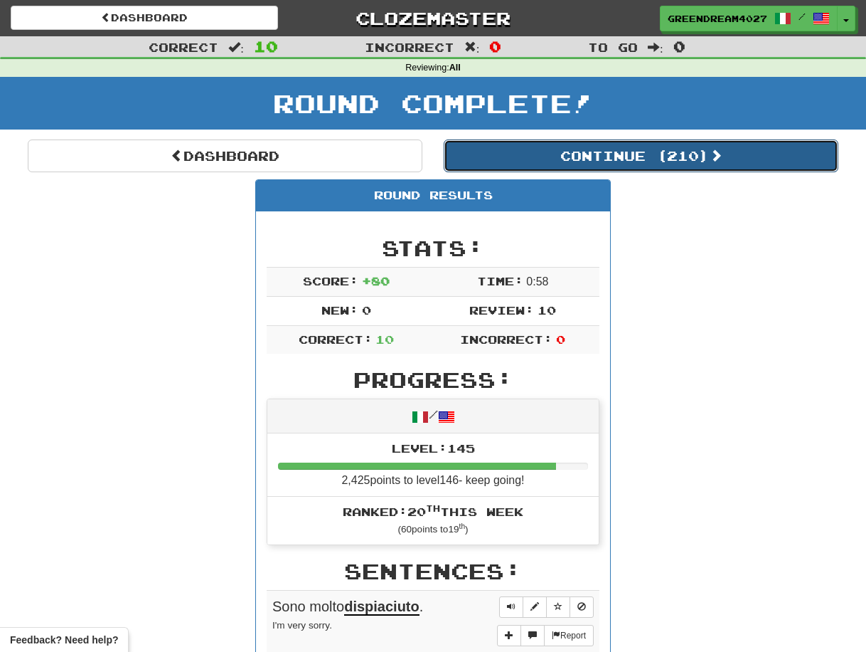
click at [612, 153] on button "Continue ( 210 )" at bounding box center [641, 155] width 395 height 33
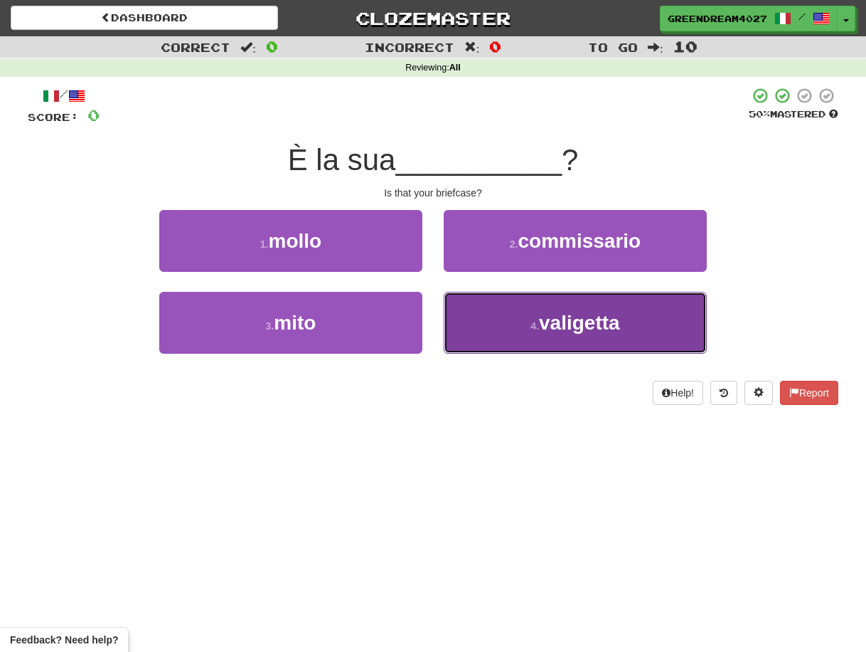
click at [498, 331] on button "4 . valigetta" at bounding box center [575, 323] width 263 height 62
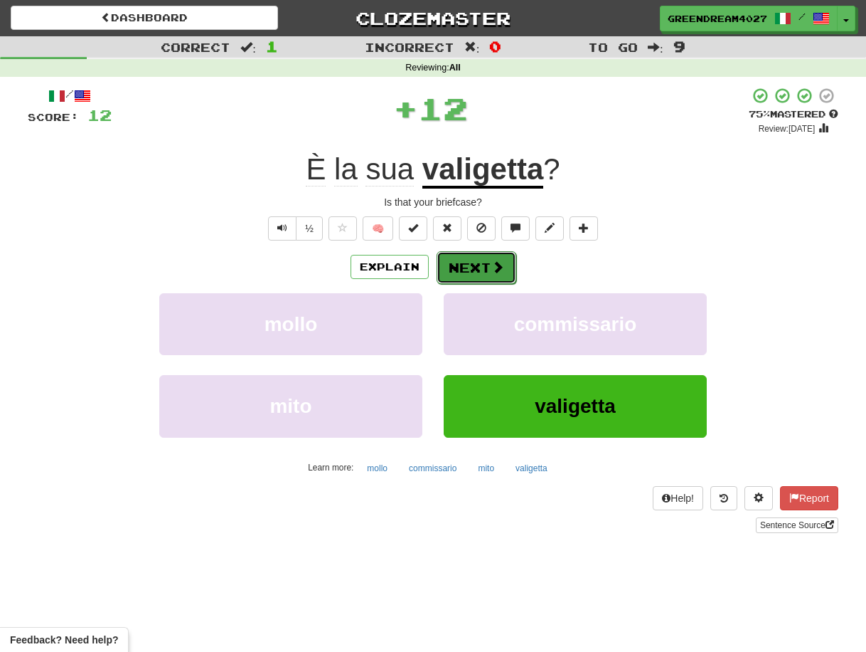
click at [482, 270] on button "Next" at bounding box center [477, 267] width 80 height 33
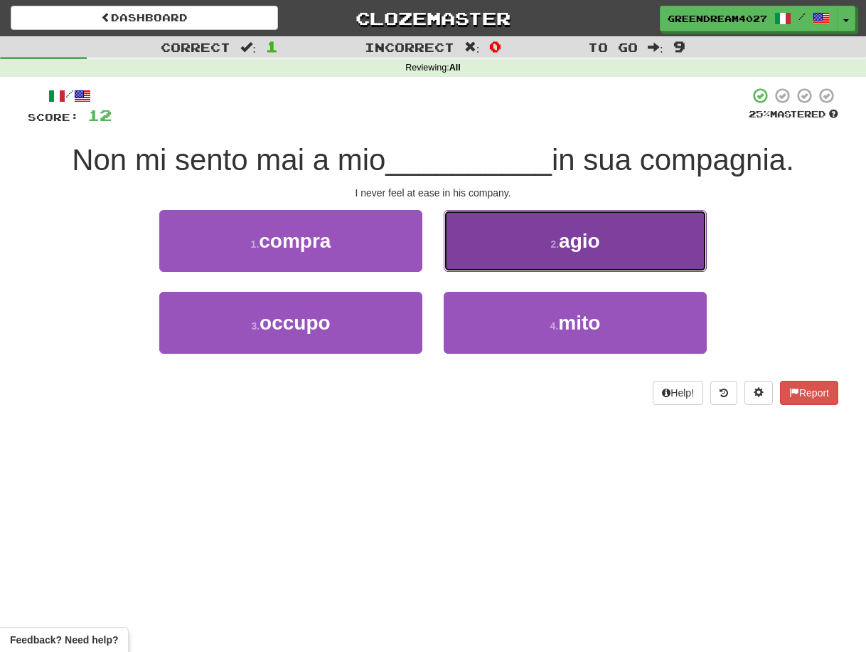
click at [539, 251] on button "2 . agio" at bounding box center [575, 241] width 263 height 62
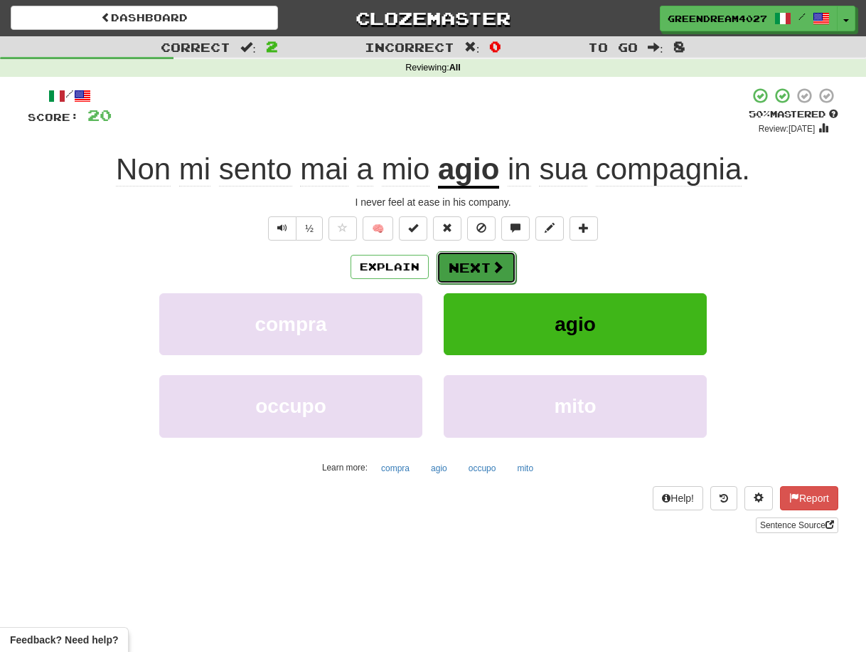
click at [485, 265] on button "Next" at bounding box center [477, 267] width 80 height 33
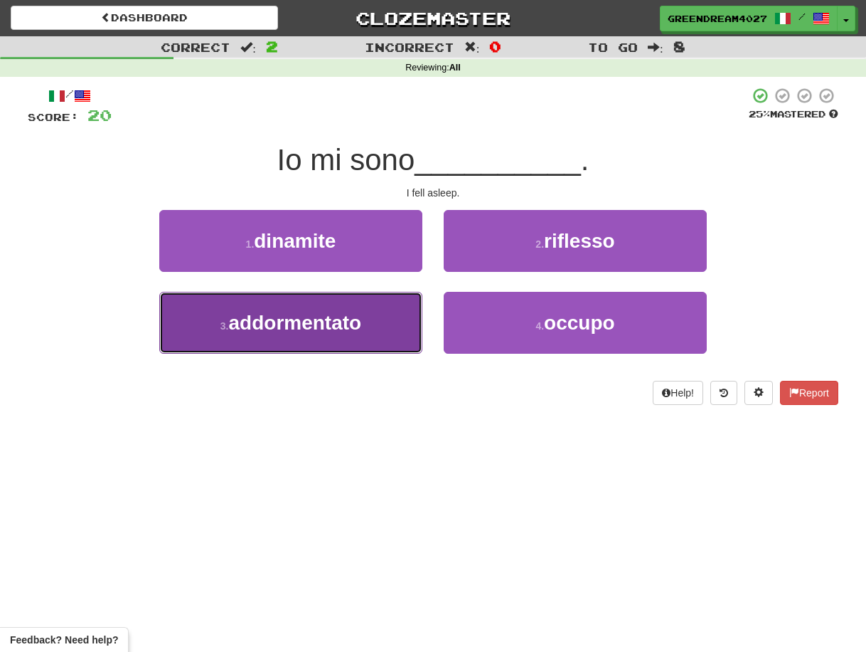
click at [388, 332] on button "3 . addormentato" at bounding box center [290, 323] width 263 height 62
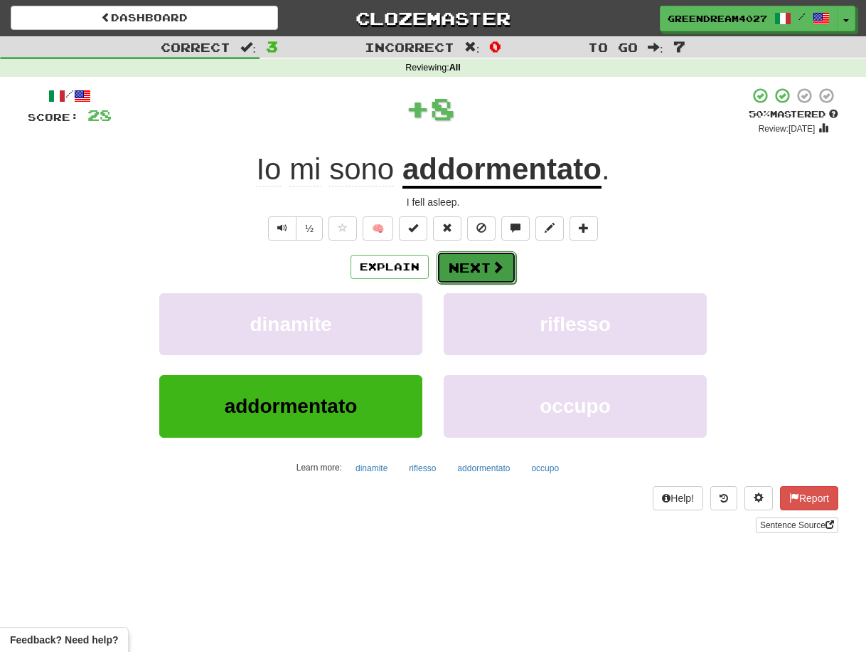
click at [479, 267] on button "Next" at bounding box center [477, 267] width 80 height 33
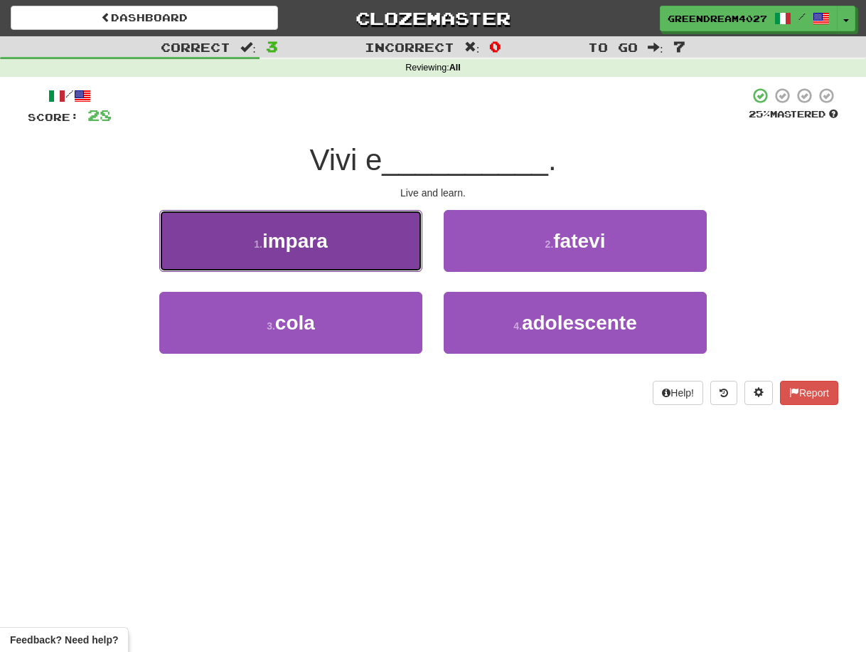
click at [349, 245] on button "1 . impara" at bounding box center [290, 241] width 263 height 62
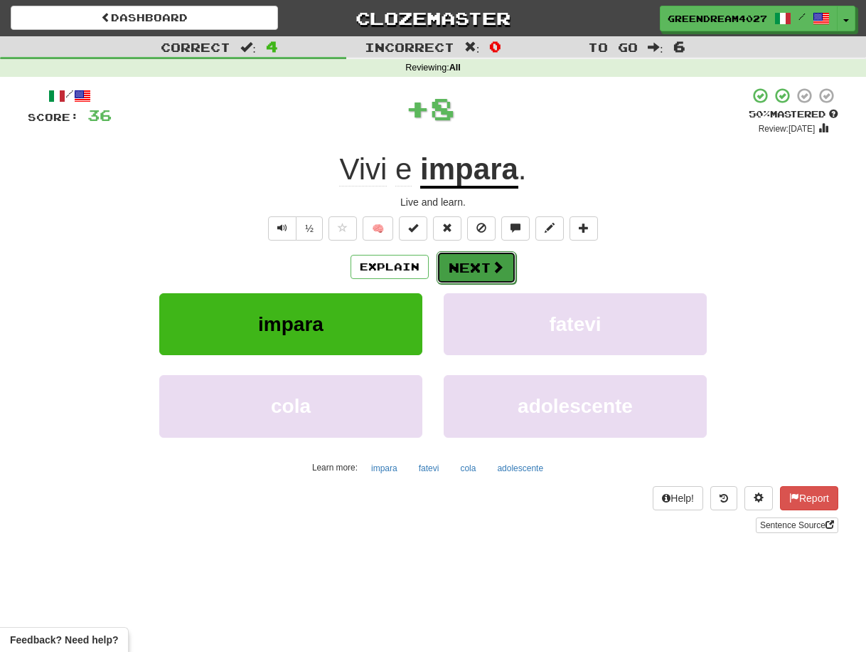
click at [478, 266] on button "Next" at bounding box center [477, 267] width 80 height 33
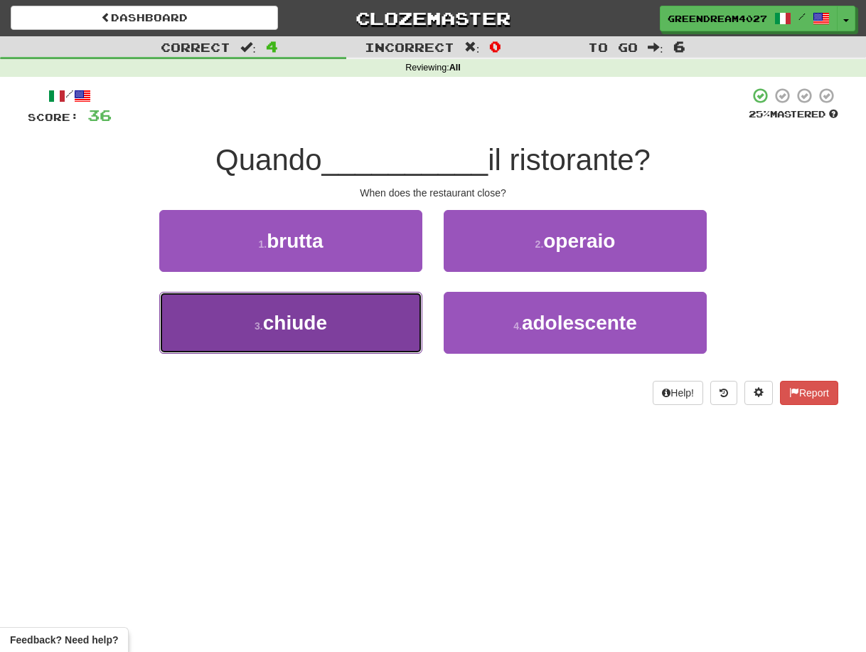
click at [372, 335] on button "3 . chiude" at bounding box center [290, 323] width 263 height 62
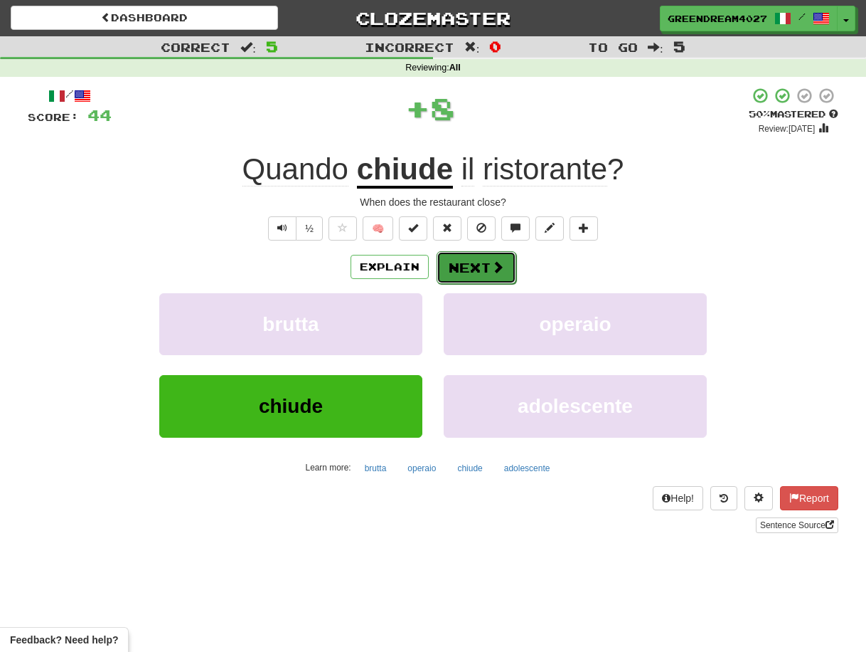
click at [473, 265] on button "Next" at bounding box center [477, 267] width 80 height 33
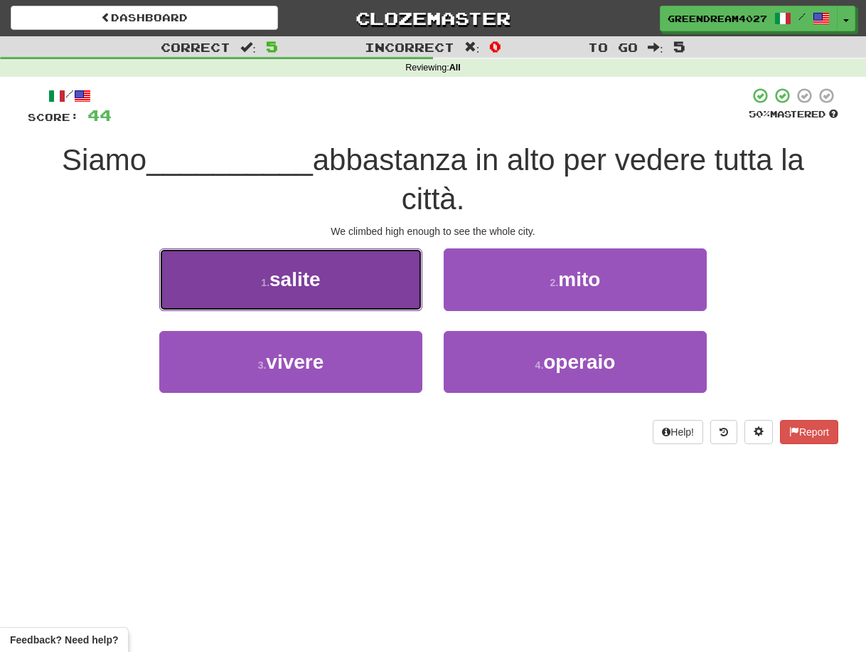
click at [344, 279] on button "1 . salite" at bounding box center [290, 279] width 263 height 62
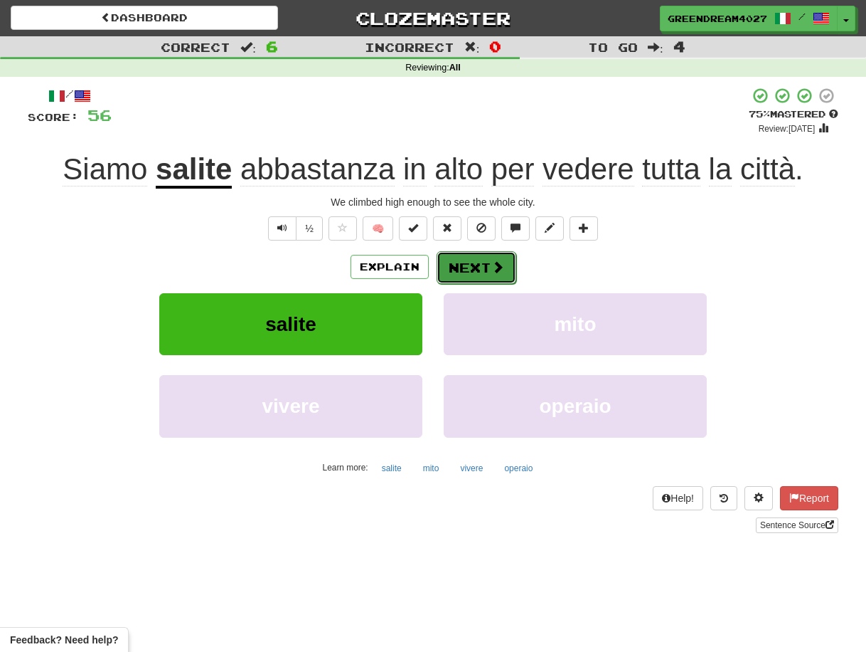
click at [466, 264] on button "Next" at bounding box center [477, 267] width 80 height 33
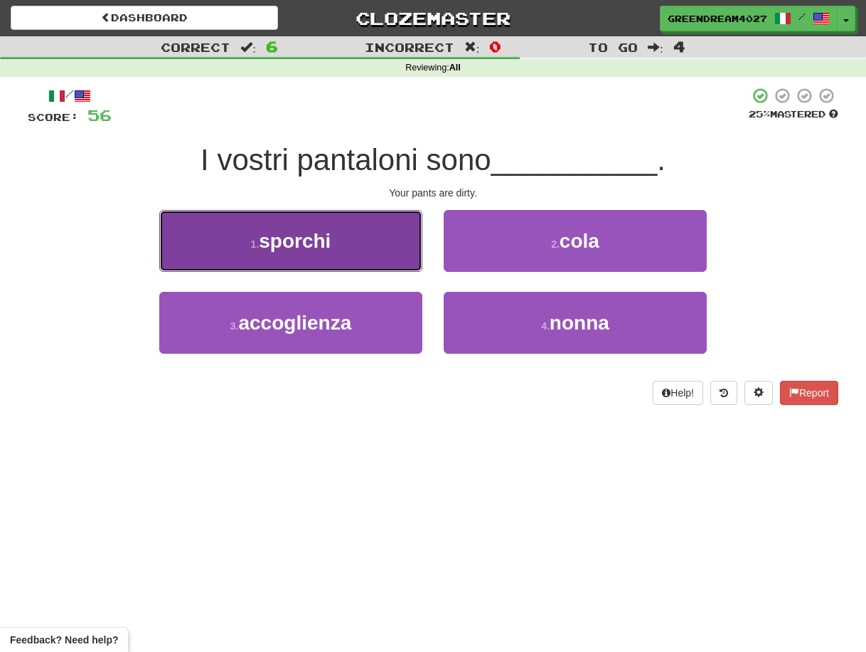
click at [351, 252] on button "1 . sporchi" at bounding box center [290, 241] width 263 height 62
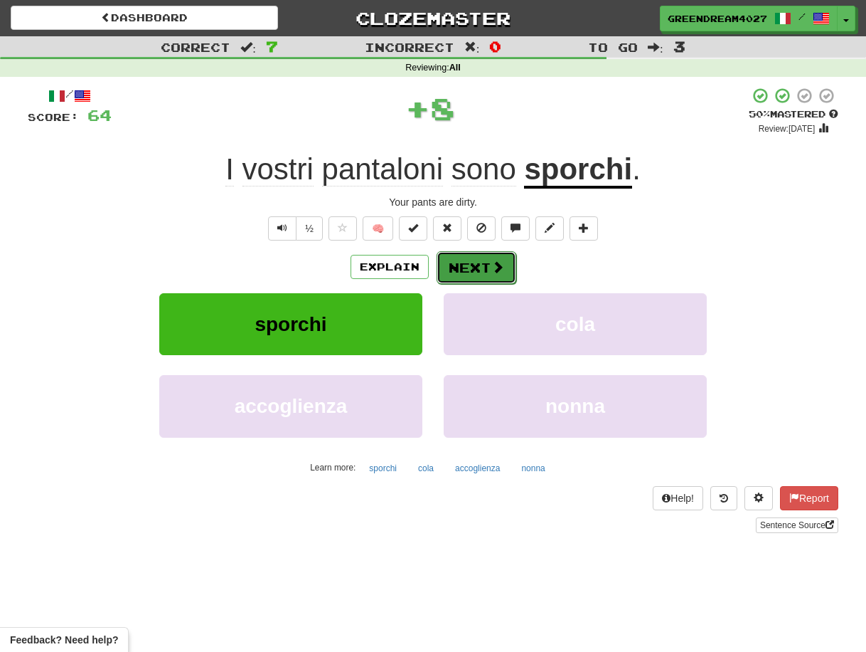
click at [464, 265] on button "Next" at bounding box center [477, 267] width 80 height 33
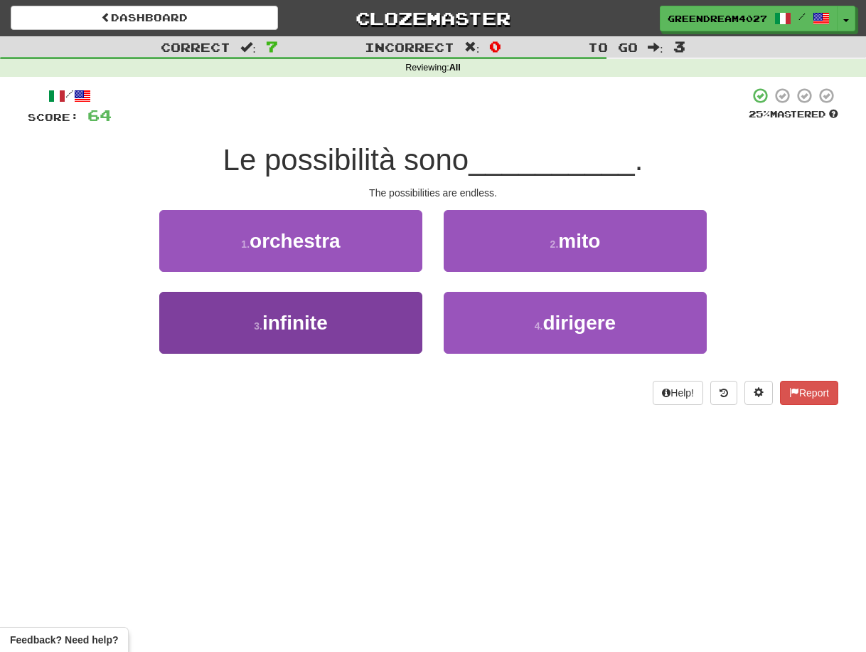
click at [380, 329] on button "3 . infinite" at bounding box center [290, 323] width 263 height 62
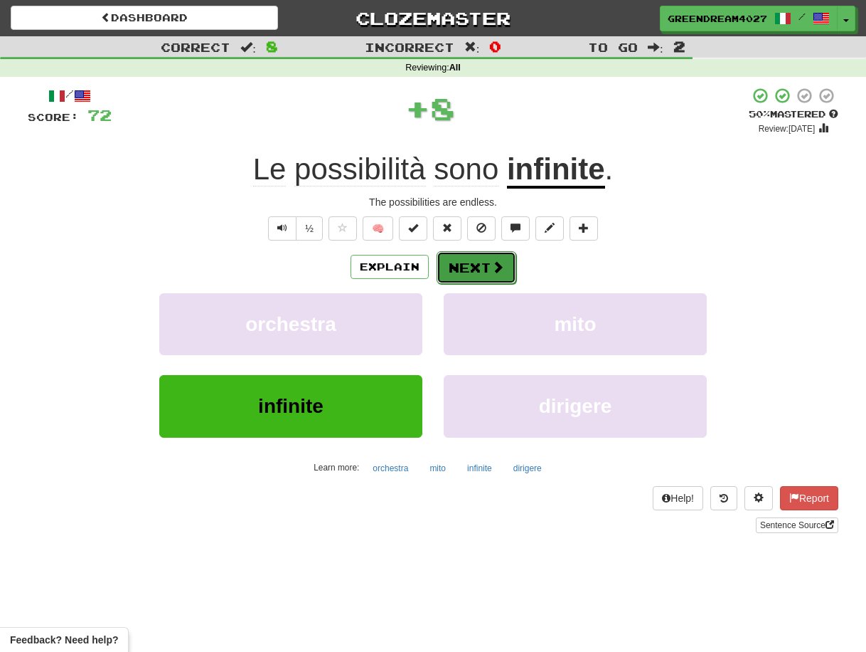
click at [465, 267] on button "Next" at bounding box center [477, 267] width 80 height 33
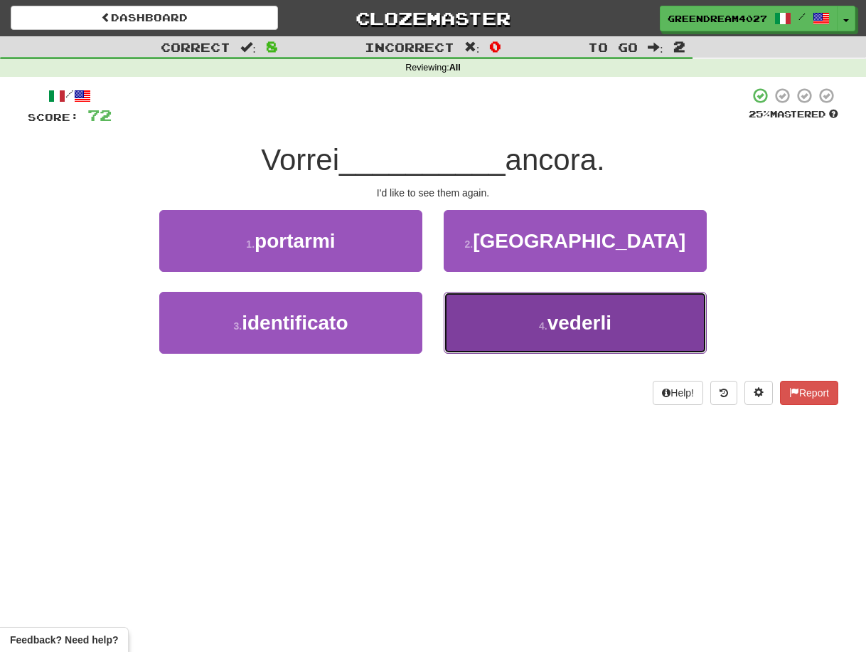
click at [532, 336] on button "4 . vederli" at bounding box center [575, 323] width 263 height 62
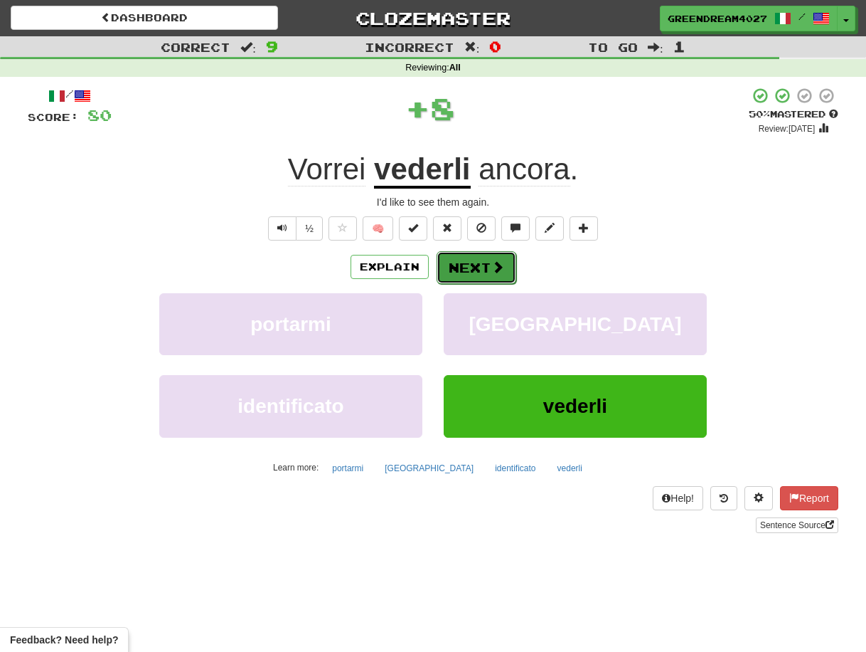
click at [482, 264] on button "Next" at bounding box center [477, 267] width 80 height 33
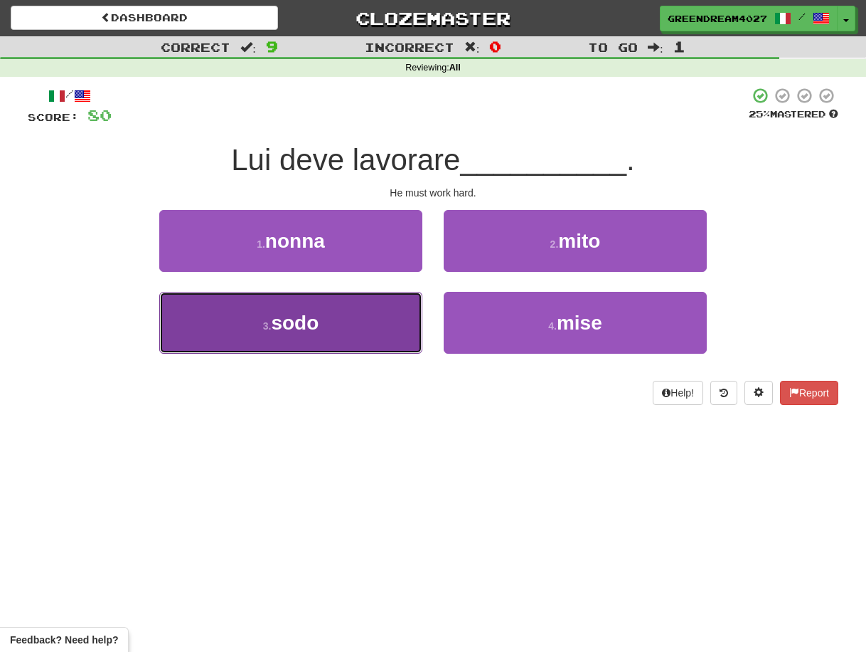
click at [357, 333] on button "3 . sodo" at bounding box center [290, 323] width 263 height 62
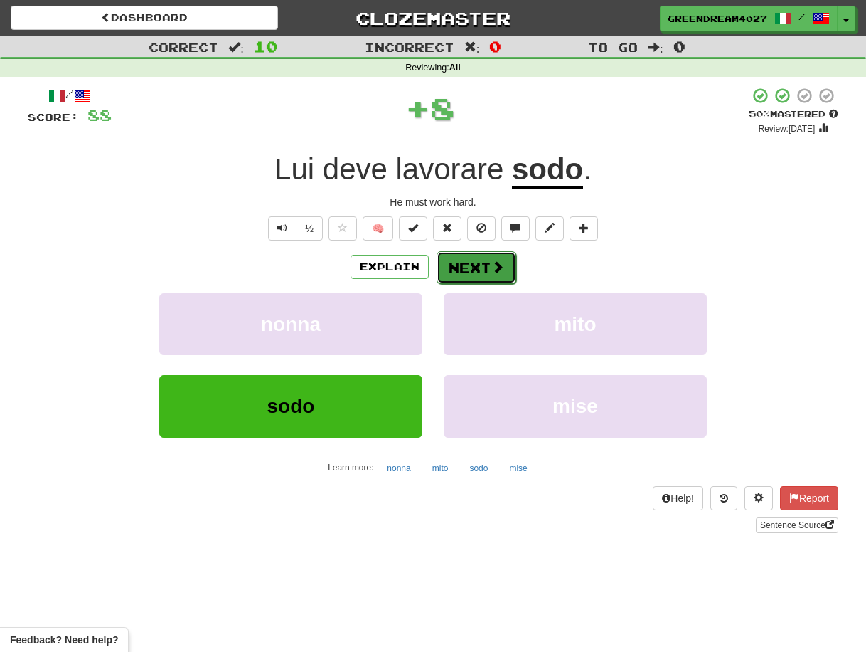
click at [460, 268] on button "Next" at bounding box center [477, 267] width 80 height 33
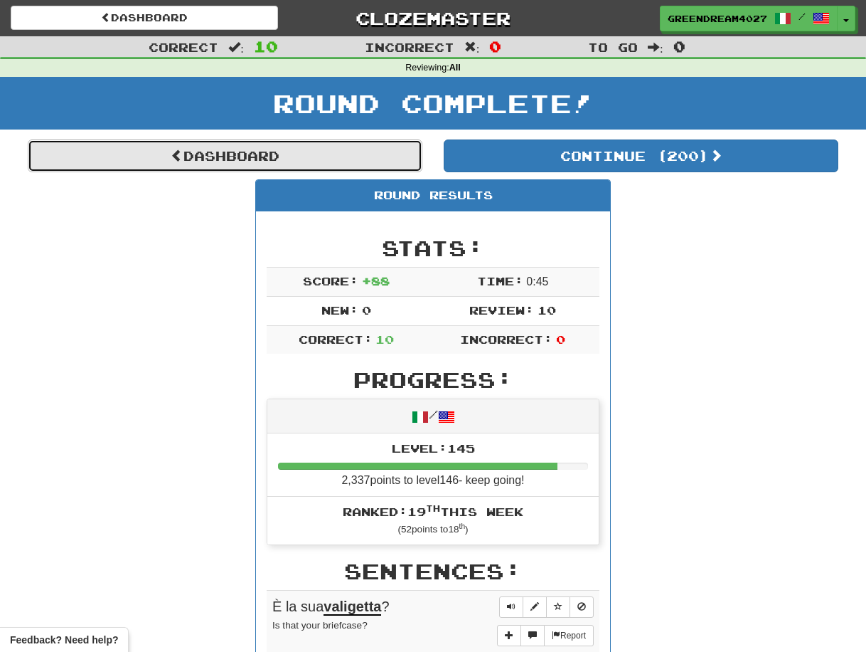
click at [220, 155] on link "Dashboard" at bounding box center [225, 155] width 395 height 33
